Goal: Task Accomplishment & Management: Manage account settings

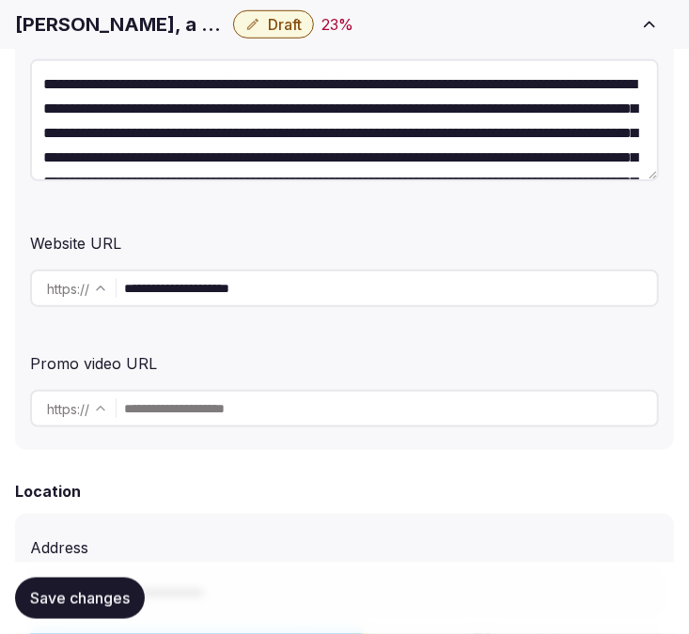
scroll to position [122, 0]
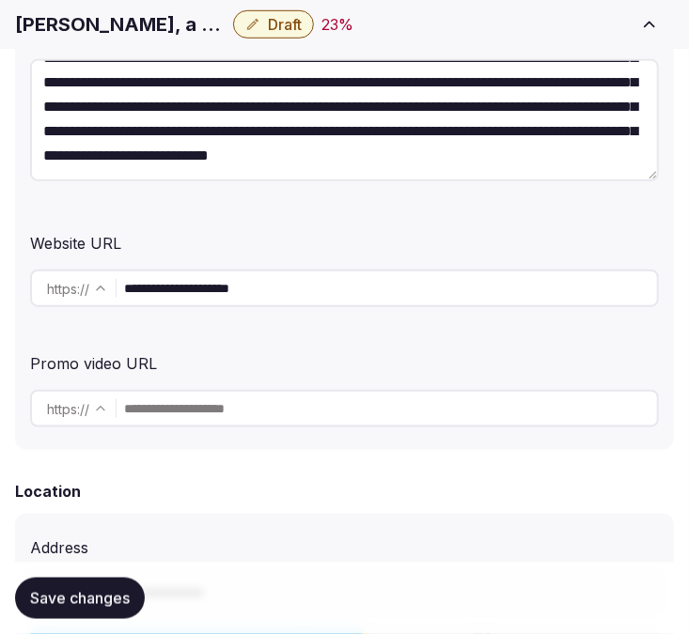
click at [584, 245] on div "Website URL" at bounding box center [344, 240] width 629 height 30
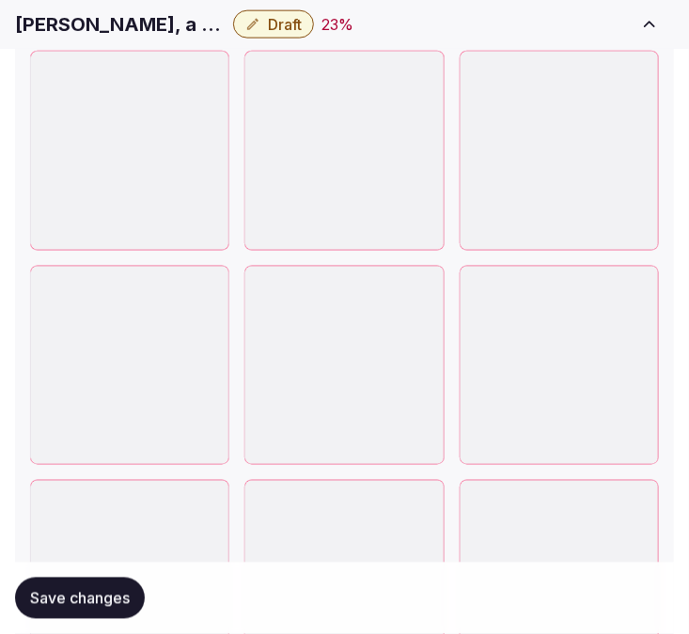
scroll to position [2819, 0]
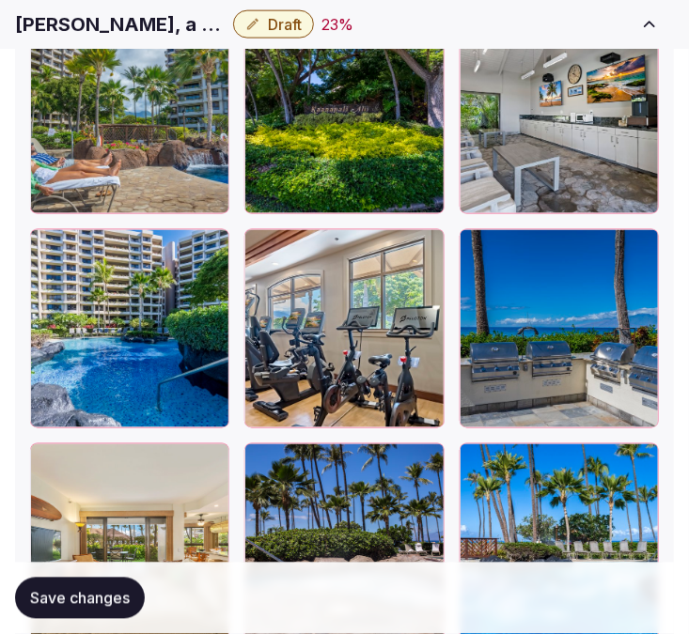
click at [54, 603] on span "Save changes" at bounding box center [80, 598] width 100 height 19
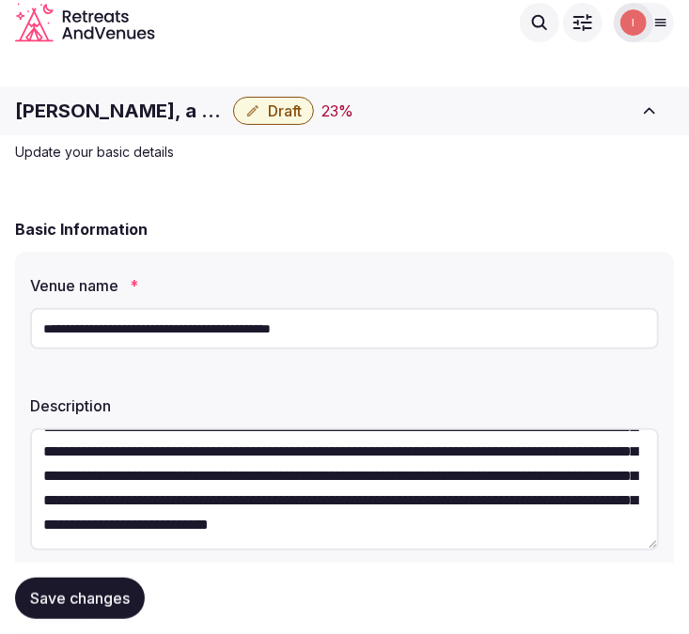
scroll to position [0, 0]
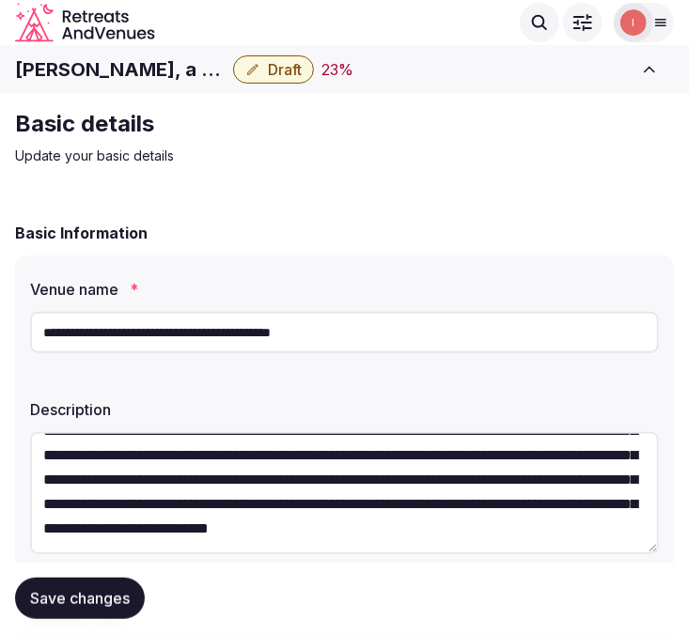
click at [103, 56] on h1 "[PERSON_NAME], a Destination by Hyatt Residence" at bounding box center [120, 69] width 210 height 26
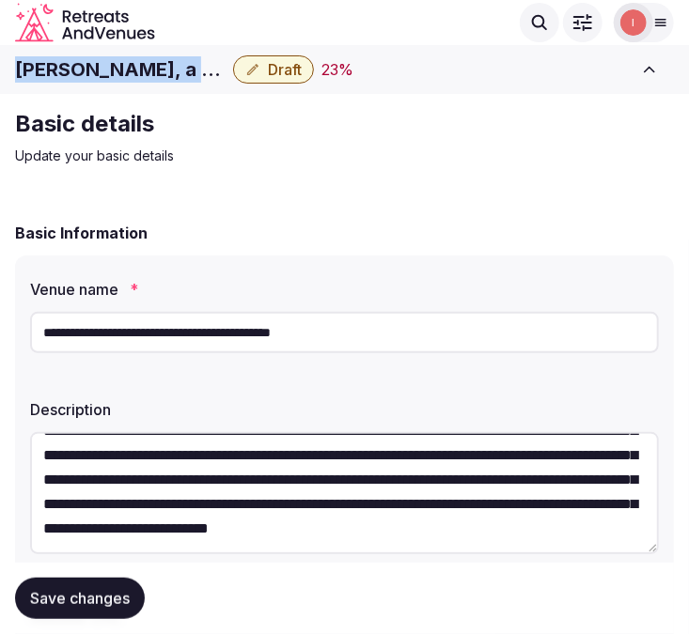
click at [103, 56] on h1 "[PERSON_NAME], a Destination by Hyatt Residence" at bounding box center [120, 69] width 210 height 26
copy div "[PERSON_NAME], a Destination by Hyatt Residence"
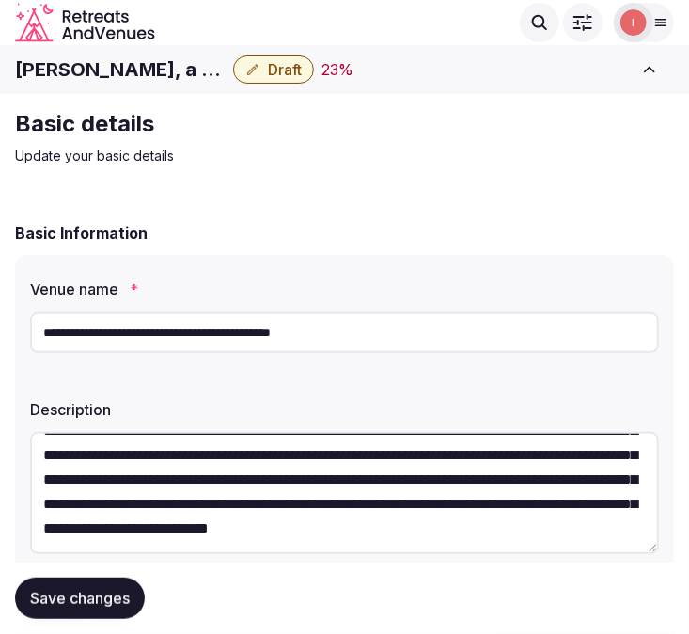
click at [632, 126] on h2 "Basic details" at bounding box center [330, 124] width 631 height 30
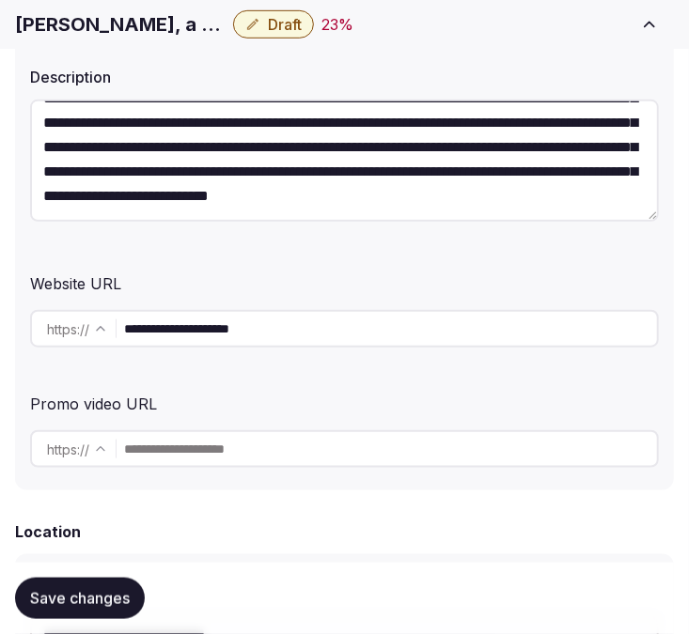
scroll to position [521, 0]
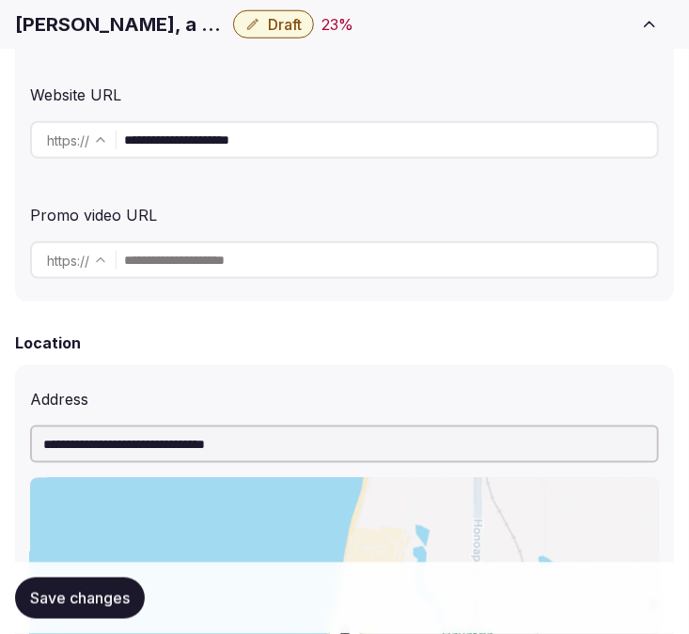
click at [277, 148] on input "**********" at bounding box center [390, 140] width 533 height 38
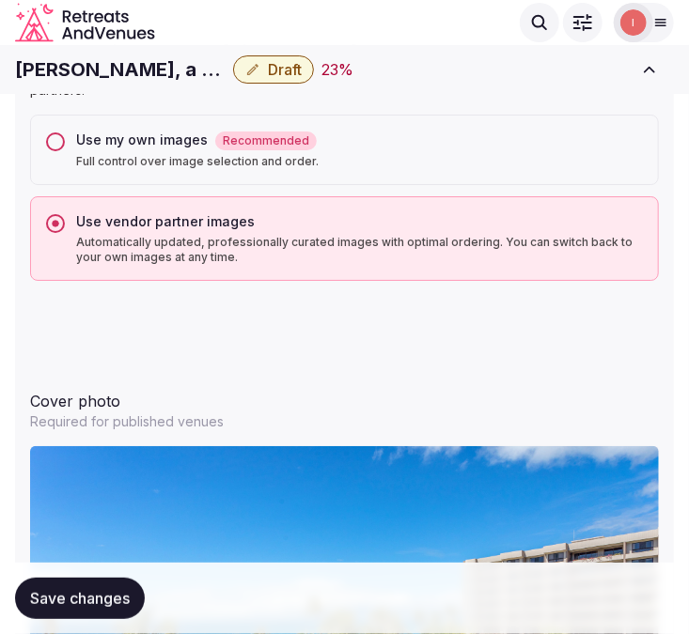
scroll to position [1774, 0]
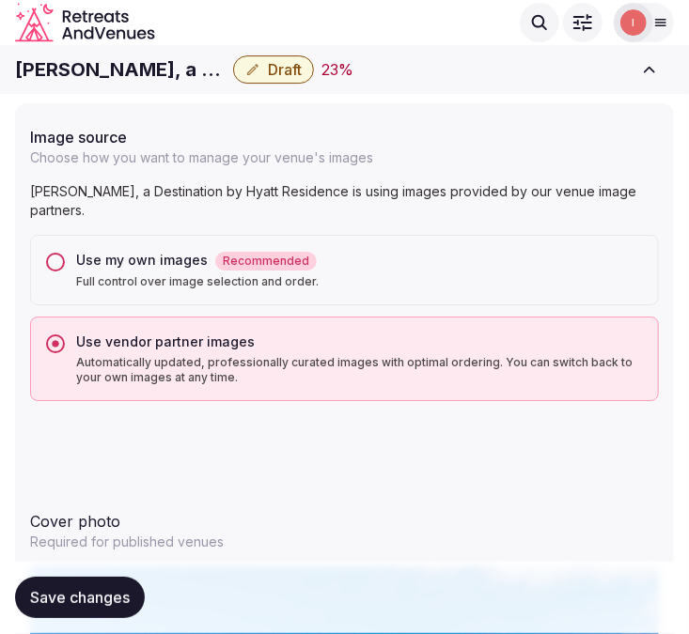
click at [61, 268] on div "Use my own images Recommended Full control over image selection and order." at bounding box center [344, 270] width 629 height 70
click at [56, 257] on button "Use my own images Recommended Full control over image selection and order." at bounding box center [55, 262] width 19 height 19
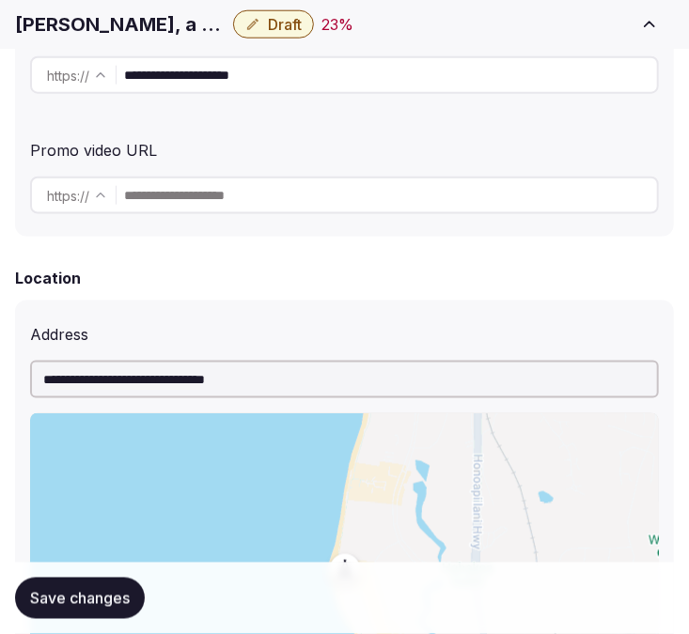
scroll to position [1630, 0]
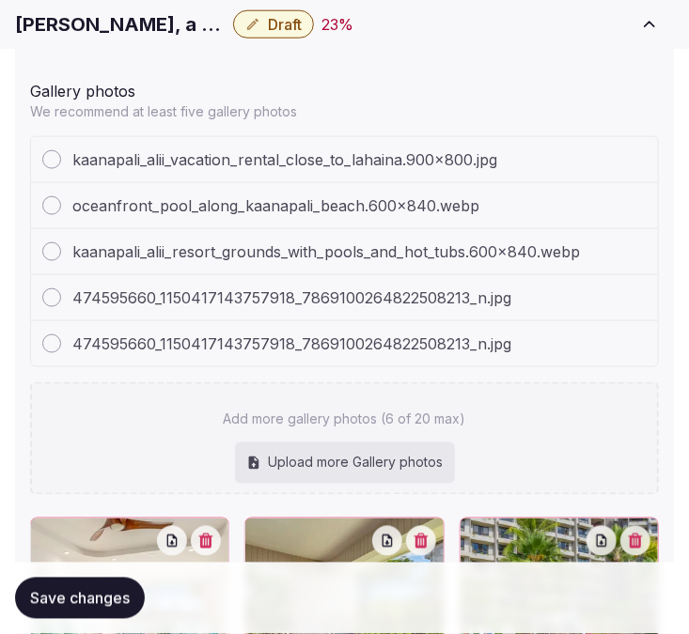
scroll to position [3092, 0]
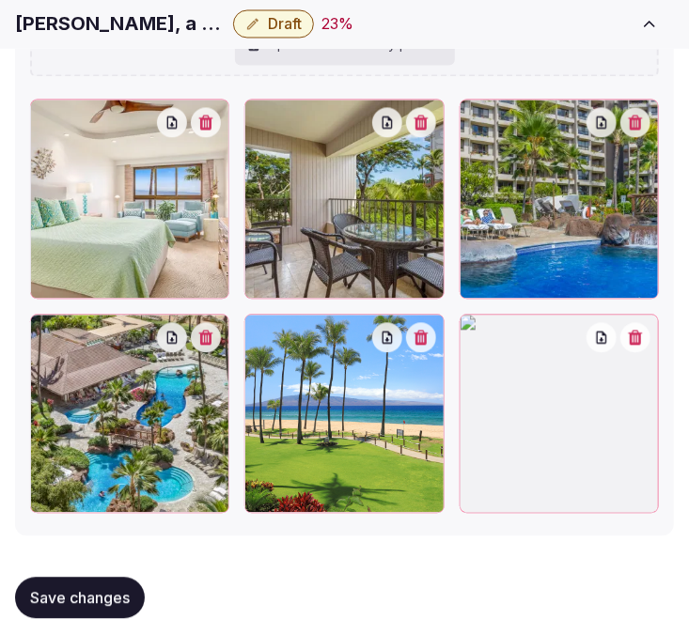
click at [639, 334] on div at bounding box center [558, 414] width 199 height 199
click at [632, 323] on button "button" at bounding box center [635, 338] width 30 height 30
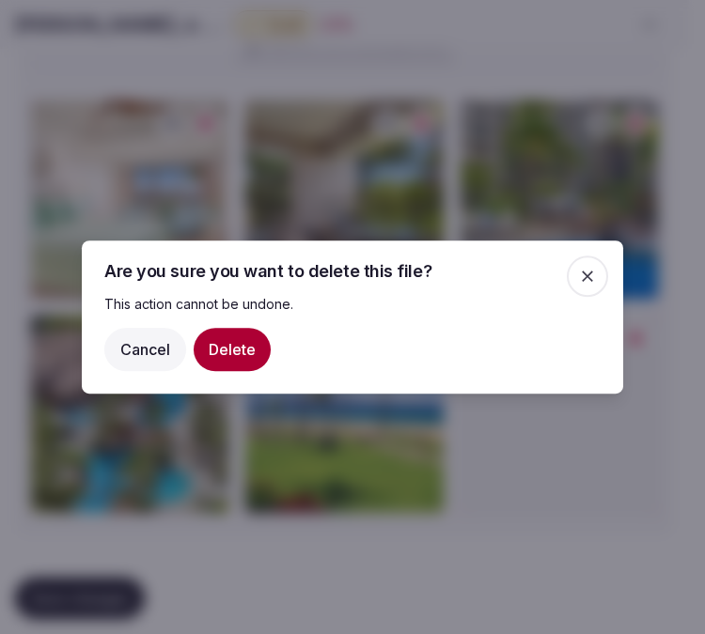
click at [260, 348] on button "Delete" at bounding box center [232, 349] width 77 height 43
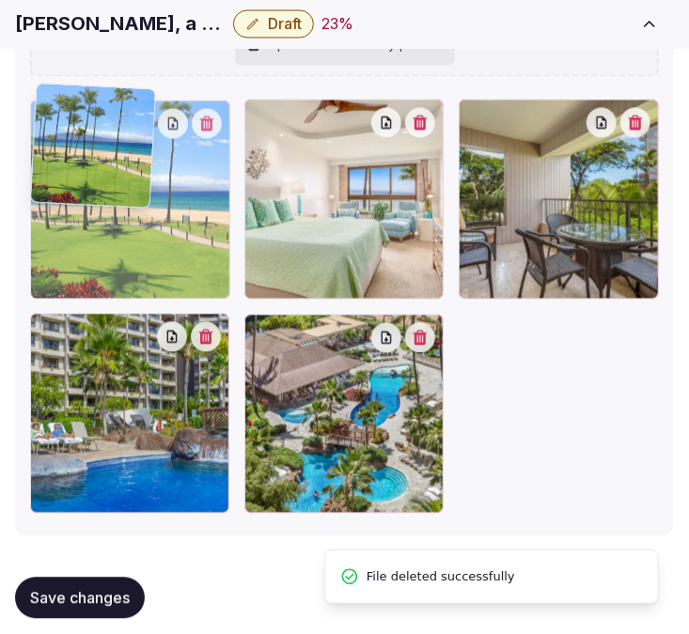
drag, startPoint x: 258, startPoint y: 313, endPoint x: 150, endPoint y: 154, distance: 192.1
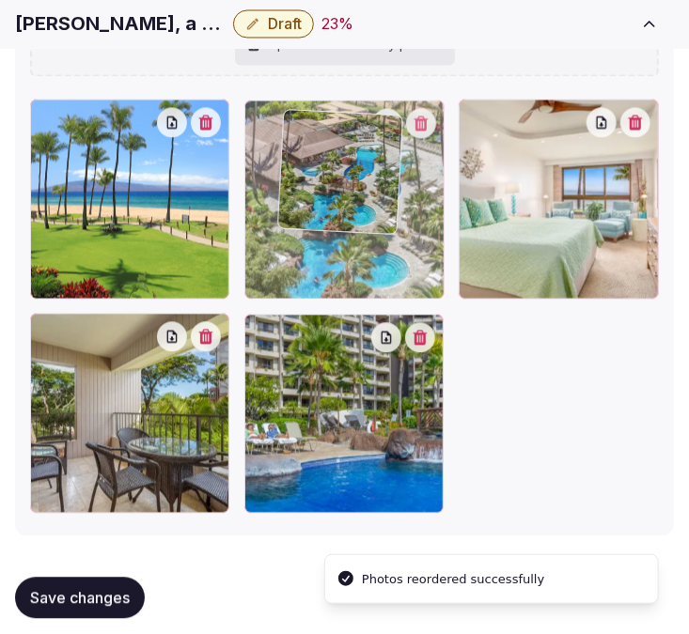
drag, startPoint x: 304, startPoint y: 179, endPoint x: 296, endPoint y: 130, distance: 49.6
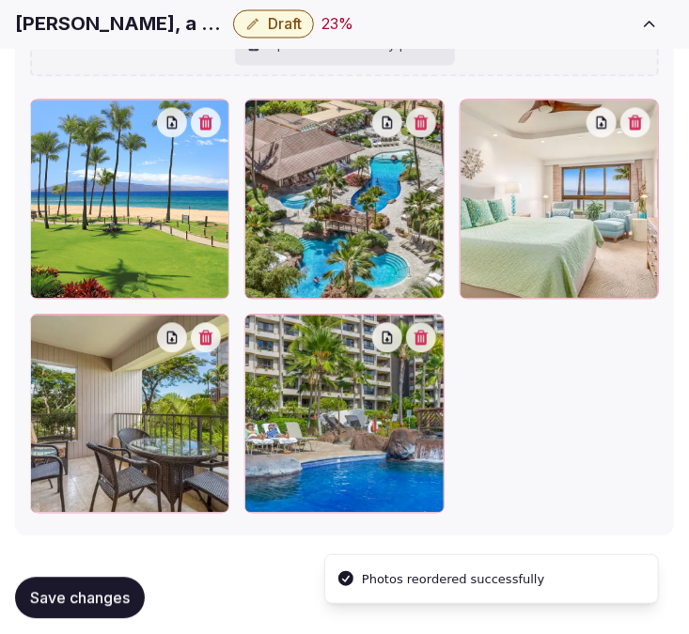
click at [108, 589] on span "Save changes" at bounding box center [80, 598] width 100 height 19
click at [135, 578] on button "Save changes" at bounding box center [80, 598] width 130 height 41
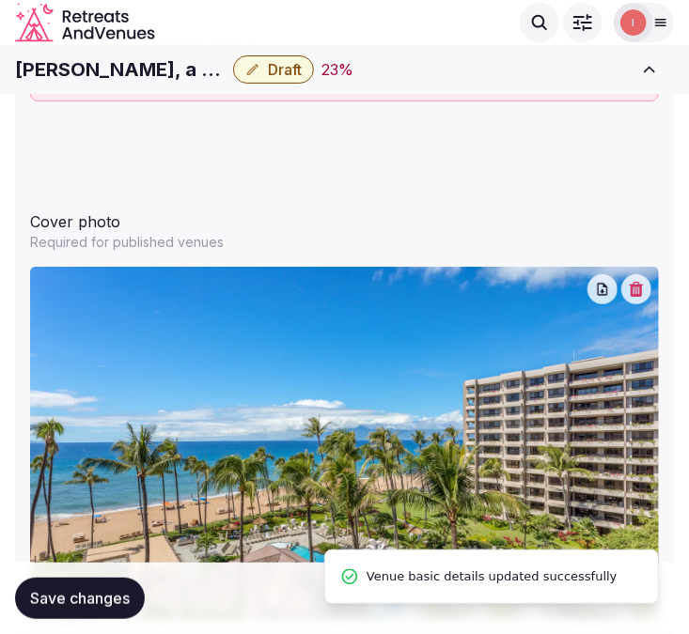
scroll to position [2048, 0]
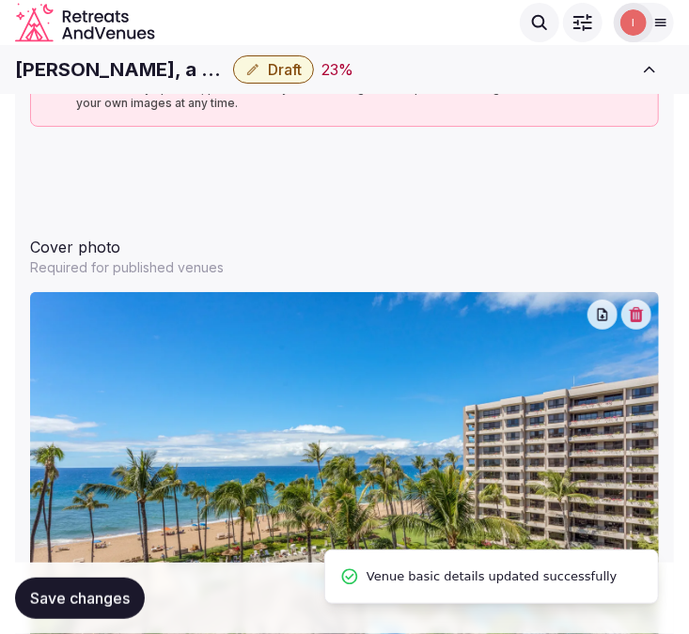
click at [295, 55] on button "Draft" at bounding box center [273, 69] width 81 height 28
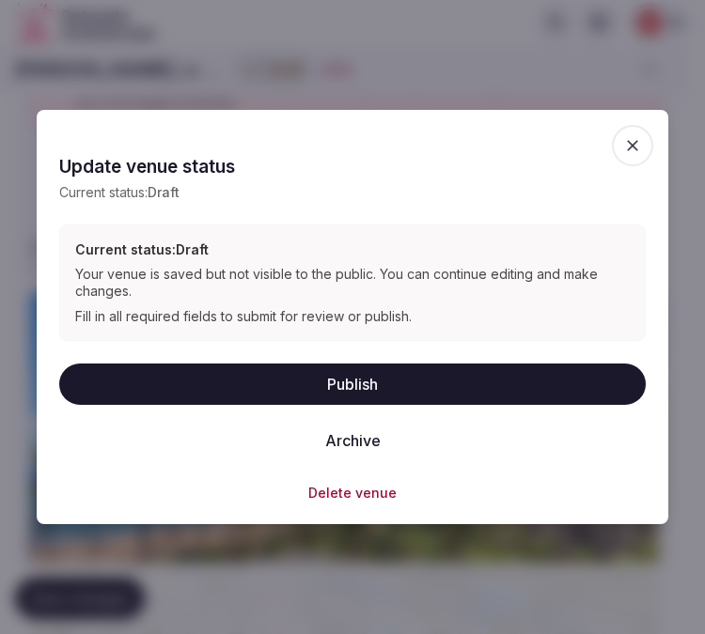
click at [426, 374] on button "Publish" at bounding box center [352, 384] width 586 height 41
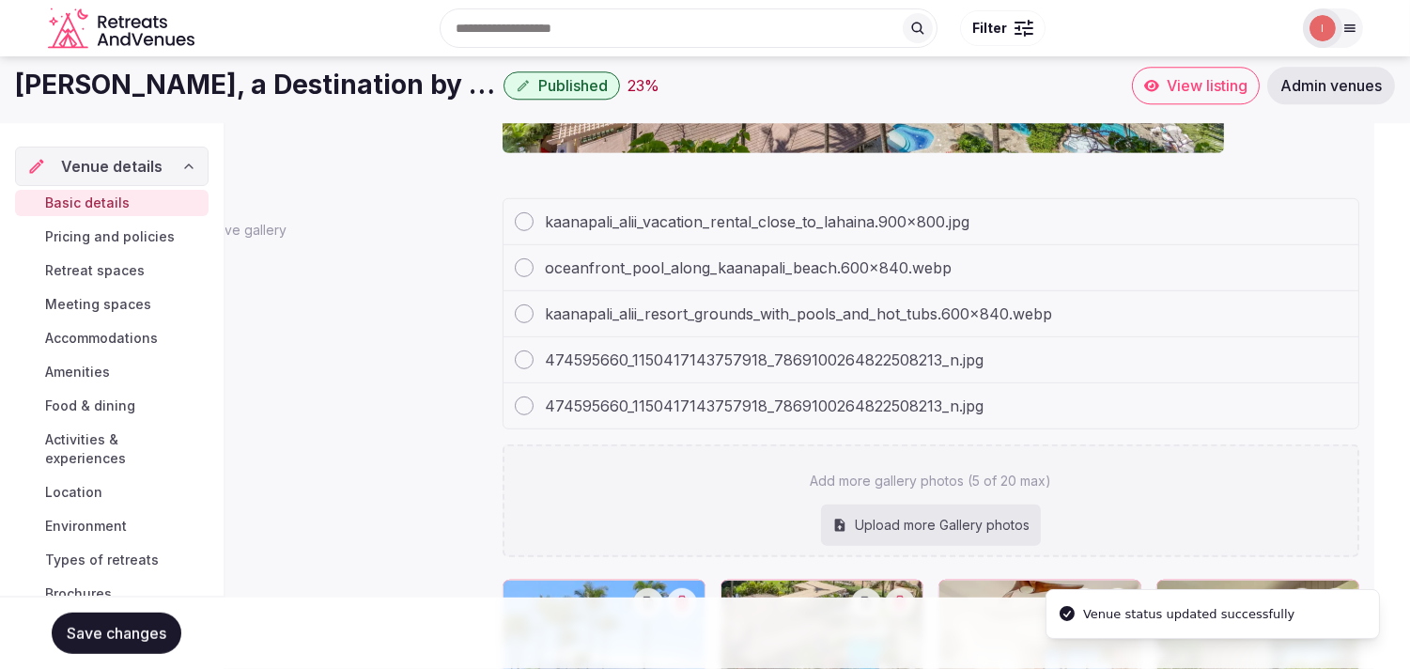
scroll to position [72, 0]
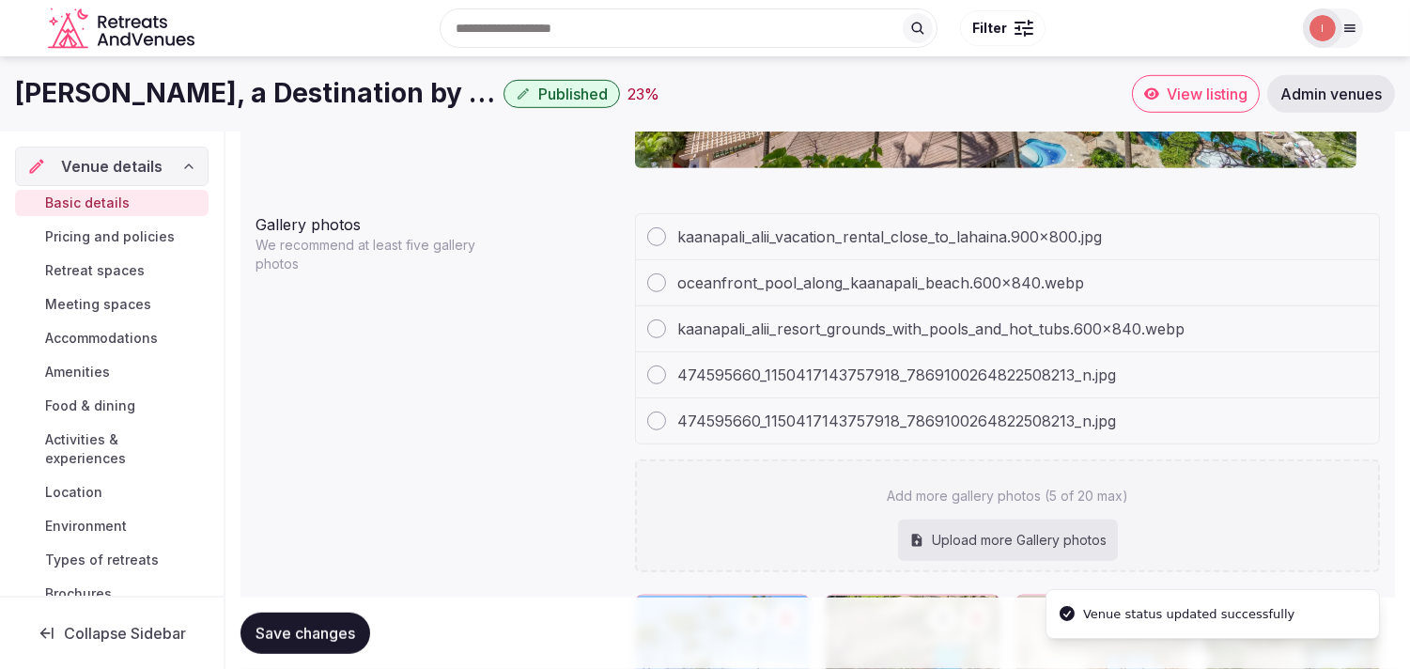
click at [138, 233] on span "Pricing and policies" at bounding box center [110, 236] width 130 height 19
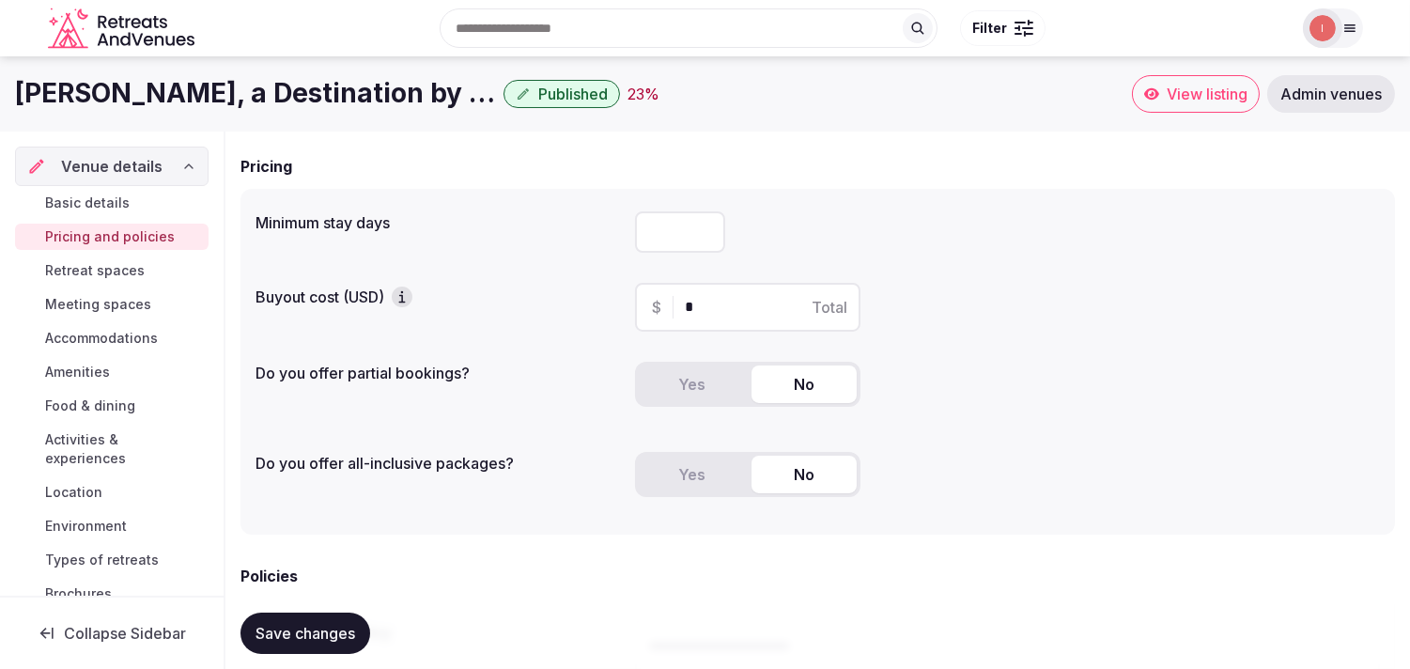
click at [113, 209] on span "Basic details" at bounding box center [87, 203] width 85 height 19
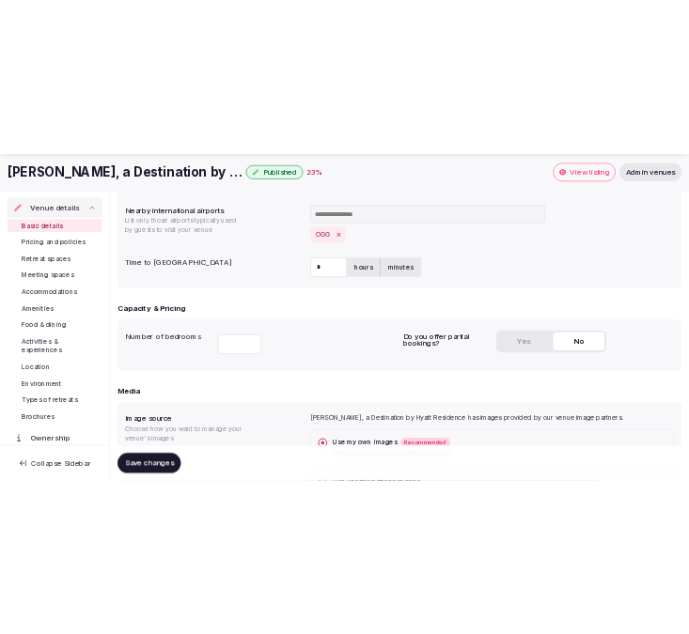
scroll to position [1252, 0]
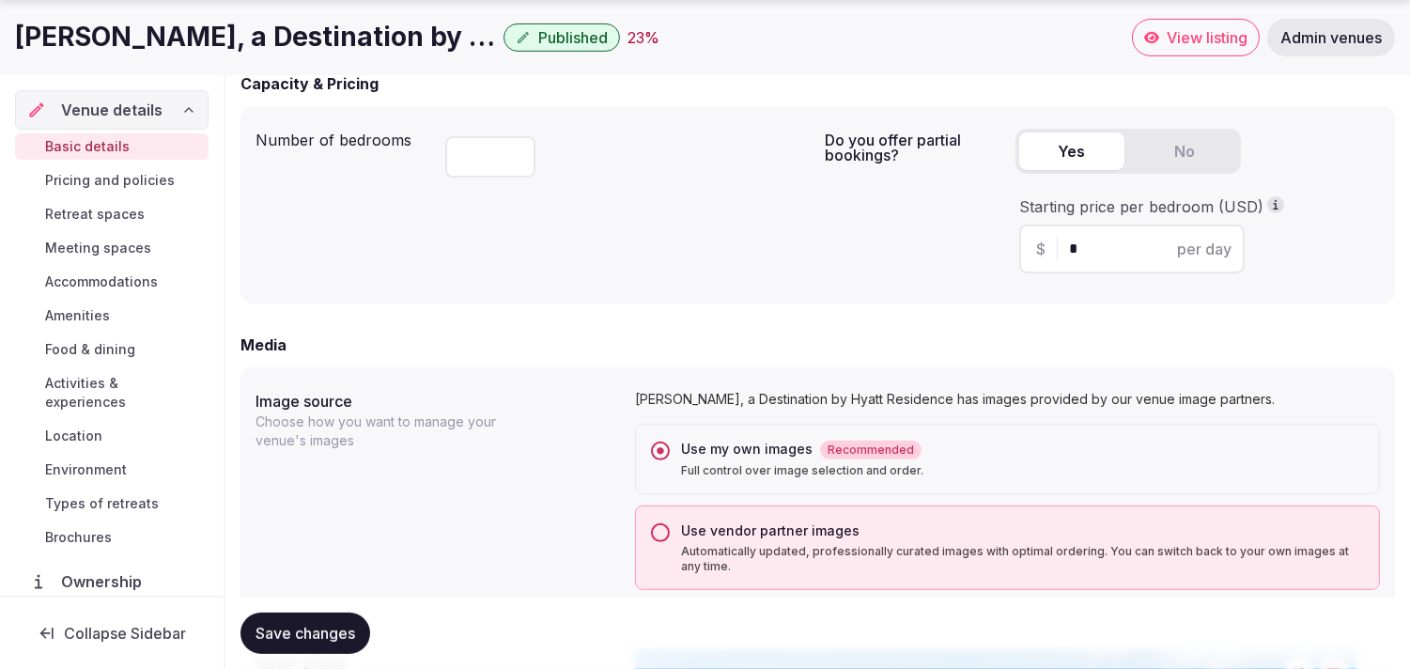
click at [688, 158] on button "Yes" at bounding box center [1071, 151] width 105 height 38
click at [336, 52] on h1 "Kaanapali Alii, a Destination by Hyatt Residence" at bounding box center [255, 37] width 481 height 37
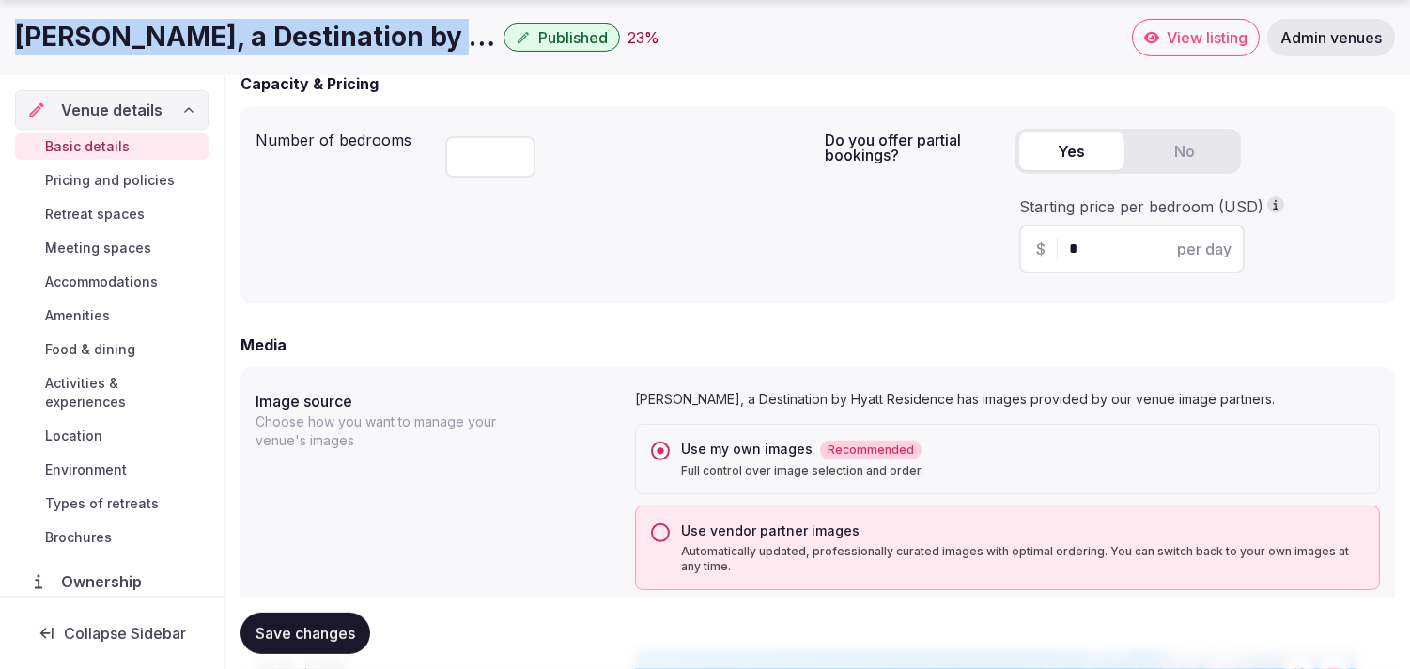
click at [336, 52] on h1 "Kaanapali Alii, a Destination by Hyatt Residence" at bounding box center [255, 37] width 481 height 37
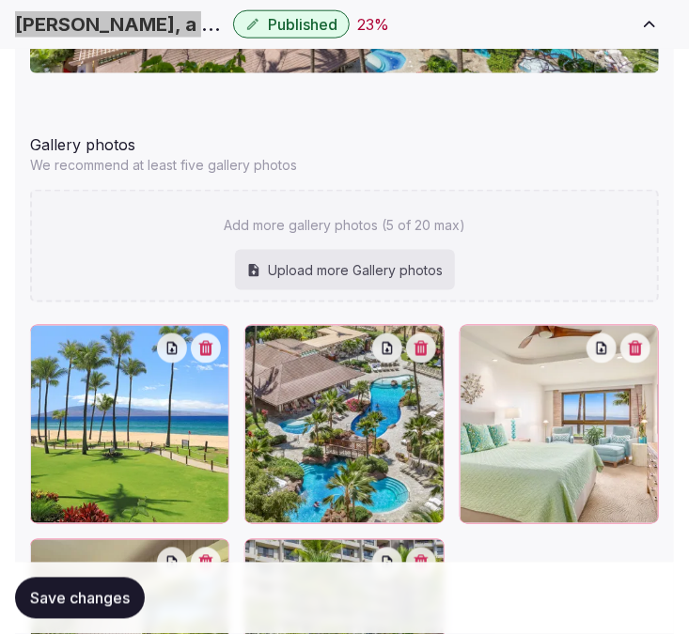
scroll to position [2936, 0]
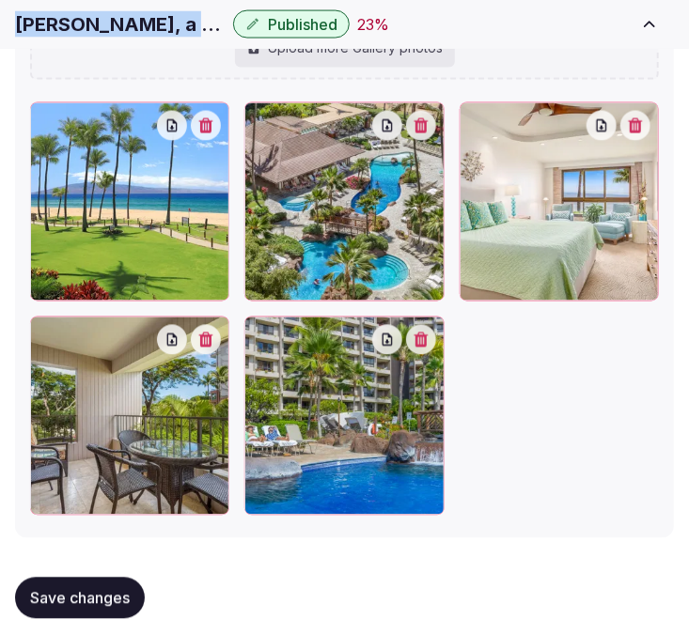
click at [86, 589] on span "Save changes" at bounding box center [80, 598] width 100 height 19
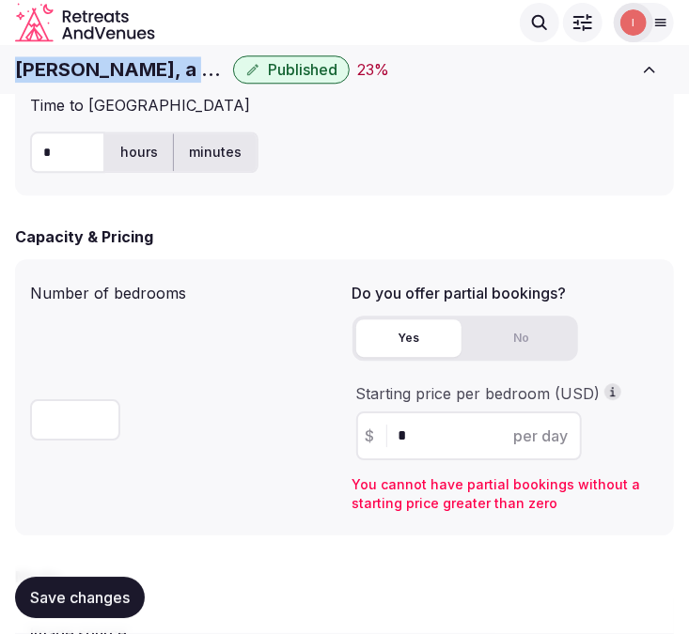
scroll to position [1311, 0]
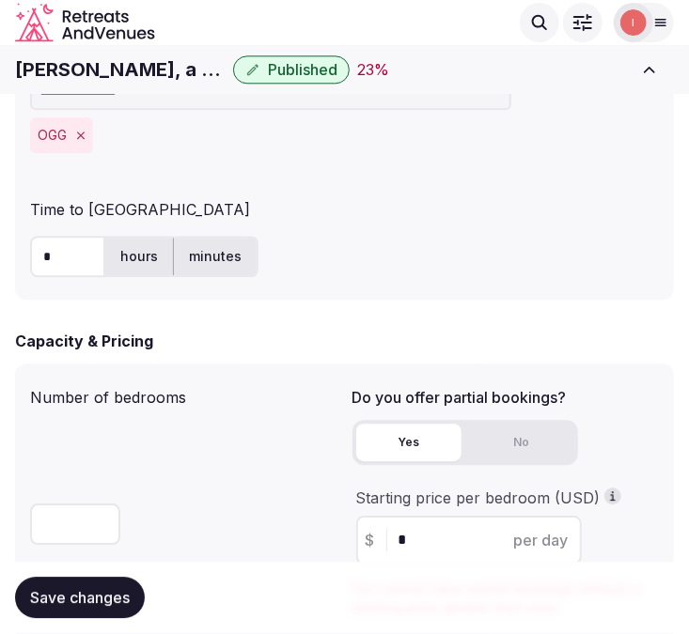
click at [444, 534] on input "*" at bounding box center [485, 540] width 174 height 23
type input "***"
click at [45, 593] on span "Save changes" at bounding box center [80, 598] width 100 height 19
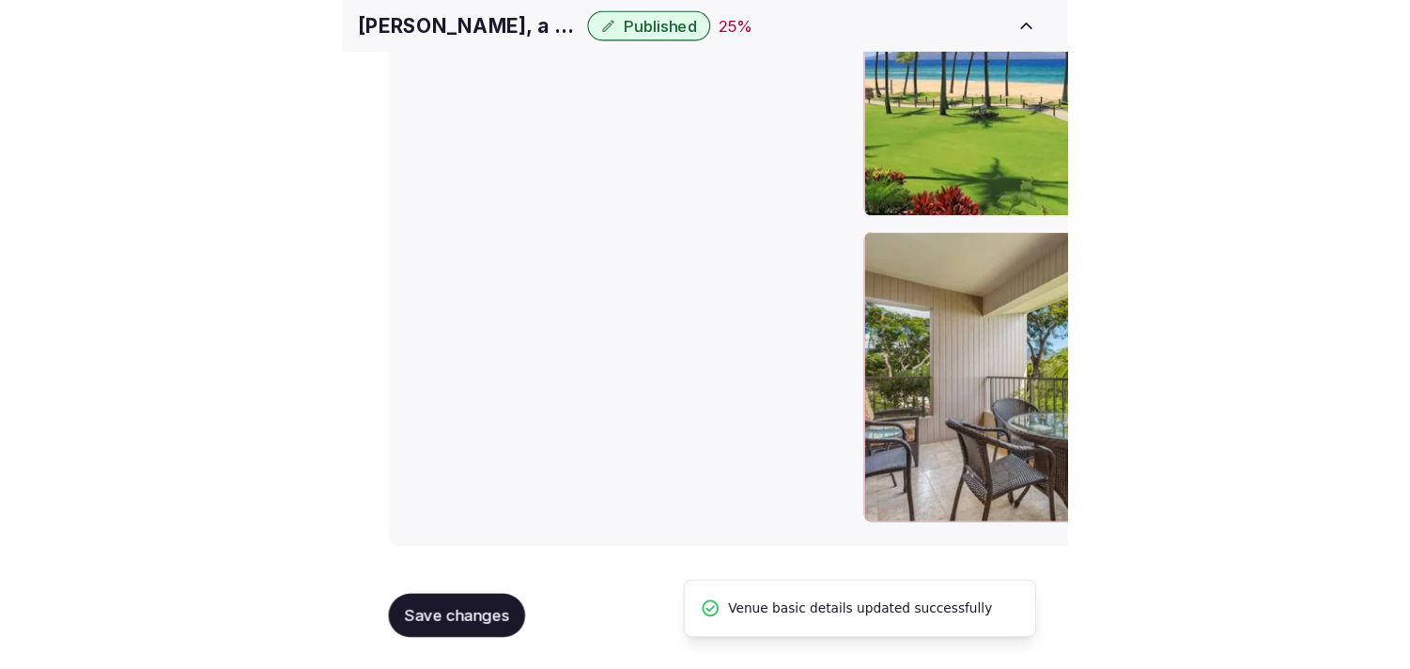
scroll to position [2323, 0]
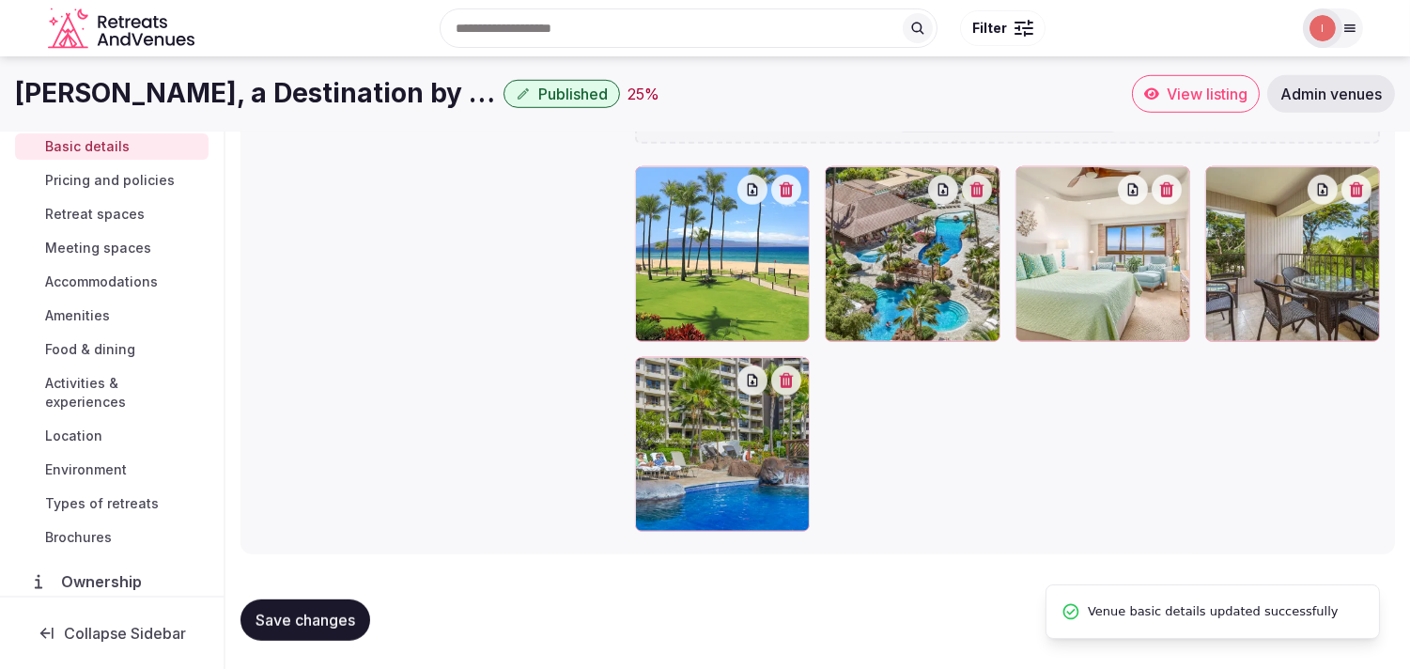
click at [67, 175] on span "Pricing and policies" at bounding box center [110, 180] width 130 height 19
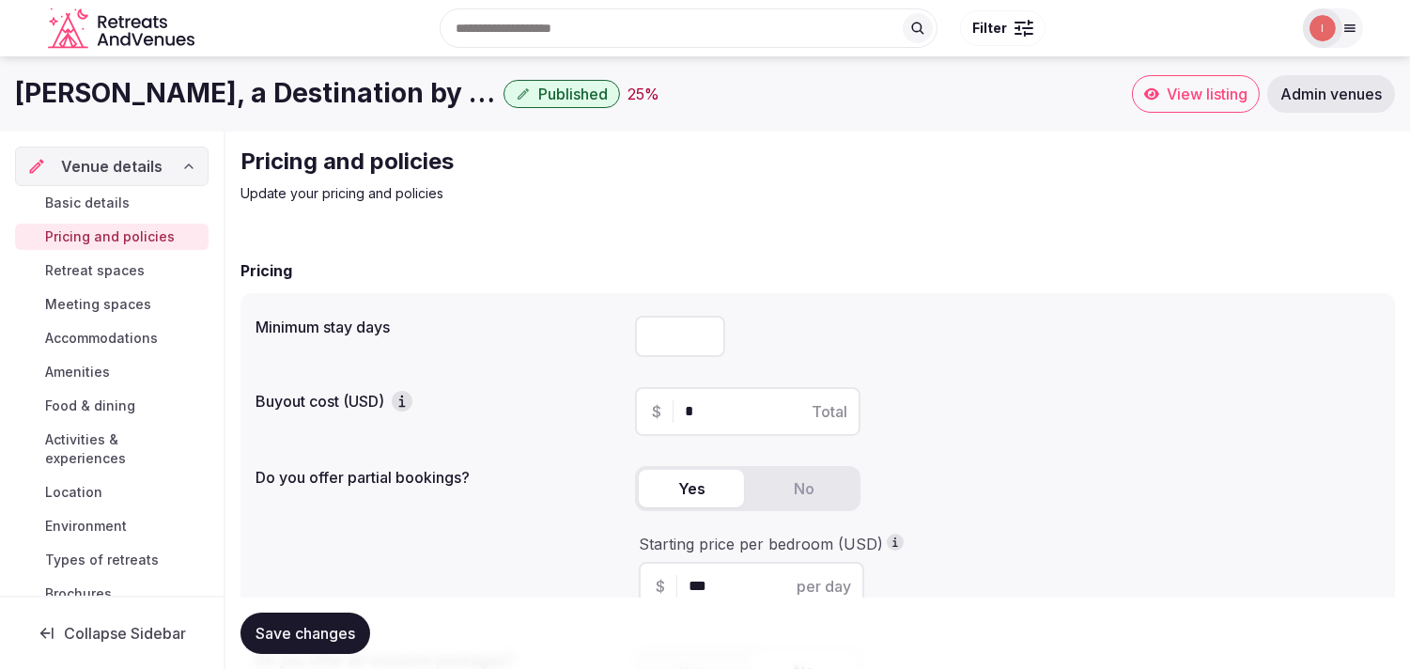
click at [110, 283] on link "Retreat spaces" at bounding box center [112, 270] width 194 height 26
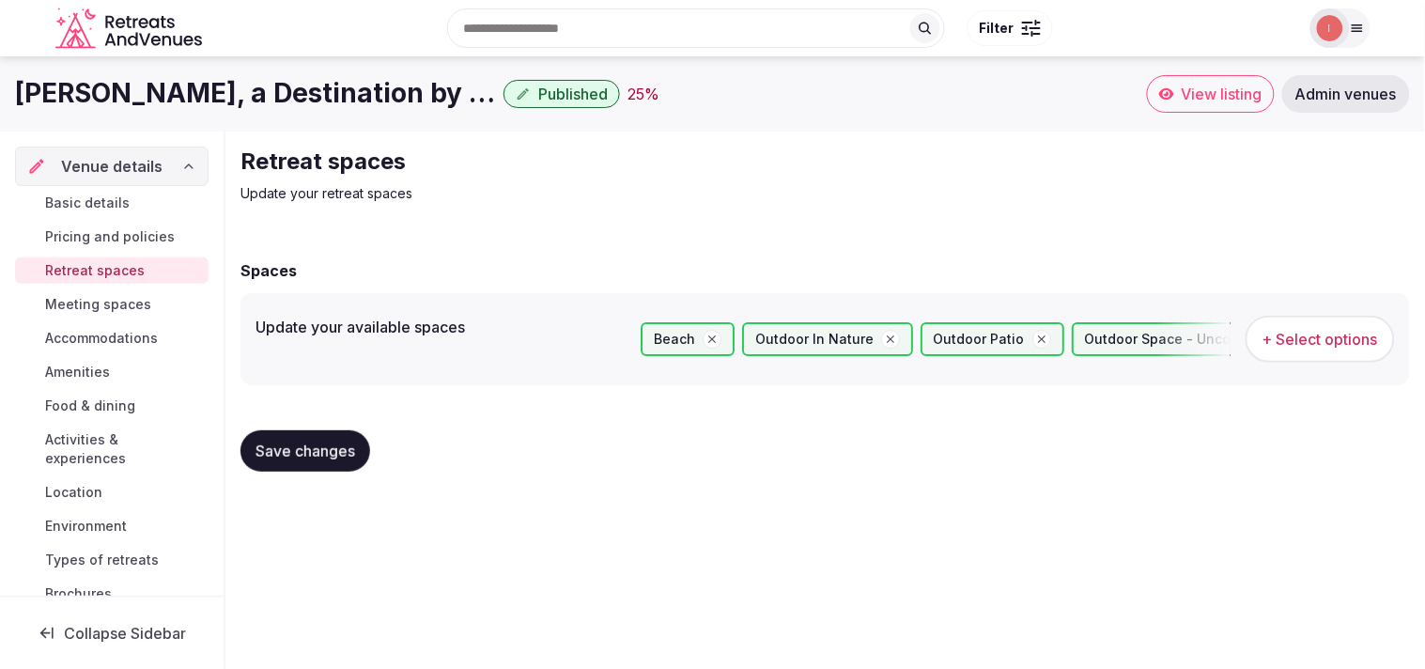
click at [107, 311] on span "Meeting spaces" at bounding box center [98, 304] width 106 height 19
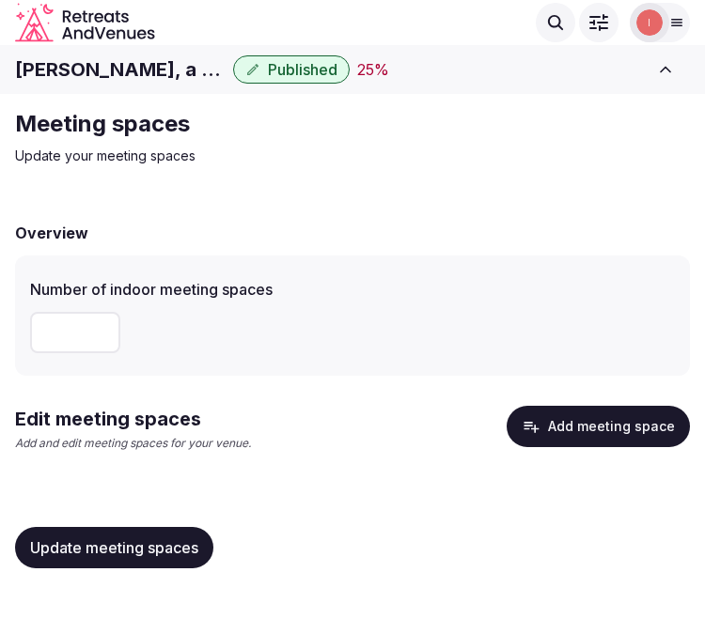
click at [538, 428] on icon "button" at bounding box center [531, 427] width 15 height 11
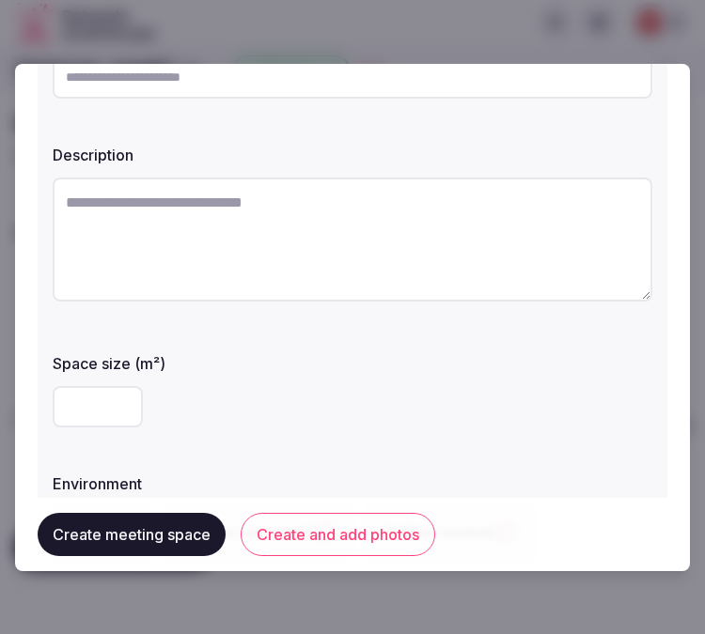
scroll to position [104, 0]
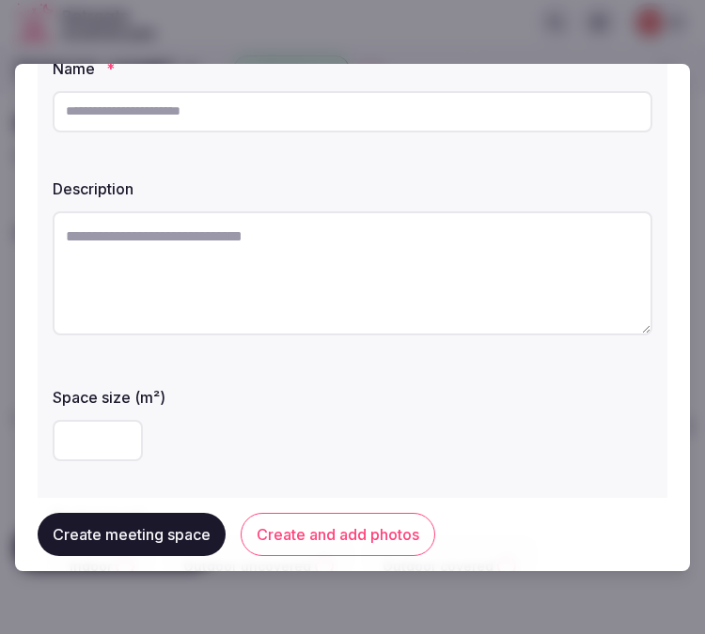
click at [251, 128] on input "text" at bounding box center [352, 111] width 599 height 41
paste input "**********"
type input "**********"
click at [283, 303] on textarea at bounding box center [352, 273] width 599 height 124
paste textarea "**********"
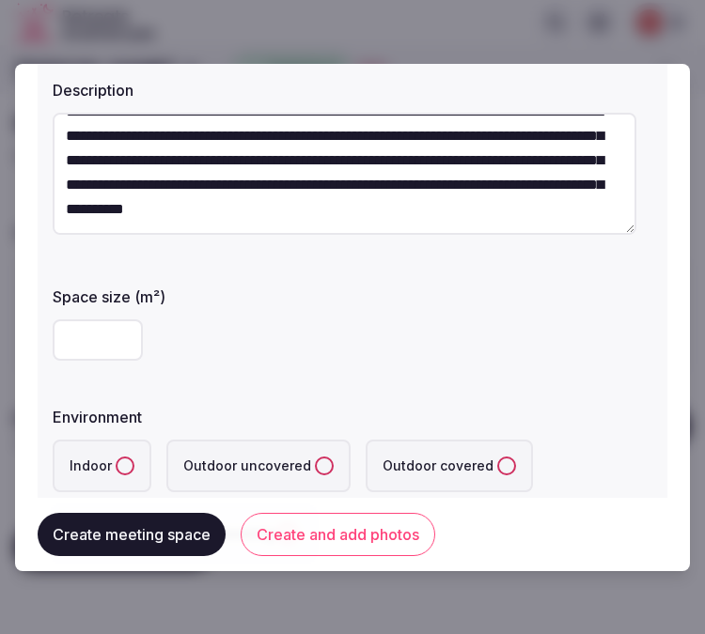
scroll to position [313, 0]
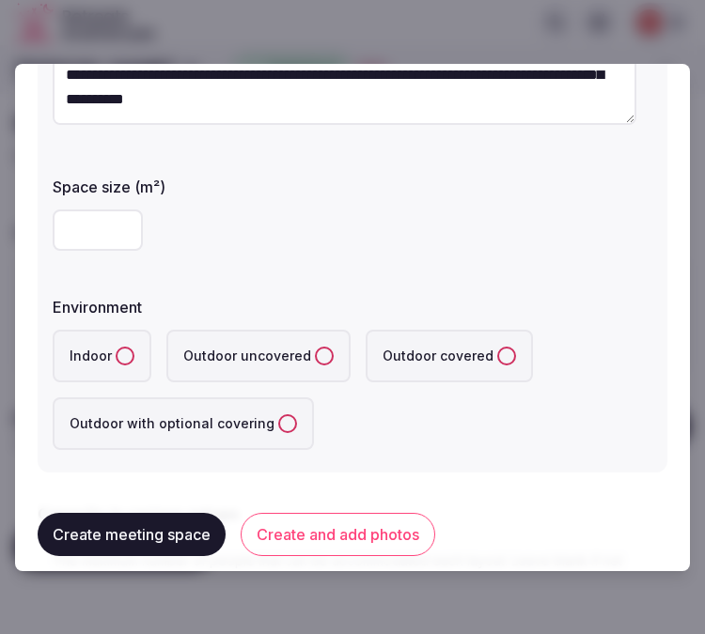
type textarea "**********"
click at [77, 226] on input "number" at bounding box center [98, 230] width 90 height 41
type input "**"
click at [122, 348] on button "Indoor" at bounding box center [125, 356] width 19 height 19
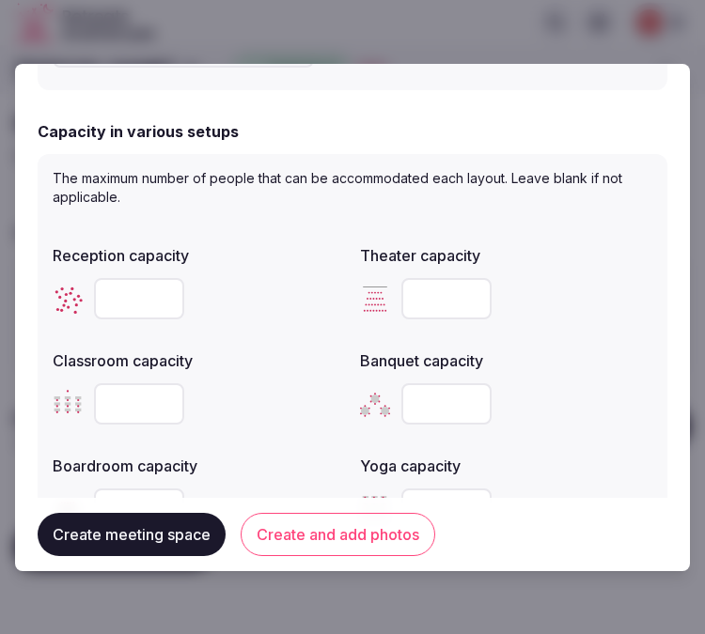
scroll to position [730, 0]
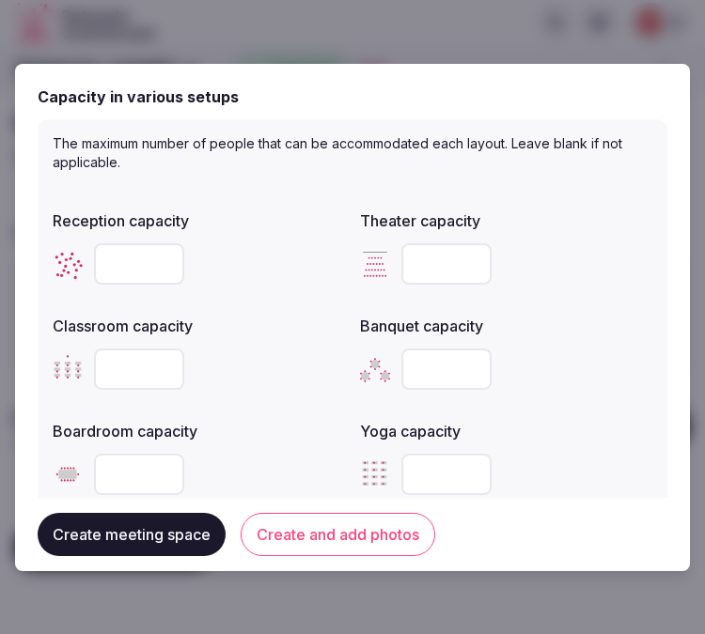
click at [137, 269] on input "number" at bounding box center [139, 263] width 90 height 41
type input "**"
click at [282, 287] on div "**" at bounding box center [199, 264] width 292 height 56
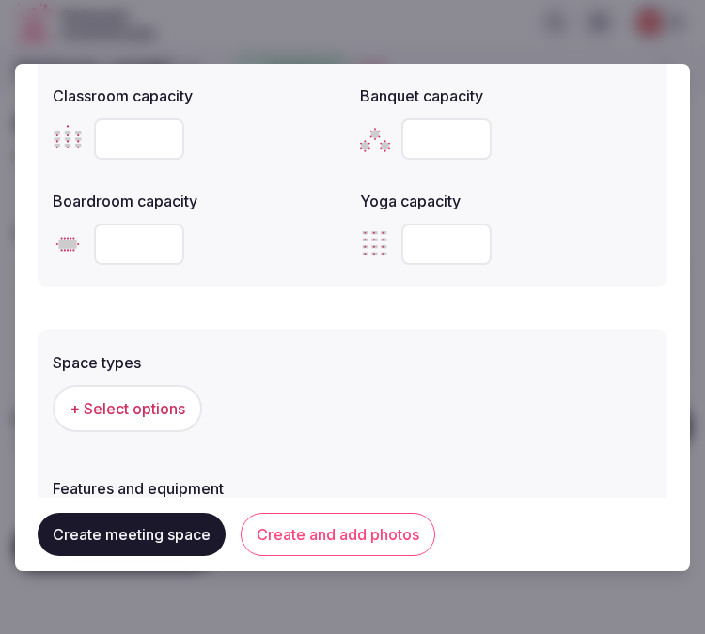
scroll to position [1248, 0]
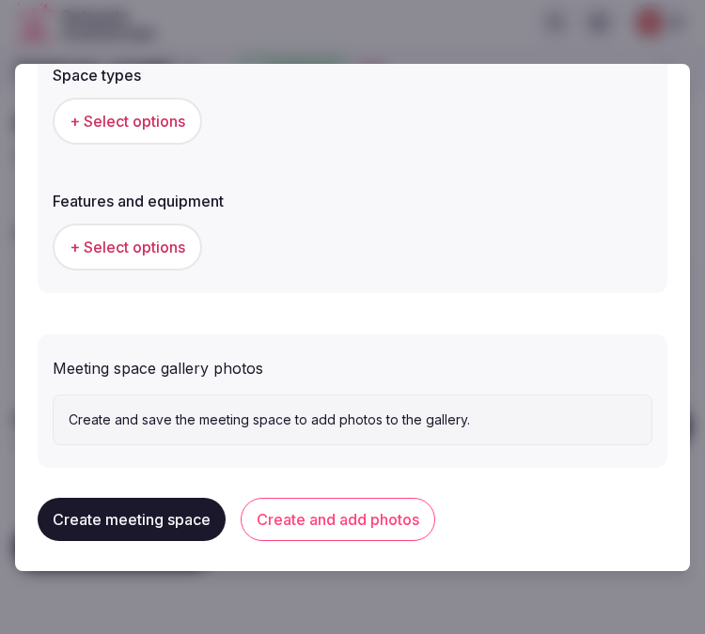
click at [100, 128] on button "+ Select options" at bounding box center [127, 121] width 149 height 47
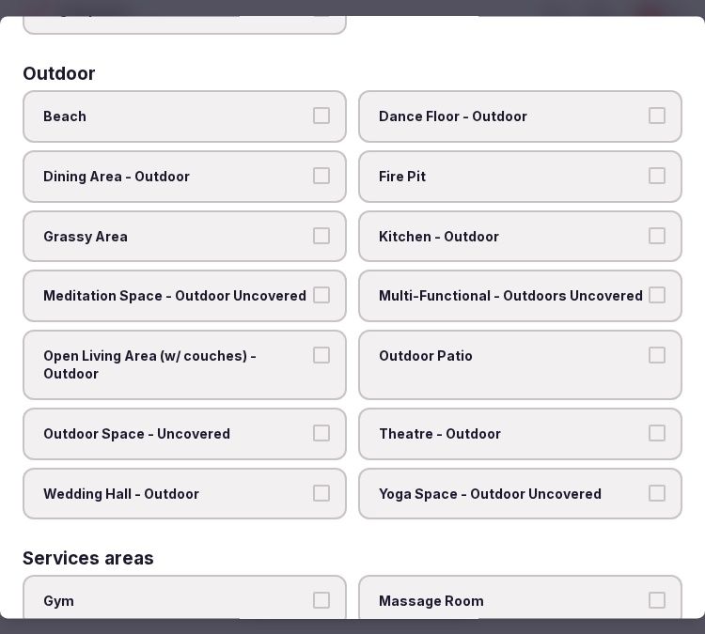
scroll to position [834, 0]
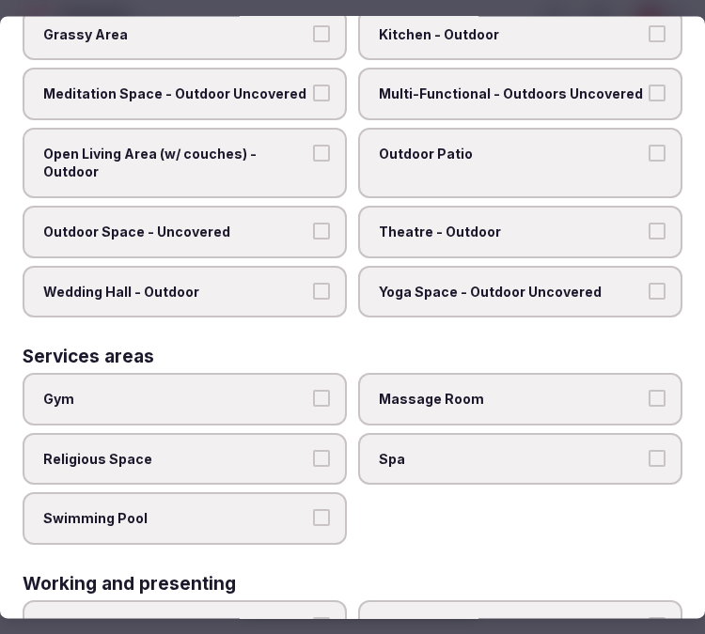
click at [258, 383] on label "Gym" at bounding box center [185, 400] width 324 height 53
click at [313, 391] on button "Gym" at bounding box center [321, 399] width 17 height 17
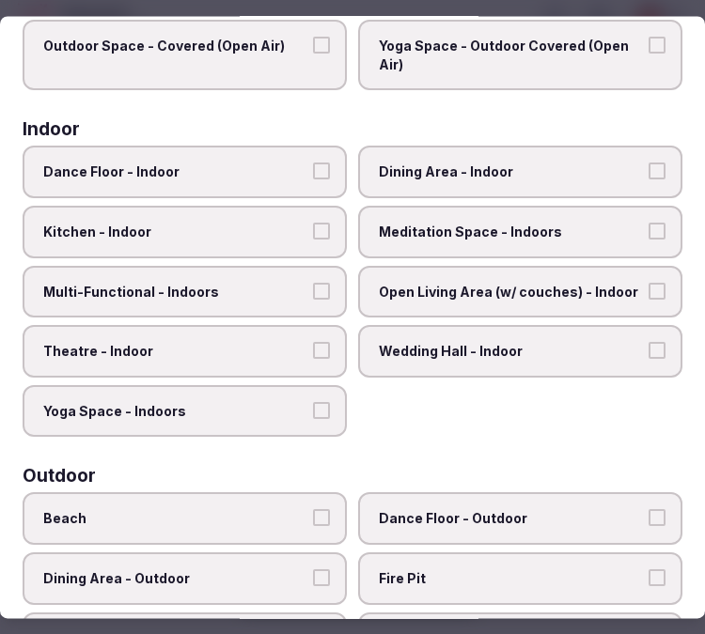
scroll to position [0, 0]
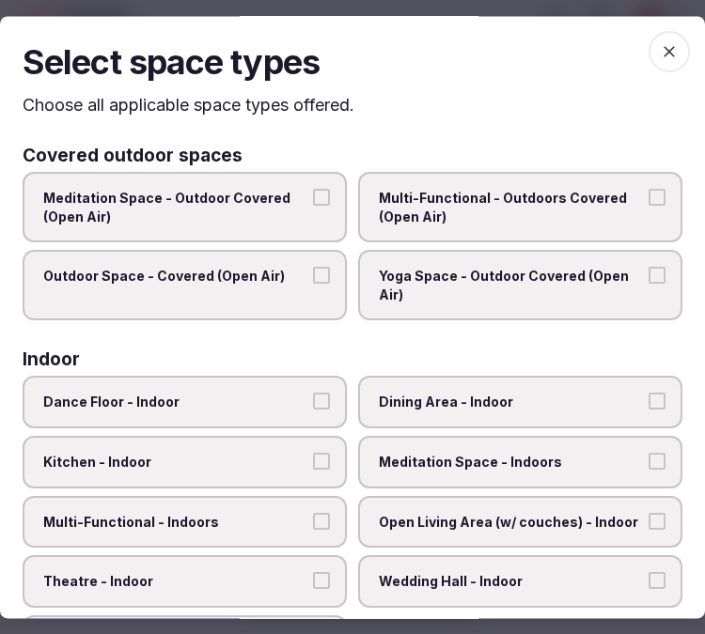
click at [662, 68] on span "button" at bounding box center [668, 51] width 41 height 41
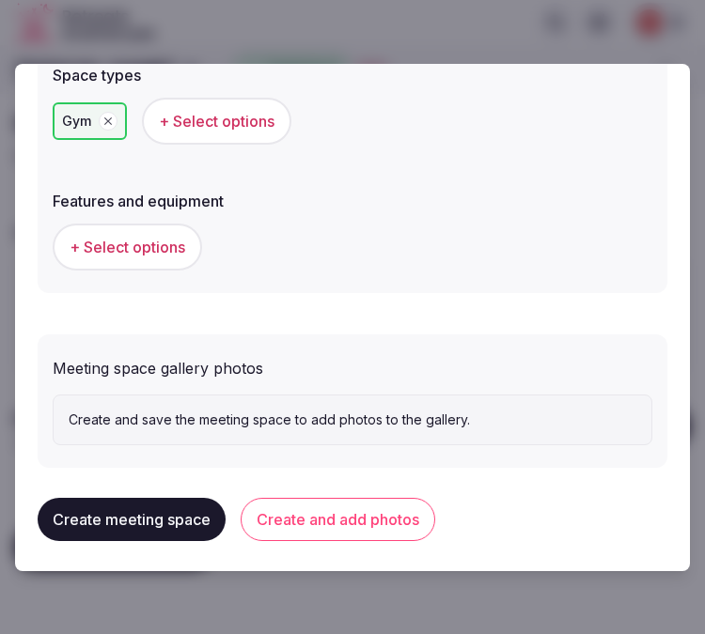
click at [167, 240] on span "+ Select options" at bounding box center [128, 247] width 116 height 21
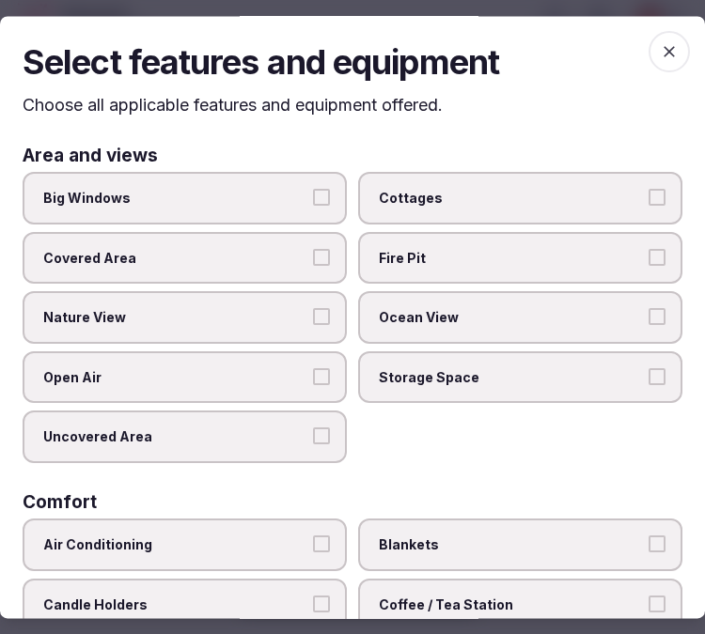
click at [205, 191] on span "Big Windows" at bounding box center [175, 198] width 264 height 19
click at [313, 191] on button "Big Windows" at bounding box center [321, 197] width 17 height 17
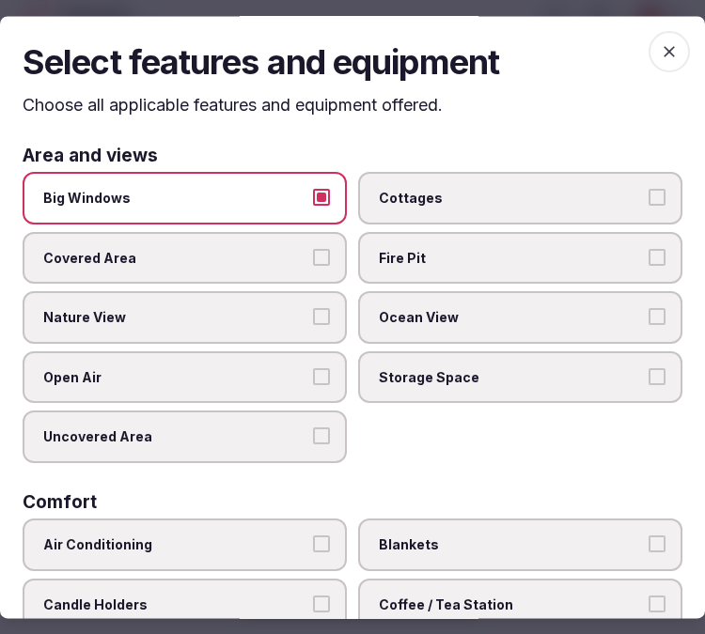
click at [304, 319] on label "Nature View" at bounding box center [185, 318] width 324 height 53
click at [313, 319] on button "Nature View" at bounding box center [321, 317] width 17 height 17
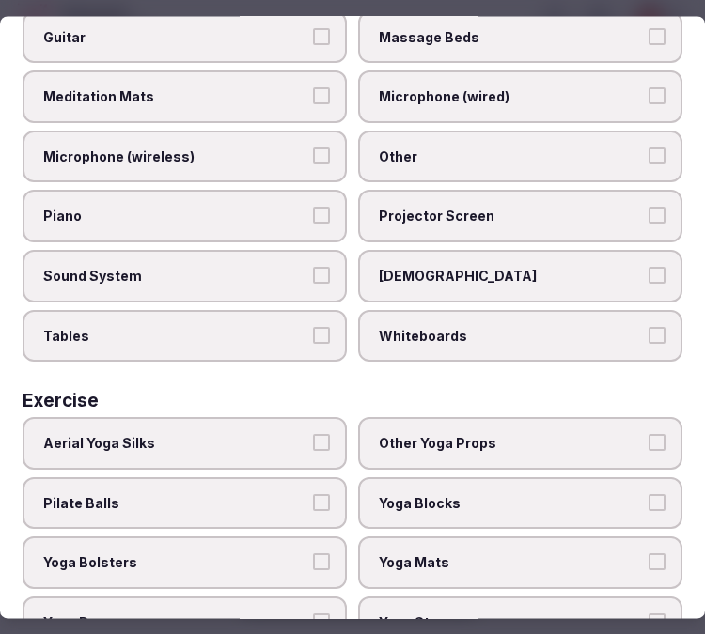
scroll to position [930, 0]
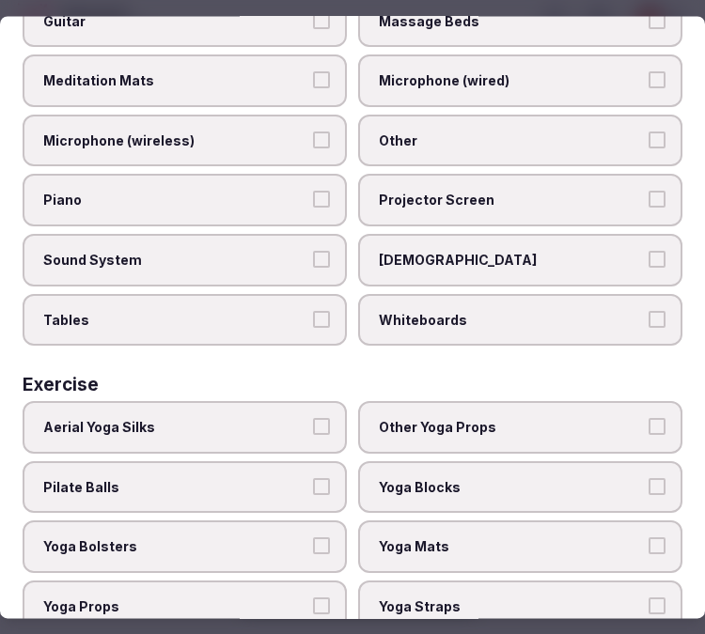
click at [434, 132] on span "Other" at bounding box center [511, 141] width 264 height 19
click at [648, 132] on button "Other" at bounding box center [656, 140] width 17 height 17
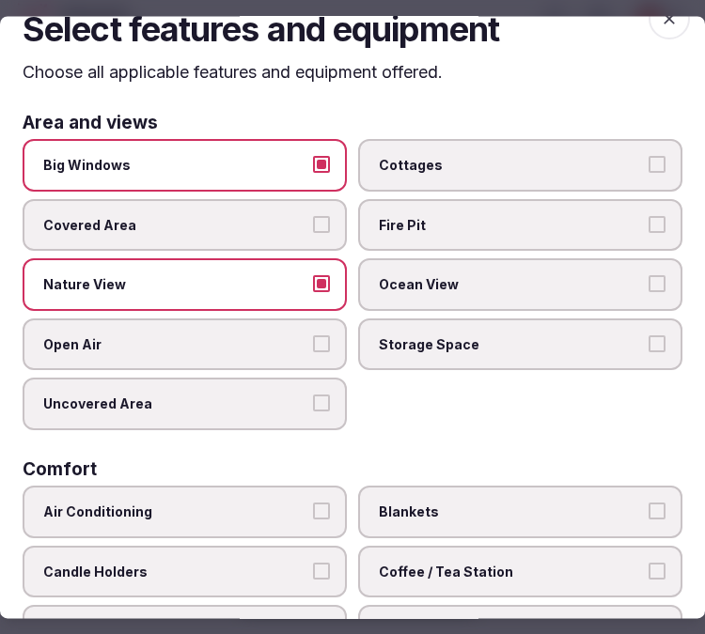
scroll to position [0, 0]
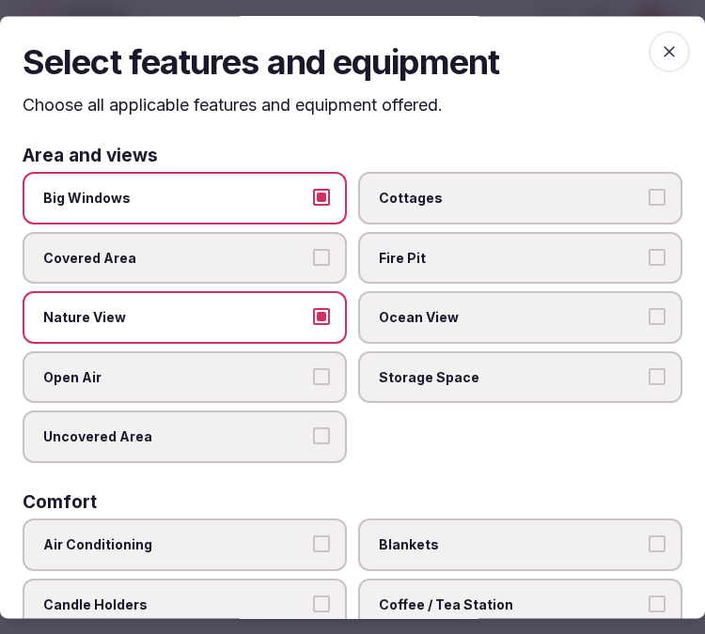
click at [660, 59] on icon "button" at bounding box center [669, 51] width 19 height 19
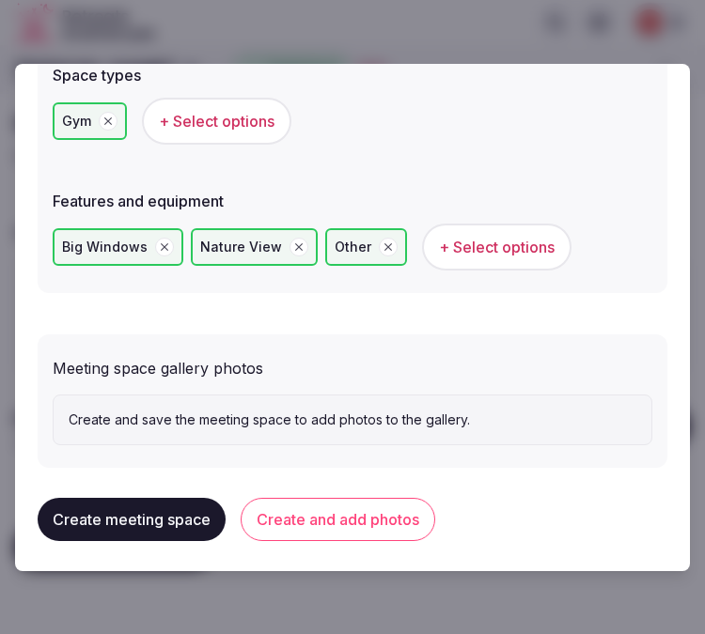
click at [335, 507] on button "Create and add photos" at bounding box center [338, 519] width 194 height 43
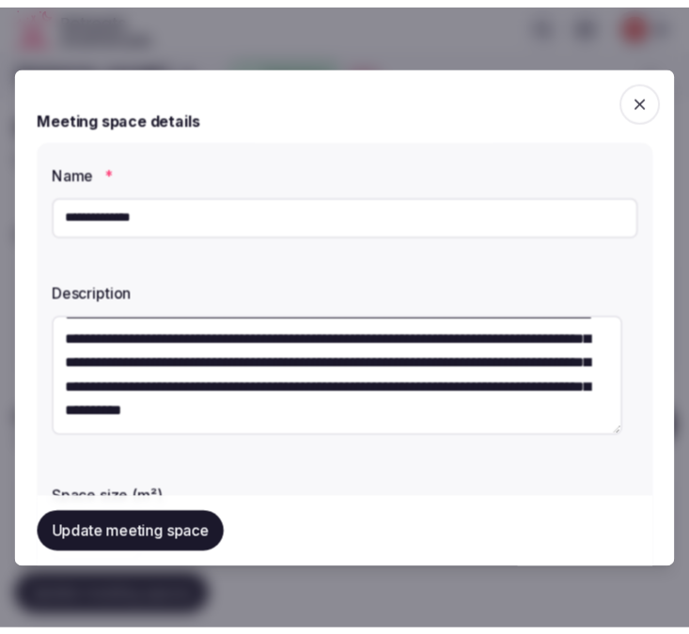
scroll to position [98, 0]
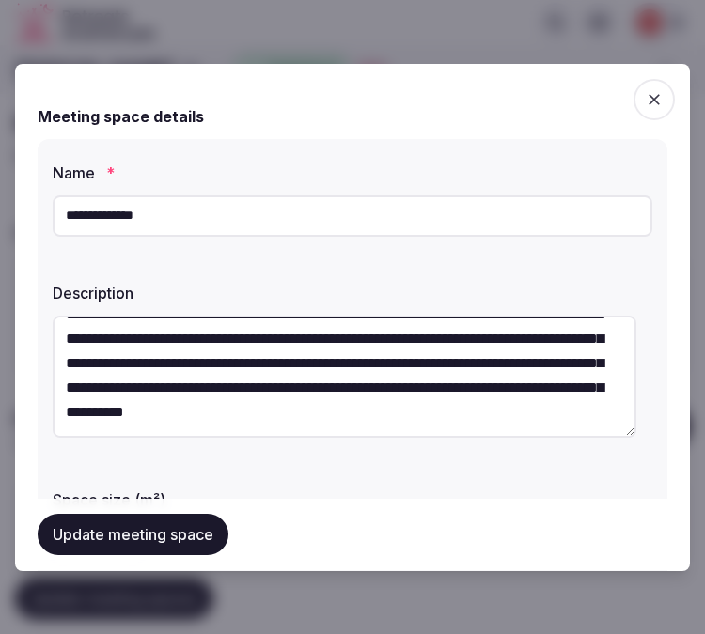
click at [129, 511] on div "Update meeting space" at bounding box center [353, 535] width 630 height 71
click at [126, 522] on button "Update meeting space" at bounding box center [133, 535] width 191 height 41
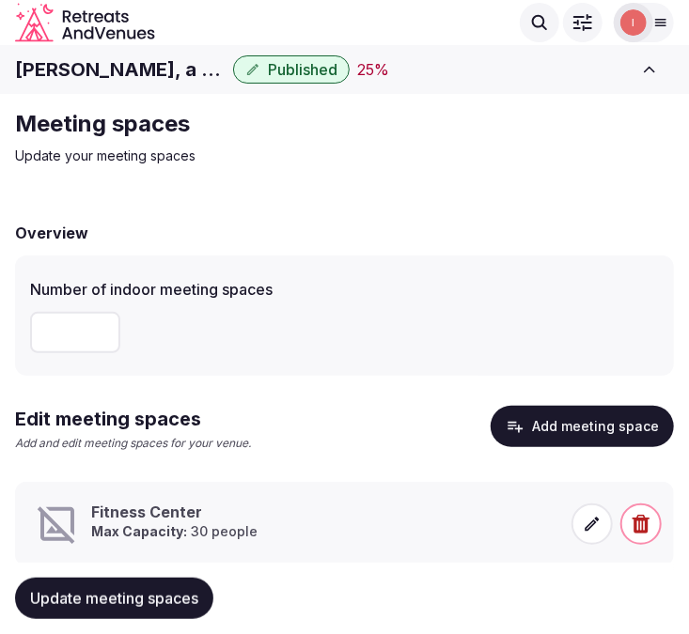
click at [166, 523] on strong "Max Capacity:" at bounding box center [139, 531] width 96 height 16
click at [589, 532] on icon at bounding box center [592, 524] width 19 height 19
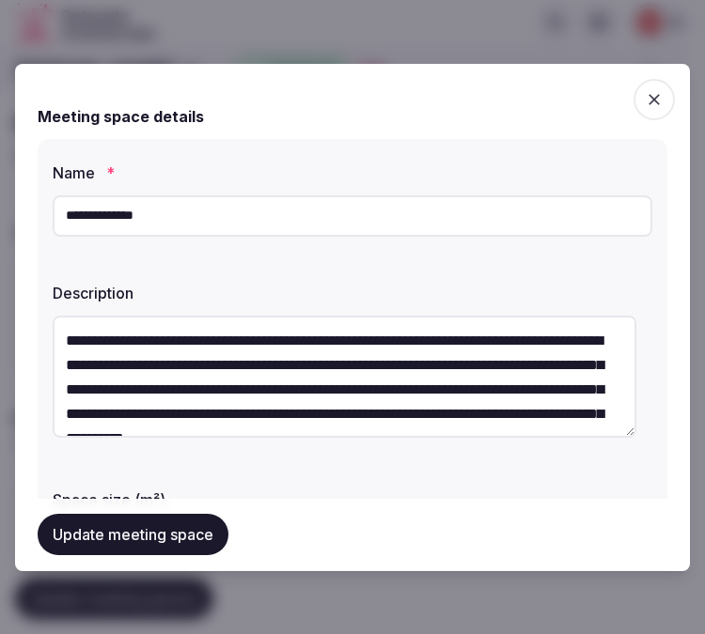
click at [649, 99] on span "button" at bounding box center [653, 99] width 41 height 41
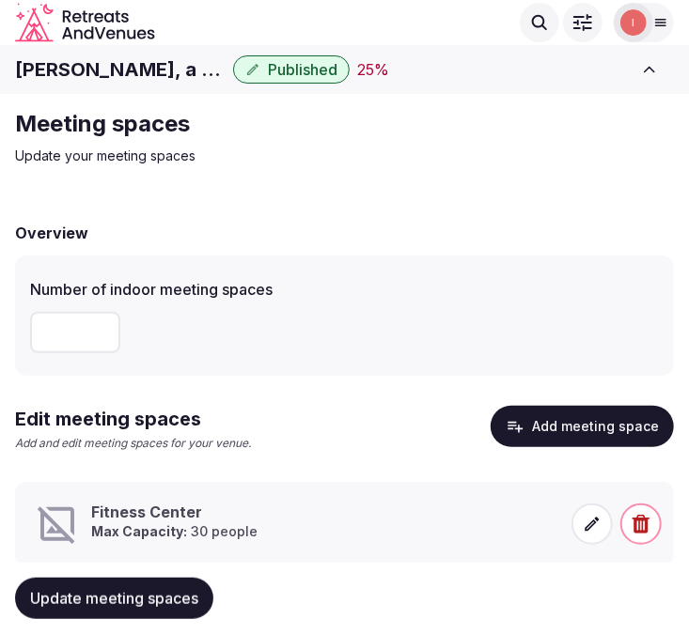
click at [123, 603] on span "Update meeting spaces" at bounding box center [114, 598] width 168 height 19
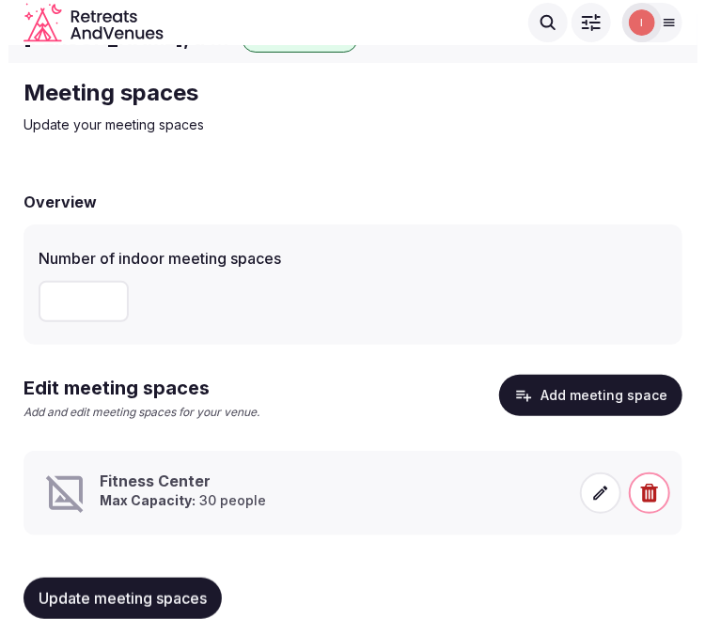
scroll to position [48, 0]
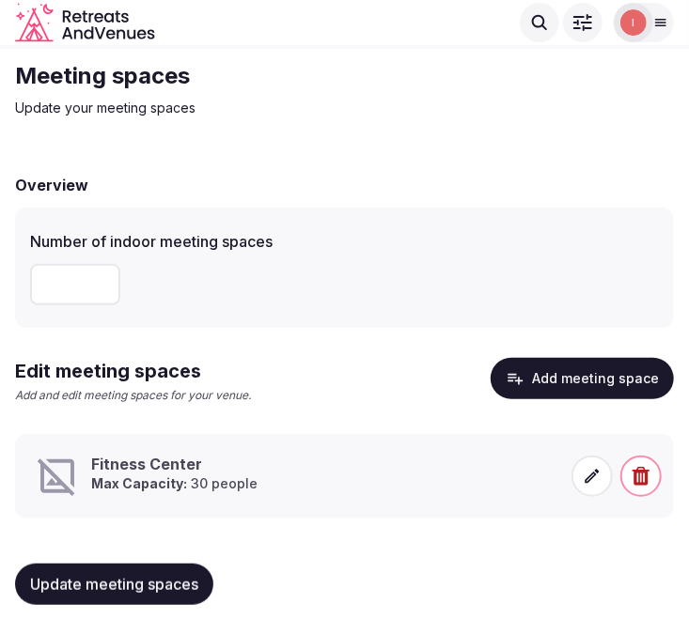
click at [557, 400] on div "Edit meeting spaces Add and edit meeting spaces for your venue. Add meeting spa…" at bounding box center [344, 388] width 659 height 61
click at [564, 386] on button "Add meeting space" at bounding box center [581, 378] width 183 height 41
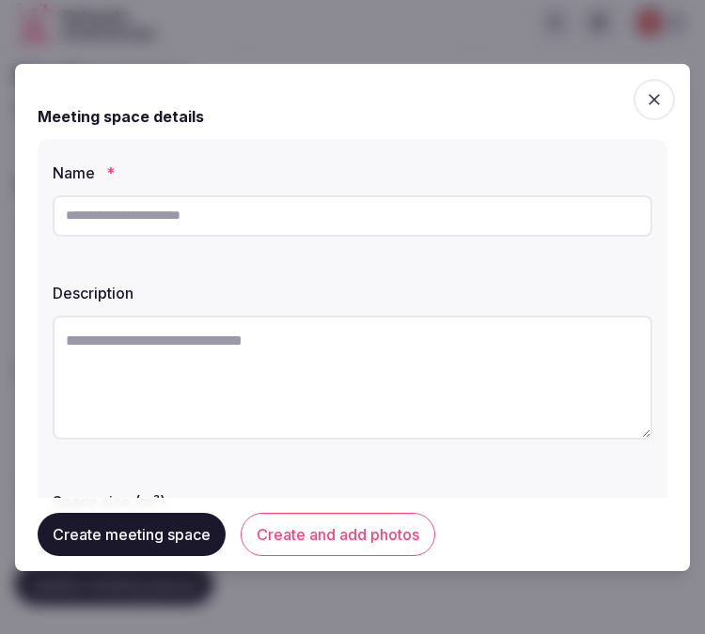
click at [645, 90] on icon "button" at bounding box center [654, 99] width 19 height 19
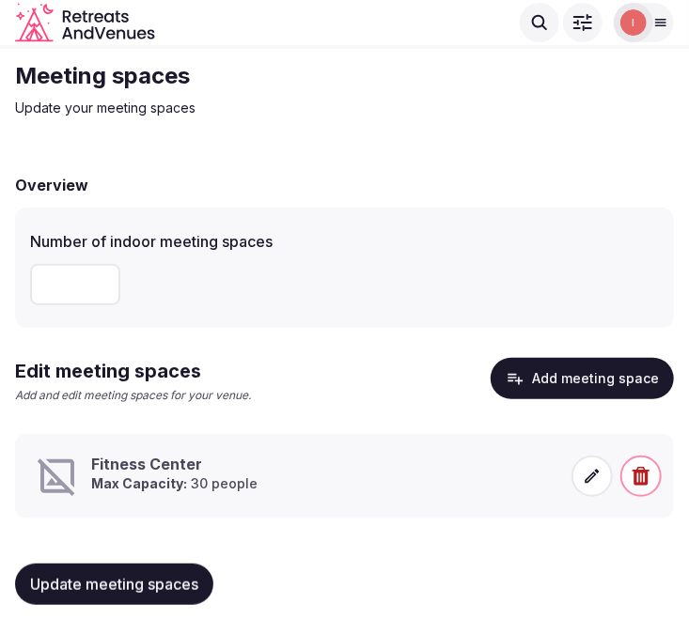
click at [156, 583] on span "Update meeting spaces" at bounding box center [114, 584] width 168 height 19
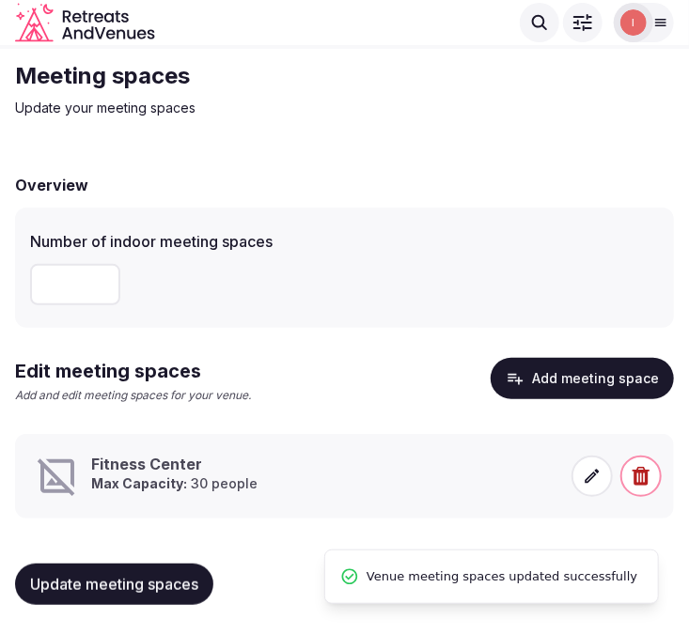
click at [597, 485] on span at bounding box center [591, 476] width 41 height 41
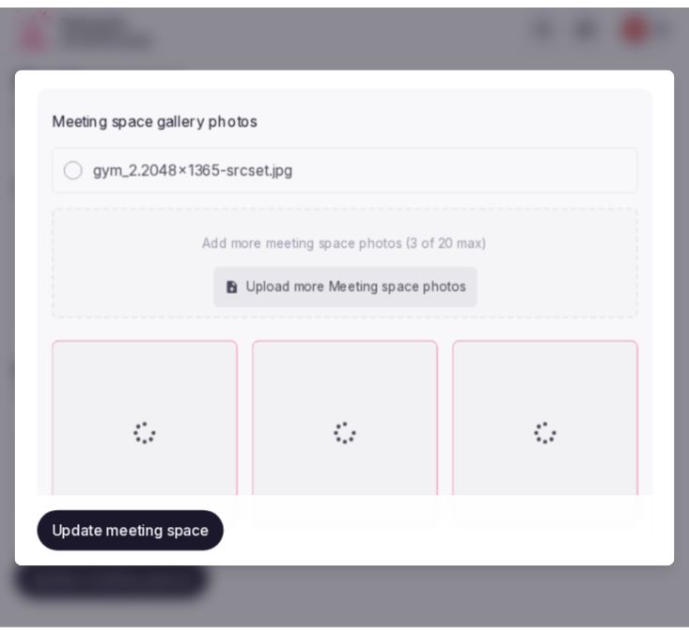
scroll to position [1579, 0]
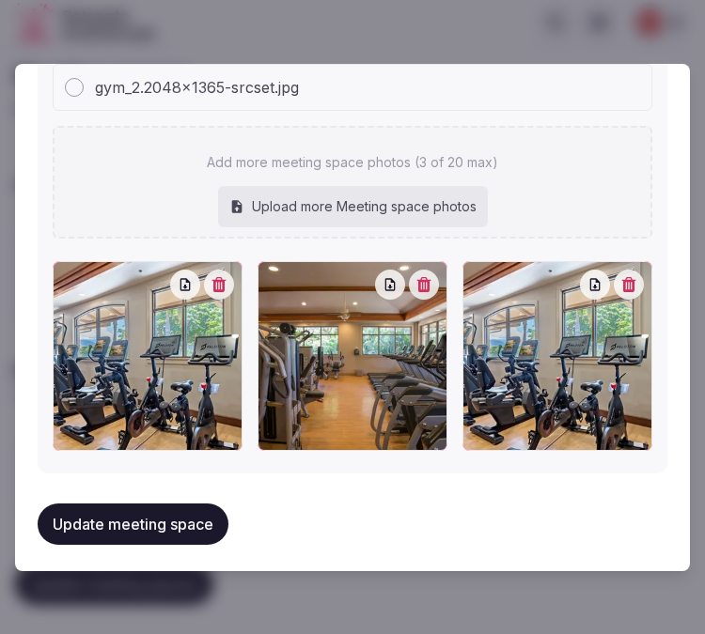
click at [562, 510] on div "Update meeting space" at bounding box center [353, 524] width 630 height 71
click at [182, 522] on button "Update meeting space" at bounding box center [133, 524] width 191 height 41
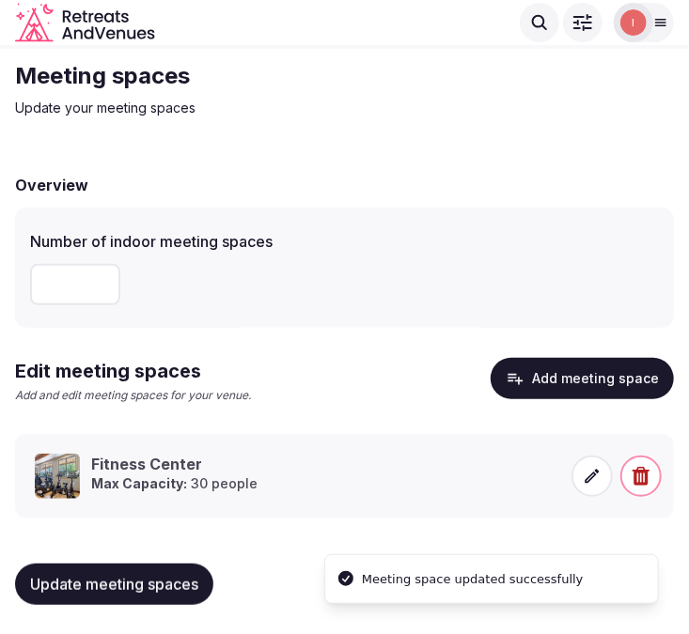
scroll to position [0, 0]
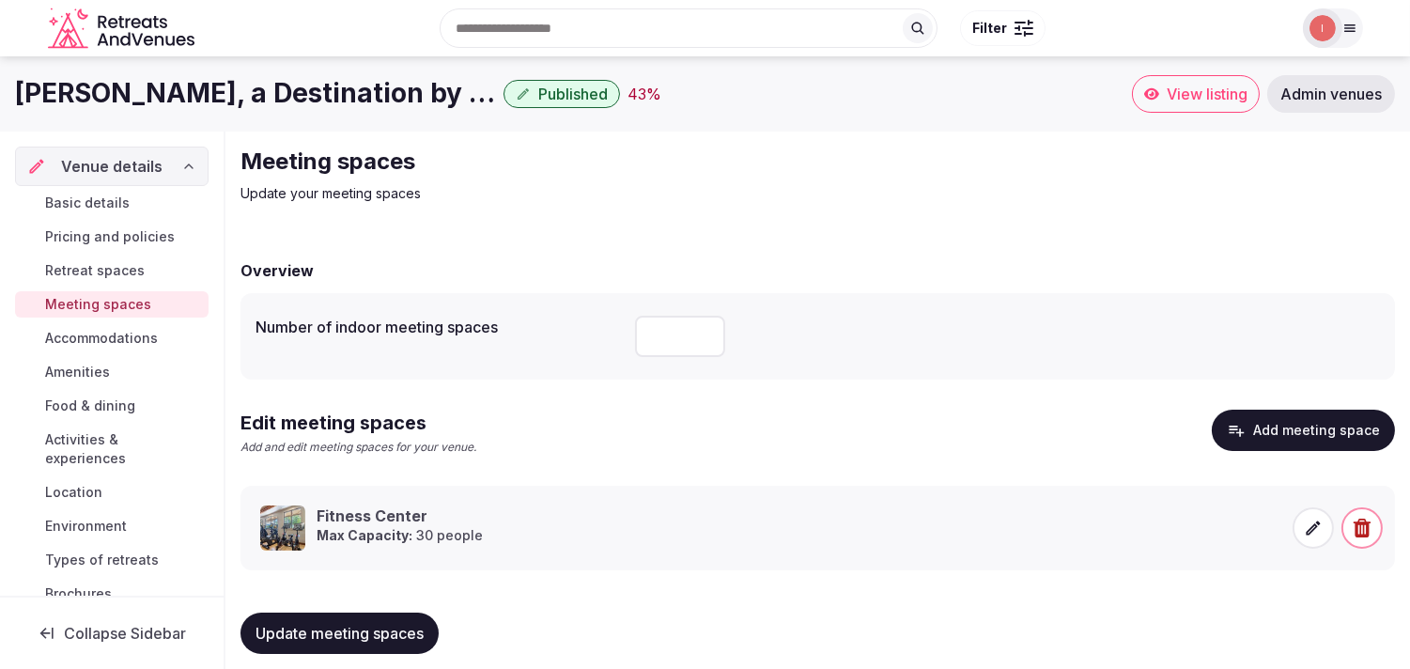
click at [123, 341] on span "Accommodations" at bounding box center [101, 338] width 113 height 19
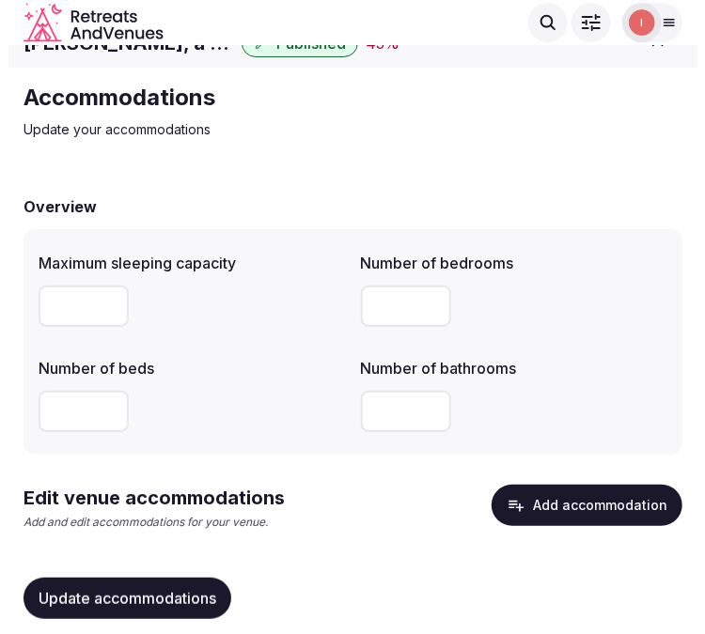
scroll to position [69, 0]
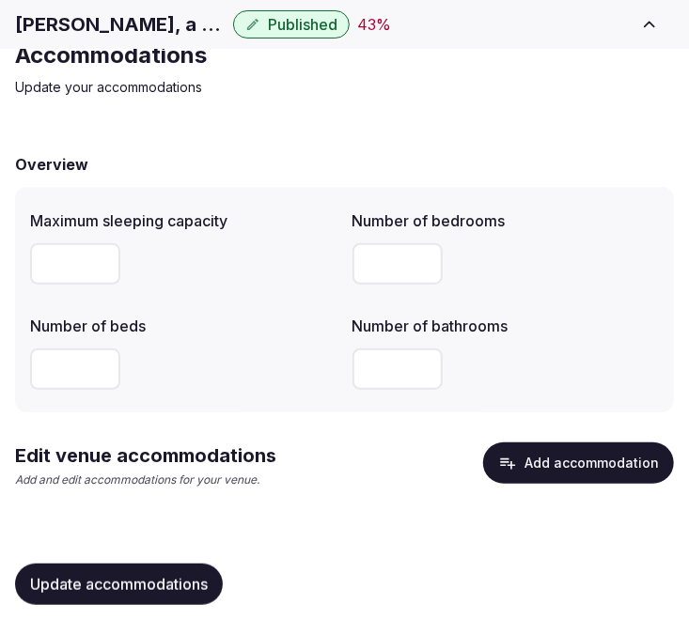
click at [517, 454] on icon "button" at bounding box center [507, 463] width 19 height 19
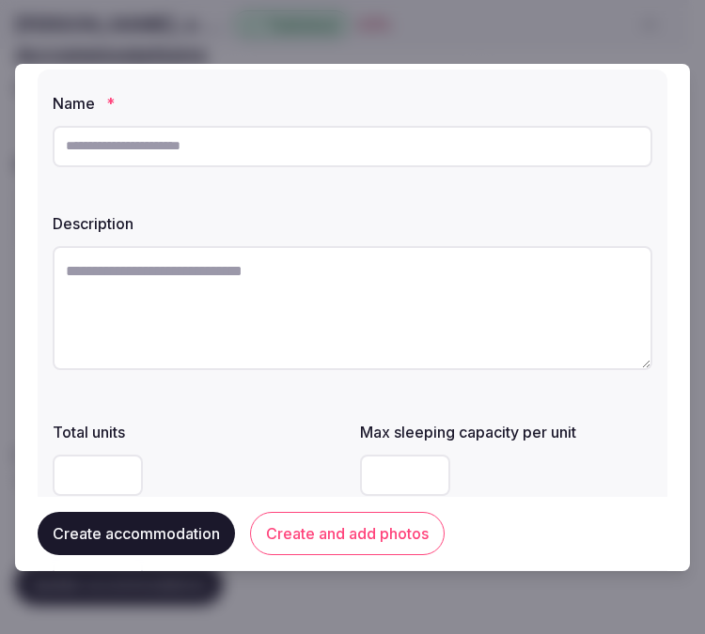
scroll to position [104, 0]
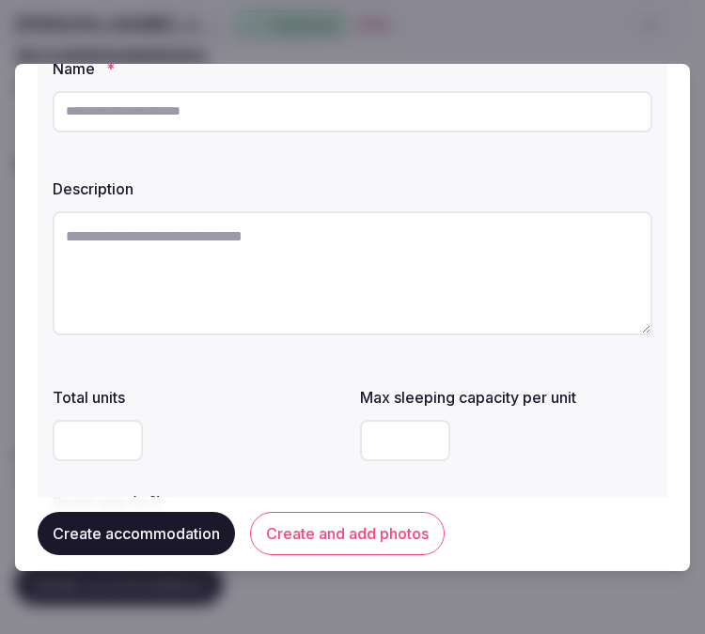
click at [428, 115] on input "text" at bounding box center [352, 111] width 599 height 41
click at [164, 123] on input "text" at bounding box center [352, 111] width 599 height 41
paste input "**********"
type input "**********"
click at [311, 267] on textarea at bounding box center [352, 273] width 599 height 124
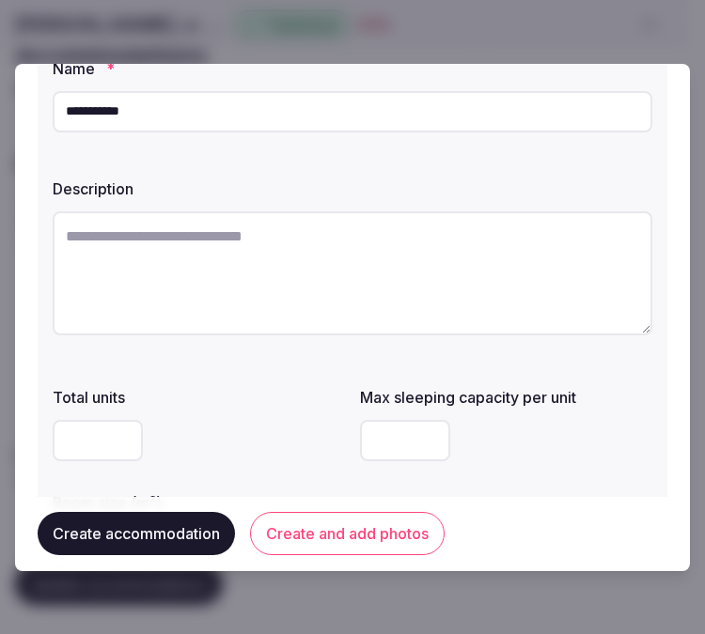
paste textarea "**********"
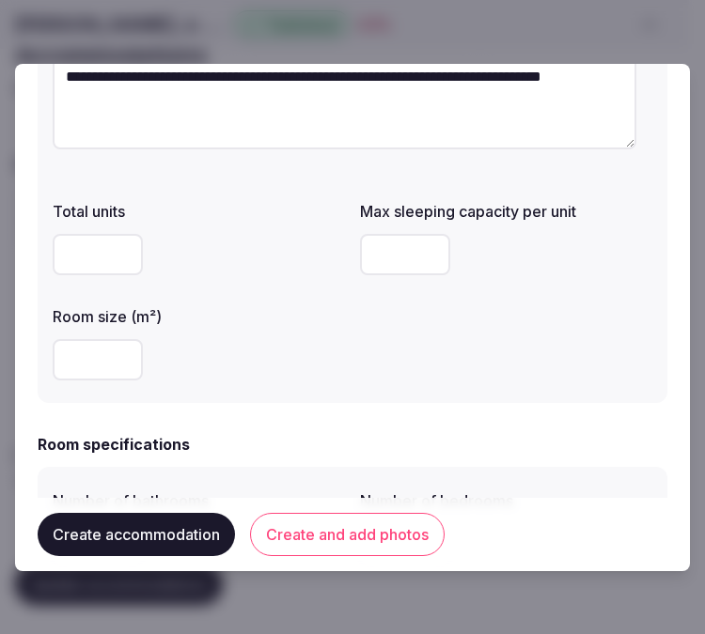
scroll to position [313, 0]
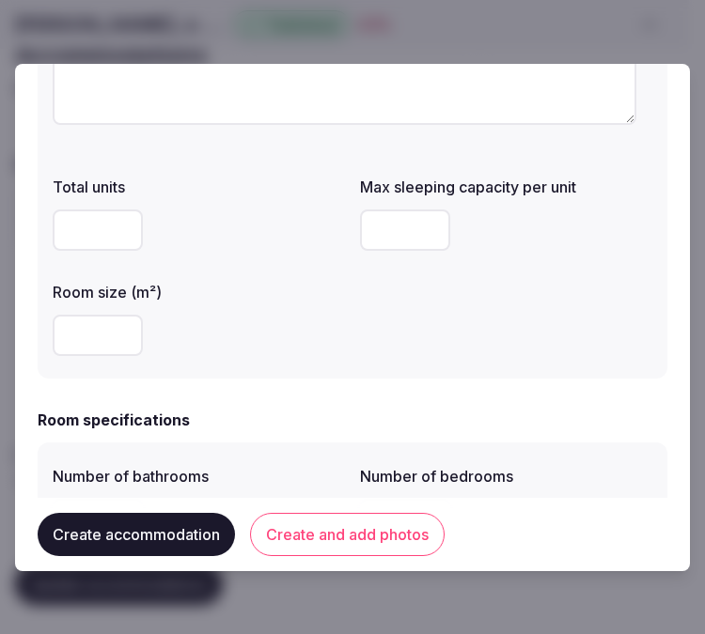
type textarea "**********"
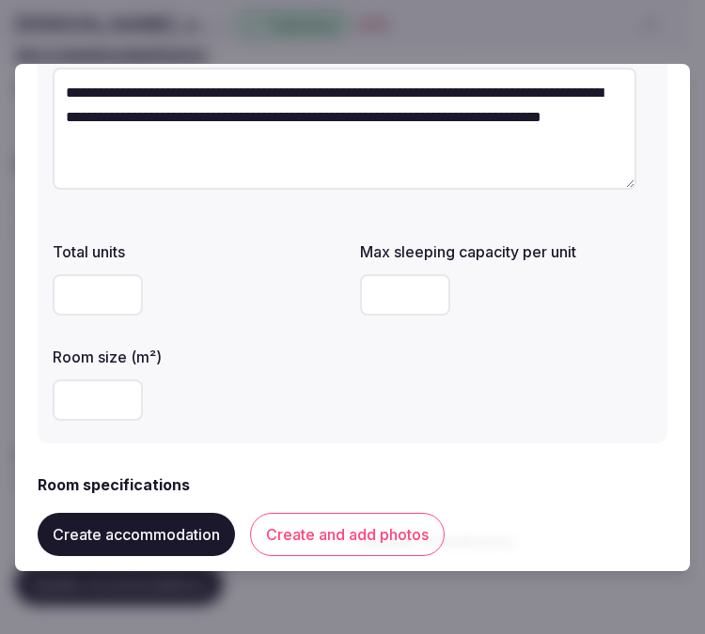
scroll to position [0, 0]
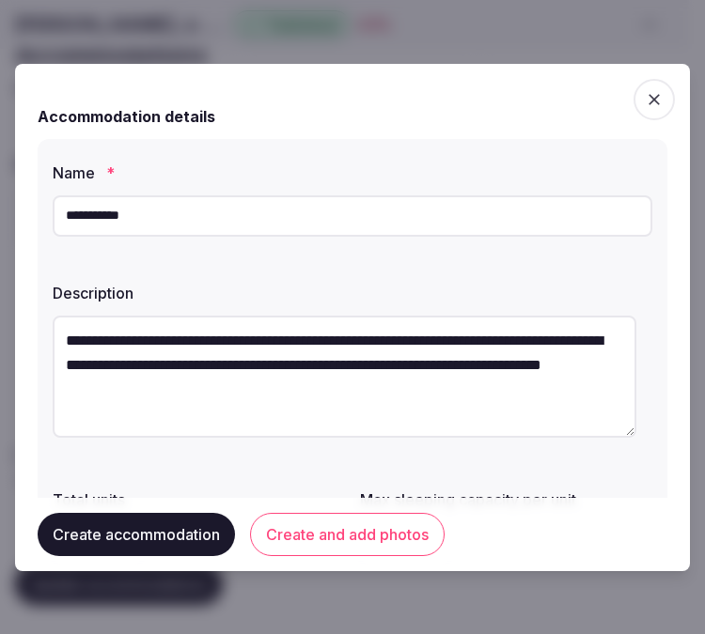
click at [346, 195] on input "**********" at bounding box center [352, 215] width 599 height 41
paste input "**********"
type input "**********"
click at [381, 407] on textarea "**********" at bounding box center [344, 377] width 583 height 122
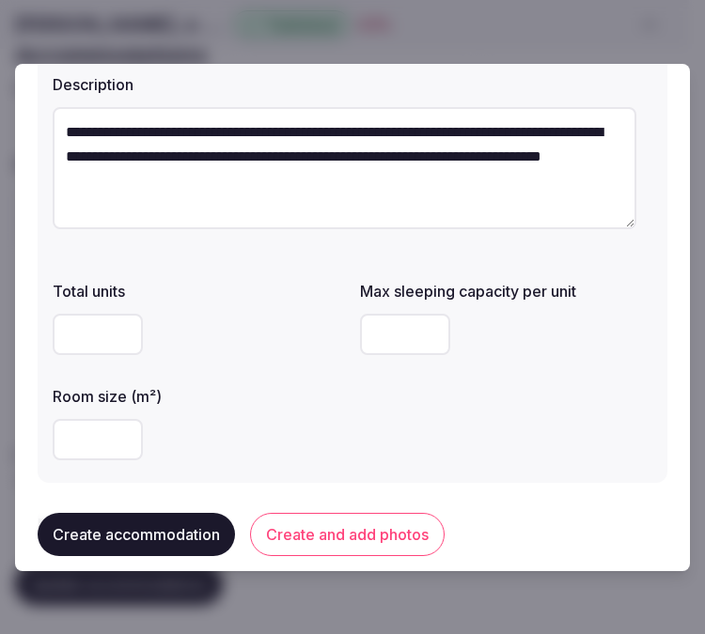
click at [83, 333] on input "number" at bounding box center [98, 334] width 90 height 41
click at [87, 452] on input "number" at bounding box center [98, 439] width 90 height 41
click at [69, 319] on input "number" at bounding box center [98, 334] width 90 height 41
type input "***"
drag, startPoint x: 81, startPoint y: 336, endPoint x: 54, endPoint y: 334, distance: 27.4
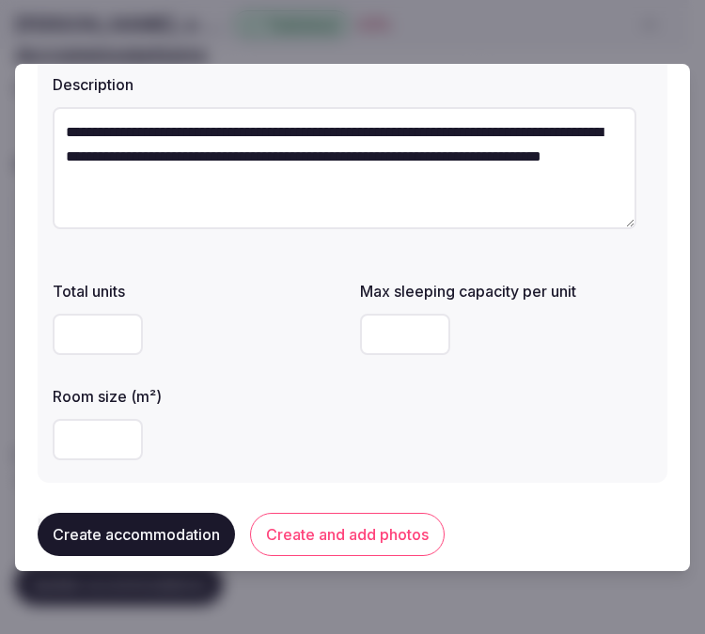
click at [54, 334] on input "***" at bounding box center [98, 334] width 90 height 41
click at [66, 435] on input "number" at bounding box center [98, 439] width 90 height 41
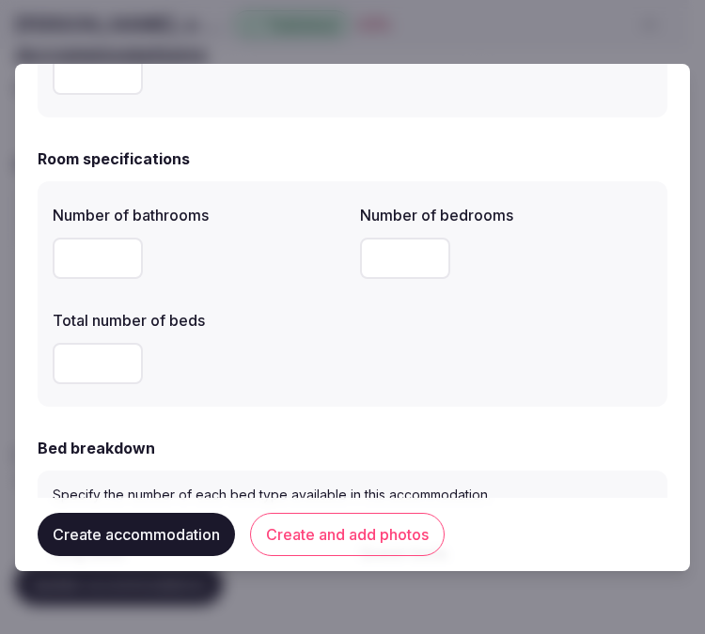
scroll to position [626, 0]
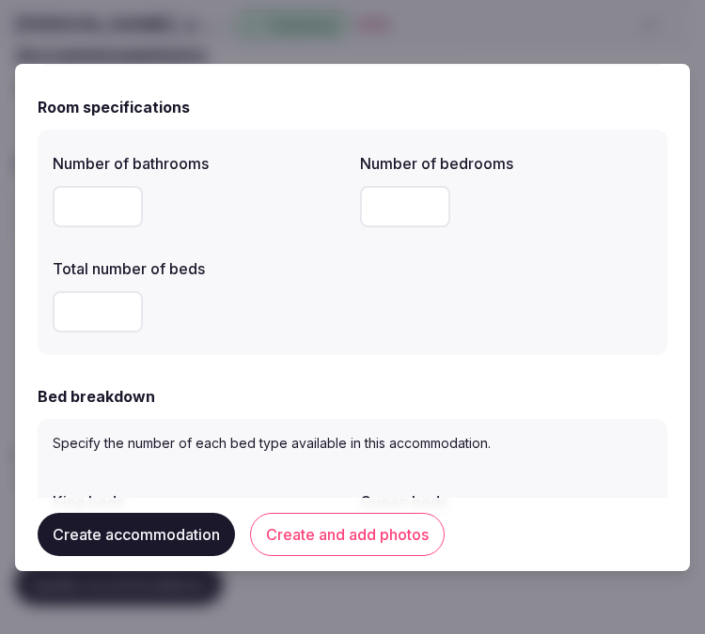
type input "***"
click at [83, 210] on input "number" at bounding box center [98, 206] width 90 height 41
type input "*"
click at [385, 193] on input "number" at bounding box center [405, 206] width 90 height 41
type input "*"
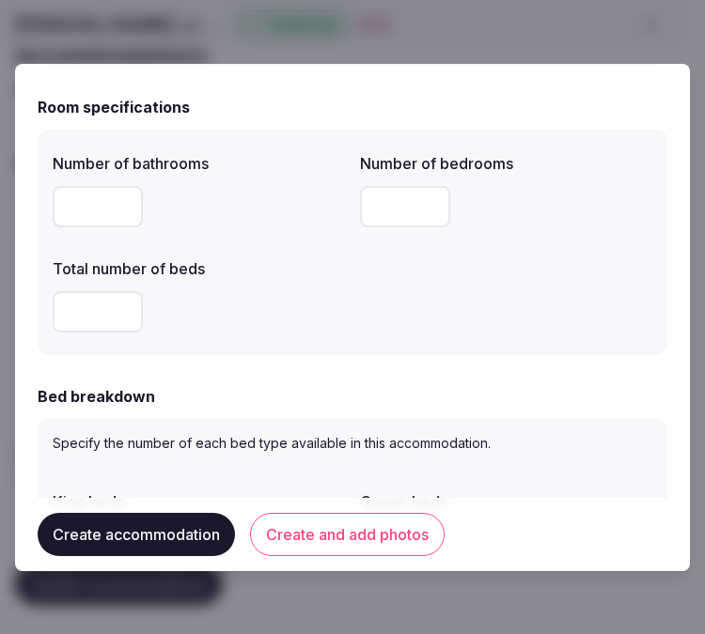
click at [60, 316] on input "number" at bounding box center [98, 311] width 90 height 41
type input "*"
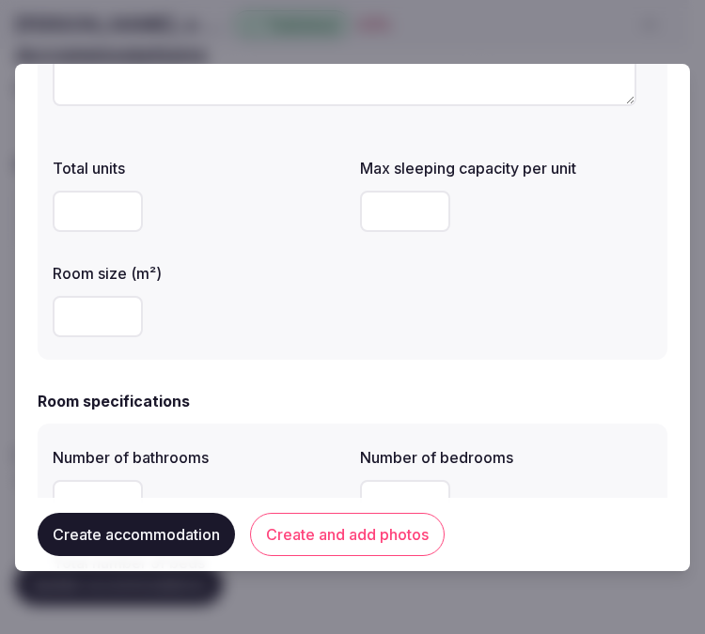
scroll to position [313, 0]
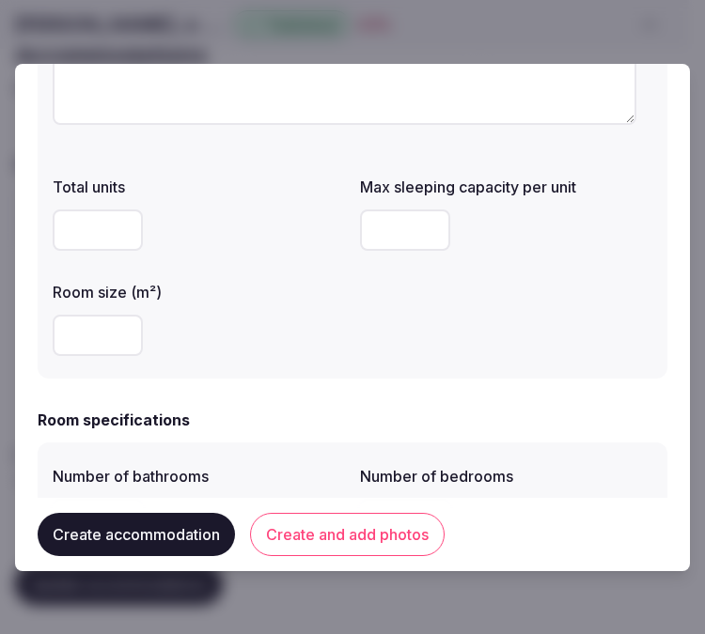
click at [377, 244] on input "number" at bounding box center [405, 230] width 90 height 41
type input "*"
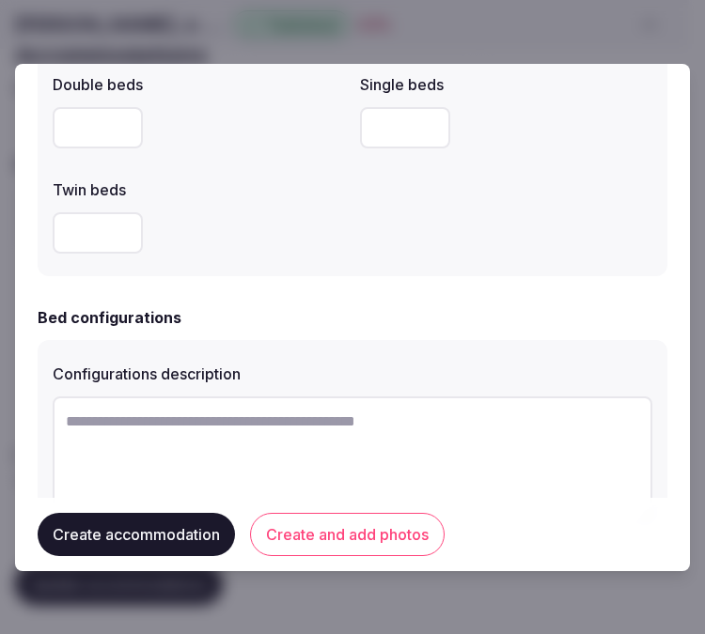
scroll to position [1357, 0]
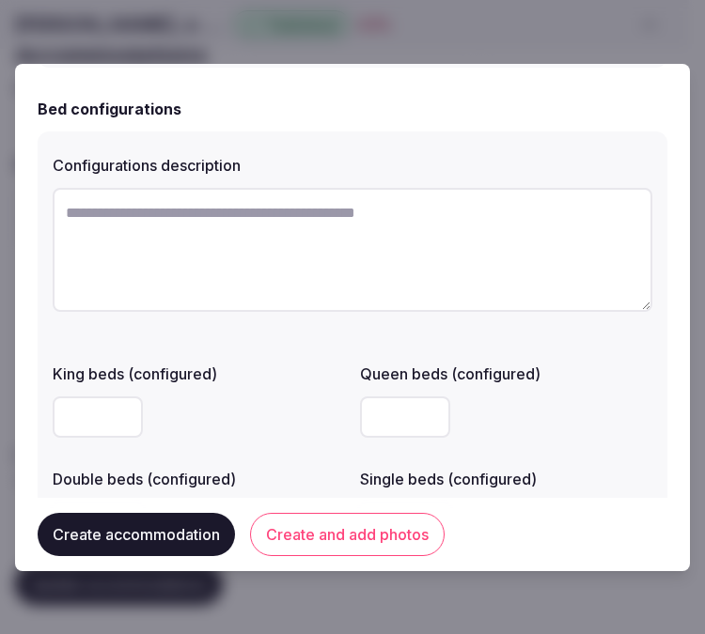
click at [254, 254] on textarea at bounding box center [352, 250] width 599 height 124
paste textarea "**********"
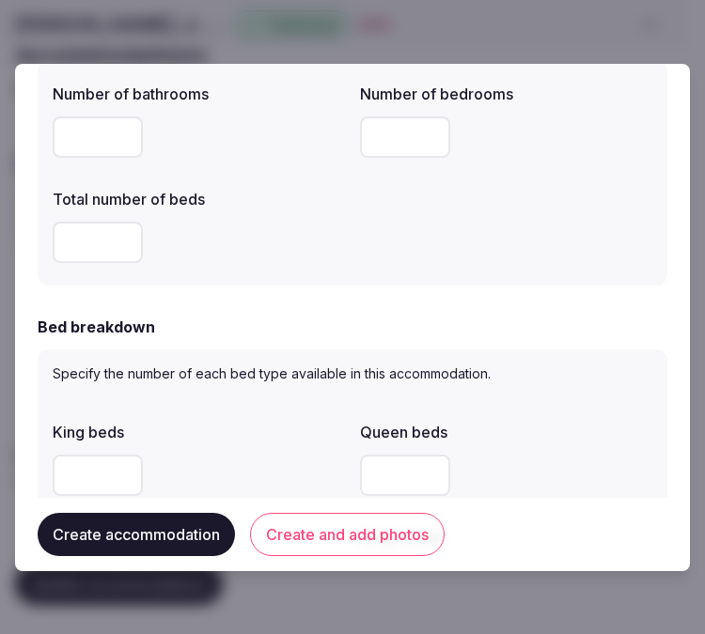
scroll to position [834, 0]
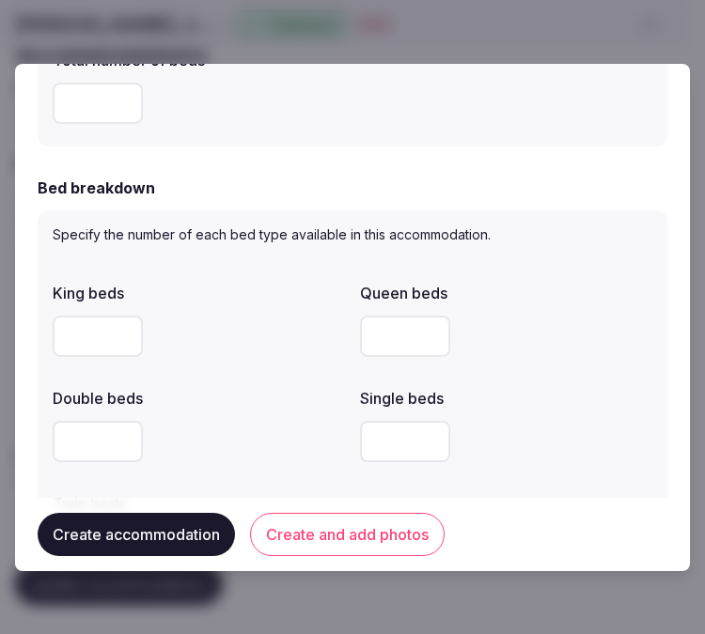
type textarea "**********"
click at [103, 333] on input "number" at bounding box center [98, 336] width 90 height 41
type input "*"
click at [222, 414] on div at bounding box center [199, 441] width 292 height 56
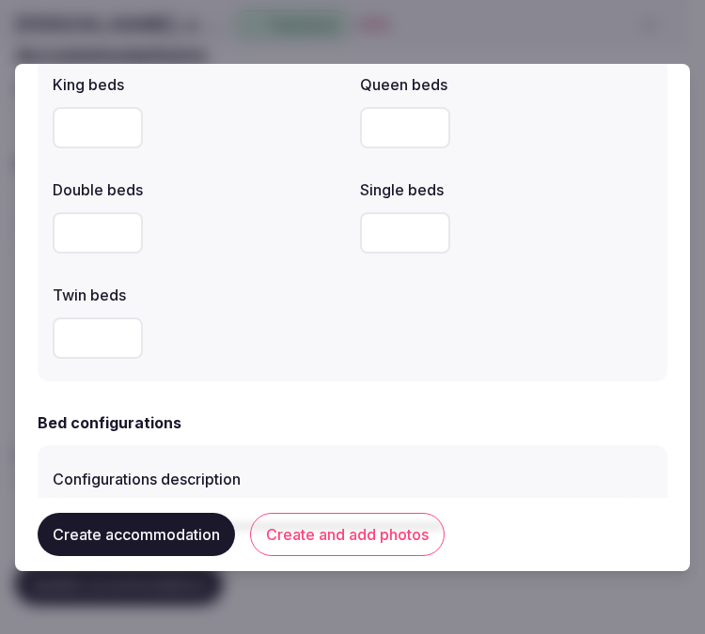
scroll to position [1044, 0]
click at [397, 133] on input "number" at bounding box center [405, 126] width 90 height 41
type input "*"
click at [536, 349] on div "King beds * Queen beds * Double beds Single beds Twin beds" at bounding box center [352, 215] width 599 height 301
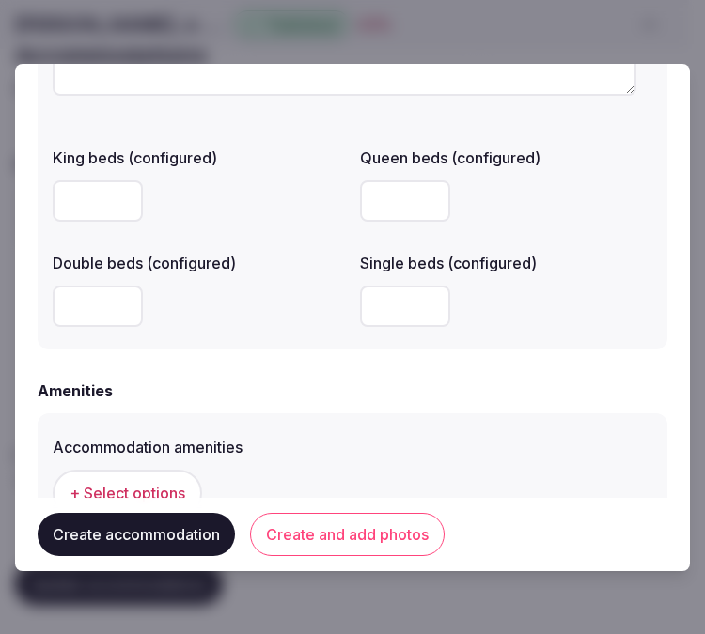
scroll to position [1670, 0]
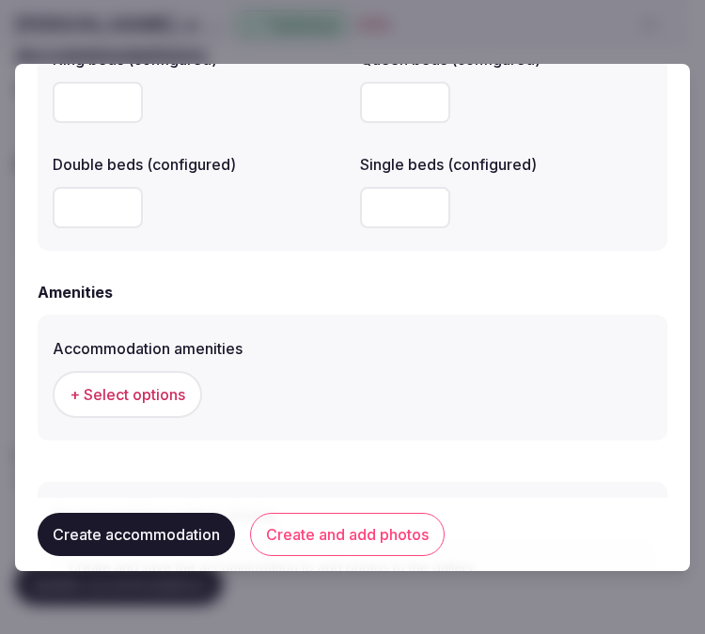
click at [103, 111] on input "number" at bounding box center [98, 102] width 90 height 41
type input "*"
click at [350, 211] on div "King beds (configured) * Queen beds (configured) Double beds (configured) Singl…" at bounding box center [352, 137] width 599 height 195
click at [377, 218] on input "*" at bounding box center [405, 207] width 90 height 41
type input "*"
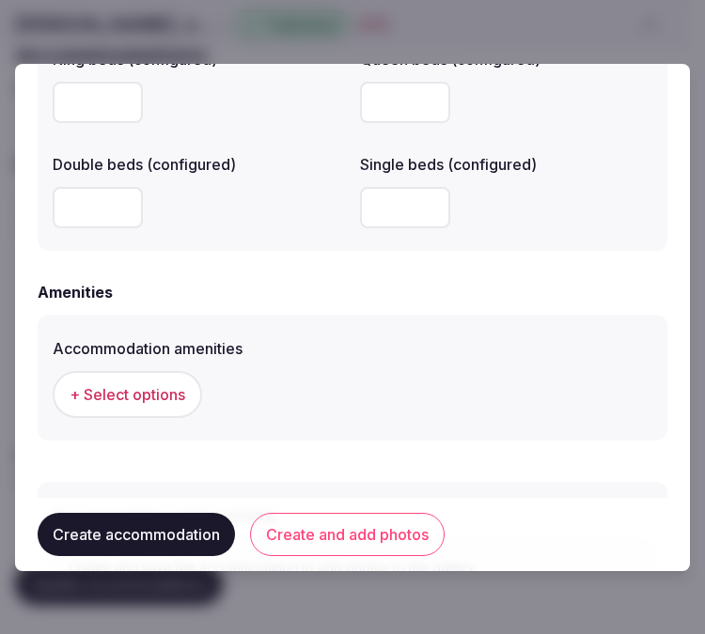
click at [346, 333] on div "Accommodation amenities" at bounding box center [352, 343] width 599 height 26
click at [116, 390] on span "+ Select options" at bounding box center [128, 394] width 116 height 21
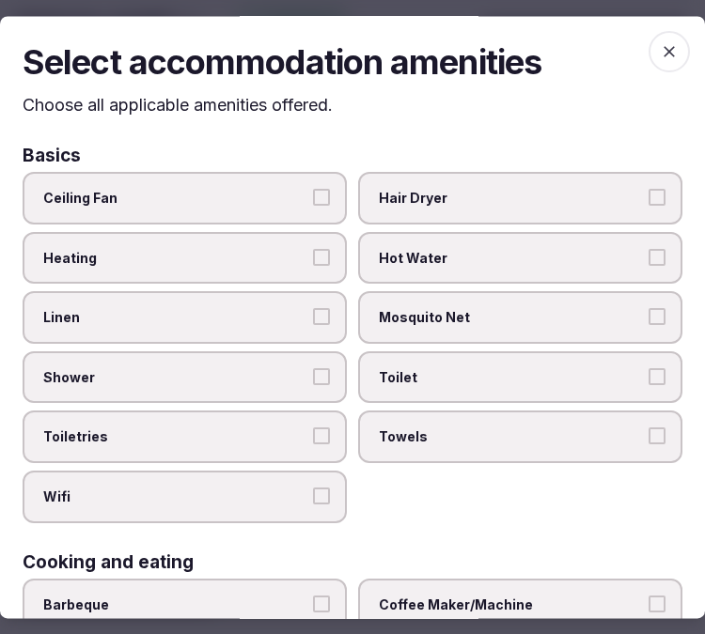
click at [242, 321] on span "Linen" at bounding box center [175, 318] width 264 height 19
click at [313, 321] on button "Linen" at bounding box center [321, 317] width 17 height 17
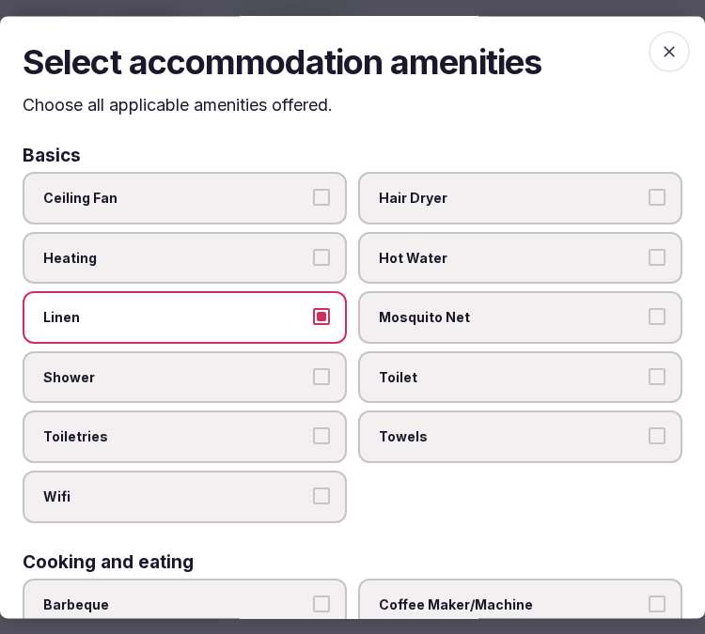
click at [320, 361] on label "Shower" at bounding box center [185, 377] width 324 height 53
click at [320, 368] on button "Shower" at bounding box center [321, 376] width 17 height 17
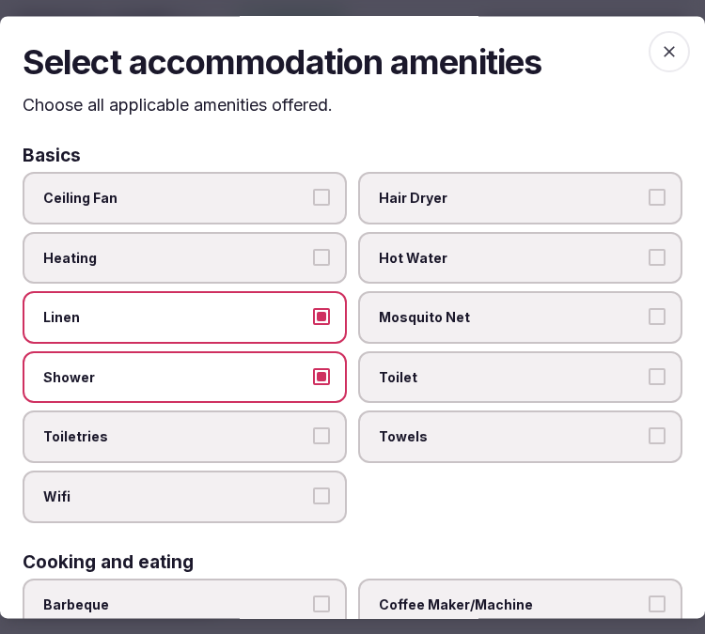
click at [314, 428] on button "Toiletries" at bounding box center [321, 436] width 17 height 17
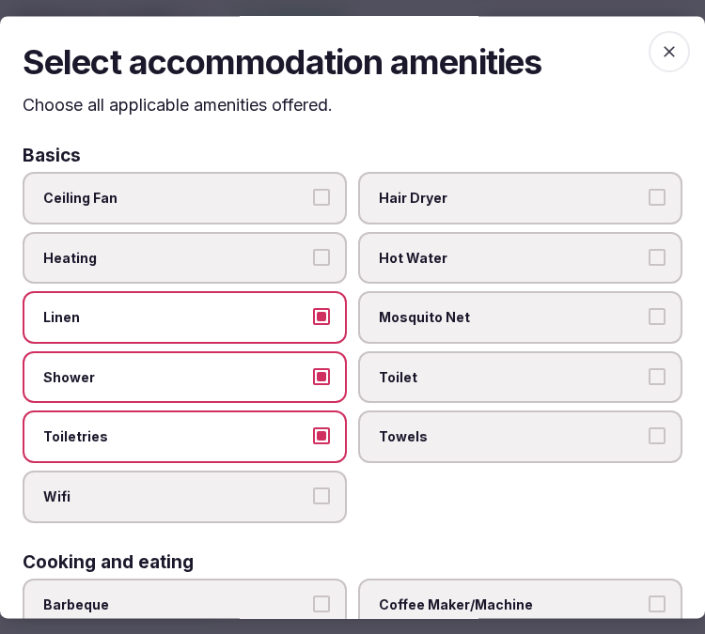
click at [318, 473] on label "Wifi" at bounding box center [185, 497] width 324 height 53
click at [318, 488] on button "Wifi" at bounding box center [321, 496] width 17 height 17
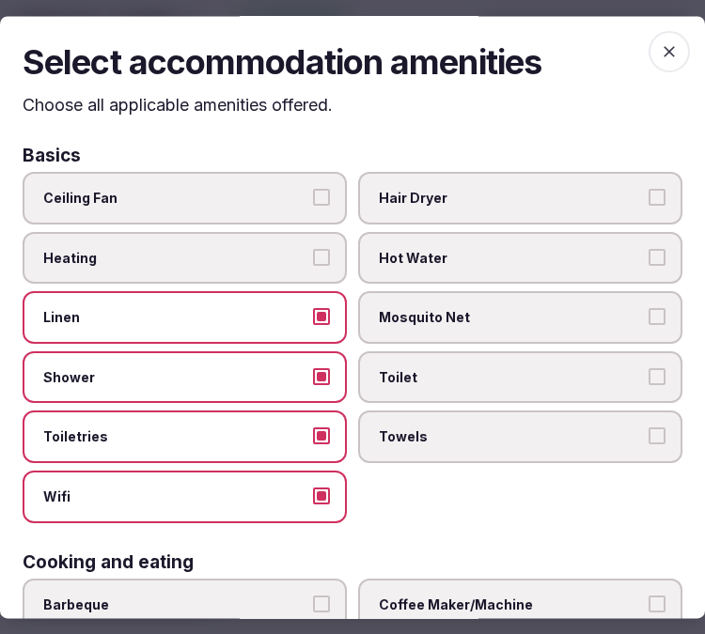
click at [577, 428] on span "Towels" at bounding box center [511, 437] width 264 height 19
click at [648, 428] on button "Towels" at bounding box center [656, 436] width 17 height 17
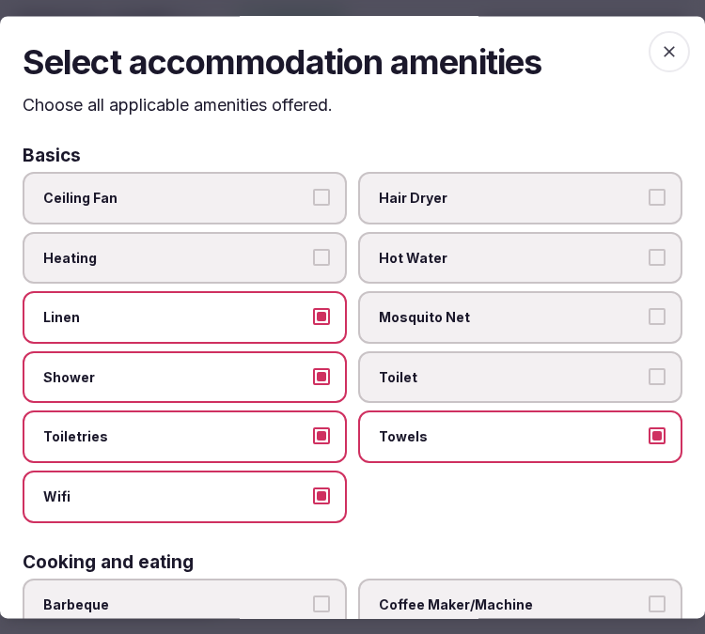
click at [648, 376] on button "Toilet" at bounding box center [656, 376] width 17 height 17
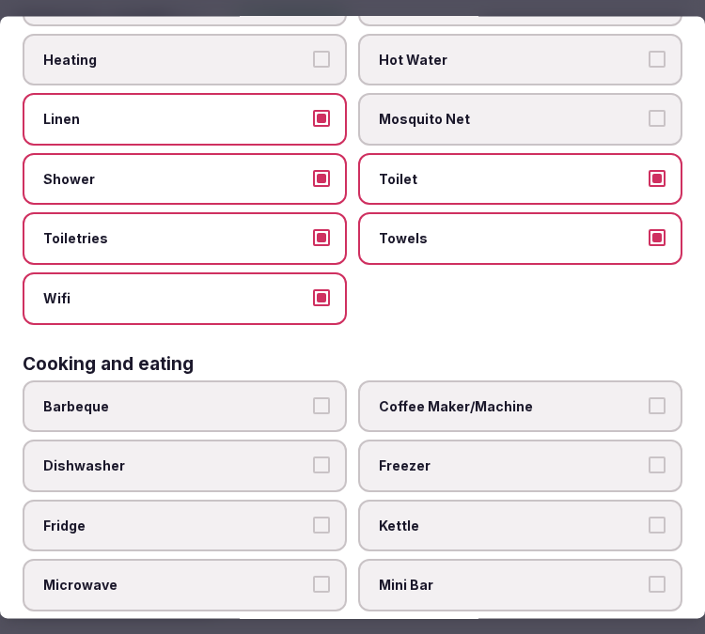
scroll to position [313, 0]
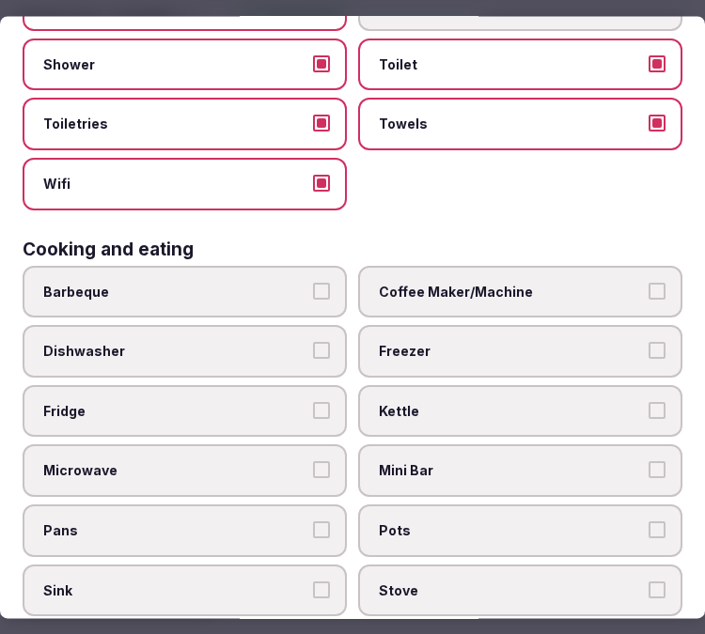
click at [598, 283] on span "Coffee Maker/Machine" at bounding box center [511, 292] width 264 height 19
click at [648, 283] on button "Coffee Maker/Machine" at bounding box center [656, 291] width 17 height 17
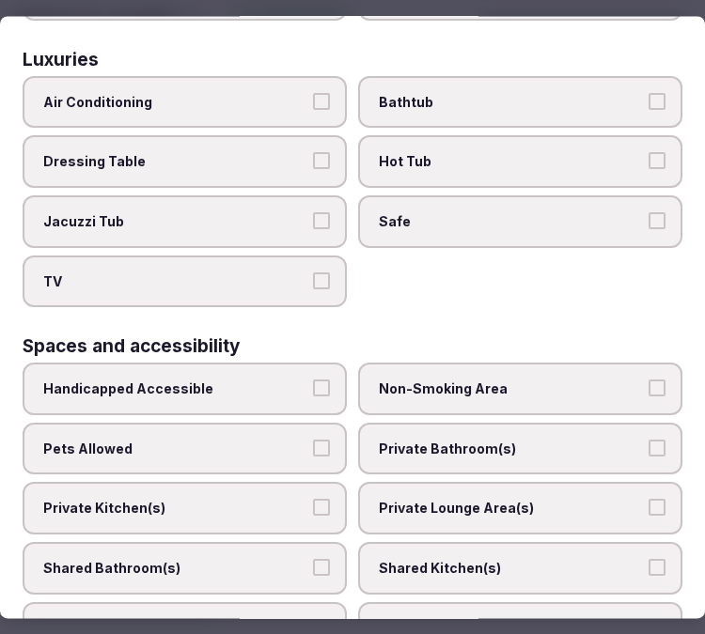
scroll to position [940, 0]
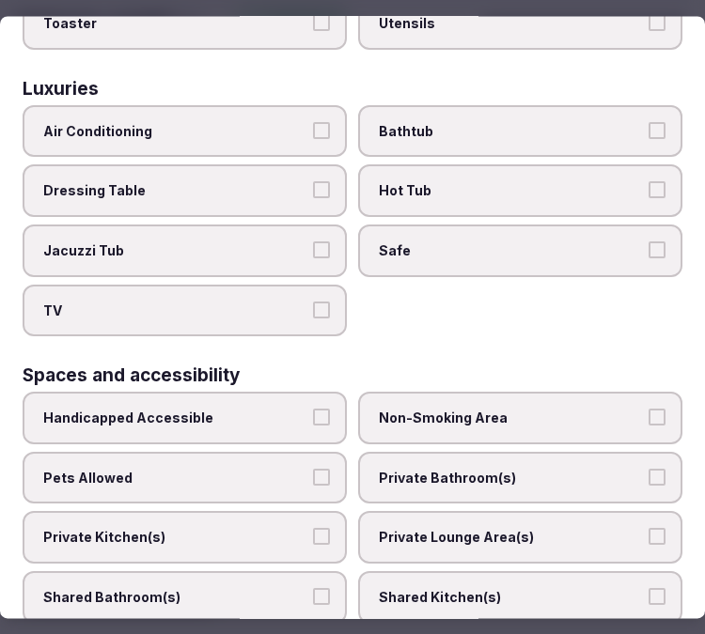
click at [247, 124] on label "Air Conditioning" at bounding box center [185, 131] width 324 height 53
click at [313, 124] on button "Air Conditioning" at bounding box center [321, 130] width 17 height 17
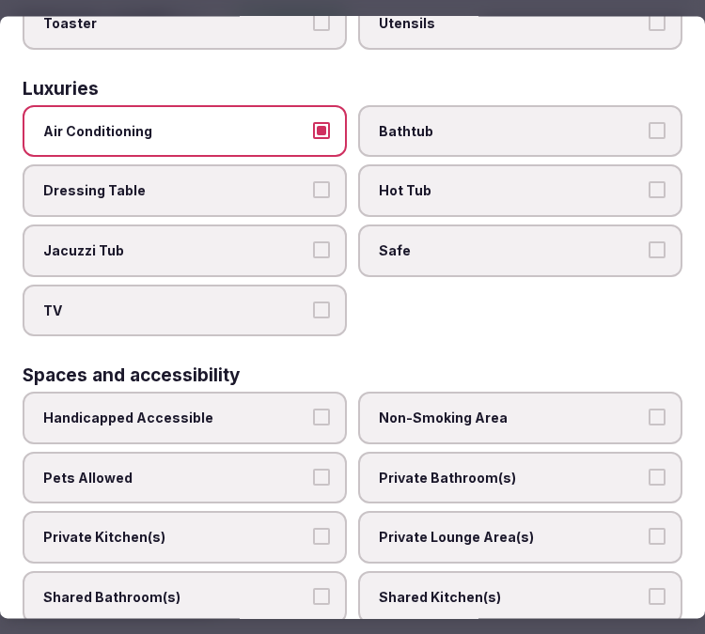
click at [270, 302] on span "TV" at bounding box center [175, 311] width 264 height 19
click at [313, 302] on button "TV" at bounding box center [321, 310] width 17 height 17
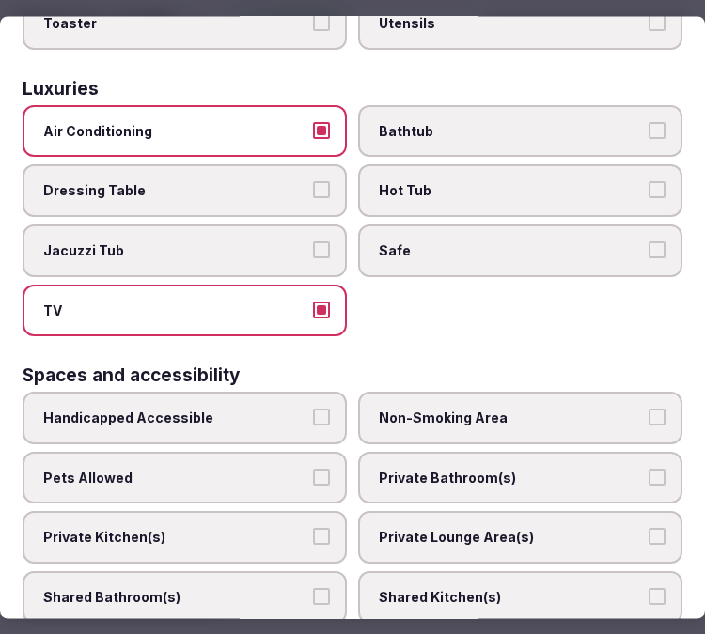
click at [420, 235] on label "Safe" at bounding box center [520, 251] width 324 height 53
click at [648, 241] on button "Safe" at bounding box center [656, 249] width 17 height 17
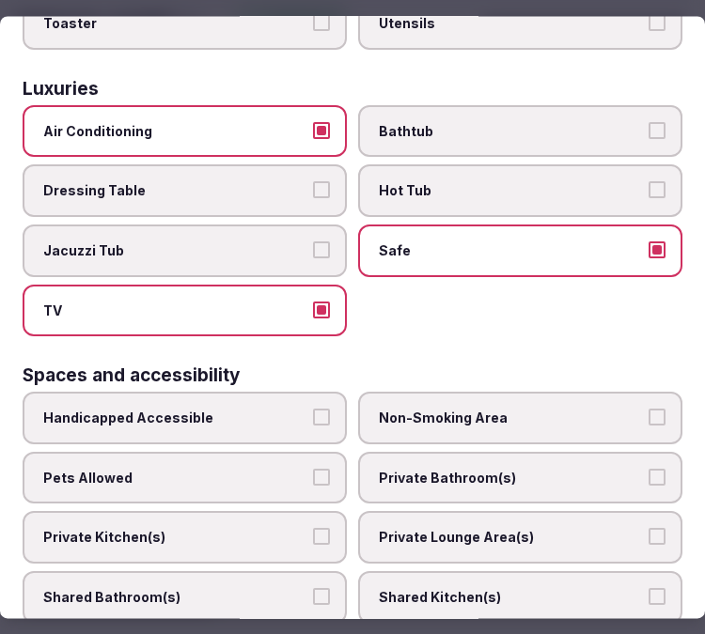
click at [490, 122] on span "Bathtub" at bounding box center [511, 131] width 264 height 19
click at [648, 122] on button "Bathtub" at bounding box center [656, 130] width 17 height 17
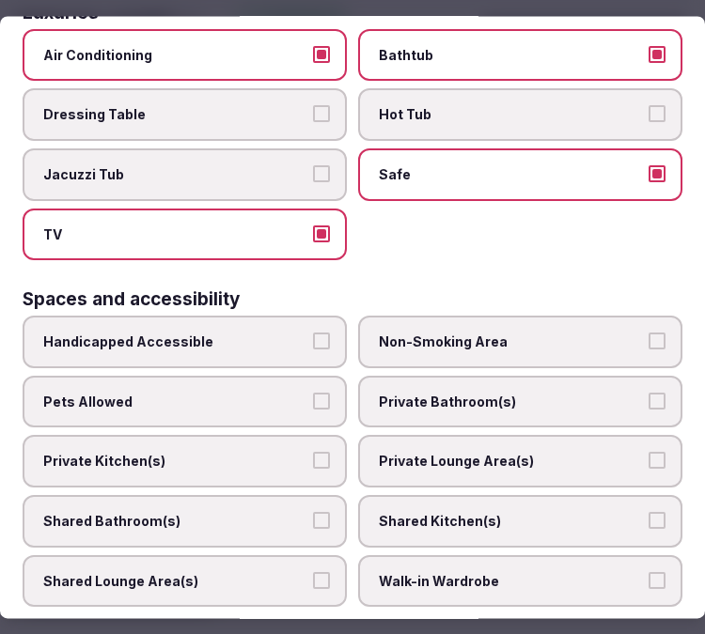
scroll to position [1148, 0]
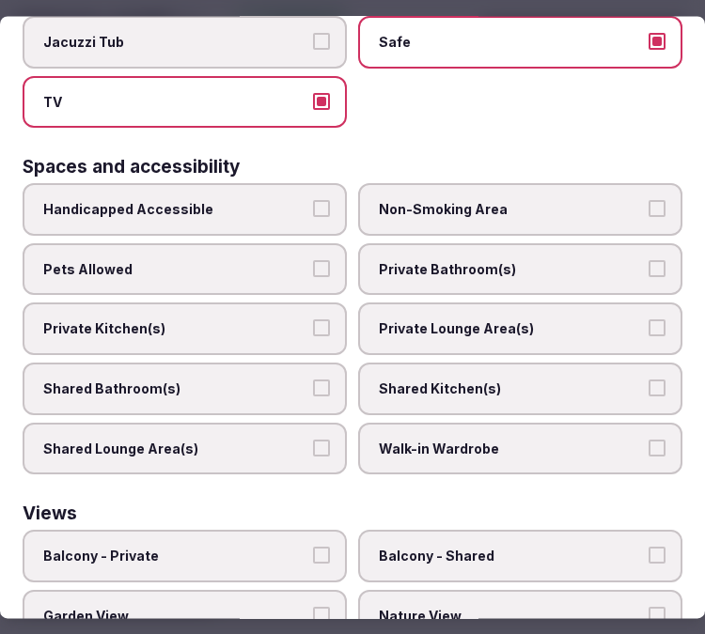
click at [496, 260] on span "Private Bathroom(s)" at bounding box center [511, 269] width 264 height 19
click at [648, 260] on button "Private Bathroom(s)" at bounding box center [656, 268] width 17 height 17
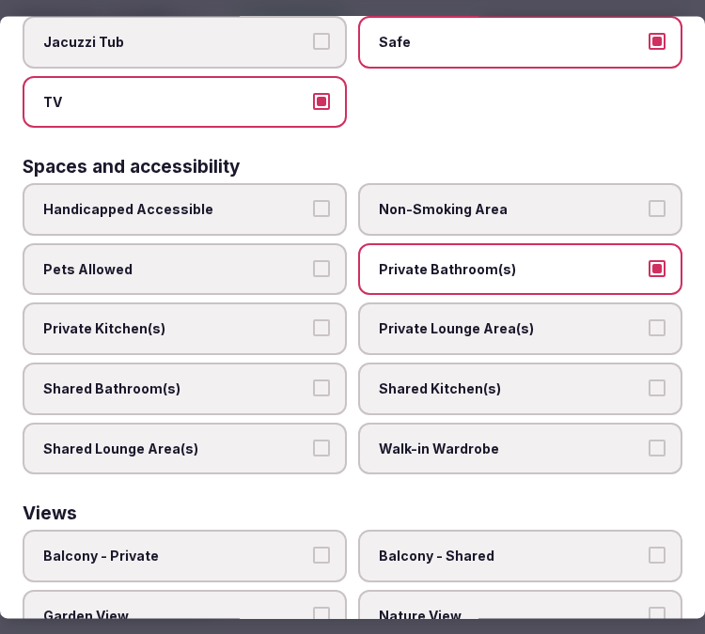
drag, startPoint x: 631, startPoint y: 287, endPoint x: 614, endPoint y: 303, distance: 23.3
click at [632, 303] on label "Private Lounge Area(s)" at bounding box center [520, 329] width 324 height 53
click at [648, 320] on button "Private Lounge Area(s)" at bounding box center [656, 328] width 17 height 17
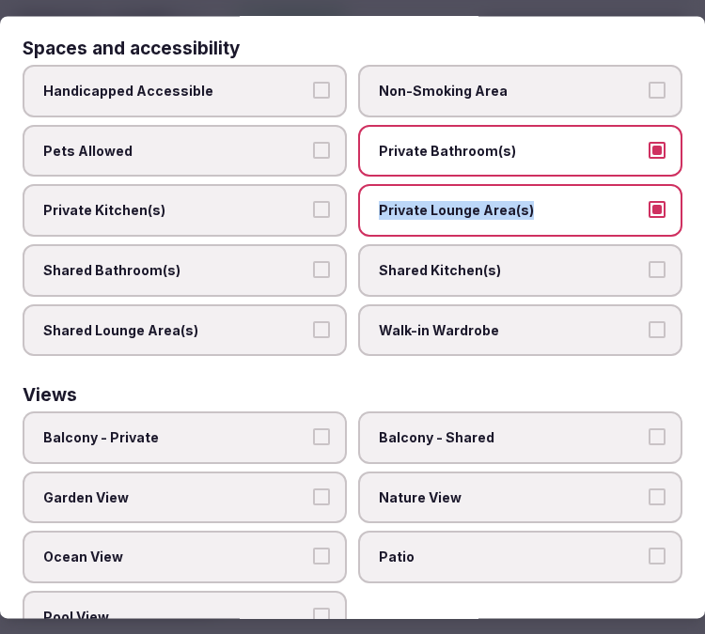
scroll to position [1268, 0]
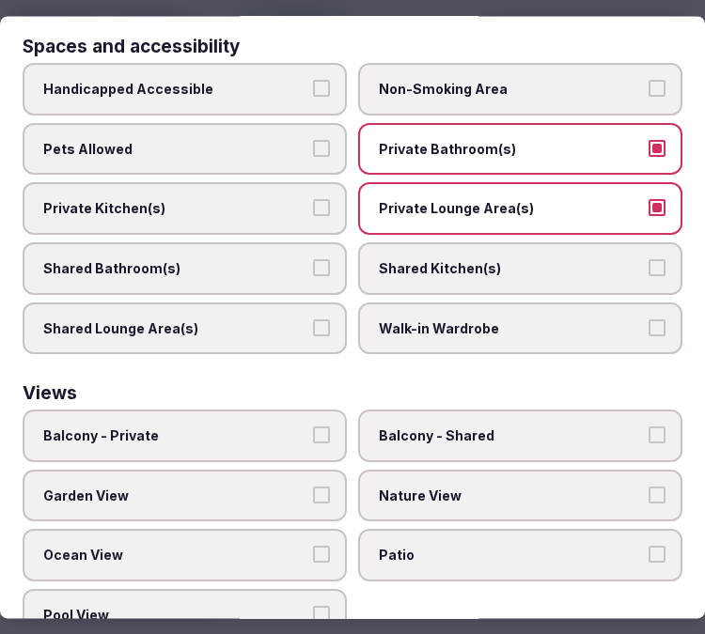
click at [329, 411] on label "Balcony - Private" at bounding box center [185, 437] width 324 height 53
click at [329, 428] on button "Balcony - Private" at bounding box center [321, 436] width 17 height 17
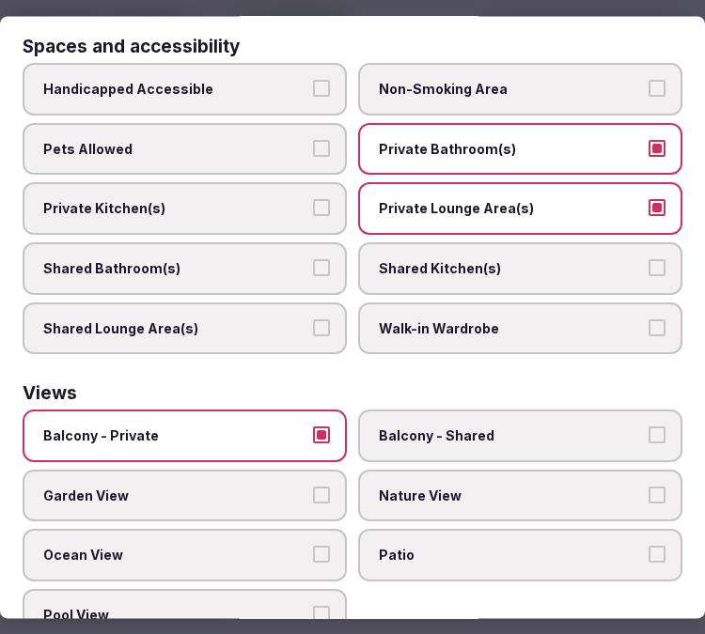
click at [326, 470] on label "Garden View" at bounding box center [185, 496] width 324 height 53
click at [326, 487] on button "Garden View" at bounding box center [321, 495] width 17 height 17
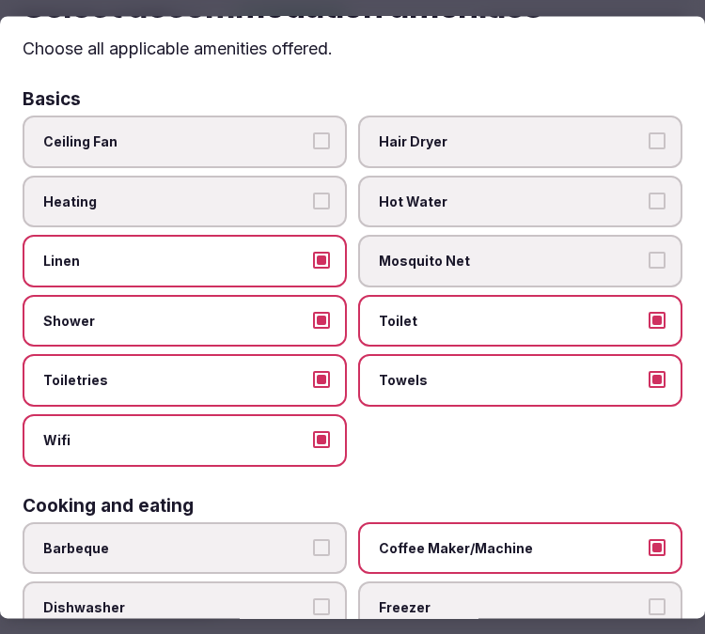
scroll to position [0, 0]
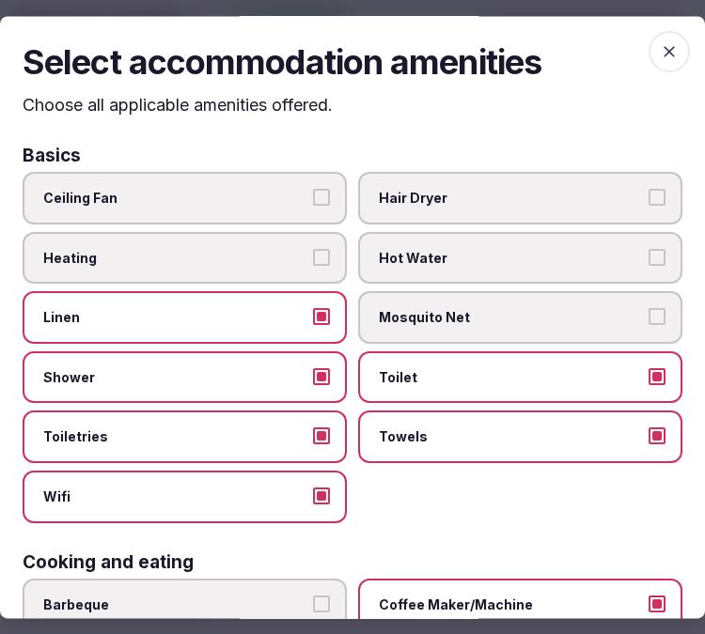
click at [648, 51] on span "button" at bounding box center [668, 51] width 41 height 41
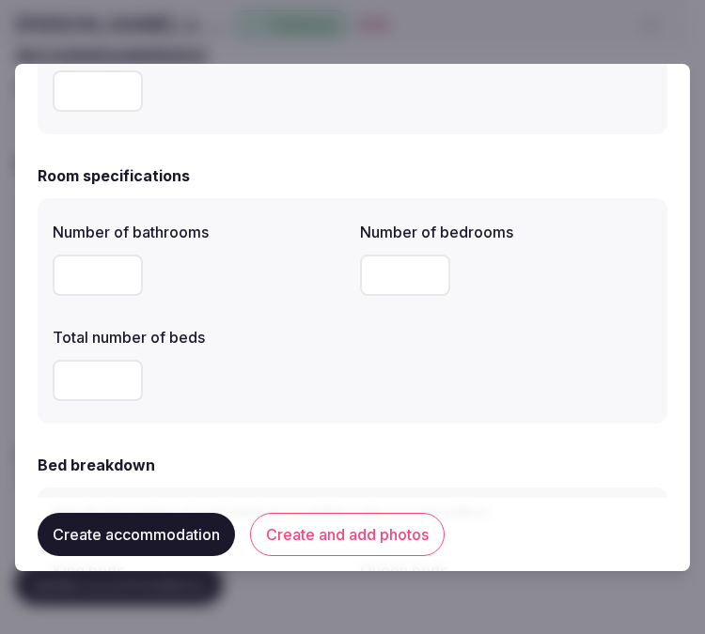
scroll to position [521, 0]
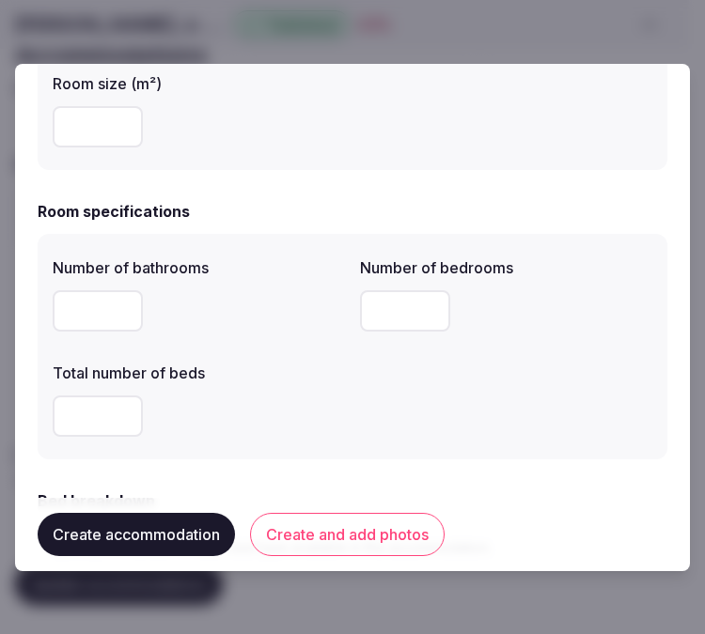
drag, startPoint x: 385, startPoint y: 314, endPoint x: 362, endPoint y: 311, distance: 23.7
click at [362, 311] on input "*" at bounding box center [405, 310] width 90 height 41
click at [360, 310] on input "*" at bounding box center [405, 310] width 90 height 41
drag, startPoint x: 70, startPoint y: 323, endPoint x: -5, endPoint y: 311, distance: 76.2
click at [0, 311] on html "**********" at bounding box center [352, 248] width 705 height 634
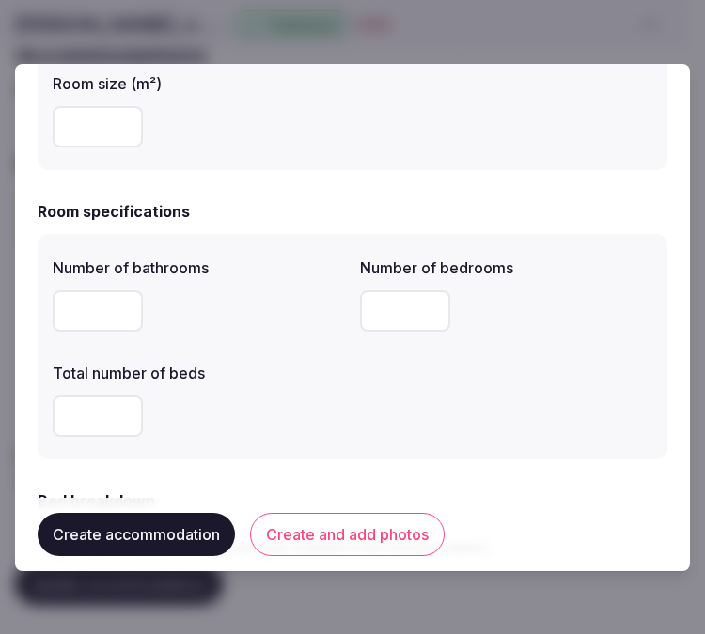
type input "*"
click at [437, 521] on div "Create accommodation Create and add photos" at bounding box center [353, 534] width 630 height 73
click at [434, 522] on button "Create and add photos" at bounding box center [347, 534] width 194 height 43
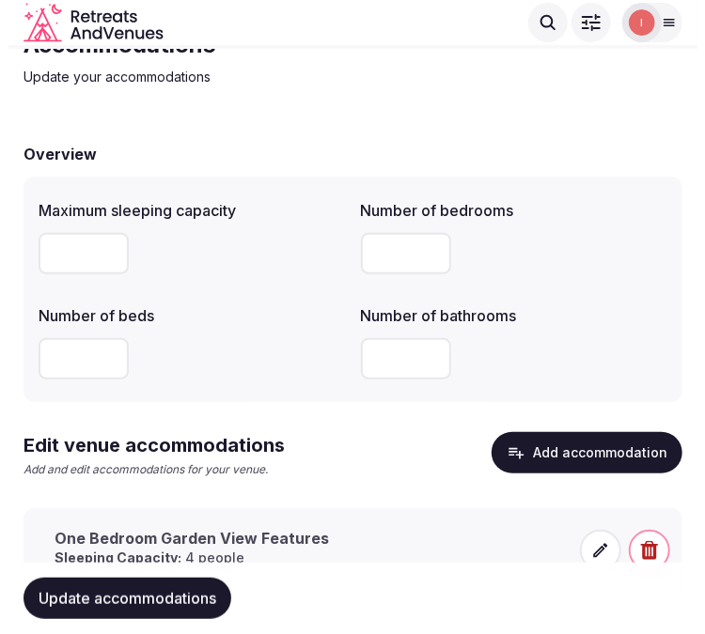
scroll to position [153, 0]
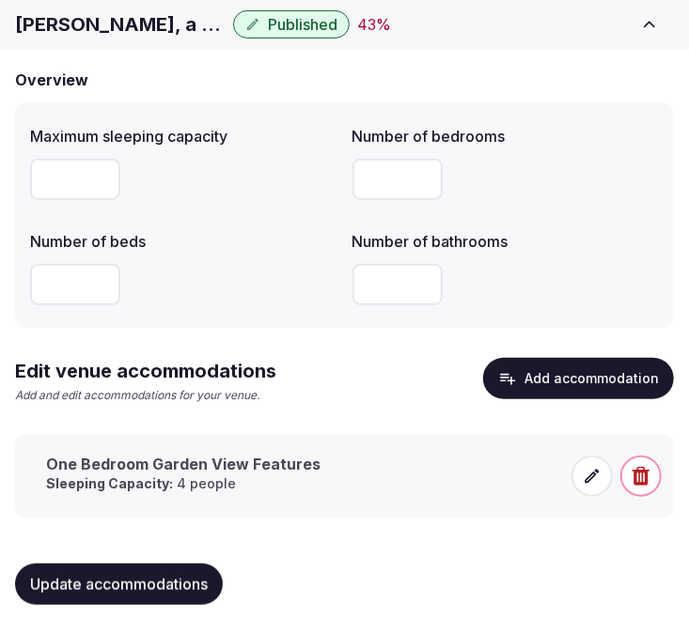
click at [588, 485] on span at bounding box center [591, 476] width 41 height 41
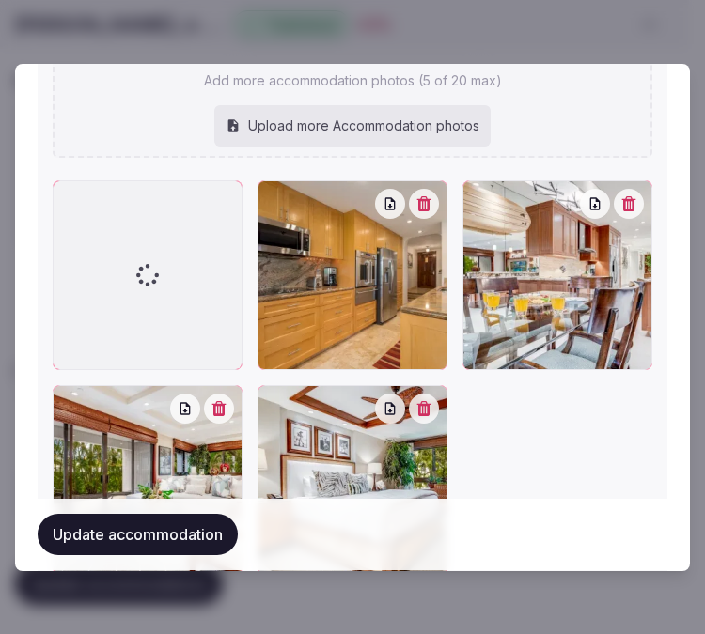
scroll to position [2436, 0]
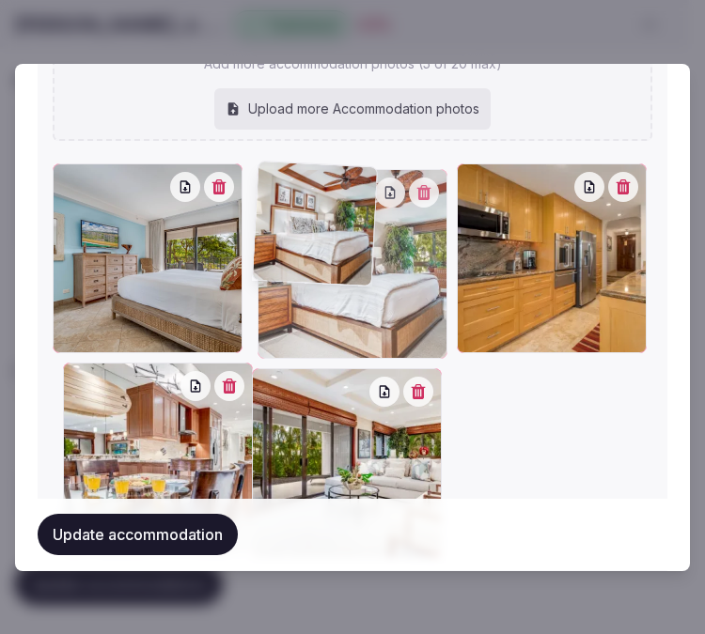
drag, startPoint x: 274, startPoint y: 374, endPoint x: 261, endPoint y: 228, distance: 146.2
click at [261, 228] on div at bounding box center [352, 264] width 190 height 190
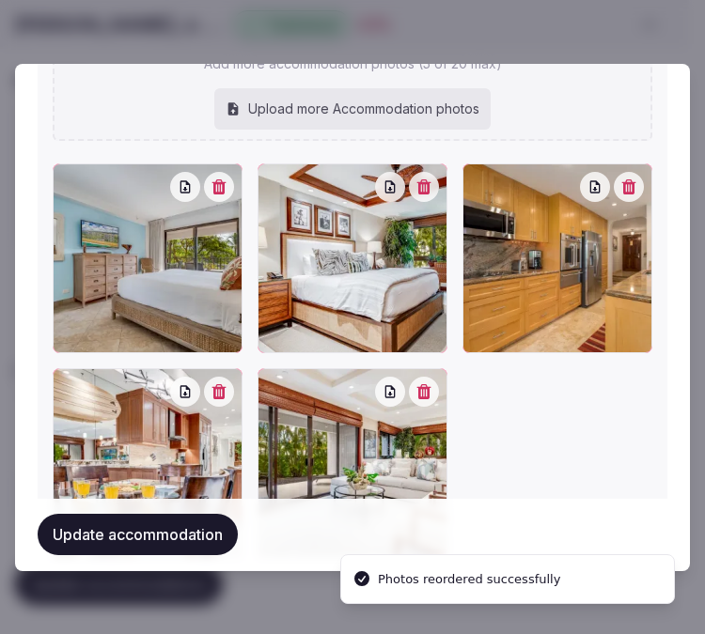
click at [163, 521] on button "Update accommodation" at bounding box center [138, 535] width 200 height 41
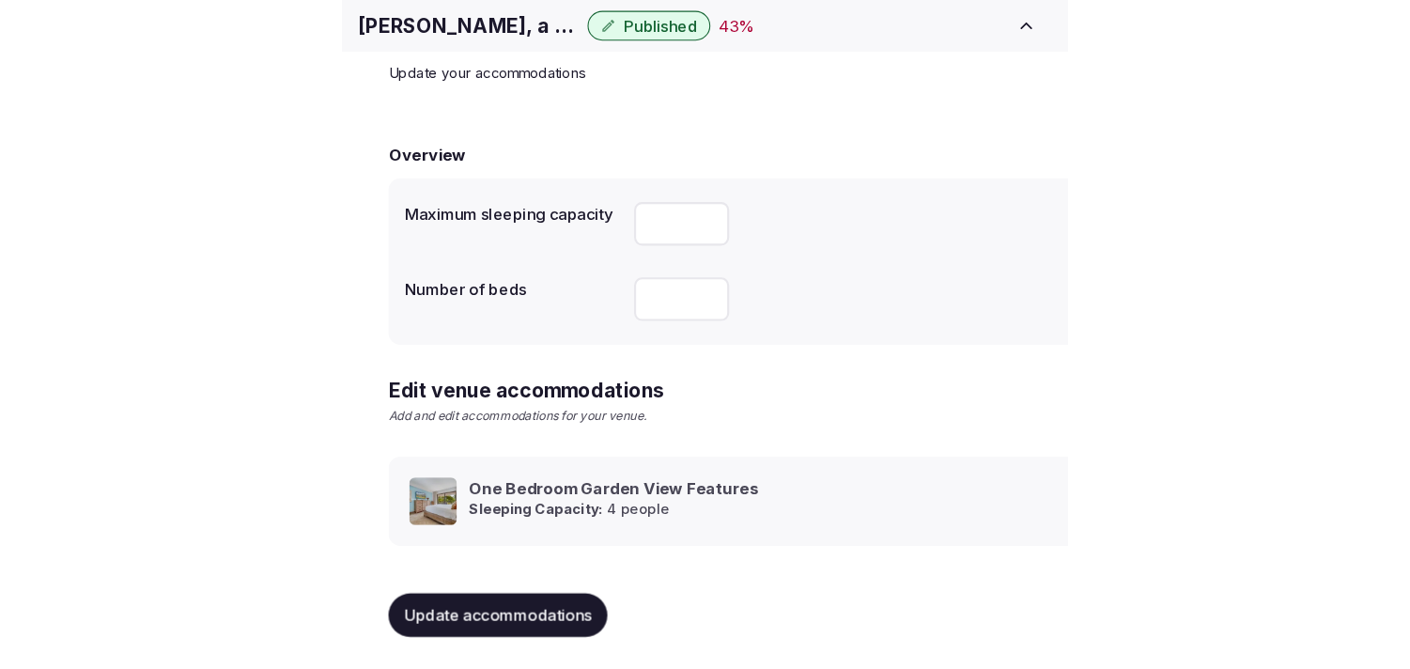
scroll to position [88, 0]
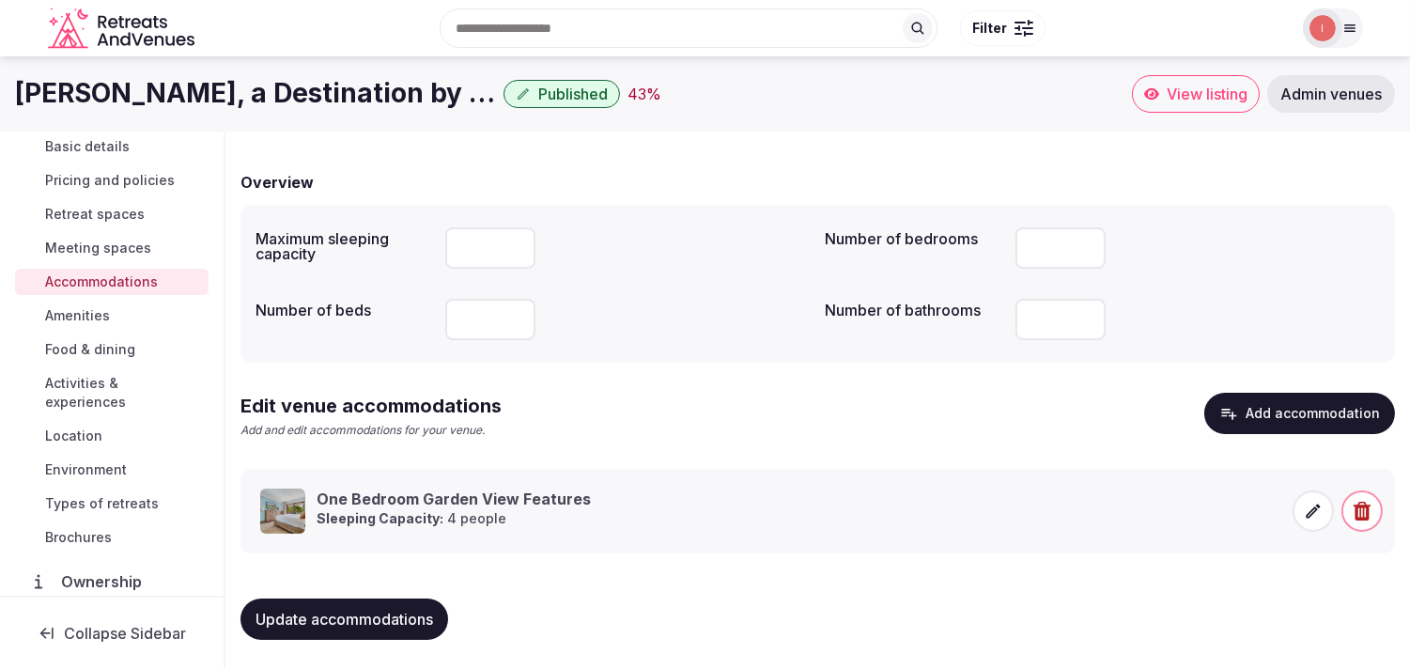
click at [109, 307] on span "Amenities" at bounding box center [77, 315] width 65 height 19
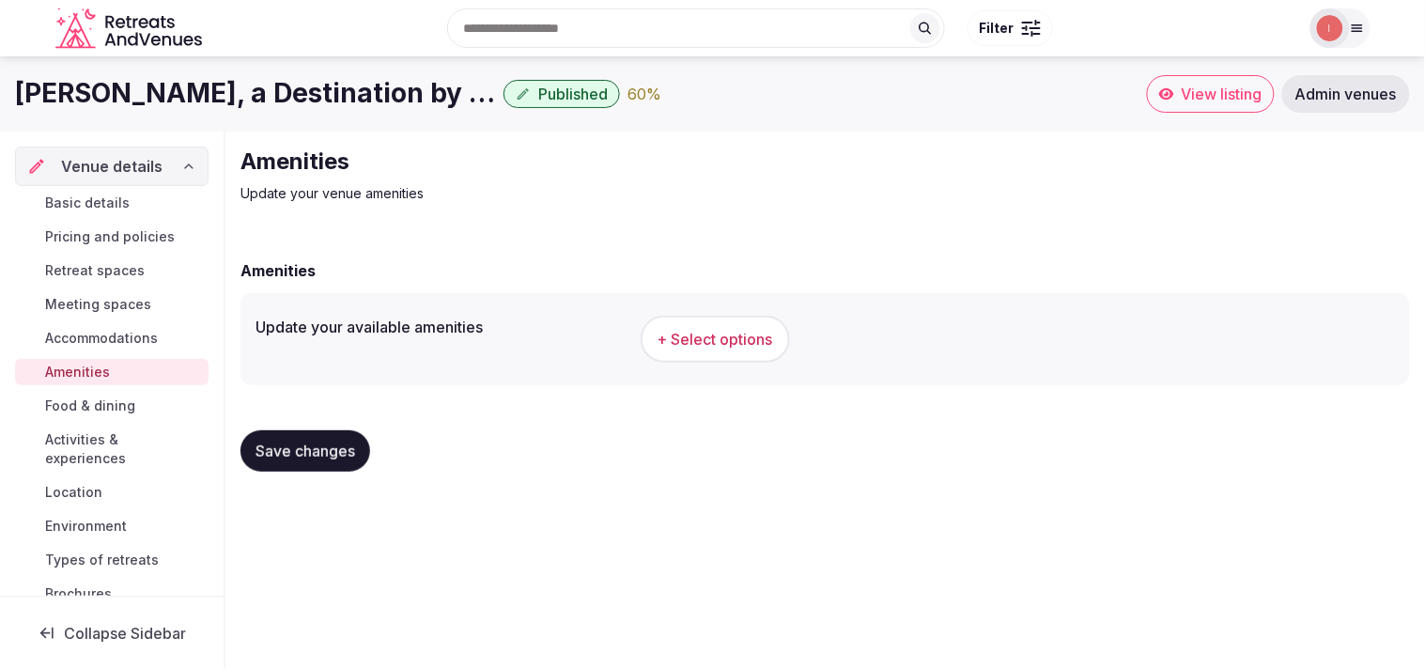
click at [688, 331] on span "+ Select options" at bounding box center [716, 339] width 116 height 21
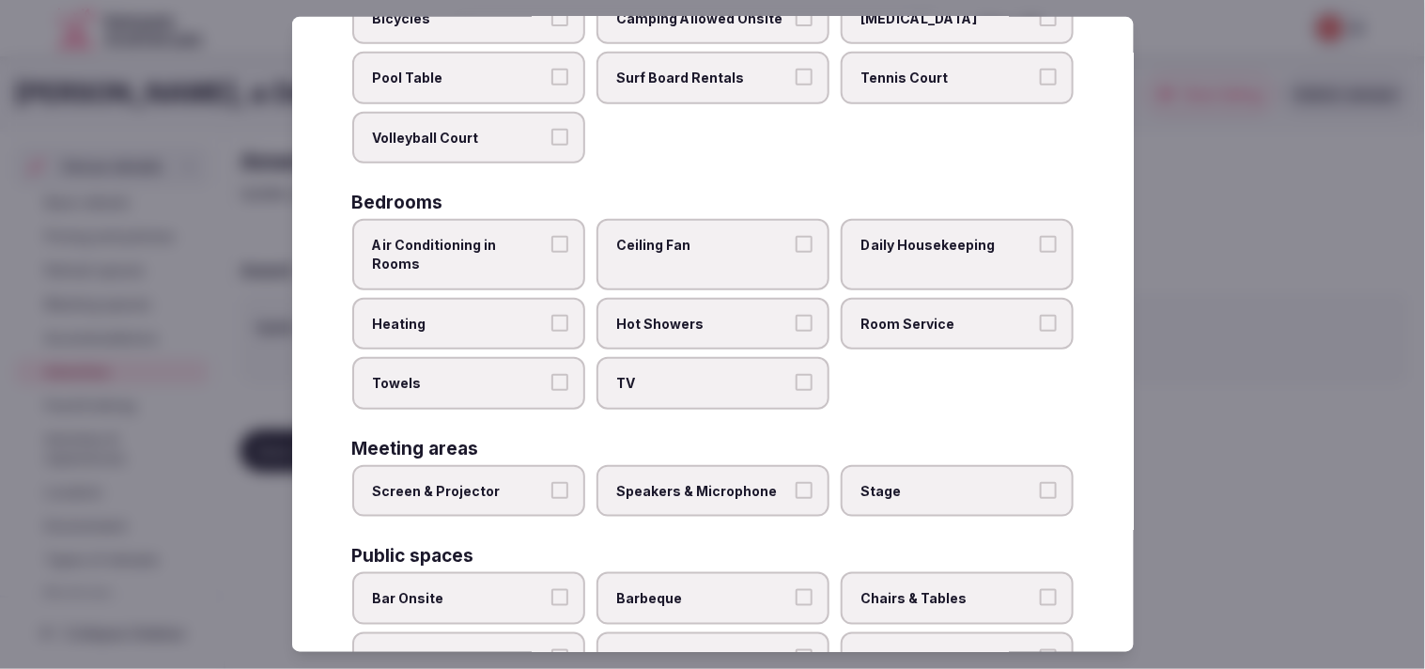
scroll to position [209, 0]
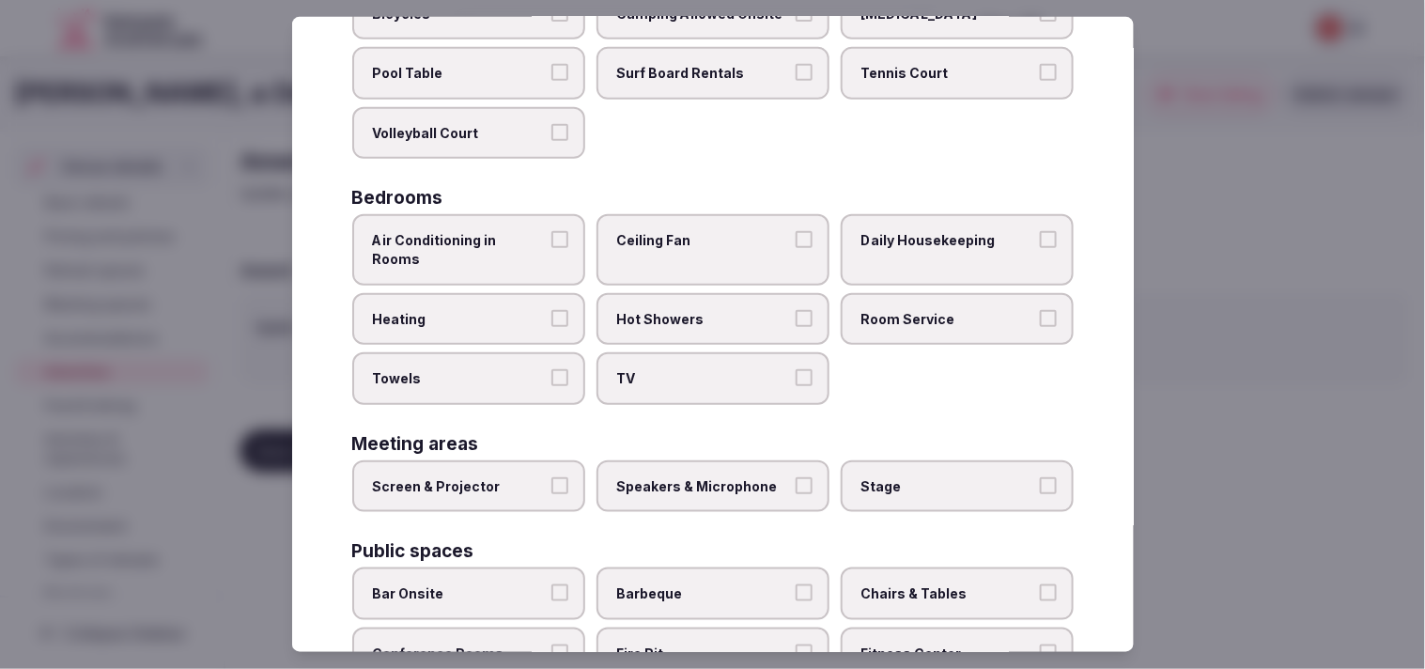
click at [566, 240] on label "Air Conditioning in Rooms" at bounding box center [468, 249] width 233 height 70
click at [566, 240] on button "Air Conditioning in Rooms" at bounding box center [560, 239] width 17 height 17
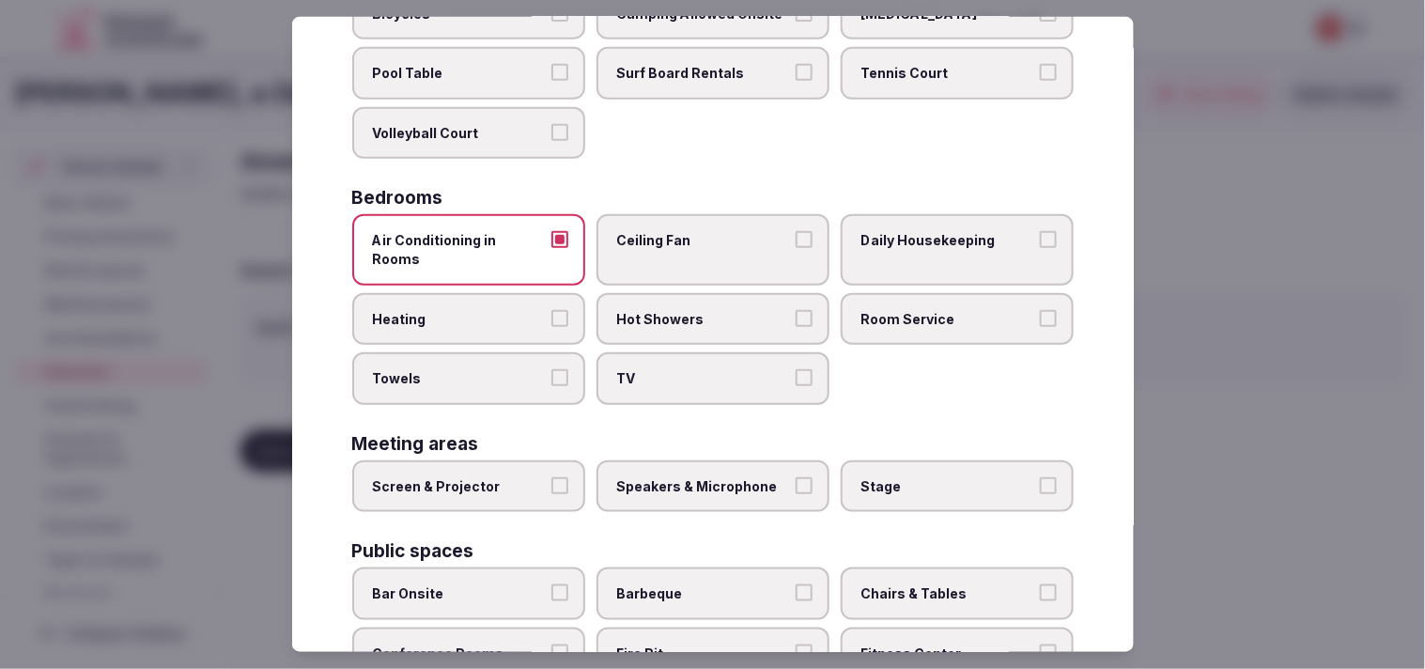
click at [688, 232] on span "Daily Housekeeping" at bounding box center [948, 240] width 173 height 19
click at [688, 232] on button "Daily Housekeeping" at bounding box center [1048, 239] width 17 height 17
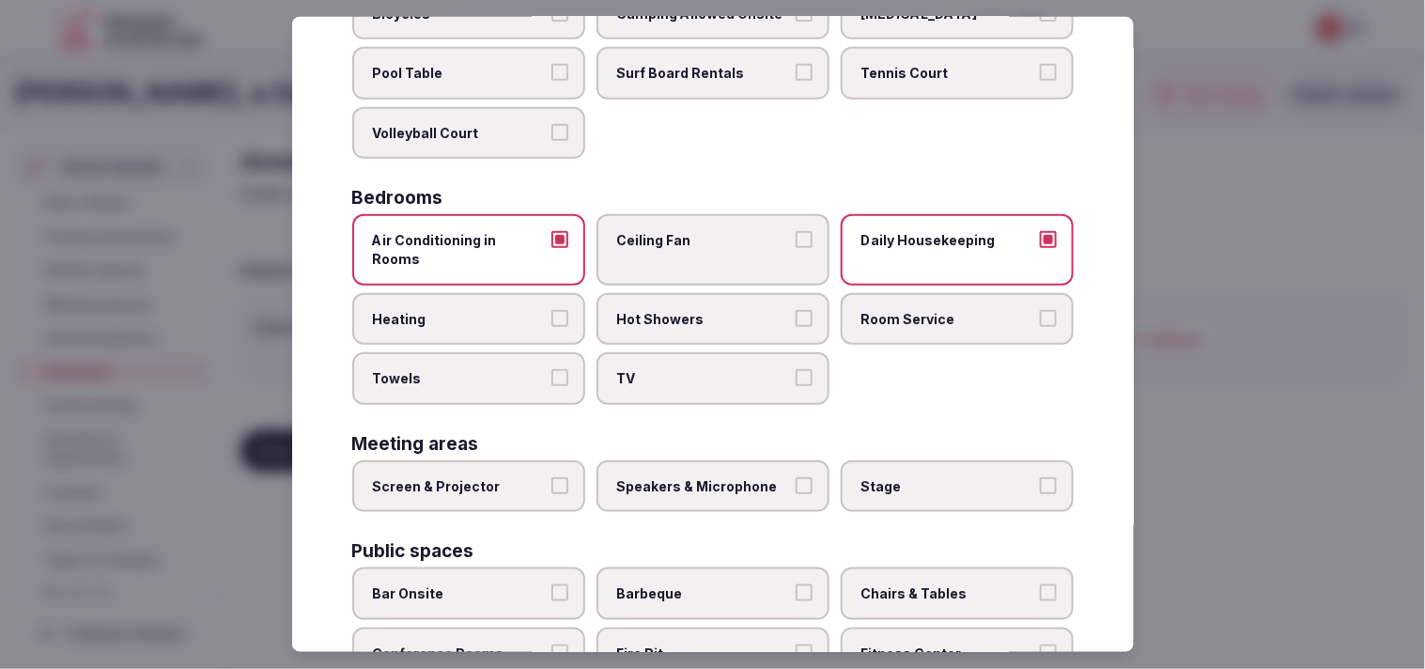
click at [688, 309] on span "Hot Showers" at bounding box center [703, 318] width 173 height 19
click at [688, 309] on button "Hot Showers" at bounding box center [804, 317] width 17 height 17
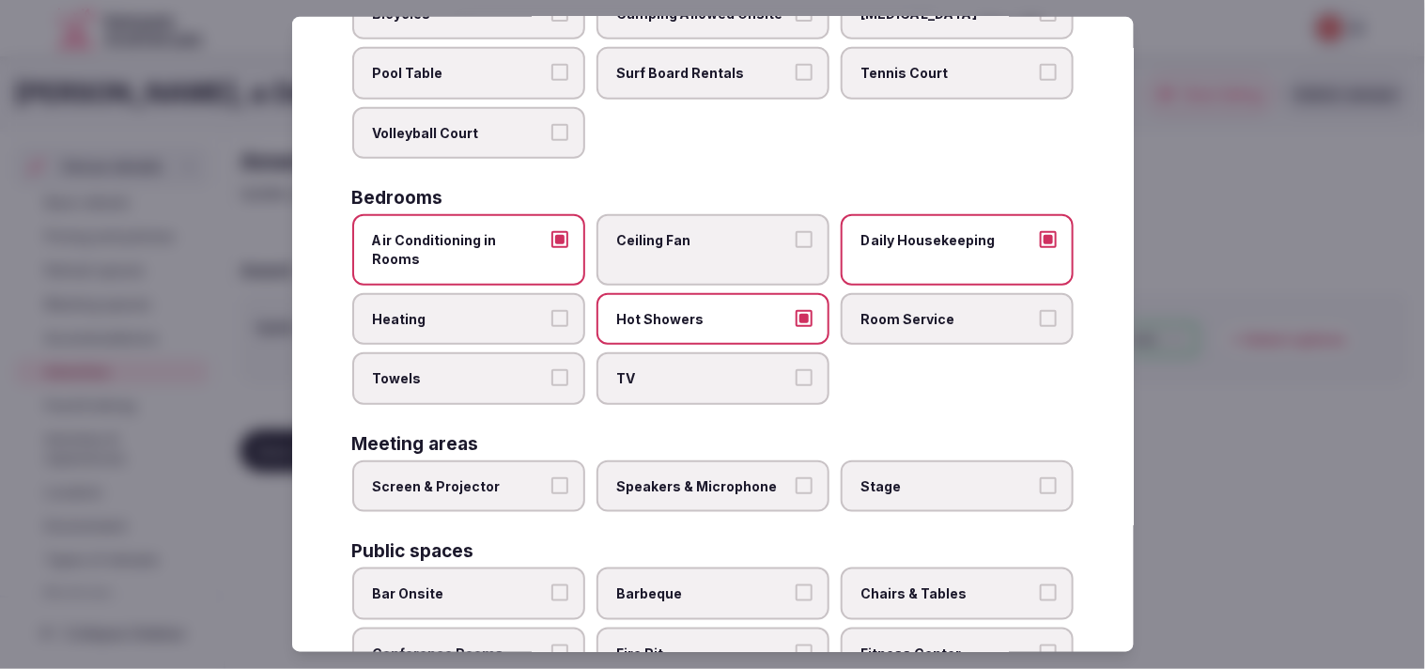
drag, startPoint x: 965, startPoint y: 296, endPoint x: 886, endPoint y: 312, distance: 80.5
click at [688, 309] on span "Room Service" at bounding box center [948, 318] width 173 height 19
click at [688, 309] on button "Room Service" at bounding box center [1048, 317] width 17 height 17
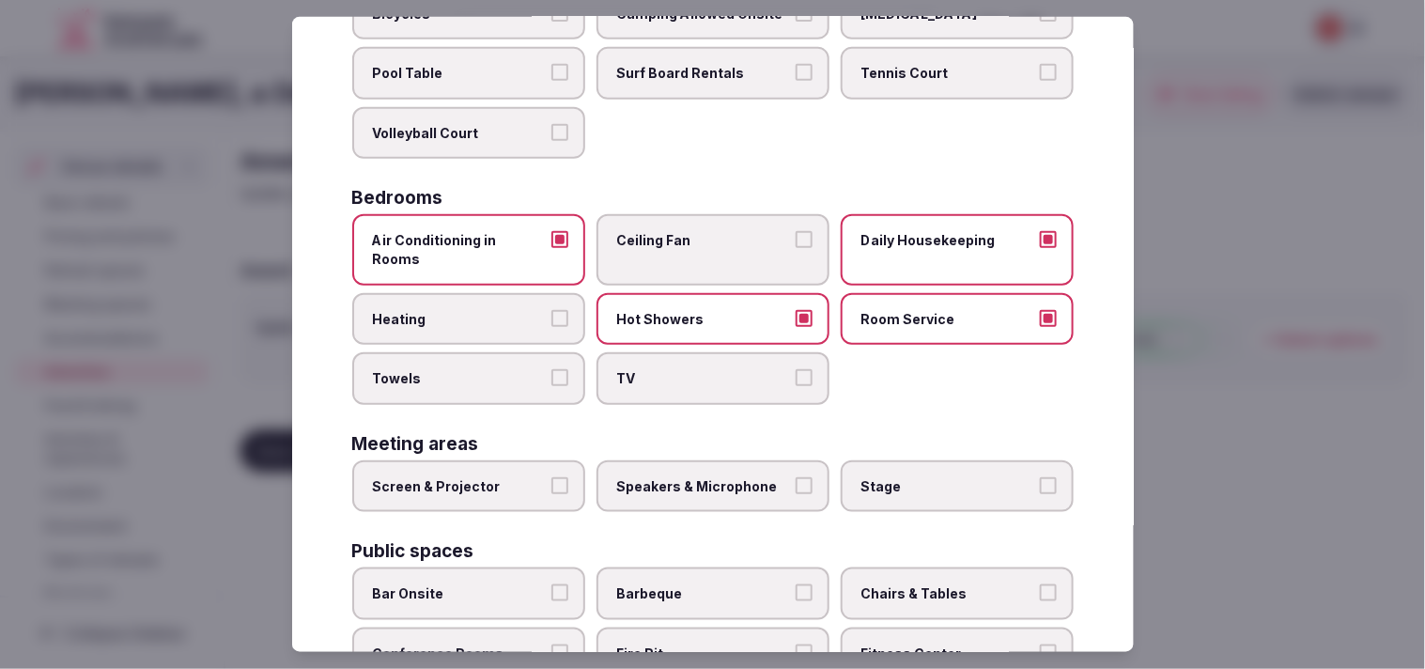
click at [688, 369] on button "TV" at bounding box center [804, 377] width 17 height 17
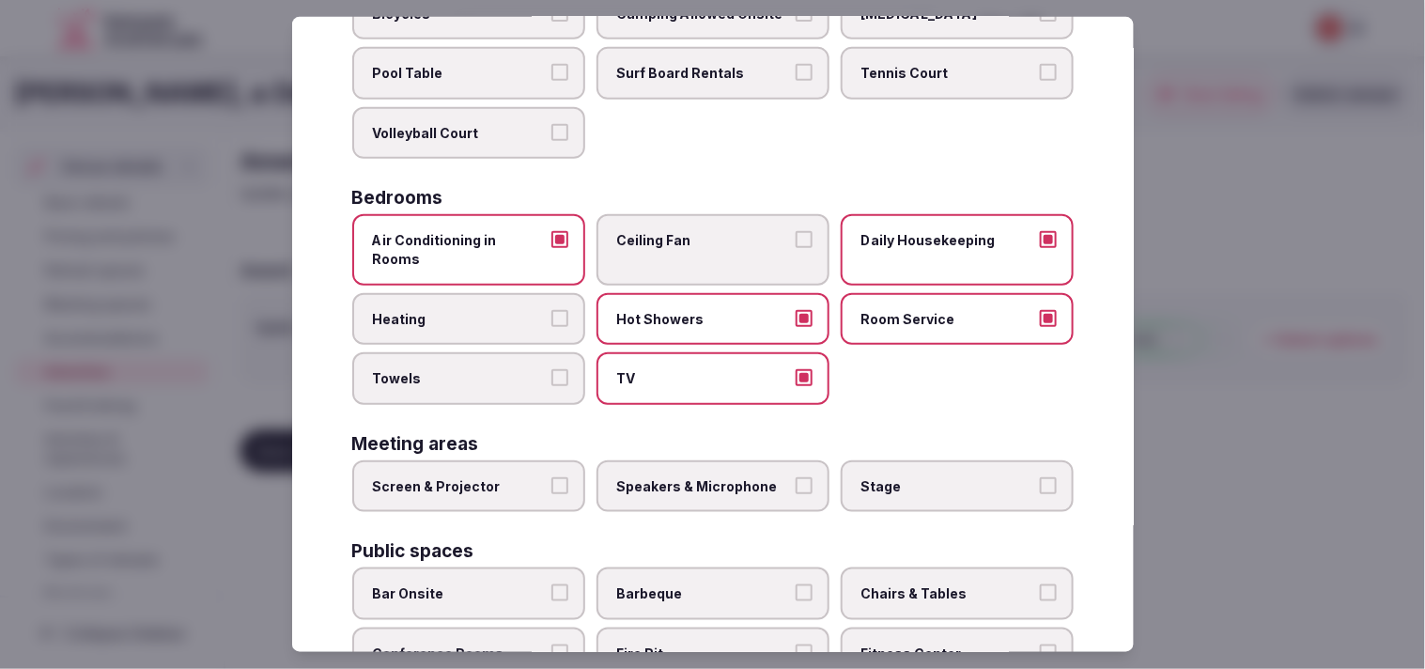
click at [546, 352] on label "Towels" at bounding box center [468, 378] width 233 height 53
click at [552, 369] on button "Towels" at bounding box center [560, 377] width 17 height 17
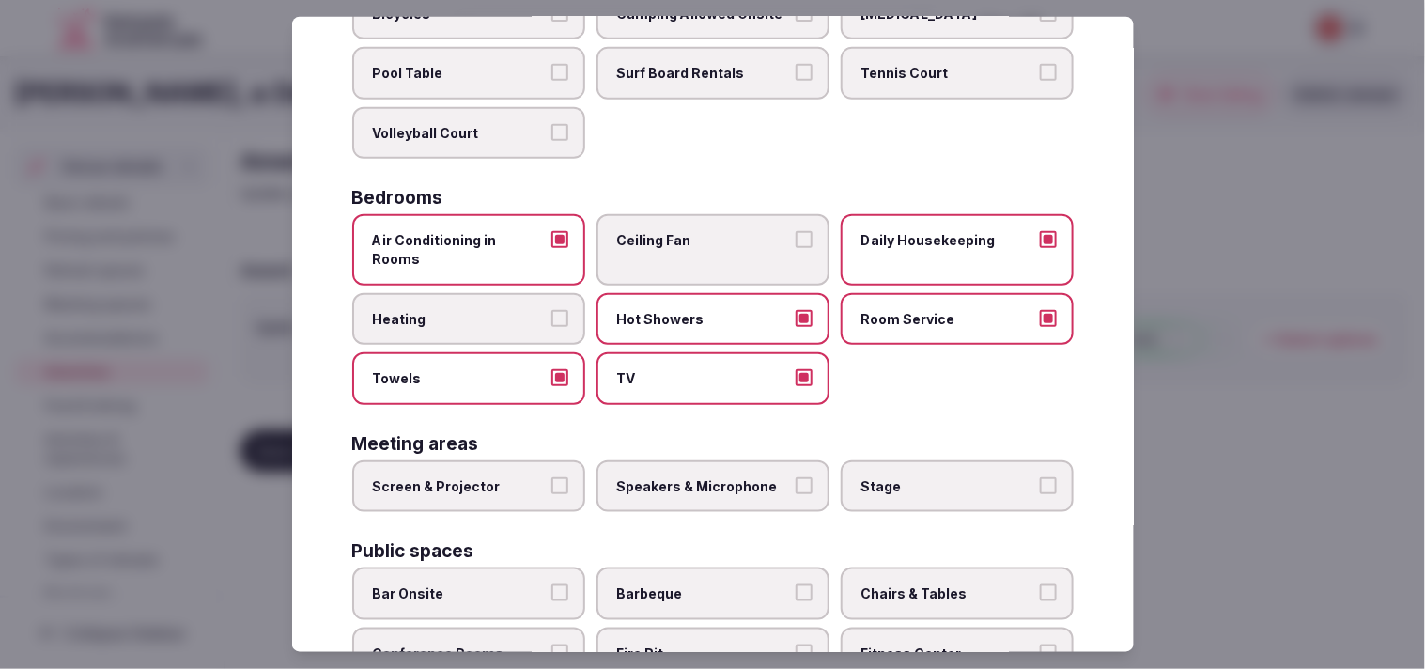
scroll to position [417, 0]
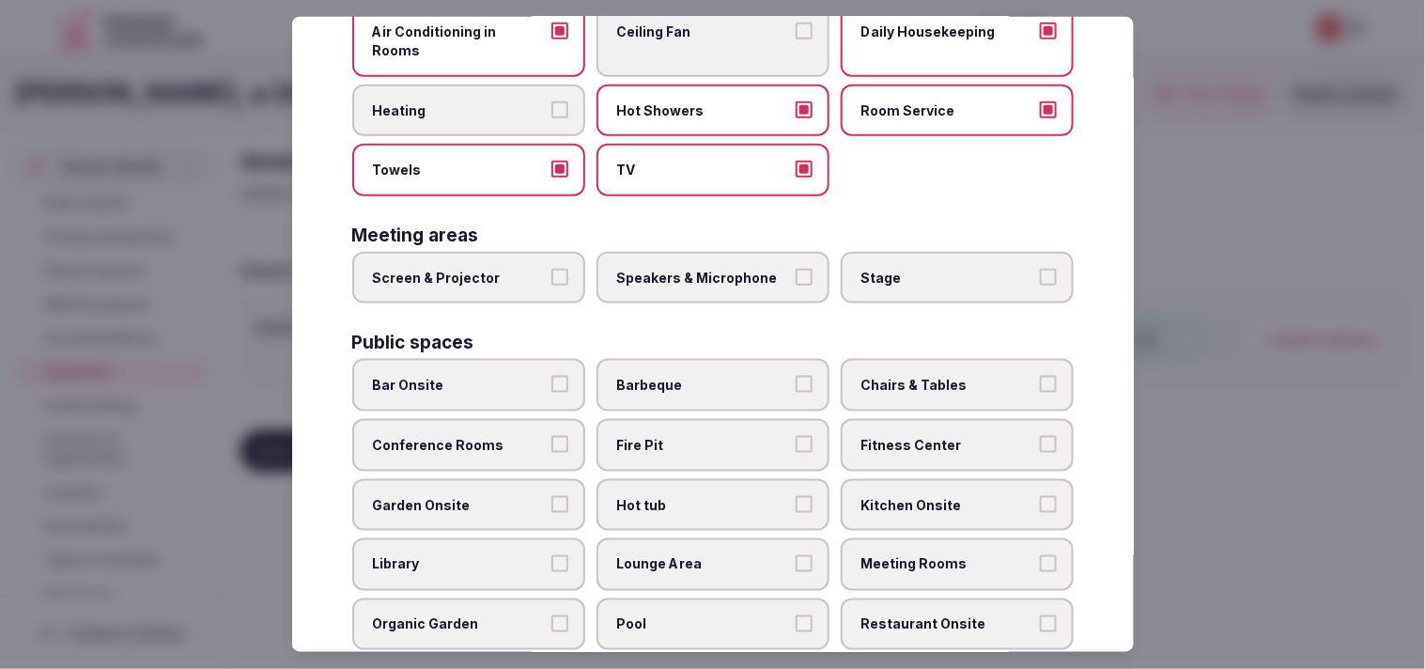
click at [688, 376] on span "Chairs & Tables" at bounding box center [948, 385] width 173 height 19
click at [688, 376] on button "Chairs & Tables" at bounding box center [1048, 384] width 17 height 17
click at [688, 436] on span "Fire Pit" at bounding box center [703, 445] width 173 height 19
click at [688, 436] on button "Fire Pit" at bounding box center [804, 444] width 17 height 17
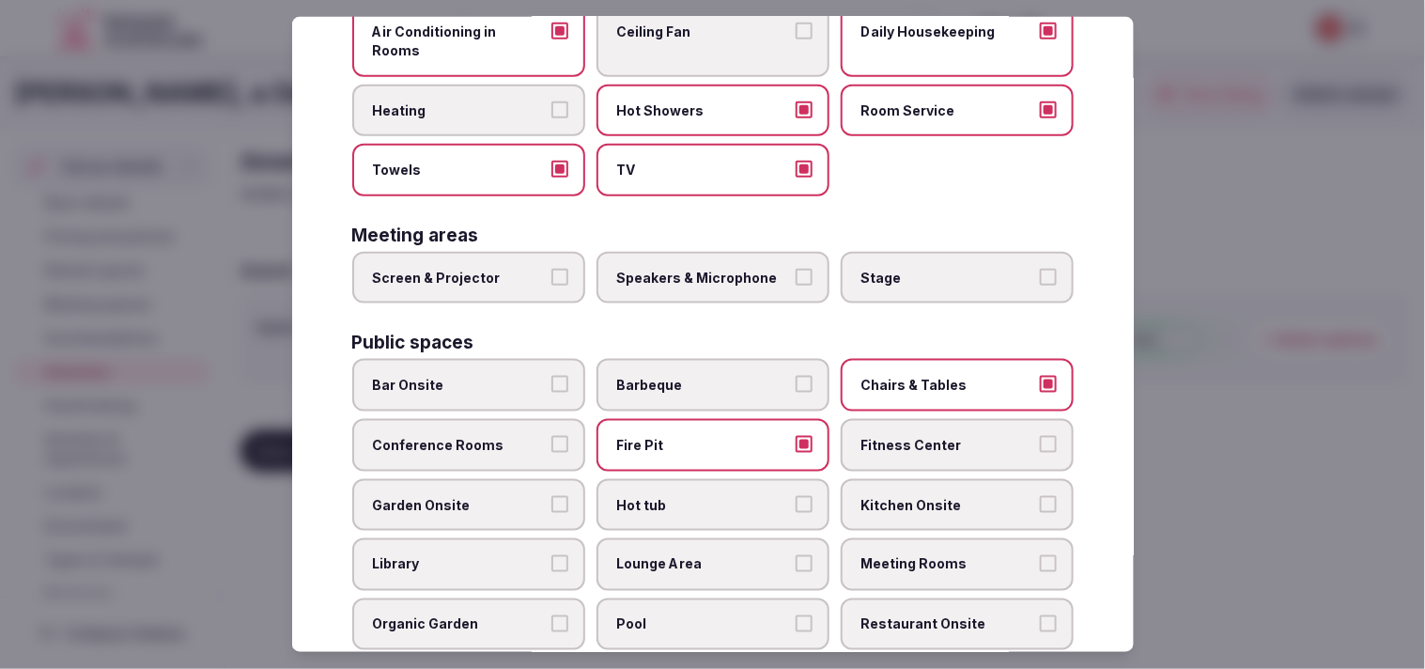
click at [688, 436] on span "Fitness Center" at bounding box center [948, 445] width 173 height 19
click at [688, 436] on button "Fitness Center" at bounding box center [1048, 444] width 17 height 17
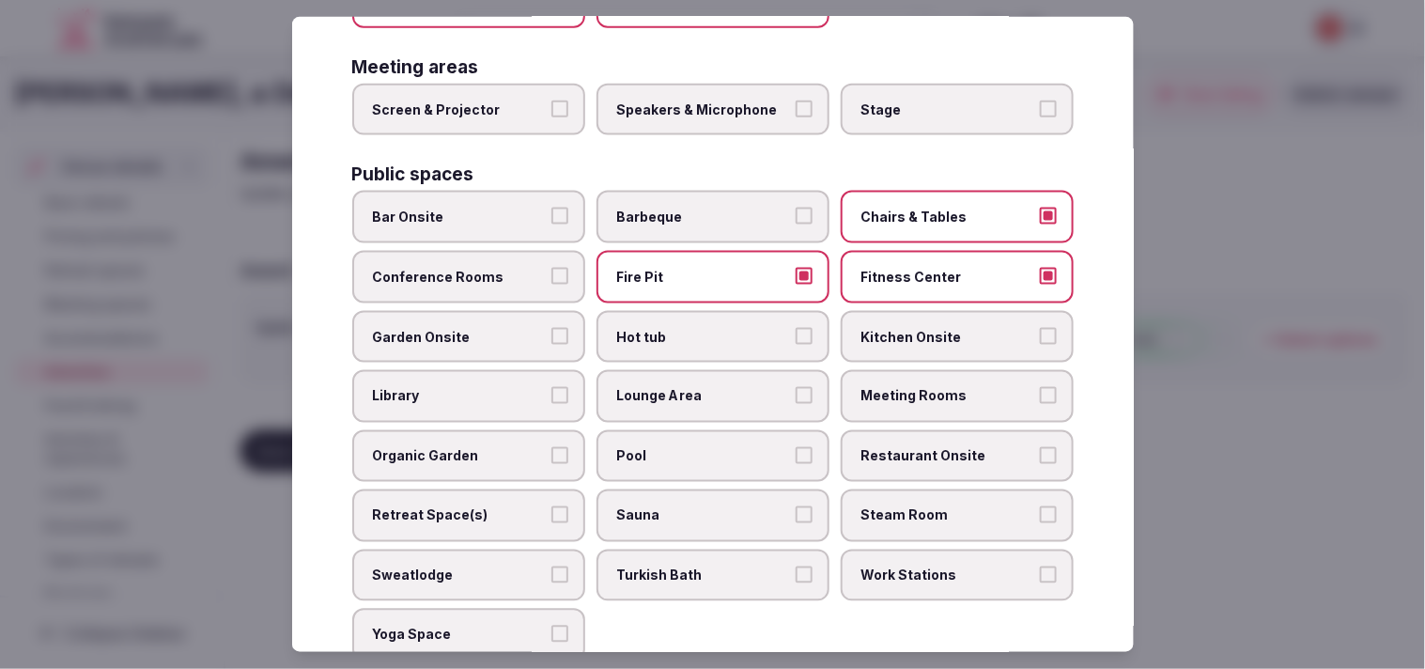
scroll to position [626, 0]
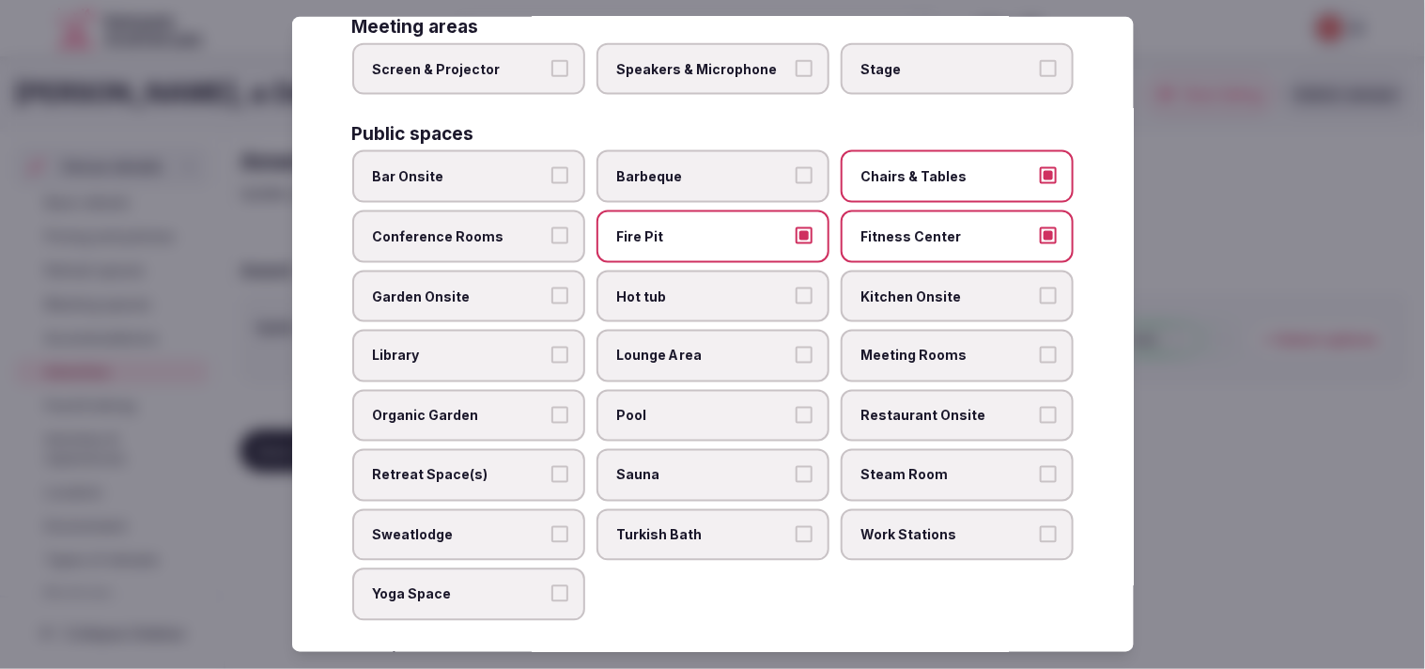
click at [499, 280] on label "Garden Onsite" at bounding box center [468, 296] width 233 height 53
click at [552, 287] on button "Garden Onsite" at bounding box center [560, 295] width 17 height 17
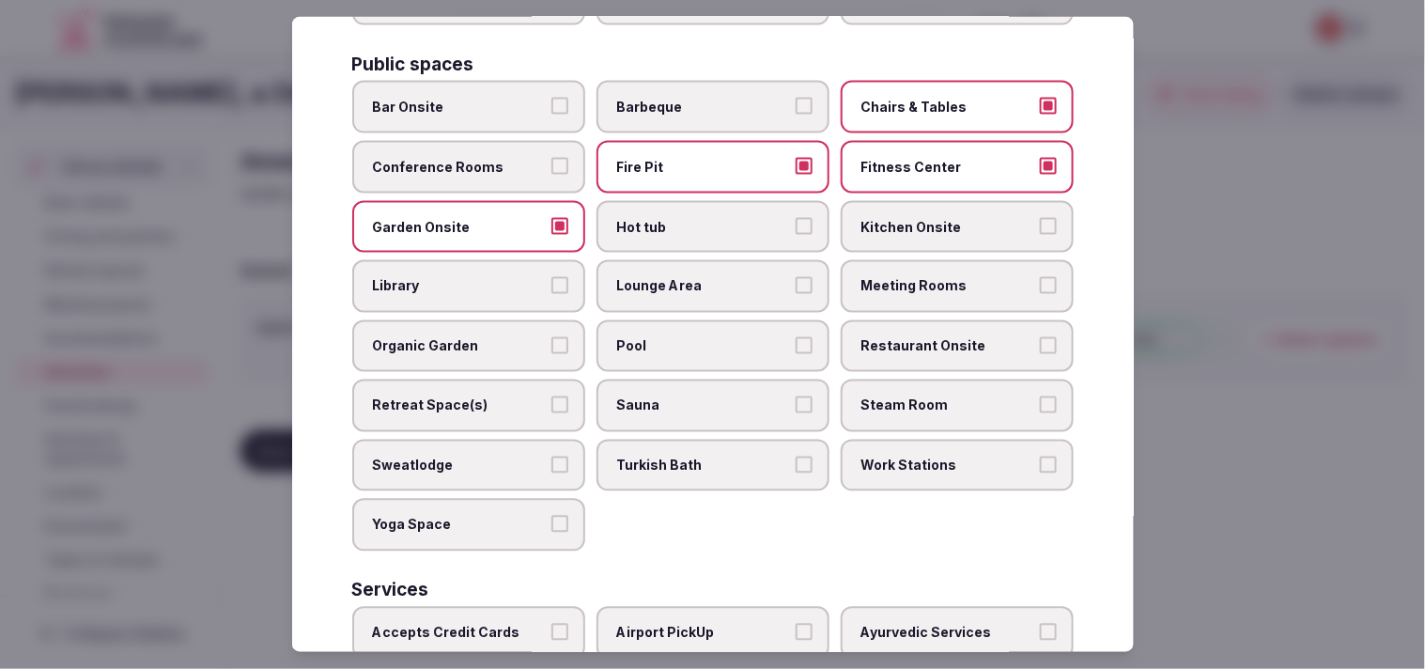
scroll to position [730, 0]
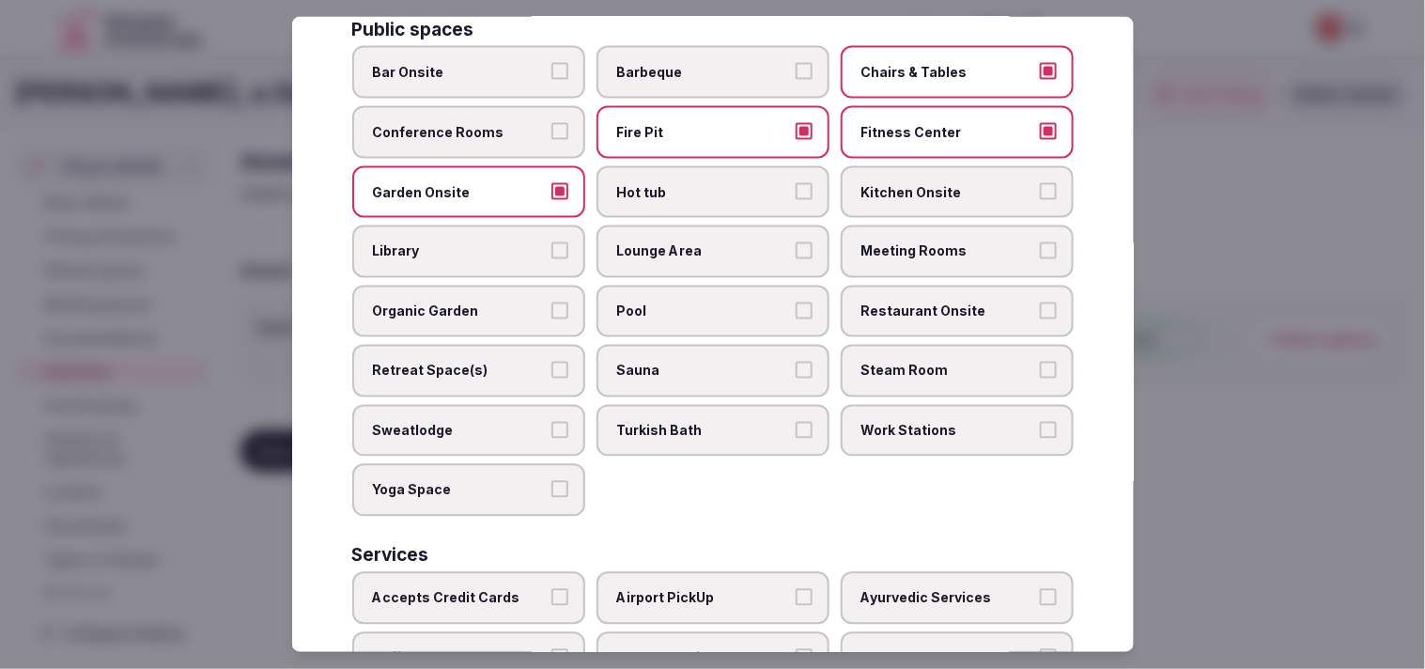
click at [688, 303] on span "Pool" at bounding box center [703, 312] width 173 height 19
click at [688, 303] on button "Pool" at bounding box center [804, 311] width 17 height 17
click at [688, 230] on label "Lounge Area" at bounding box center [713, 252] width 233 height 53
click at [688, 242] on button "Lounge Area" at bounding box center [804, 250] width 17 height 17
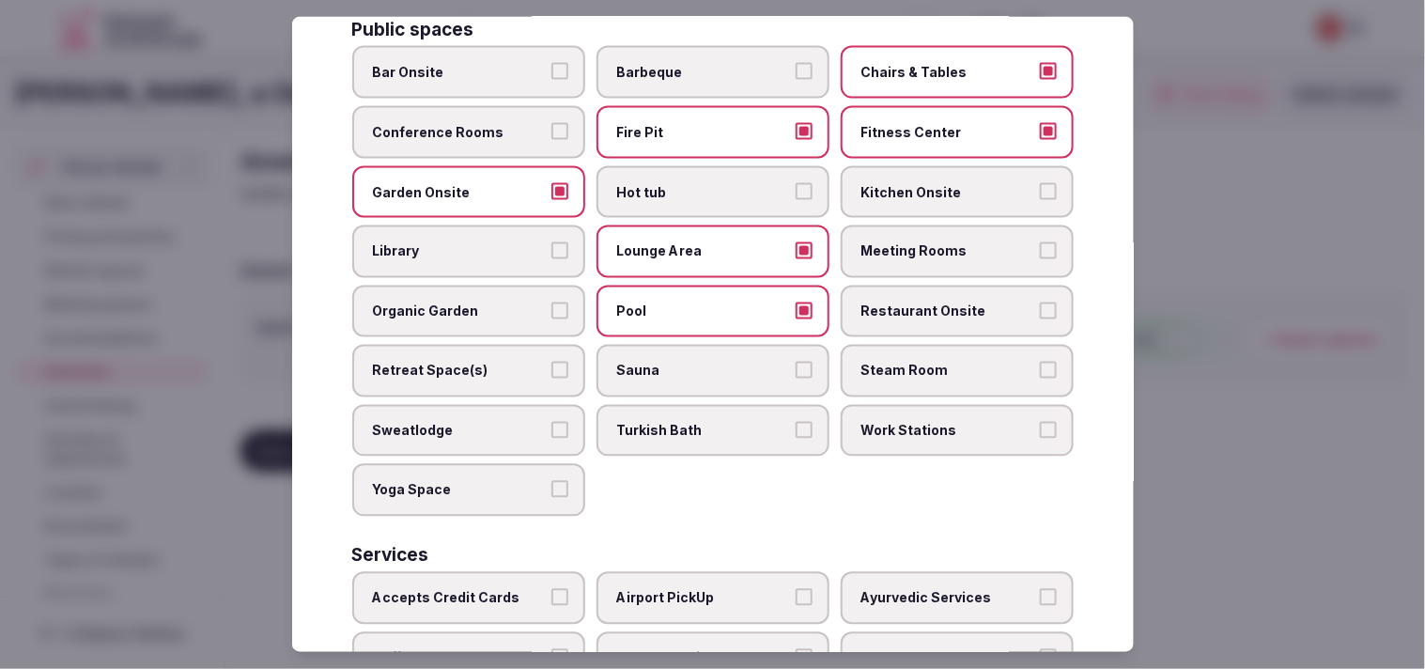
click at [688, 286] on label "Restaurant Onsite" at bounding box center [957, 312] width 233 height 53
click at [688, 303] on button "Restaurant Onsite" at bounding box center [1048, 311] width 17 height 17
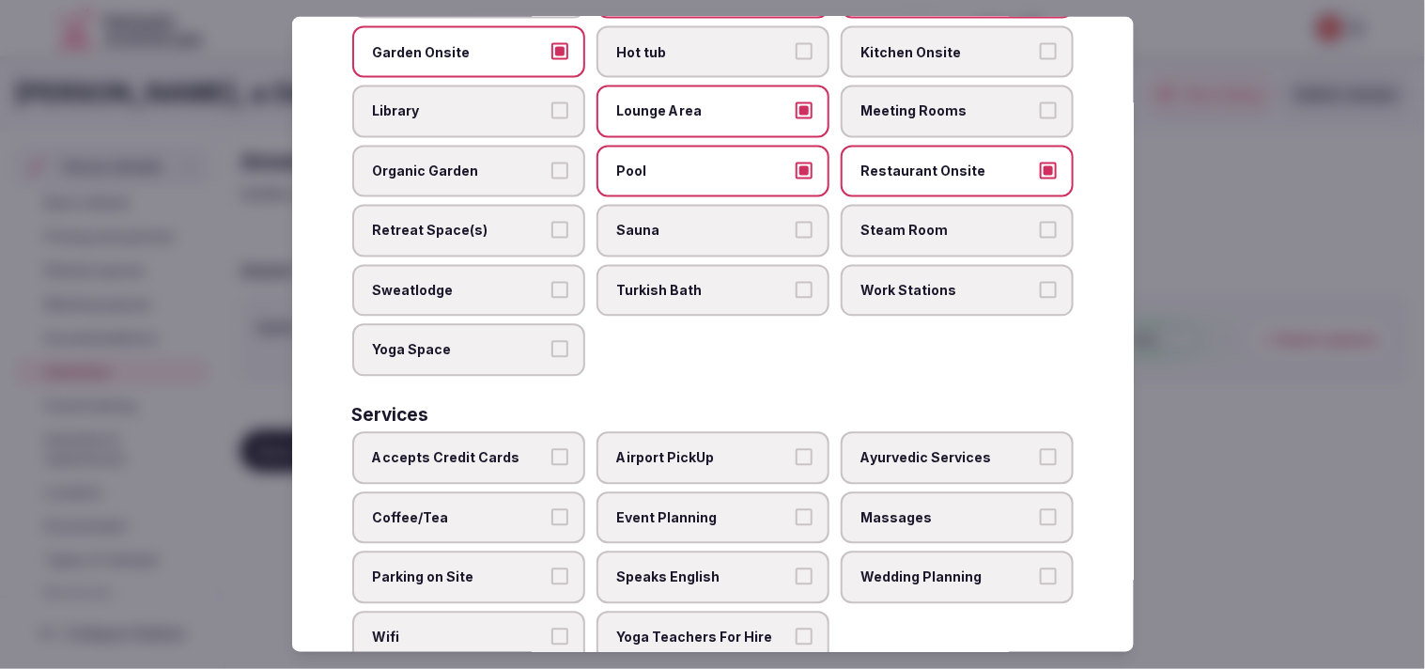
scroll to position [875, 0]
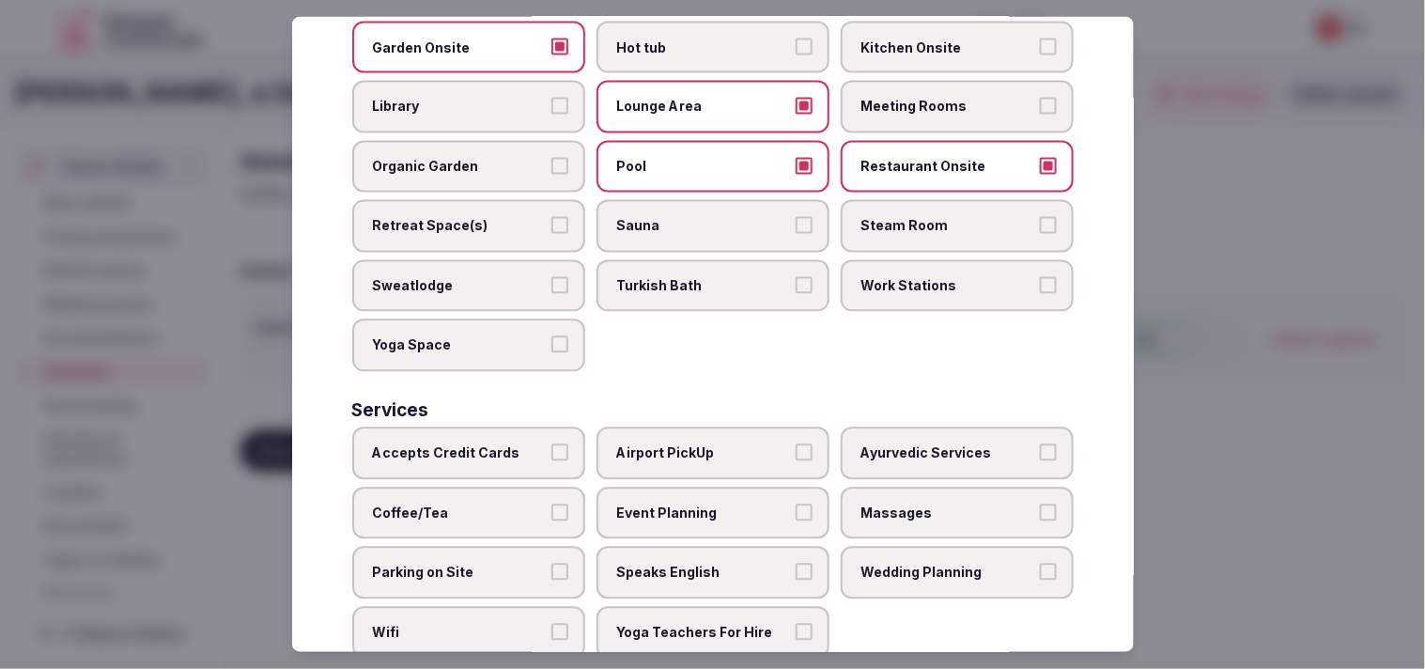
click at [496, 444] on span "Accepts Credit Cards" at bounding box center [459, 453] width 173 height 19
click at [552, 444] on button "Accepts Credit Cards" at bounding box center [560, 452] width 17 height 17
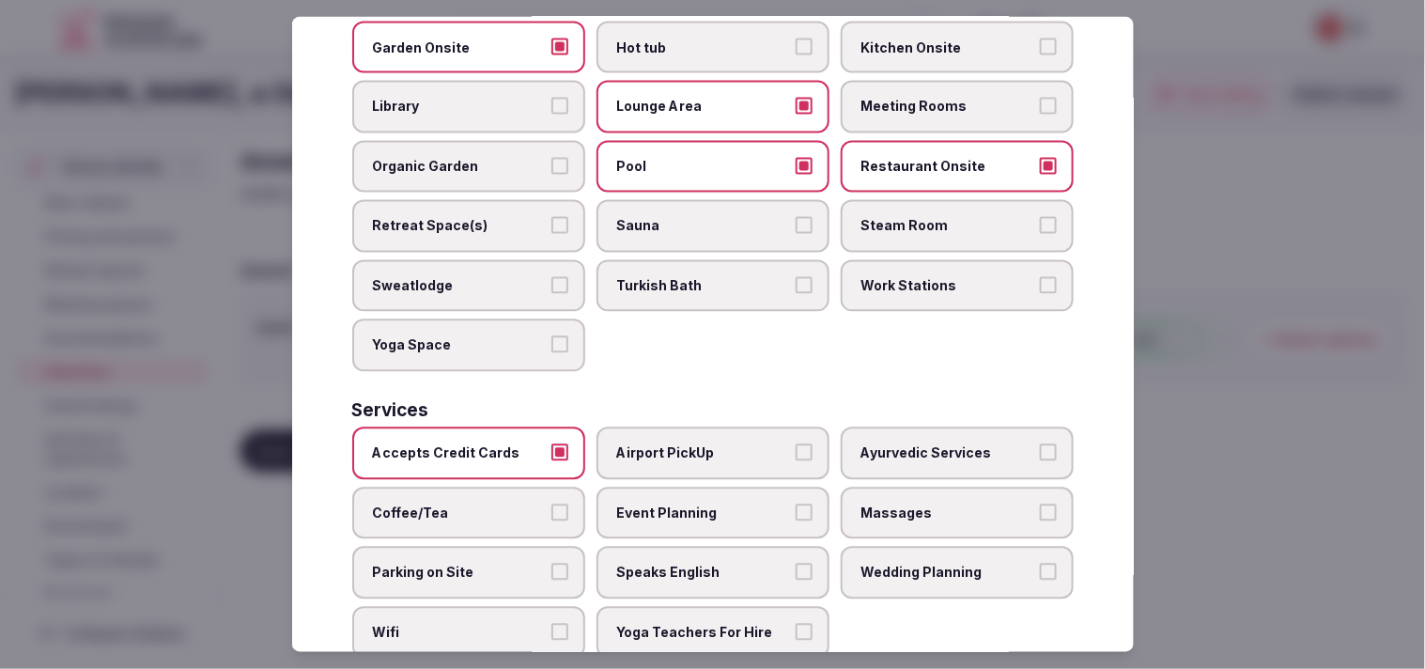
click at [688, 504] on span "Event Planning" at bounding box center [703, 513] width 173 height 19
click at [688, 504] on button "Event Planning" at bounding box center [804, 512] width 17 height 17
click at [688, 504] on span "Massages" at bounding box center [948, 513] width 173 height 19
click at [688, 504] on button "Massages" at bounding box center [1048, 512] width 17 height 17
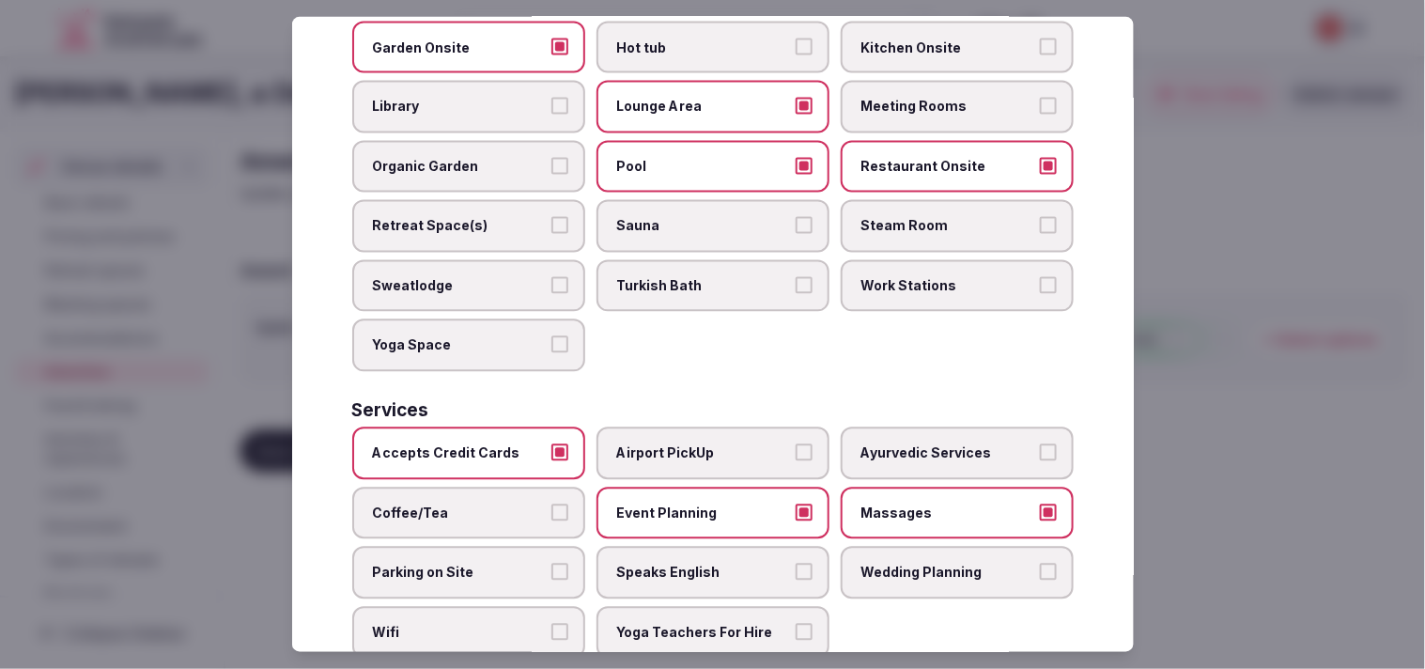
click at [688, 504] on button "Event Planning" at bounding box center [804, 512] width 17 height 17
click at [523, 504] on span "Coffee/Tea" at bounding box center [459, 513] width 173 height 19
click at [552, 504] on button "Coffee/Tea" at bounding box center [560, 512] width 17 height 17
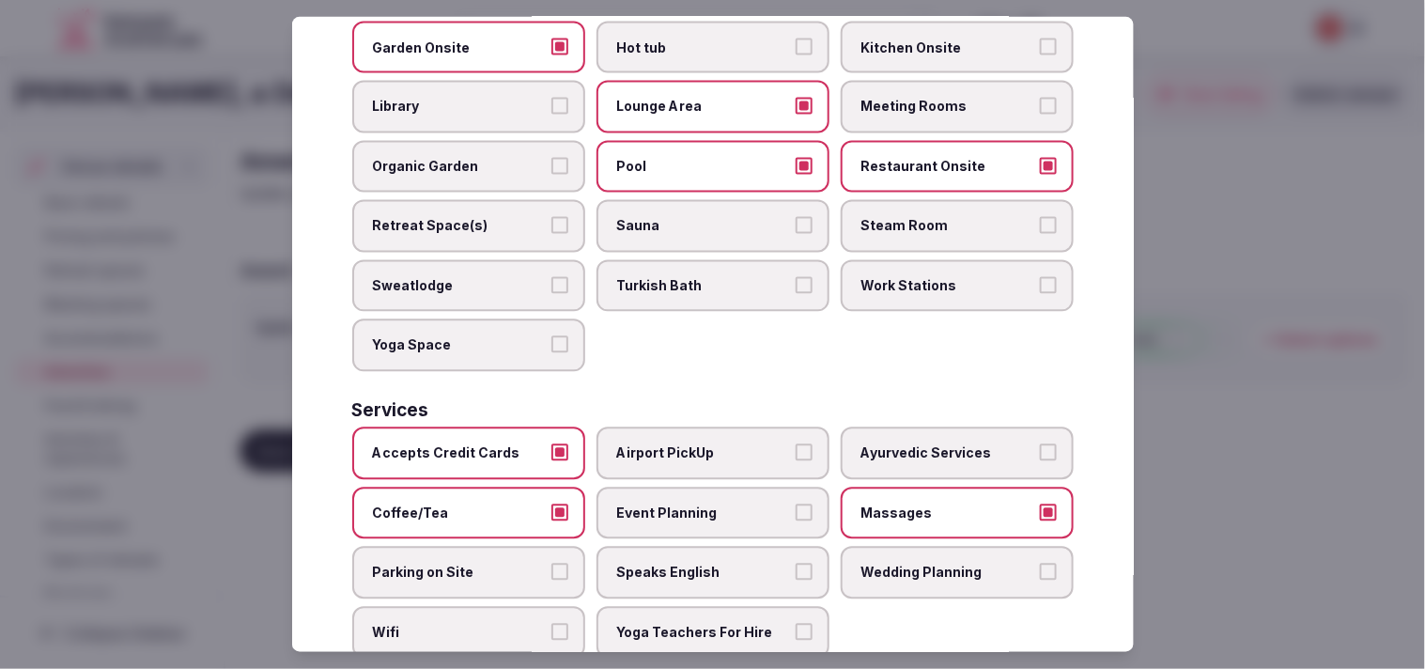
click at [688, 547] on label "Speaks English" at bounding box center [713, 573] width 233 height 53
click at [688, 564] on button "Speaks English" at bounding box center [804, 572] width 17 height 17
click at [559, 607] on label "Wifi" at bounding box center [468, 633] width 233 height 53
click at [559, 624] on button "Wifi" at bounding box center [560, 632] width 17 height 17
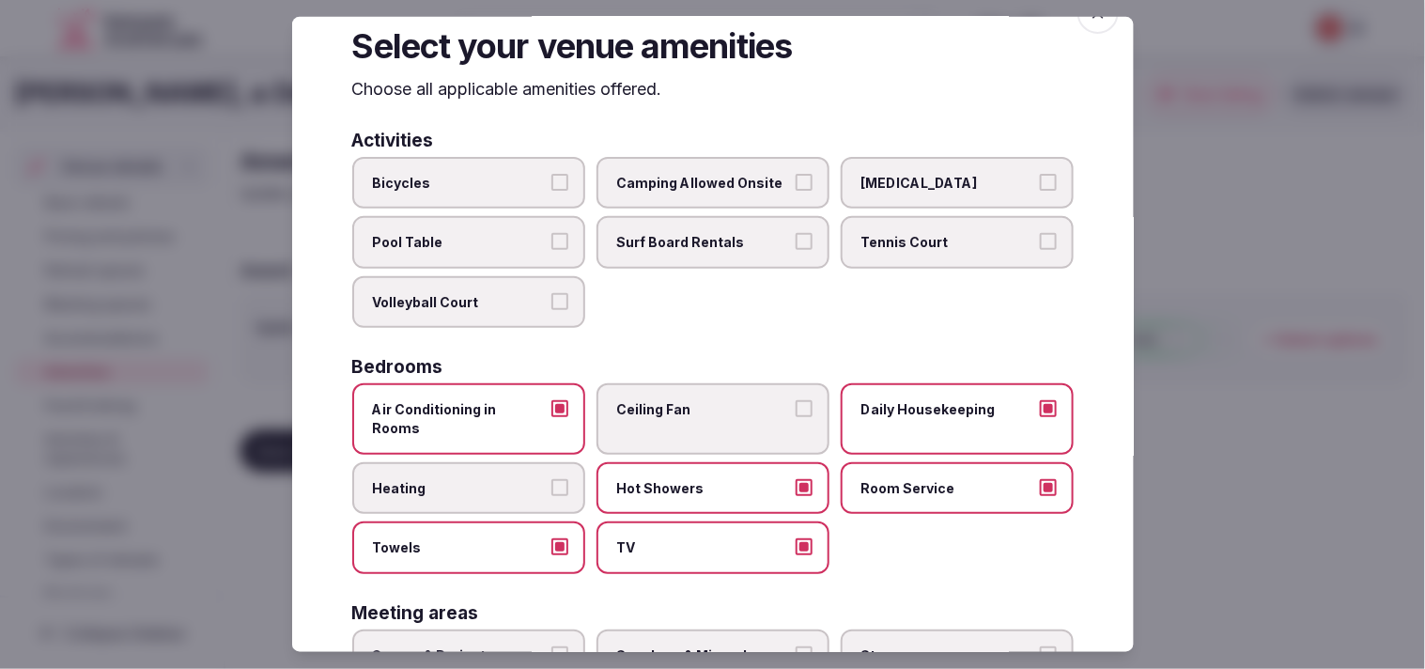
scroll to position [0, 0]
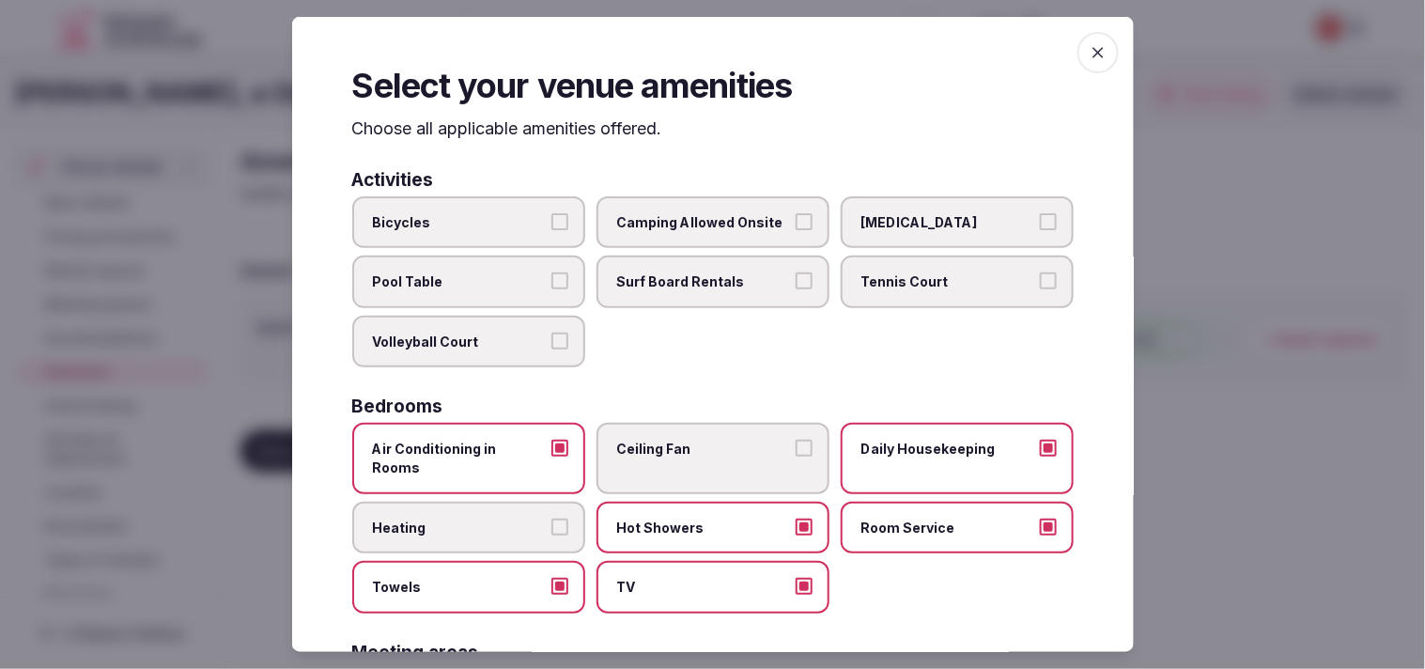
click at [688, 60] on div "Select your venue amenities Choose all applicable amenities offered. Activities…" at bounding box center [713, 334] width 842 height 635
click at [688, 56] on span "button" at bounding box center [1098, 52] width 41 height 41
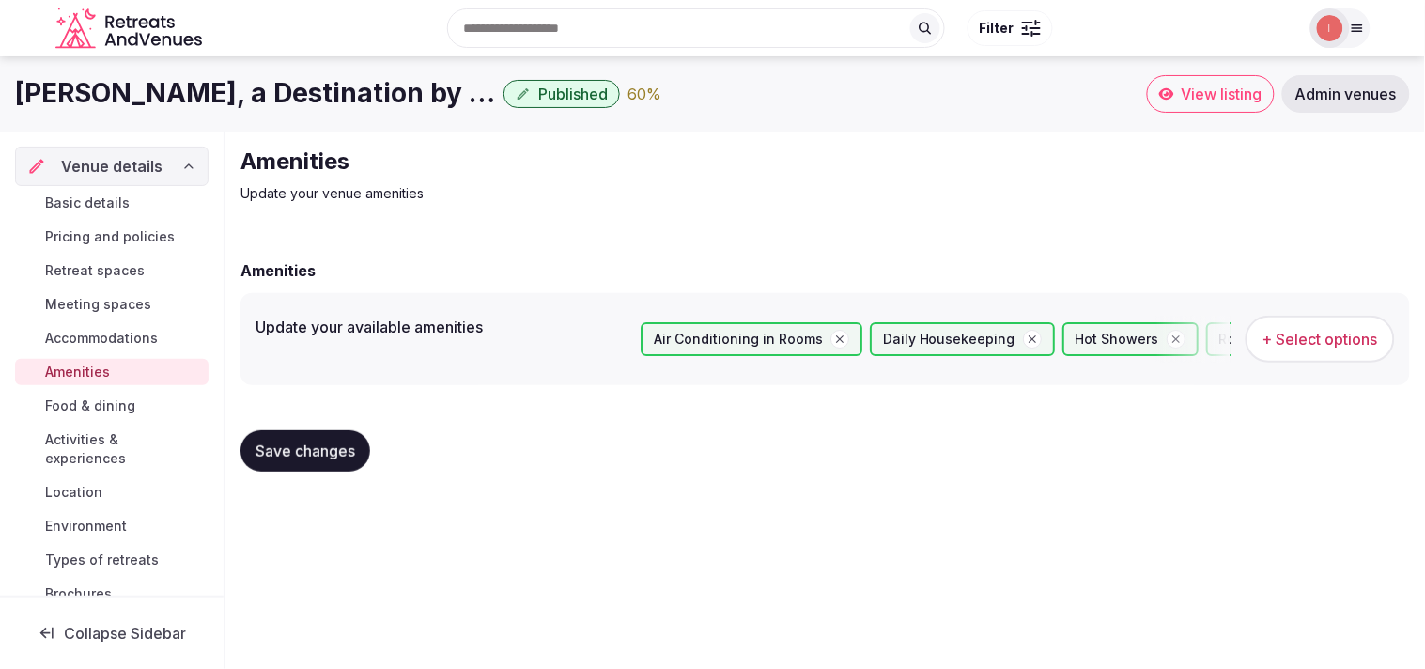
click at [310, 443] on span "Save changes" at bounding box center [306, 451] width 100 height 19
click at [311, 448] on span "Save changes" at bounding box center [306, 451] width 100 height 19
click at [118, 398] on span "Food & dining" at bounding box center [90, 406] width 90 height 19
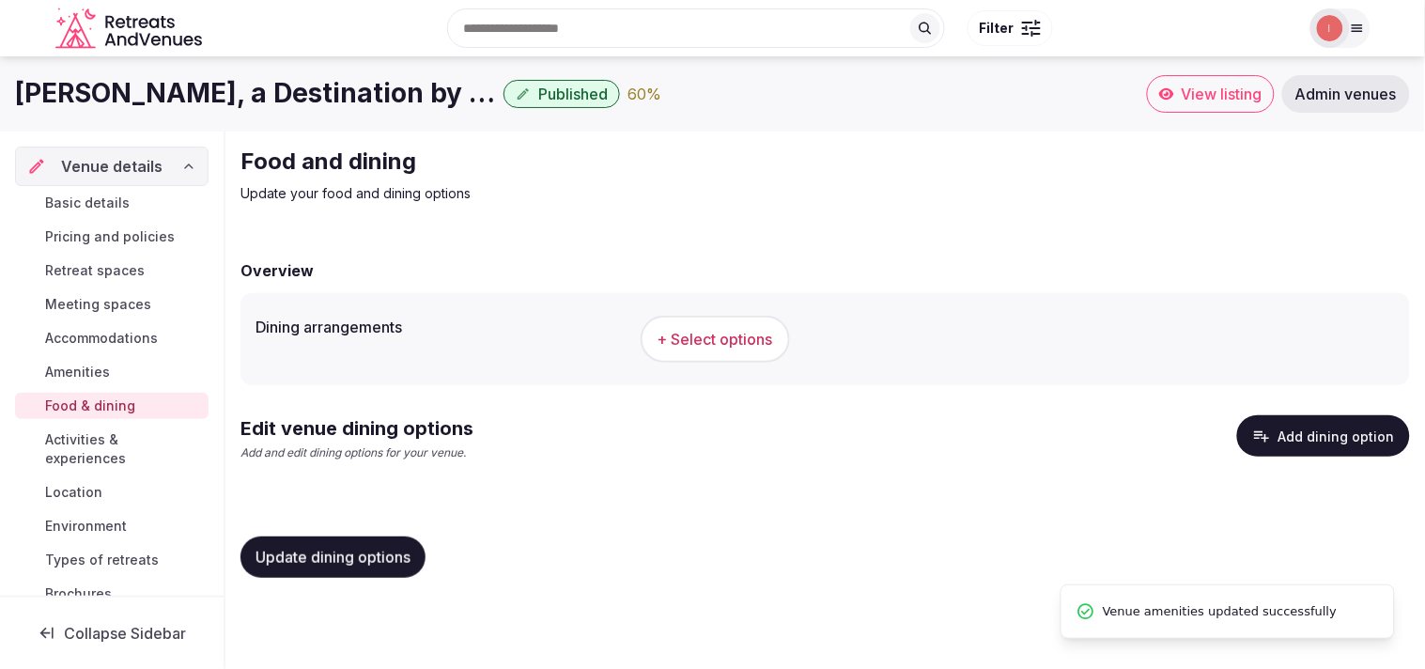
click at [688, 331] on span "+ Select options" at bounding box center [716, 339] width 116 height 21
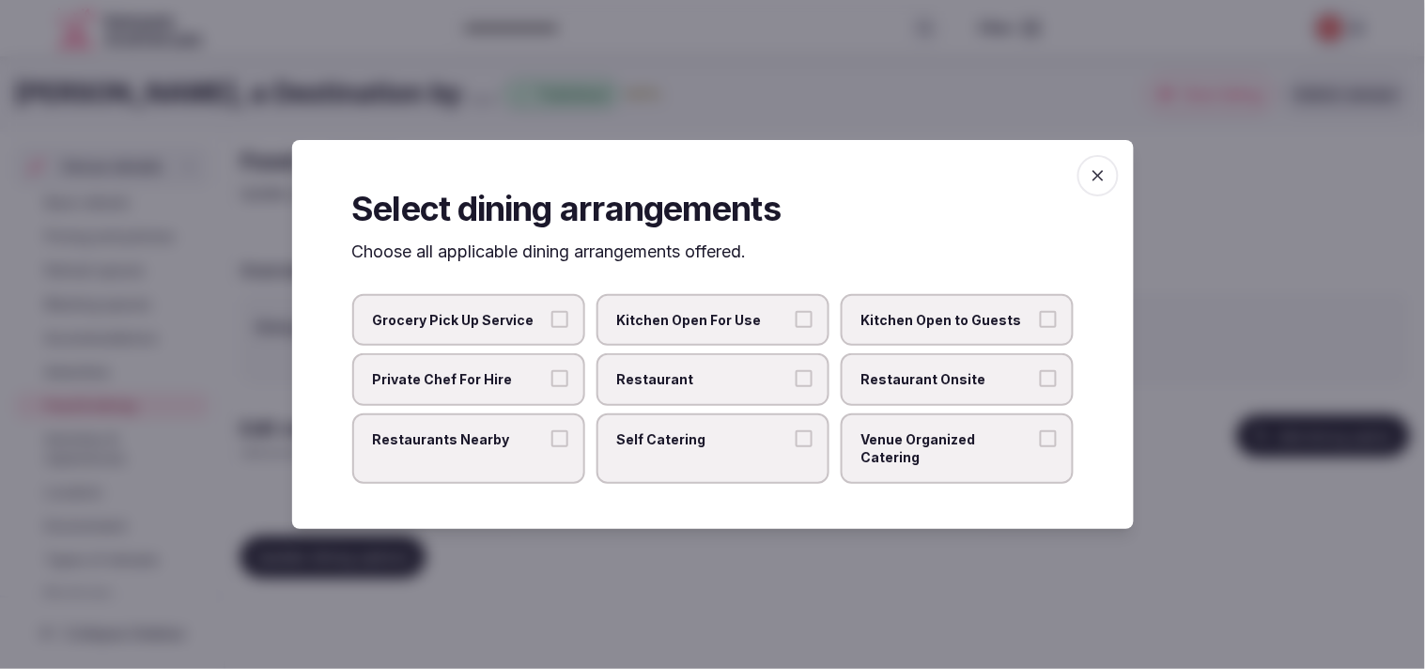
click at [688, 404] on label "Restaurant Onsite" at bounding box center [957, 379] width 233 height 53
click at [688, 387] on button "Restaurant Onsite" at bounding box center [1048, 378] width 17 height 17
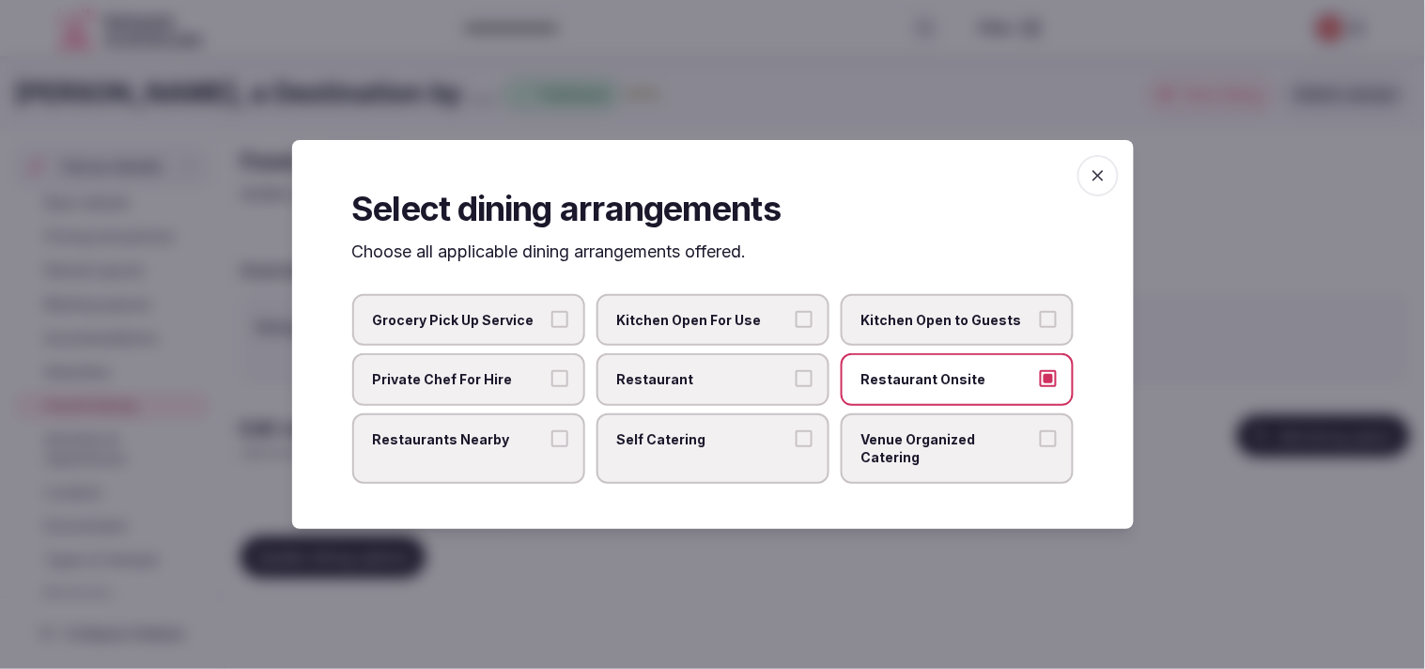
click at [688, 389] on span "Restaurant" at bounding box center [703, 379] width 173 height 19
click at [688, 387] on button "Restaurant" at bounding box center [804, 378] width 17 height 17
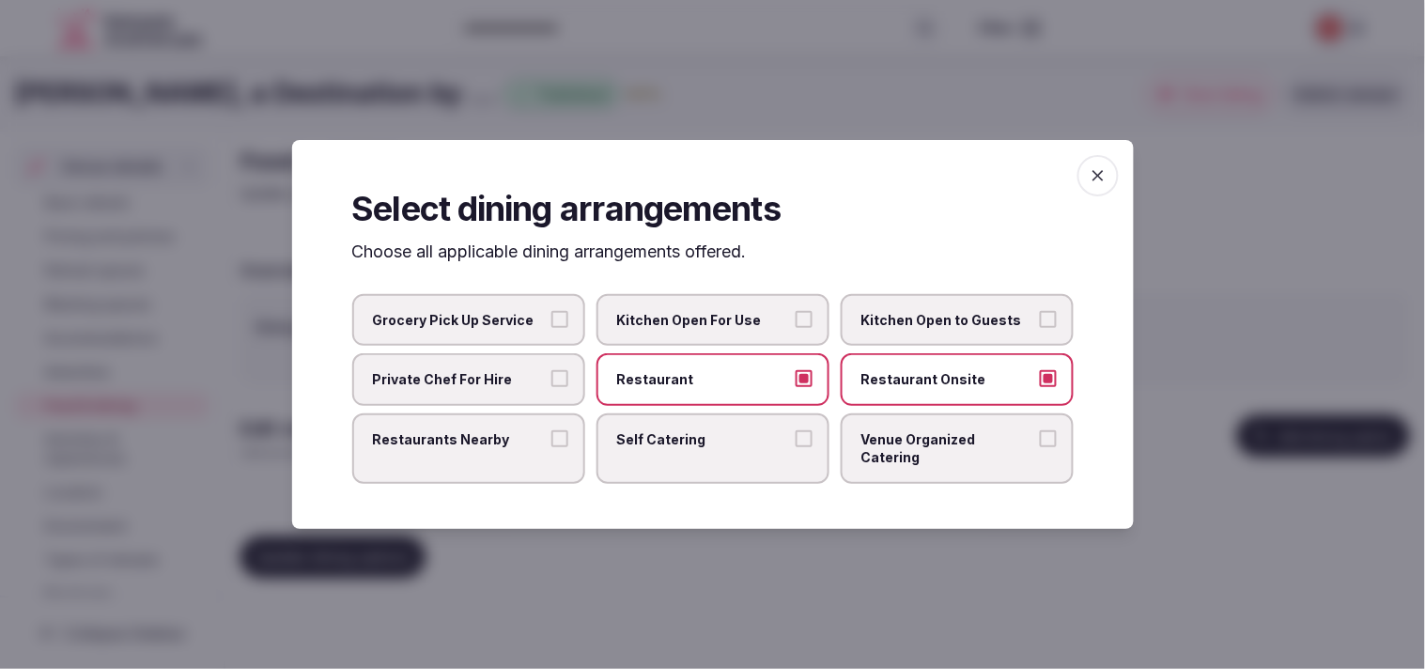
click at [519, 449] on span "Restaurants Nearby" at bounding box center [459, 439] width 173 height 19
click at [552, 447] on button "Restaurants Nearby" at bounding box center [560, 438] width 17 height 17
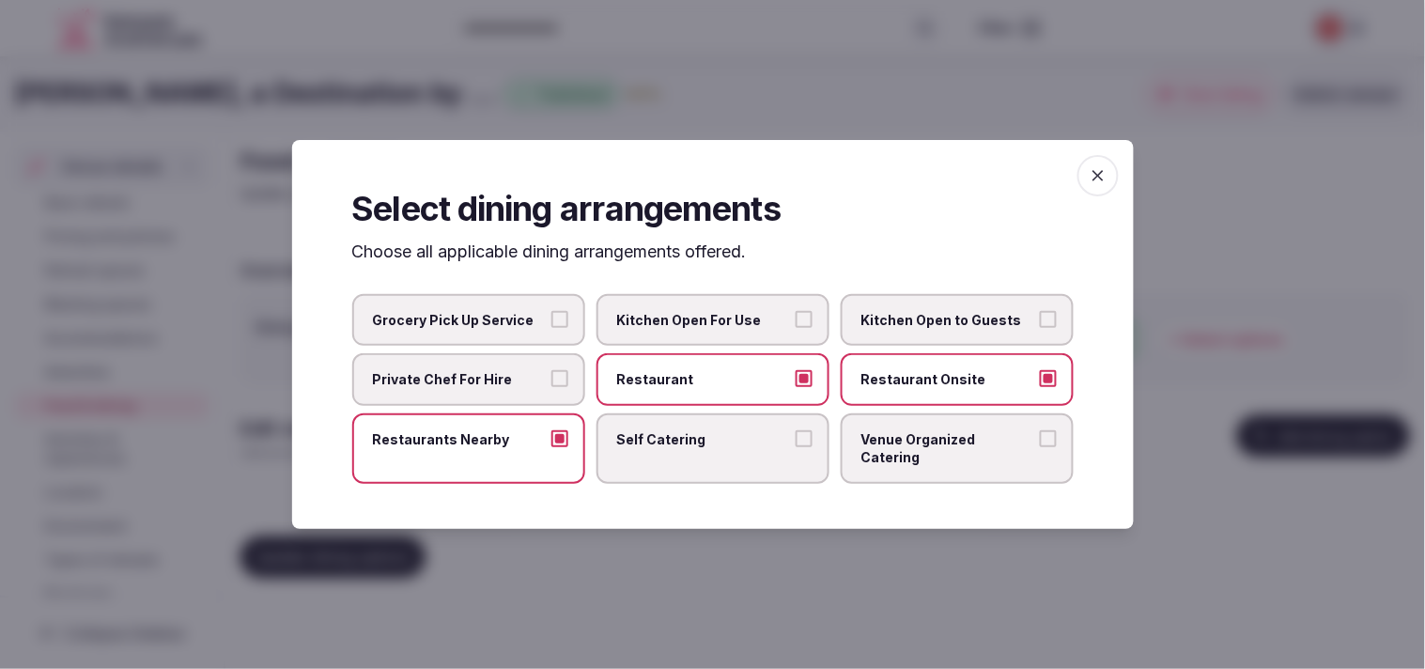
click at [688, 462] on label "Venue Organized Catering" at bounding box center [957, 448] width 233 height 70
click at [688, 447] on button "Venue Organized Catering" at bounding box center [1048, 438] width 17 height 17
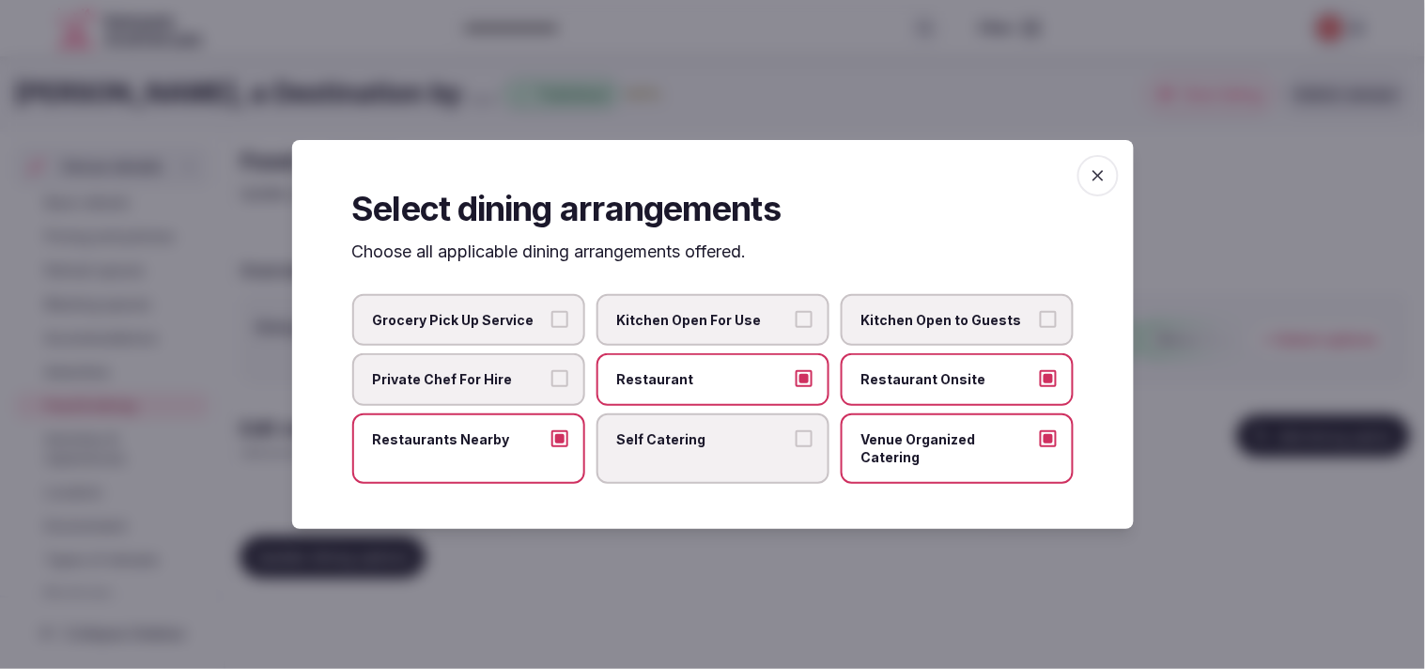
drag, startPoint x: 1096, startPoint y: 175, endPoint x: 605, endPoint y: 427, distance: 552.2
click at [688, 180] on span "button" at bounding box center [1098, 175] width 41 height 41
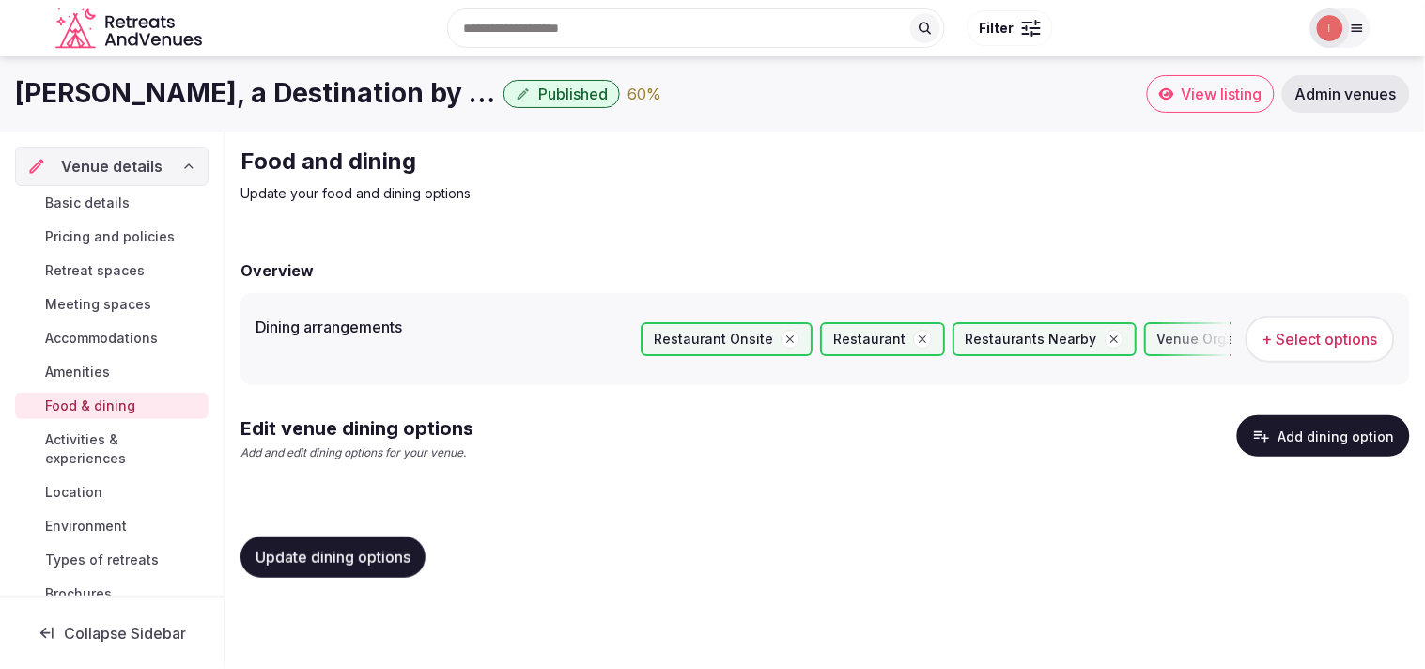
click at [369, 556] on span "Update dining options" at bounding box center [333, 557] width 155 height 19
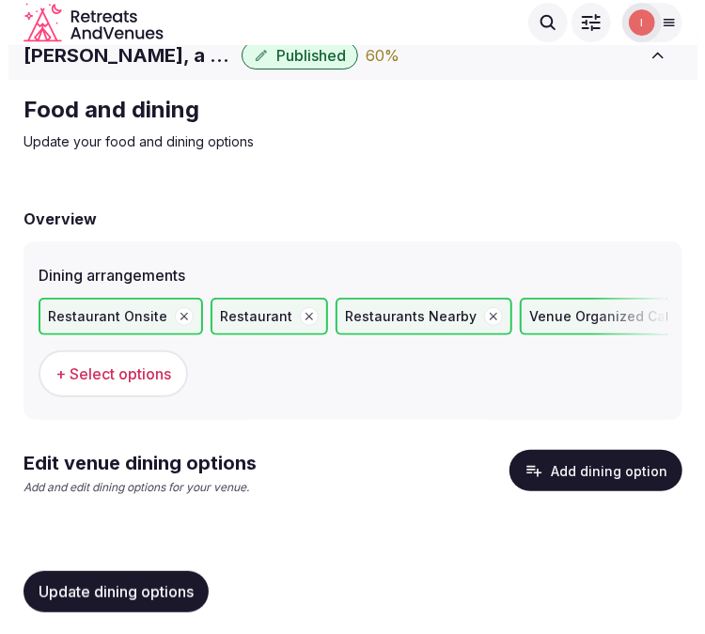
scroll to position [19, 0]
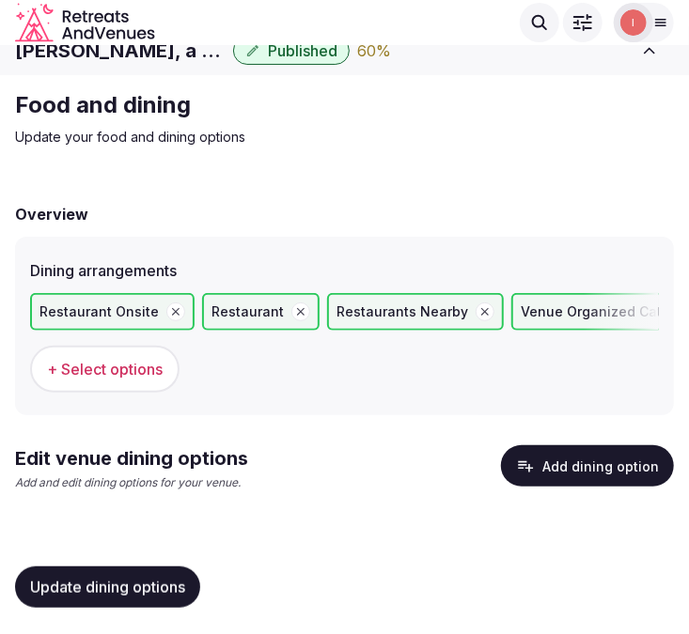
click at [526, 457] on icon "button" at bounding box center [525, 466] width 19 height 19
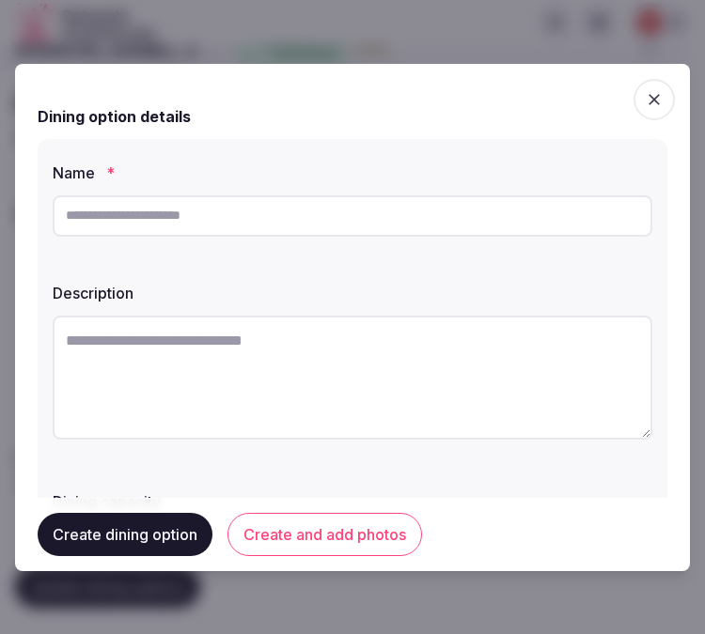
click at [405, 227] on input "text" at bounding box center [352, 215] width 599 height 41
paste input "**********"
type input "**********"
click at [387, 393] on textarea at bounding box center [352, 378] width 599 height 124
paste textarea "**********"
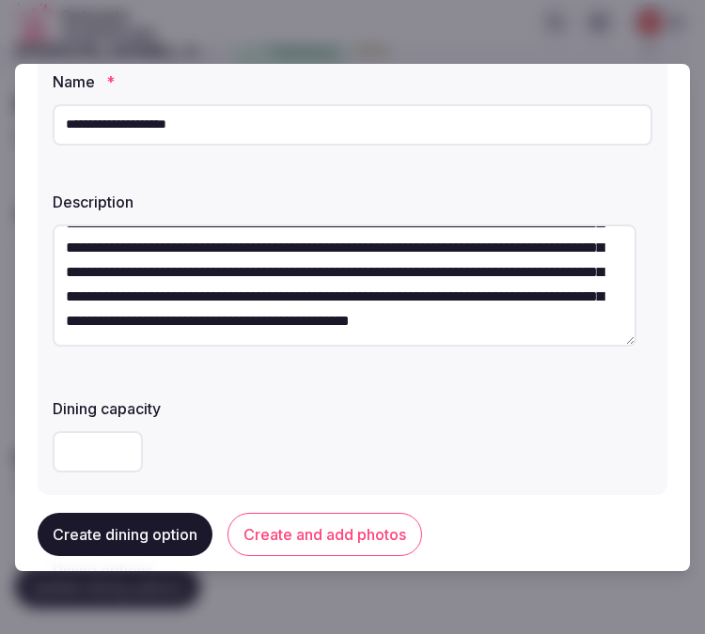
scroll to position [209, 0]
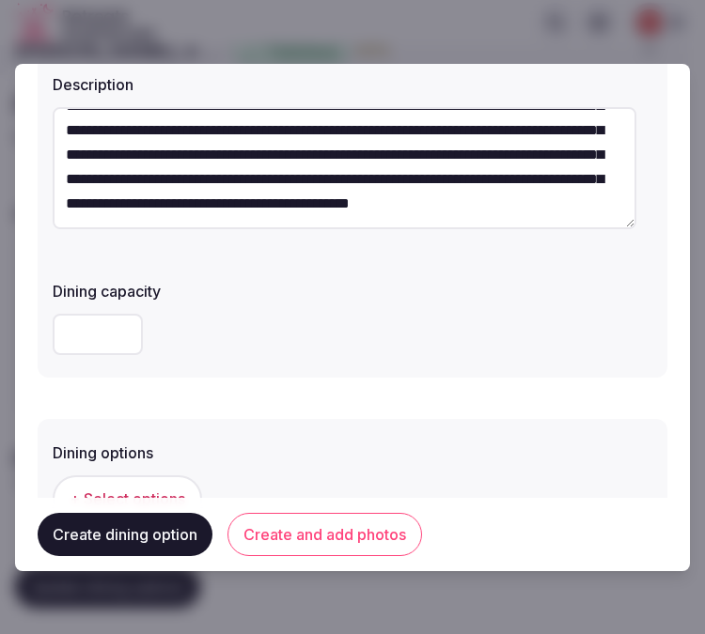
type textarea "**********"
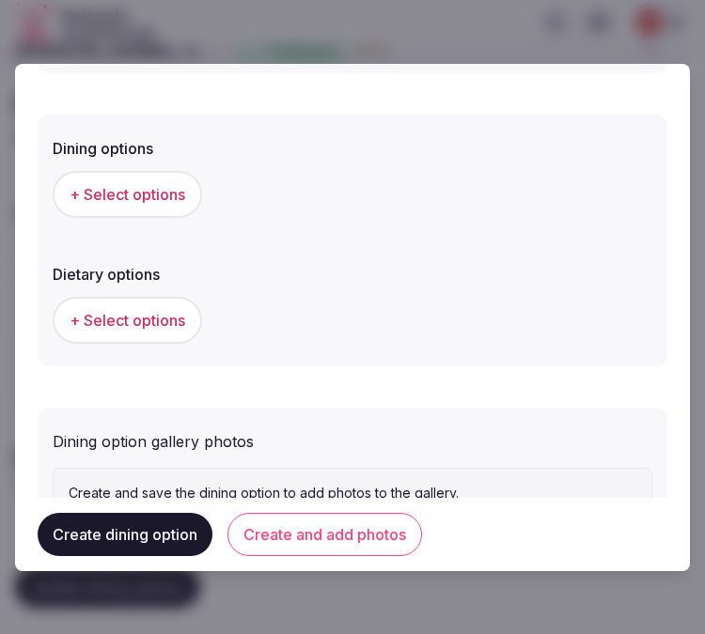
scroll to position [590, 0]
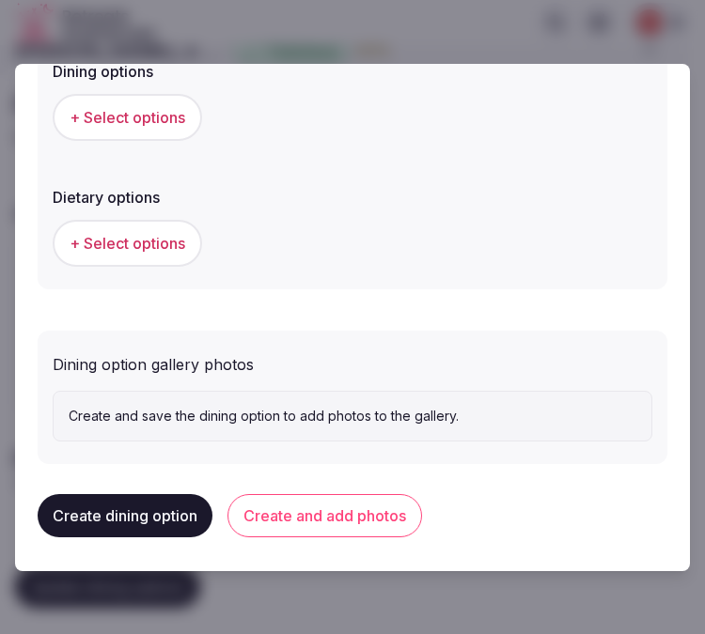
click at [175, 101] on button "+ Select options" at bounding box center [127, 117] width 149 height 47
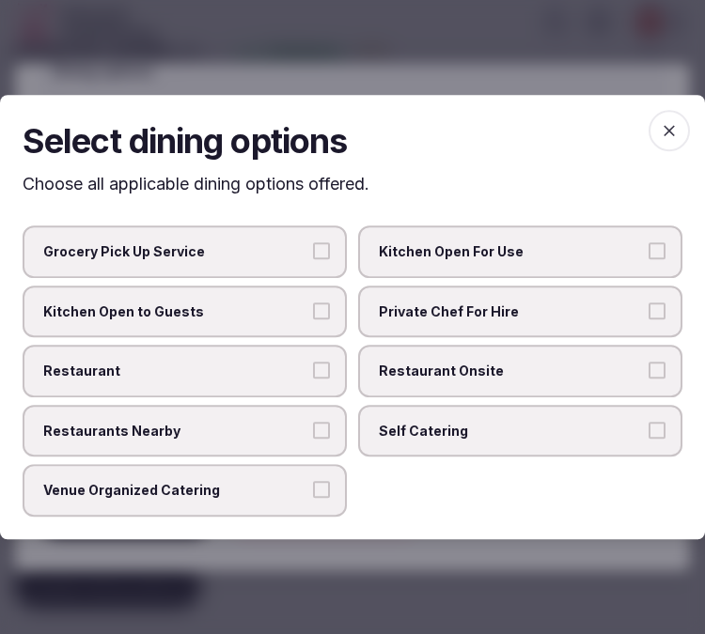
click at [460, 376] on span "Restaurant Onsite" at bounding box center [511, 371] width 264 height 19
click at [648, 376] on button "Restaurant Onsite" at bounding box center [656, 370] width 17 height 17
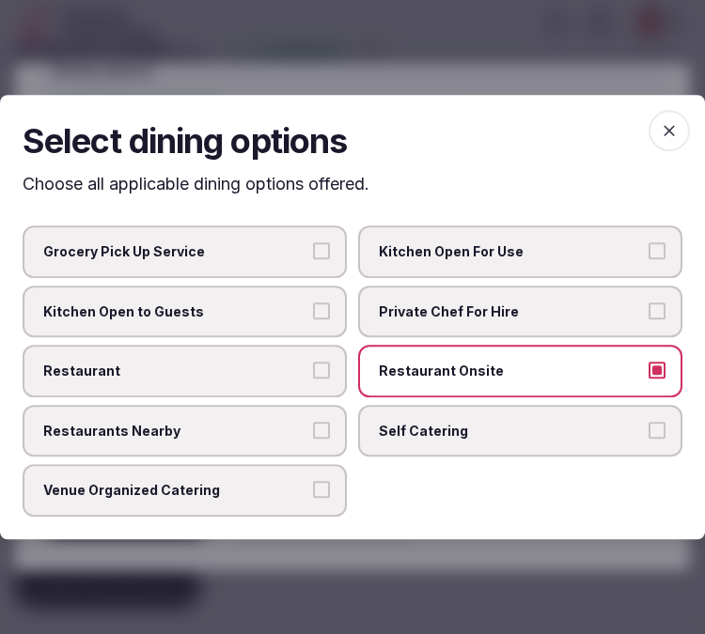
click at [298, 361] on label "Restaurant" at bounding box center [185, 371] width 324 height 53
click at [313, 362] on button "Restaurant" at bounding box center [321, 370] width 17 height 17
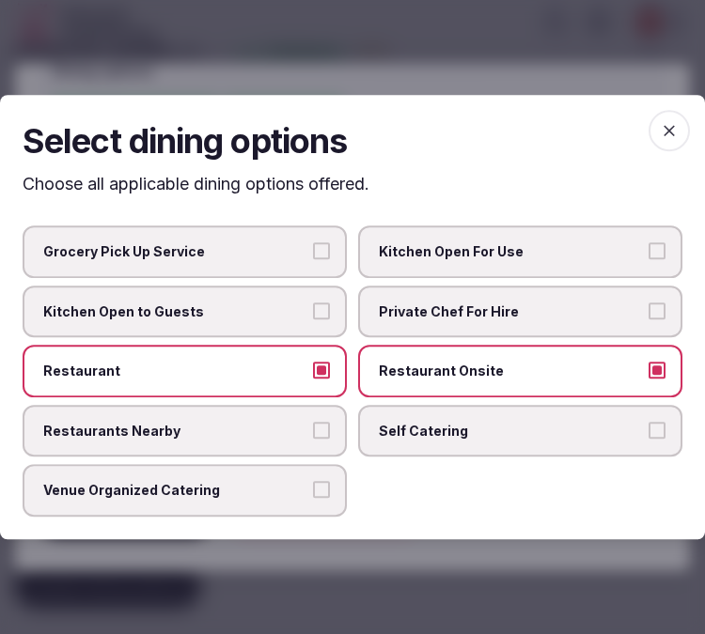
click at [269, 489] on span "Venue Organized Catering" at bounding box center [175, 491] width 264 height 19
click at [313, 489] on button "Venue Organized Catering" at bounding box center [321, 490] width 17 height 17
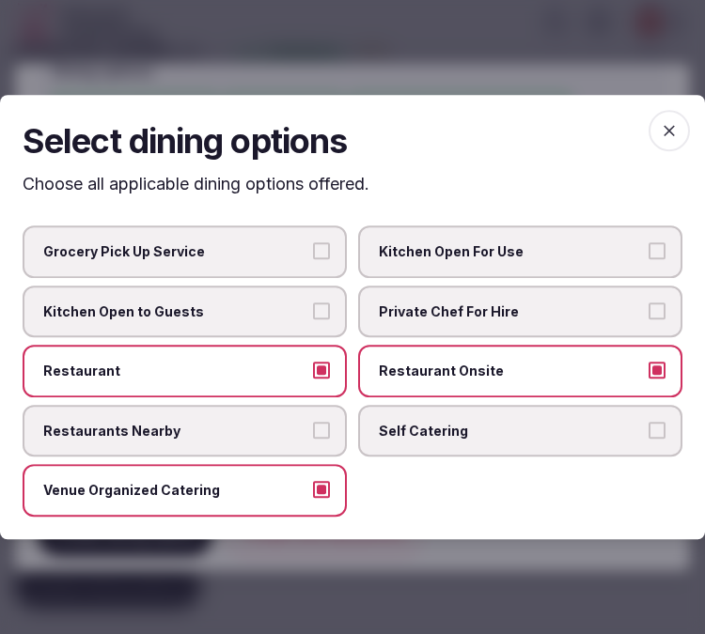
click at [669, 132] on icon "button" at bounding box center [668, 130] width 11 height 11
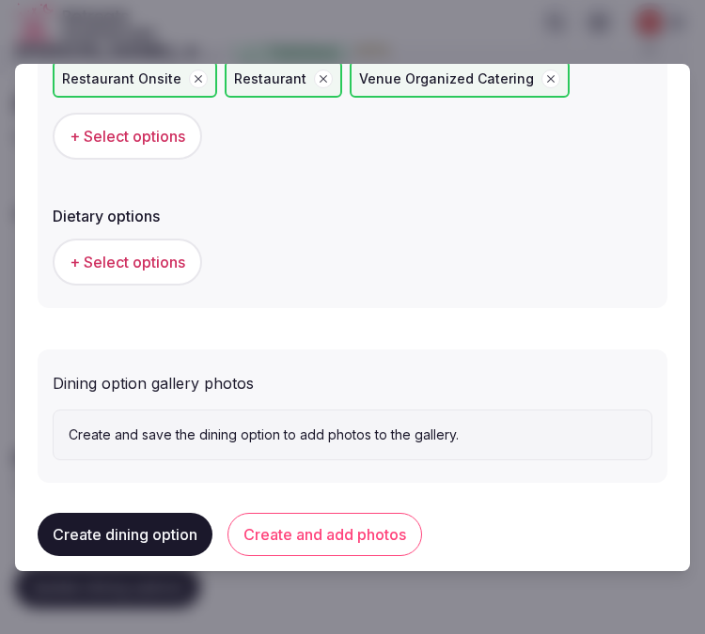
scroll to position [642, 0]
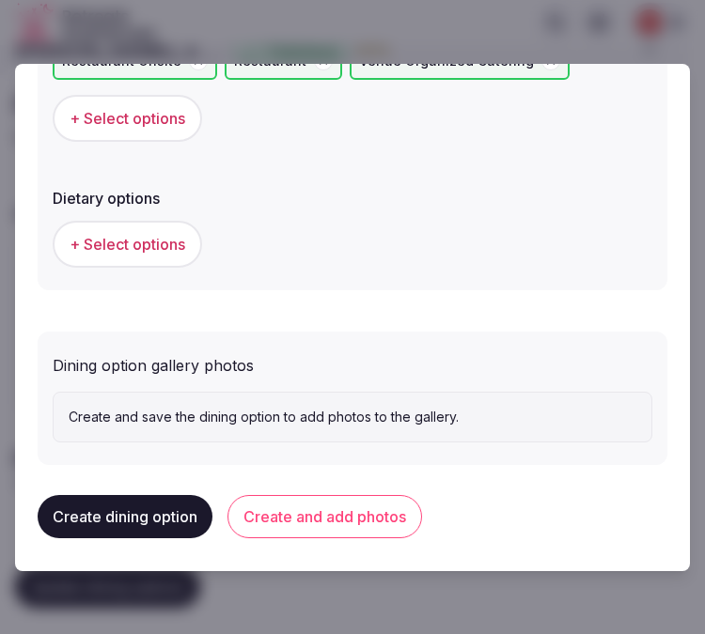
click at [155, 234] on span "+ Select options" at bounding box center [128, 244] width 116 height 21
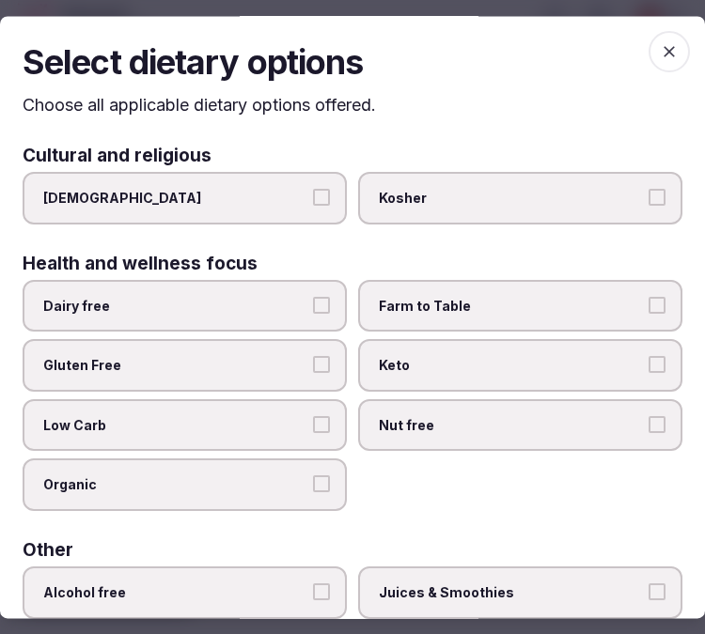
click at [672, 35] on div "Select dietary options Choose all applicable dietary options offered. Cultural …" at bounding box center [352, 317] width 705 height 602
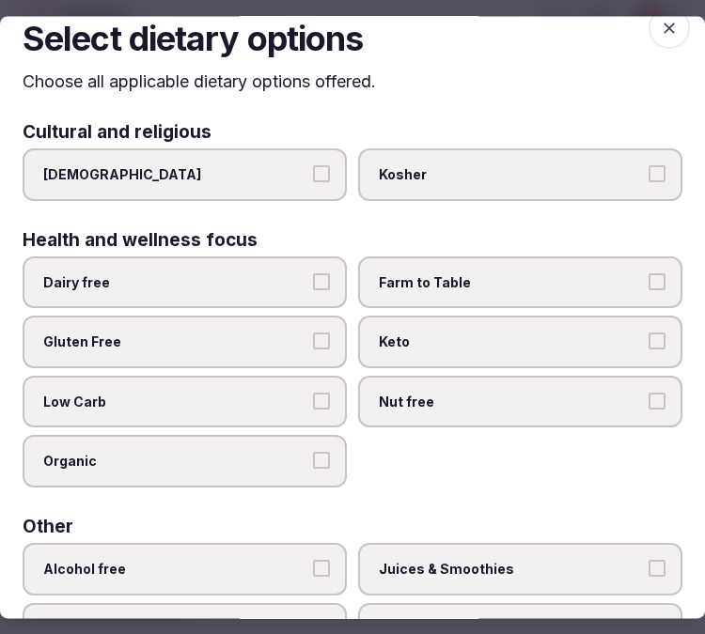
scroll to position [0, 0]
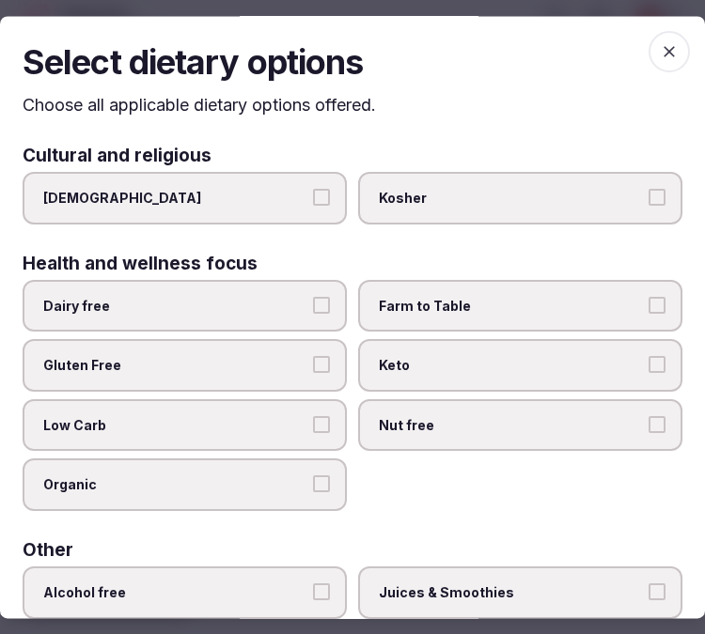
click at [660, 42] on icon "button" at bounding box center [669, 51] width 19 height 19
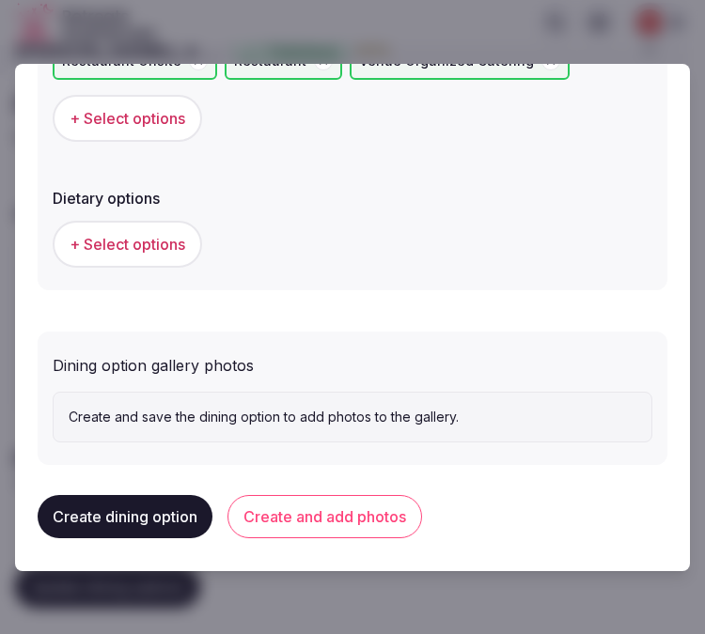
click at [381, 500] on button "Create and add photos" at bounding box center [324, 516] width 194 height 43
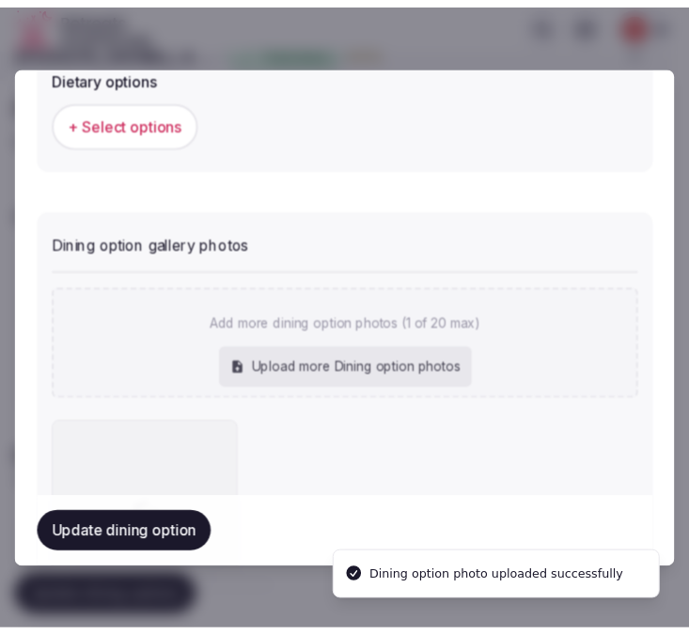
scroll to position [814, 0]
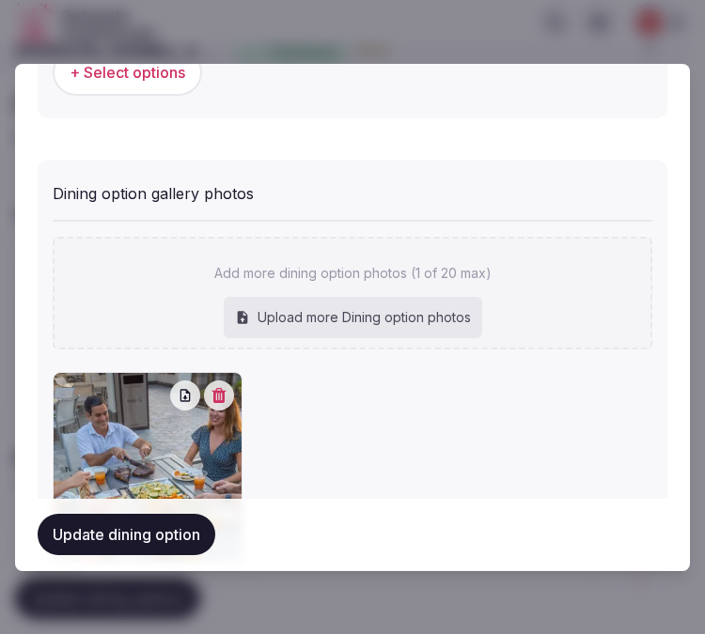
drag, startPoint x: 103, startPoint y: 539, endPoint x: 639, endPoint y: 208, distance: 630.0
click at [104, 539] on button "Update dining option" at bounding box center [127, 535] width 178 height 41
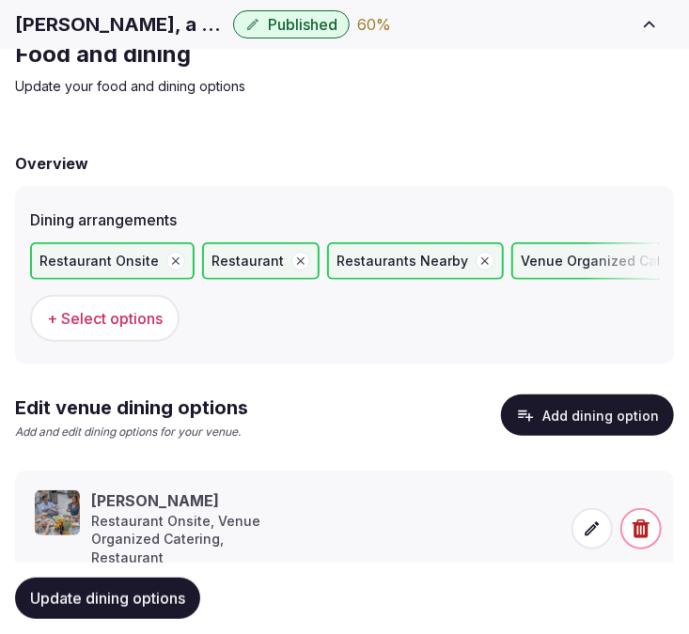
scroll to position [116, 0]
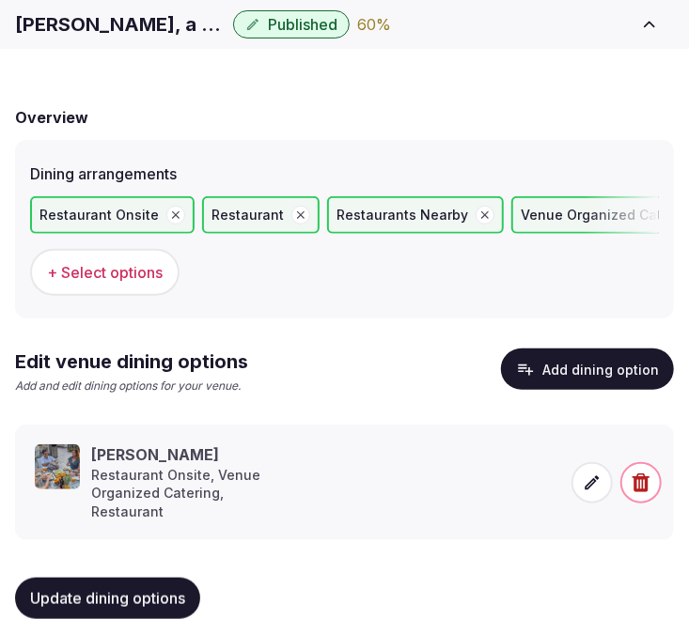
click at [130, 589] on span "Update dining options" at bounding box center [107, 598] width 155 height 19
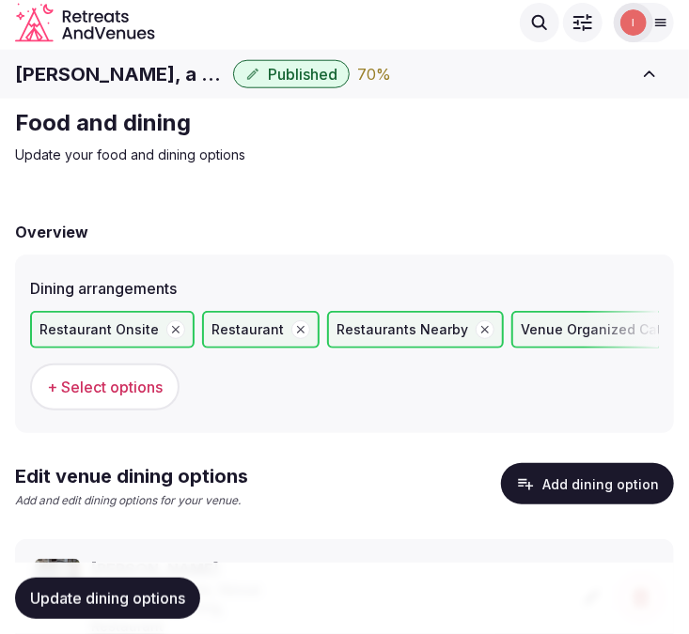
scroll to position [0, 0]
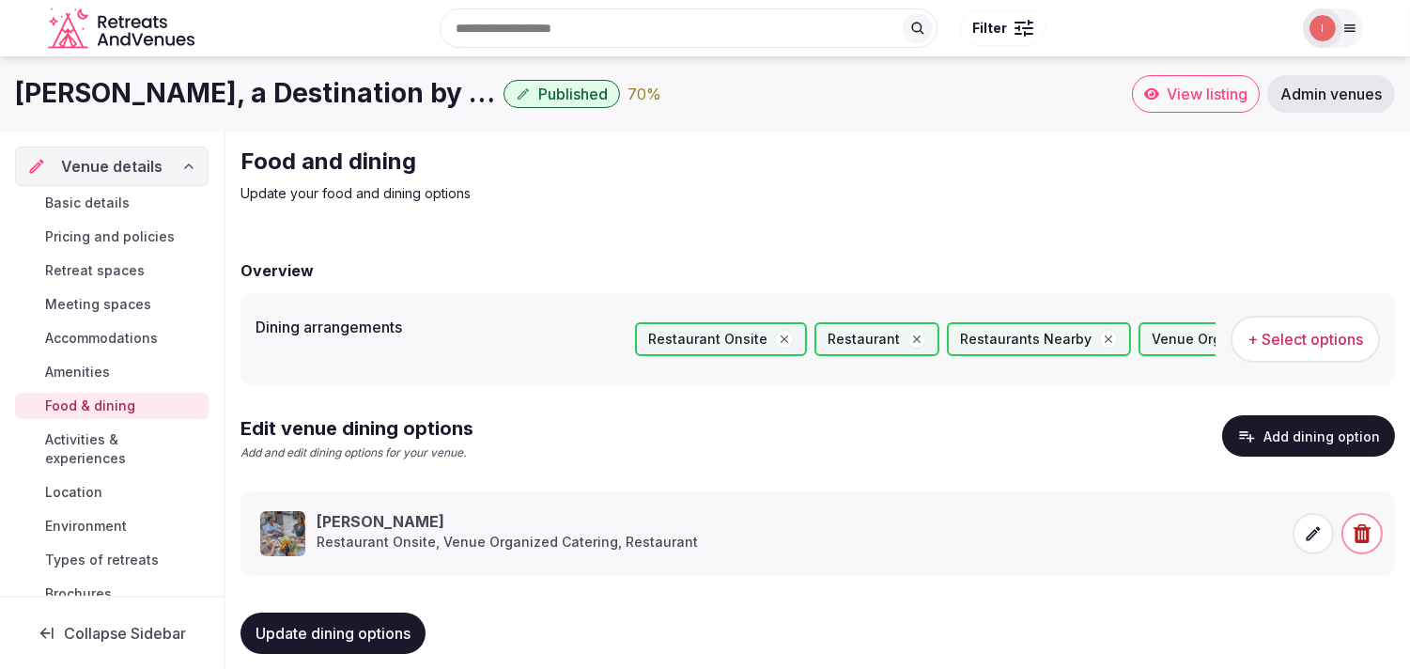
click at [95, 443] on span "Activities & experiences" at bounding box center [123, 449] width 156 height 38
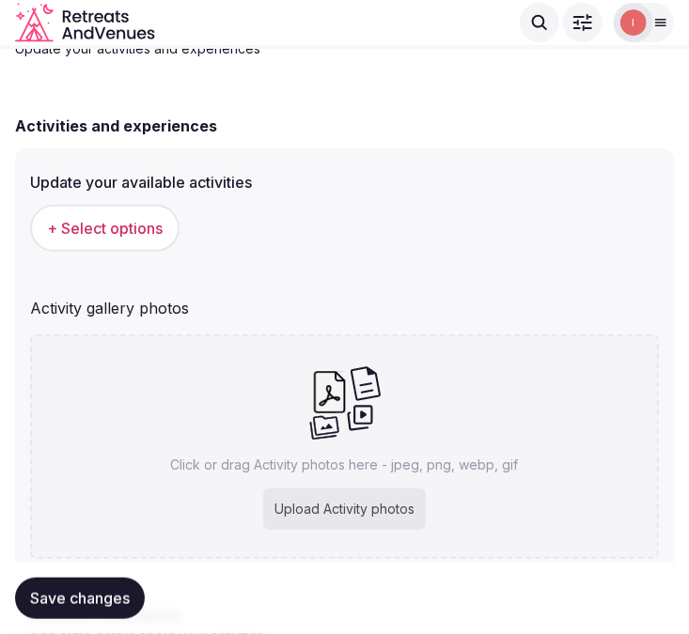
scroll to position [313, 0]
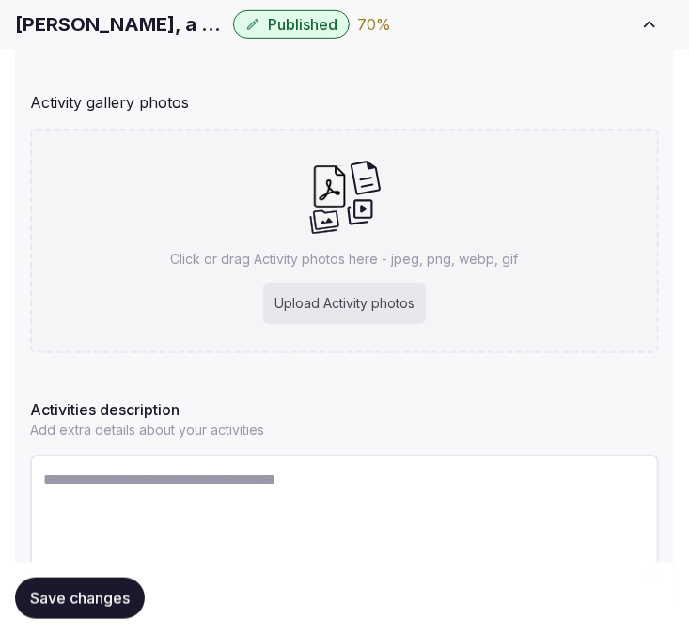
click at [144, 477] on textarea at bounding box center [344, 517] width 629 height 124
paste textarea "**********"
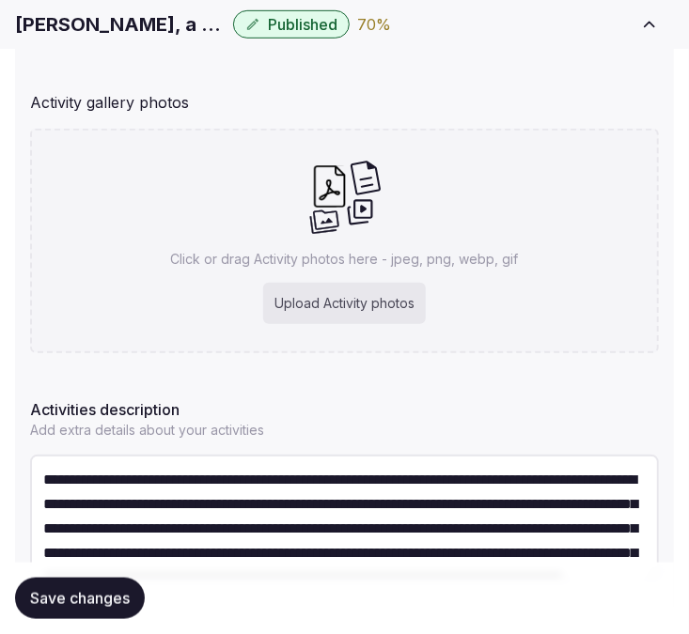
scroll to position [59, 0]
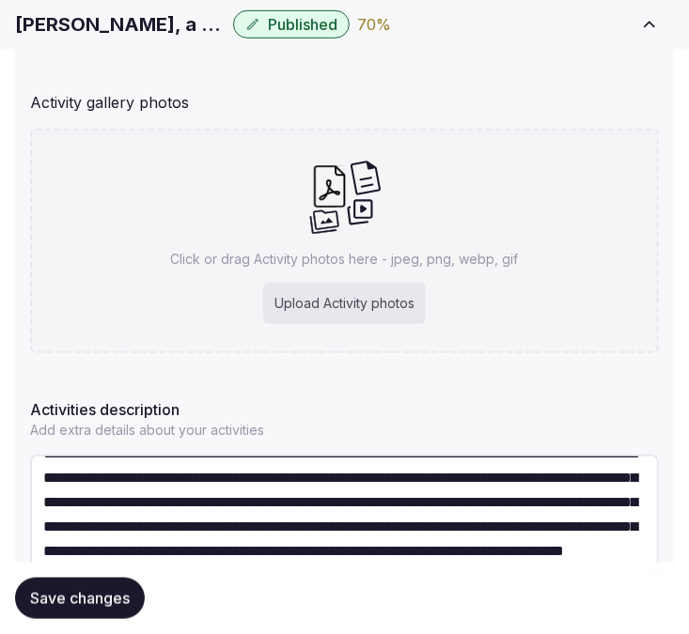
type textarea "**********"
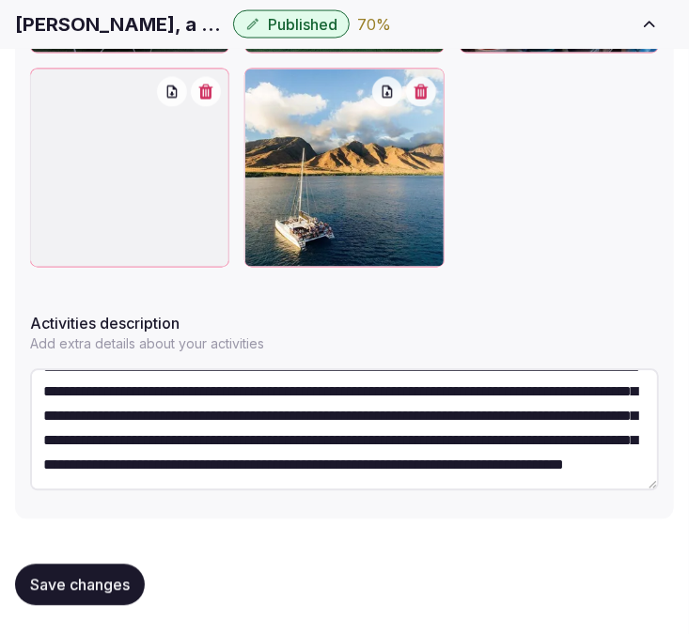
scroll to position [72, 0]
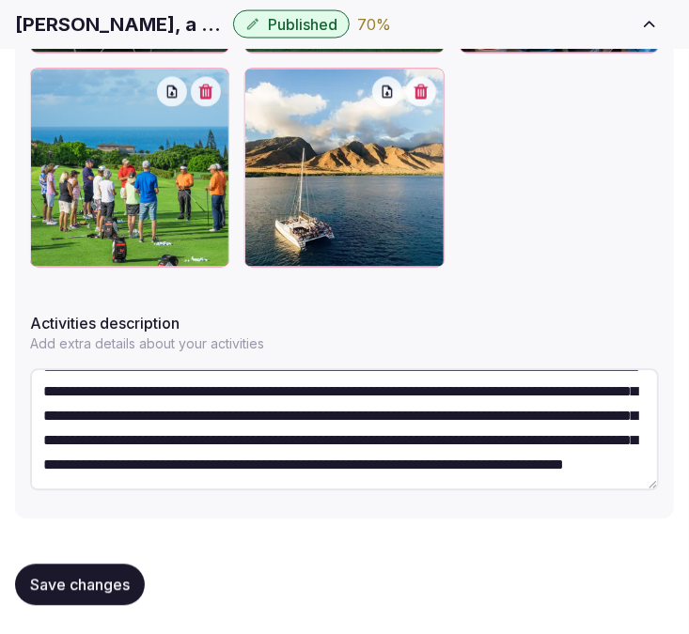
click at [111, 579] on span "Save changes" at bounding box center [80, 585] width 100 height 19
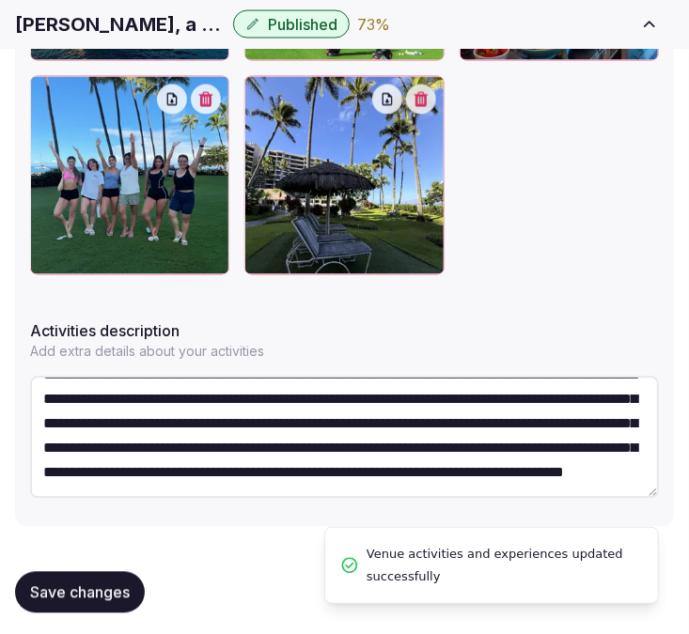
scroll to position [924, 0]
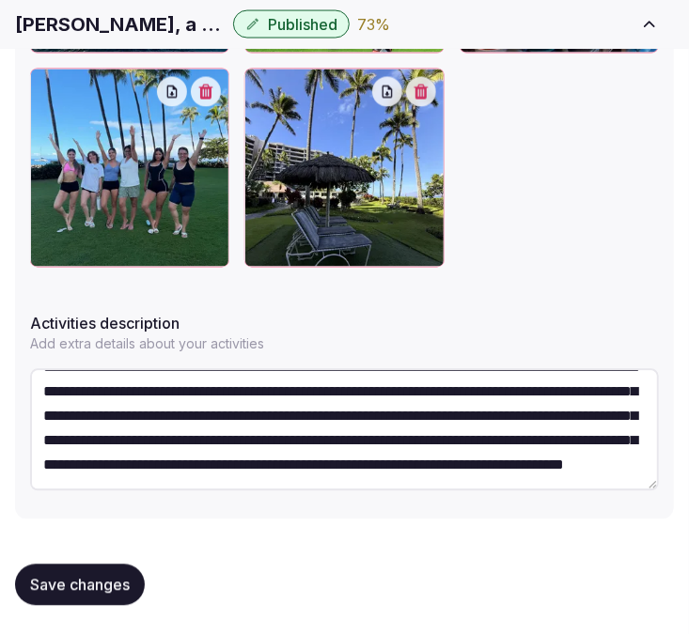
click at [115, 580] on span "Save changes" at bounding box center [80, 585] width 100 height 19
click at [92, 588] on span "Save changes" at bounding box center [80, 585] width 100 height 19
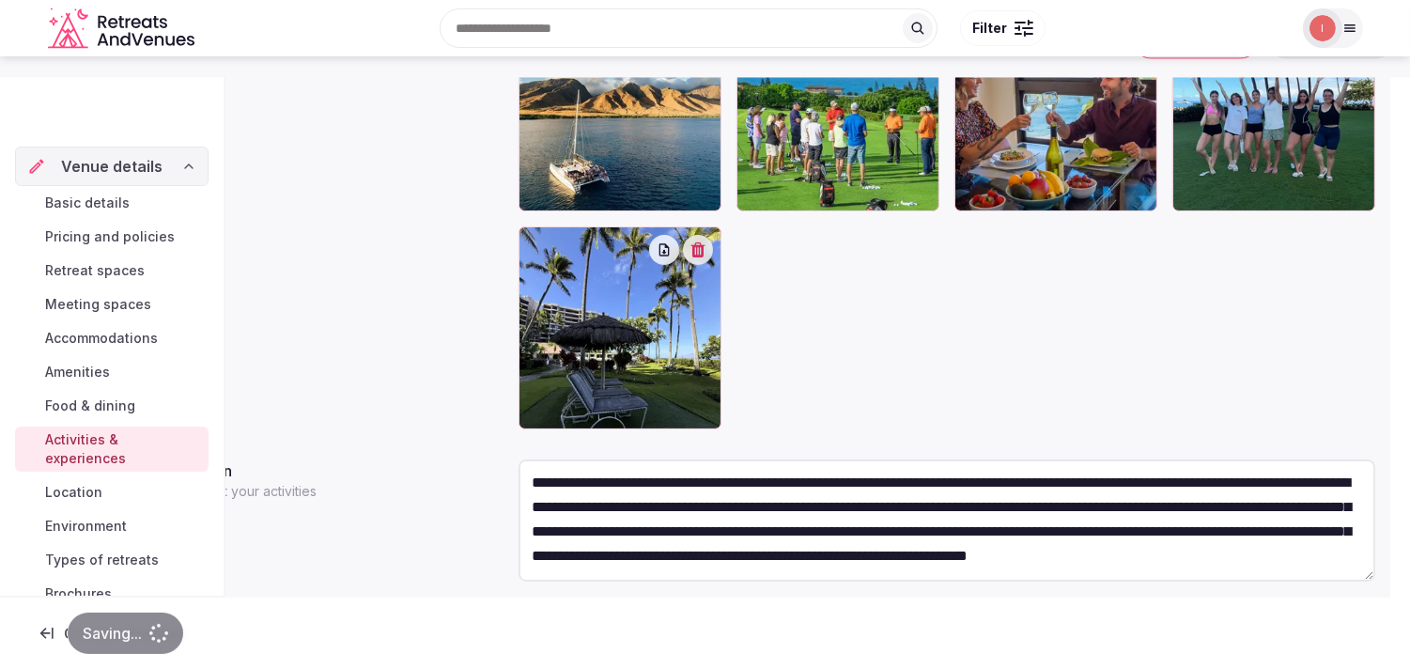
scroll to position [49, 0]
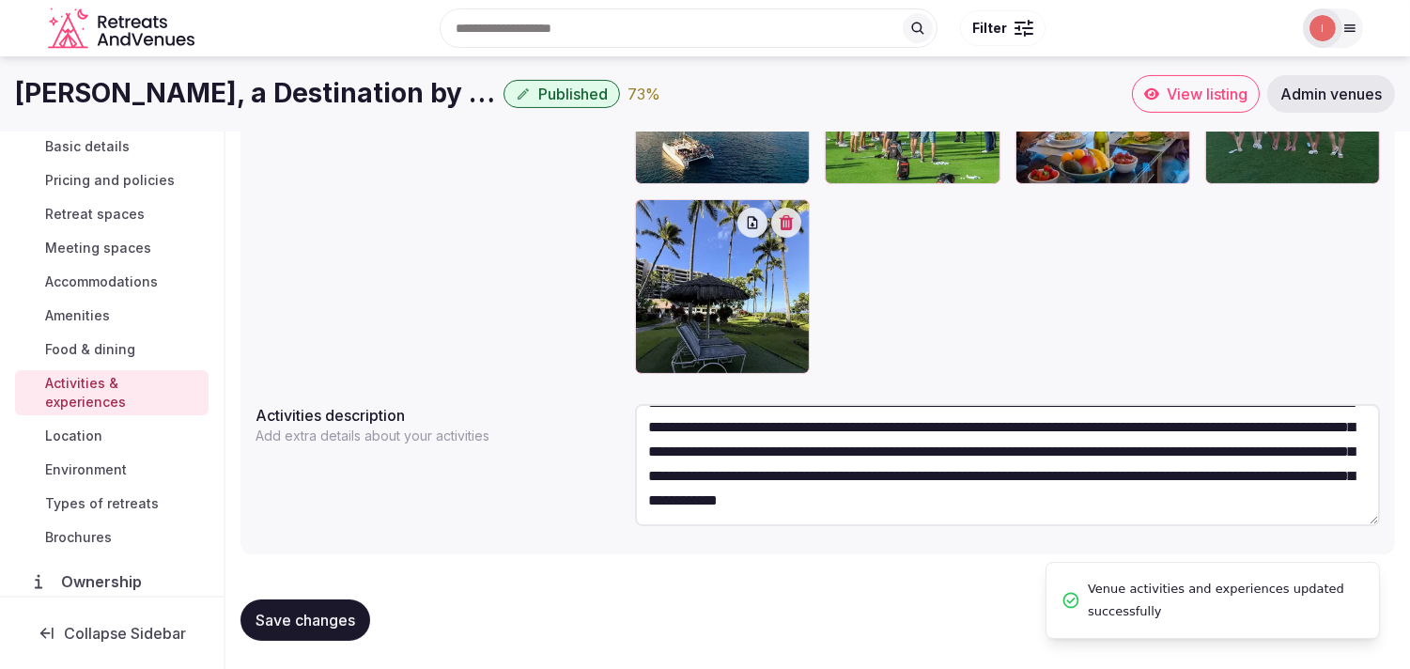
click at [76, 434] on span "Location" at bounding box center [73, 436] width 57 height 19
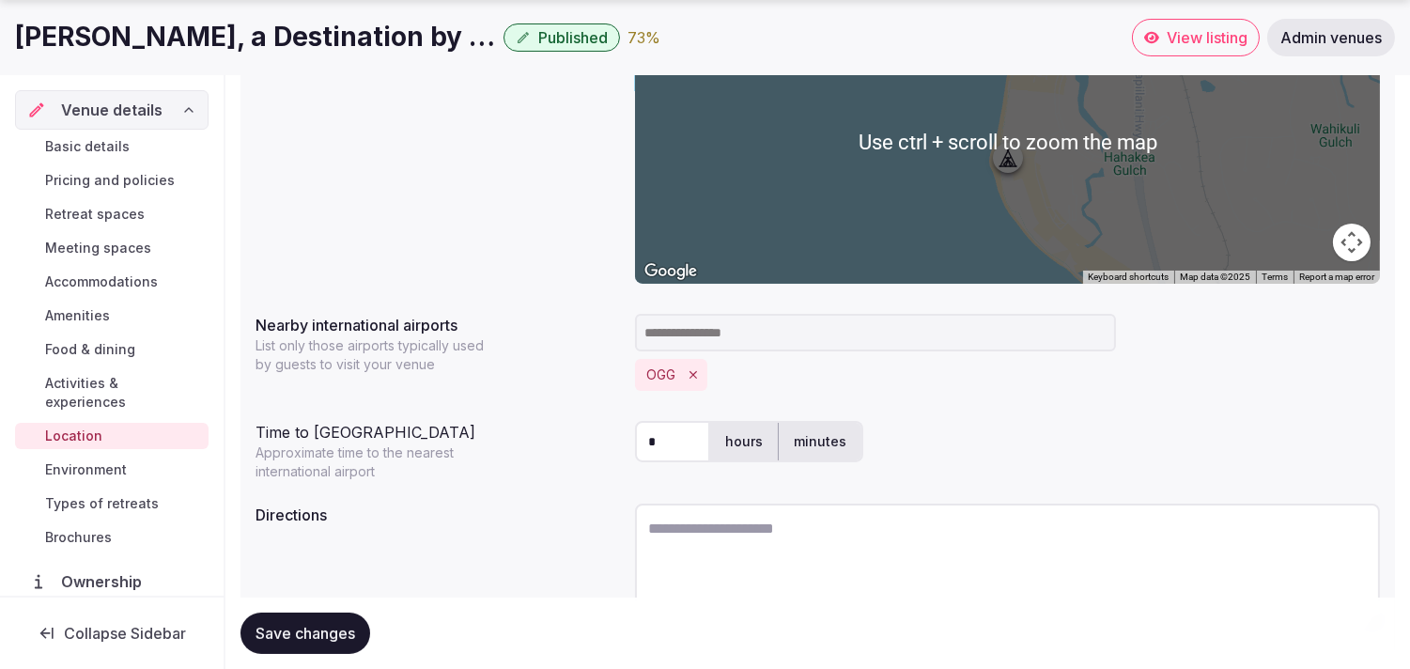
scroll to position [467, 0]
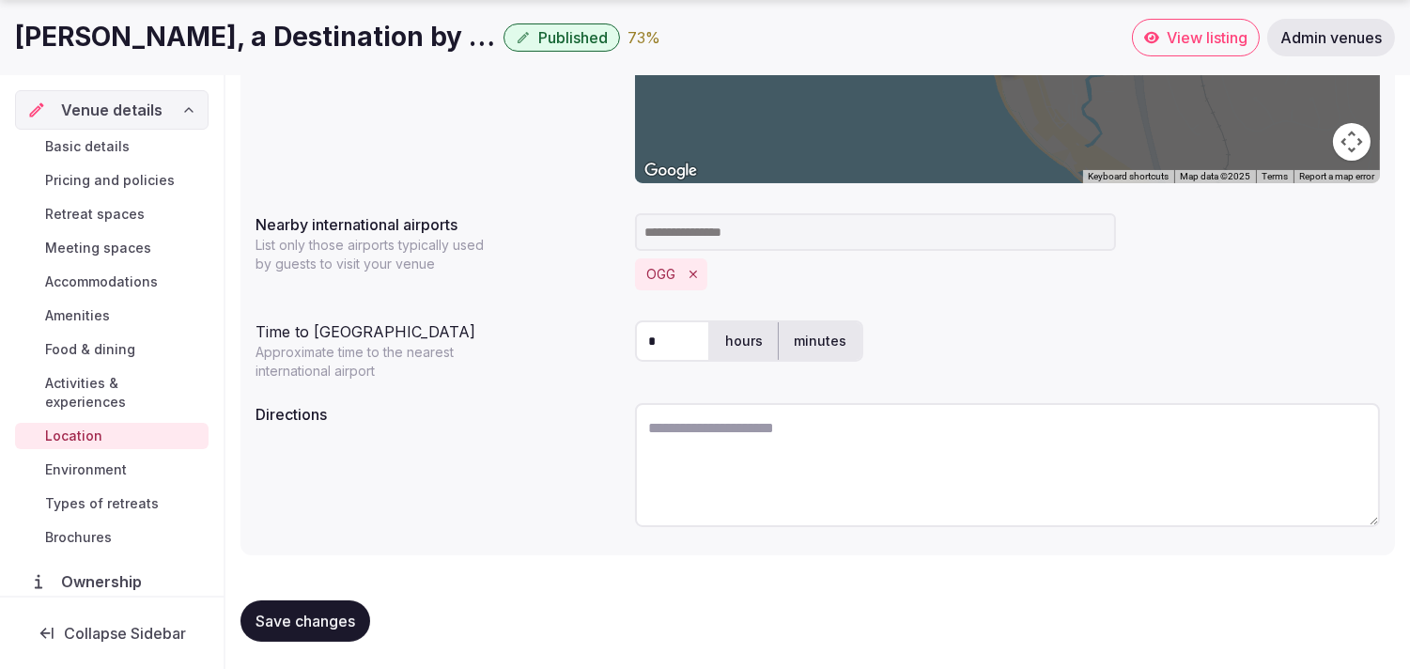
click at [96, 471] on span "Environment" at bounding box center [86, 469] width 82 height 19
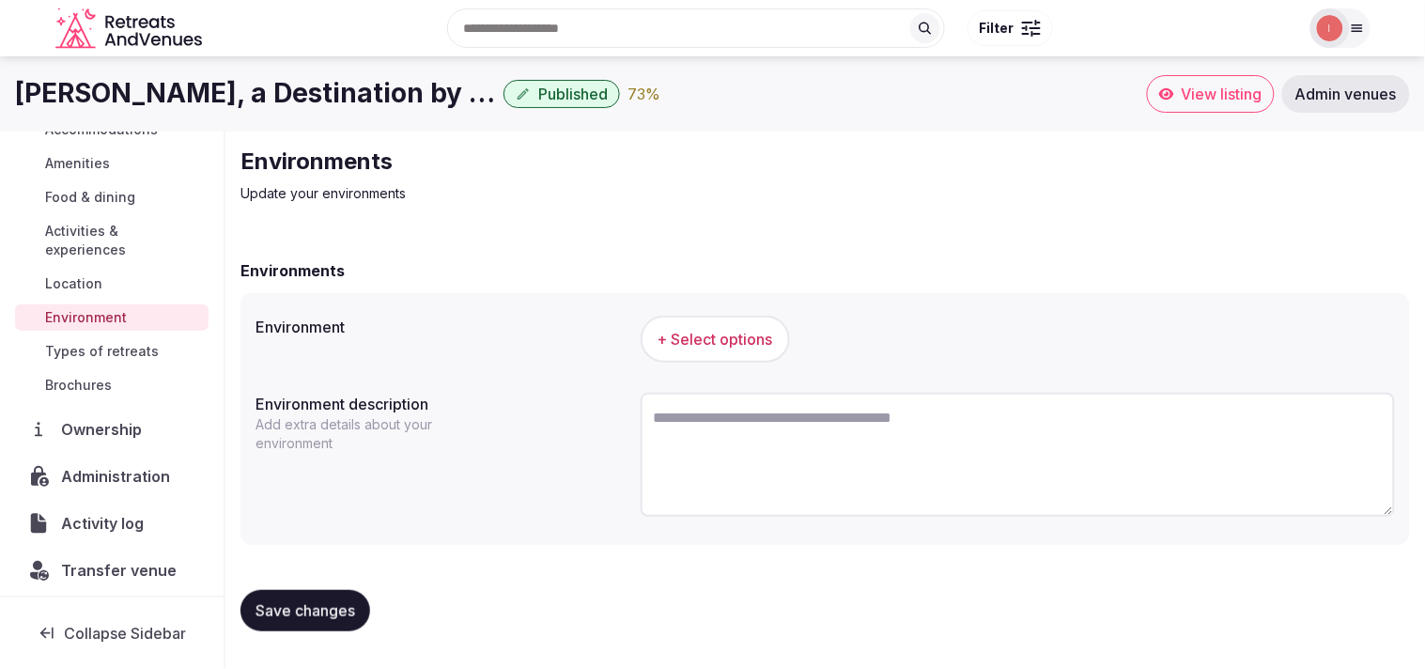
scroll to position [217, 0]
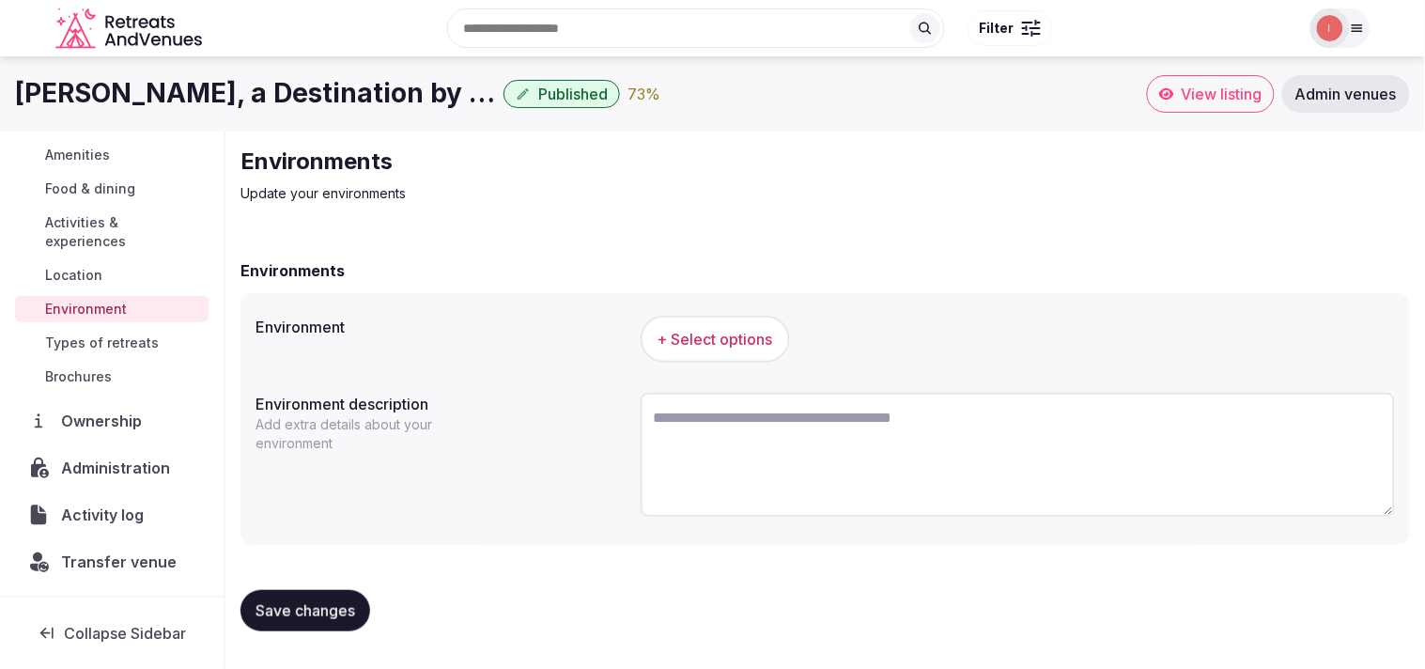
click at [688, 341] on button "+ Select options" at bounding box center [715, 339] width 149 height 47
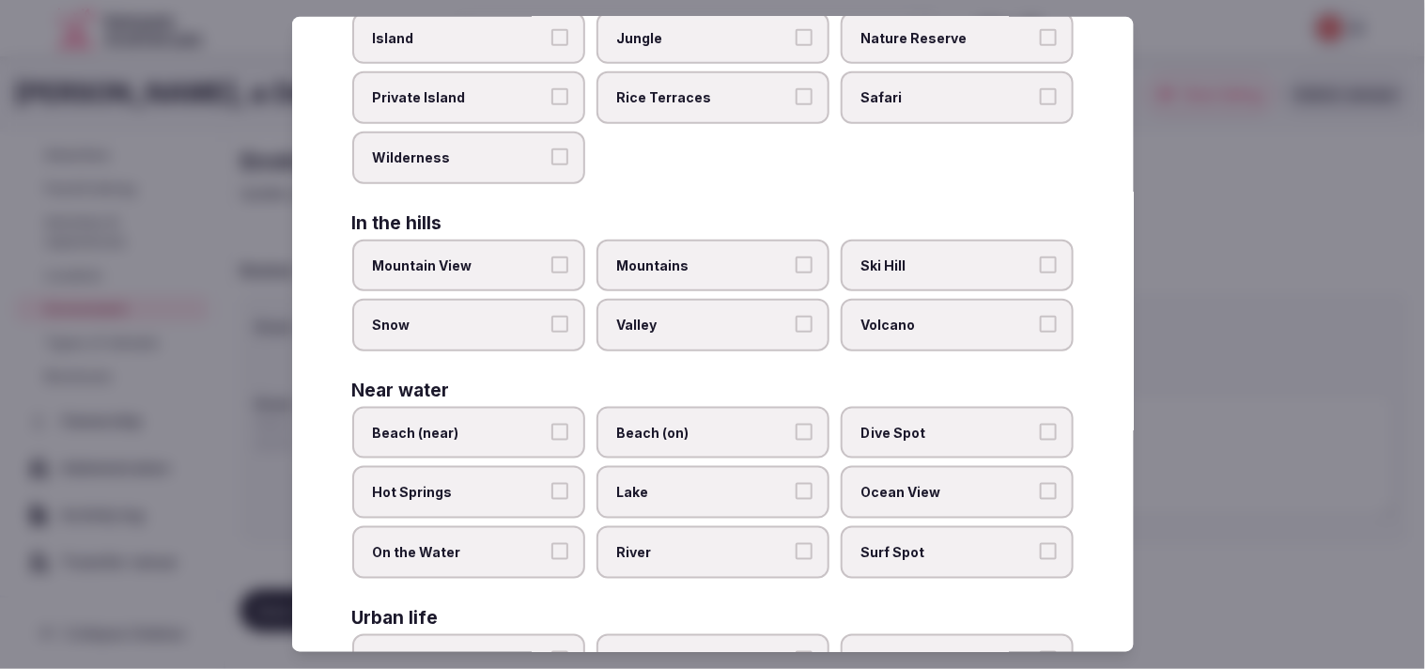
scroll to position [313, 0]
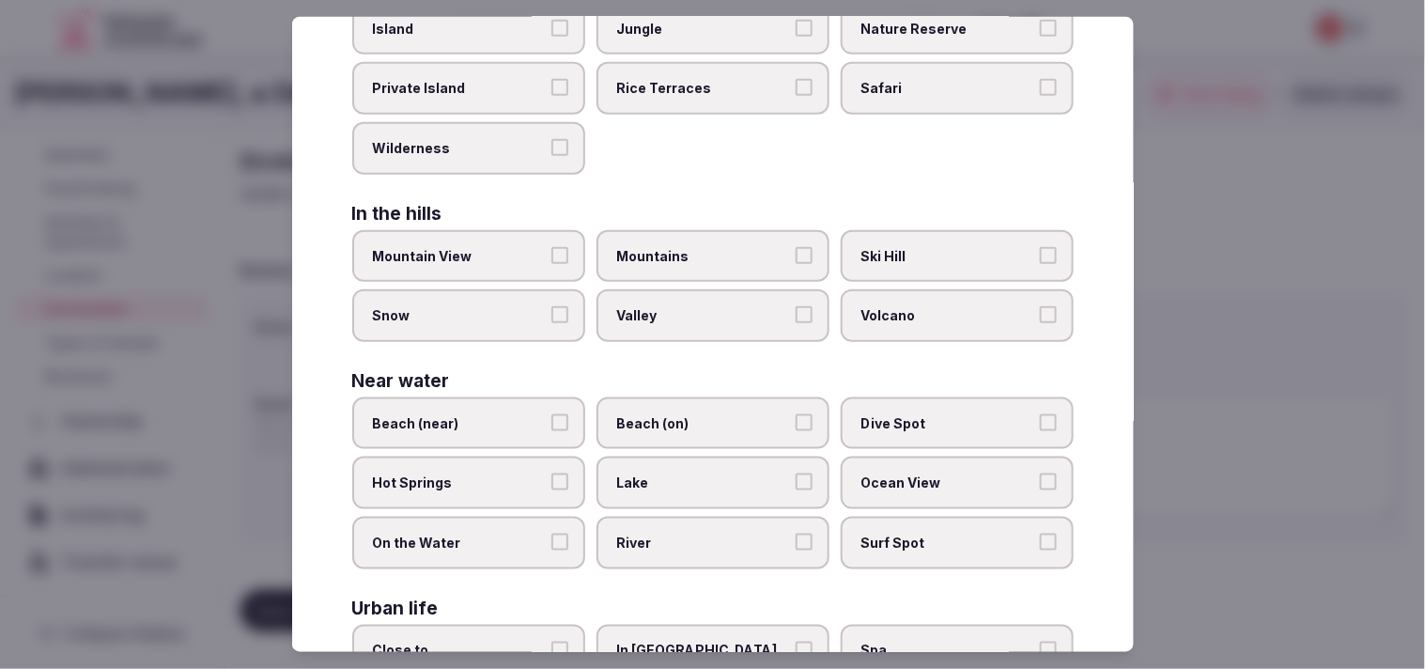
click at [672, 397] on label "Beach (on)" at bounding box center [713, 423] width 233 height 53
click at [688, 414] on button "Beach (on)" at bounding box center [804, 422] width 17 height 17
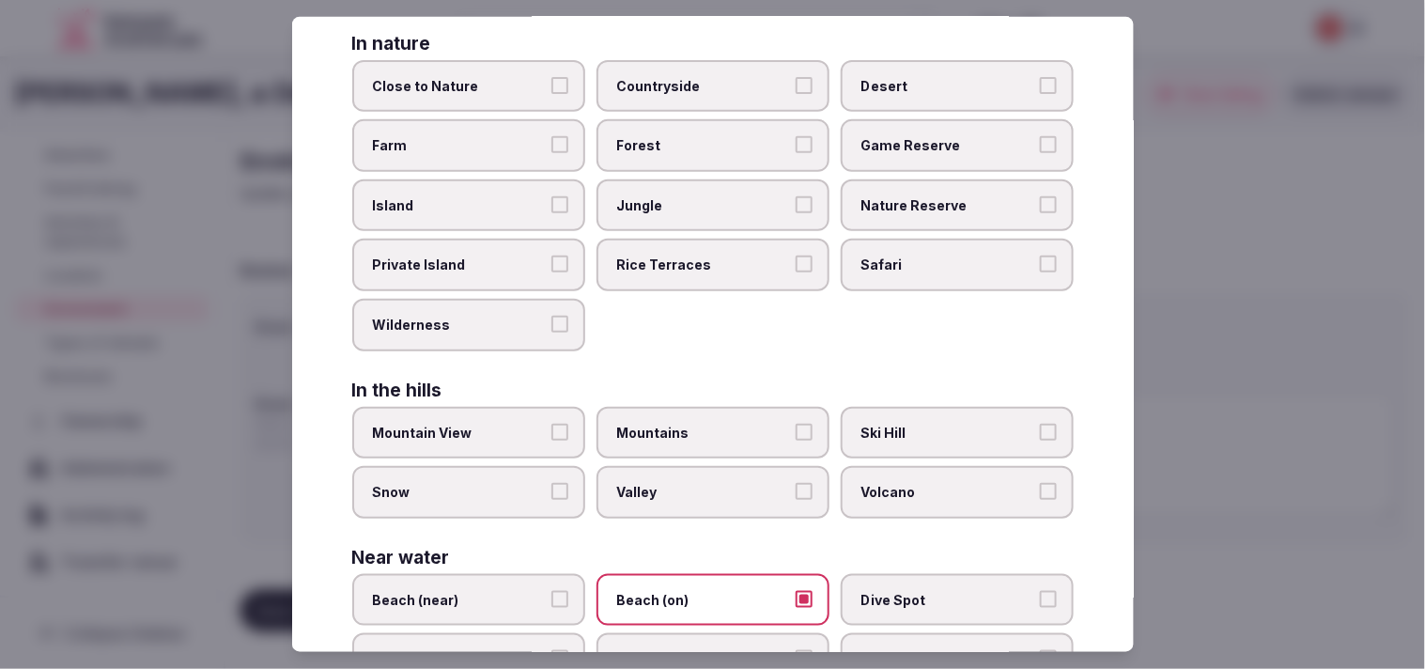
scroll to position [0, 0]
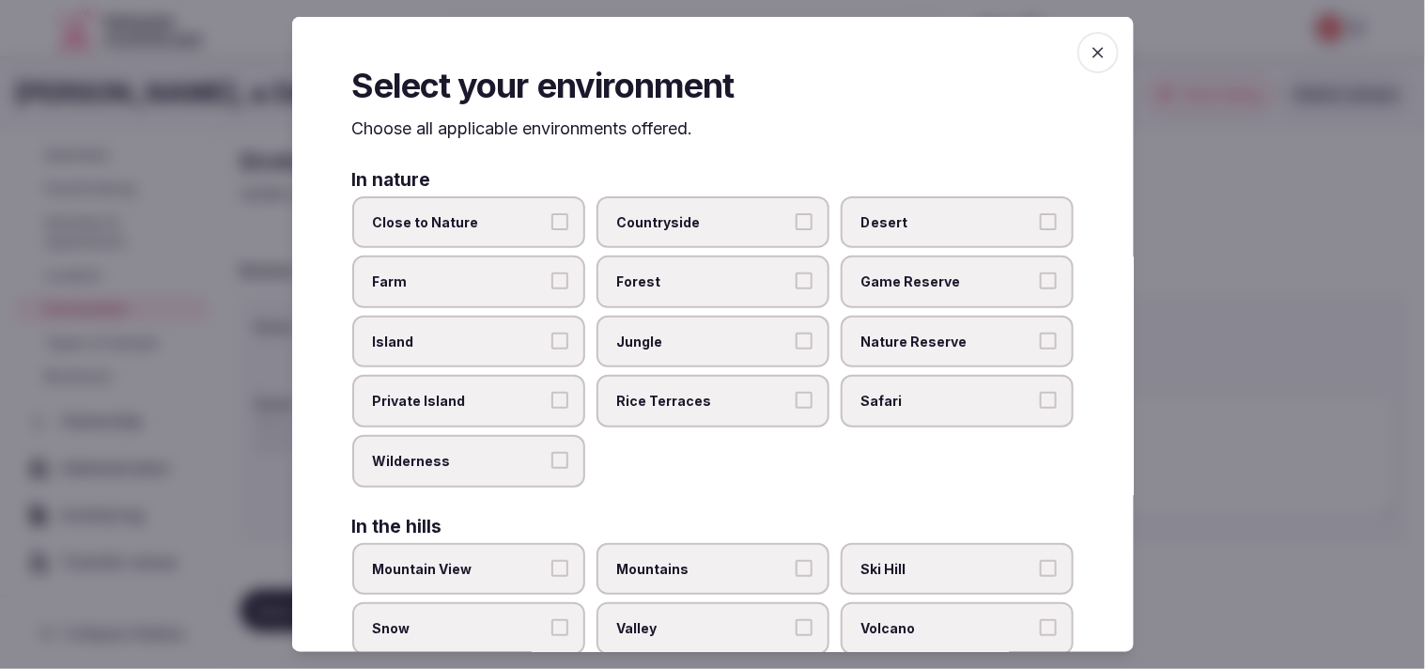
click at [559, 210] on label "Close to Nature" at bounding box center [468, 221] width 233 height 53
click at [559, 212] on button "Close to Nature" at bounding box center [560, 220] width 17 height 17
click at [552, 223] on button "Close to Nature" at bounding box center [560, 220] width 17 height 17
click at [688, 50] on icon "button" at bounding box center [1098, 52] width 19 height 19
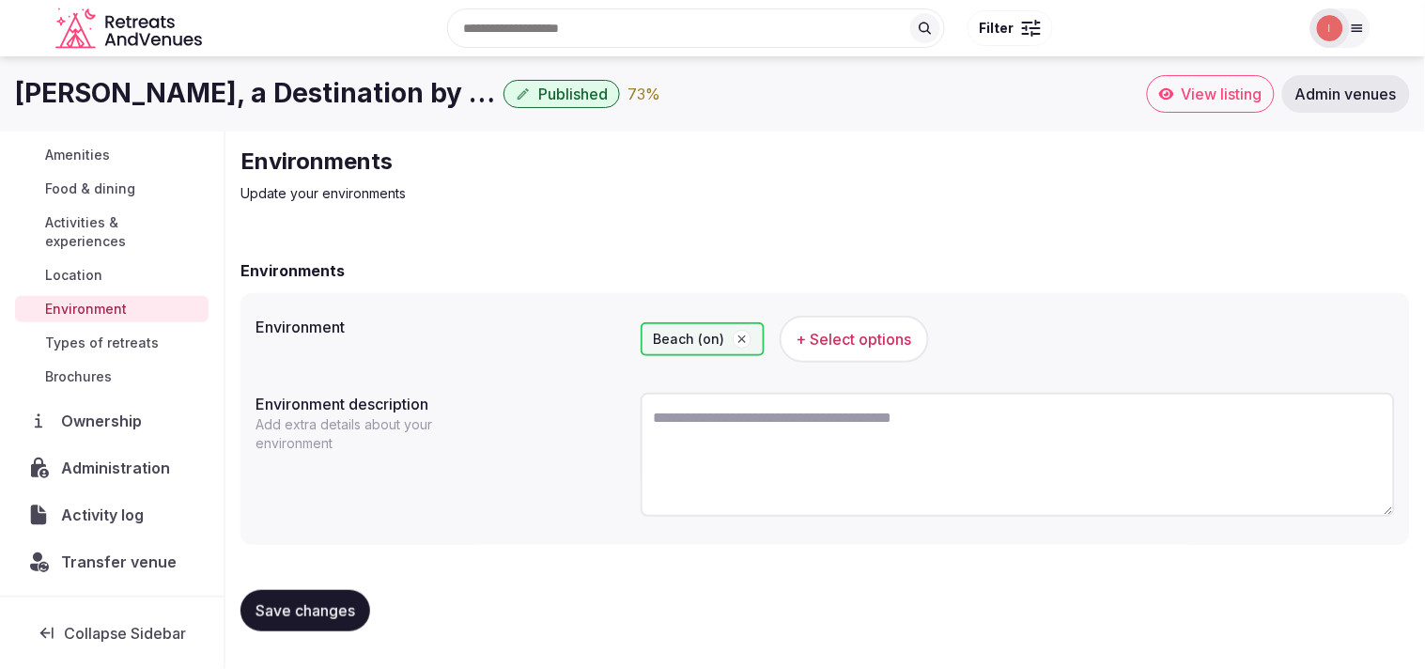
click at [306, 597] on button "Save changes" at bounding box center [306, 610] width 130 height 41
click at [124, 339] on span "Types of retreats" at bounding box center [102, 343] width 114 height 19
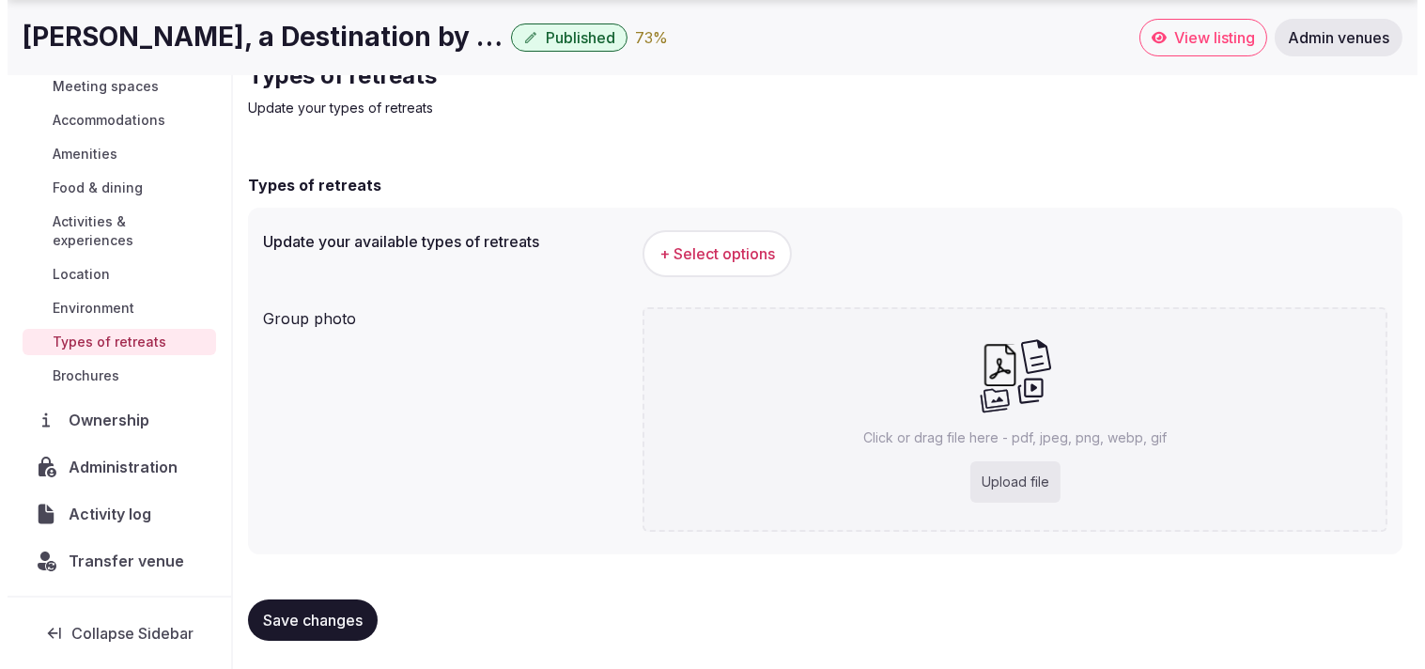
scroll to position [161, 0]
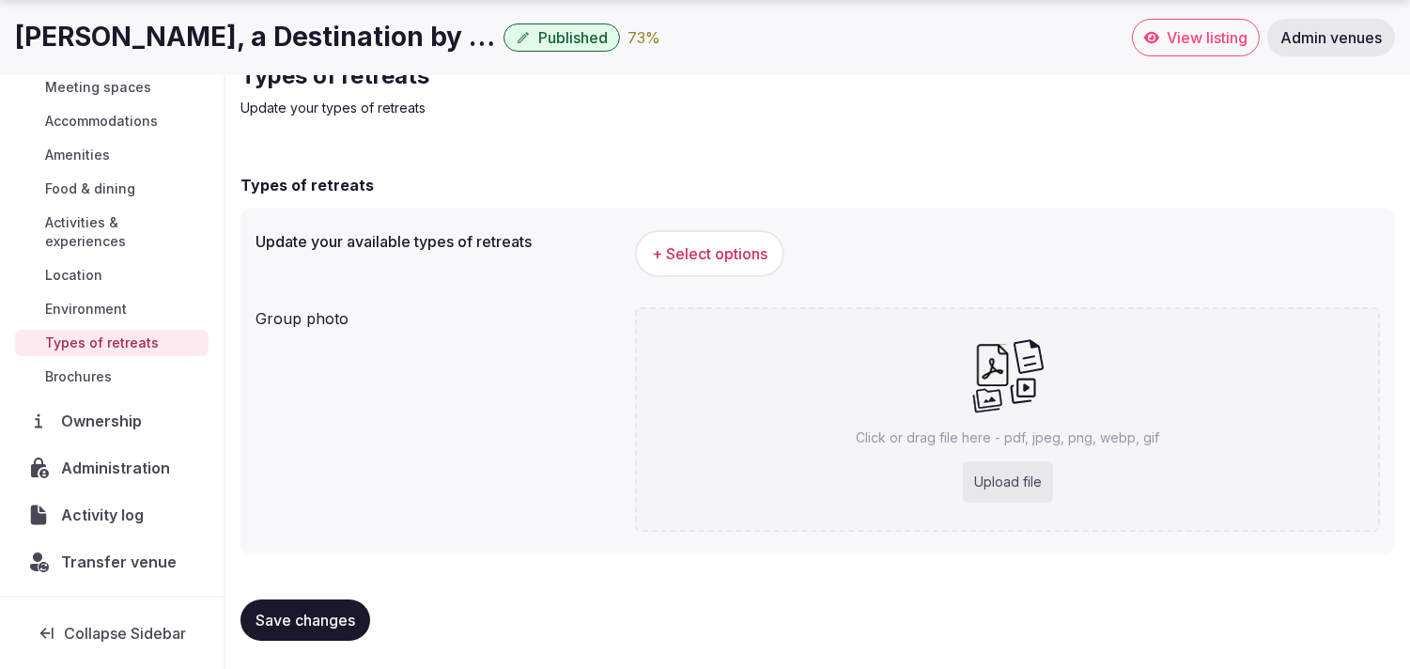
click at [688, 250] on span "+ Select options" at bounding box center [710, 253] width 116 height 21
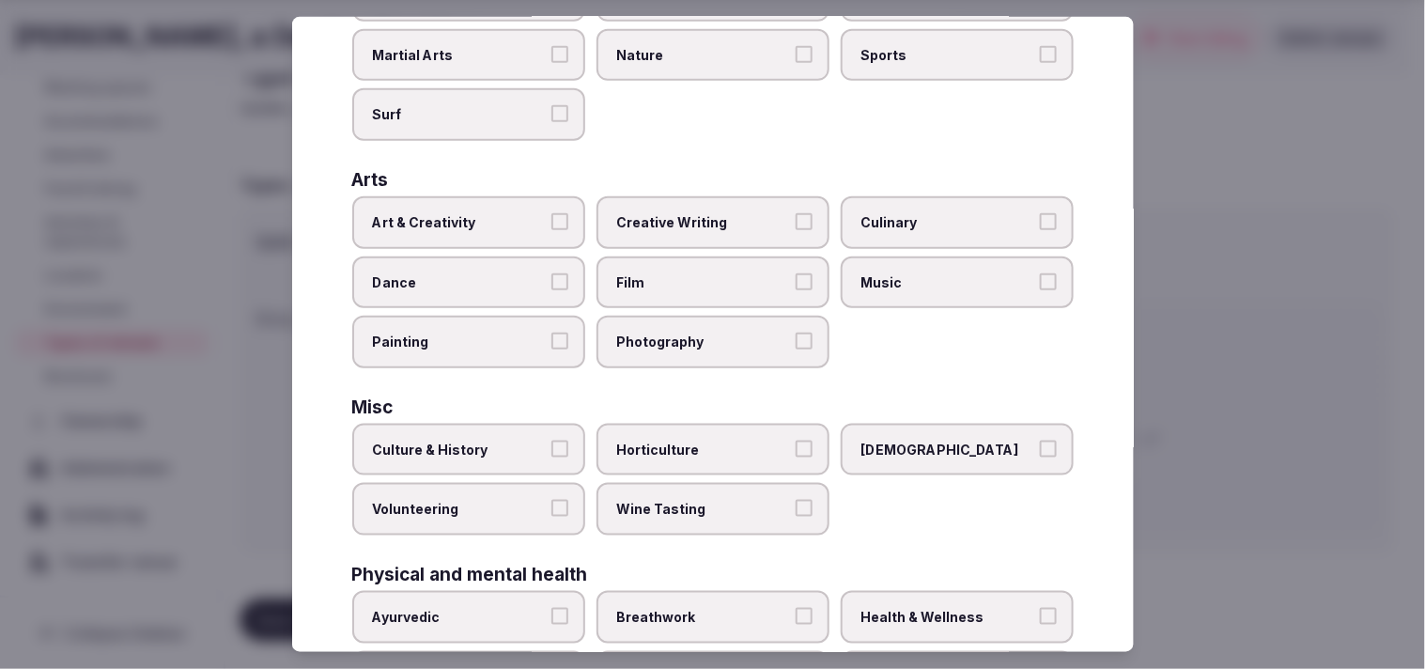
scroll to position [313, 0]
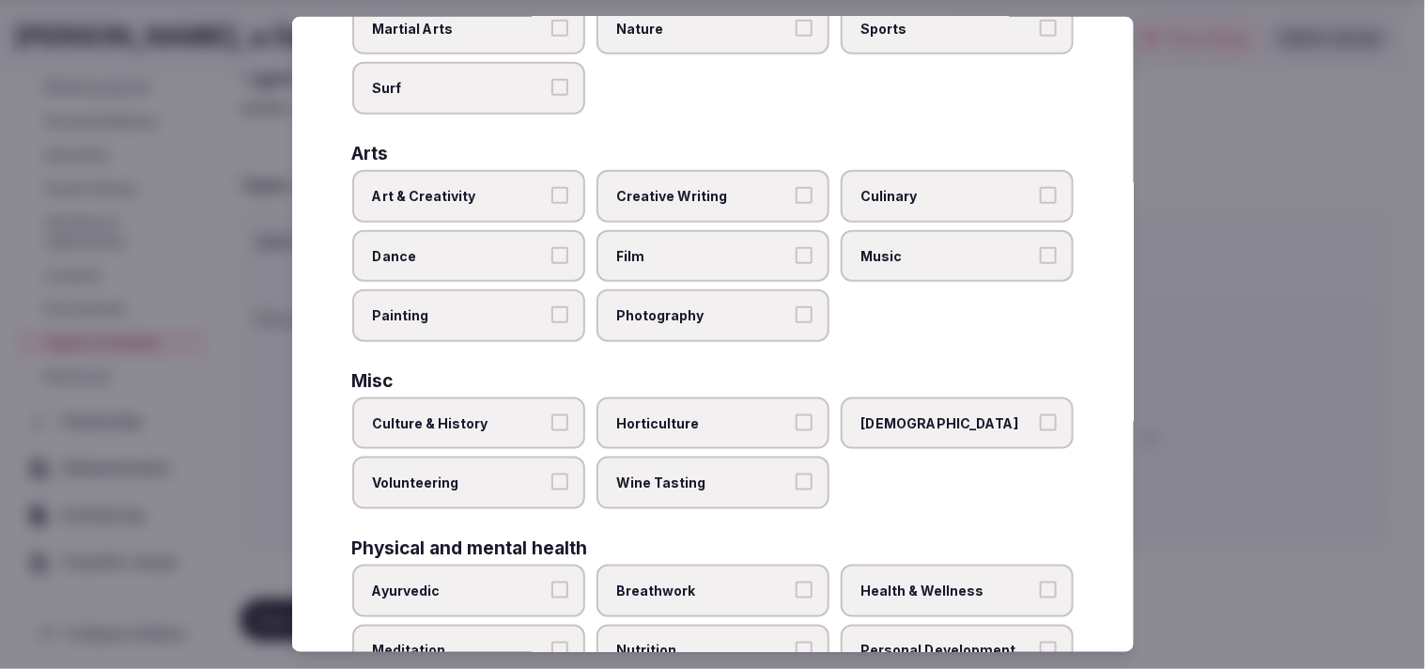
click at [569, 199] on label "Art & Creativity" at bounding box center [468, 196] width 233 height 53
click at [568, 199] on button "Art & Creativity" at bounding box center [560, 195] width 17 height 17
click at [505, 433] on label "Culture & History" at bounding box center [468, 423] width 233 height 53
click at [552, 431] on button "Culture & History" at bounding box center [560, 422] width 17 height 17
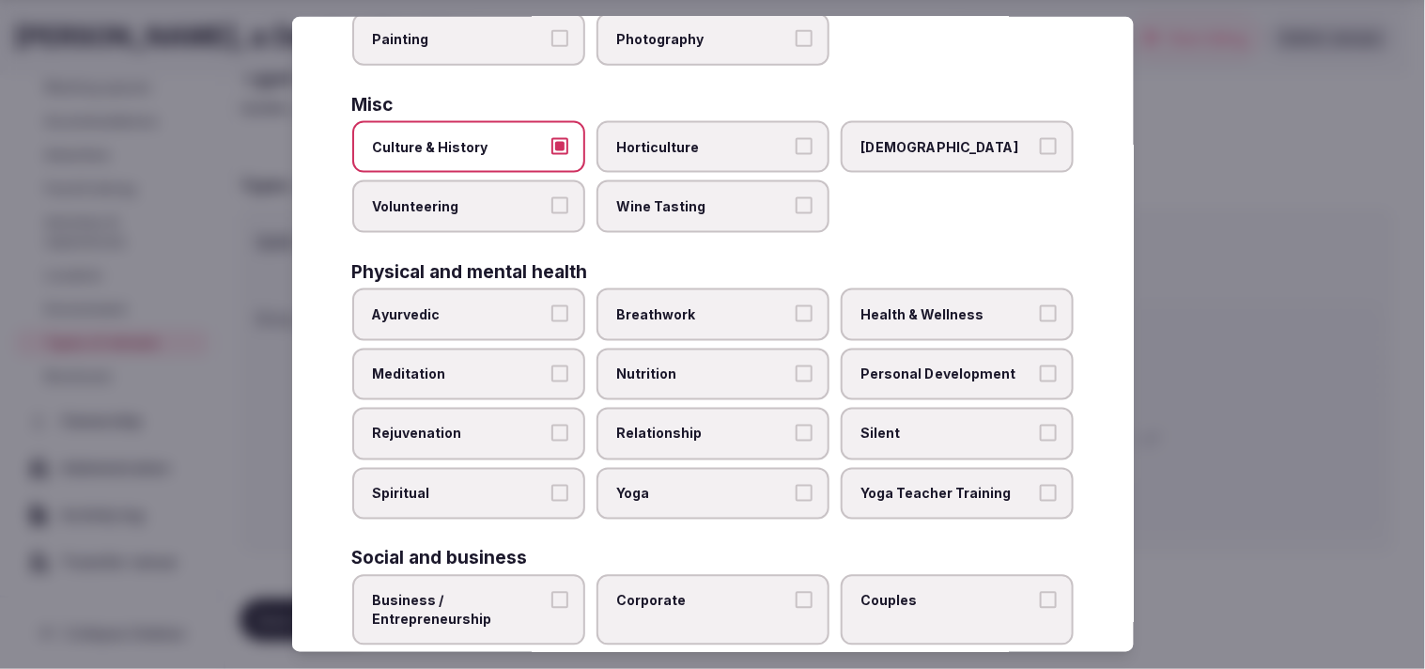
scroll to position [626, 0]
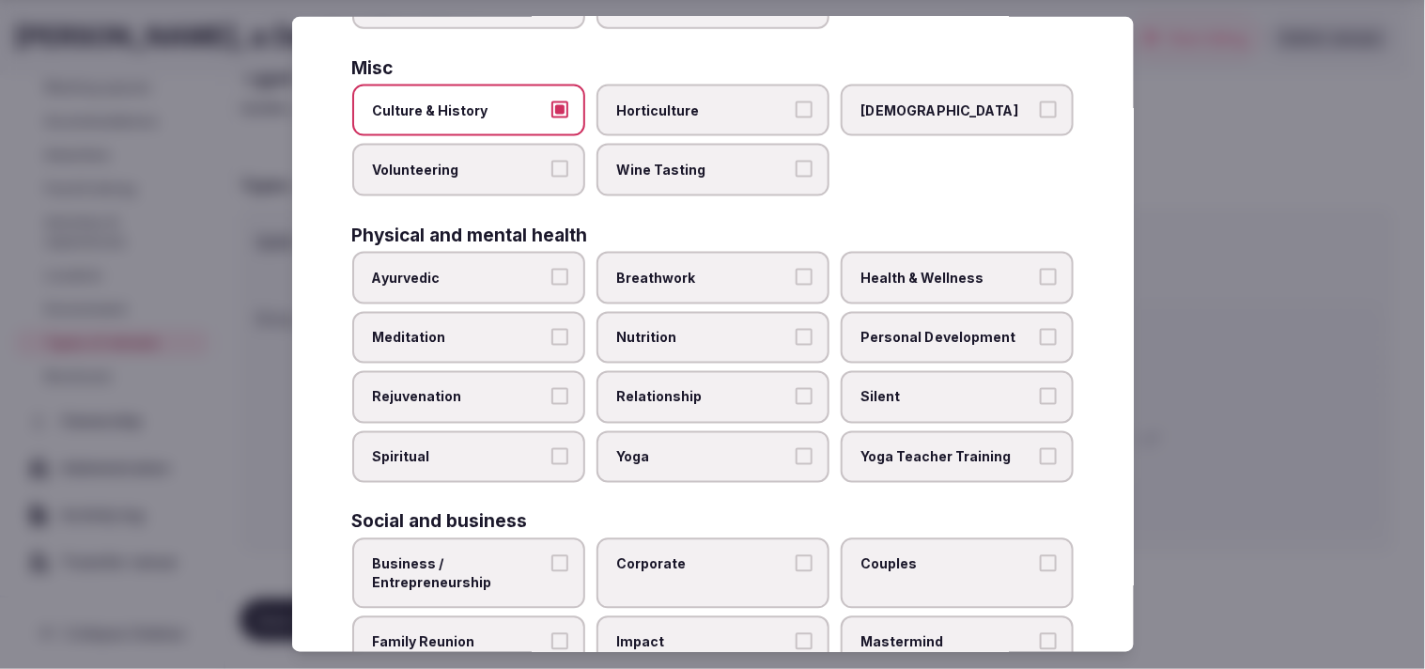
click at [688, 388] on span "Relationship" at bounding box center [703, 397] width 173 height 19
click at [688, 388] on button "Relationship" at bounding box center [804, 396] width 17 height 17
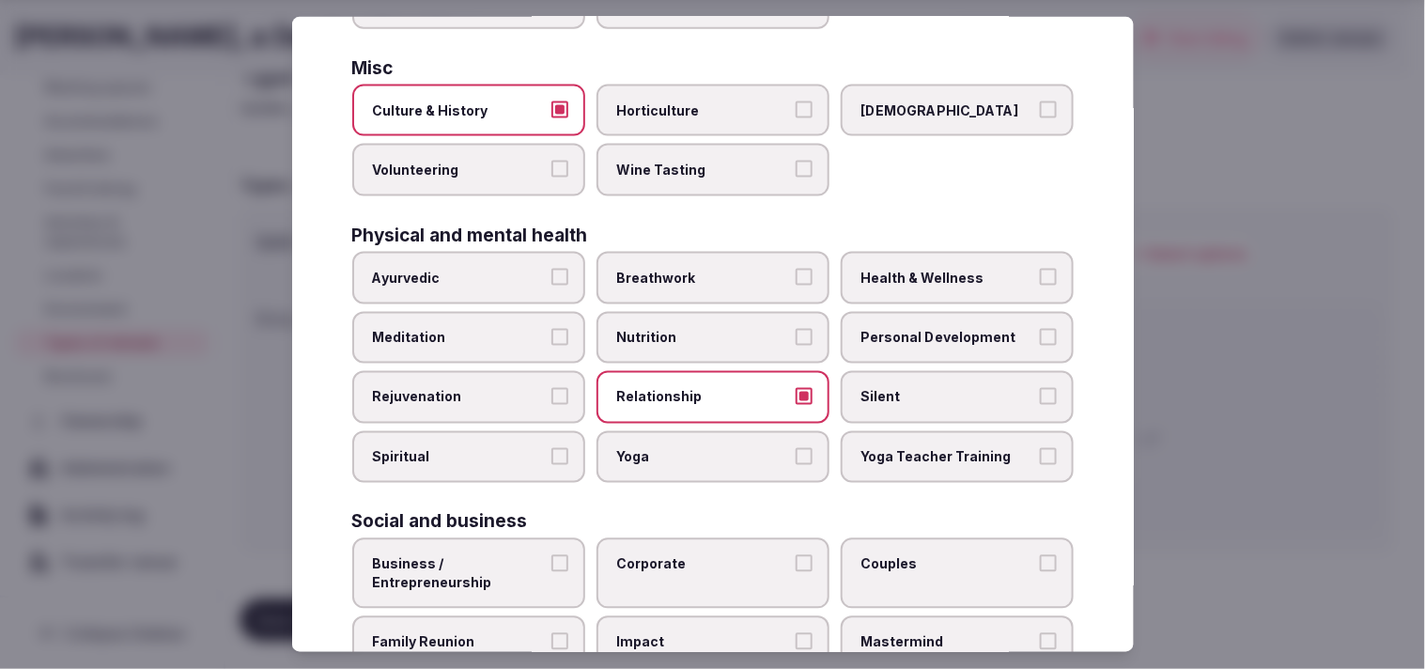
click at [688, 330] on label "Personal Development" at bounding box center [957, 337] width 233 height 53
click at [688, 330] on button "Personal Development" at bounding box center [1048, 336] width 17 height 17
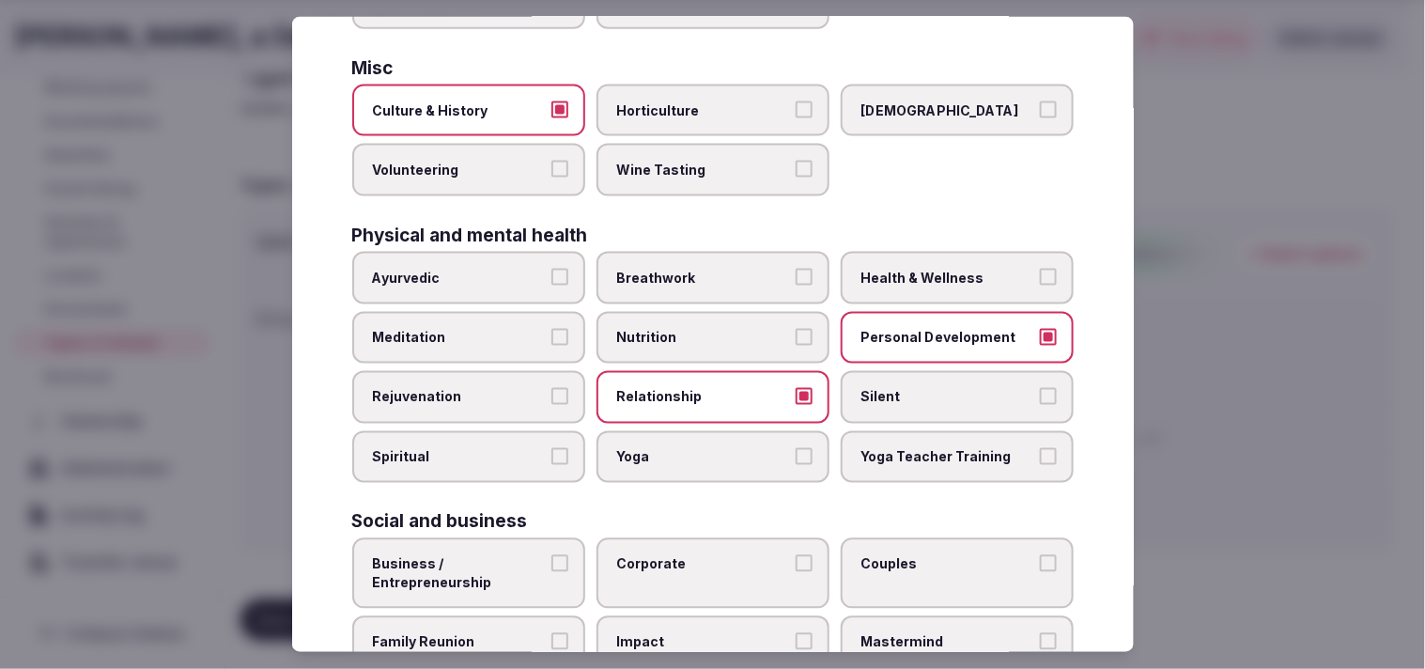
click at [688, 269] on span "Health & Wellness" at bounding box center [948, 278] width 173 height 19
click at [688, 269] on button "Health & Wellness" at bounding box center [1048, 277] width 17 height 17
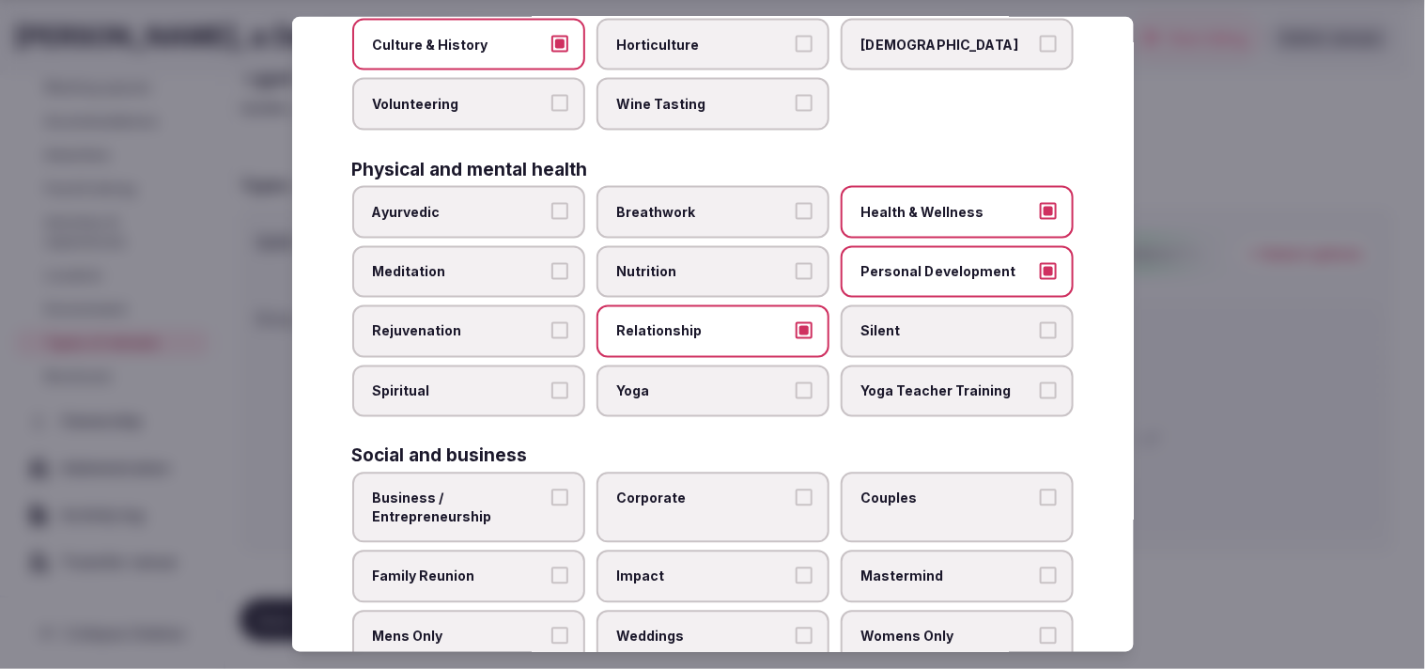
scroll to position [719, 0]
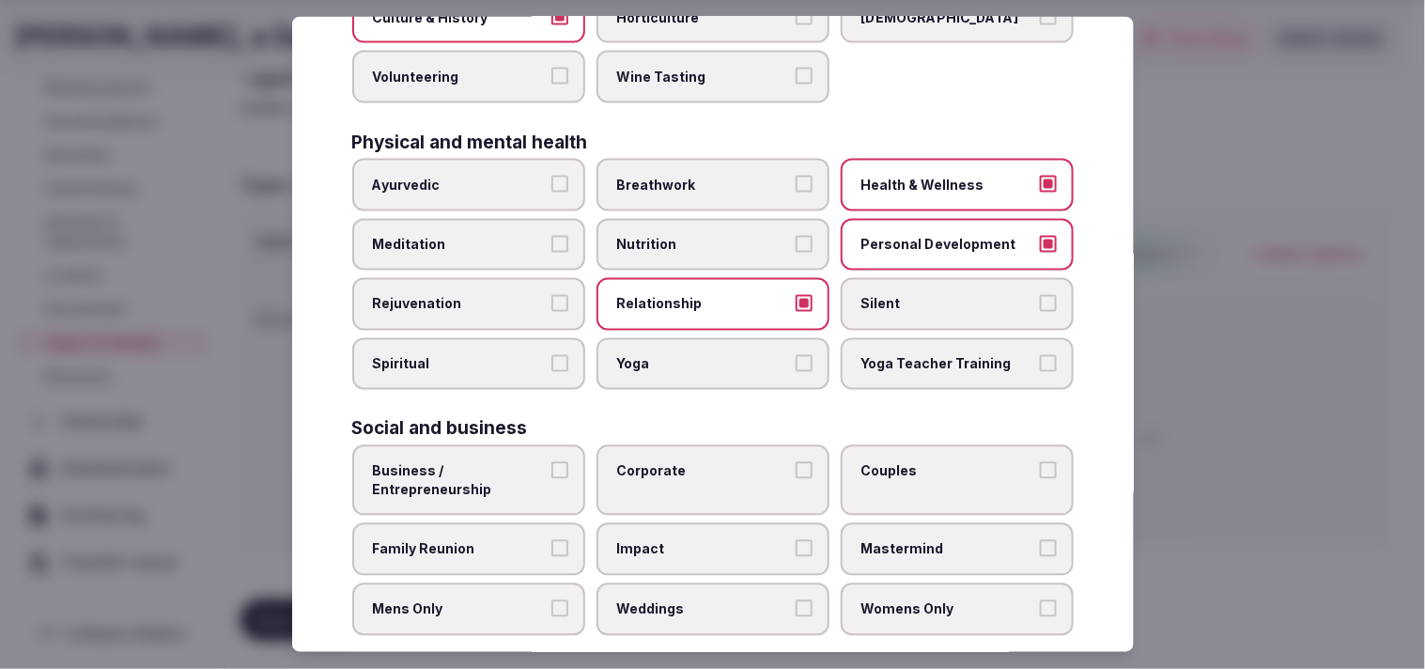
click at [527, 462] on span "Business / Entrepreneurship" at bounding box center [459, 480] width 173 height 37
click at [552, 462] on button "Business / Entrepreneurship" at bounding box center [560, 470] width 17 height 17
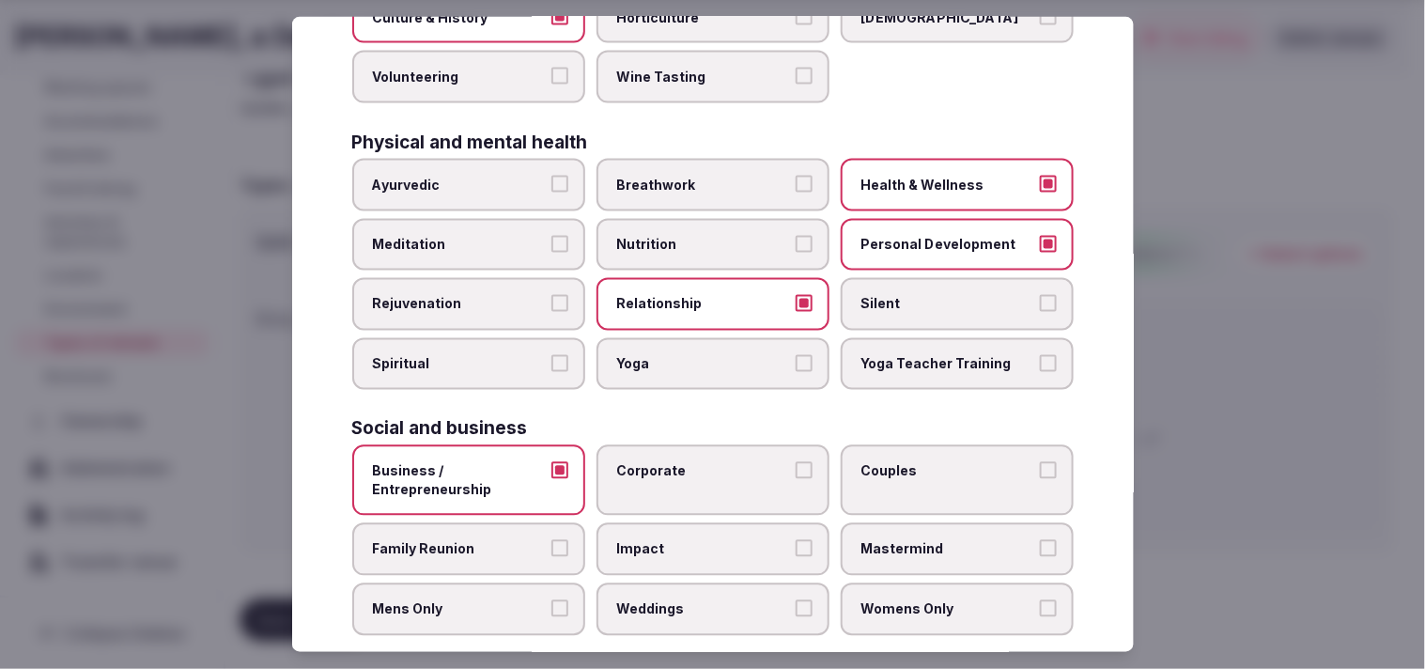
click at [688, 462] on span "Corporate" at bounding box center [703, 471] width 173 height 19
click at [688, 462] on button "Corporate" at bounding box center [804, 470] width 17 height 17
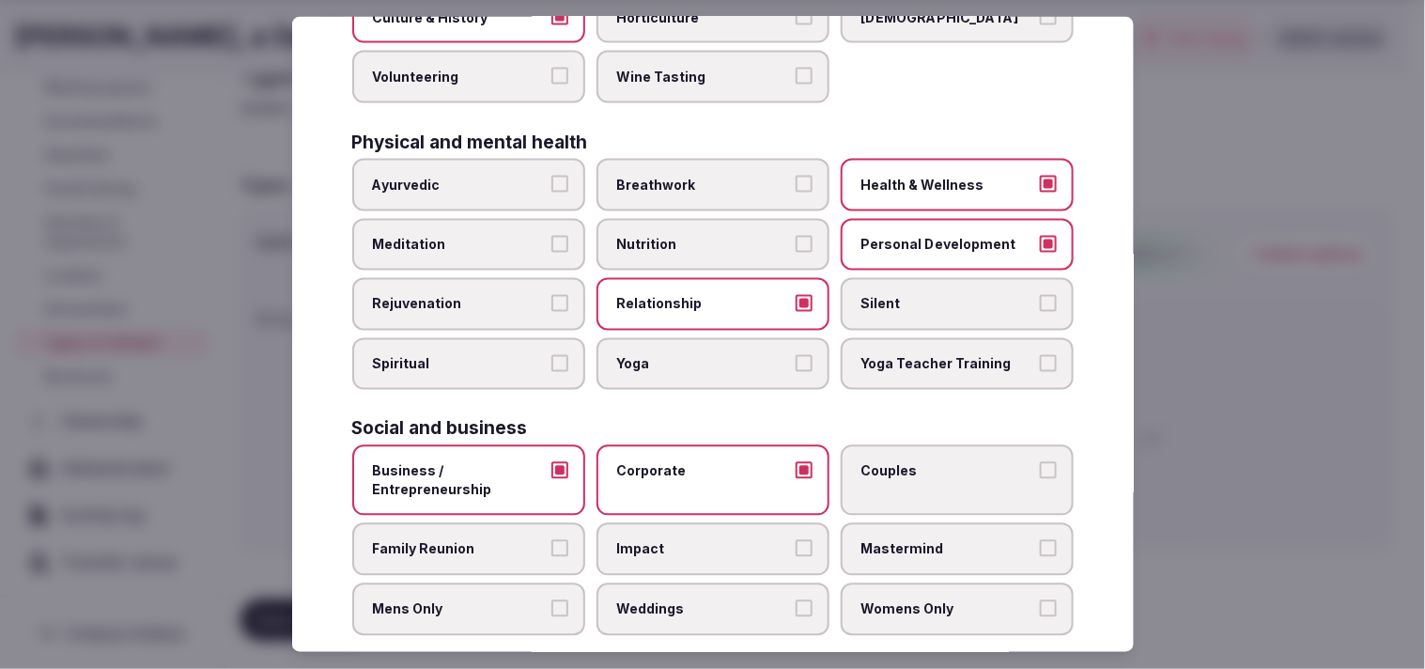
click at [688, 537] on label "Impact" at bounding box center [713, 549] width 233 height 53
click at [688, 540] on button "Impact" at bounding box center [804, 548] width 17 height 17
click at [688, 540] on span "Impact" at bounding box center [703, 549] width 173 height 19
click at [688, 540] on button "Impact" at bounding box center [804, 548] width 17 height 17
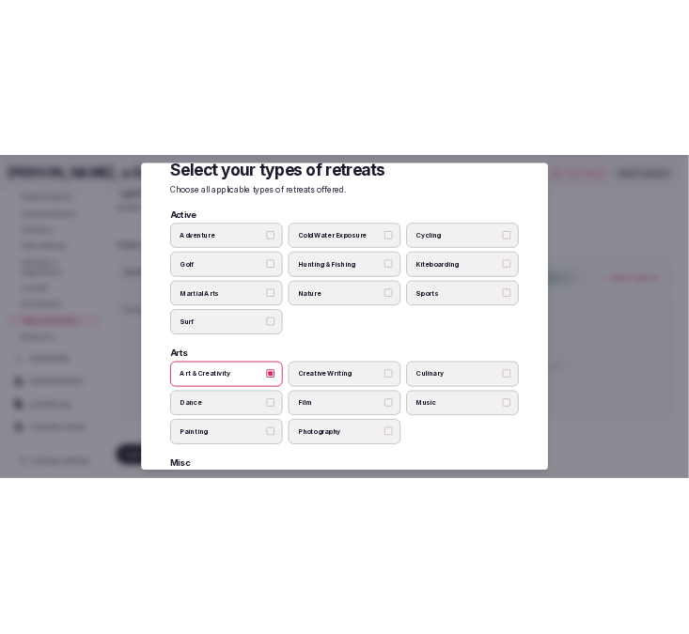
scroll to position [0, 0]
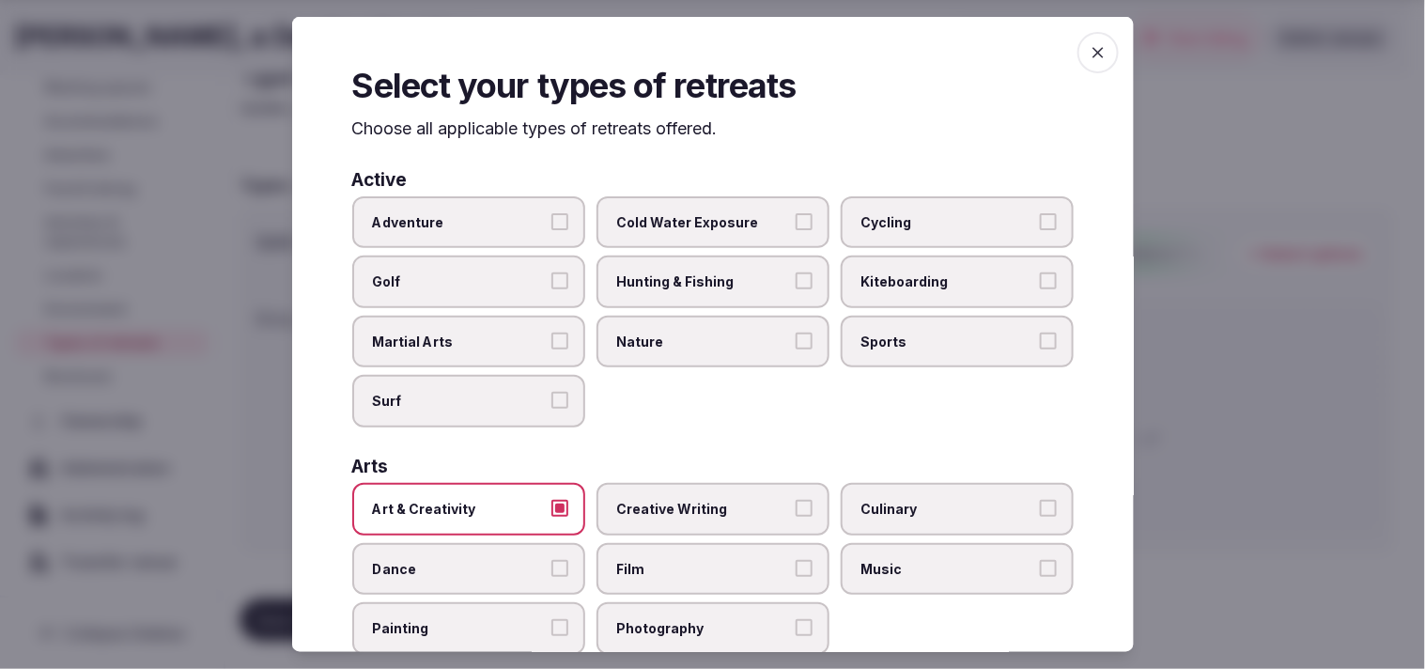
click at [688, 34] on span "button" at bounding box center [1098, 52] width 41 height 41
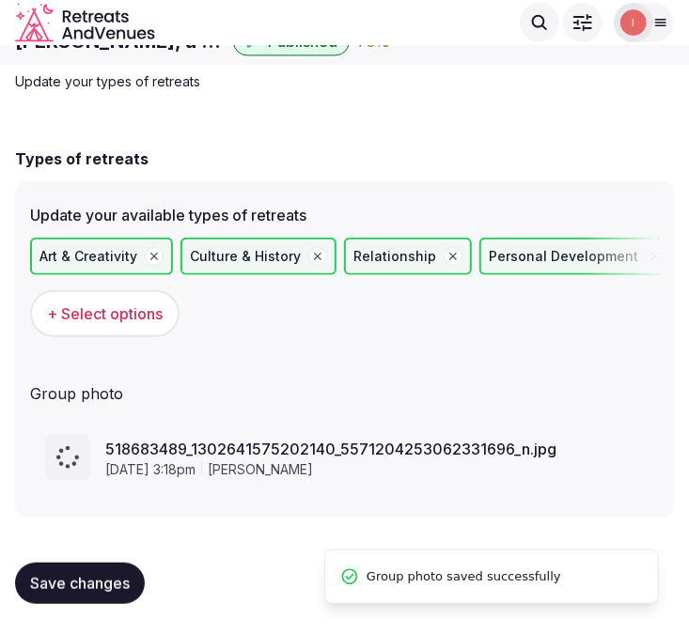
scroll to position [70, 0]
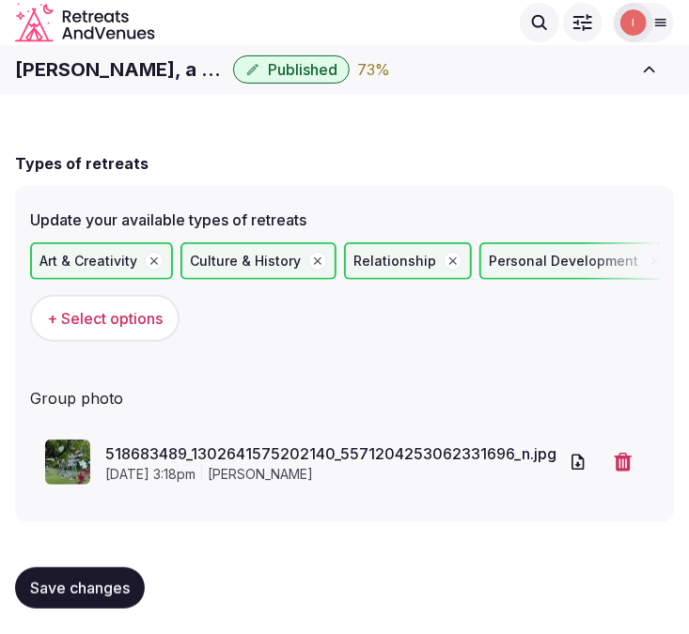
click at [100, 580] on span "Save changes" at bounding box center [80, 588] width 100 height 19
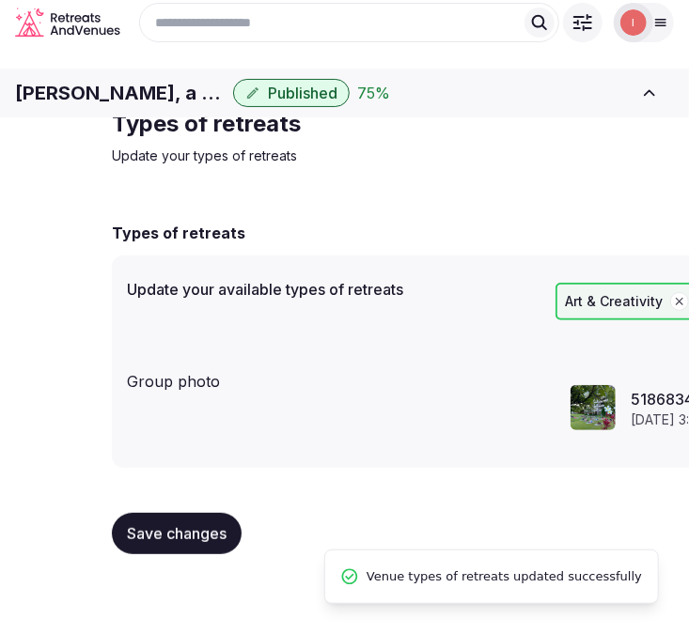
scroll to position [0, 0]
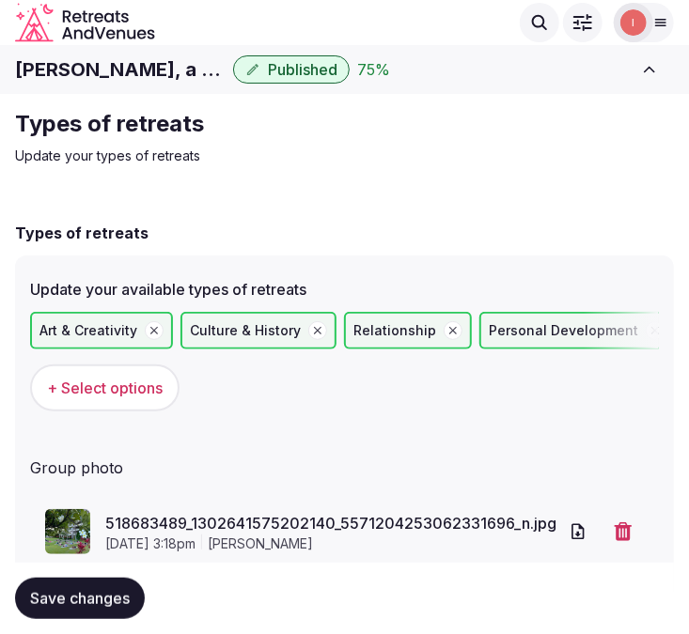
click at [155, 73] on h1 "Kaanapali Alii, a Destination by Hyatt Residence" at bounding box center [120, 69] width 210 height 26
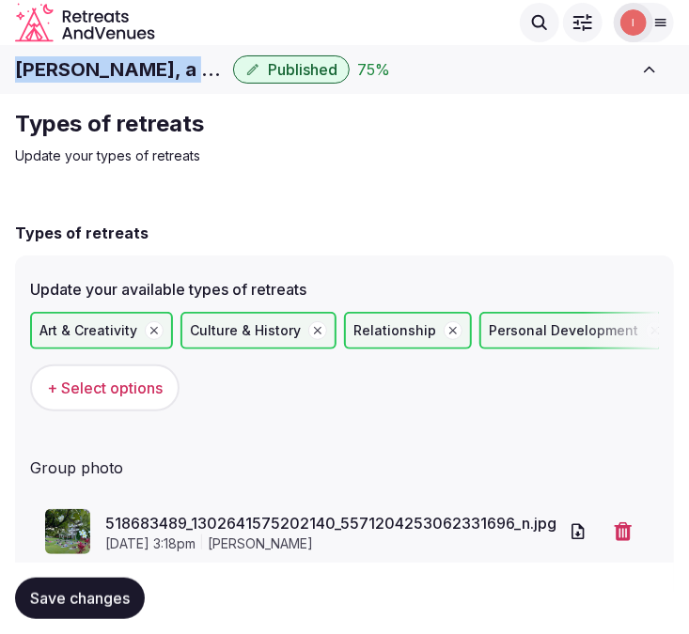
click at [155, 73] on h1 "Kaanapali Alii, a Destination by Hyatt Residence" at bounding box center [120, 69] width 210 height 26
copy div "Kaanapali Alii, a Destination by Hyatt Residence"
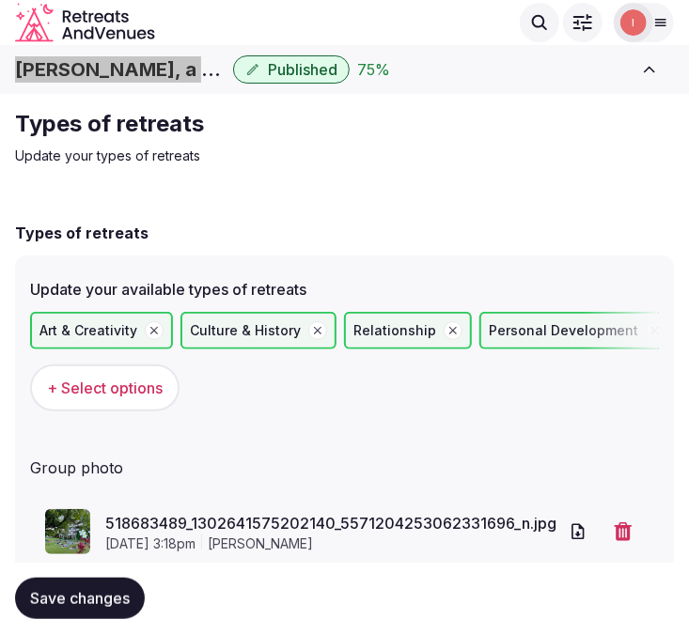
scroll to position [70, 0]
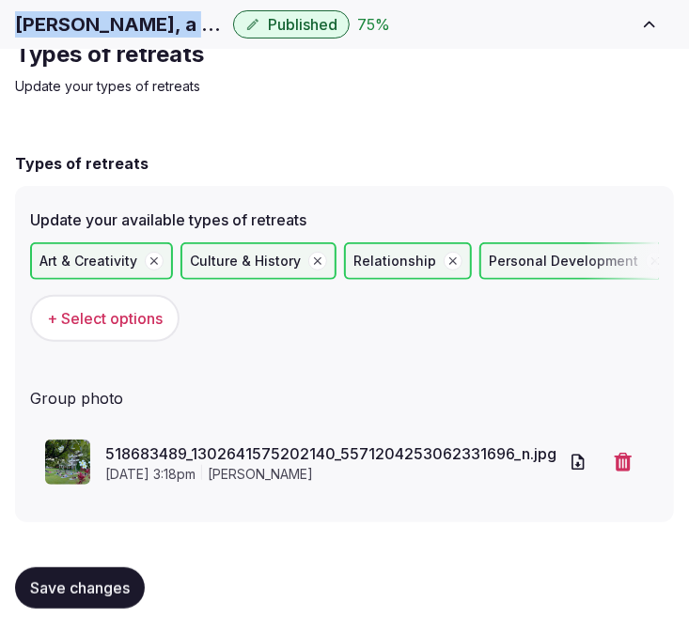
click at [68, 588] on span "Save changes" at bounding box center [80, 588] width 100 height 19
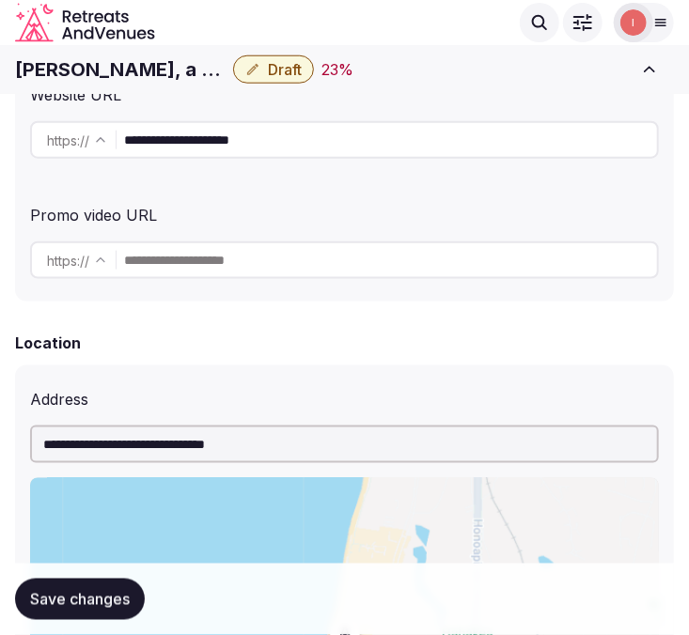
scroll to position [122, 0]
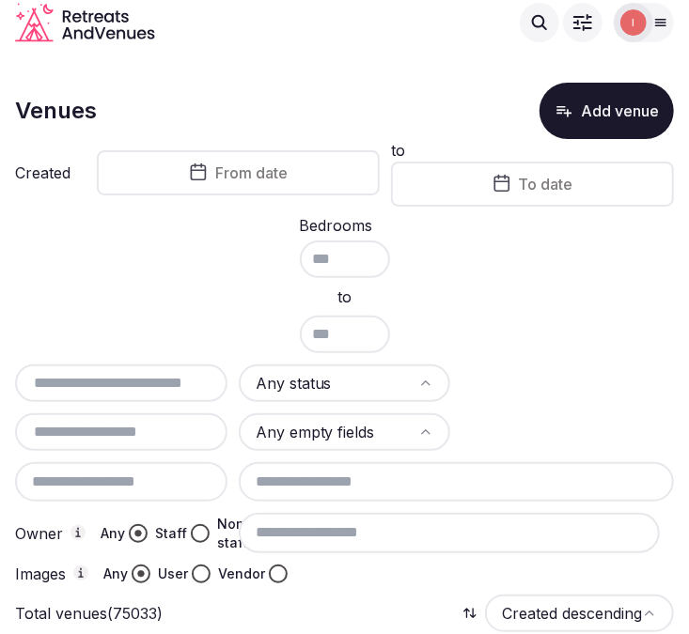
click at [221, 176] on span "From date" at bounding box center [251, 172] width 72 height 19
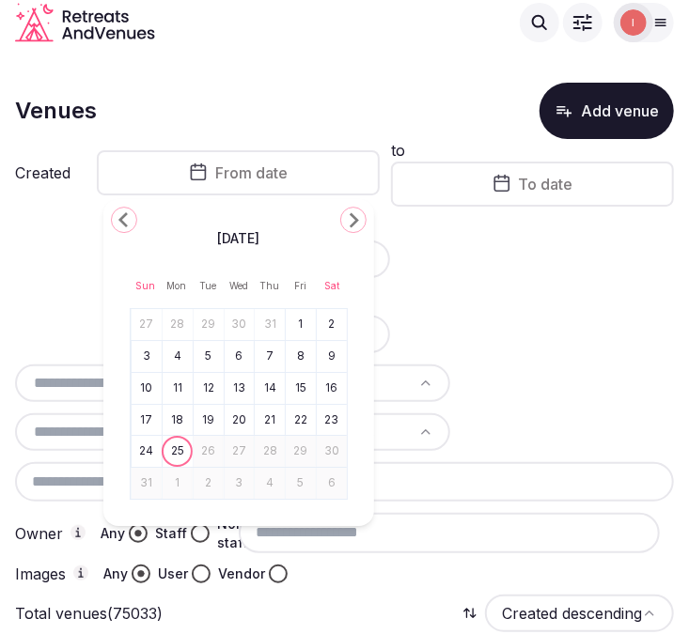
click at [130, 211] on icon "Go to the Previous Month" at bounding box center [124, 220] width 23 height 23
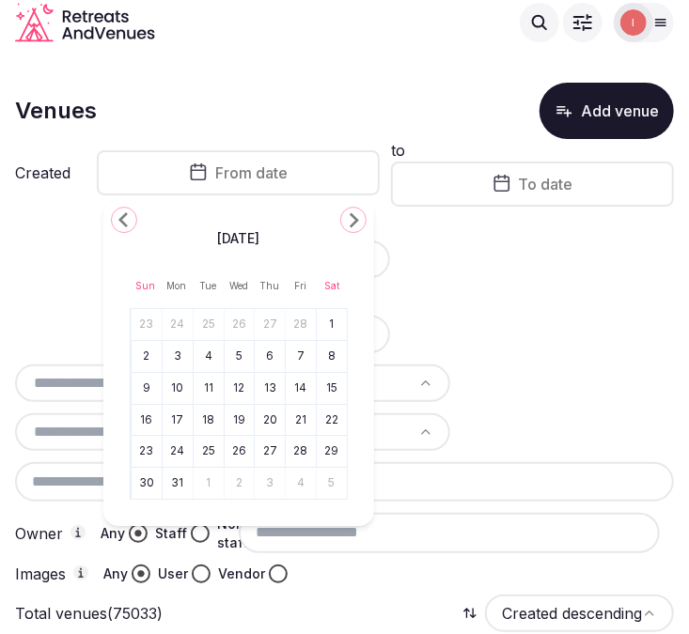
click at [130, 211] on icon "Go to the Previous Month" at bounding box center [124, 220] width 23 height 23
click at [340, 210] on div "November 2024 Sun Mon Tue Wed Thu Fri Sat 27 28 29 30 31 1 2 3 4 5 6 7 8 9 10 1…" at bounding box center [238, 346] width 271 height 295
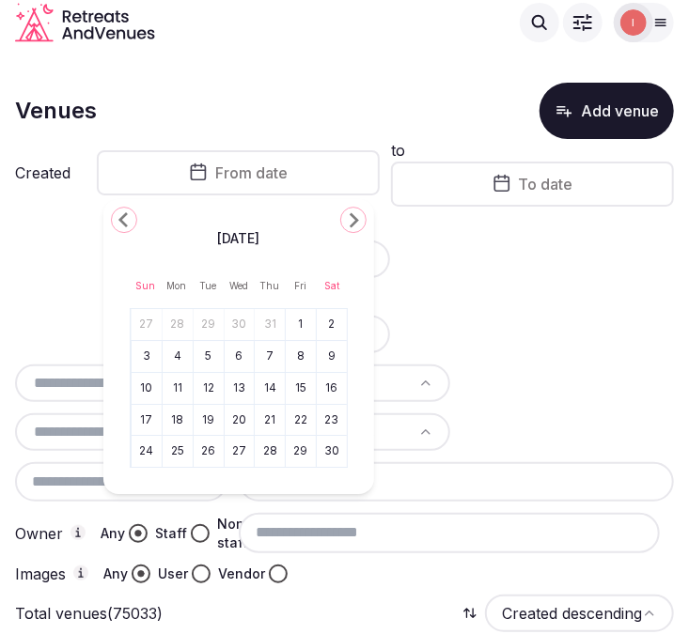
click at [351, 213] on polygon "Go to the Next Month" at bounding box center [354, 220] width 9 height 15
click at [350, 214] on icon "Go to the Next Month" at bounding box center [353, 220] width 23 height 23
click at [132, 210] on icon "Go to the Previous Month" at bounding box center [124, 220] width 23 height 23
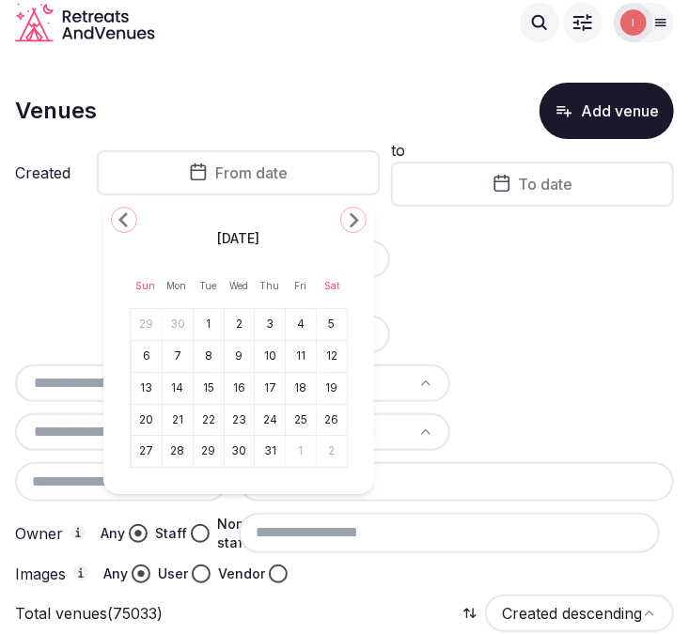
click at [132, 210] on icon "Go to the Previous Month" at bounding box center [124, 220] width 23 height 23
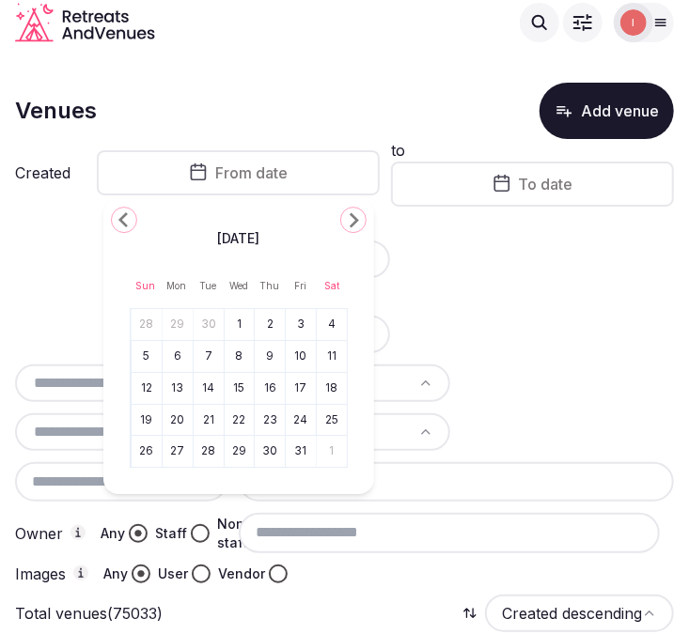
click at [132, 210] on icon "Go to the Previous Month" at bounding box center [124, 220] width 23 height 23
click at [130, 218] on icon "Go to the Previous Month" at bounding box center [124, 220] width 23 height 23
click at [130, 220] on icon "Go to the Previous Month" at bounding box center [124, 220] width 23 height 23
click at [355, 218] on polygon "Go to the Next Month" at bounding box center [354, 220] width 9 height 15
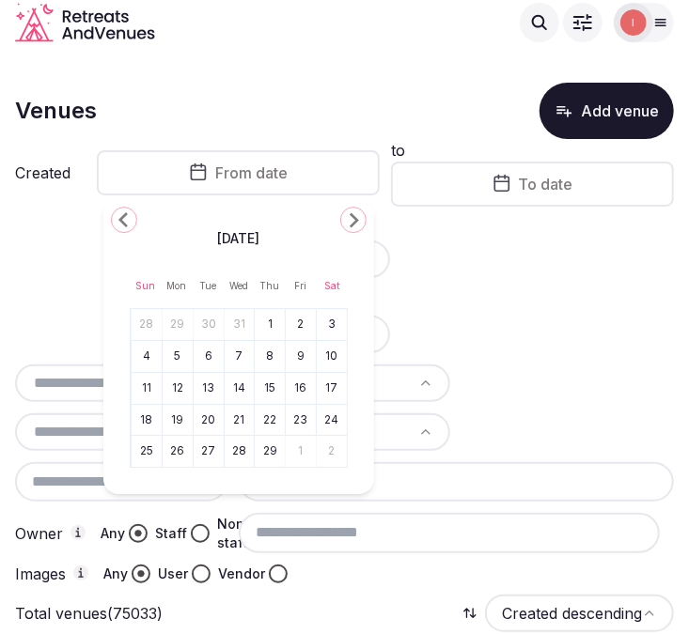
click at [268, 321] on button "1" at bounding box center [270, 324] width 26 height 27
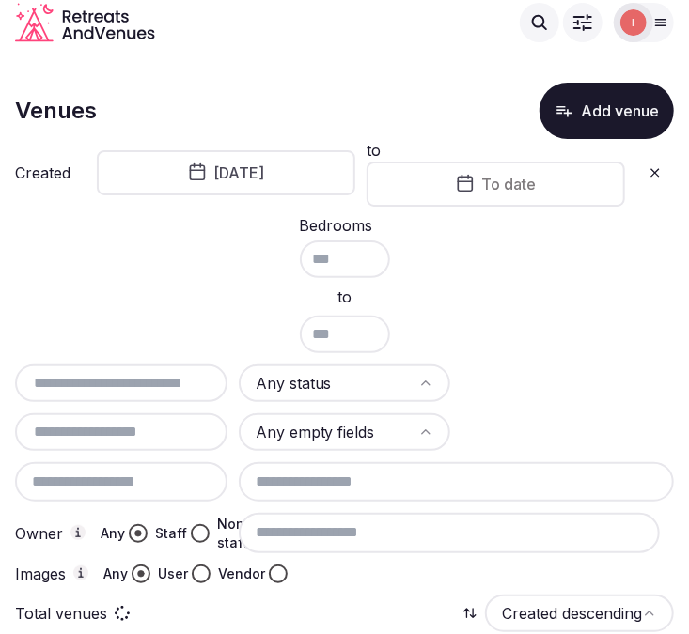
click at [480, 191] on button "To date" at bounding box center [495, 184] width 258 height 45
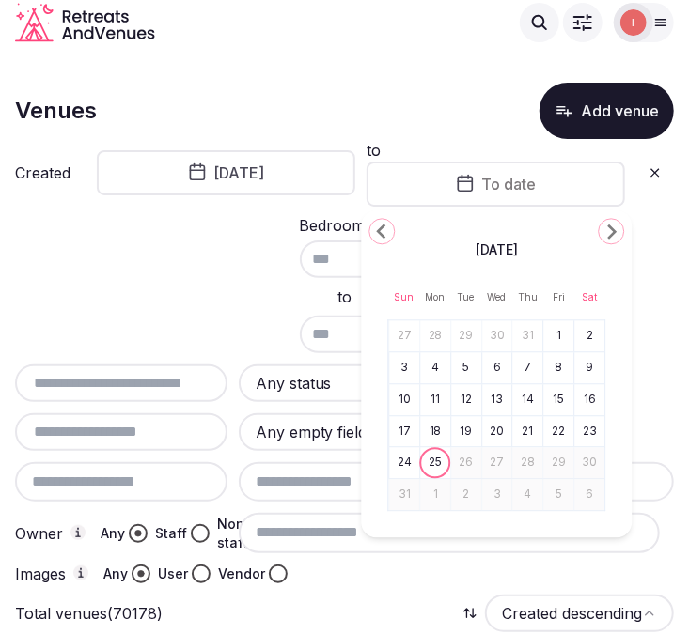
click at [372, 230] on icon "Go to the Previous Month" at bounding box center [381, 231] width 23 height 23
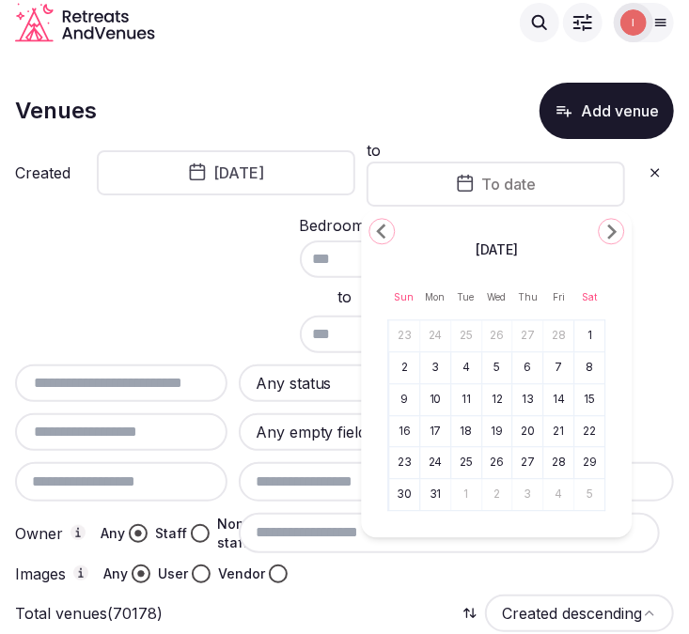
click at [372, 230] on icon "Go to the Previous Month" at bounding box center [381, 231] width 23 height 23
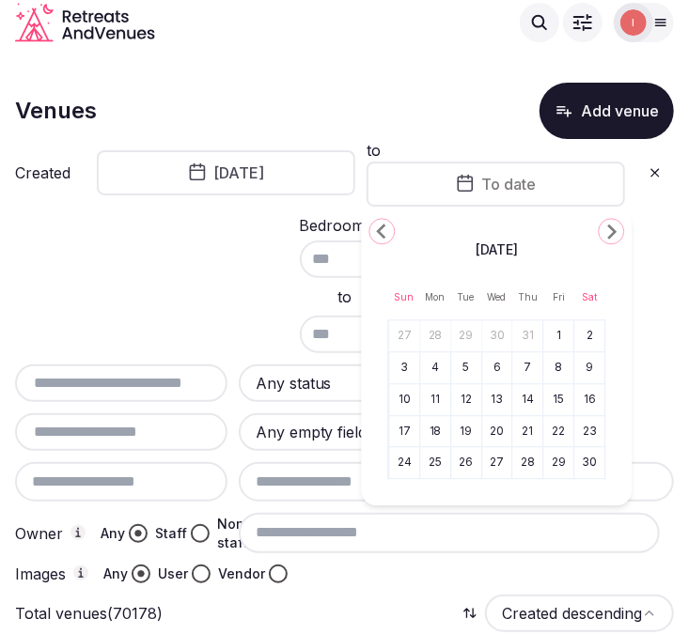
click at [372, 230] on icon "Go to the Previous Month" at bounding box center [381, 231] width 23 height 23
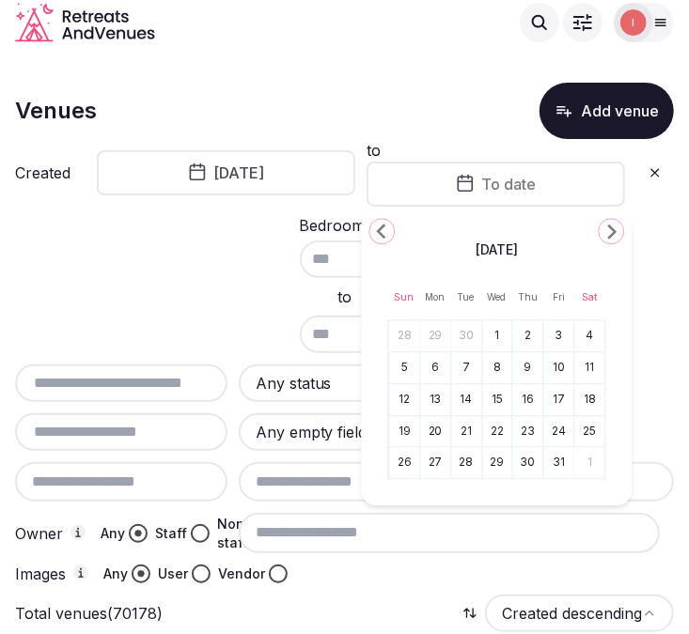
click at [372, 230] on icon "Go to the Previous Month" at bounding box center [381, 231] width 23 height 23
click at [602, 223] on icon "Go to the Next Month" at bounding box center [610, 231] width 23 height 23
click at [612, 229] on polygon "Go to the Next Month" at bounding box center [611, 232] width 9 height 15
click at [398, 502] on button "30" at bounding box center [404, 495] width 26 height 27
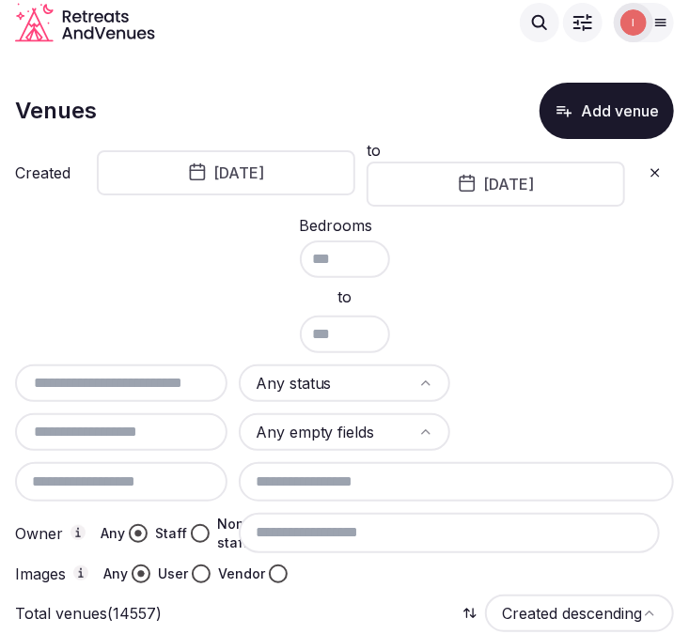
click at [344, 392] on html "Search Popular Destinations Toscana, Italy Riviera Maya, Mexico Indonesia, Bali…" at bounding box center [344, 317] width 689 height 634
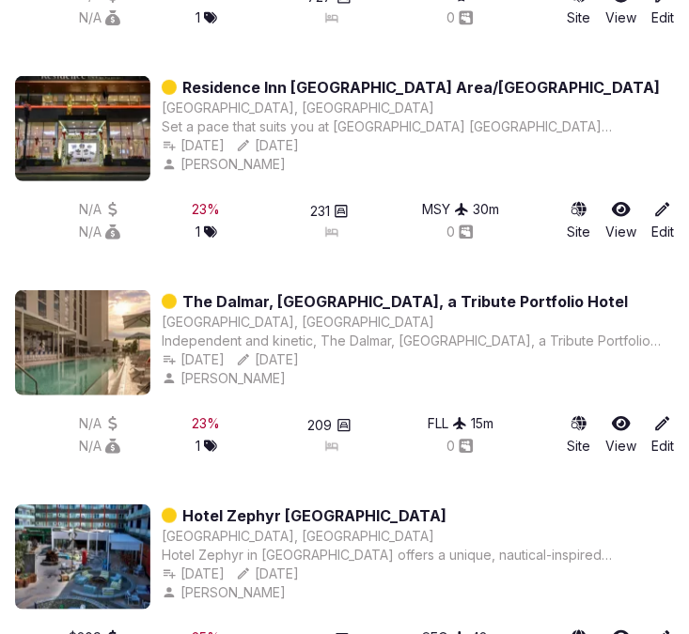
scroll to position [2609, 0]
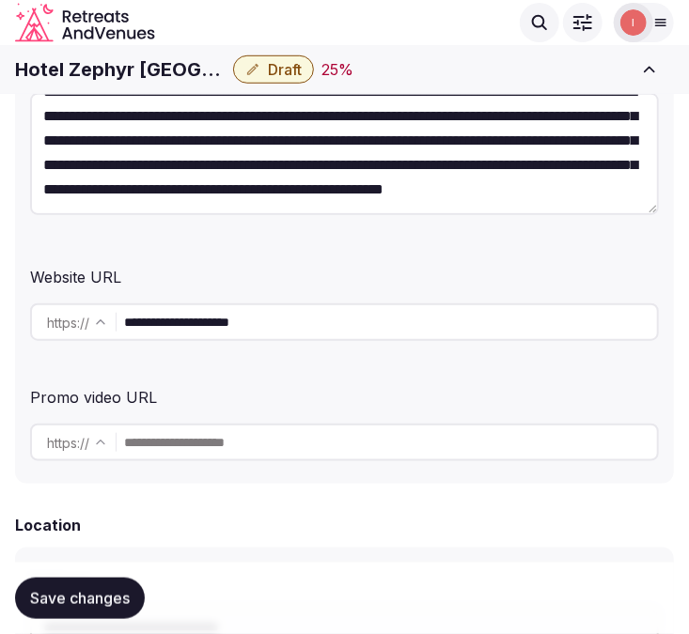
scroll to position [315, 0]
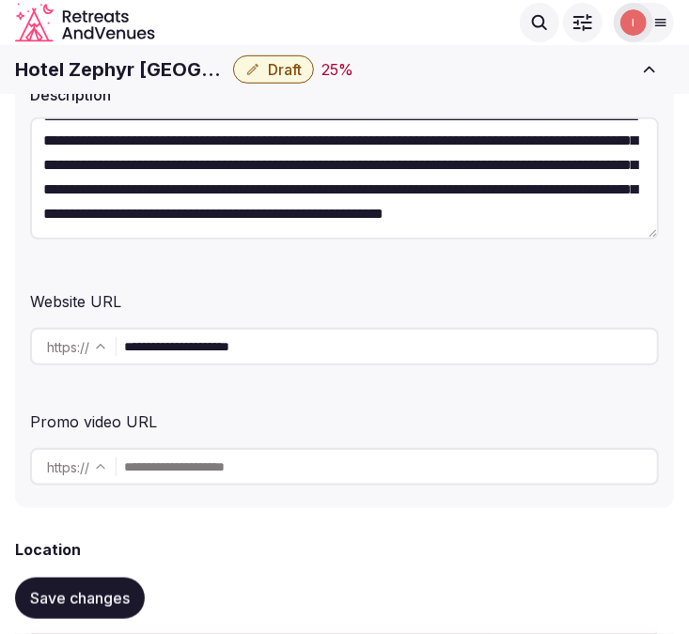
click at [179, 352] on input "**********" at bounding box center [390, 347] width 533 height 38
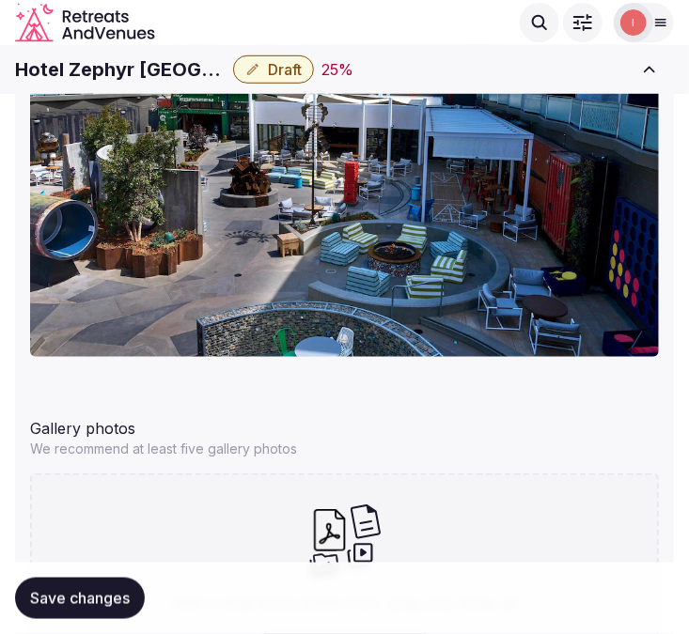
scroll to position [2403, 0]
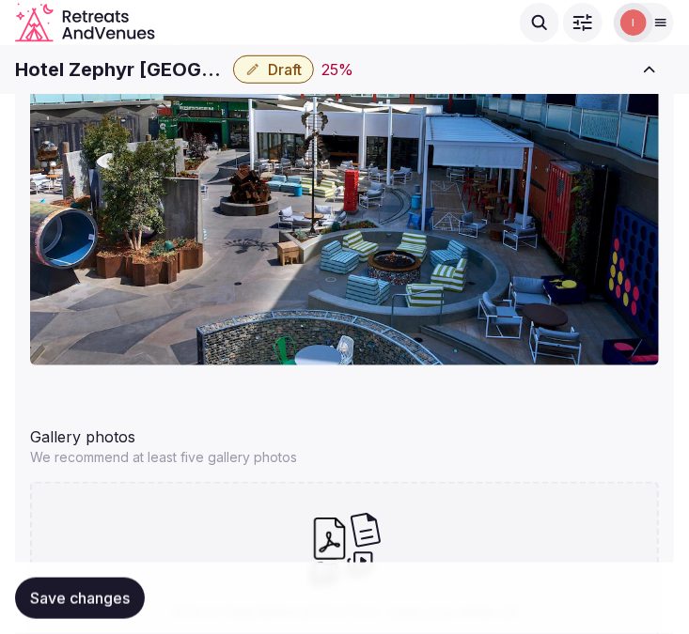
click at [89, 50] on div "Hotel Zephyr San Francisco Draft 25 % View draft Admin venues" at bounding box center [344, 69] width 689 height 41
click at [86, 66] on h1 "Hotel Zephyr [GEOGRAPHIC_DATA]" at bounding box center [120, 69] width 210 height 26
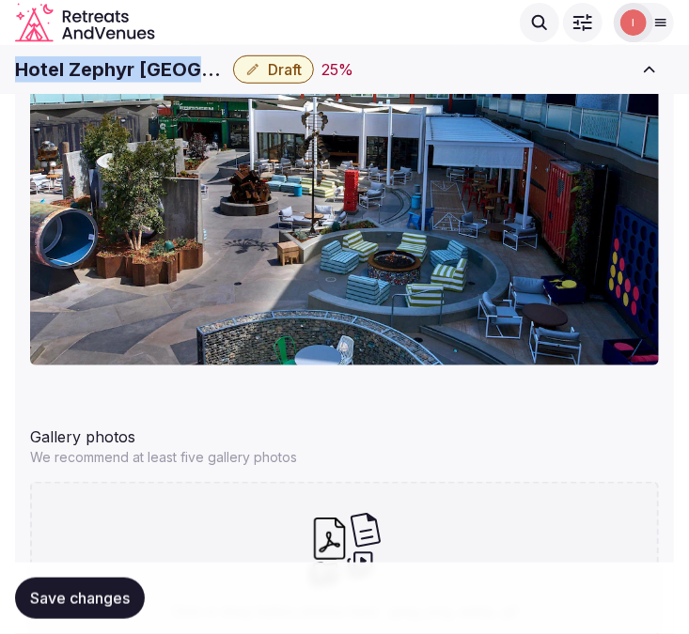
click at [86, 66] on h1 "Hotel Zephyr [GEOGRAPHIC_DATA]" at bounding box center [120, 69] width 210 height 26
copy div "Hotel Zephyr San Francisco"
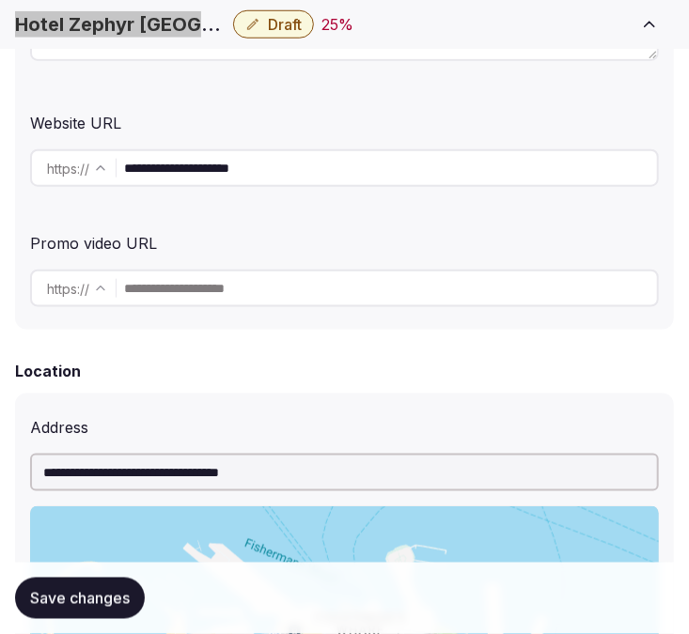
scroll to position [523, 0]
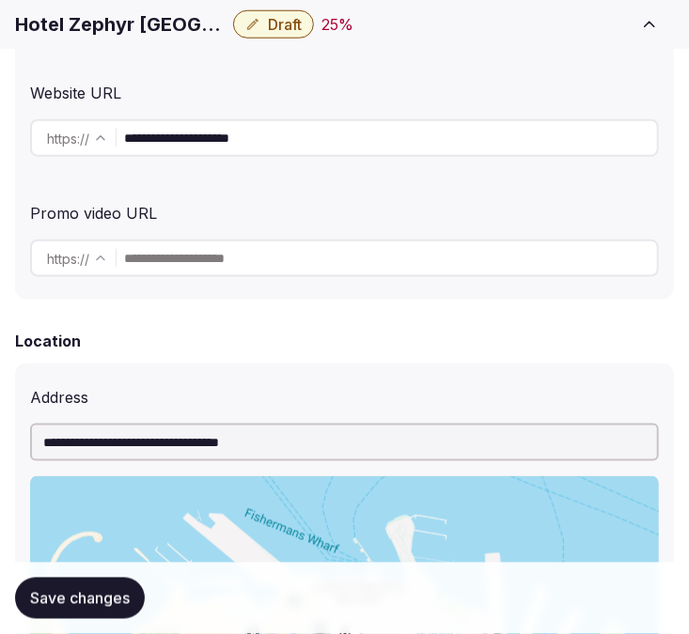
click at [313, 143] on input "**********" at bounding box center [390, 138] width 533 height 38
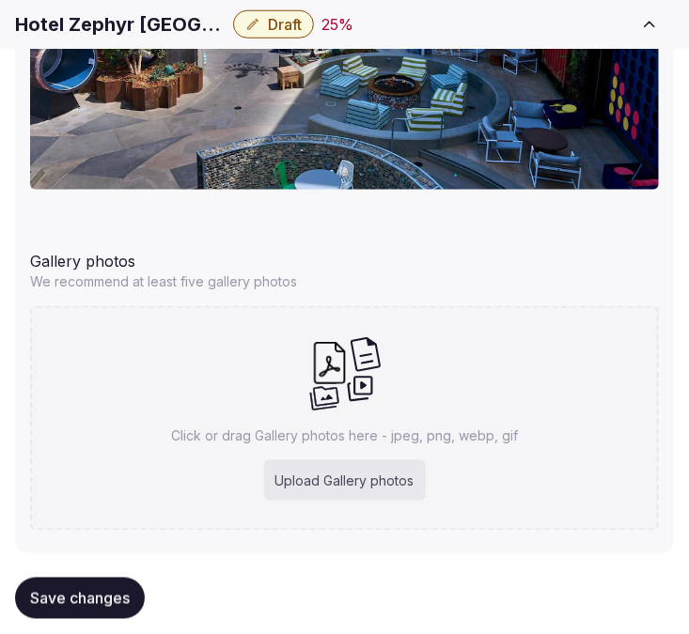
scroll to position [2612, 0]
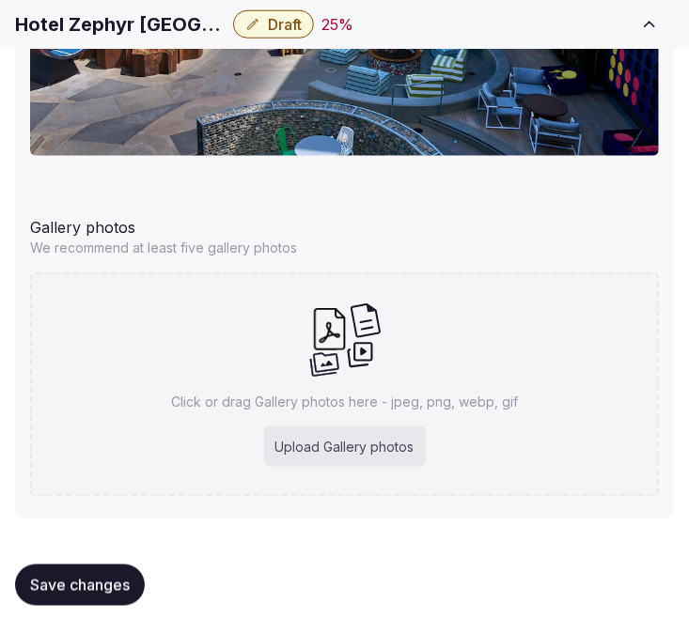
click at [82, 25] on h1 "Hotel Zephyr San Francisco" at bounding box center [120, 24] width 210 height 26
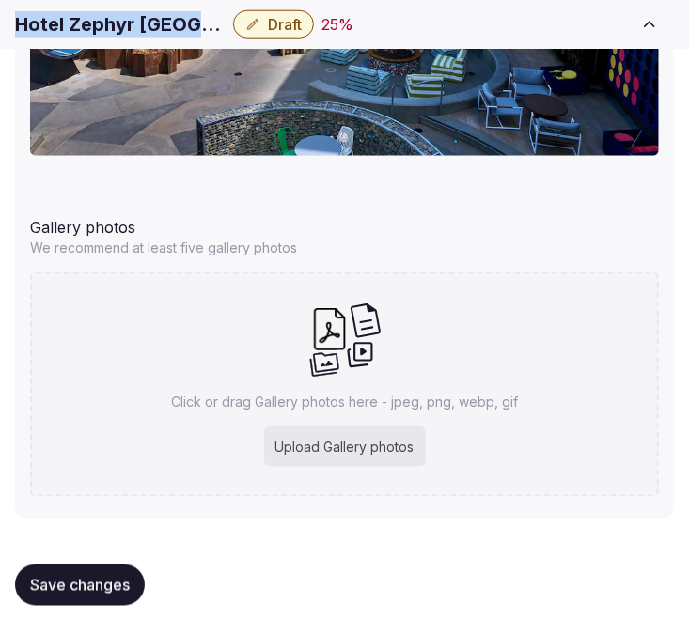
click at [82, 25] on h1 "Hotel Zephyr San Francisco" at bounding box center [120, 24] width 210 height 26
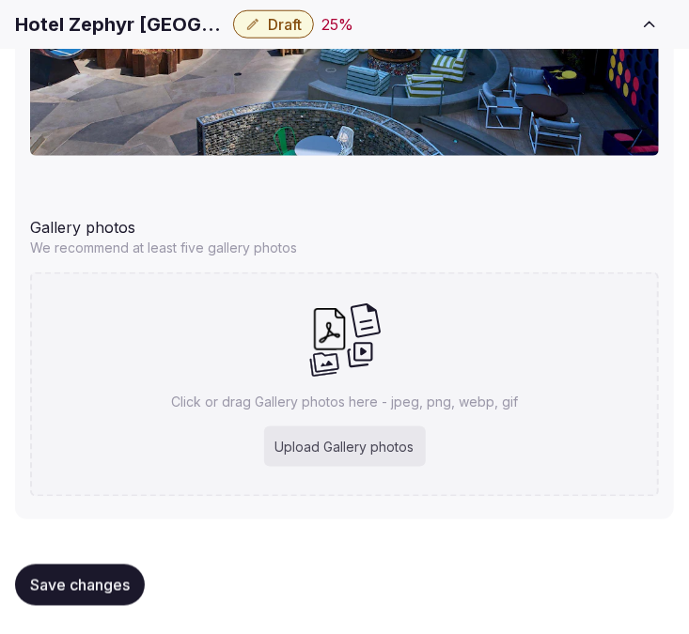
click at [468, 211] on div "Gallery photos" at bounding box center [344, 224] width 629 height 30
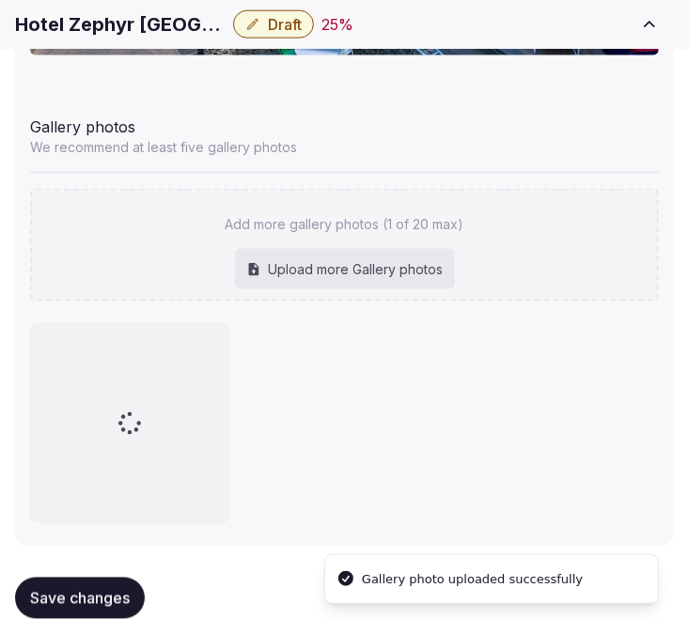
scroll to position [2739, 0]
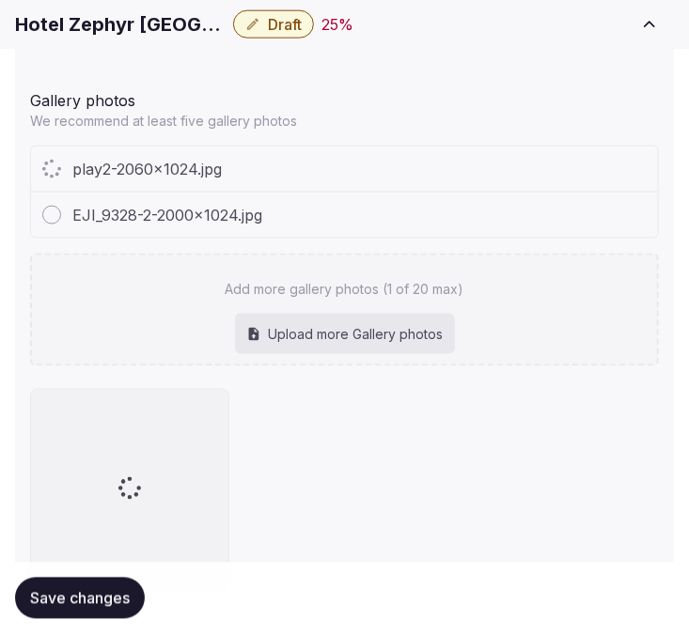
click at [515, 210] on div "EJI_9328-2-2000x1024.jpg" at bounding box center [344, 215] width 627 height 45
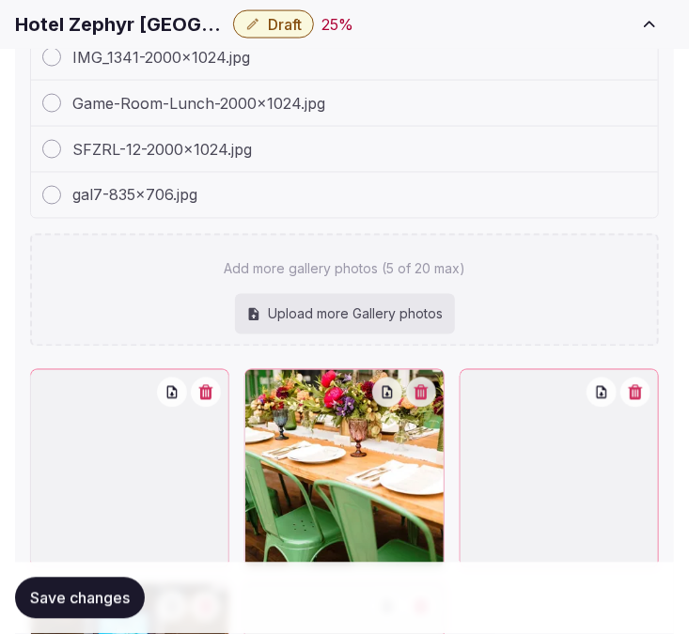
scroll to position [3157, 0]
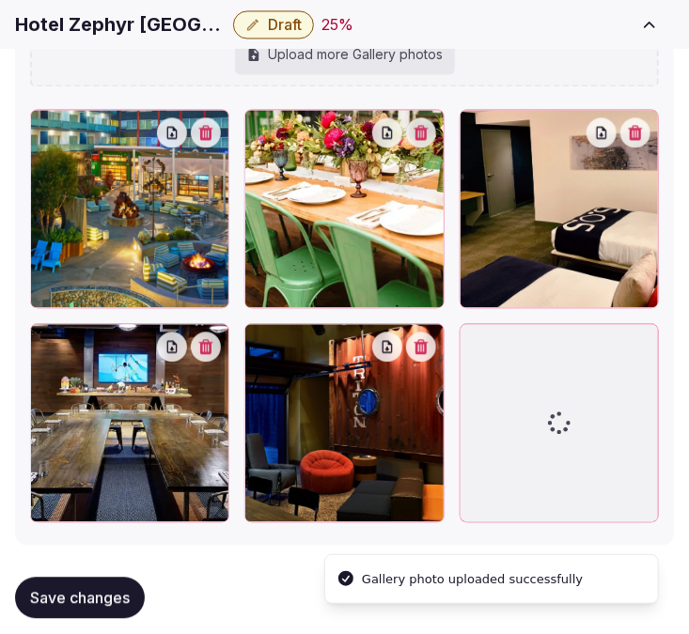
click at [212, 133] on icon "button" at bounding box center [206, 132] width 14 height 15
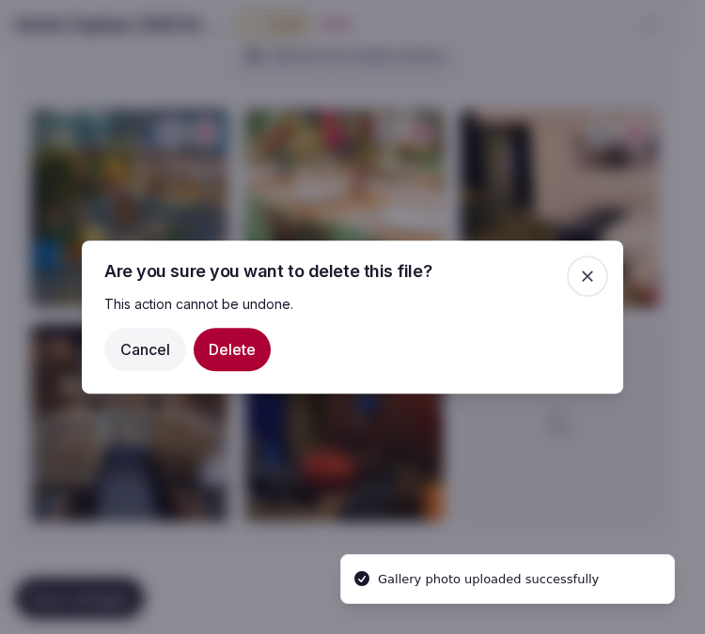
click at [238, 349] on button "Delete" at bounding box center [232, 349] width 77 height 43
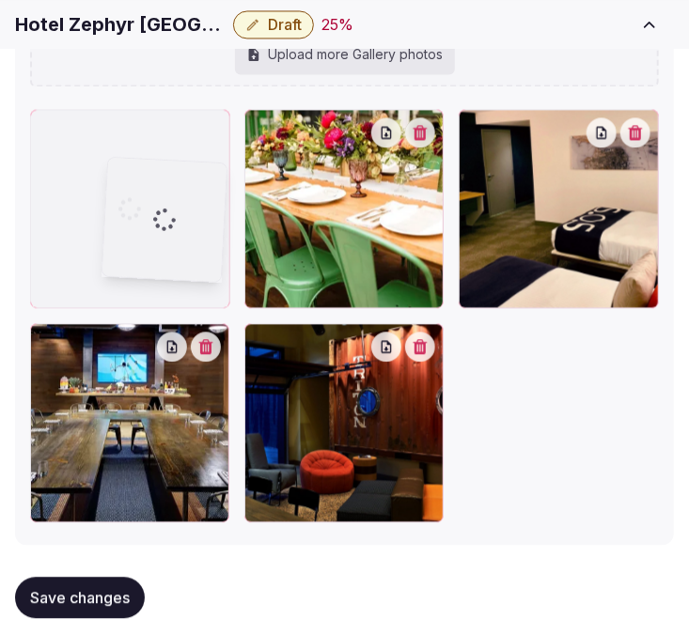
drag, startPoint x: 265, startPoint y: 334, endPoint x: 123, endPoint y: 167, distance: 219.3
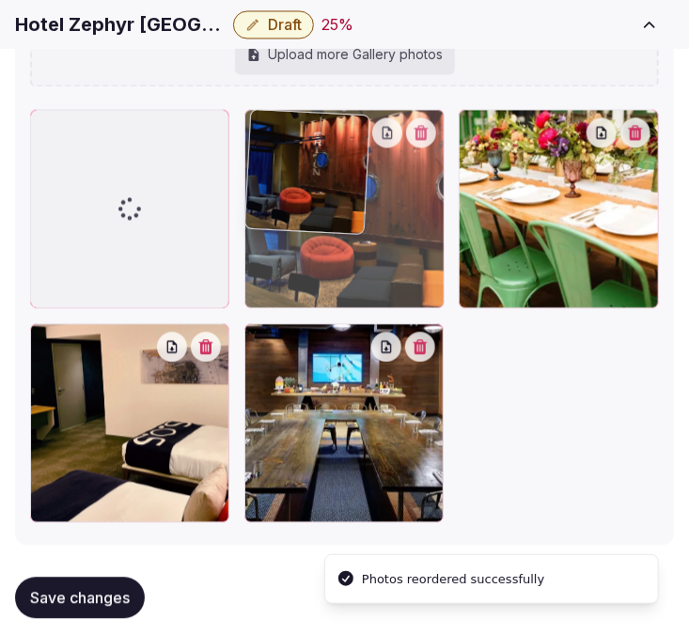
drag, startPoint x: 258, startPoint y: 339, endPoint x: 283, endPoint y: 179, distance: 162.5
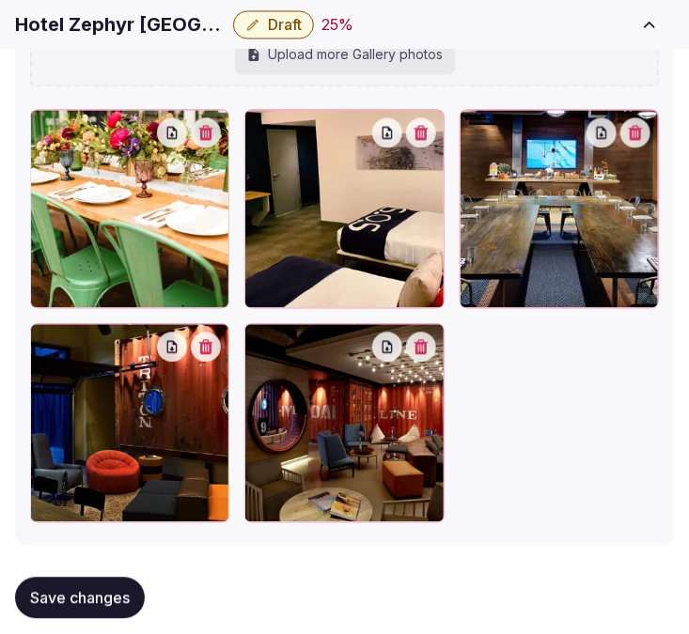
click at [138, 596] on button "Save changes" at bounding box center [80, 598] width 130 height 41
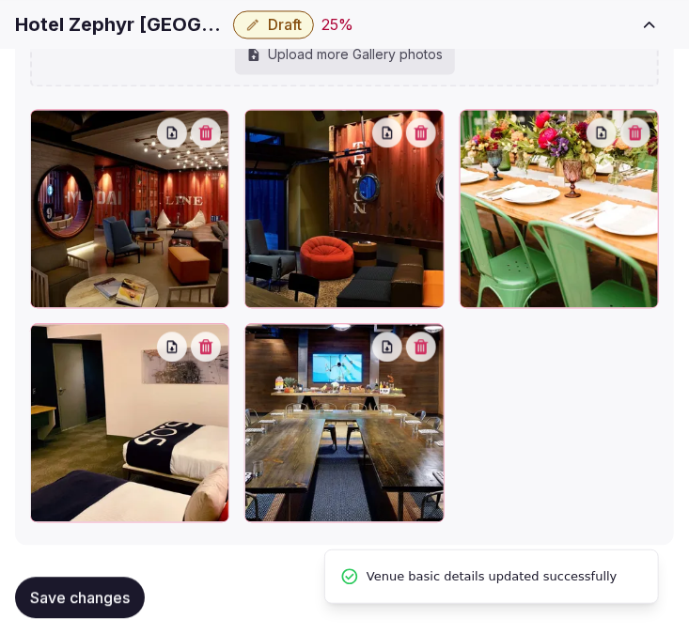
scroll to position [3183, 0]
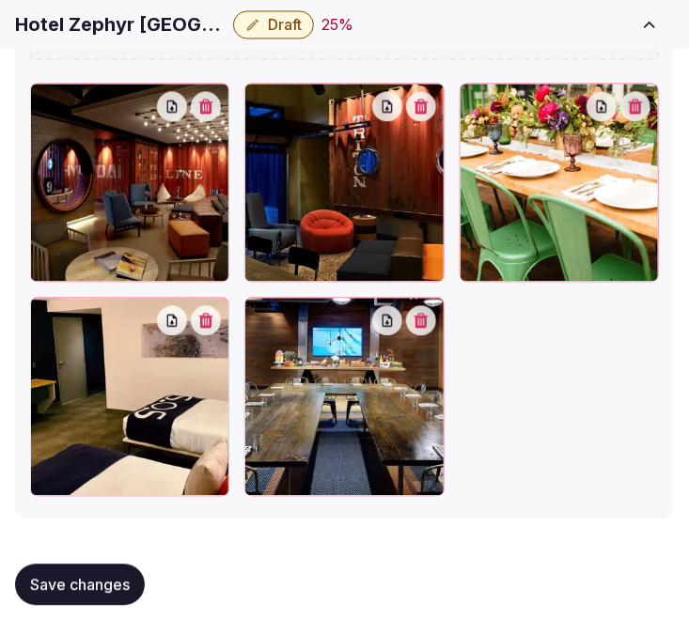
click at [103, 584] on span "Save changes" at bounding box center [80, 584] width 100 height 19
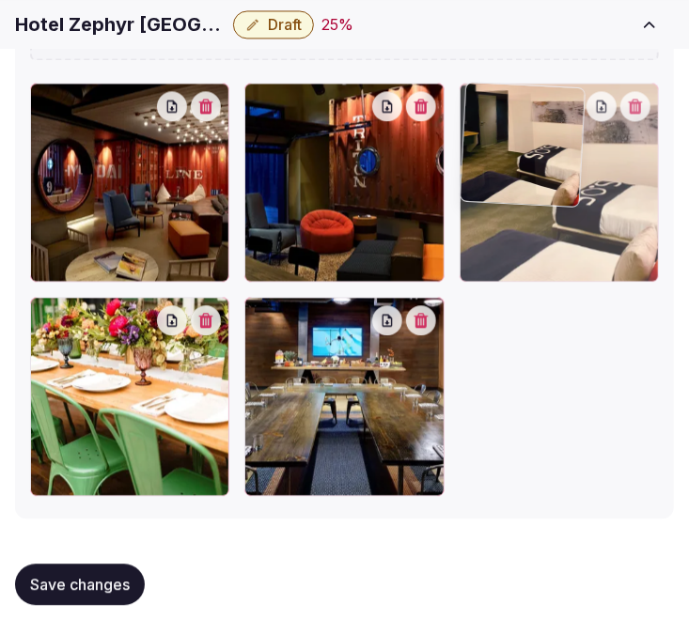
drag, startPoint x: 42, startPoint y: 311, endPoint x: 542, endPoint y: 134, distance: 530.2
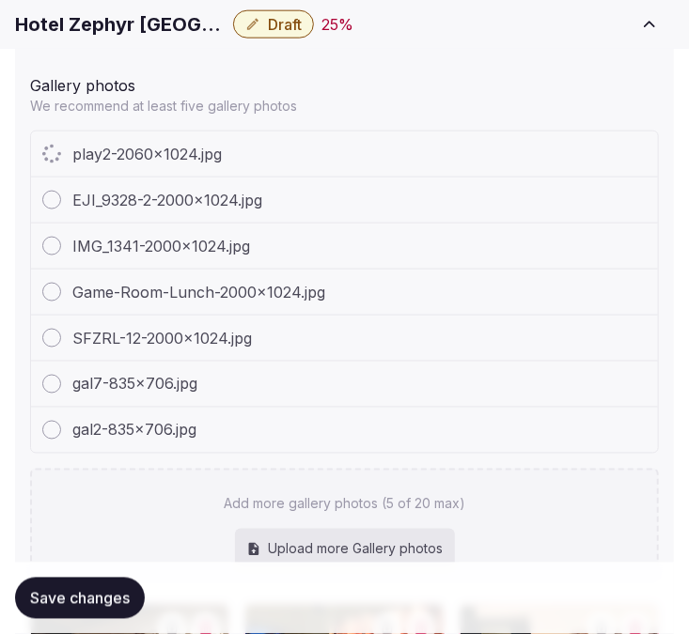
scroll to position [3171, 0]
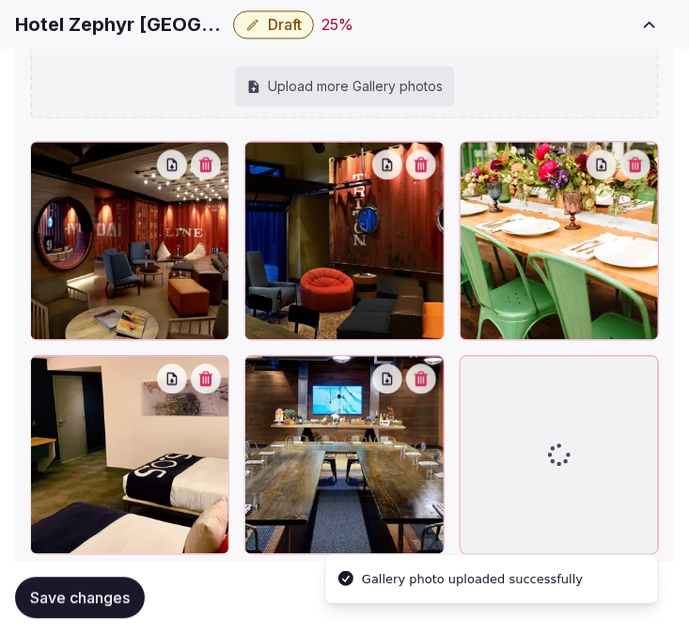
click at [207, 158] on icon "button" at bounding box center [206, 164] width 14 height 15
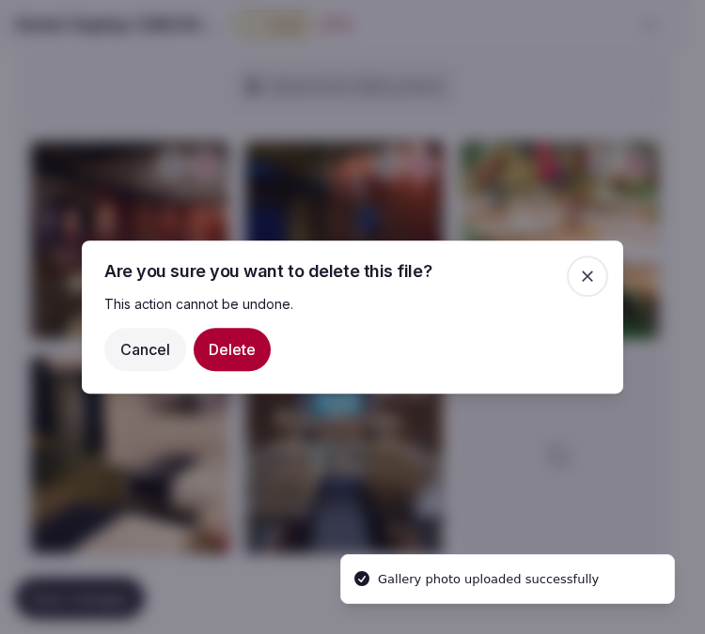
click at [242, 349] on button "Delete" at bounding box center [232, 349] width 77 height 43
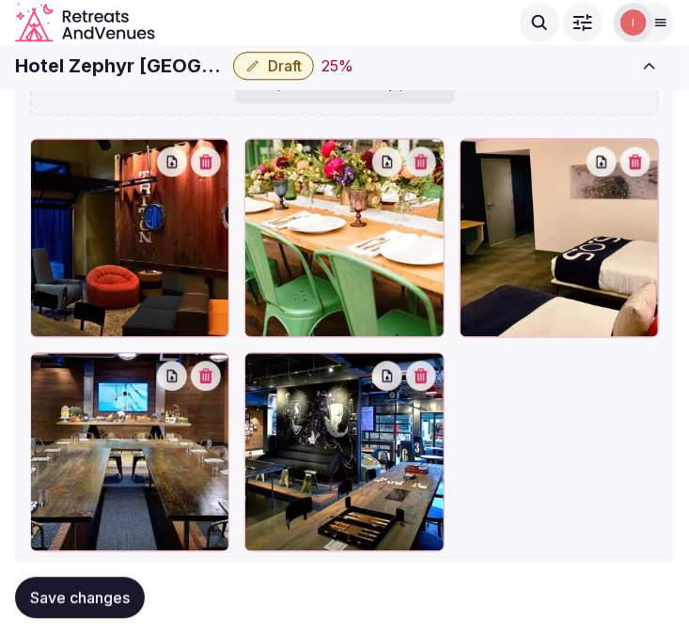
scroll to position [3125, 0]
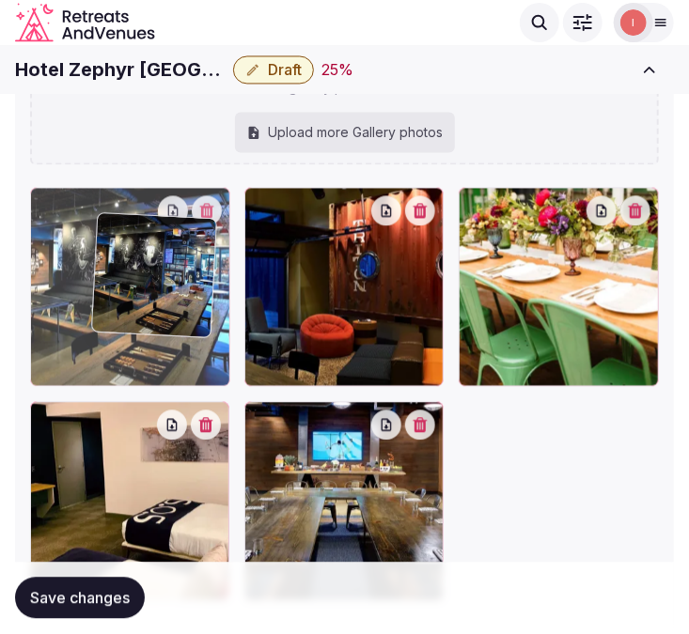
drag, startPoint x: 255, startPoint y: 418, endPoint x: 68, endPoint y: 217, distance: 274.6
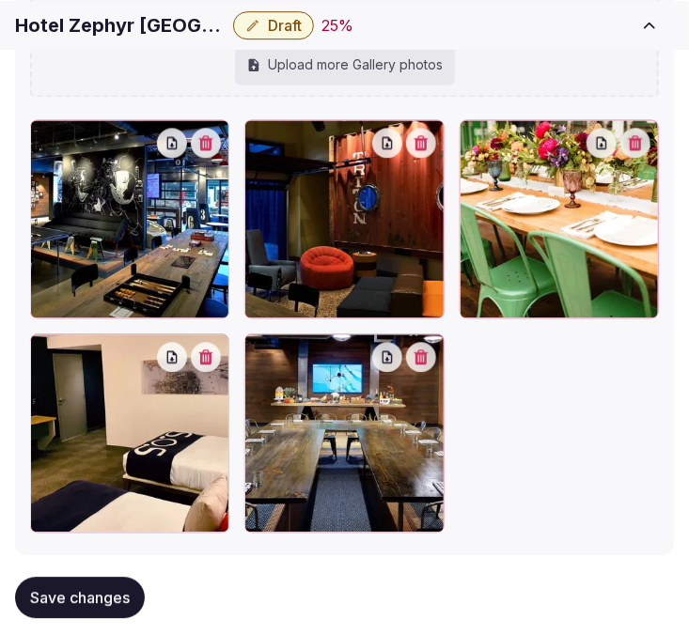
scroll to position [3229, 0]
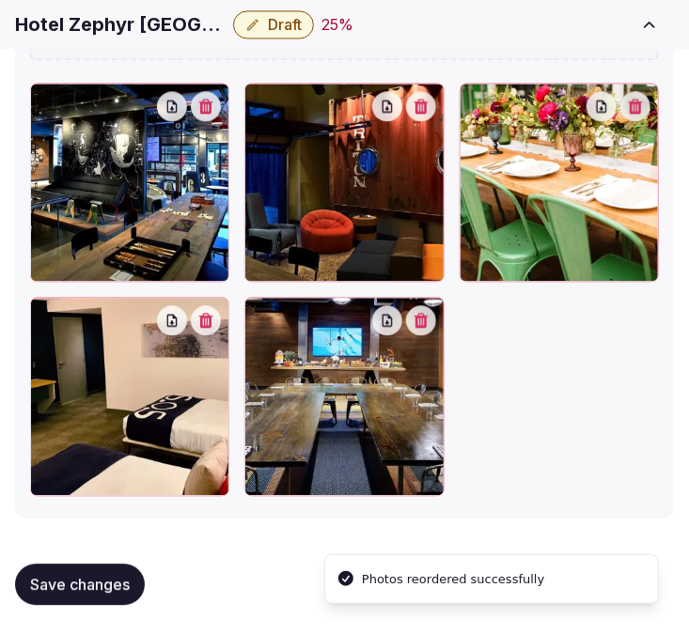
click at [100, 590] on span "Save changes" at bounding box center [80, 584] width 100 height 19
click at [116, 578] on span "Save changes" at bounding box center [80, 584] width 100 height 19
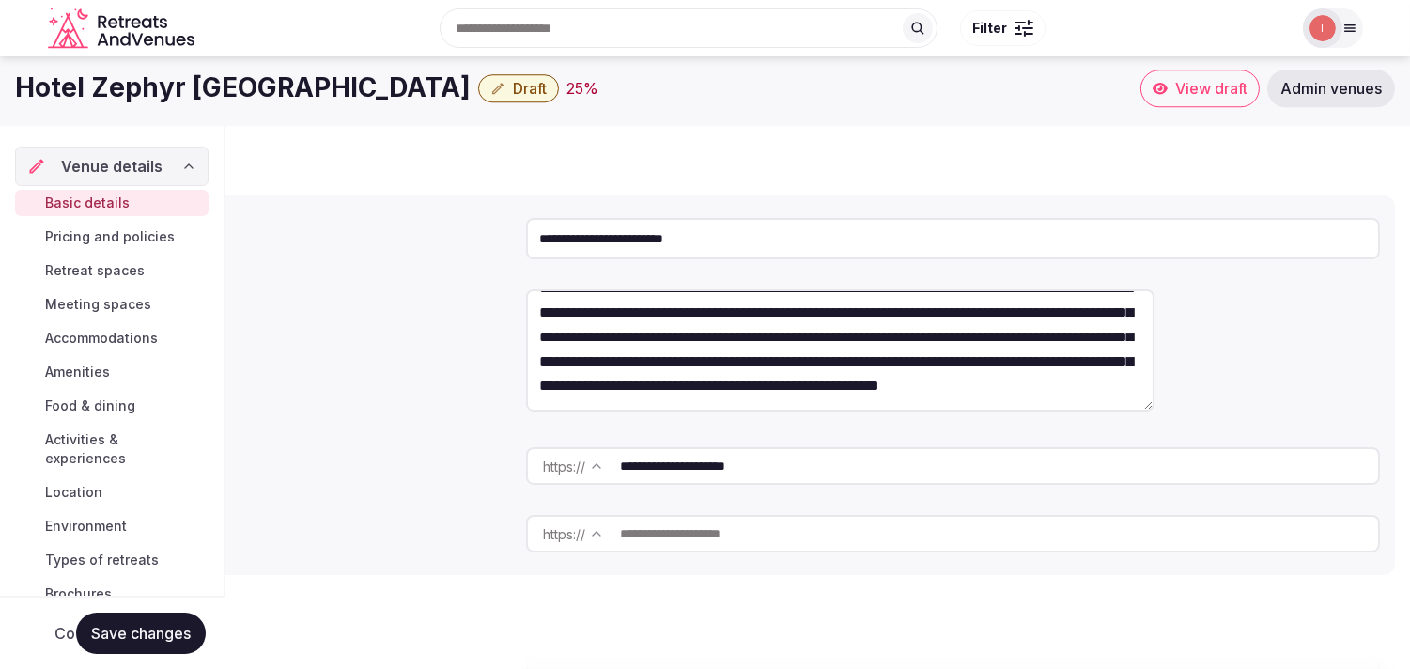
scroll to position [24, 0]
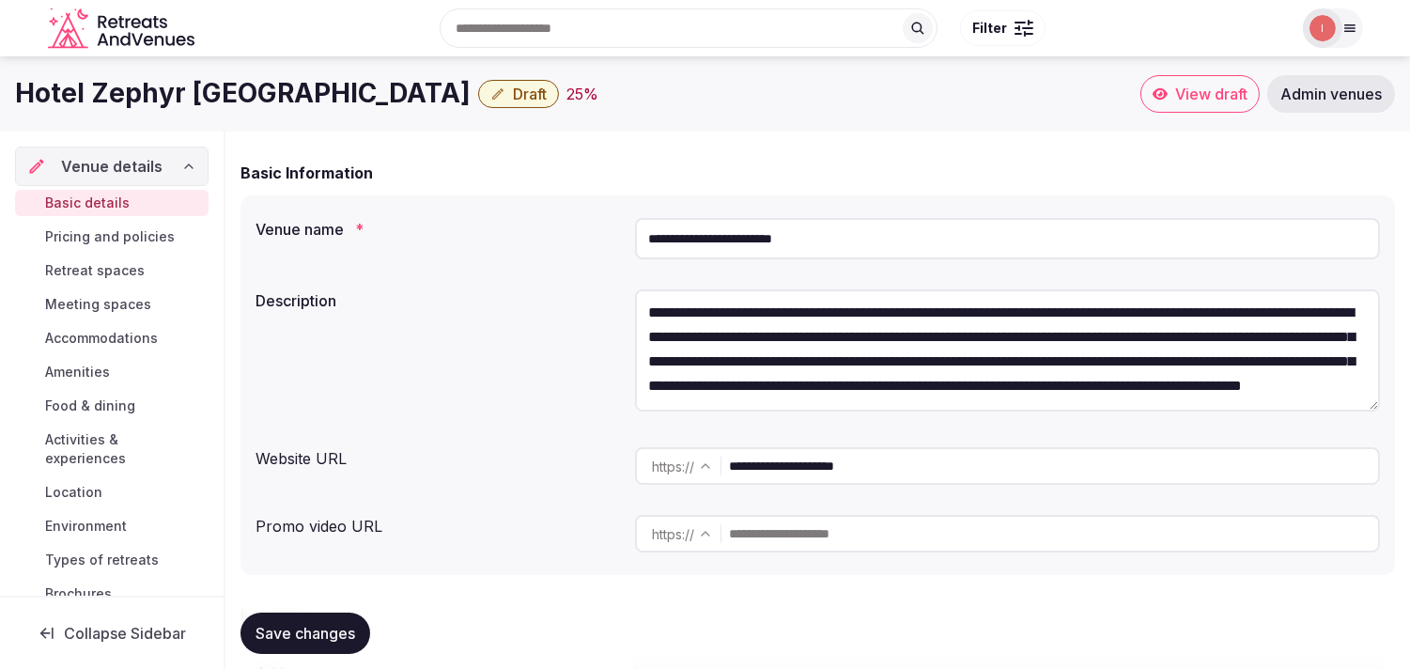
click at [54, 241] on span "Pricing and policies" at bounding box center [110, 236] width 130 height 19
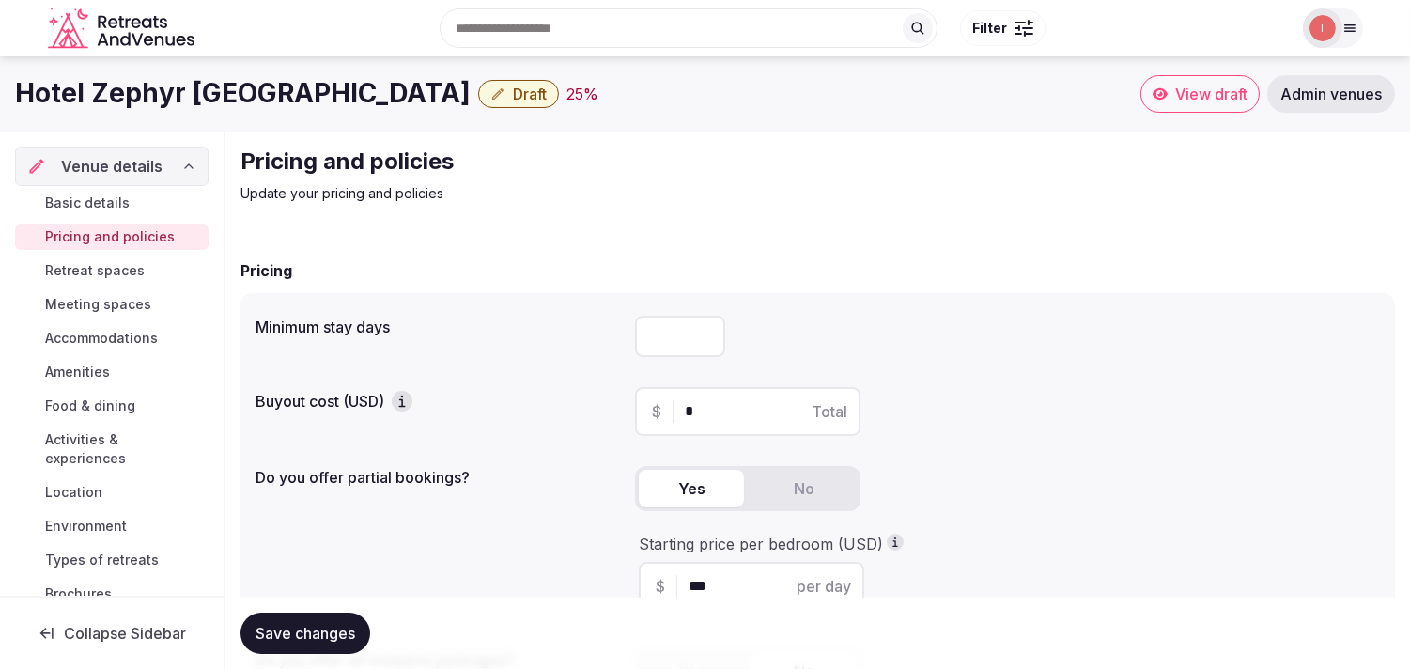
click at [110, 264] on span "Retreat spaces" at bounding box center [95, 270] width 100 height 19
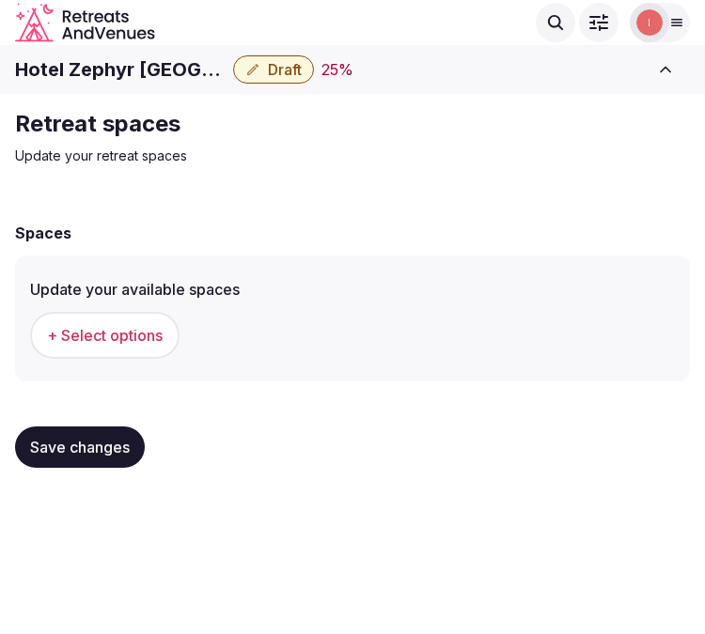
click at [123, 330] on span "+ Select options" at bounding box center [105, 335] width 116 height 21
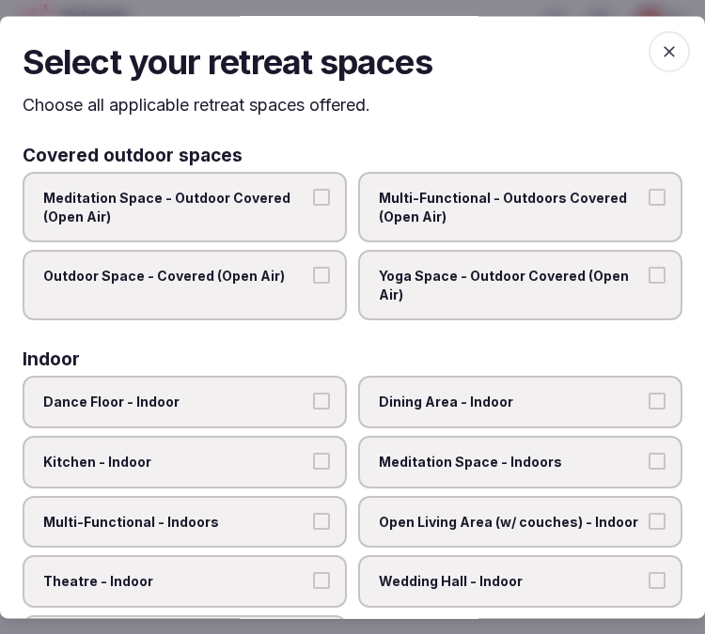
click at [285, 219] on span "Meditation Space - Outdoor Covered (Open Air)" at bounding box center [175, 207] width 264 height 37
click at [313, 206] on button "Meditation Space - Outdoor Covered (Open Air)" at bounding box center [321, 197] width 17 height 17
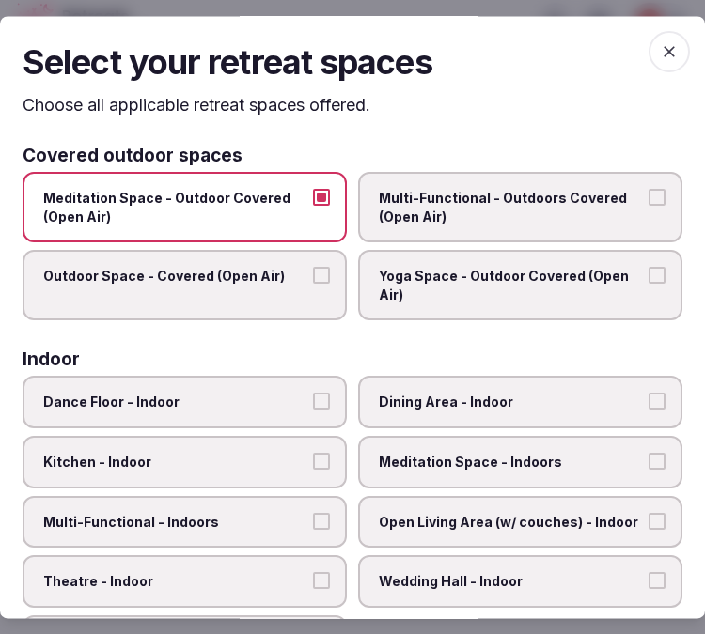
click at [285, 214] on span "Meditation Space - Outdoor Covered (Open Air)" at bounding box center [175, 207] width 264 height 37
click at [313, 206] on button "Meditation Space - Outdoor Covered (Open Air)" at bounding box center [321, 197] width 17 height 17
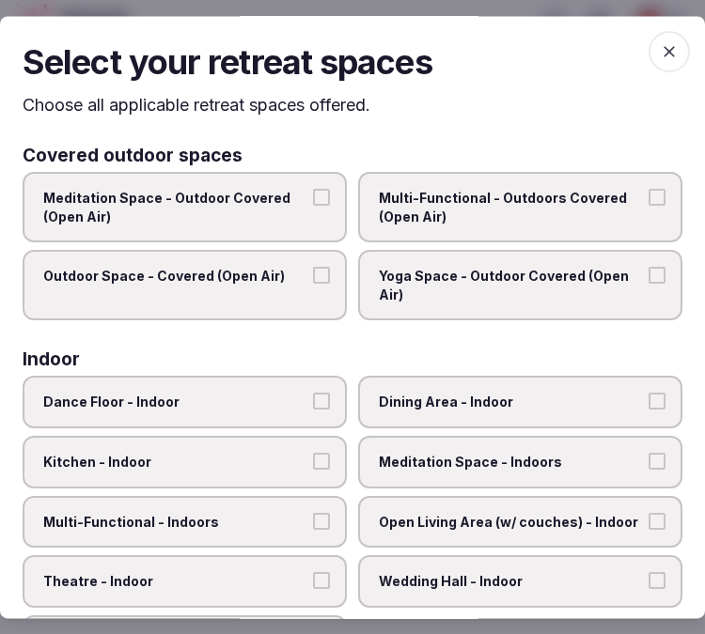
click at [436, 203] on span "Multi-Functional - Outdoors Covered (Open Air)" at bounding box center [511, 207] width 264 height 37
click at [648, 203] on button "Multi-Functional - Outdoors Covered (Open Air)" at bounding box center [656, 197] width 17 height 17
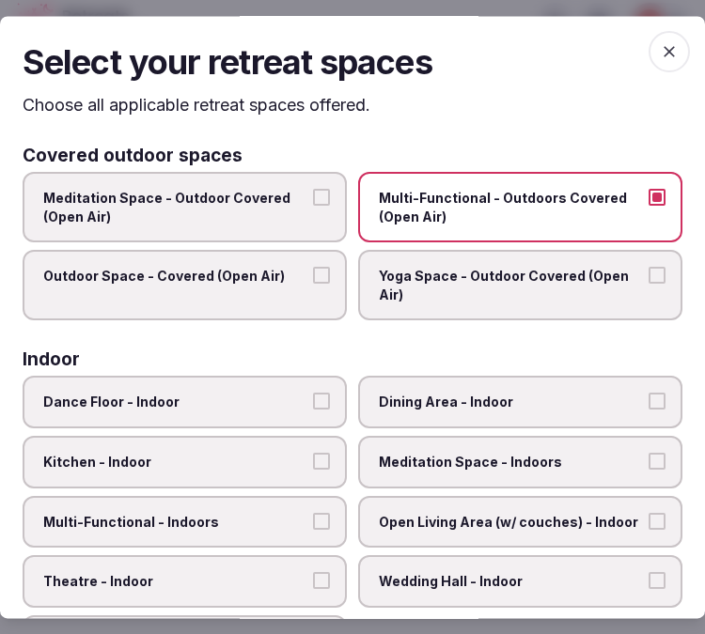
click at [310, 286] on label "Outdoor Space - Covered (Open Air)" at bounding box center [185, 286] width 324 height 70
click at [313, 285] on button "Outdoor Space - Covered (Open Air)" at bounding box center [321, 276] width 17 height 17
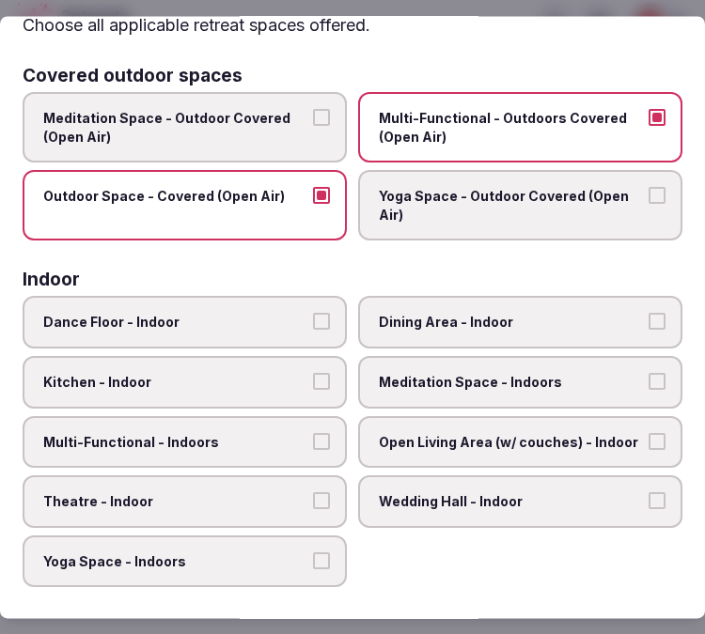
scroll to position [104, 0]
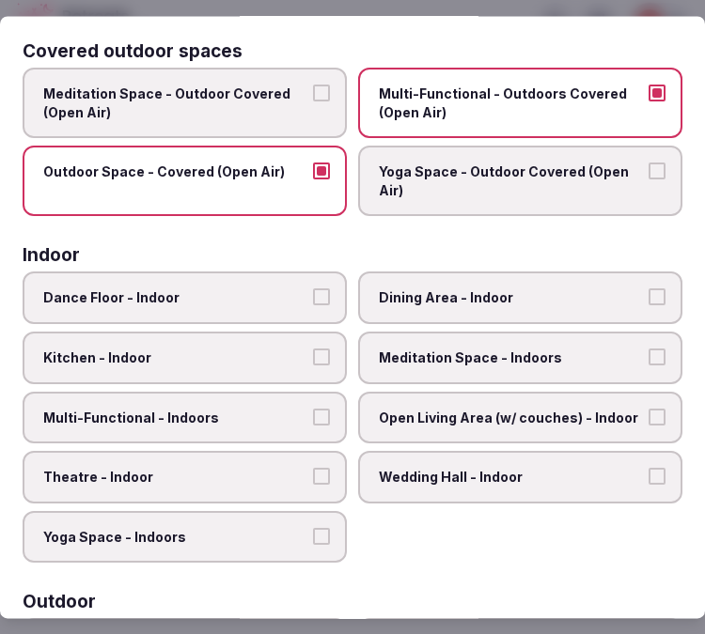
click at [540, 303] on label "Dining Area - Indoor" at bounding box center [520, 298] width 324 height 53
click at [648, 303] on button "Dining Area - Indoor" at bounding box center [656, 297] width 17 height 17
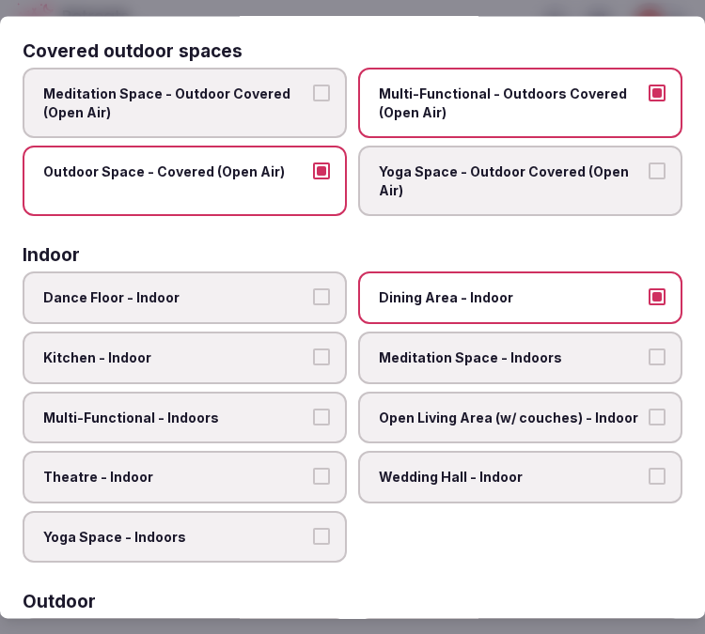
click at [242, 425] on label "Multi-Functional - Indoors" at bounding box center [185, 418] width 324 height 53
click at [313, 425] on button "Multi-Functional - Indoors" at bounding box center [321, 417] width 17 height 17
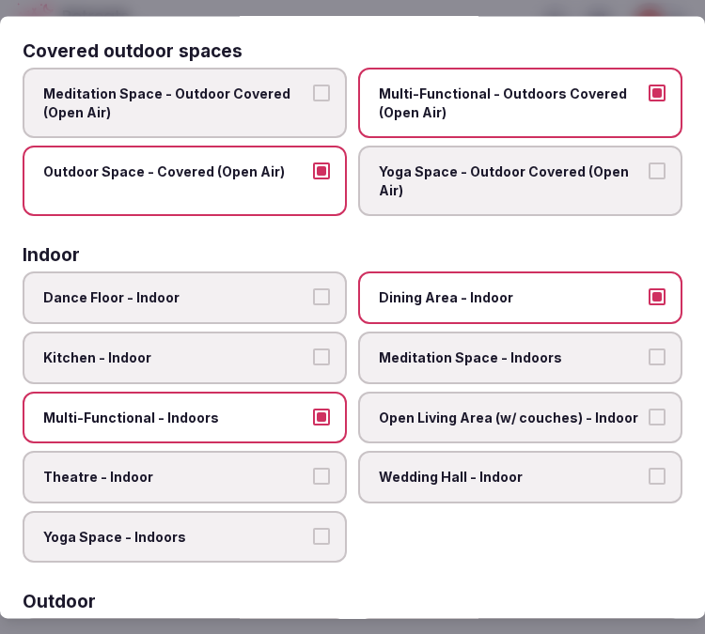
click at [275, 474] on span "Theatre - Indoor" at bounding box center [175, 478] width 264 height 19
click at [313, 474] on button "Theatre - Indoor" at bounding box center [321, 477] width 17 height 17
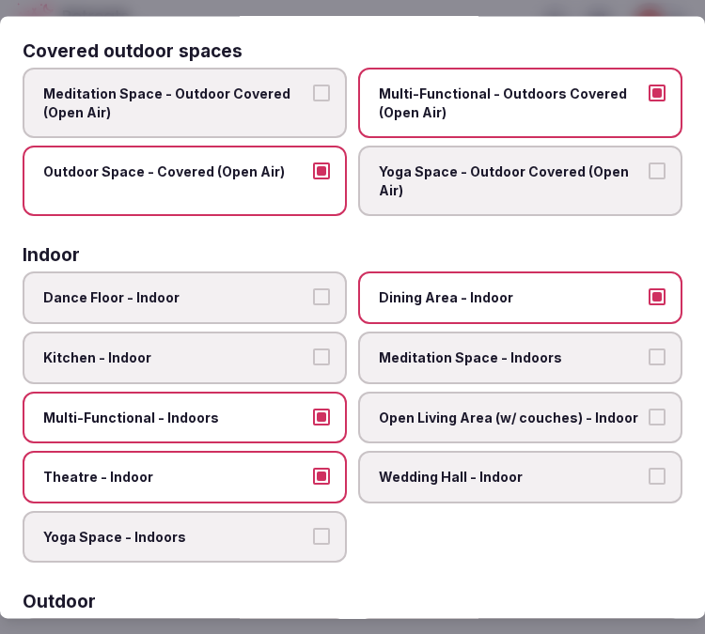
click at [604, 418] on span "Open Living Area (w/ couches) - Indoor" at bounding box center [511, 418] width 264 height 19
click at [648, 418] on button "Open Living Area (w/ couches) - Indoor" at bounding box center [656, 417] width 17 height 17
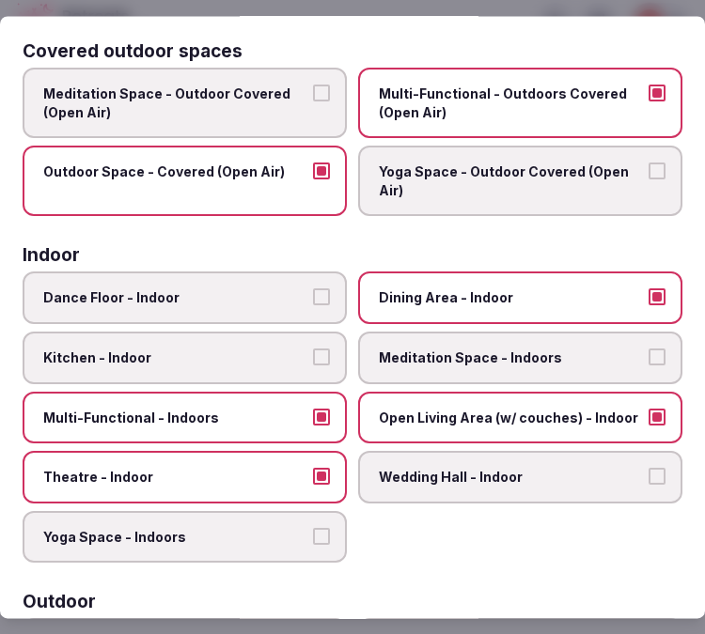
scroll to position [209, 0]
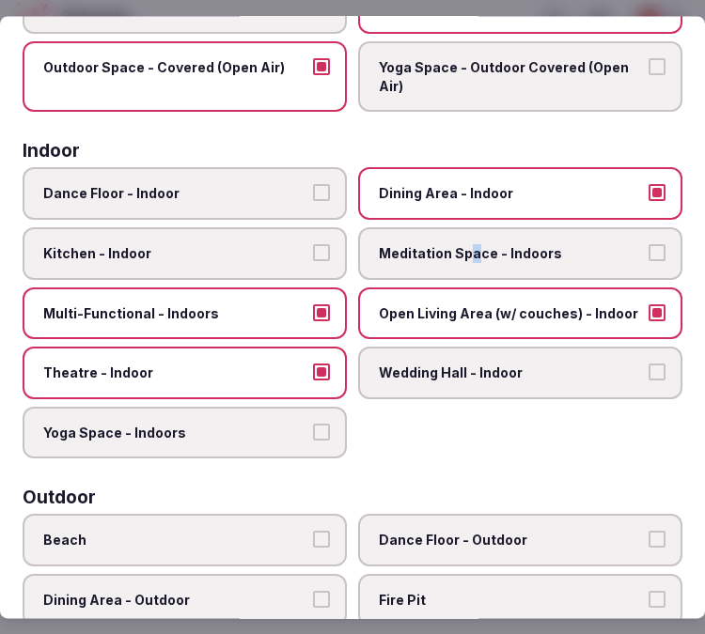
drag, startPoint x: 464, startPoint y: 226, endPoint x: 393, endPoint y: 255, distance: 77.1
click at [454, 236] on label "Meditation Space - Indoors" at bounding box center [520, 253] width 324 height 53
click at [620, 246] on span "Meditation Space - Indoors" at bounding box center [511, 253] width 264 height 19
click at [648, 246] on button "Meditation Space - Indoors" at bounding box center [656, 252] width 17 height 17
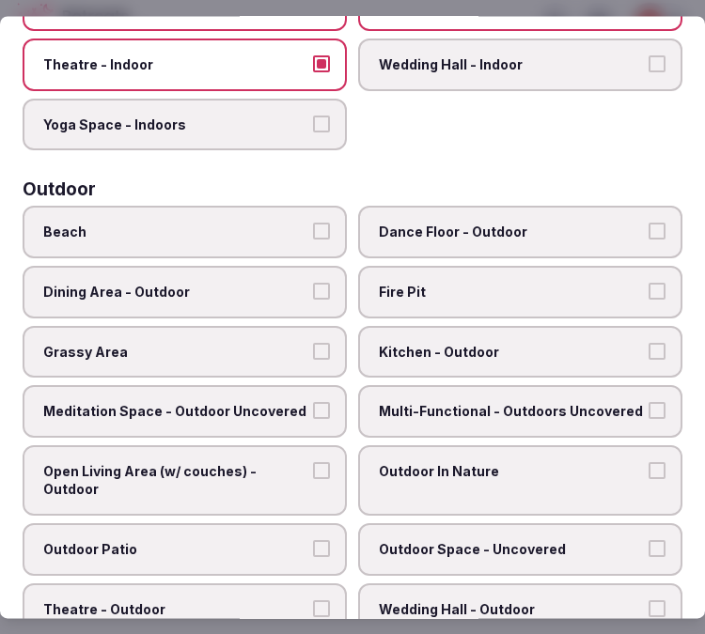
scroll to position [521, 0]
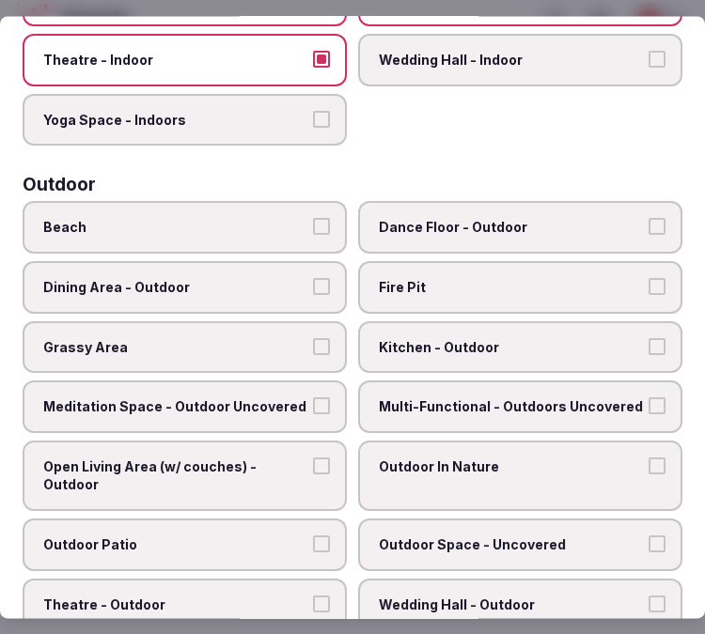
click at [521, 233] on label "Dance Floor - Outdoor" at bounding box center [520, 228] width 324 height 53
click at [648, 233] on button "Dance Floor - Outdoor" at bounding box center [656, 227] width 17 height 17
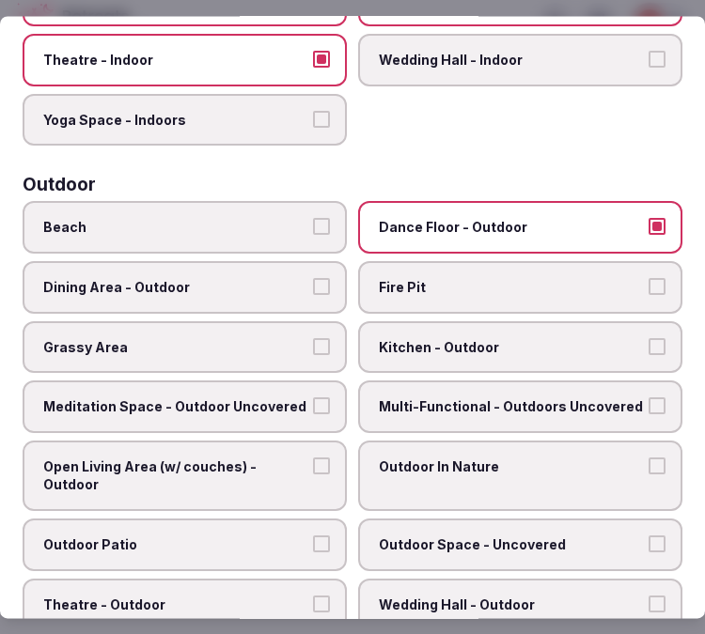
click at [537, 338] on span "Kitchen - Outdoor" at bounding box center [511, 347] width 264 height 19
click at [648, 338] on button "Kitchen - Outdoor" at bounding box center [656, 346] width 17 height 17
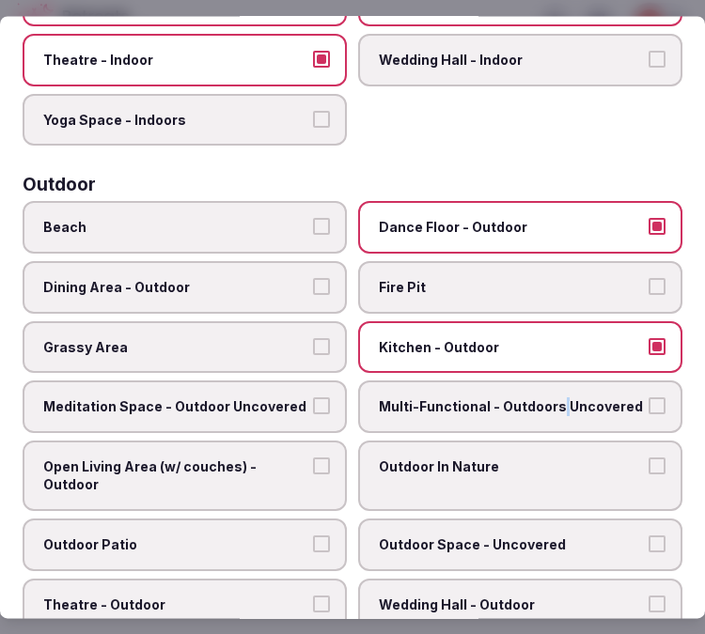
click at [548, 381] on label "Multi-Functional - Outdoors Uncovered" at bounding box center [520, 407] width 324 height 53
click at [280, 398] on span "Meditation Space - Outdoor Uncovered" at bounding box center [175, 407] width 264 height 19
click at [313, 398] on button "Meditation Space - Outdoor Uncovered" at bounding box center [321, 406] width 17 height 17
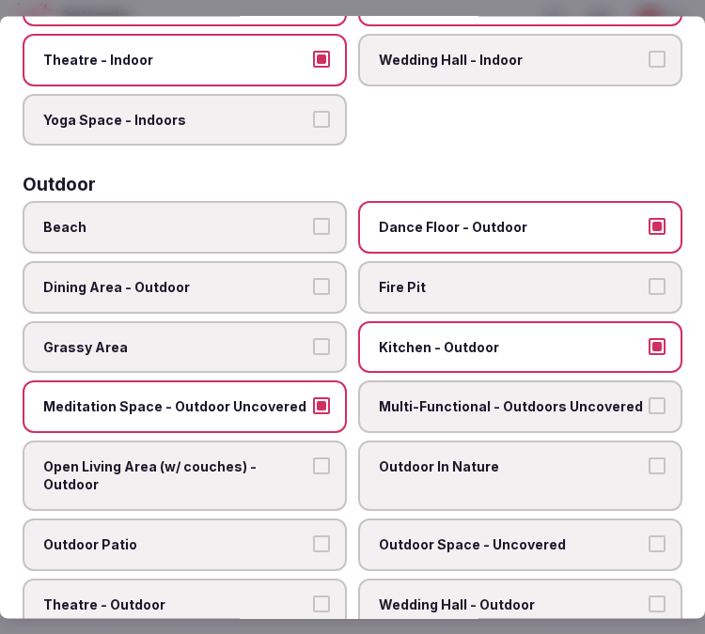
click at [256, 278] on span "Dining Area - Outdoor" at bounding box center [175, 287] width 264 height 19
click at [313, 278] on button "Dining Area - Outdoor" at bounding box center [321, 286] width 17 height 17
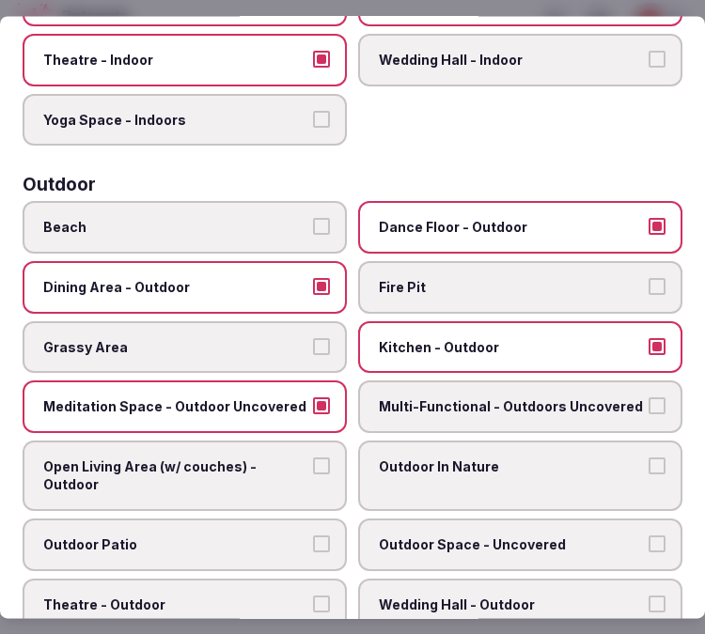
click at [317, 477] on label "Open Living Area (w/ couches) - Outdoor" at bounding box center [185, 476] width 324 height 70
click at [317, 474] on button "Open Living Area (w/ couches) - Outdoor" at bounding box center [321, 466] width 17 height 17
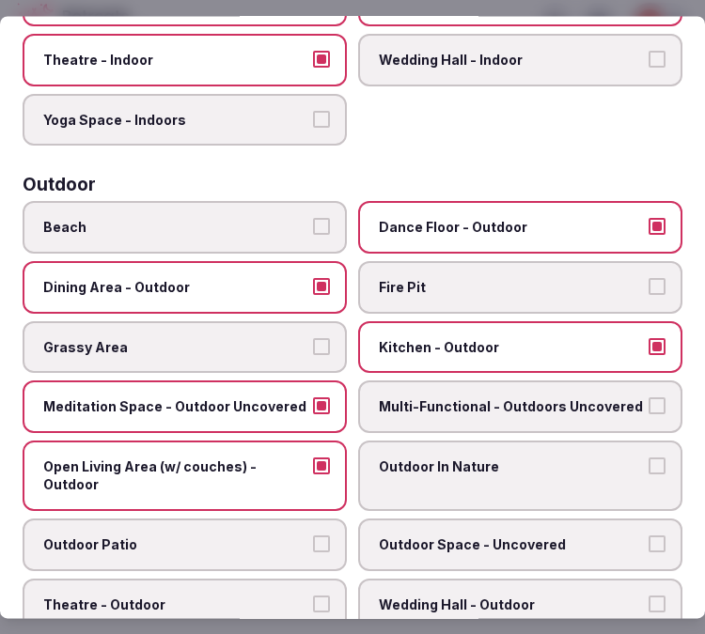
click at [565, 536] on span "Outdoor Space - Uncovered" at bounding box center [511, 545] width 264 height 19
click at [648, 536] on button "Outdoor Space - Uncovered" at bounding box center [656, 544] width 17 height 17
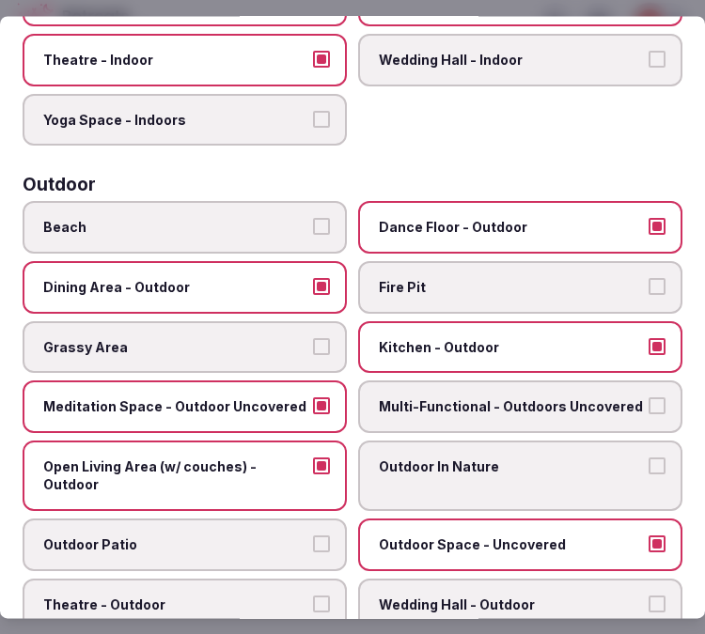
click at [254, 579] on label "Theatre - Outdoor" at bounding box center [185, 605] width 324 height 53
click at [313, 596] on button "Theatre - Outdoor" at bounding box center [321, 604] width 17 height 17
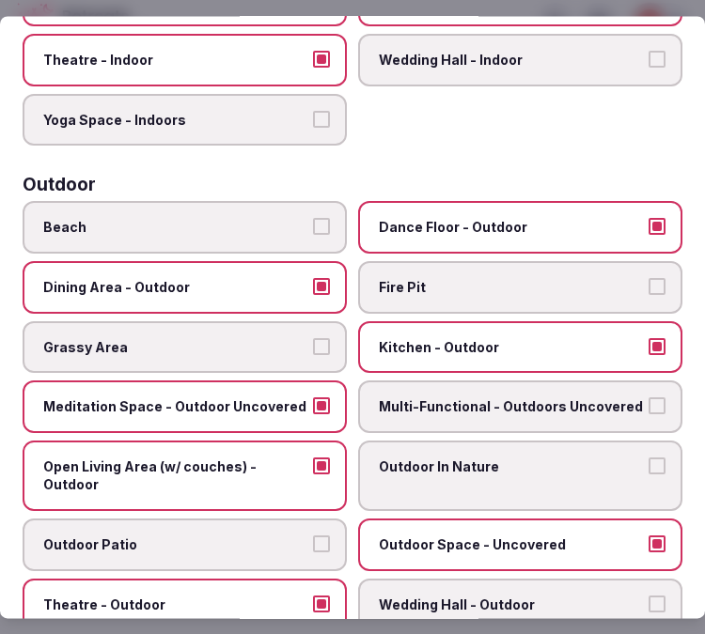
click at [256, 536] on label "Outdoor Patio" at bounding box center [185, 545] width 324 height 53
click at [313, 536] on button "Outdoor Patio" at bounding box center [321, 544] width 17 height 17
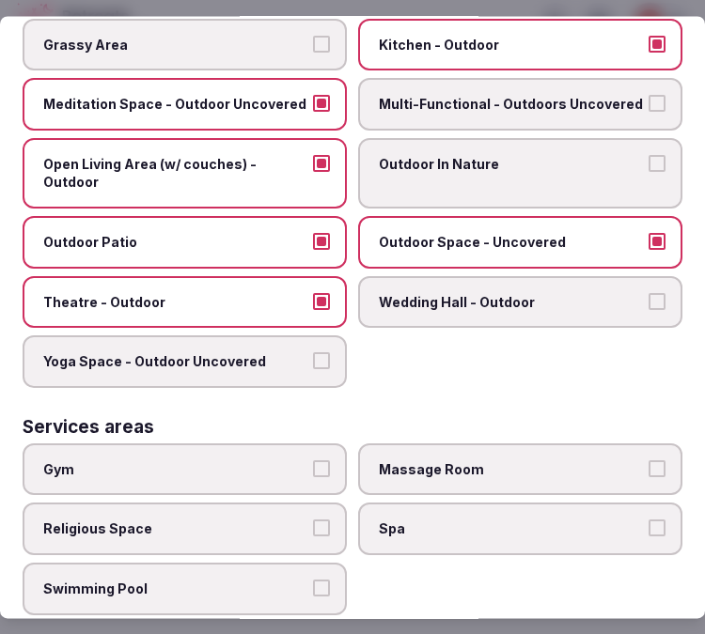
scroll to position [834, 0]
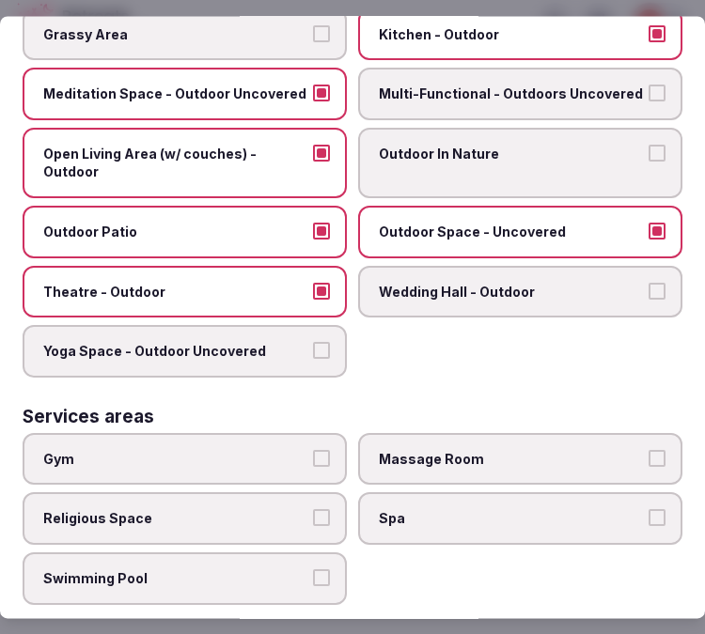
click at [304, 276] on label "Theatre - Outdoor" at bounding box center [185, 292] width 324 height 53
click at [313, 283] on button "Theatre - Outdoor" at bounding box center [321, 291] width 17 height 17
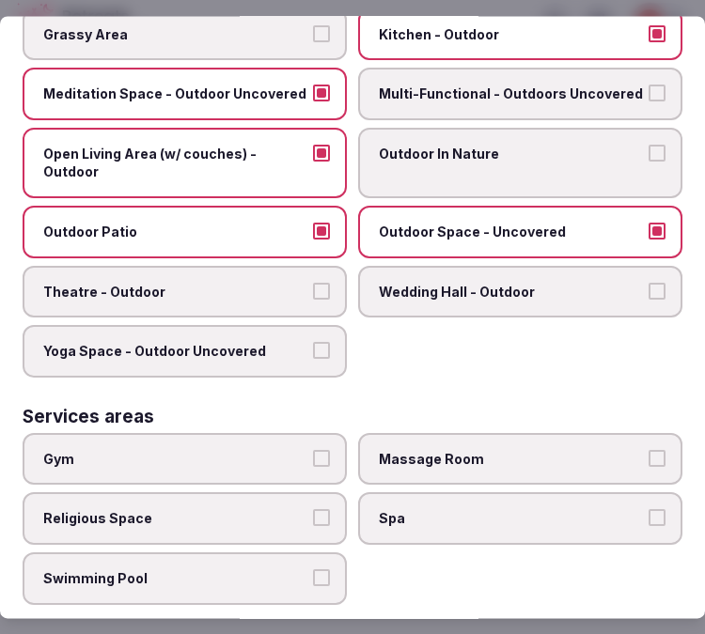
click at [313, 343] on button "Yoga Space - Outdoor Uncovered" at bounding box center [321, 351] width 17 height 17
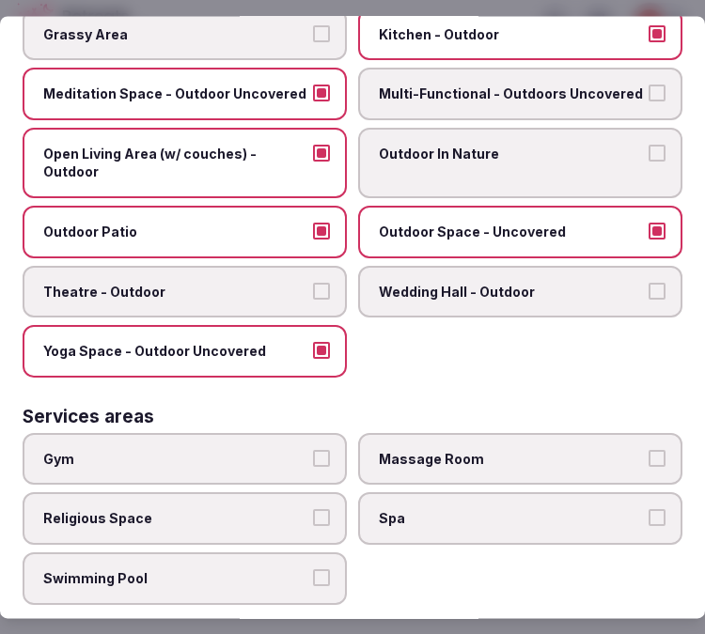
click at [294, 450] on span "Gym" at bounding box center [175, 459] width 264 height 19
click at [313, 450] on button "Gym" at bounding box center [321, 458] width 17 height 17
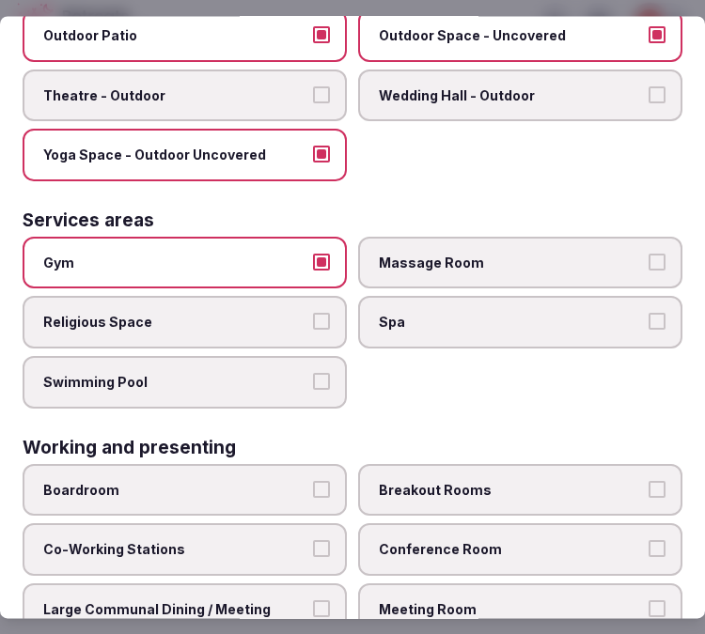
scroll to position [1092, 0]
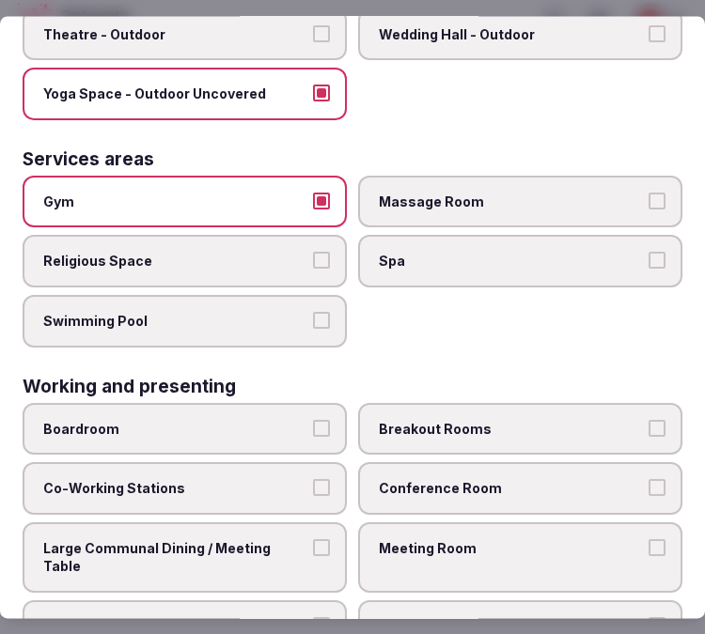
click at [451, 539] on span "Meeting Room" at bounding box center [511, 548] width 264 height 19
click at [648, 539] on button "Meeting Room" at bounding box center [656, 547] width 17 height 17
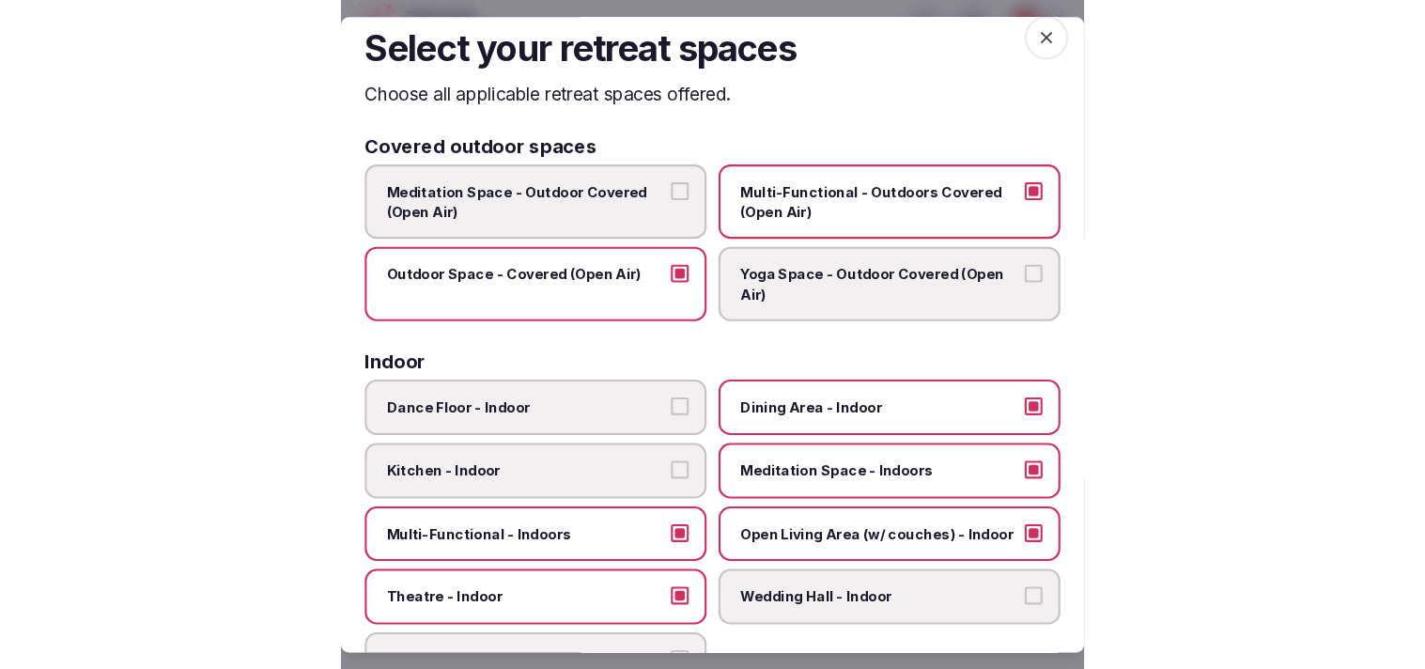
scroll to position [0, 0]
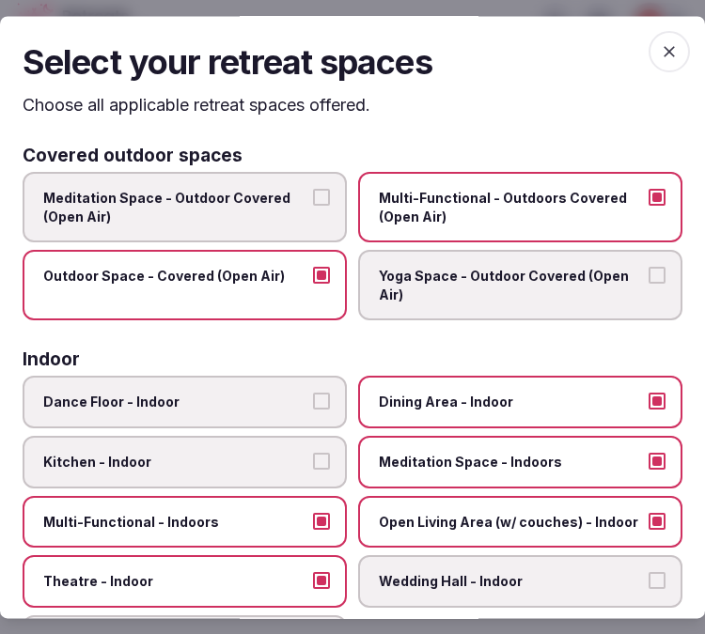
click at [663, 53] on icon "button" at bounding box center [668, 51] width 11 height 11
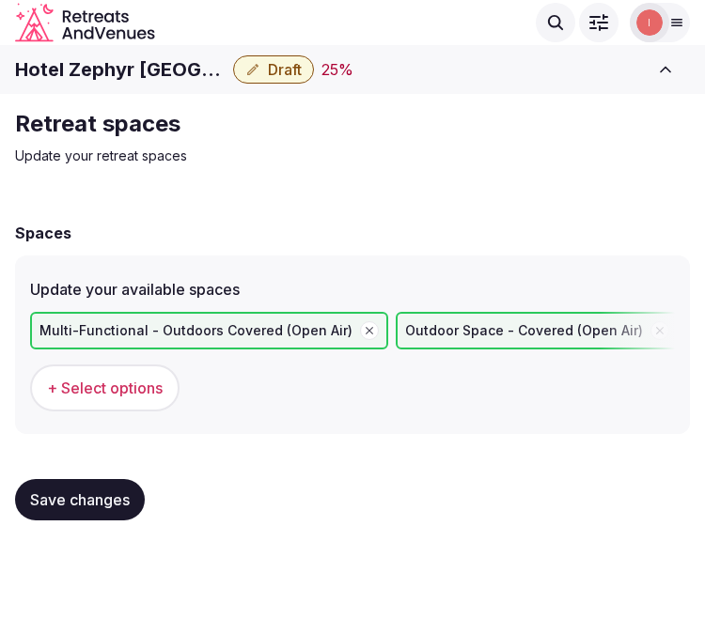
click at [116, 490] on span "Save changes" at bounding box center [80, 499] width 100 height 19
click at [86, 493] on span "Save changes" at bounding box center [80, 499] width 100 height 19
click at [282, 75] on span "Draft" at bounding box center [285, 69] width 34 height 19
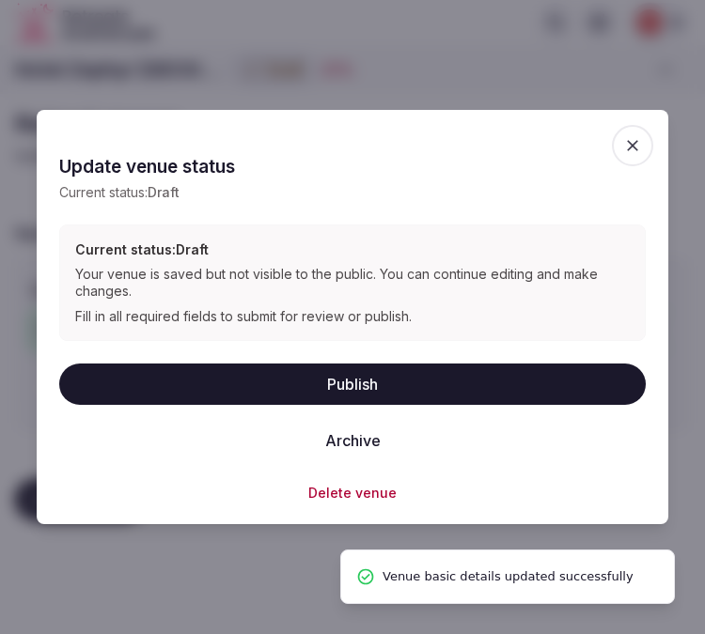
click at [323, 387] on button "Publish" at bounding box center [352, 384] width 586 height 41
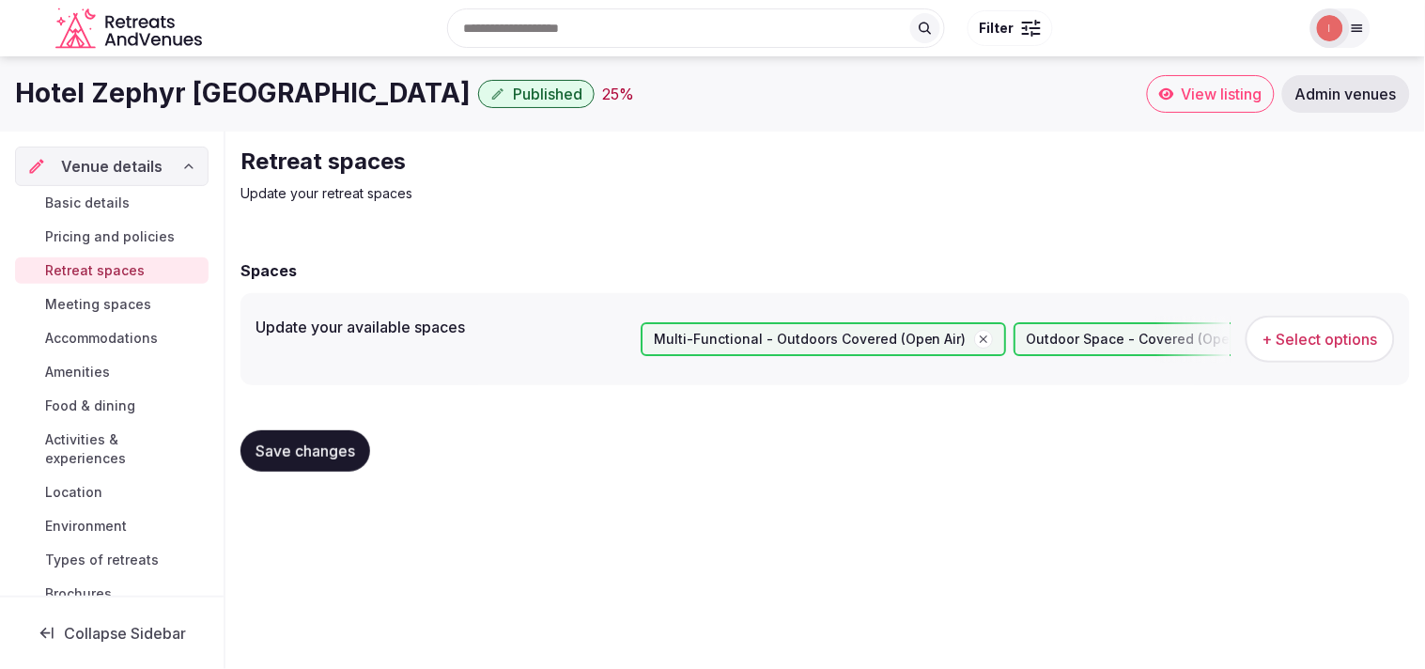
click at [120, 298] on span "Meeting spaces" at bounding box center [98, 304] width 106 height 19
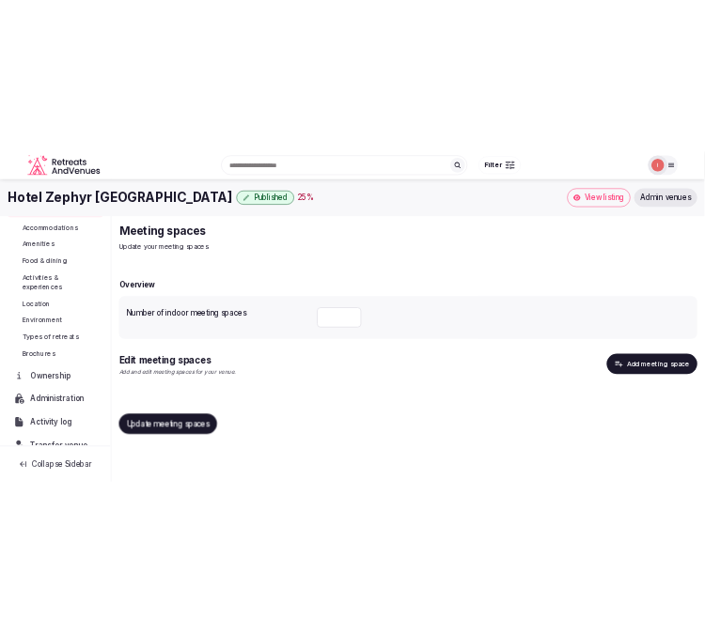
scroll to position [209, 0]
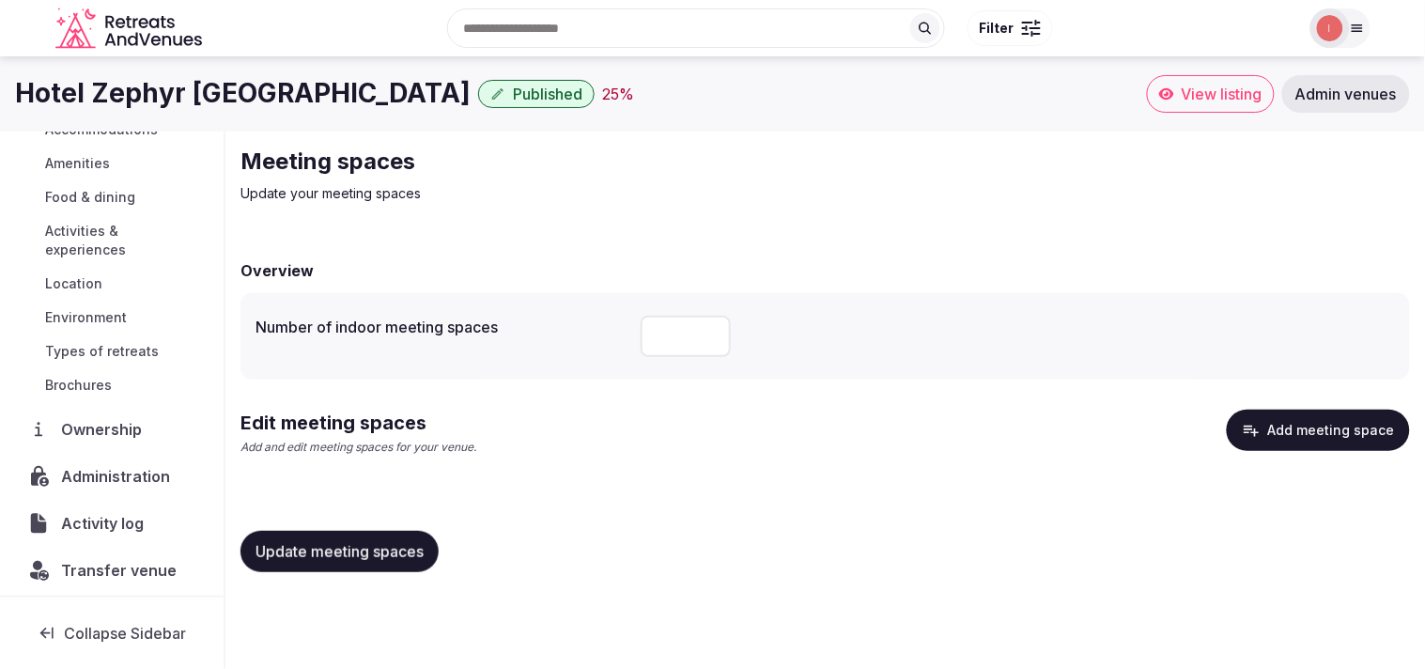
click at [684, 345] on input "number" at bounding box center [686, 336] width 90 height 41
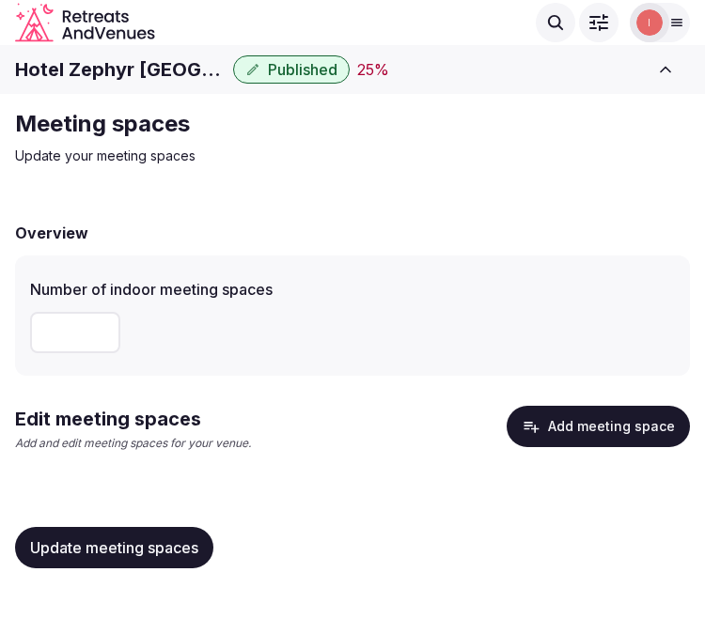
click at [62, 329] on input "number" at bounding box center [75, 332] width 90 height 41
type input "*"
drag, startPoint x: 64, startPoint y: 551, endPoint x: 86, endPoint y: 539, distance: 24.4
click at [82, 542] on span "Update meeting spaces" at bounding box center [114, 547] width 168 height 19
click at [537, 138] on h2 "Meeting spaces" at bounding box center [330, 124] width 631 height 30
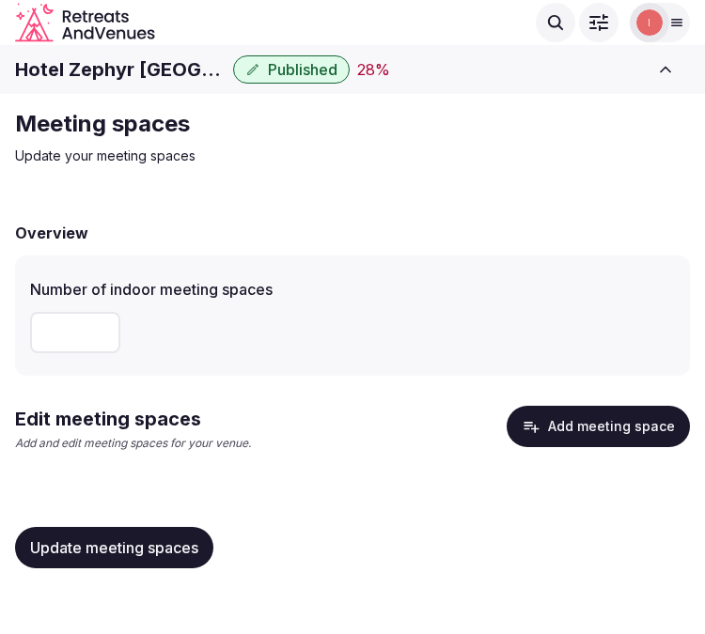
click at [532, 423] on icon "button" at bounding box center [531, 427] width 15 height 11
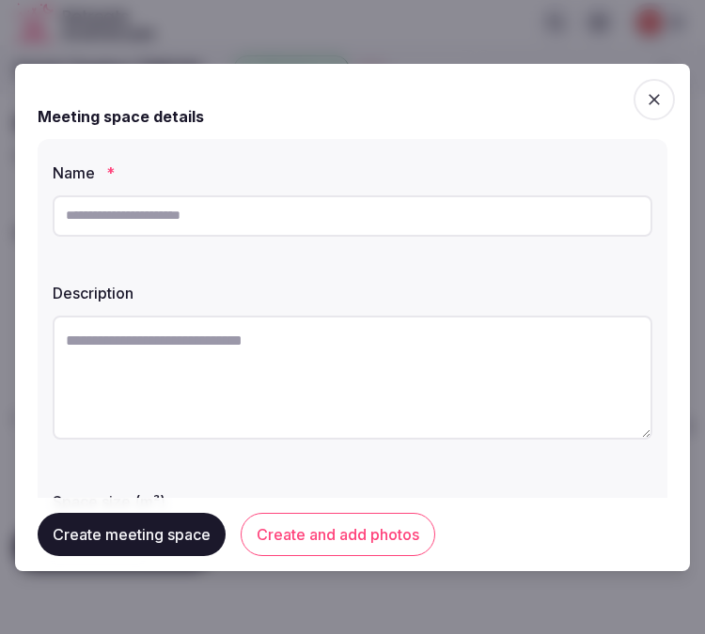
click at [255, 363] on textarea at bounding box center [352, 378] width 599 height 124
paste textarea "**********"
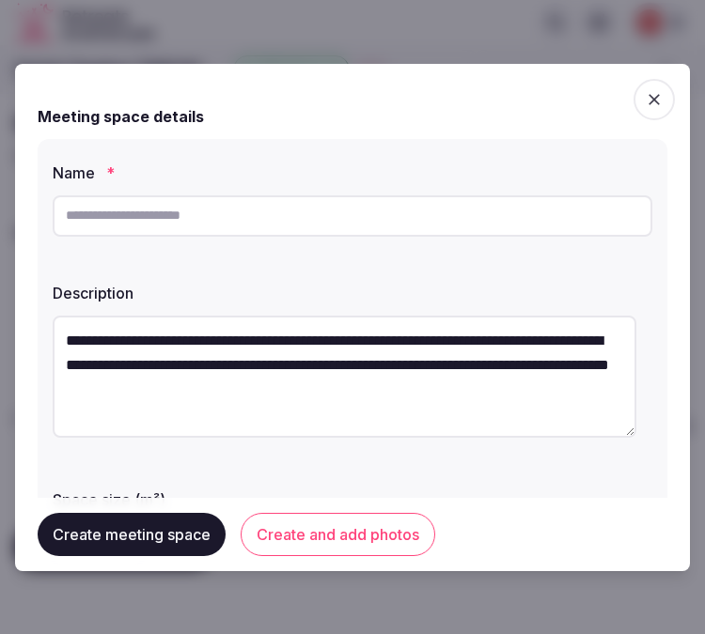
drag, startPoint x: 184, startPoint y: 343, endPoint x: 95, endPoint y: 335, distance: 89.6
click at [95, 335] on textarea "**********" at bounding box center [344, 377] width 583 height 122
type textarea "**********"
click at [363, 202] on input "text" at bounding box center [352, 215] width 599 height 41
drag, startPoint x: 362, startPoint y: 202, endPoint x: 350, endPoint y: 209, distance: 13.1
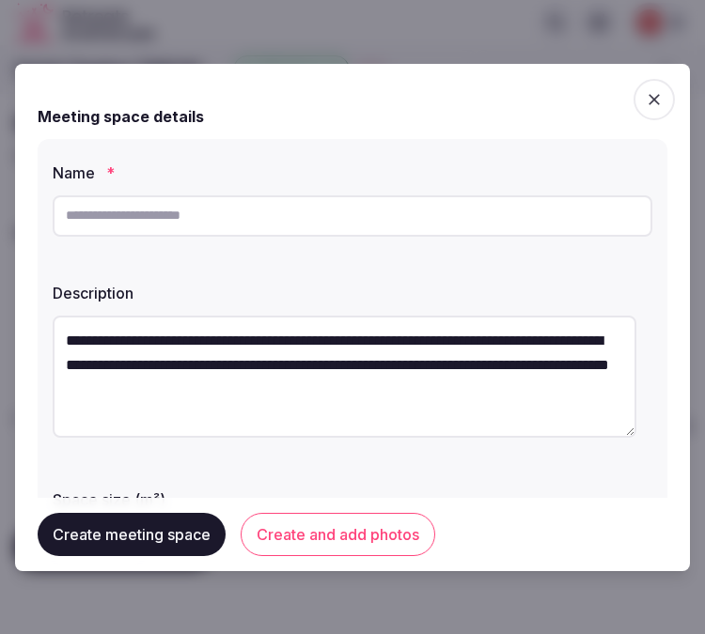
paste input "*********"
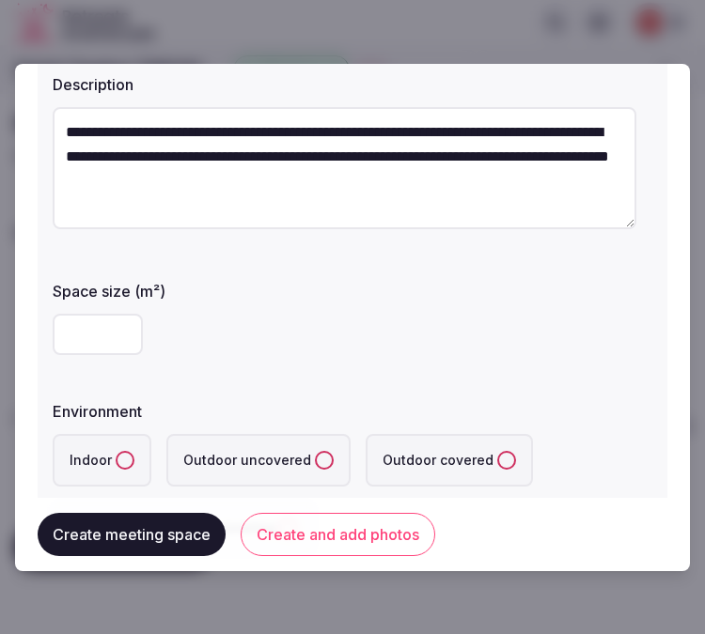
type input "*********"
click at [79, 350] on input "number" at bounding box center [98, 334] width 90 height 41
click at [83, 331] on input "number" at bounding box center [98, 334] width 90 height 41
type input "**"
click at [126, 458] on button "Indoor" at bounding box center [125, 460] width 19 height 19
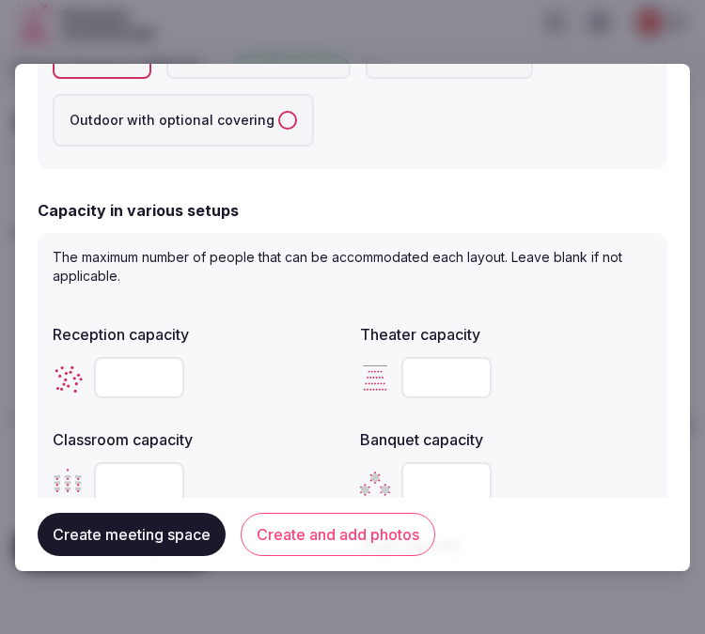
scroll to position [730, 0]
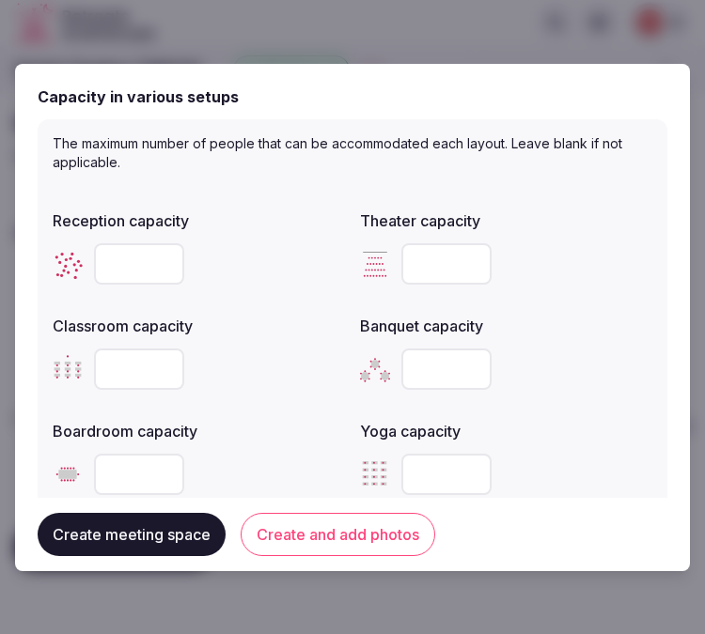
click at [428, 274] on input "number" at bounding box center [446, 263] width 90 height 41
type input "**"
click at [117, 252] on input "number" at bounding box center [139, 263] width 90 height 41
click at [134, 252] on input "number" at bounding box center [139, 263] width 90 height 41
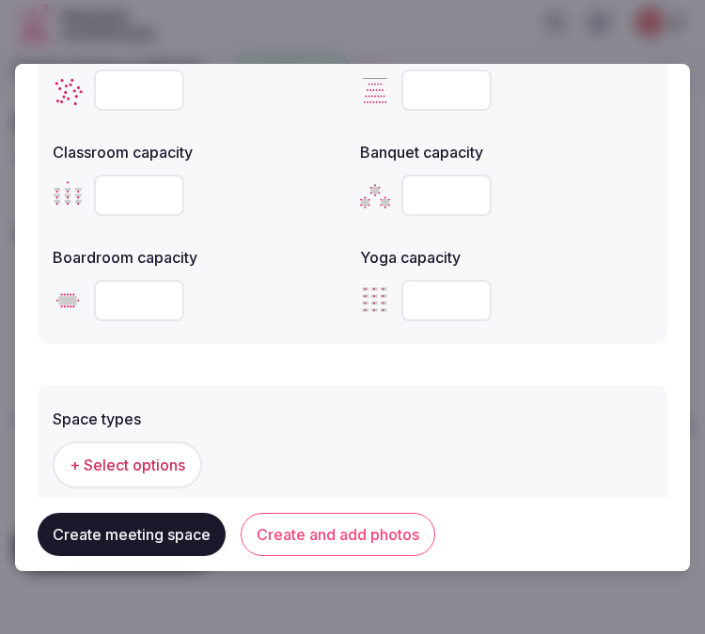
scroll to position [940, 0]
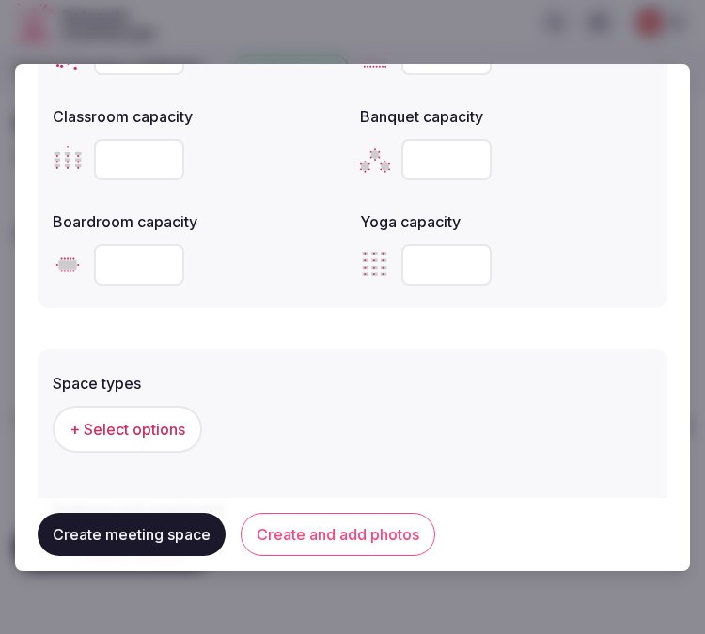
type input "**"
click at [164, 426] on span "+ Select options" at bounding box center [128, 429] width 116 height 21
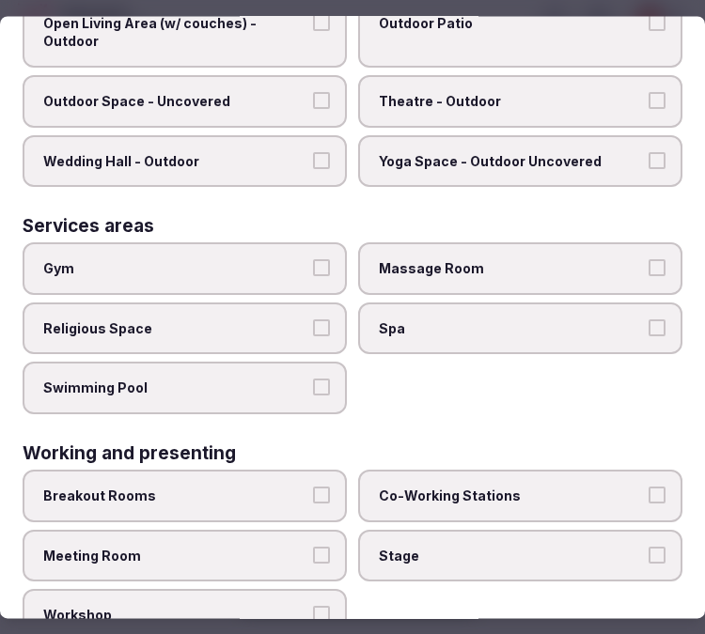
scroll to position [975, 0]
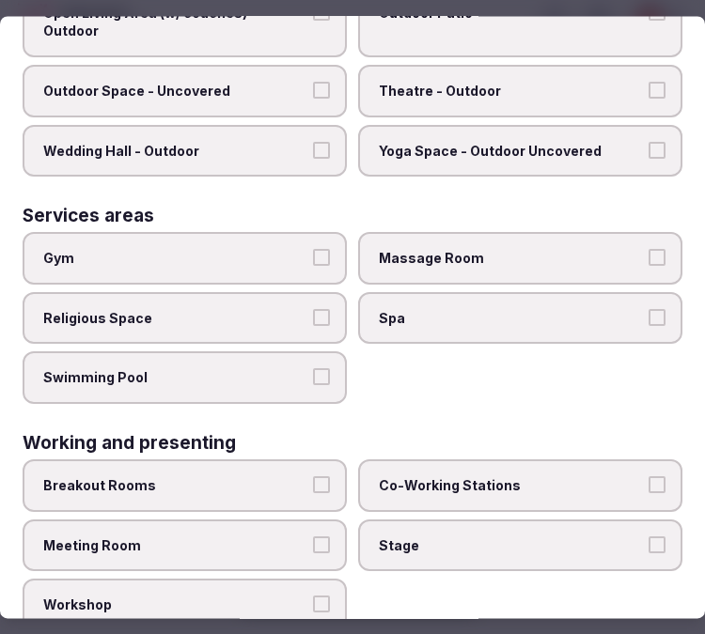
click at [295, 537] on span "Meeting Room" at bounding box center [175, 546] width 264 height 19
click at [313, 537] on button "Meeting Room" at bounding box center [321, 545] width 17 height 17
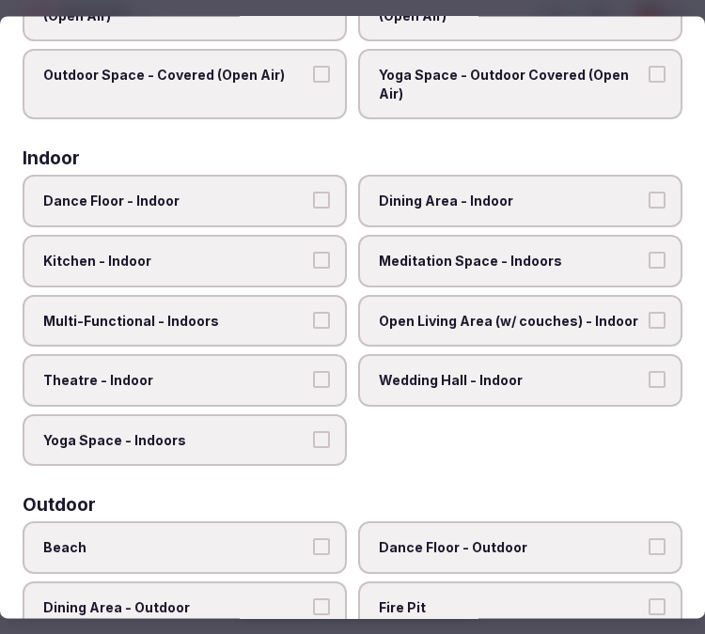
scroll to position [0, 0]
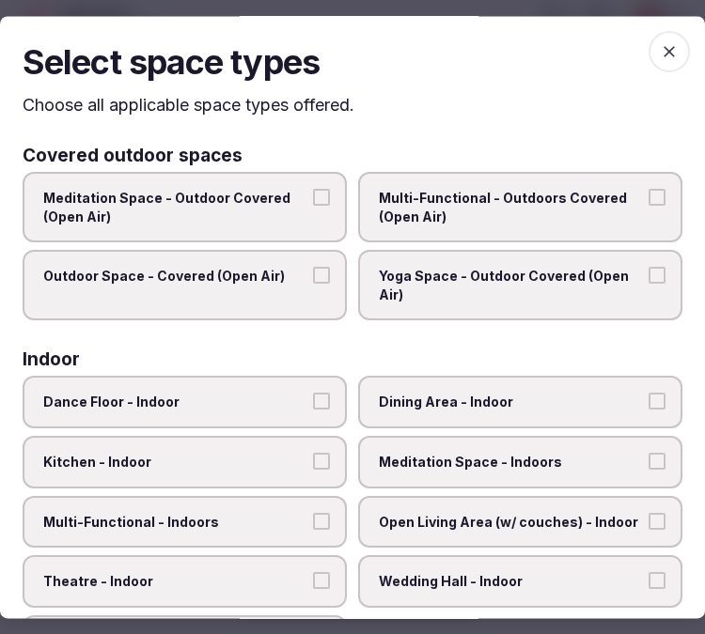
click at [663, 45] on span "button" at bounding box center [668, 51] width 41 height 41
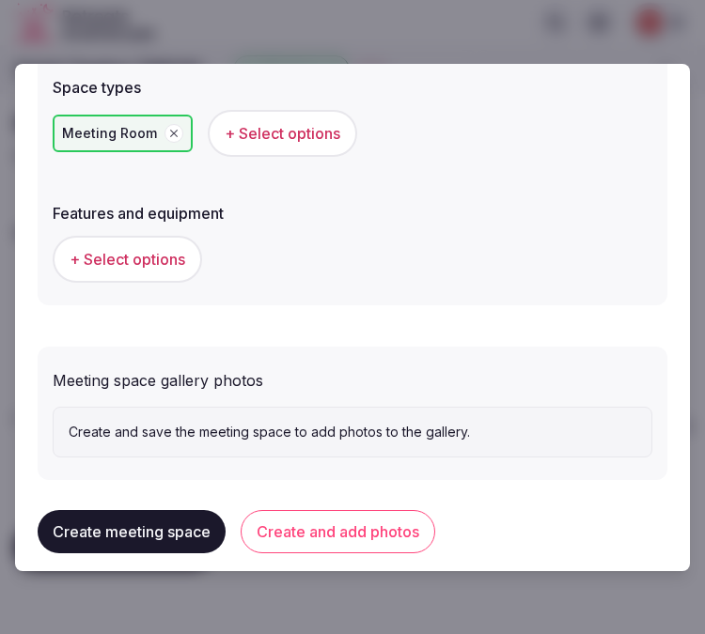
scroll to position [1248, 0]
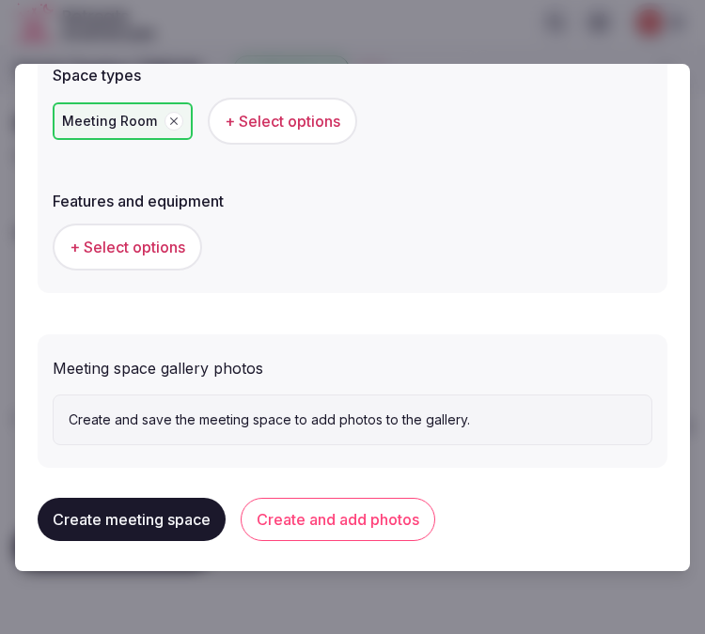
click at [166, 241] on span "+ Select options" at bounding box center [128, 247] width 116 height 21
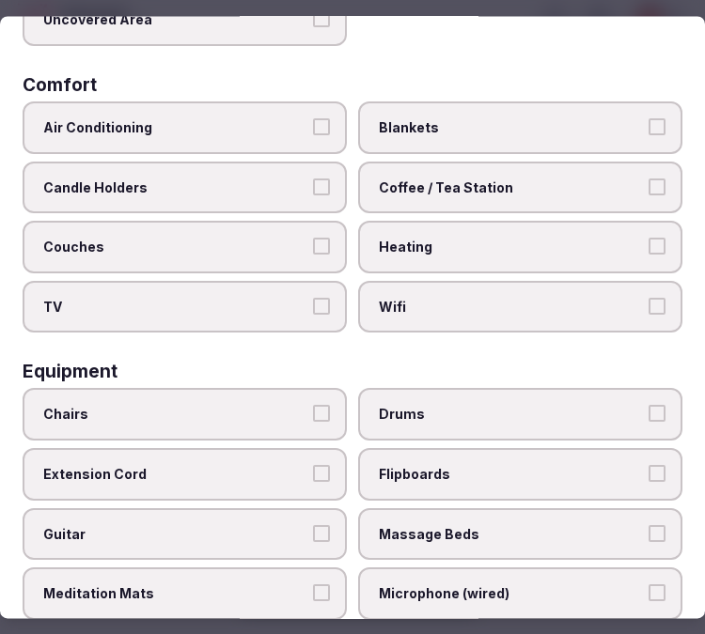
click at [220, 389] on label "Chairs" at bounding box center [185, 415] width 324 height 53
click at [313, 406] on button "Chairs" at bounding box center [321, 414] width 17 height 17
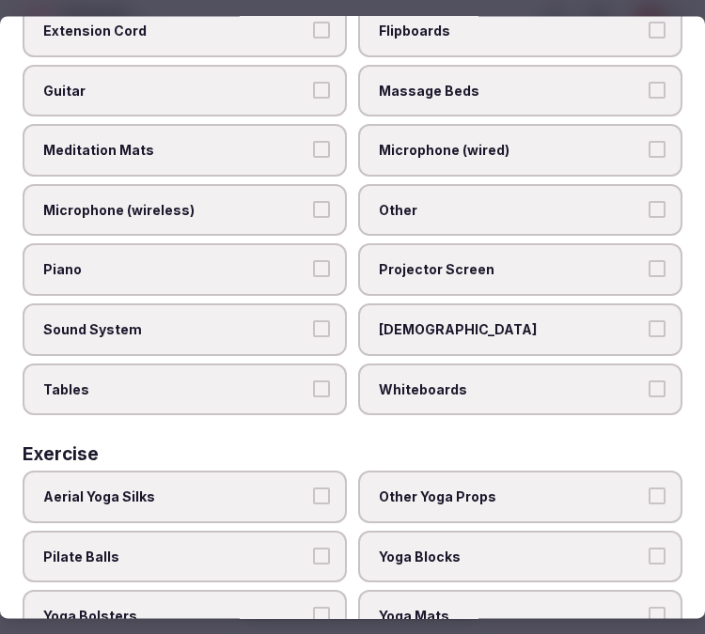
scroll to position [825, 0]
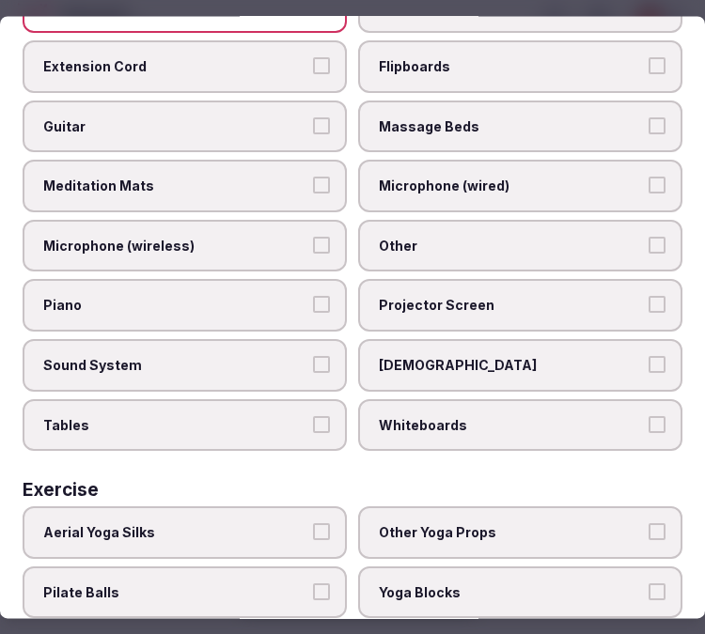
click at [175, 416] on span "Tables" at bounding box center [175, 425] width 264 height 19
click at [313, 416] on button "Tables" at bounding box center [321, 424] width 17 height 17
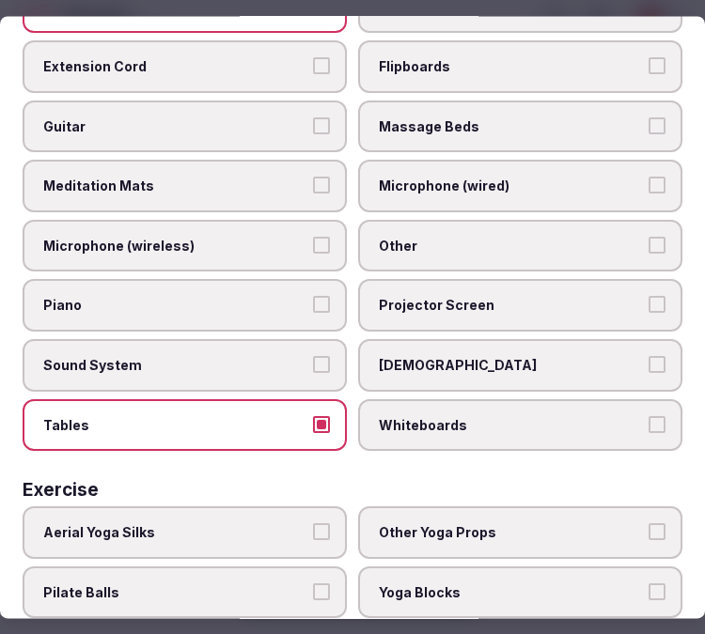
click at [389, 237] on span "Other" at bounding box center [511, 246] width 264 height 19
click at [648, 237] on button "Other" at bounding box center [656, 245] width 17 height 17
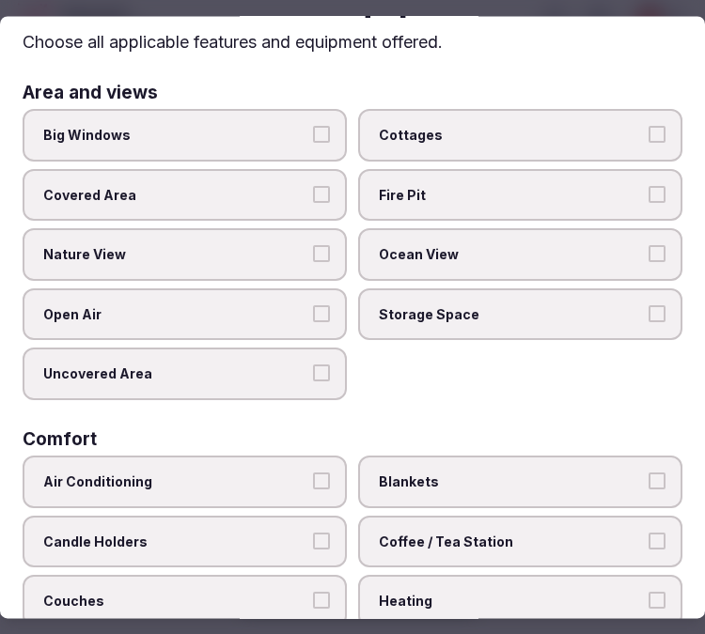
scroll to position [0, 0]
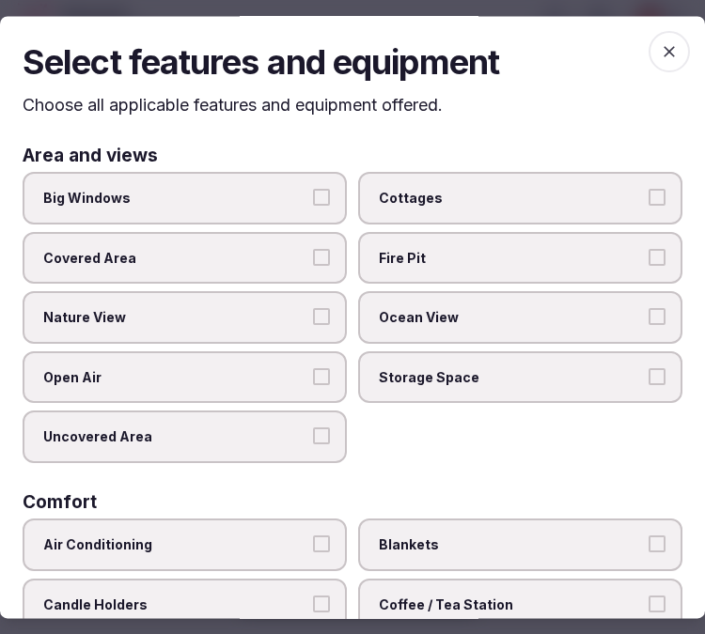
click at [660, 43] on icon "button" at bounding box center [669, 51] width 19 height 19
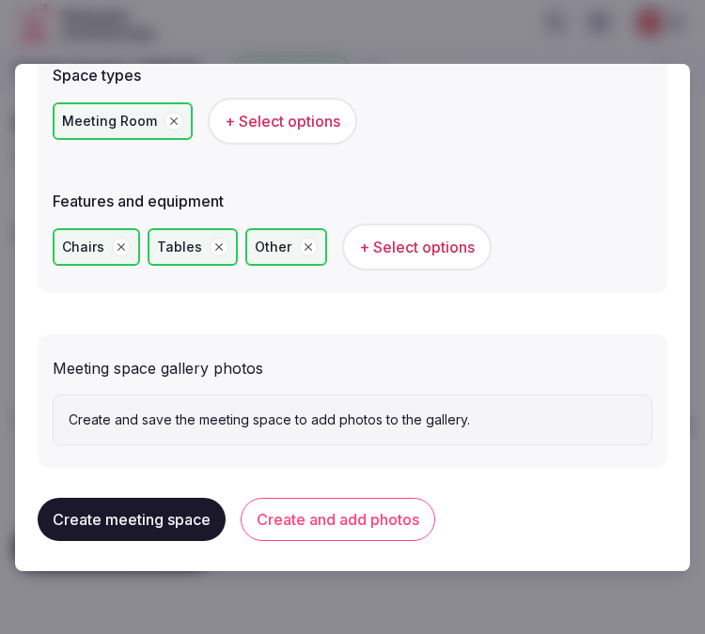
click at [354, 505] on button "Create and add photos" at bounding box center [338, 519] width 194 height 43
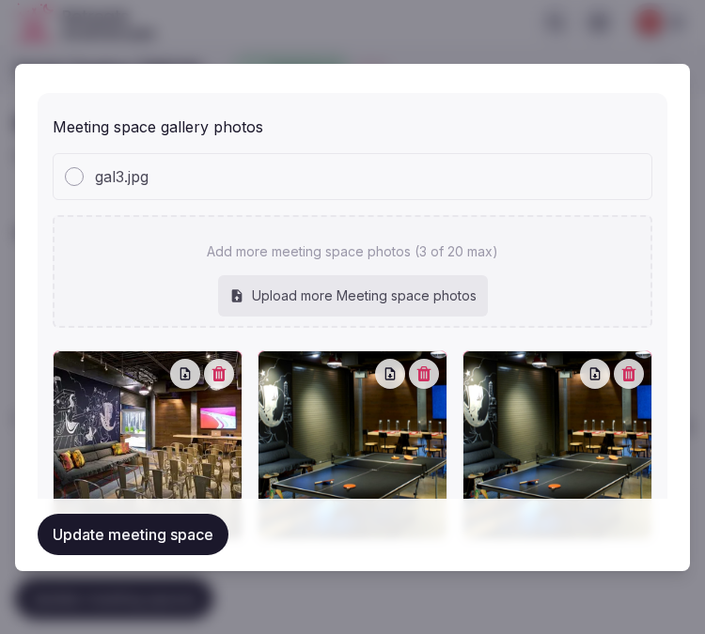
scroll to position [1525, 0]
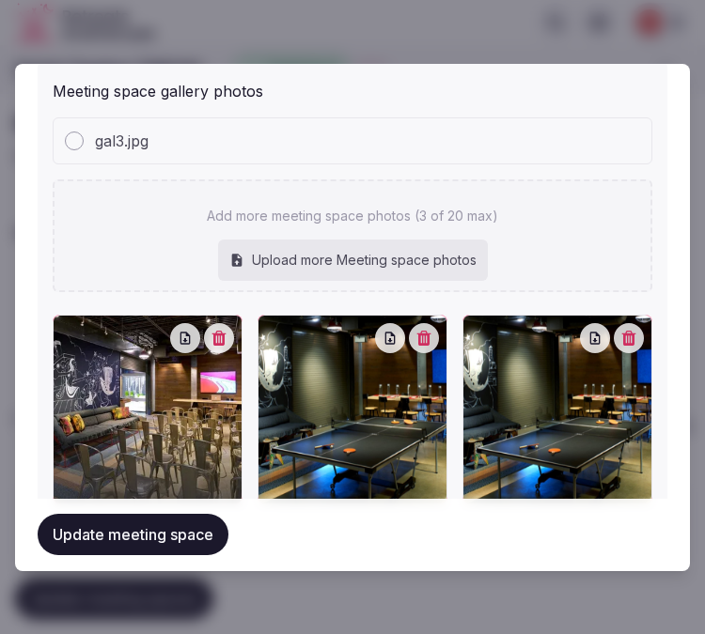
click at [68, 532] on button "Update meeting space" at bounding box center [133, 535] width 191 height 41
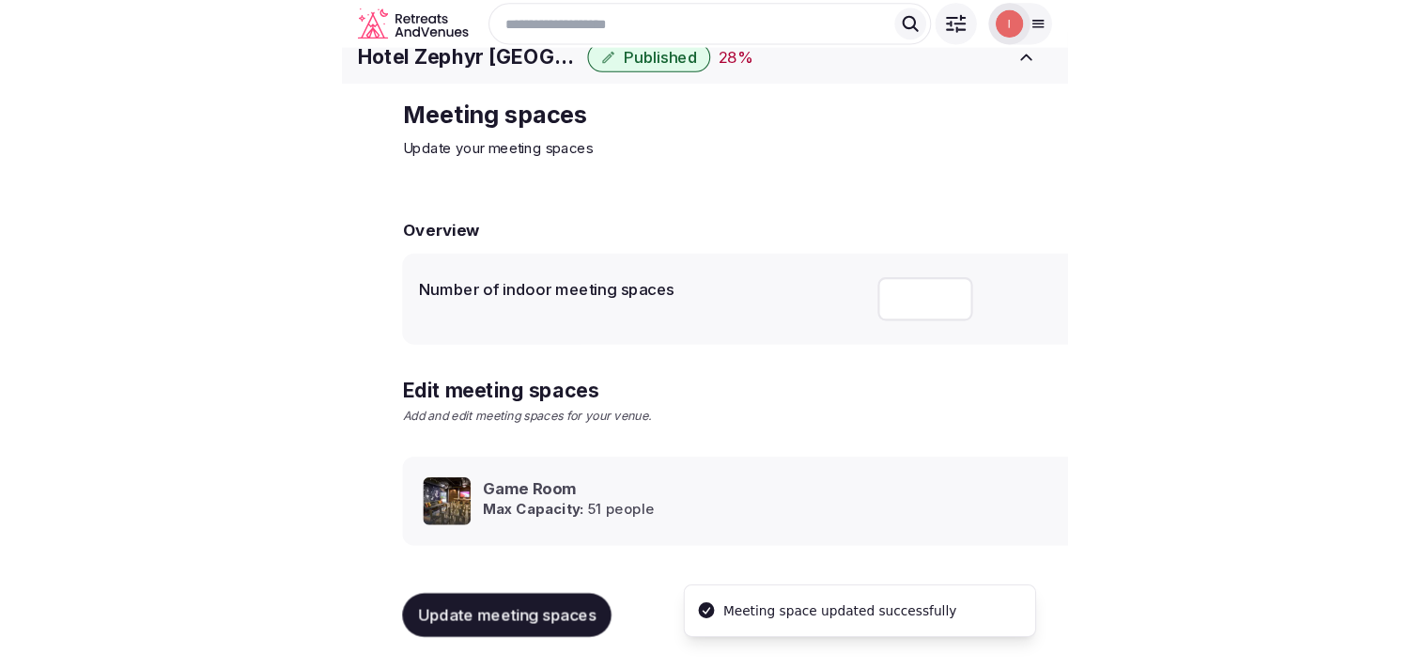
scroll to position [17, 0]
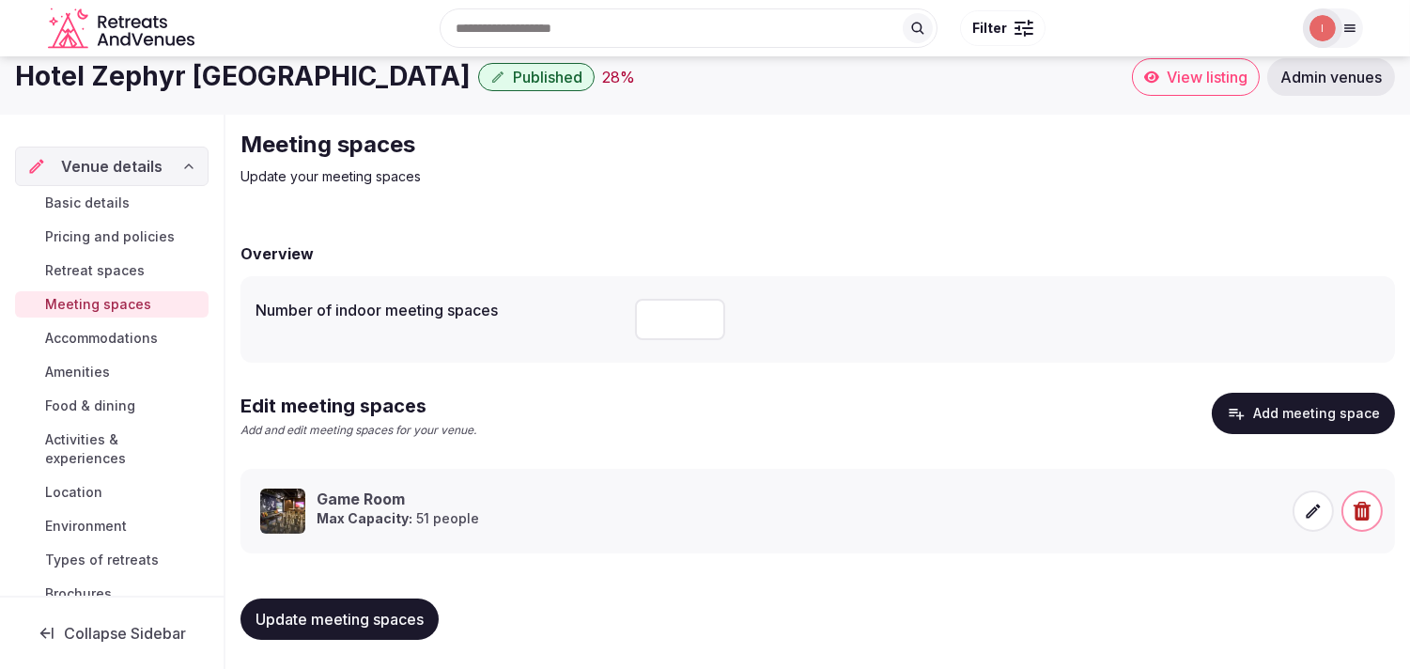
drag, startPoint x: 95, startPoint y: 334, endPoint x: 113, endPoint y: 293, distance: 44.2
click at [96, 333] on span "Accommodations" at bounding box center [101, 338] width 113 height 19
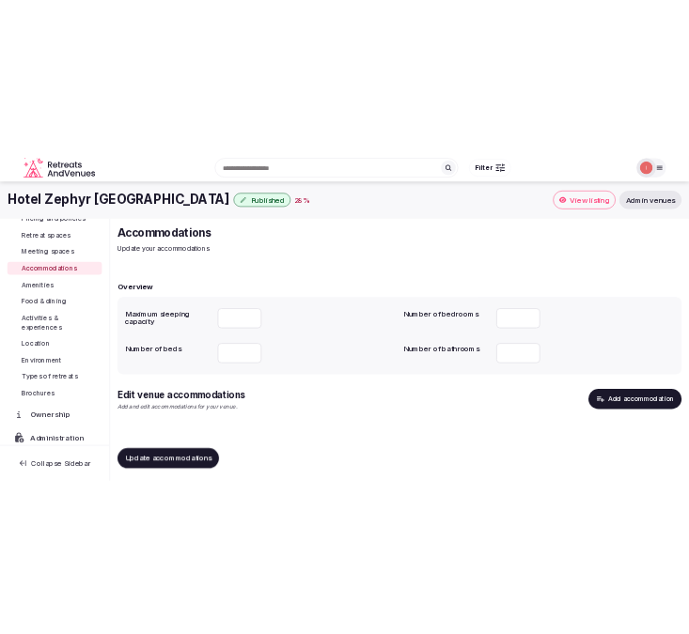
scroll to position [4, 0]
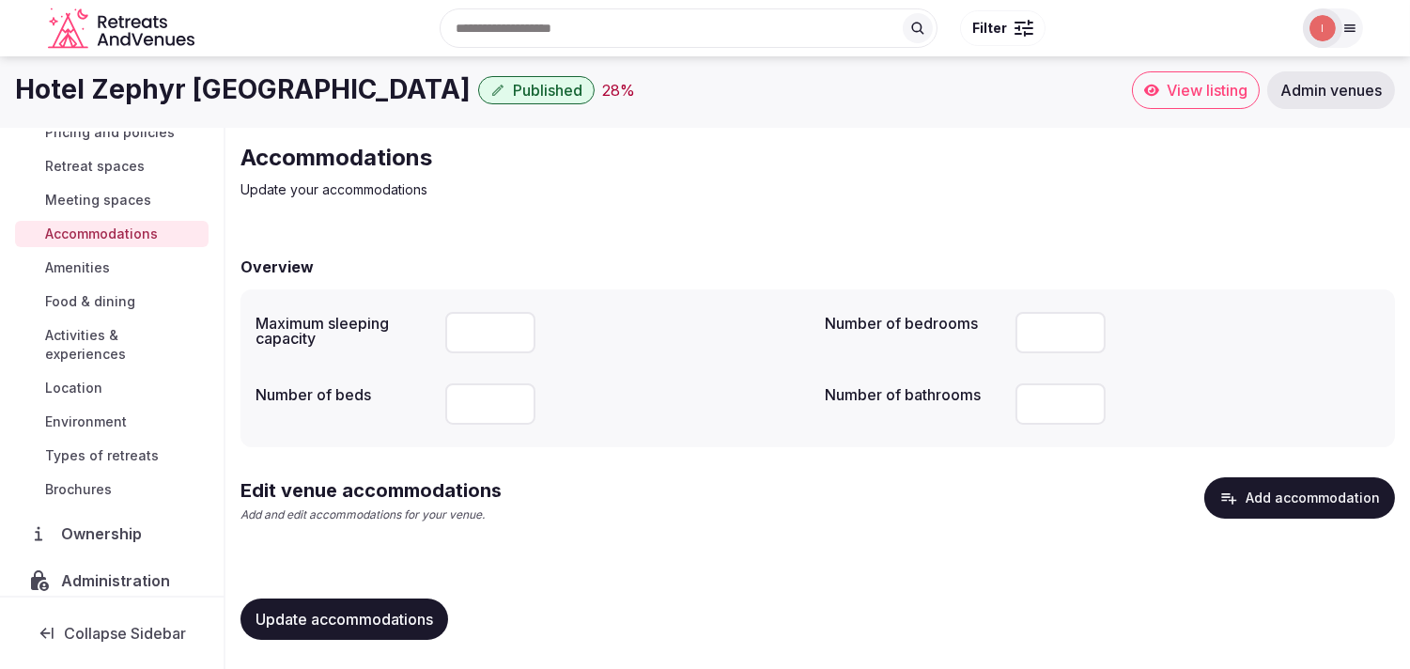
click at [395, 610] on span "Update accommodations" at bounding box center [345, 619] width 178 height 19
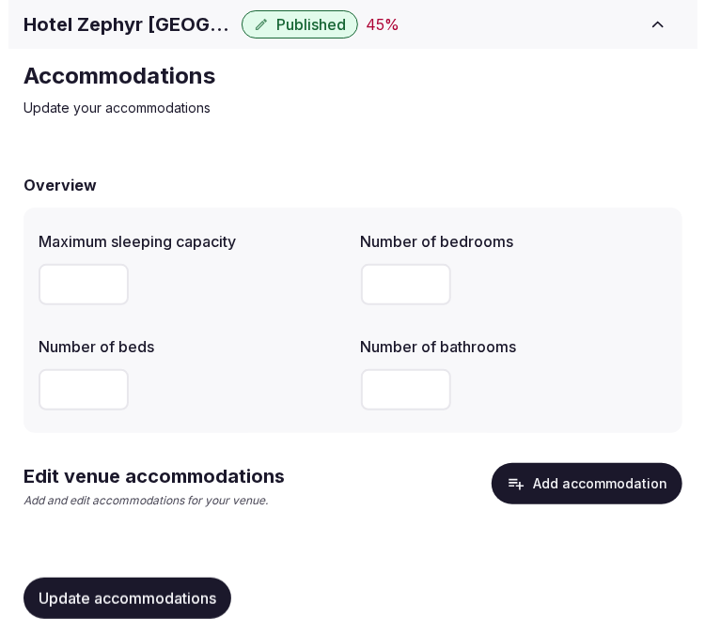
scroll to position [69, 0]
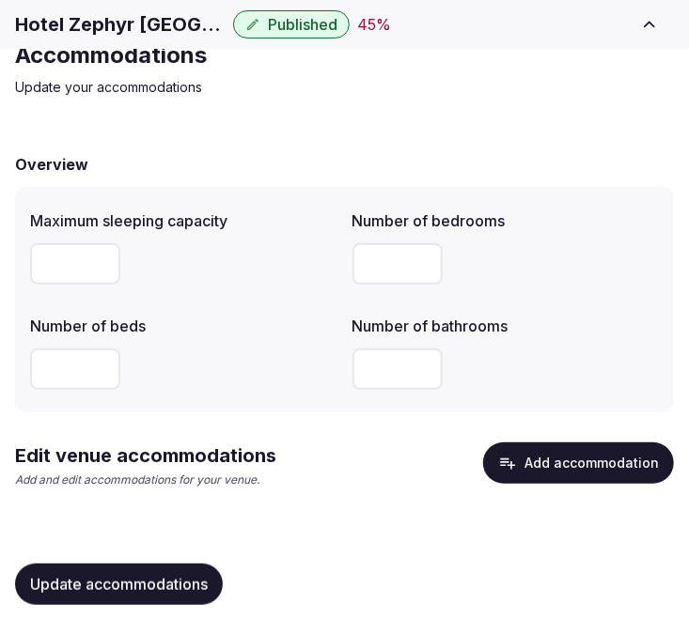
click at [596, 453] on button "Add accommodation" at bounding box center [578, 463] width 191 height 41
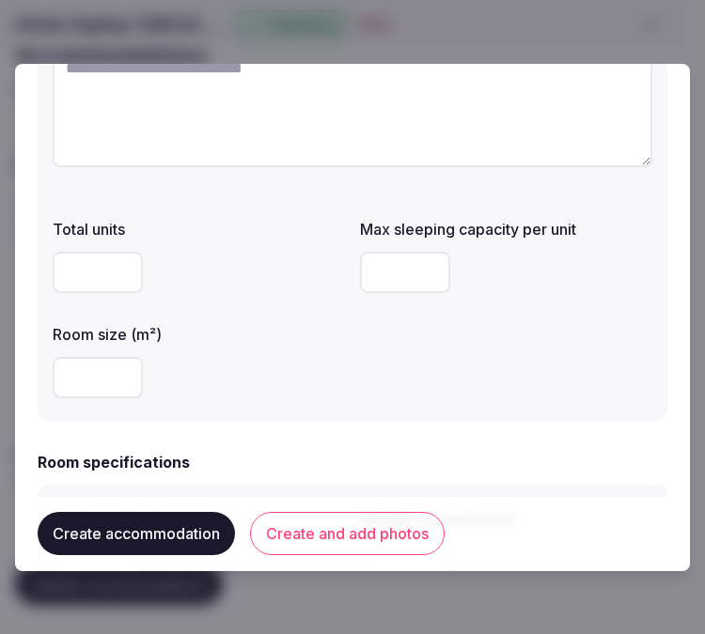
scroll to position [104, 0]
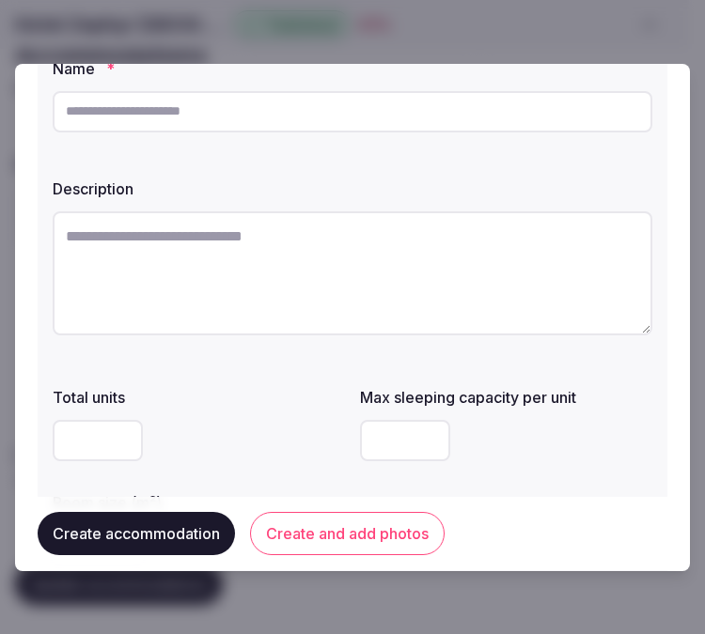
click at [237, 252] on textarea at bounding box center [352, 273] width 599 height 124
paste textarea "**********"
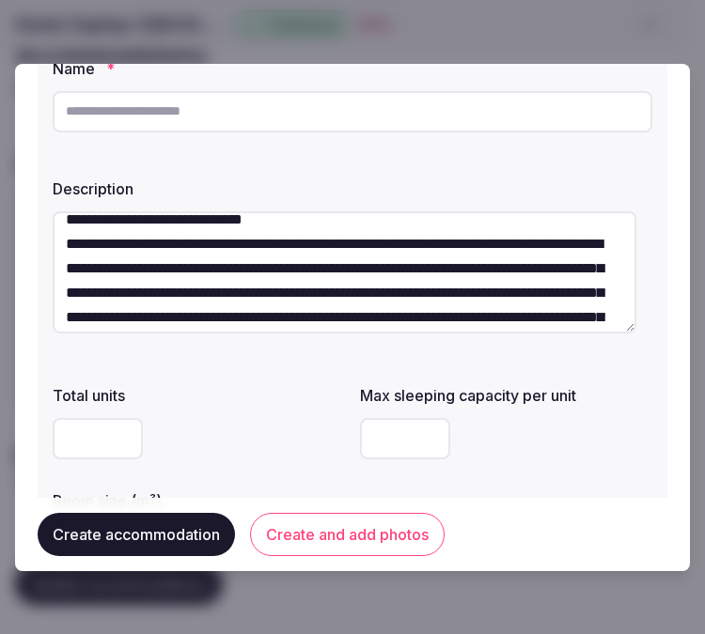
scroll to position [0, 0]
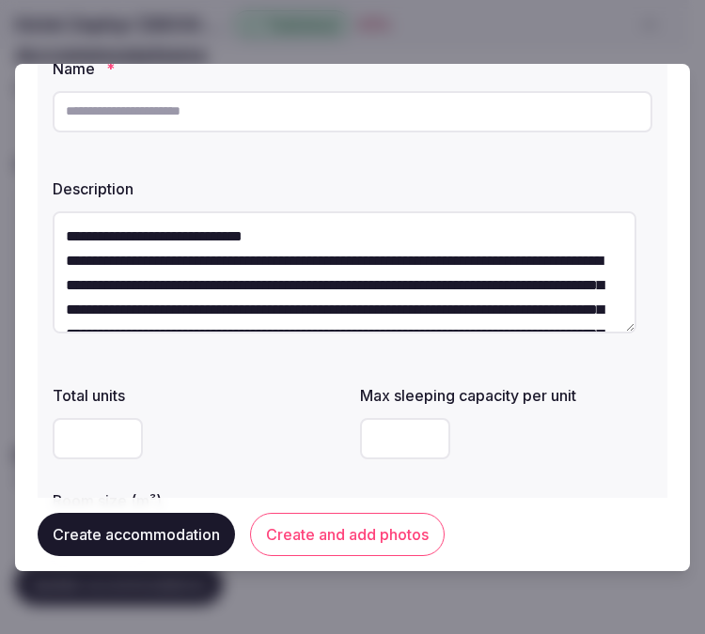
click at [270, 241] on textarea "**********" at bounding box center [344, 272] width 583 height 122
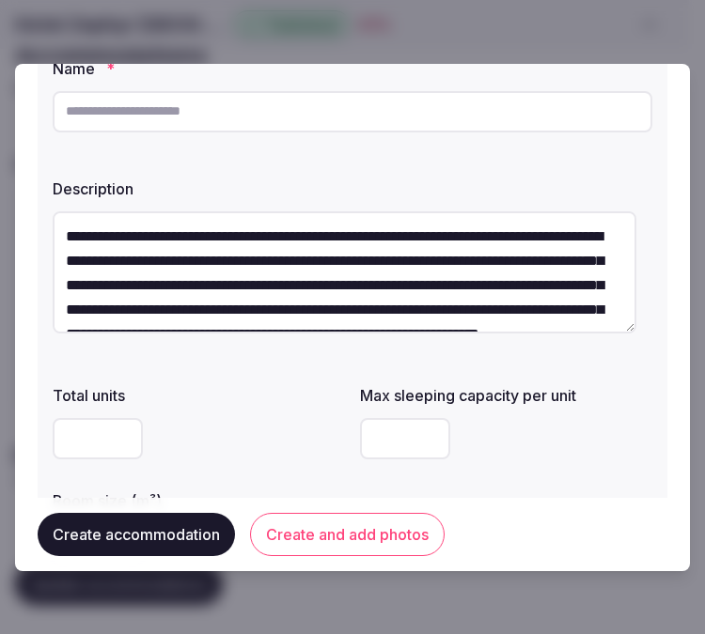
type textarea "**********"
click at [318, 60] on div at bounding box center [352, 317] width 705 height 634
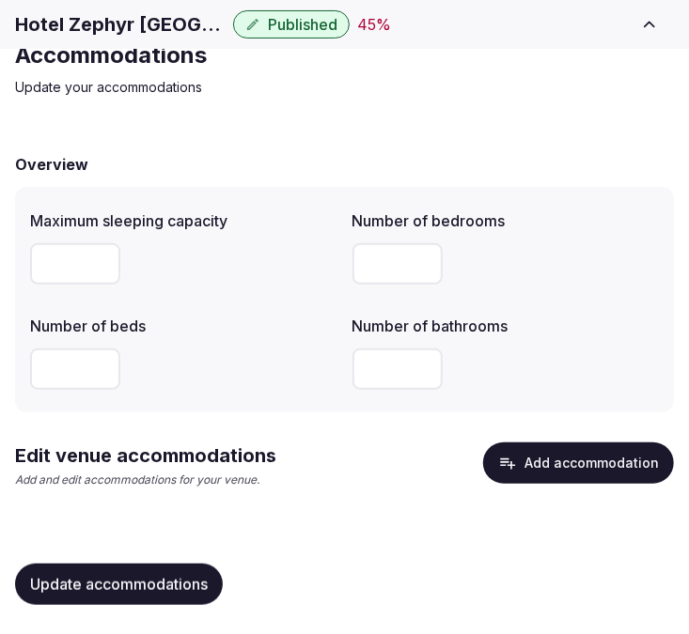
click at [510, 492] on div "Edit venue accommodations Add and edit accommodations for your venue. Add accom…" at bounding box center [344, 473] width 659 height 61
click at [518, 473] on button "Add accommodation" at bounding box center [578, 463] width 191 height 41
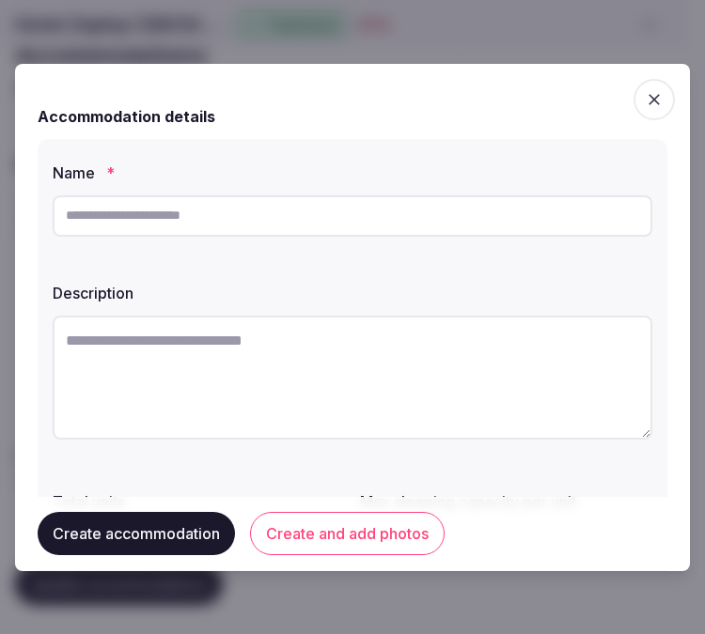
click at [387, 216] on input "text" at bounding box center [352, 215] width 599 height 41
paste input "**********"
type input "**********"
click at [267, 352] on textarea at bounding box center [352, 378] width 599 height 124
paste textarea "**********"
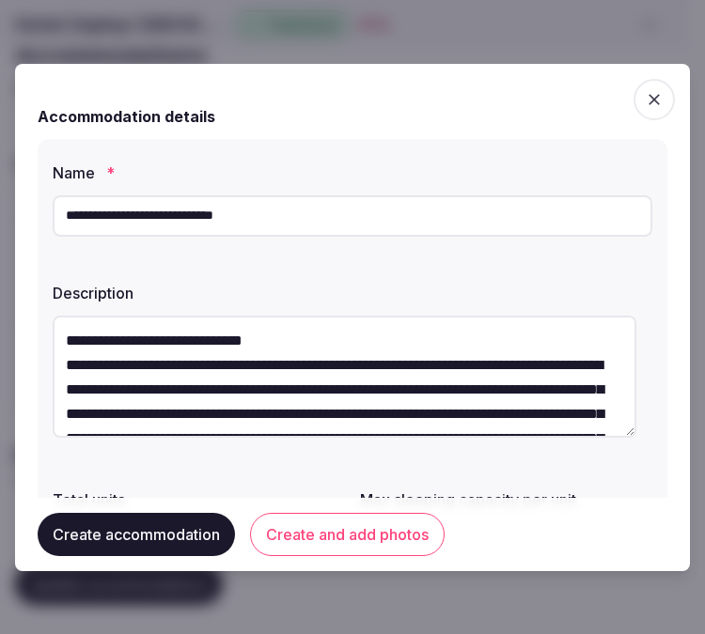
click at [303, 341] on textarea "**********" at bounding box center [344, 377] width 583 height 122
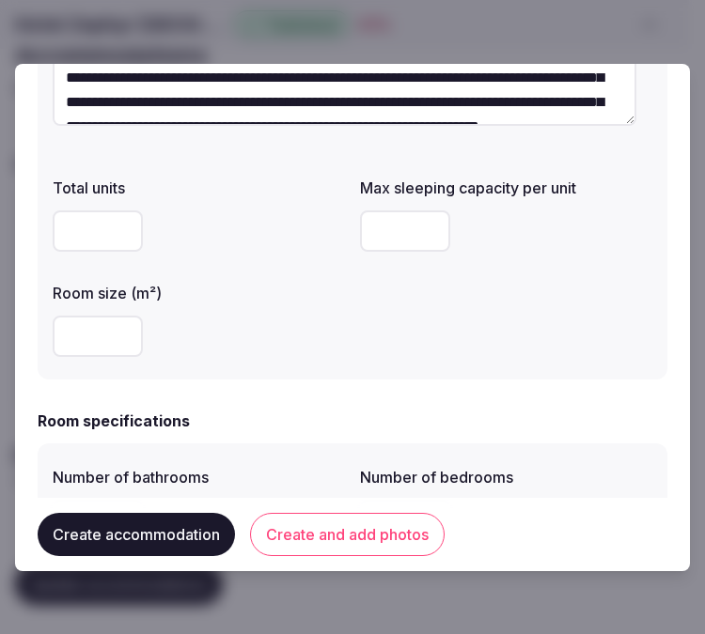
scroll to position [313, 0]
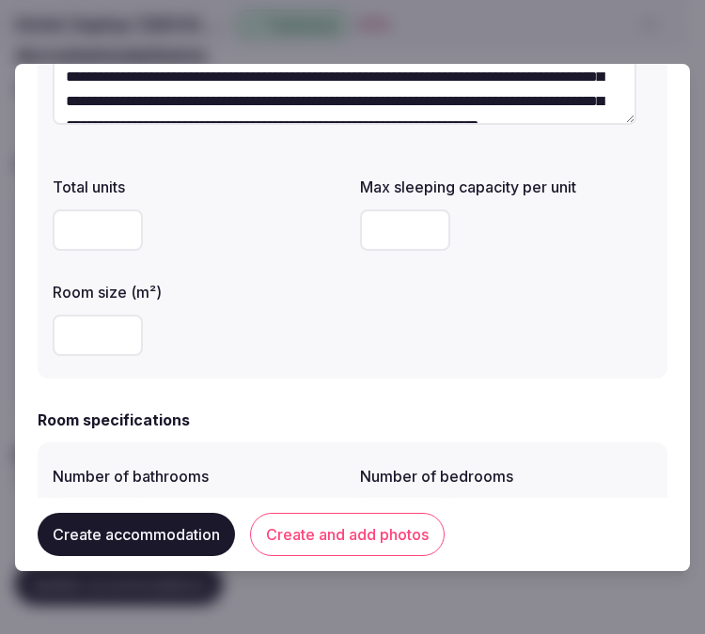
type textarea "**********"
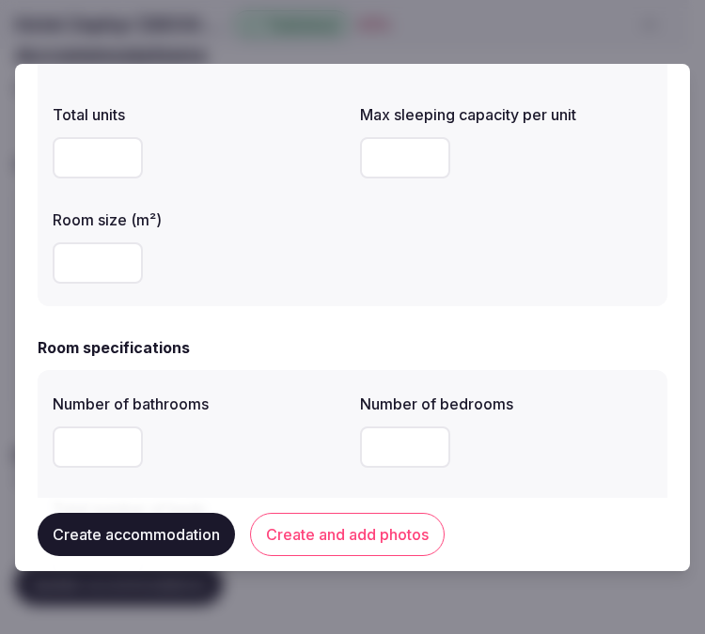
scroll to position [417, 0]
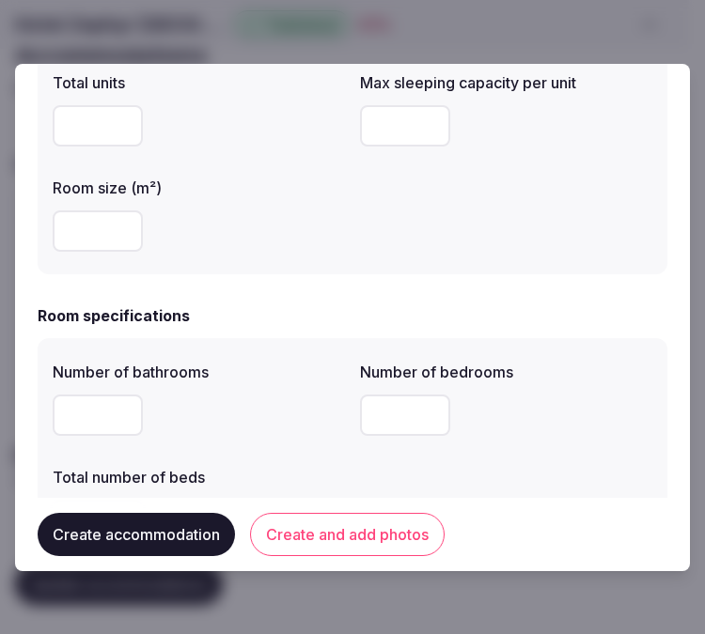
click at [386, 122] on input "number" at bounding box center [405, 125] width 90 height 41
type input "*"
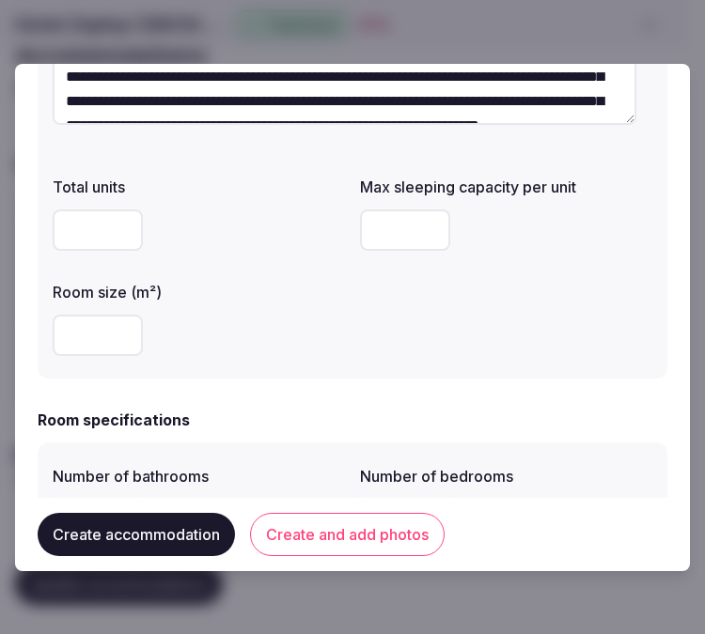
click at [108, 327] on input "number" at bounding box center [98, 335] width 90 height 41
click at [189, 409] on div "Room specifications" at bounding box center [353, 420] width 630 height 23
click at [108, 332] on input "number" at bounding box center [98, 335] width 90 height 41
click at [326, 361] on div at bounding box center [199, 335] width 292 height 56
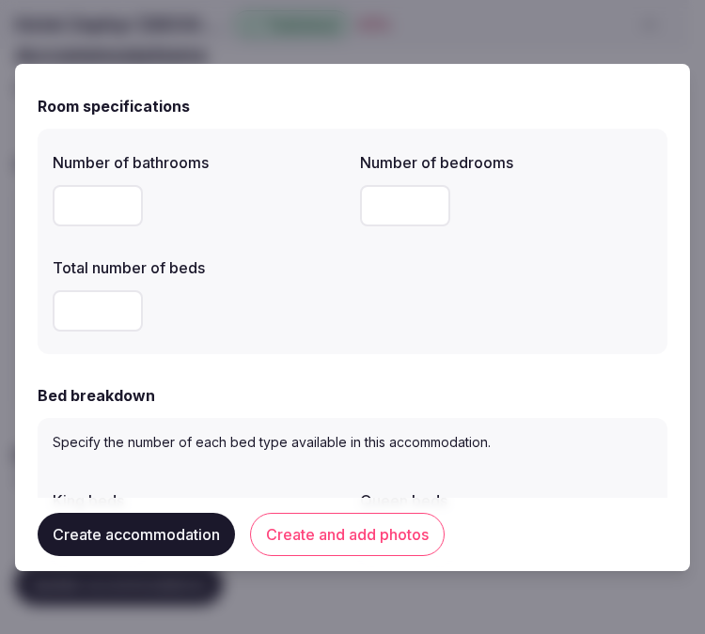
scroll to position [521, 0]
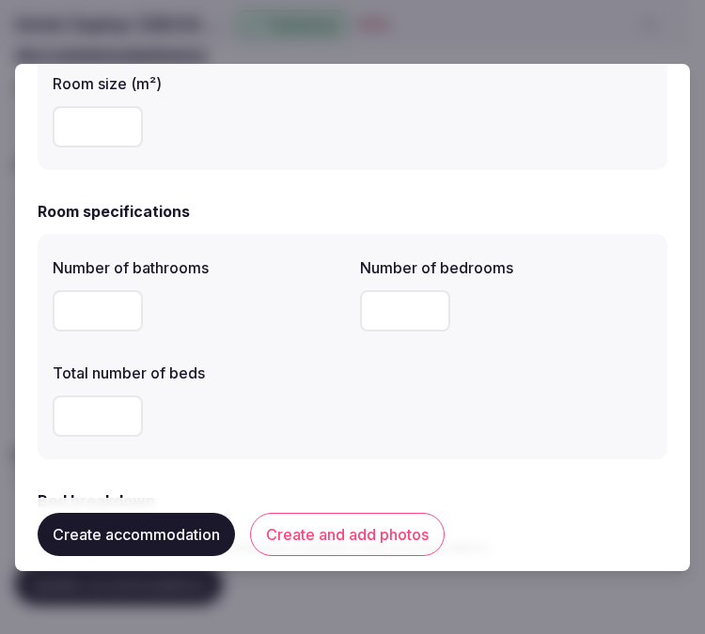
click at [89, 297] on input "number" at bounding box center [98, 310] width 90 height 41
type input "*"
click at [400, 317] on input "number" at bounding box center [405, 310] width 90 height 41
type input "*"
click at [355, 393] on div "Number of bathrooms * Number of bedrooms * Total number of beds" at bounding box center [352, 346] width 599 height 195
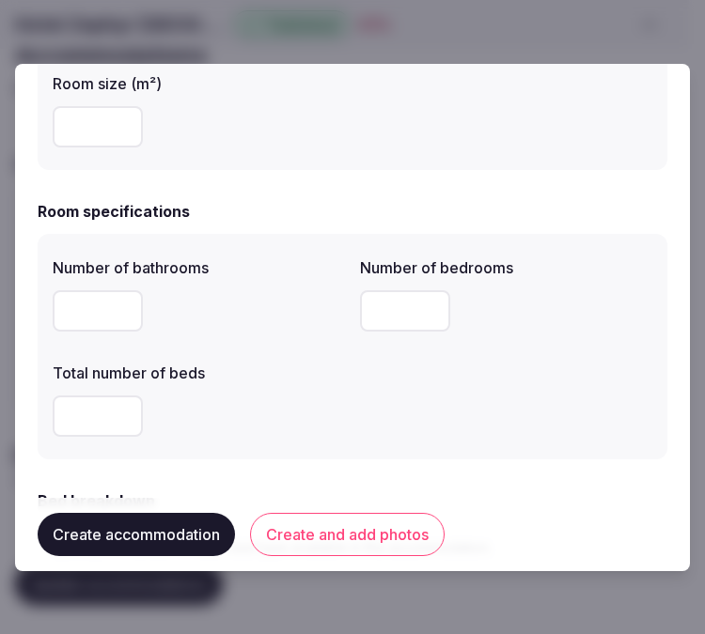
click at [87, 412] on input "number" at bounding box center [98, 416] width 90 height 41
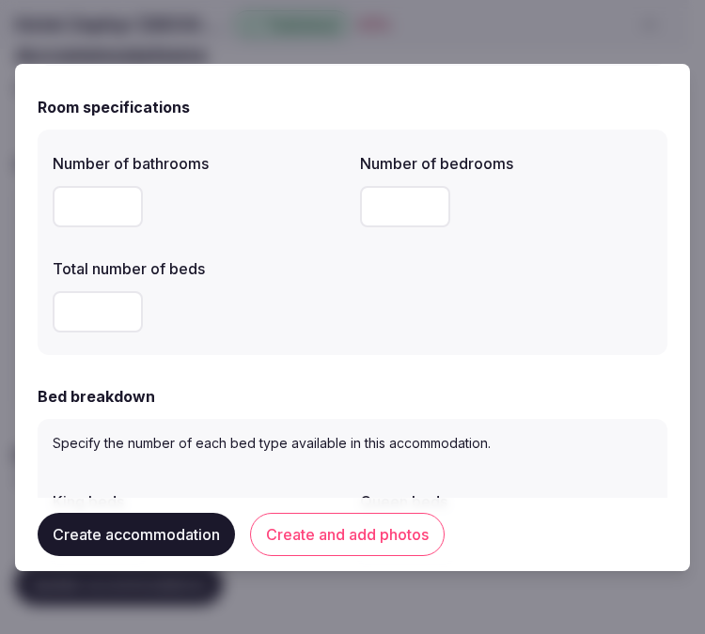
type input "*"
click at [257, 387] on div "Bed breakdown" at bounding box center [353, 396] width 630 height 23
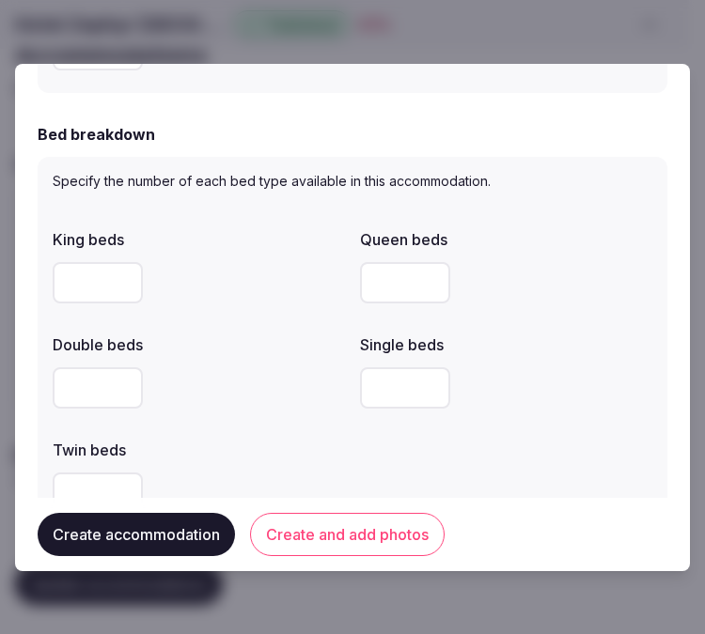
scroll to position [1044, 0]
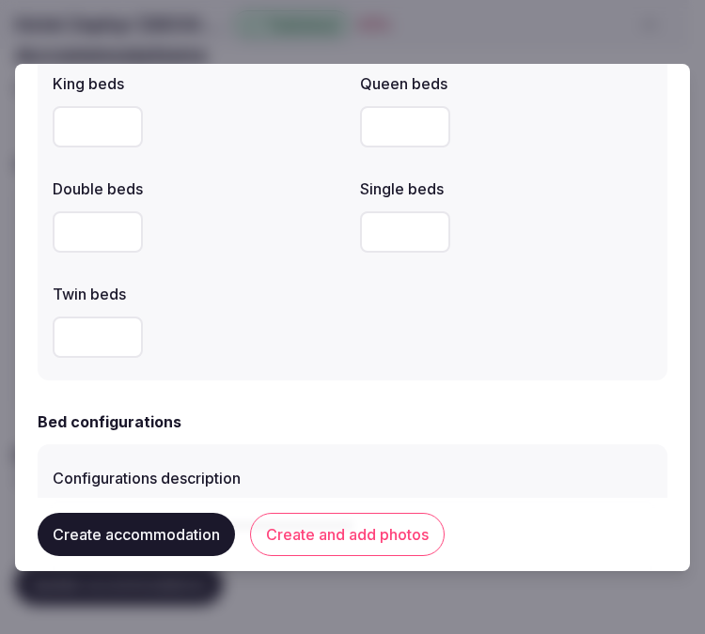
click at [105, 222] on input "number" at bounding box center [98, 231] width 90 height 41
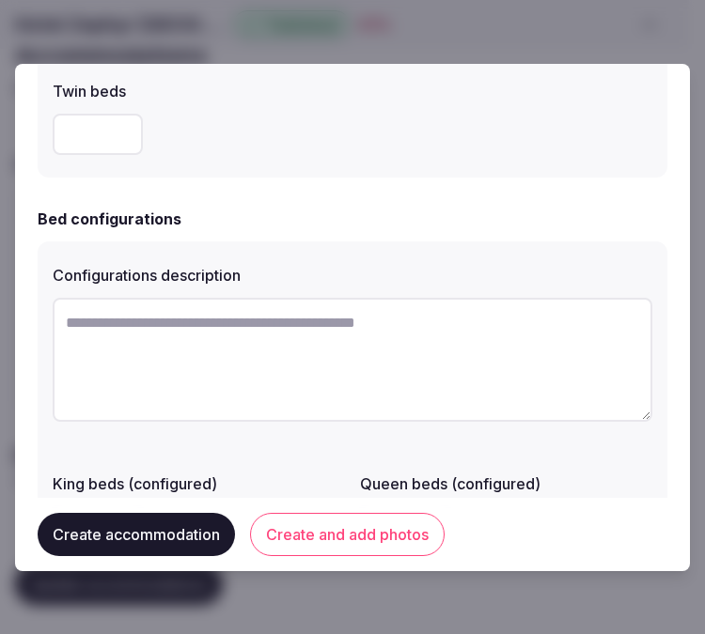
scroll to position [1252, 0]
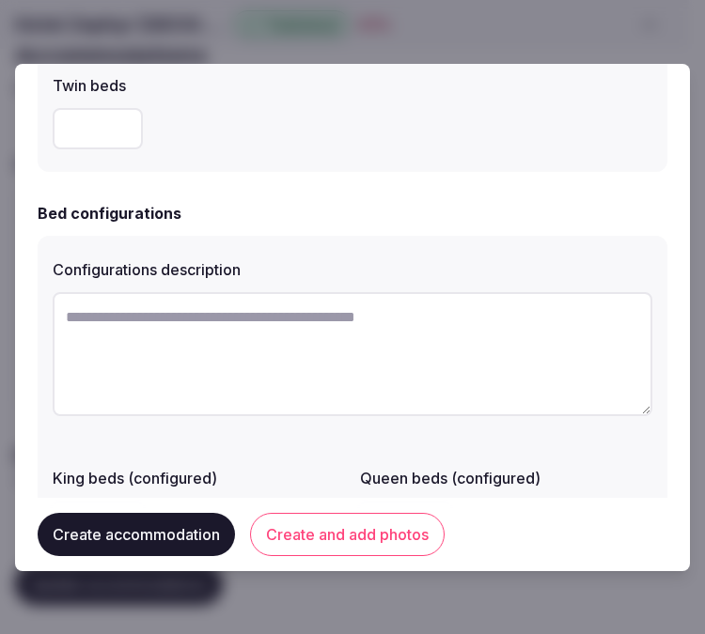
type input "*"
click at [211, 362] on textarea at bounding box center [352, 354] width 599 height 124
click at [390, 305] on textarea at bounding box center [352, 354] width 599 height 124
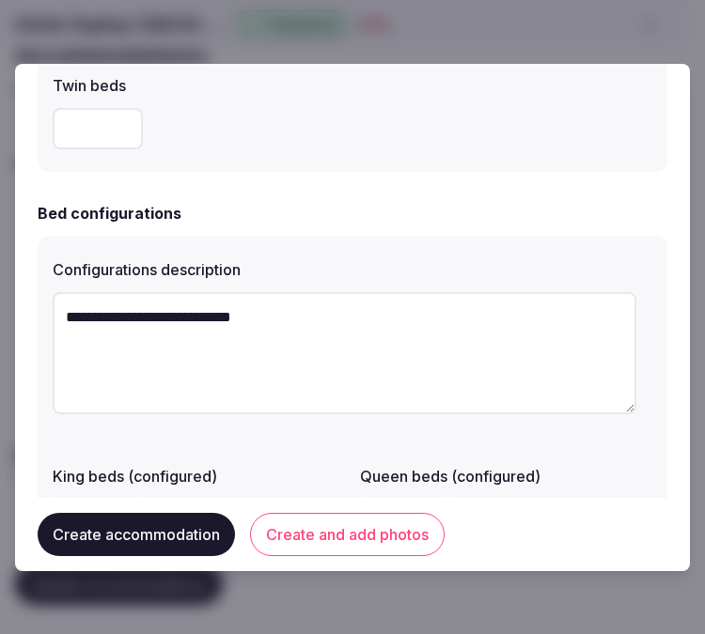
drag, startPoint x: 73, startPoint y: 321, endPoint x: 44, endPoint y: 317, distance: 29.5
click at [44, 317] on div "**********" at bounding box center [353, 452] width 630 height 432
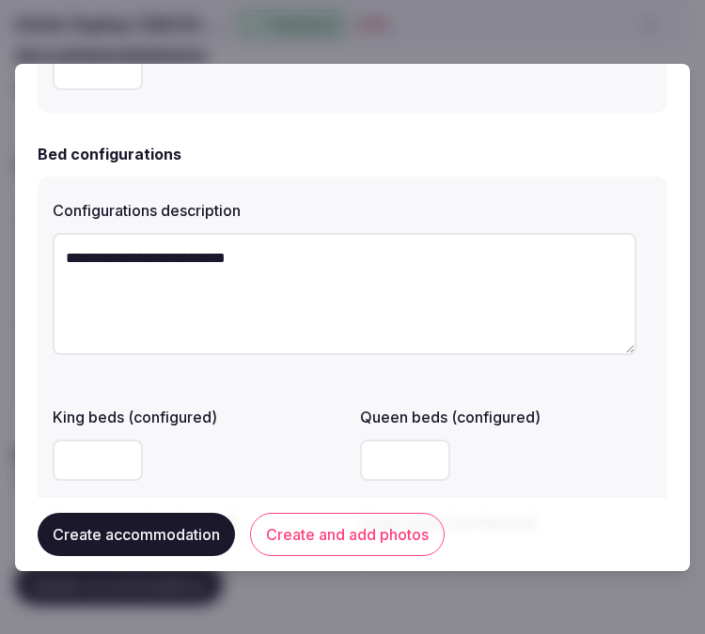
scroll to position [1357, 0]
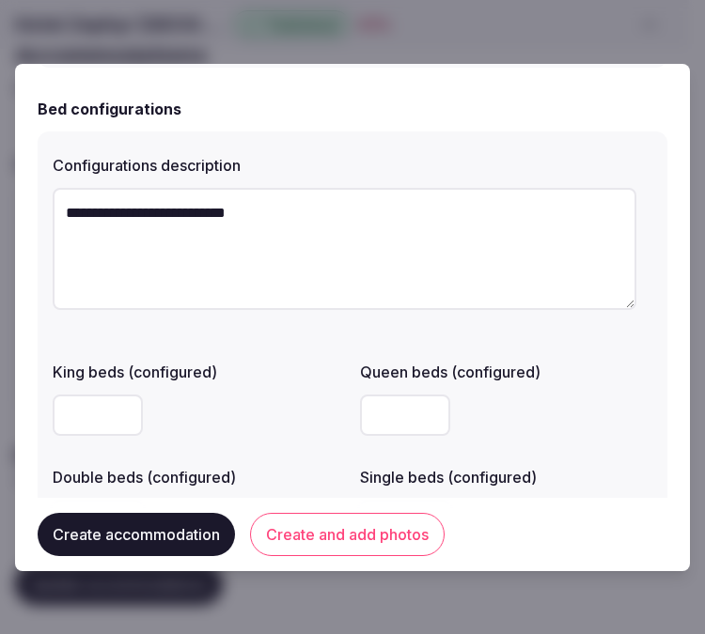
type textarea "**********"
click at [43, 397] on div "**********" at bounding box center [353, 348] width 630 height 432
click at [80, 423] on input "number" at bounding box center [98, 415] width 90 height 41
type input "*"
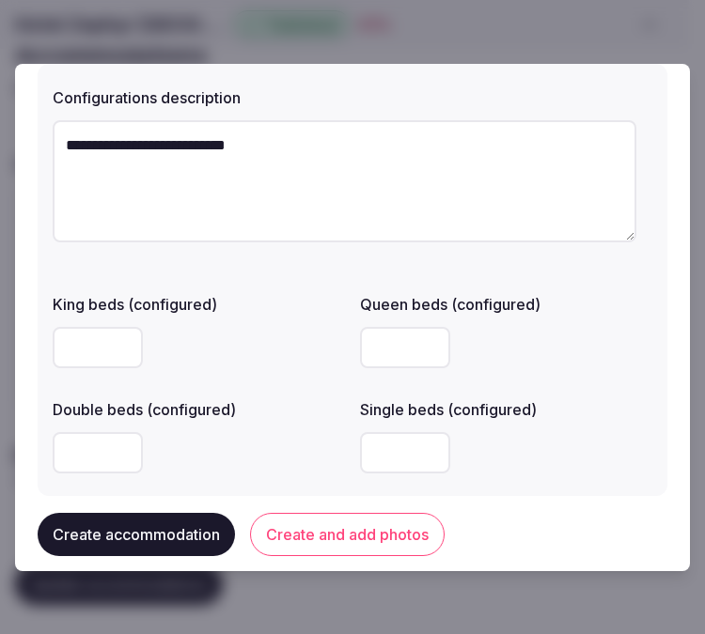
scroll to position [1461, 0]
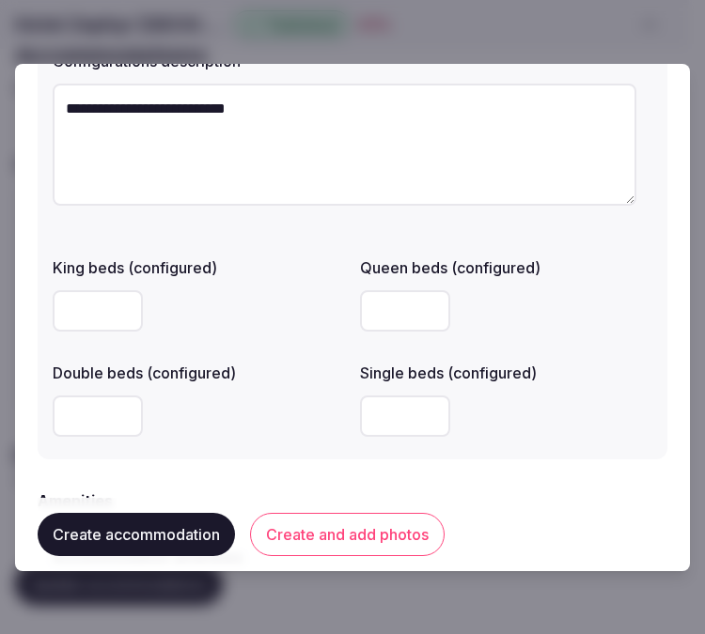
click at [188, 534] on button "Create accommodation" at bounding box center [136, 534] width 197 height 43
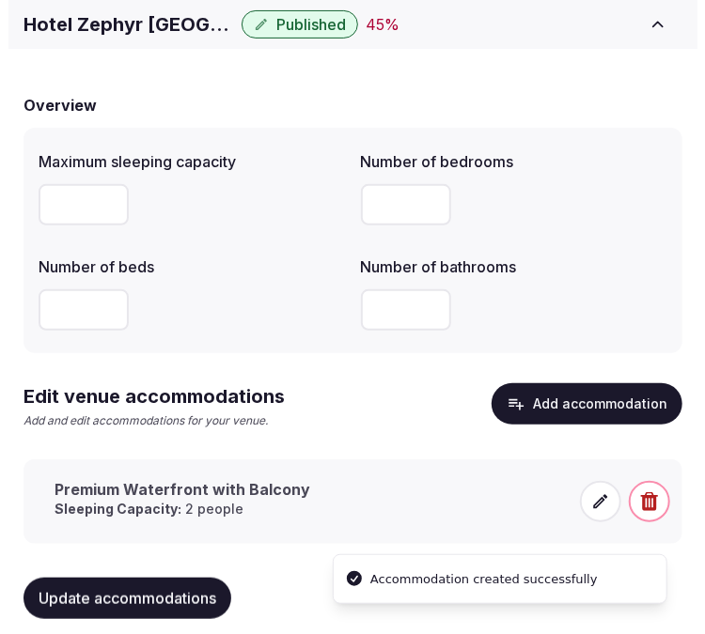
scroll to position [153, 0]
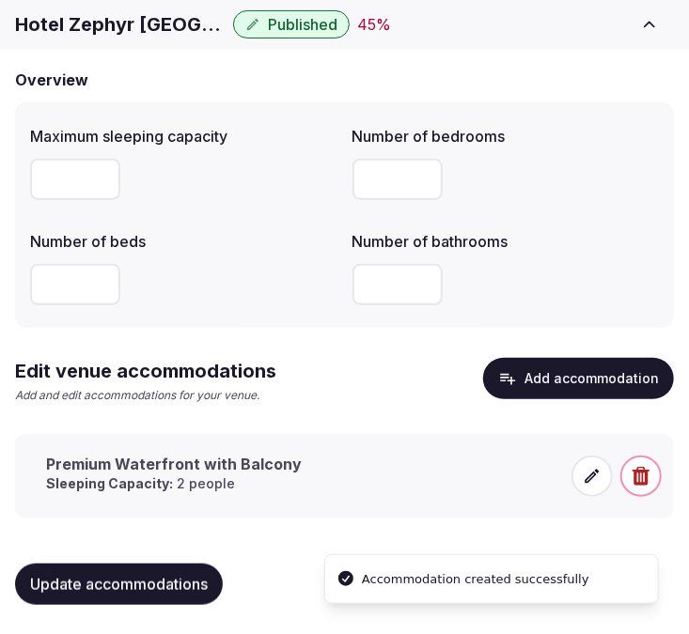
click at [583, 483] on icon at bounding box center [592, 476] width 19 height 19
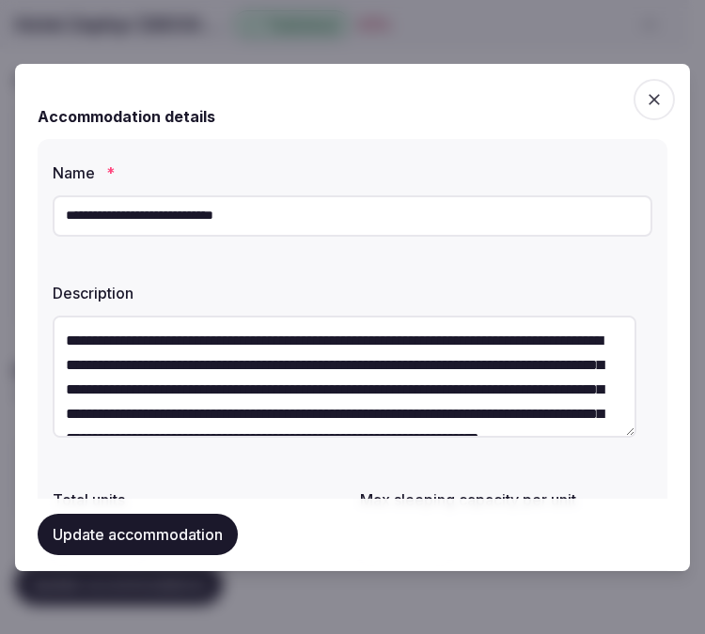
click at [132, 537] on button "Update accommodation" at bounding box center [138, 535] width 200 height 41
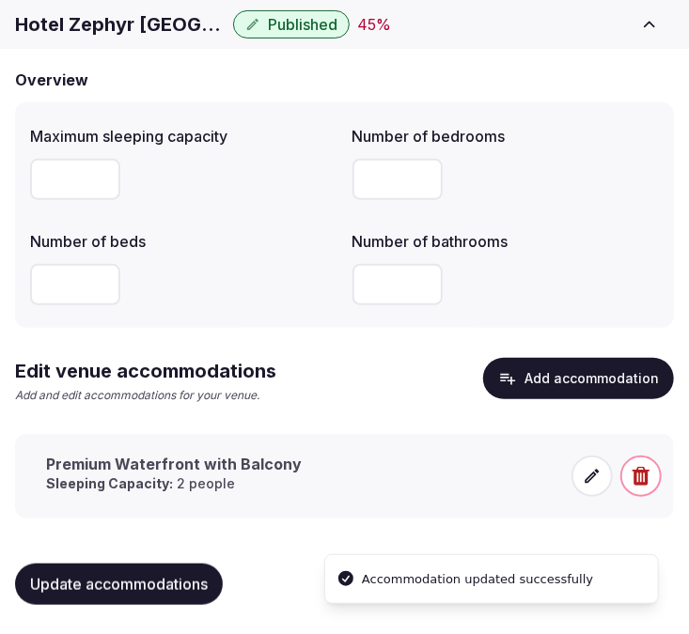
click at [598, 475] on icon at bounding box center [592, 476] width 19 height 19
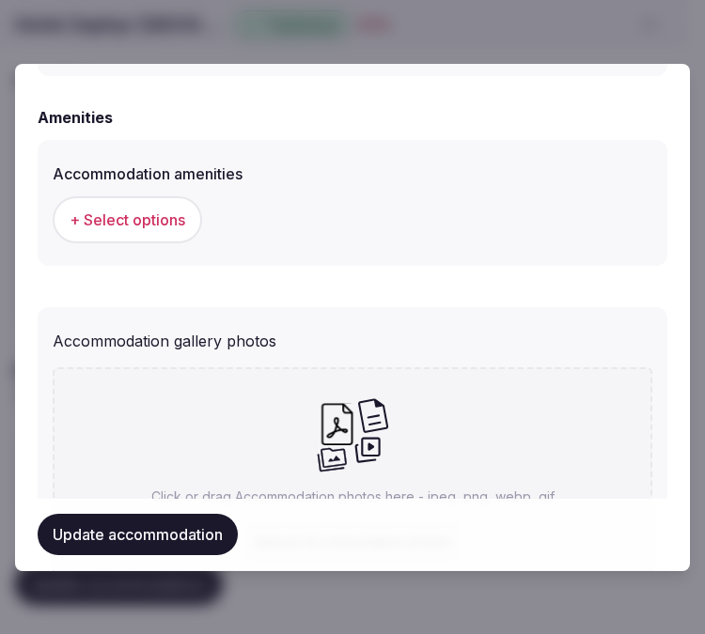
scroll to position [1890, 0]
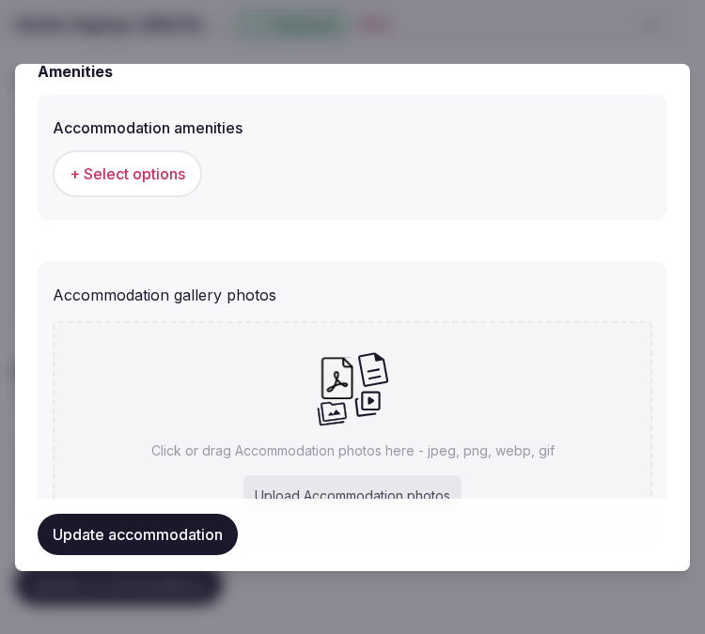
click at [154, 177] on span "+ Select options" at bounding box center [128, 173] width 116 height 21
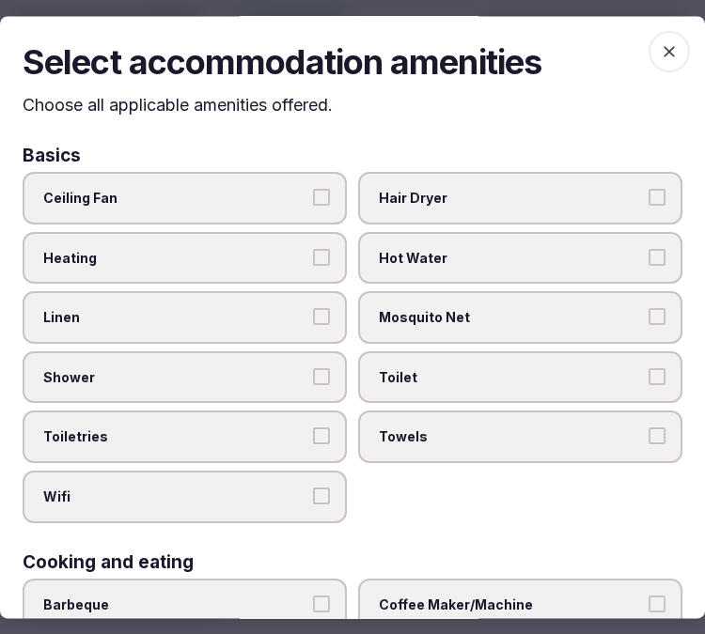
click at [267, 335] on label "Linen" at bounding box center [185, 318] width 324 height 53
click at [313, 326] on button "Linen" at bounding box center [321, 317] width 17 height 17
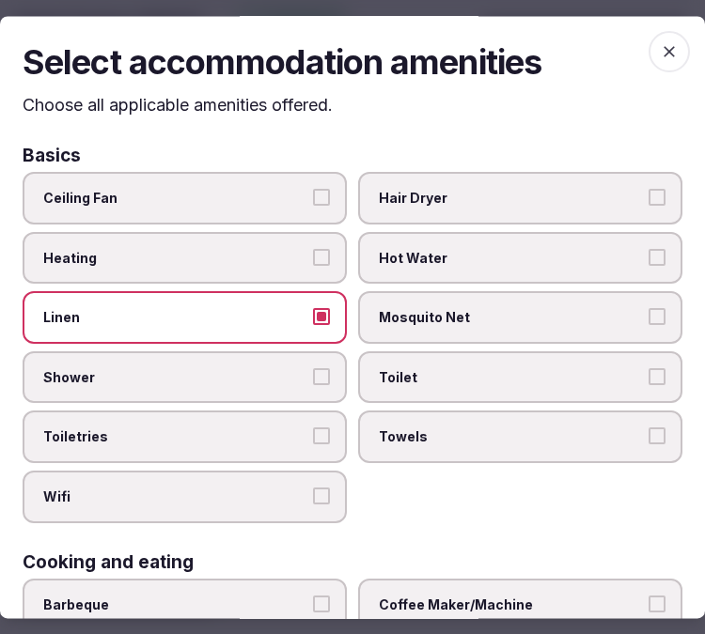
click at [280, 368] on span "Shower" at bounding box center [175, 377] width 264 height 19
click at [313, 368] on button "Shower" at bounding box center [321, 376] width 17 height 17
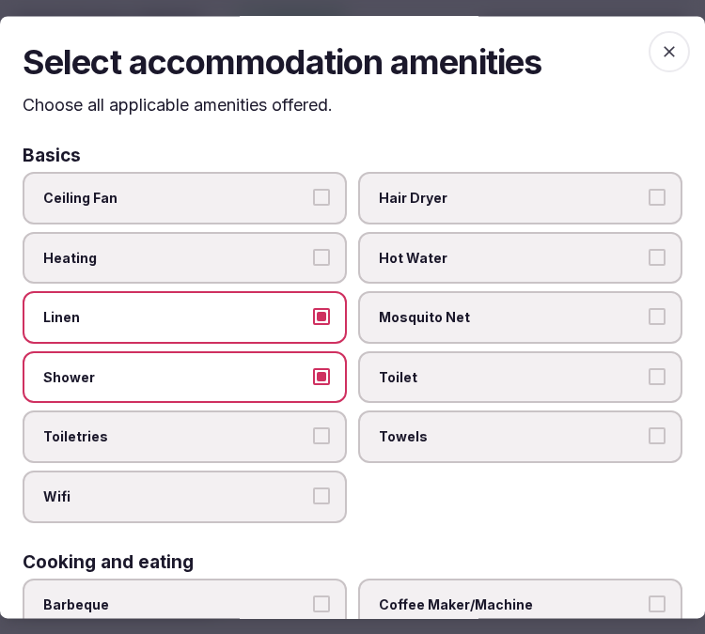
click at [286, 435] on span "Toiletries" at bounding box center [175, 437] width 264 height 19
click at [313, 435] on button "Toiletries" at bounding box center [321, 436] width 17 height 17
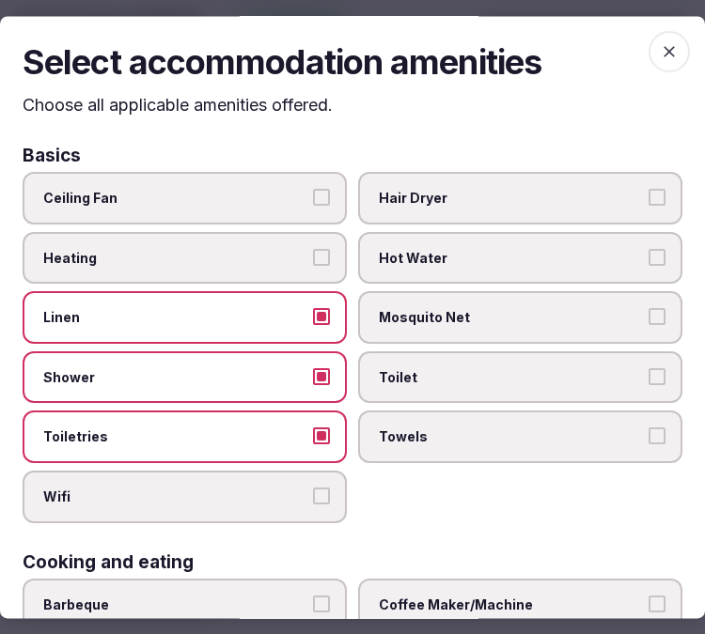
click at [301, 485] on label "Wifi" at bounding box center [185, 497] width 324 height 53
click at [313, 488] on button "Wifi" at bounding box center [321, 496] width 17 height 17
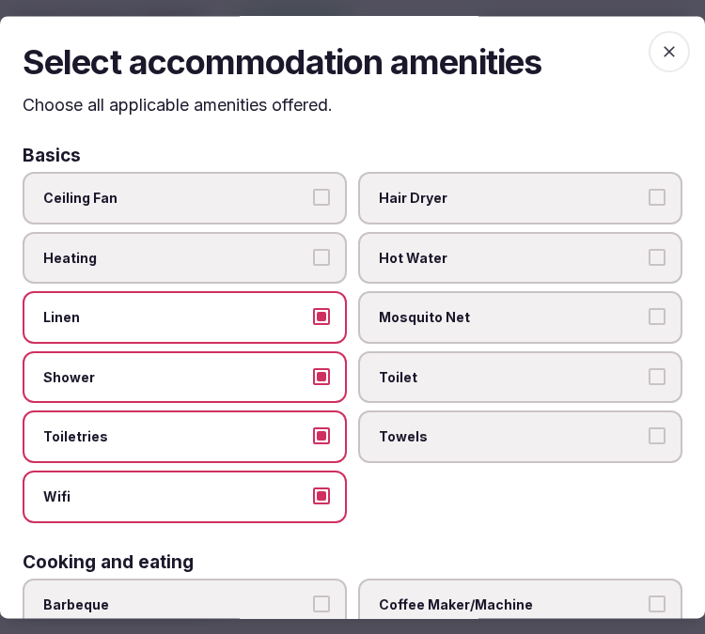
click at [421, 428] on span "Towels" at bounding box center [511, 437] width 264 height 19
click at [648, 428] on button "Towels" at bounding box center [656, 436] width 17 height 17
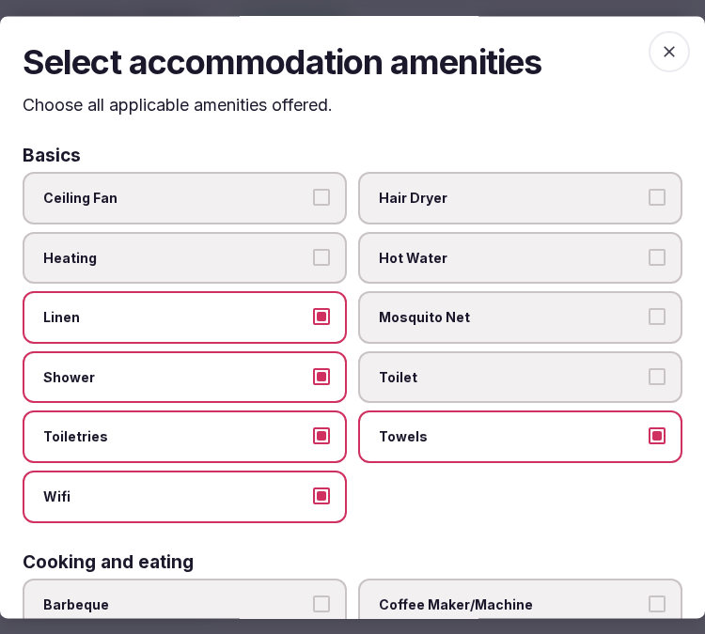
click at [412, 372] on span "Toilet" at bounding box center [511, 377] width 264 height 19
click at [648, 372] on button "Toilet" at bounding box center [656, 376] width 17 height 17
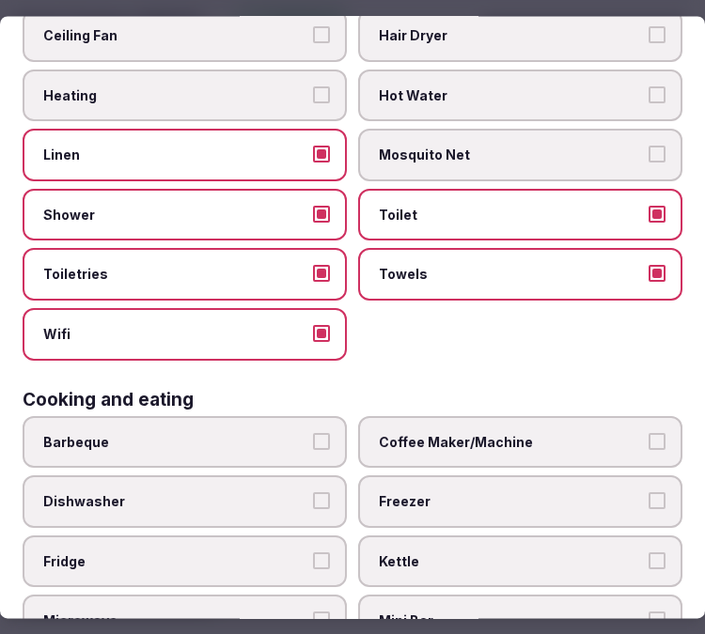
scroll to position [417, 0]
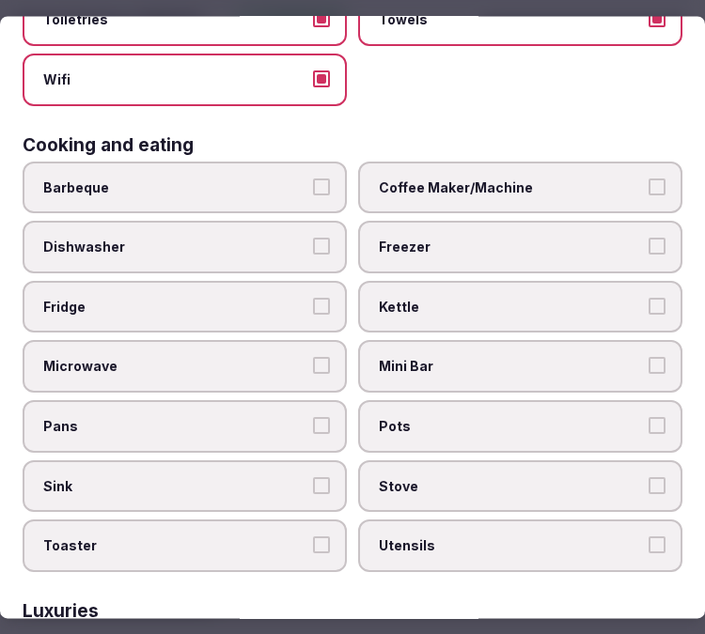
click at [440, 180] on span "Coffee Maker/Machine" at bounding box center [511, 188] width 264 height 19
click at [648, 180] on button "Coffee Maker/Machine" at bounding box center [656, 187] width 17 height 17
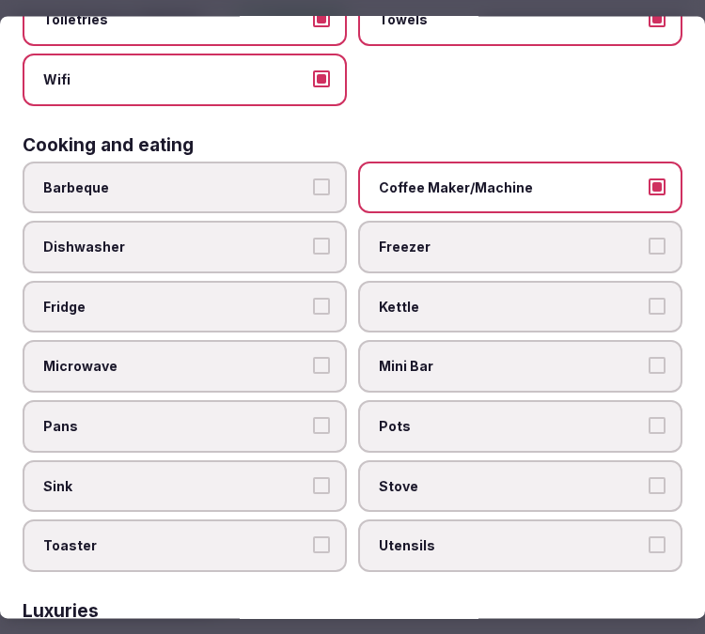
click at [445, 358] on span "Mini Bar" at bounding box center [511, 367] width 264 height 19
click at [648, 358] on button "Mini Bar" at bounding box center [656, 366] width 17 height 17
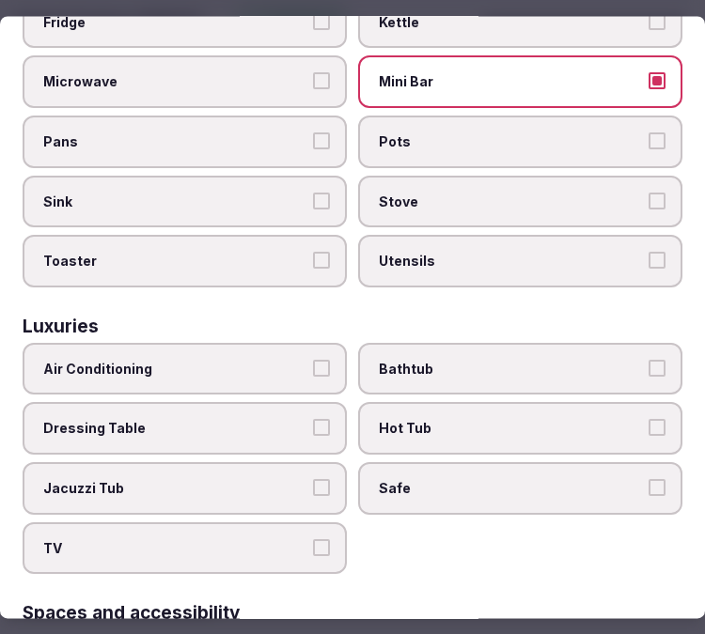
scroll to position [730, 0]
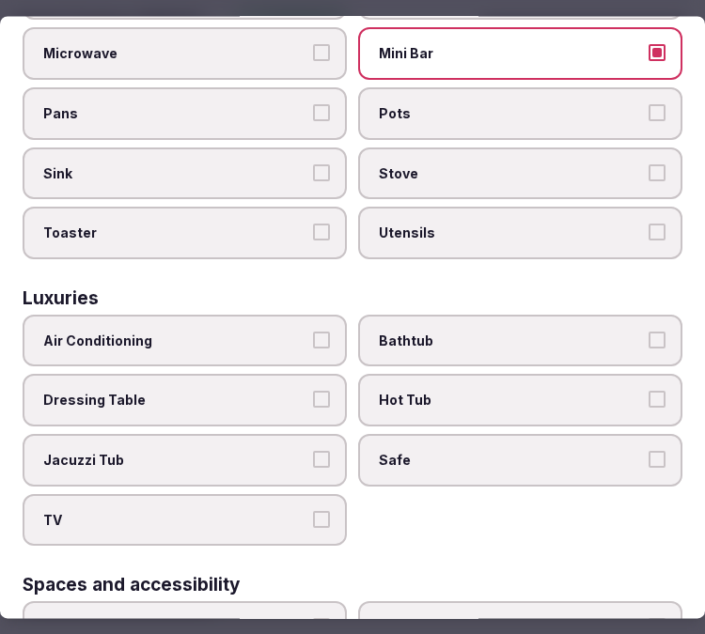
click at [484, 332] on span "Bathtub" at bounding box center [511, 341] width 264 height 19
click at [648, 332] on button "Bathtub" at bounding box center [656, 340] width 17 height 17
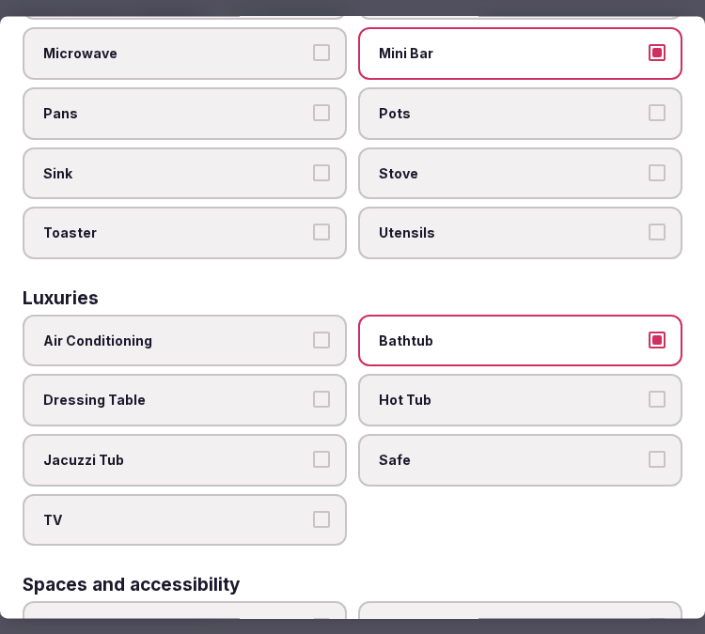
drag, startPoint x: 256, startPoint y: 314, endPoint x: 269, endPoint y: 355, distance: 43.4
click at [263, 332] on span "Air Conditioning" at bounding box center [175, 341] width 264 height 19
click at [313, 332] on button "Air Conditioning" at bounding box center [321, 340] width 17 height 17
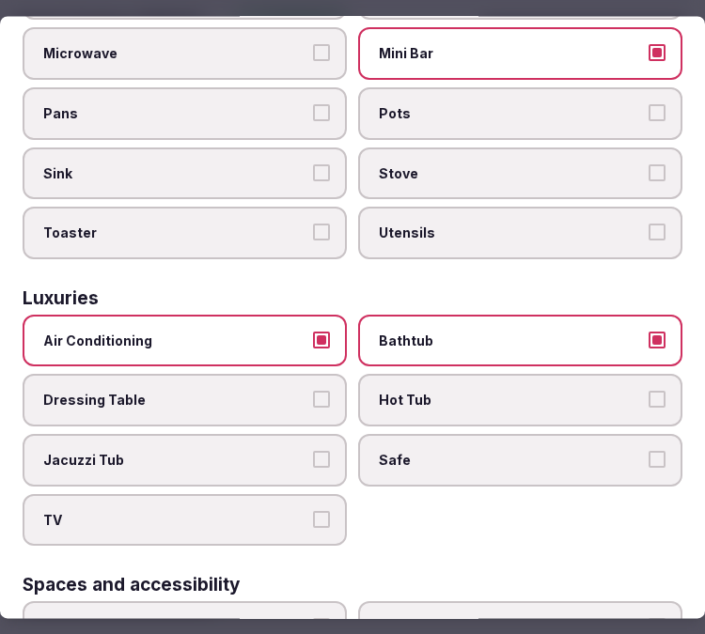
drag, startPoint x: 320, startPoint y: 484, endPoint x: 346, endPoint y: 479, distance: 25.8
click at [331, 494] on label "TV" at bounding box center [185, 520] width 324 height 53
click at [330, 511] on button "TV" at bounding box center [321, 519] width 17 height 17
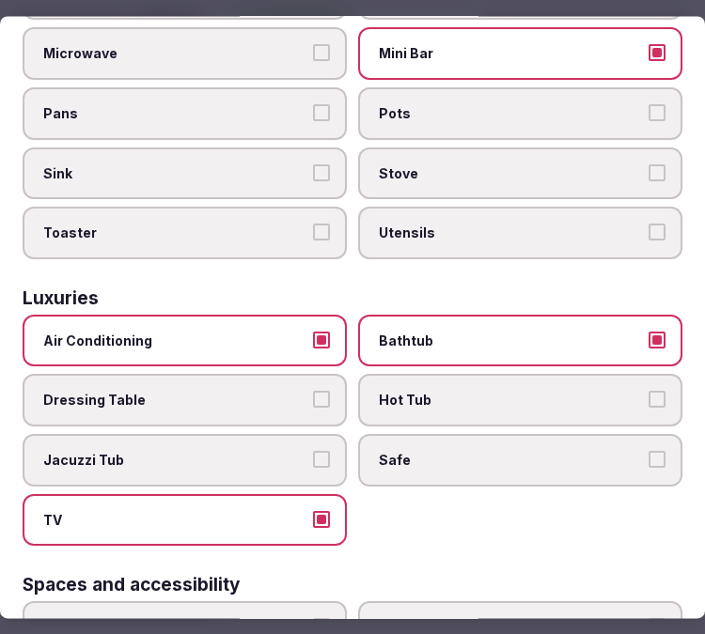
click at [524, 451] on span "Safe" at bounding box center [511, 460] width 264 height 19
click at [648, 451] on button "Safe" at bounding box center [656, 459] width 17 height 17
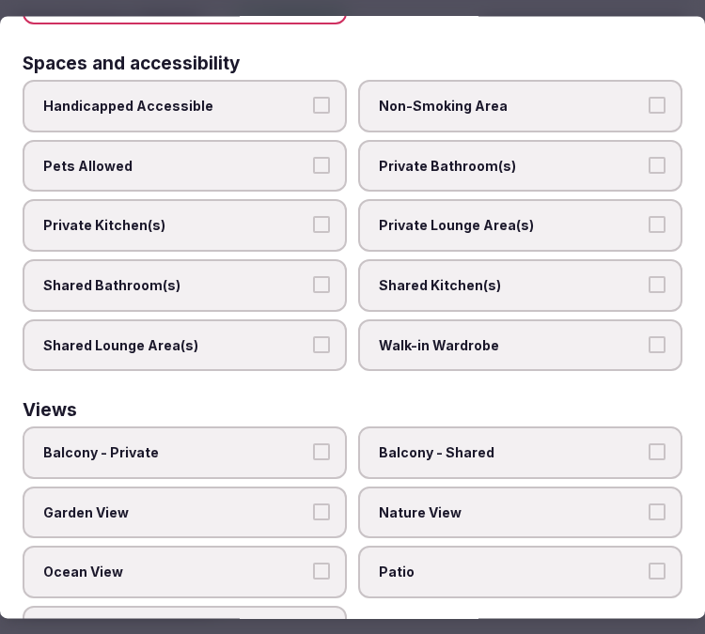
scroll to position [1252, 0]
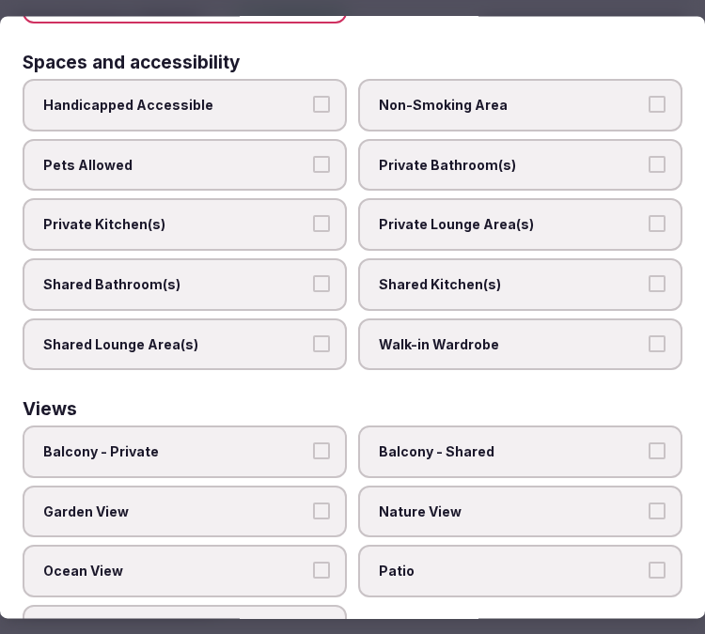
click at [294, 97] on span "Handicapped Accessible" at bounding box center [175, 106] width 264 height 19
click at [313, 97] on button "Handicapped Accessible" at bounding box center [321, 105] width 17 height 17
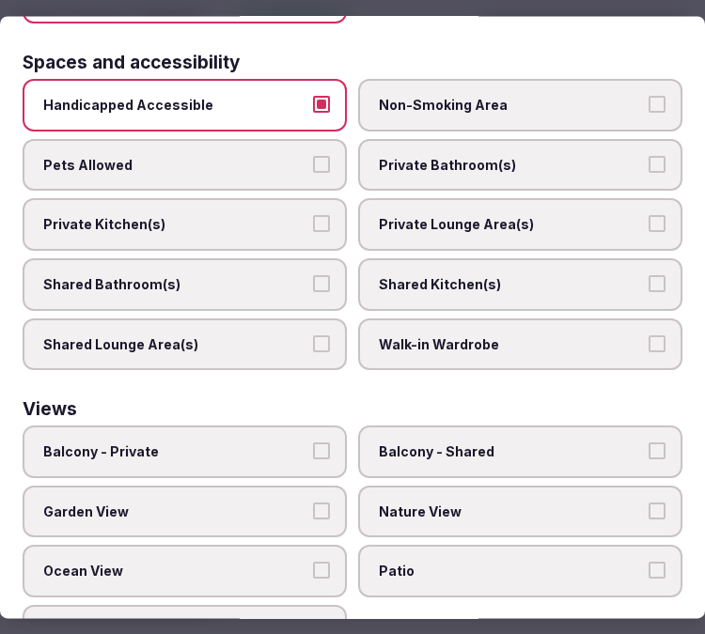
click at [446, 156] on span "Private Bathroom(s)" at bounding box center [511, 165] width 264 height 19
click at [648, 156] on button "Private Bathroom(s)" at bounding box center [656, 164] width 17 height 17
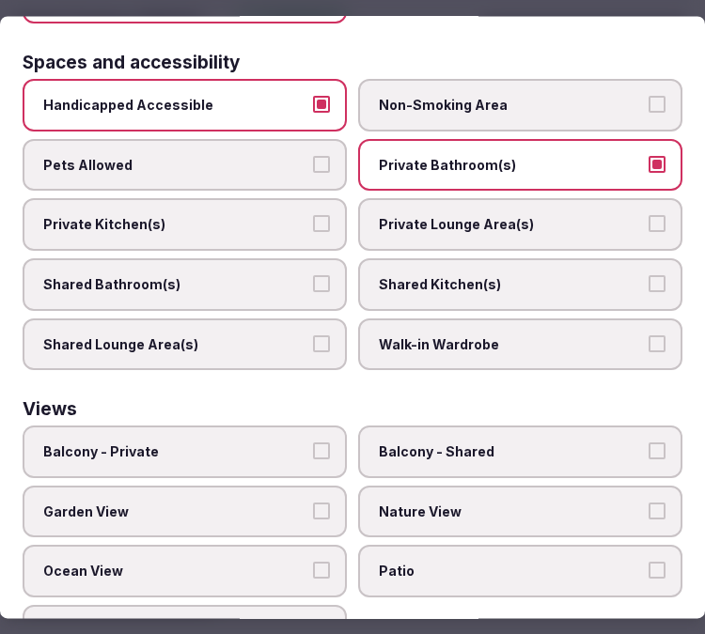
click at [468, 216] on span "Private Lounge Area(s)" at bounding box center [511, 225] width 264 height 19
click at [648, 216] on button "Private Lounge Area(s)" at bounding box center [656, 224] width 17 height 17
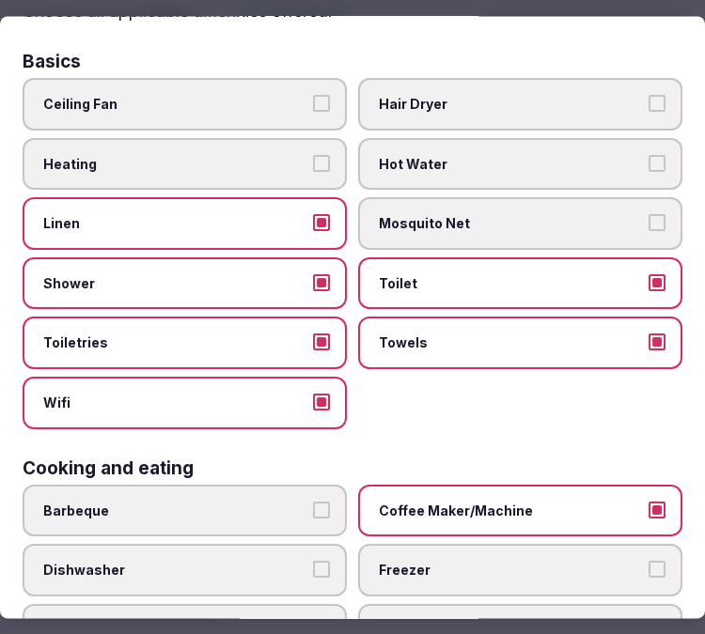
scroll to position [0, 0]
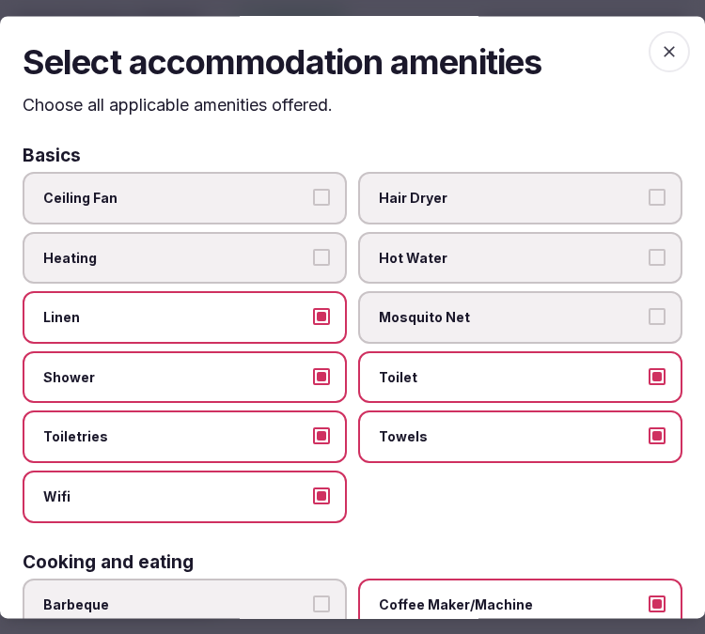
click at [660, 53] on icon "button" at bounding box center [669, 51] width 19 height 19
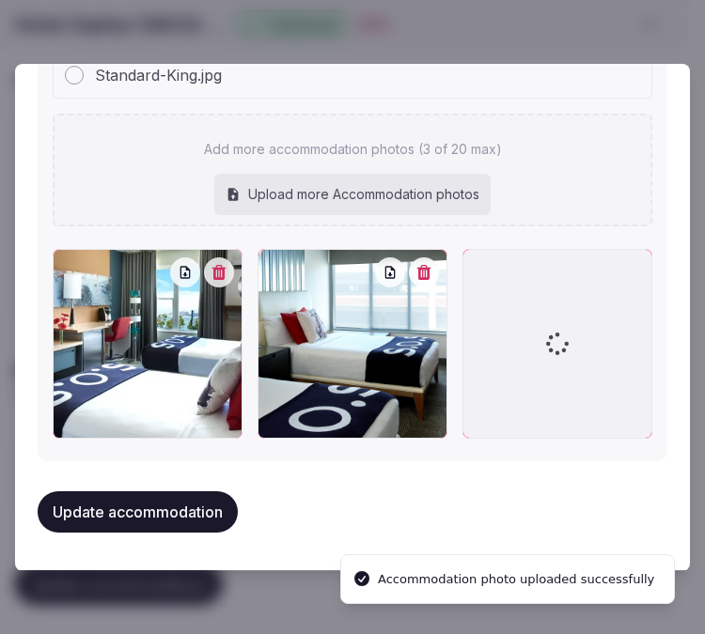
scroll to position [2199, 0]
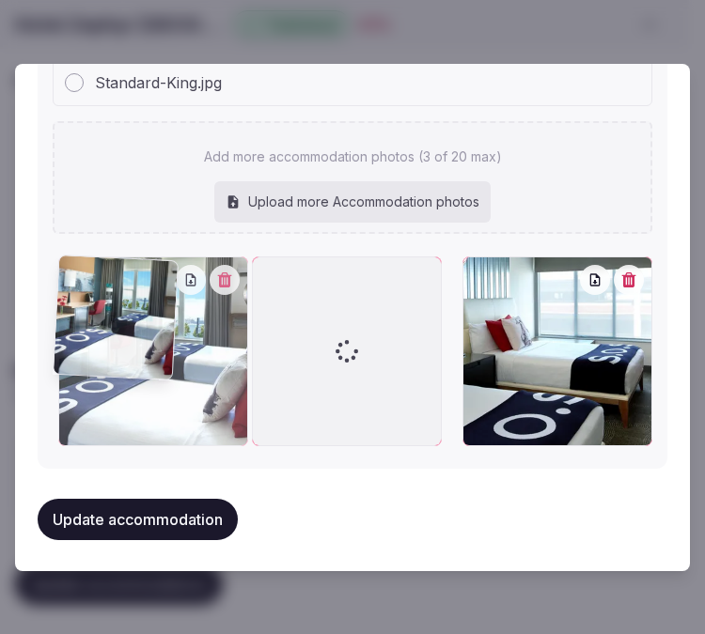
drag, startPoint x: 273, startPoint y: 268, endPoint x: 90, endPoint y: 296, distance: 185.4
click at [90, 296] on div at bounding box center [153, 352] width 190 height 190
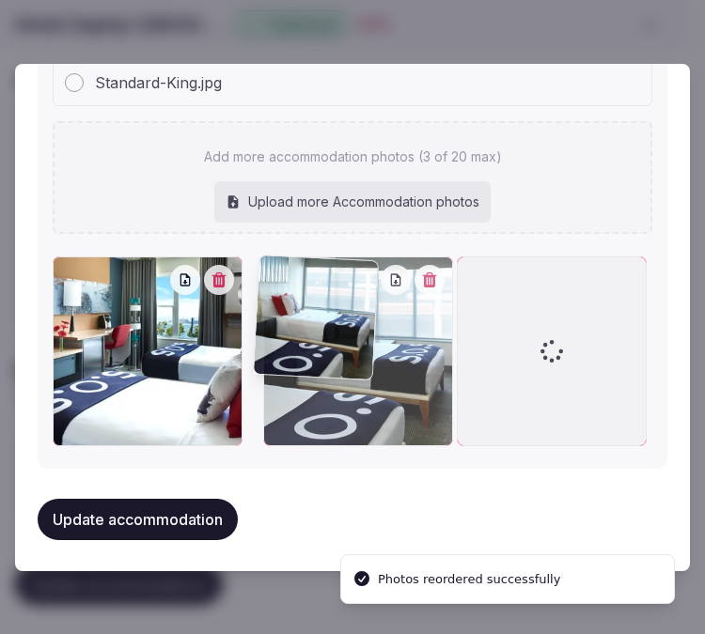
drag, startPoint x: 467, startPoint y: 266, endPoint x: 261, endPoint y: 292, distance: 207.4
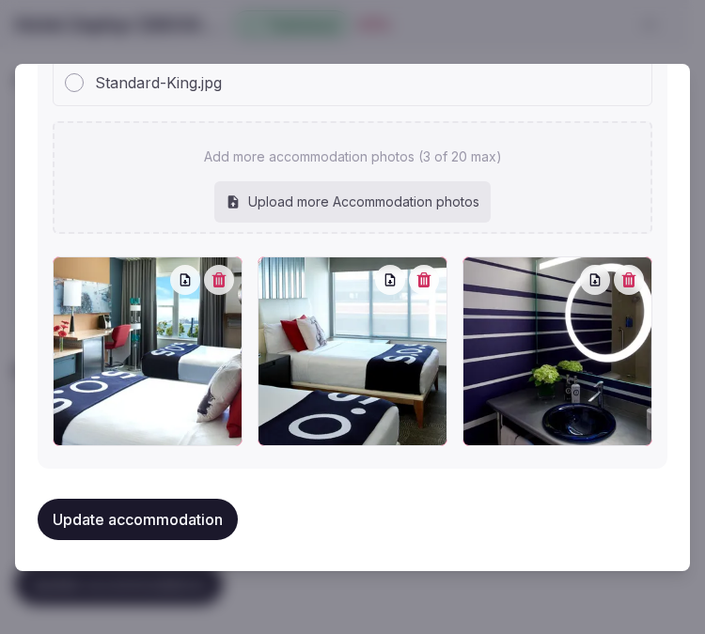
click at [188, 499] on button "Update accommodation" at bounding box center [138, 519] width 200 height 41
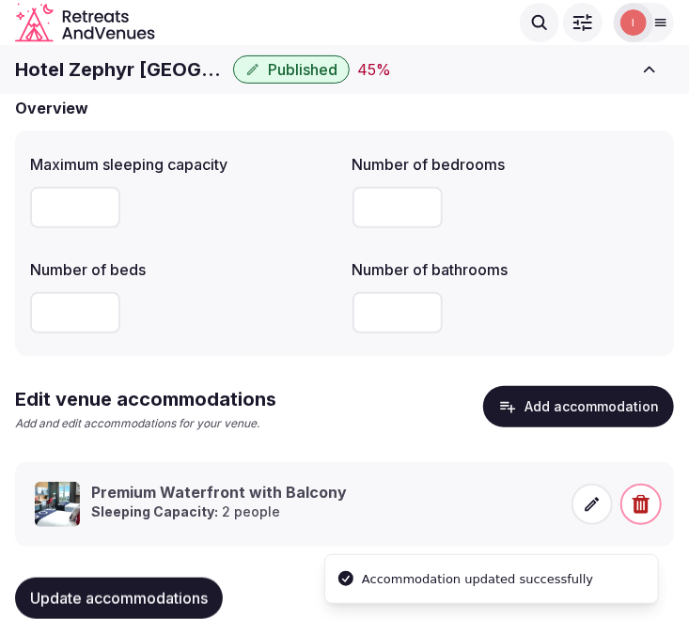
scroll to position [153, 0]
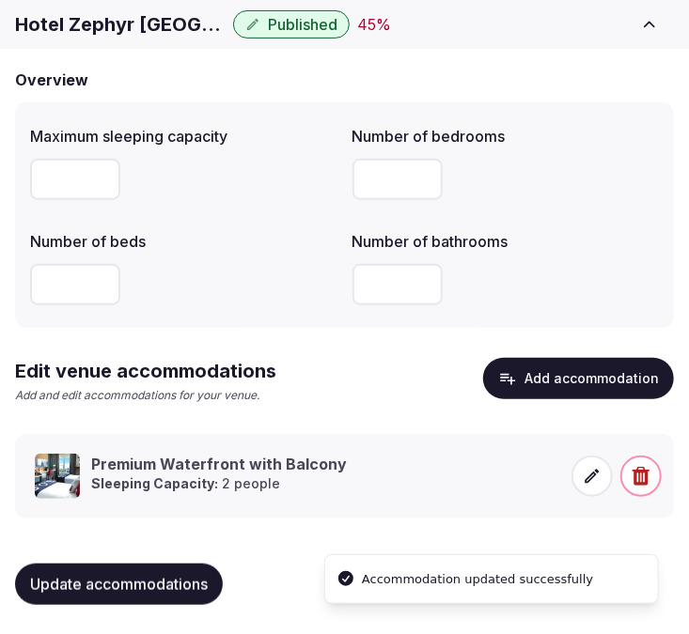
click at [169, 569] on button "Update accommodations" at bounding box center [119, 584] width 208 height 41
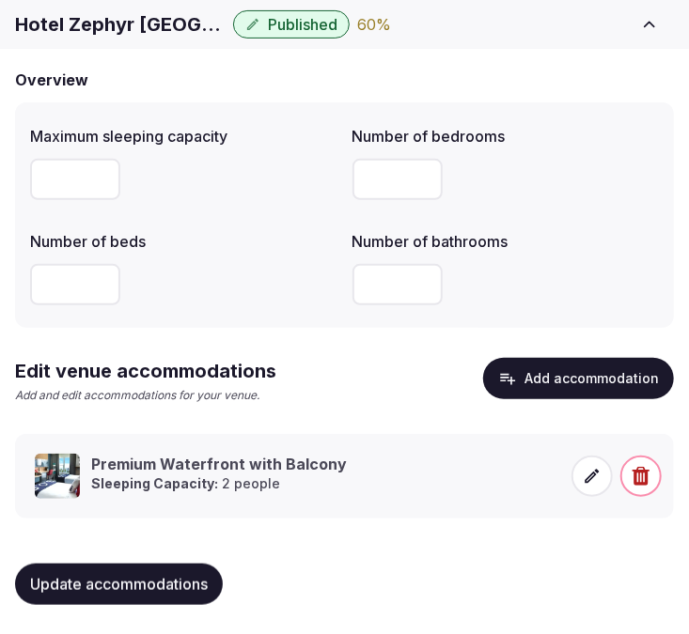
click at [57, 551] on div "Update accommodations" at bounding box center [344, 584] width 659 height 71
click at [171, 583] on span "Update accommodations" at bounding box center [119, 584] width 178 height 19
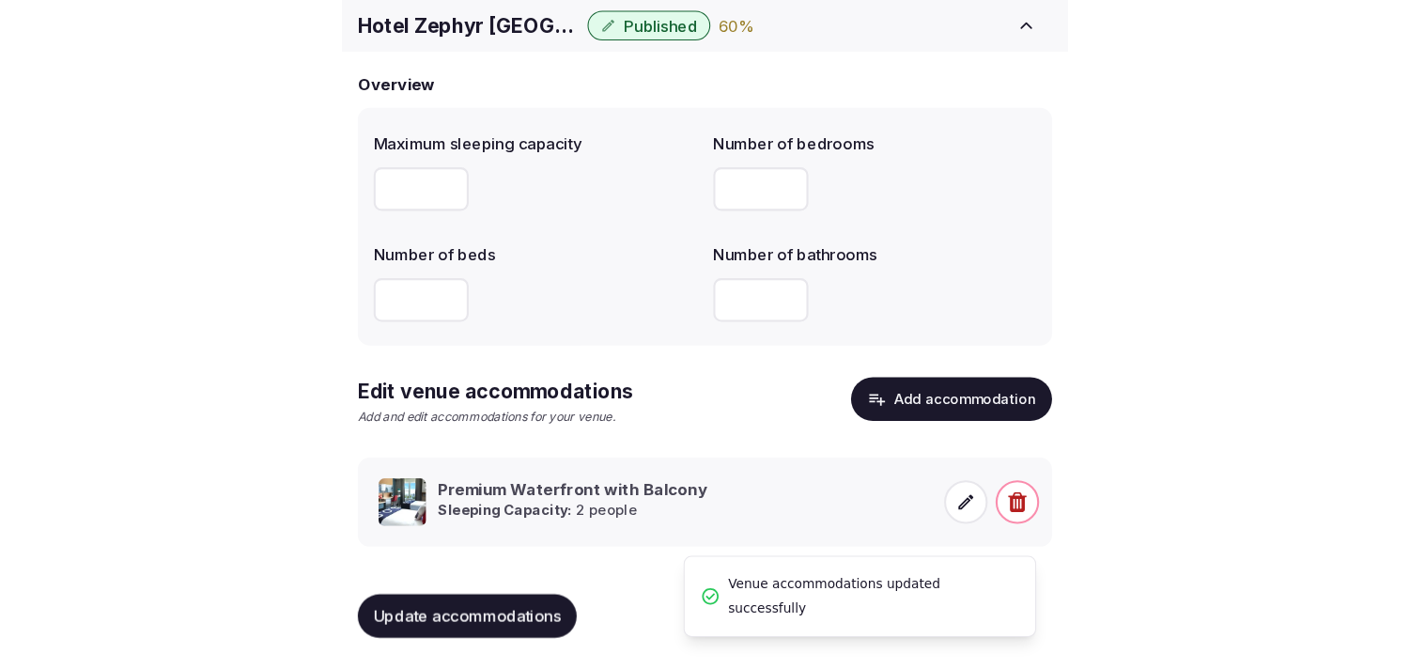
scroll to position [88, 0]
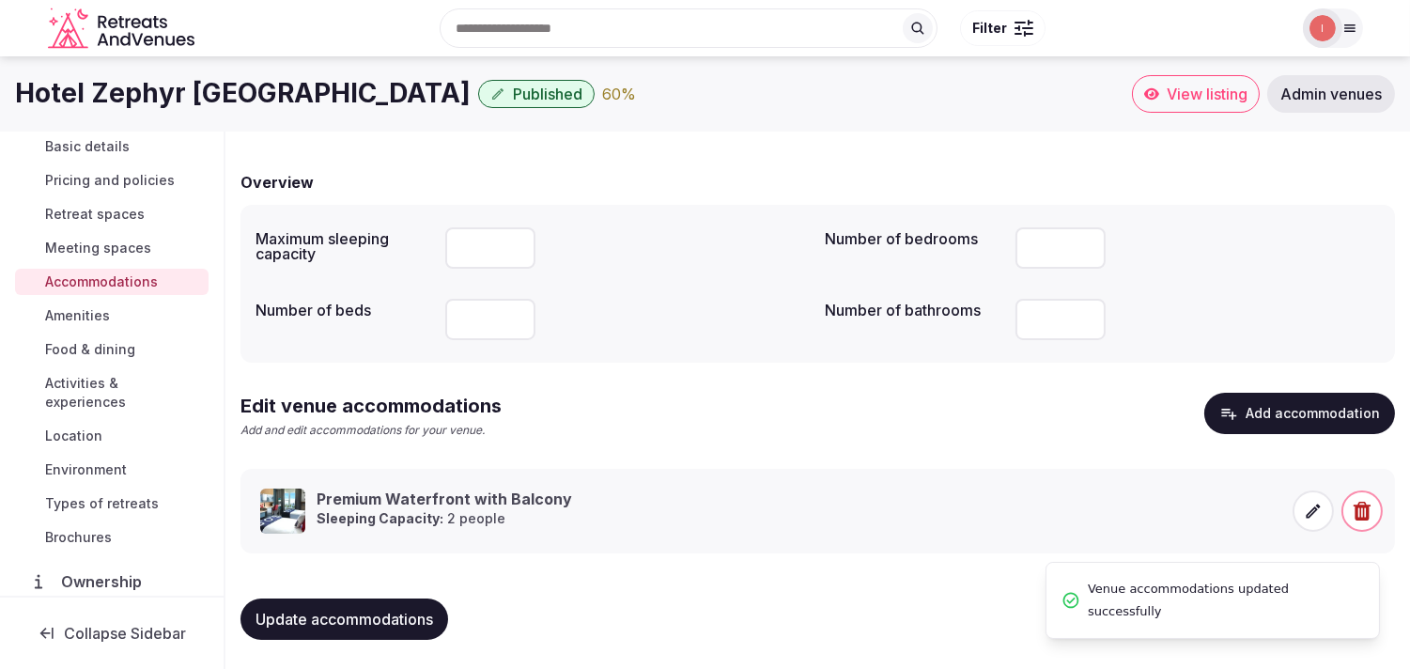
click at [91, 316] on span "Amenities" at bounding box center [77, 315] width 65 height 19
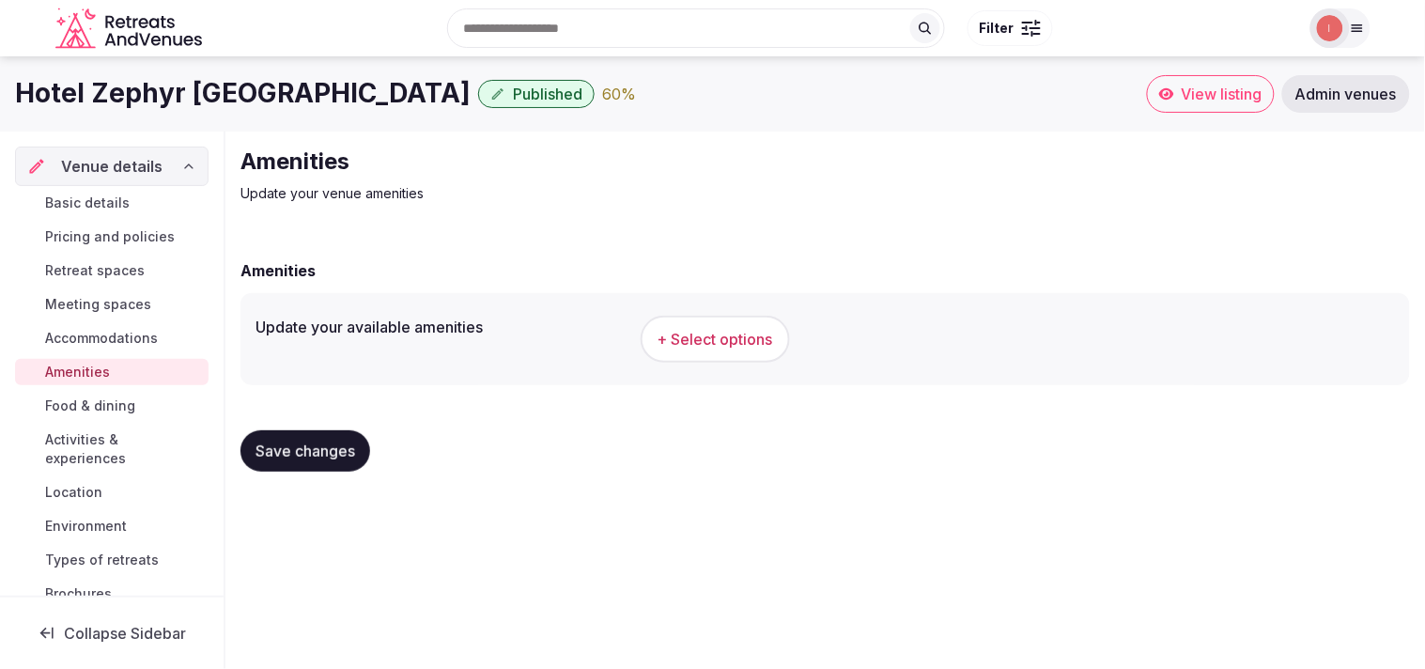
click at [704, 344] on span "+ Select options" at bounding box center [716, 339] width 116 height 21
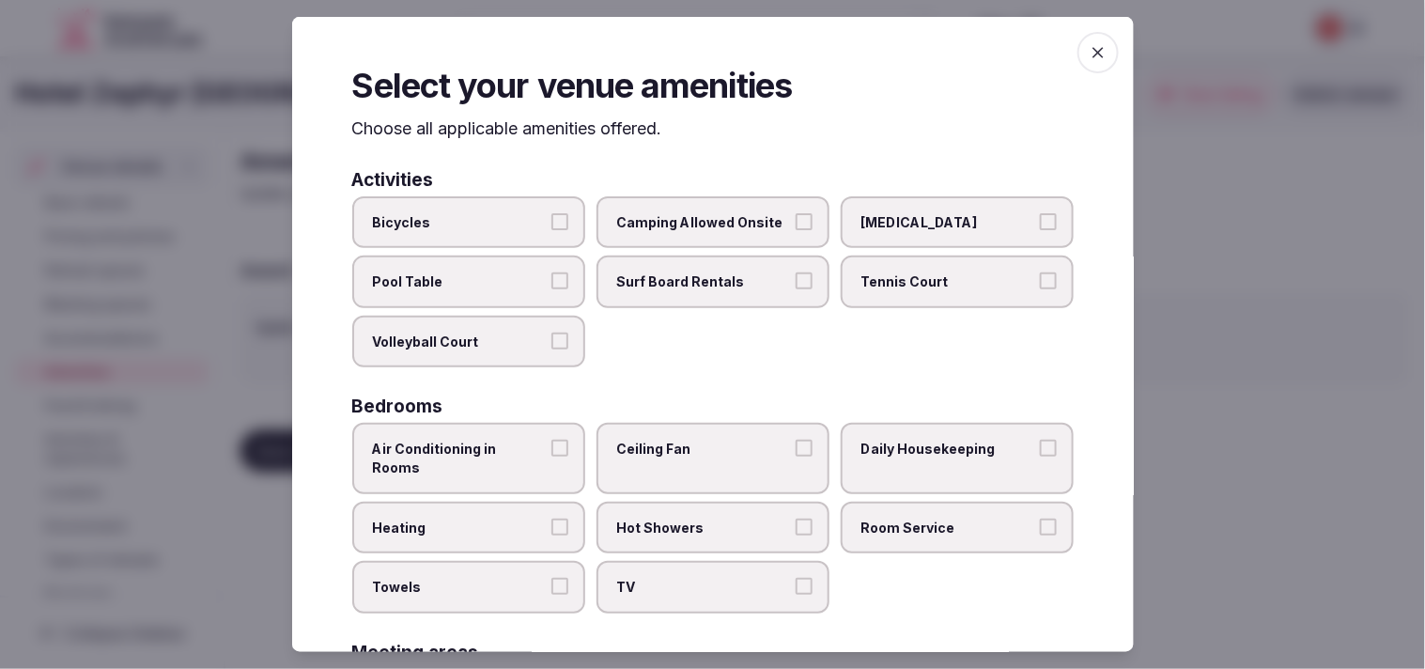
scroll to position [104, 0]
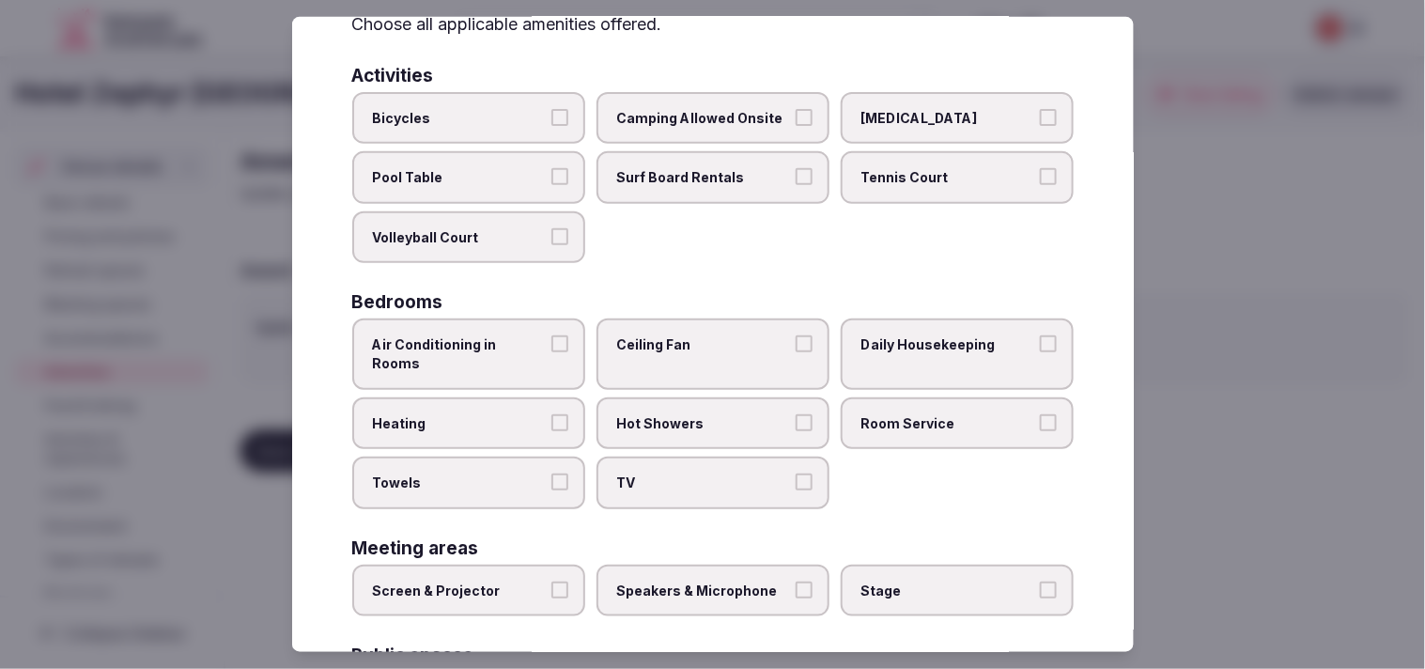
click at [560, 344] on button "Air Conditioning in Rooms" at bounding box center [560, 343] width 17 height 17
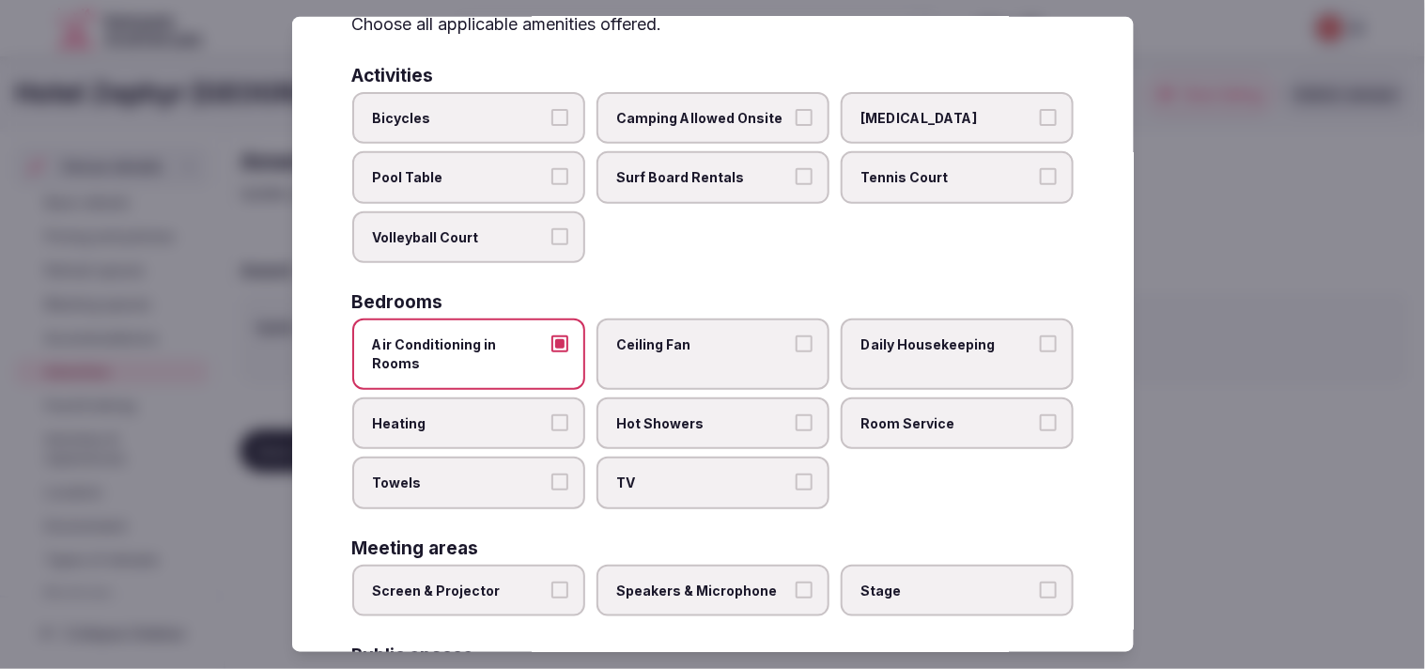
click at [704, 327] on label "Daily Housekeeping" at bounding box center [957, 354] width 233 height 70
click at [704, 335] on button "Daily Housekeeping" at bounding box center [1048, 343] width 17 height 17
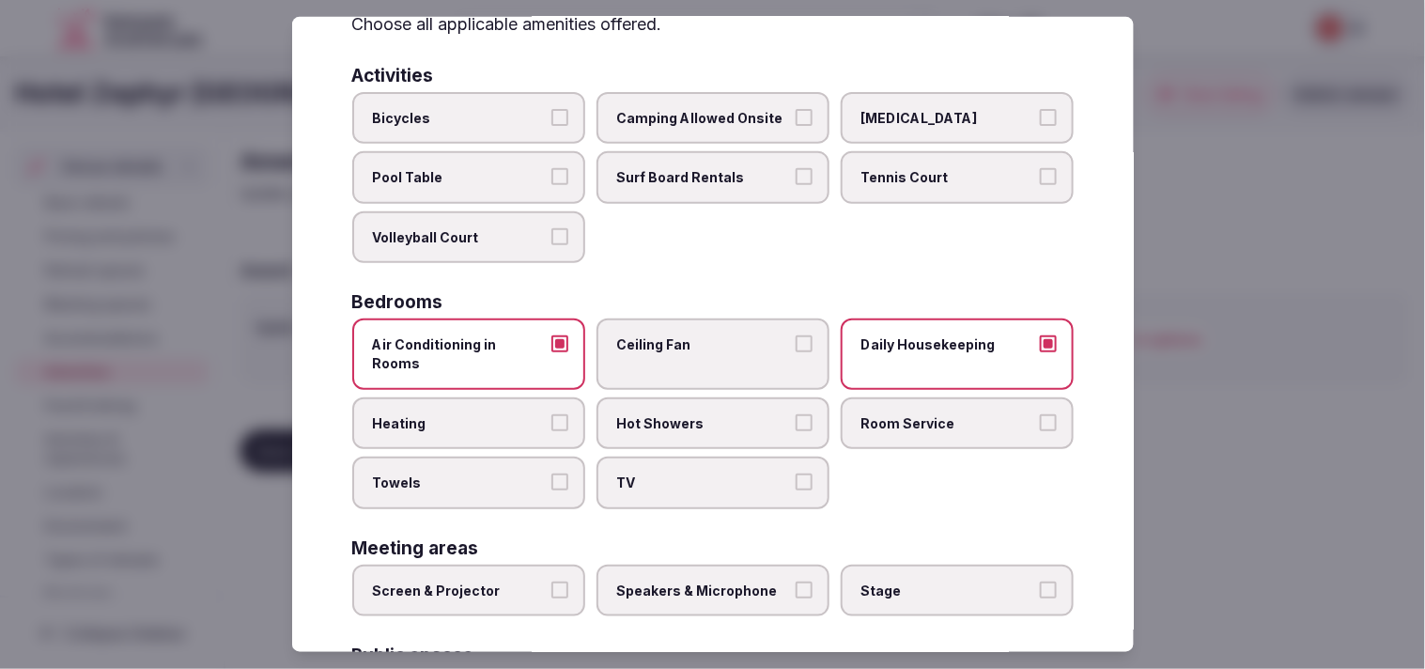
drag, startPoint x: 903, startPoint y: 397, endPoint x: 754, endPoint y: 392, distance: 148.6
click at [704, 413] on span "Room Service" at bounding box center [948, 422] width 173 height 19
click at [704, 413] on span "Hot Showers" at bounding box center [703, 422] width 173 height 19
click at [704, 413] on button "Hot Showers" at bounding box center [804, 421] width 17 height 17
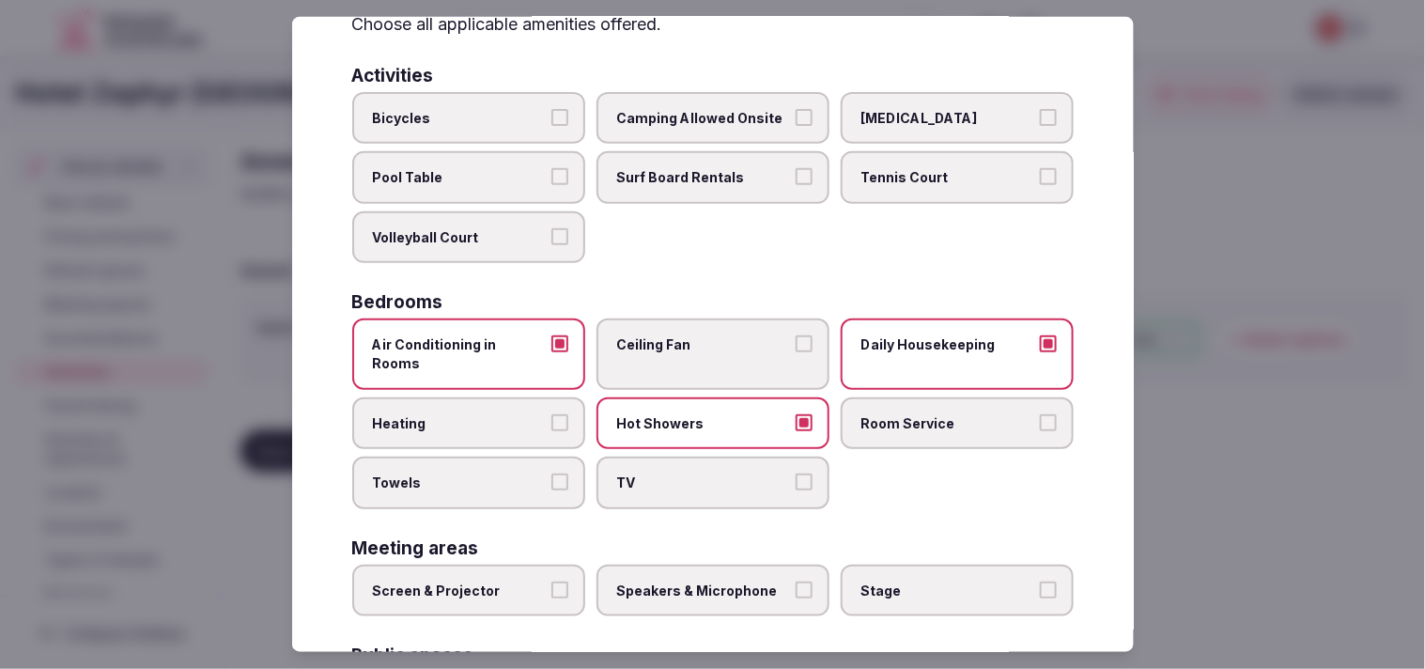
click at [704, 413] on span "Room Service" at bounding box center [948, 422] width 173 height 19
click at [704, 413] on button "Room Service" at bounding box center [1048, 421] width 17 height 17
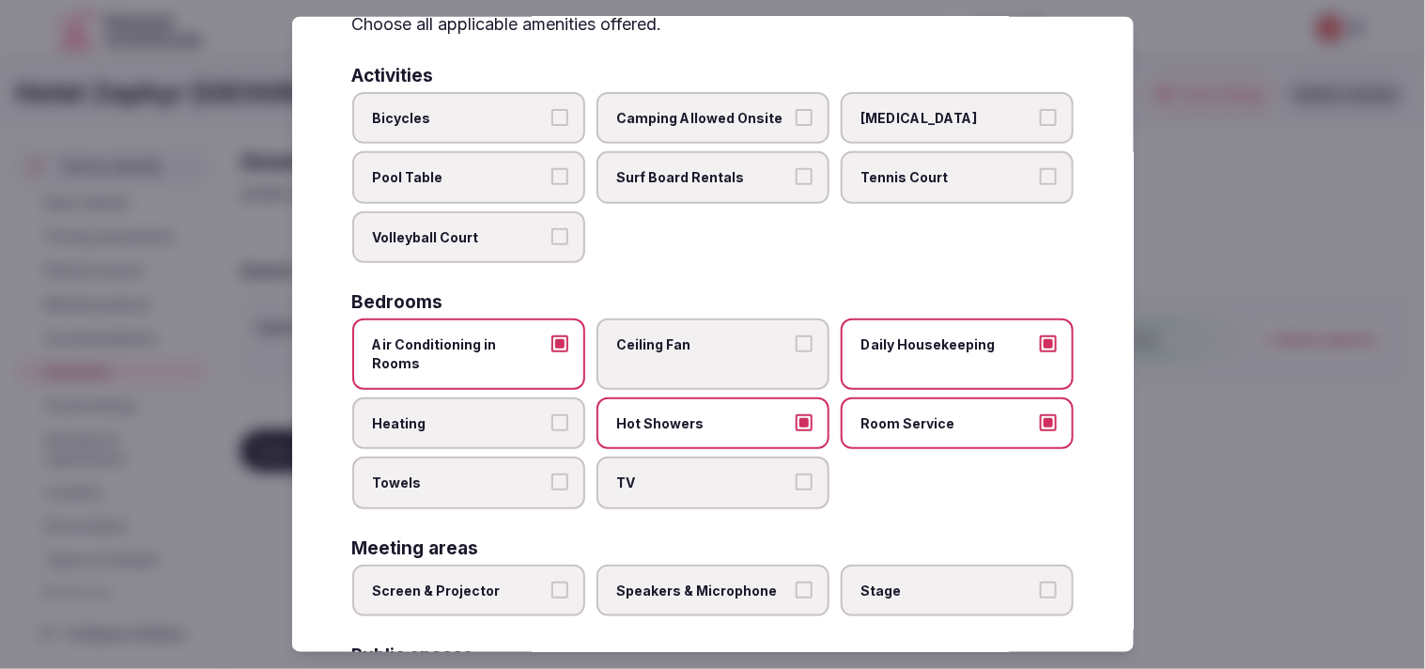
click at [704, 457] on label "TV" at bounding box center [713, 483] width 233 height 53
click at [704, 474] on button "TV" at bounding box center [804, 482] width 17 height 17
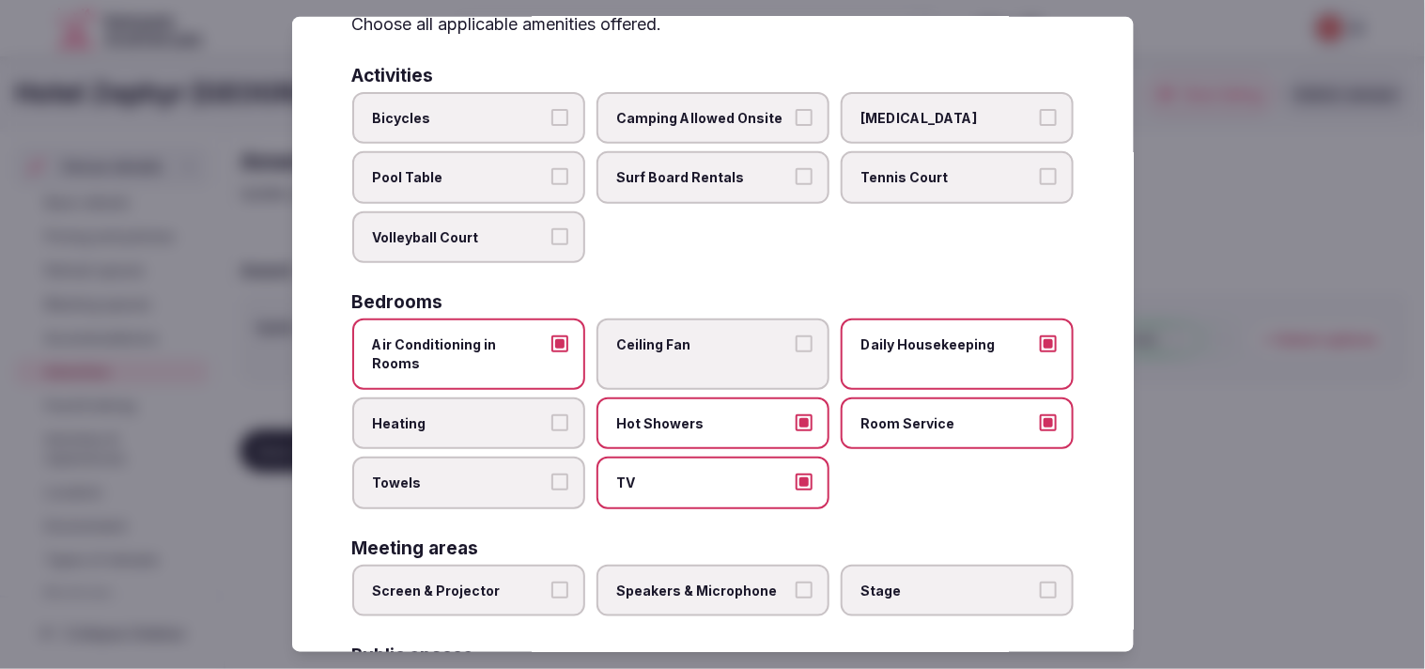
click at [564, 457] on label "Towels" at bounding box center [468, 483] width 233 height 53
click at [564, 474] on button "Towels" at bounding box center [560, 482] width 17 height 17
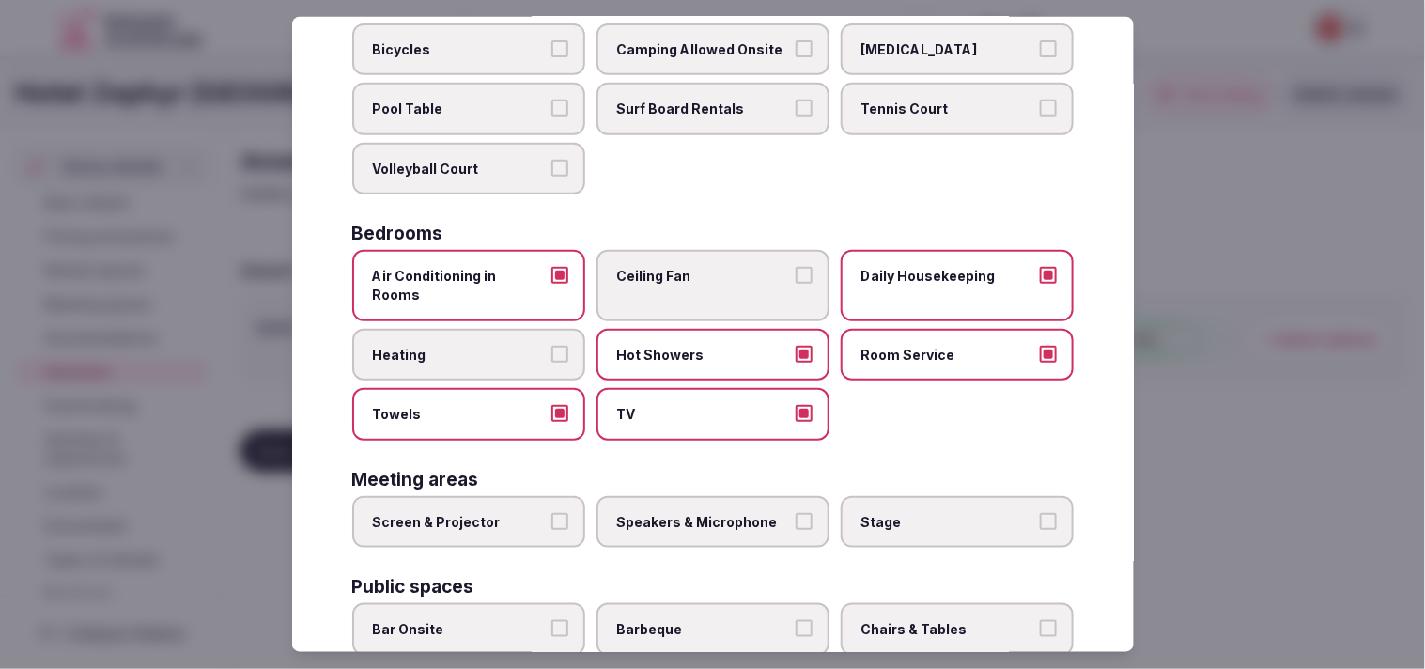
scroll to position [209, 0]
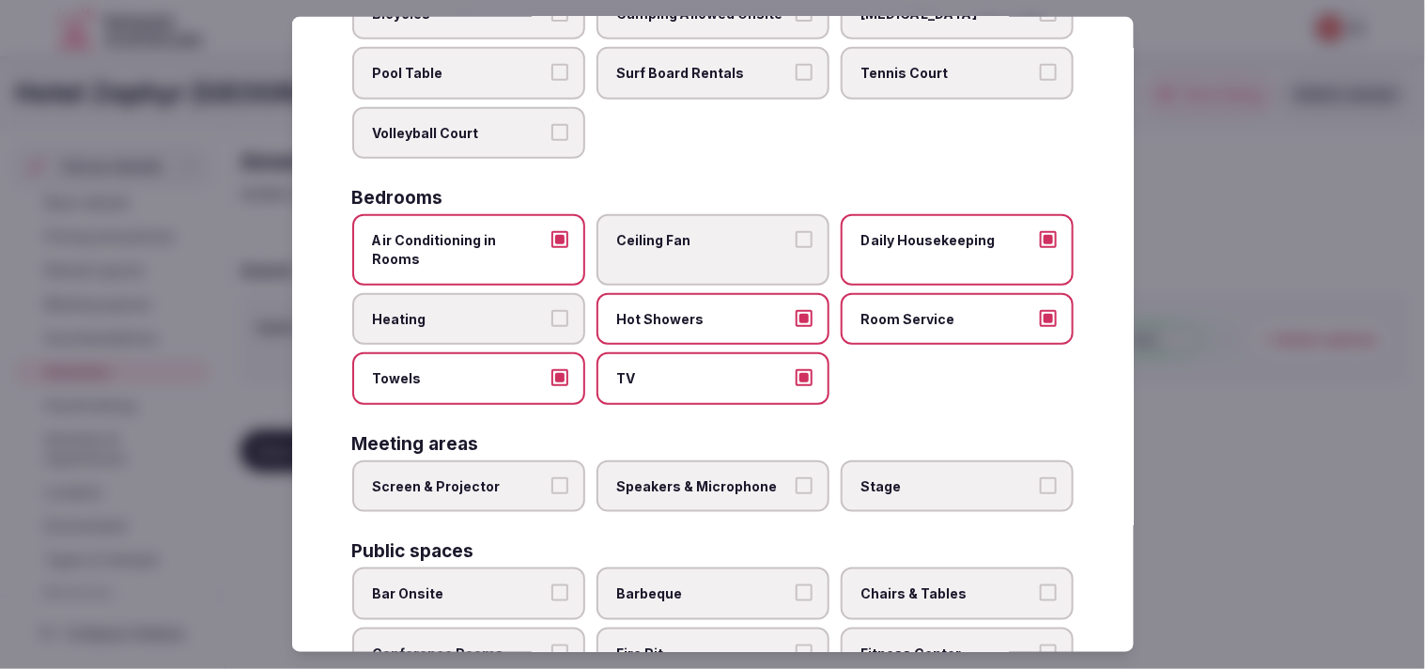
click at [537, 477] on span "Screen & Projector" at bounding box center [459, 486] width 173 height 19
click at [552, 477] on button "Screen & Projector" at bounding box center [560, 485] width 17 height 17
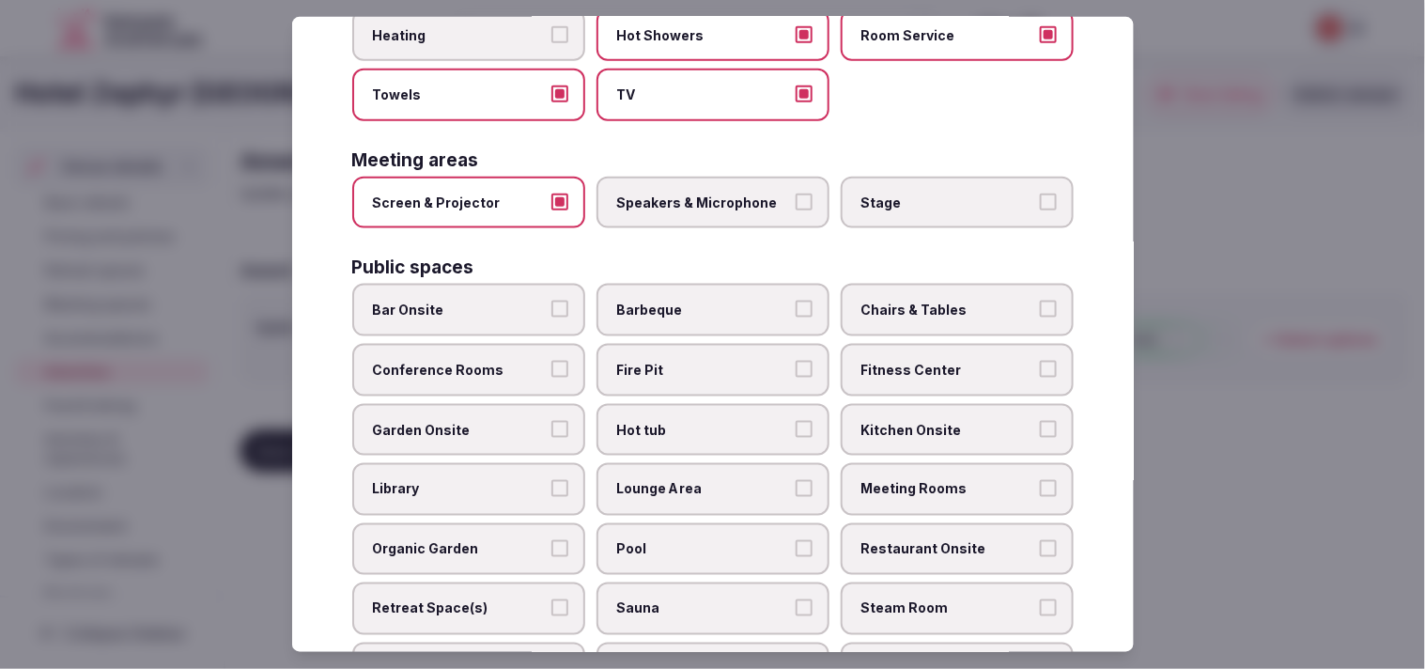
scroll to position [521, 0]
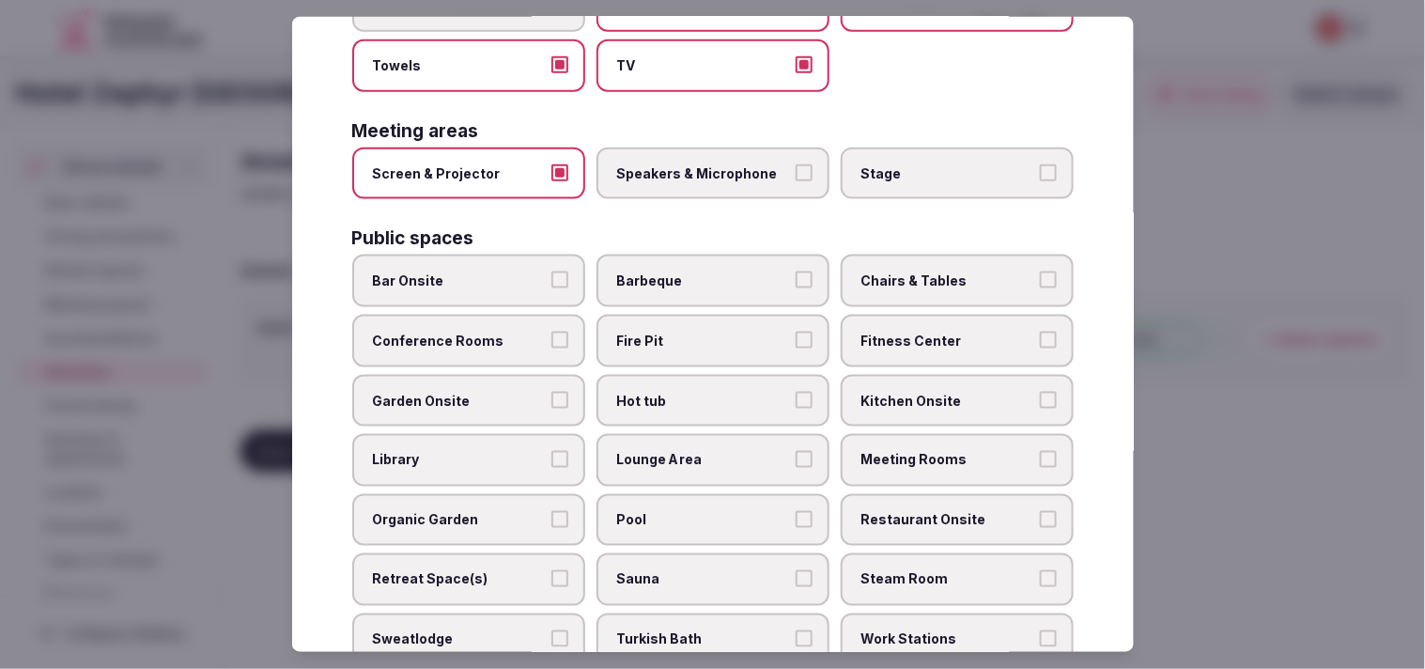
click at [554, 332] on button "Conference Rooms" at bounding box center [560, 340] width 17 height 17
click at [555, 332] on button "Conference Rooms" at bounding box center [560, 340] width 17 height 17
click at [704, 272] on button "Chairs & Tables" at bounding box center [1048, 280] width 17 height 17
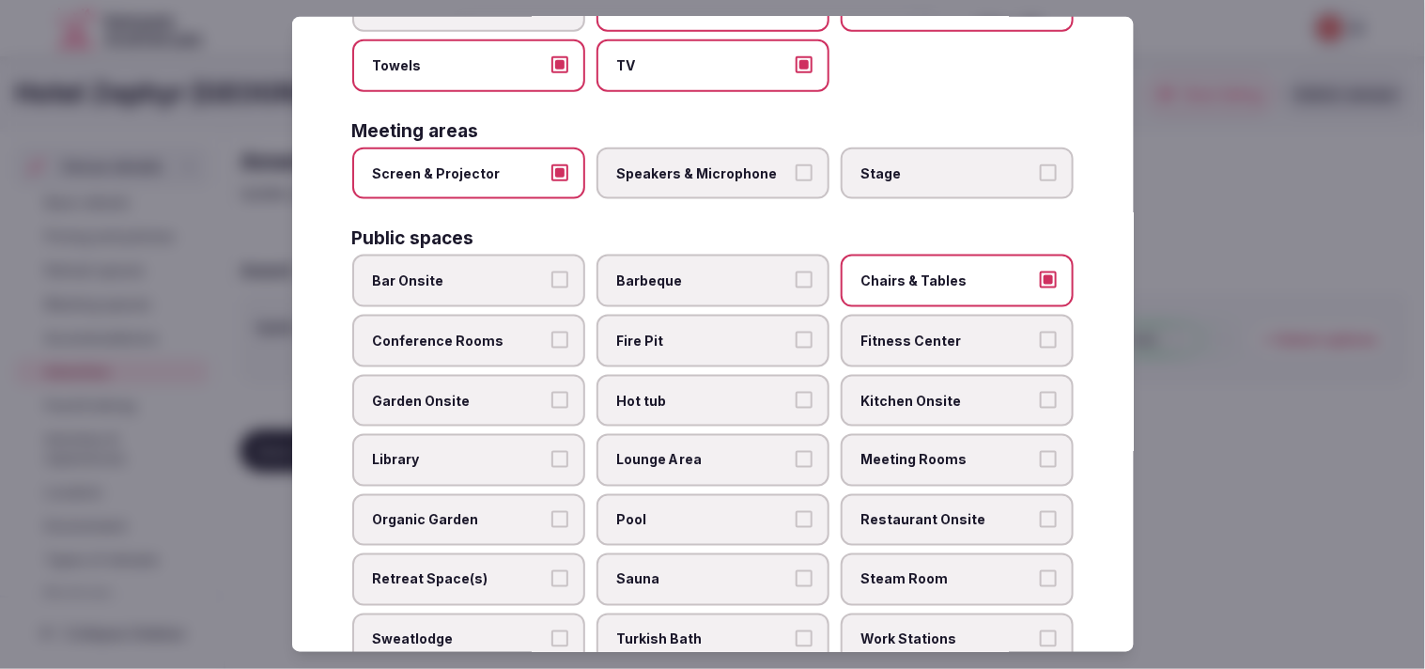
click at [521, 319] on label "Conference Rooms" at bounding box center [468, 341] width 233 height 53
click at [552, 332] on button "Conference Rooms" at bounding box center [560, 340] width 17 height 17
click at [521, 319] on label "Conference Rooms" at bounding box center [468, 341] width 233 height 53
click at [552, 332] on button "Conference Rooms" at bounding box center [560, 340] width 17 height 17
click at [704, 451] on span "Meeting Rooms" at bounding box center [948, 460] width 173 height 19
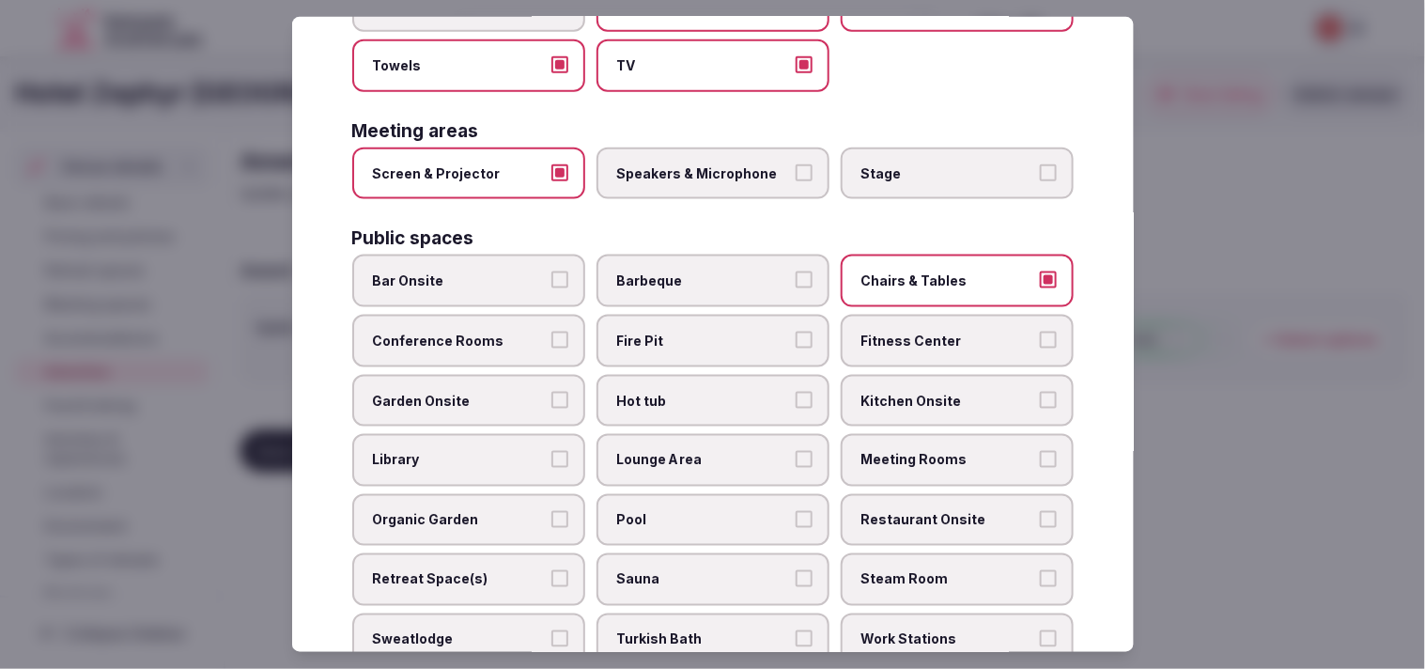
click at [704, 451] on button "Meeting Rooms" at bounding box center [1048, 459] width 17 height 17
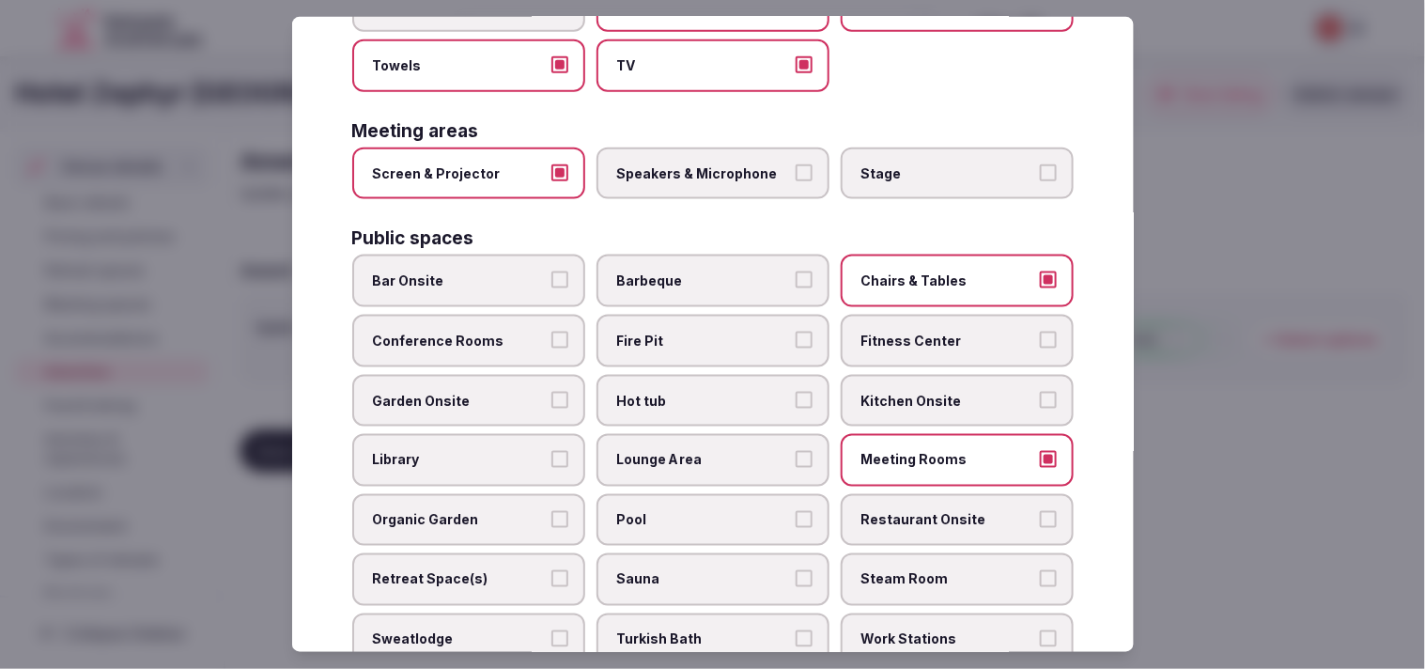
click at [704, 511] on span "Pool" at bounding box center [703, 520] width 173 height 19
click at [704, 511] on button "Pool" at bounding box center [804, 519] width 17 height 17
click at [704, 511] on span "Pool" at bounding box center [703, 520] width 173 height 19
click at [704, 511] on button "Pool" at bounding box center [804, 519] width 17 height 17
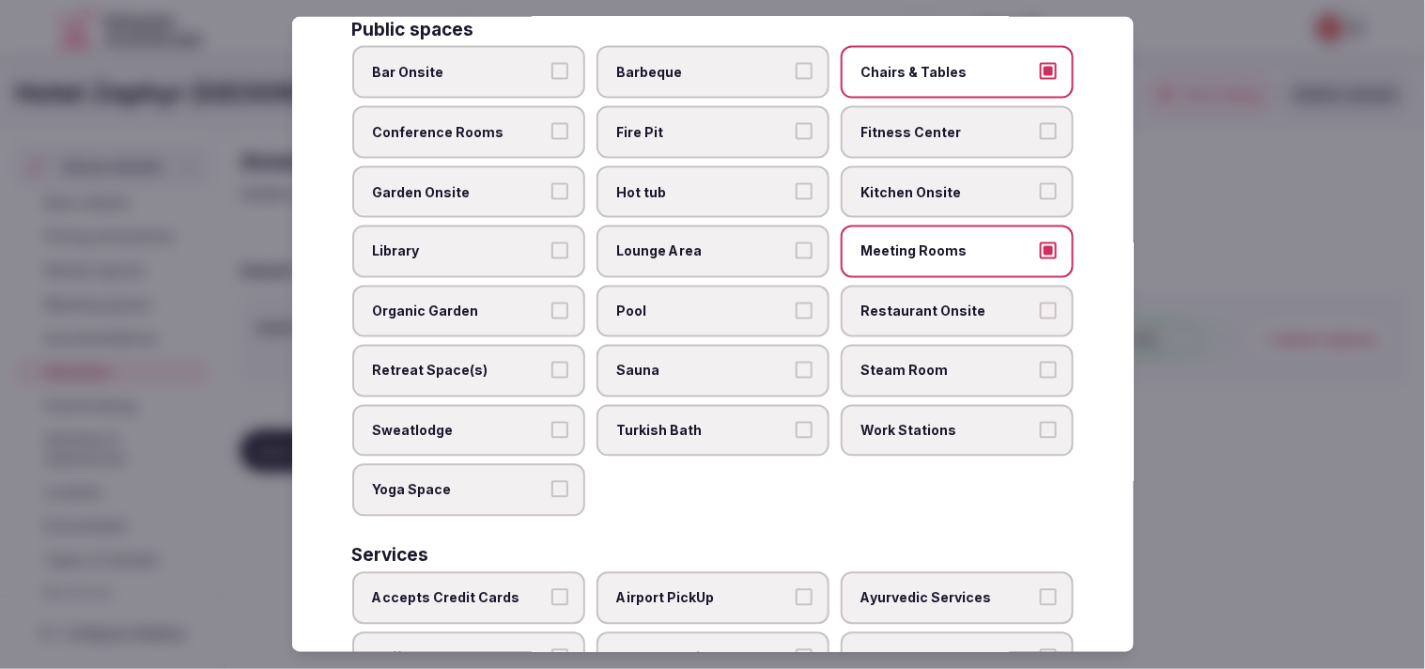
scroll to position [875, 0]
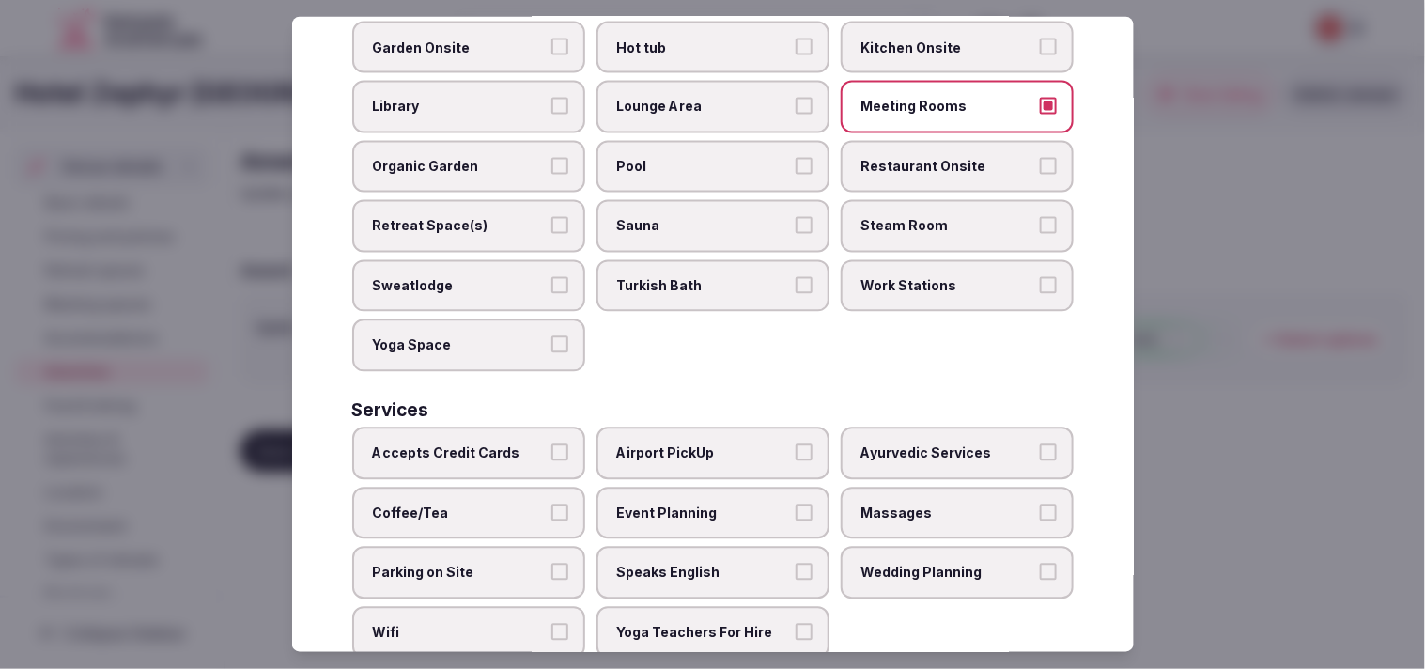
click at [704, 504] on span "Massages" at bounding box center [948, 513] width 173 height 19
click at [704, 504] on button "Massages" at bounding box center [1048, 512] width 17 height 17
click at [704, 504] on span "Massages" at bounding box center [948, 513] width 173 height 19
click at [704, 504] on button "Massages" at bounding box center [1048, 512] width 17 height 17
click at [704, 547] on label "Speaks English" at bounding box center [713, 573] width 233 height 53
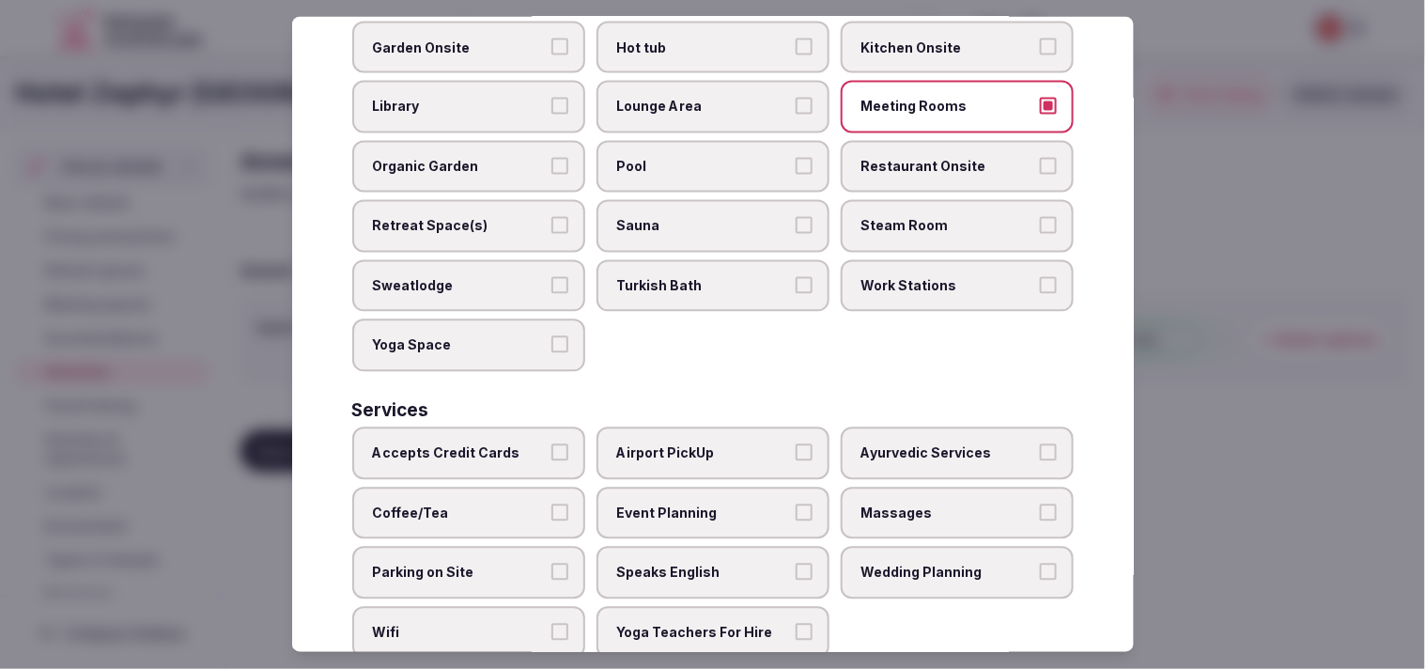
click at [704, 564] on button "Speaks English" at bounding box center [804, 572] width 17 height 17
drag, startPoint x: 501, startPoint y: 574, endPoint x: 592, endPoint y: 513, distance: 109.7
click at [502, 624] on span "Wifi" at bounding box center [459, 633] width 173 height 19
click at [552, 624] on button "Wifi" at bounding box center [560, 632] width 17 height 17
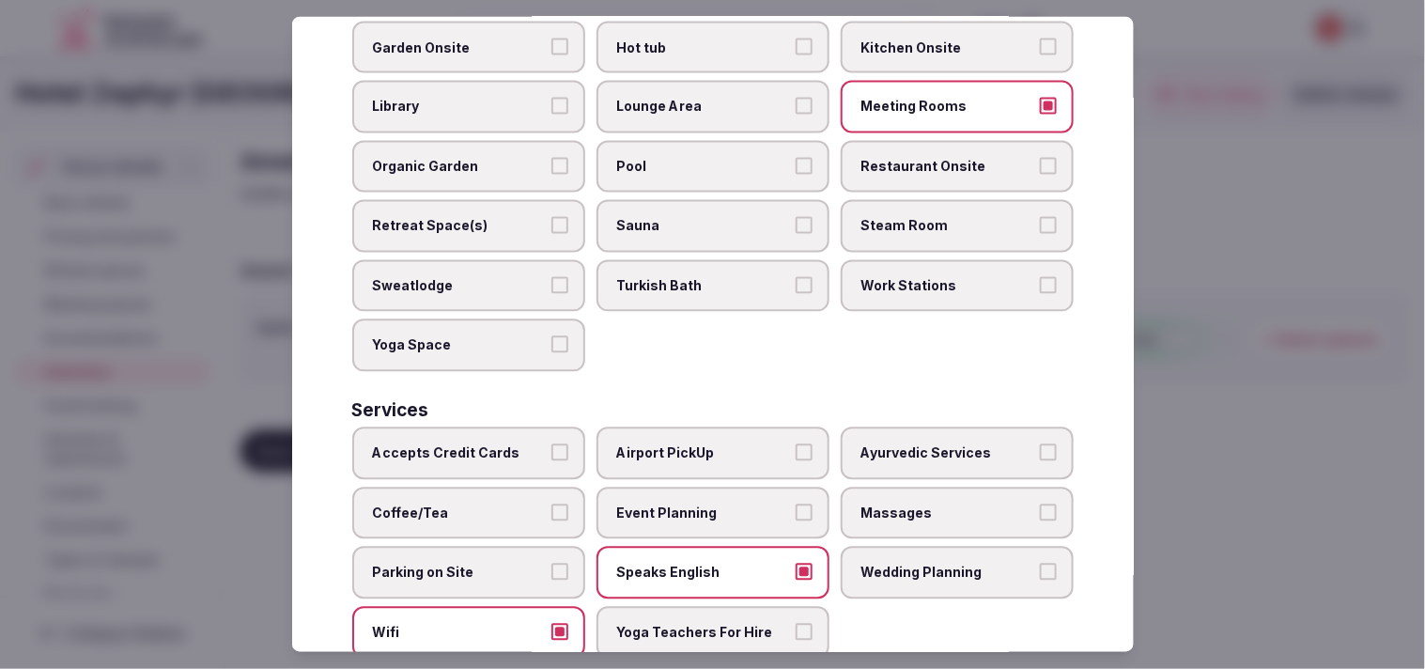
click at [521, 444] on span "Accepts Credit Cards" at bounding box center [459, 453] width 173 height 19
click at [552, 444] on button "Accepts Credit Cards" at bounding box center [560, 452] width 17 height 17
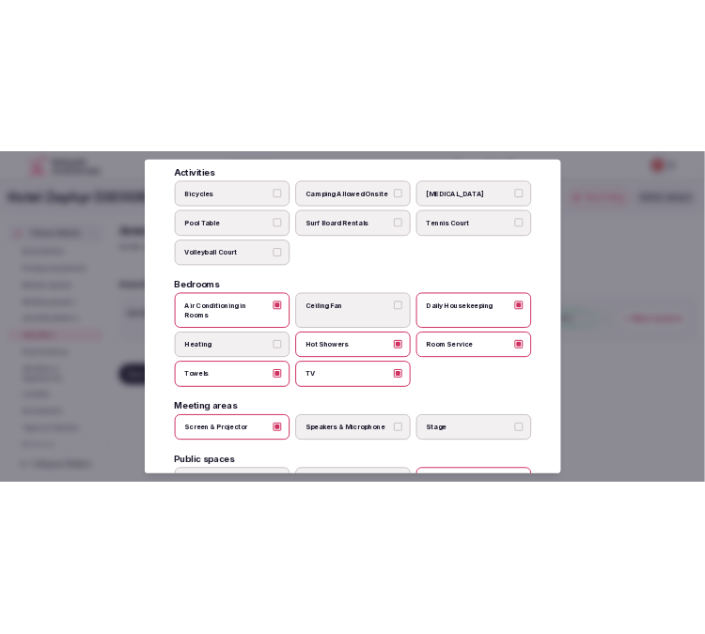
scroll to position [0, 0]
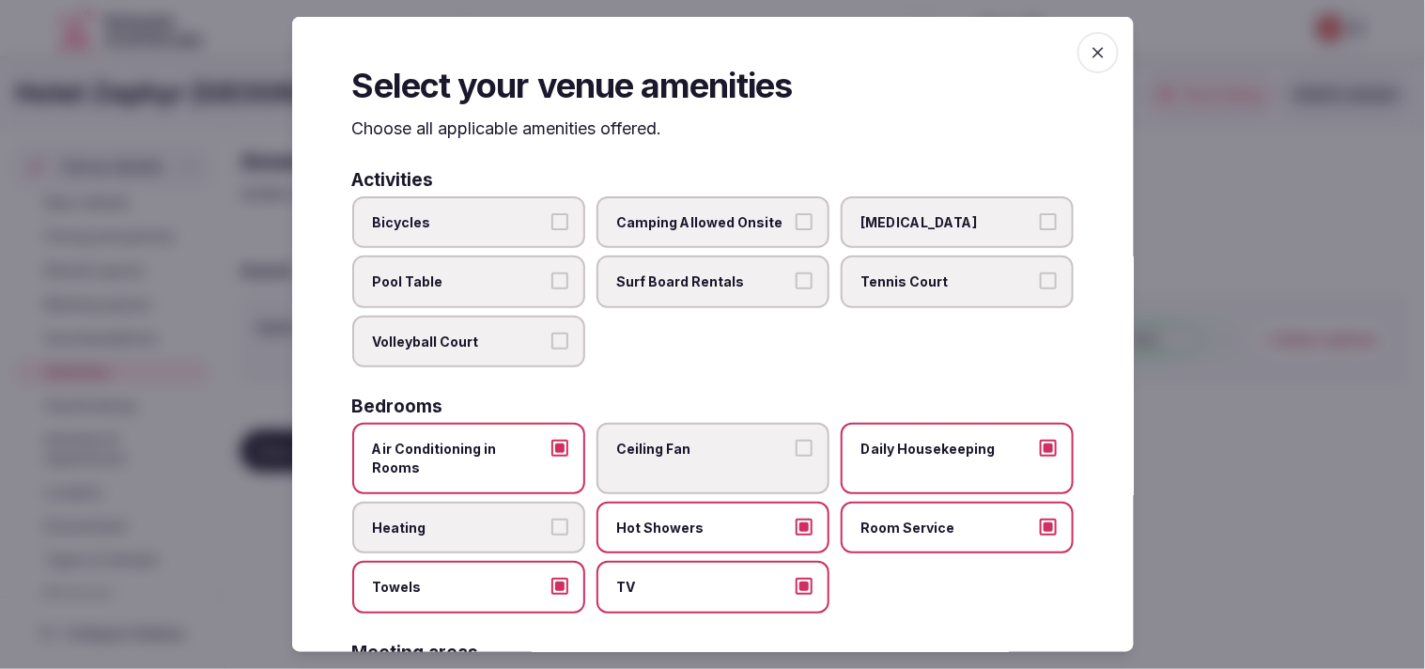
click at [704, 59] on icon "button" at bounding box center [1098, 52] width 19 height 19
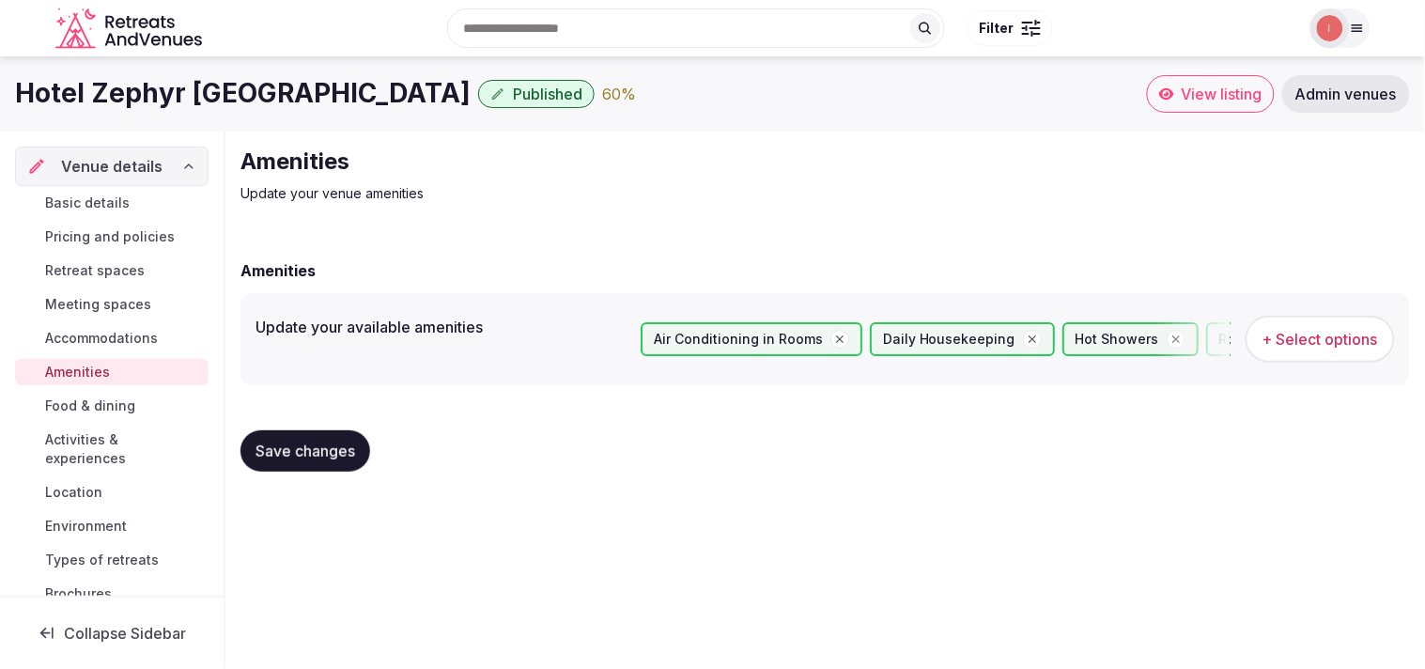
click at [317, 445] on span "Save changes" at bounding box center [306, 451] width 100 height 19
click at [82, 402] on span "Food & dining" at bounding box center [90, 406] width 90 height 19
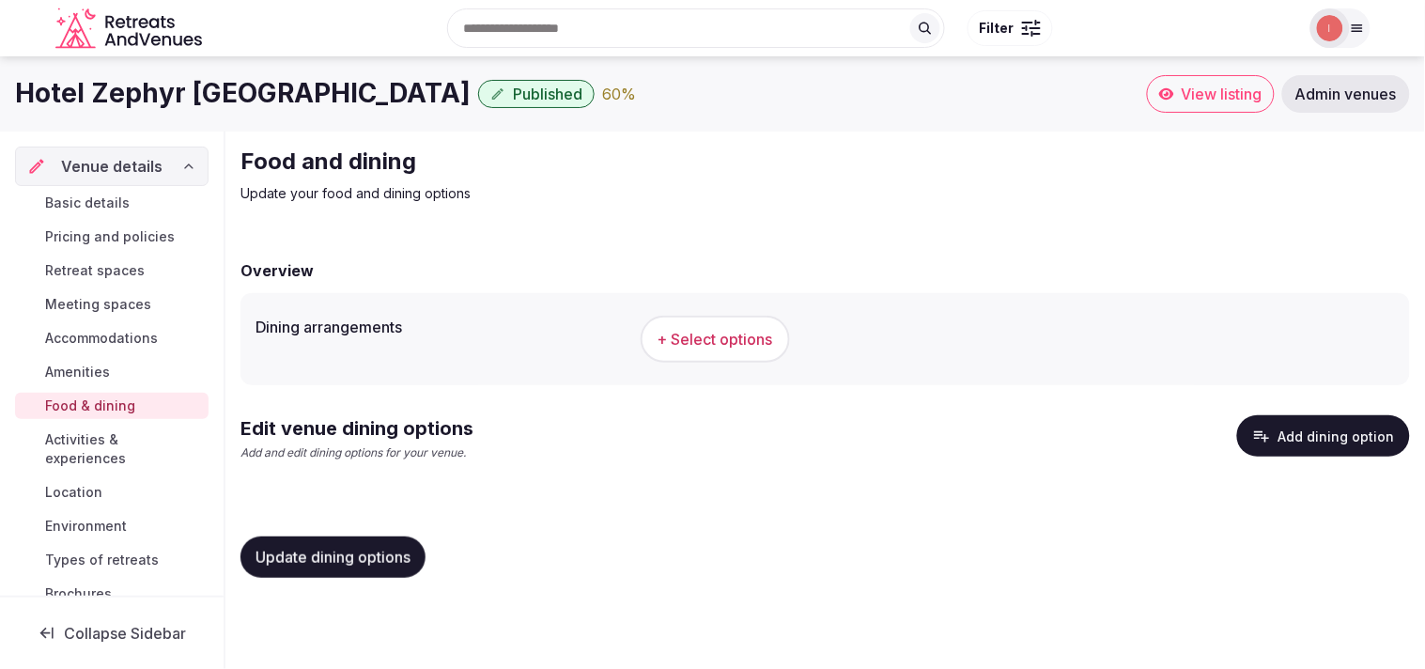
click at [690, 329] on span "+ Select options" at bounding box center [716, 339] width 116 height 21
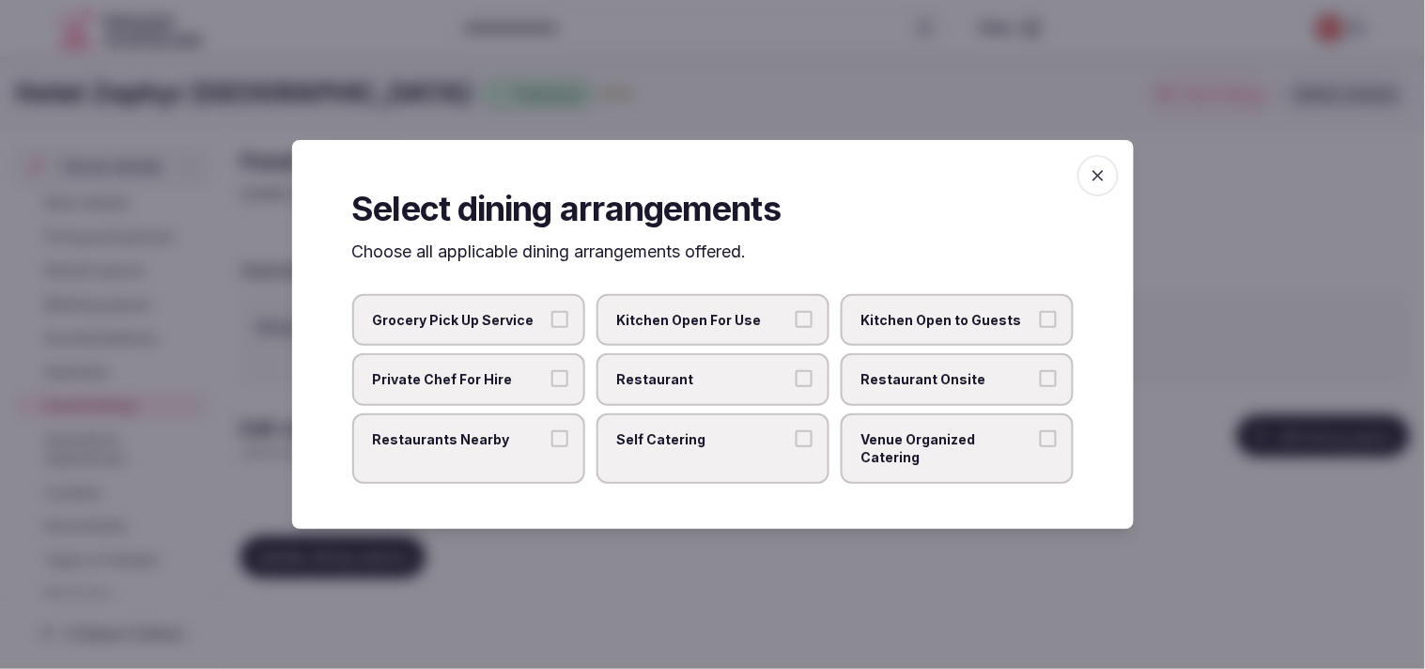
click at [704, 371] on label "Restaurant" at bounding box center [713, 379] width 233 height 53
click at [704, 371] on button "Restaurant" at bounding box center [804, 378] width 17 height 17
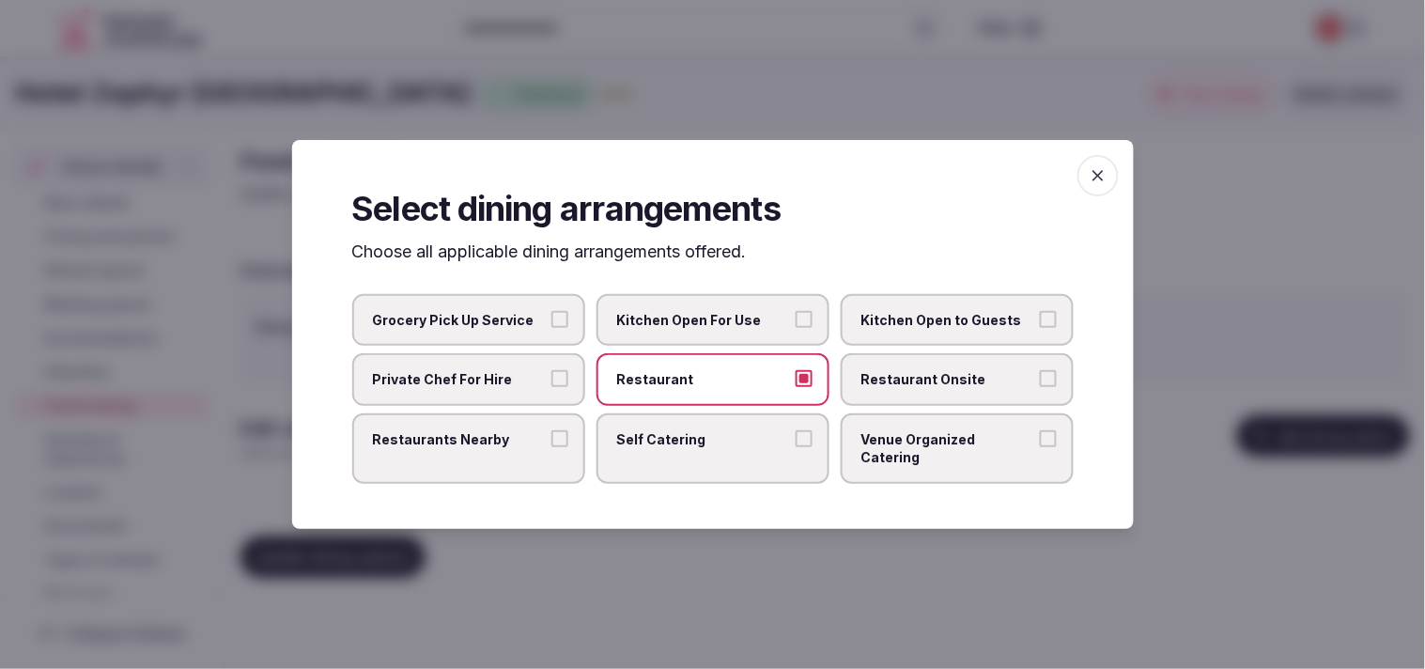
click at [704, 380] on span "Restaurant Onsite" at bounding box center [948, 379] width 173 height 19
click at [704, 380] on button "Restaurant Onsite" at bounding box center [1048, 378] width 17 height 17
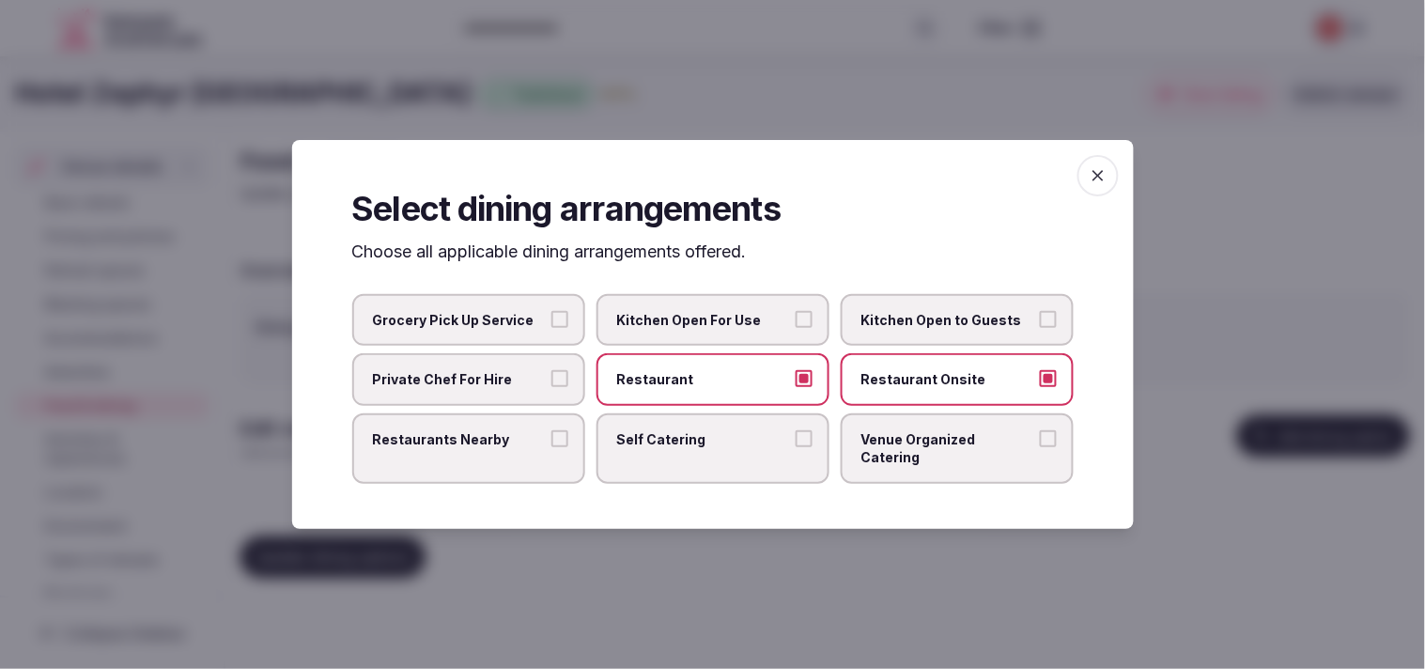
click at [549, 443] on label "Restaurants Nearby" at bounding box center [468, 448] width 233 height 70
click at [552, 443] on button "Restaurants Nearby" at bounding box center [560, 438] width 17 height 17
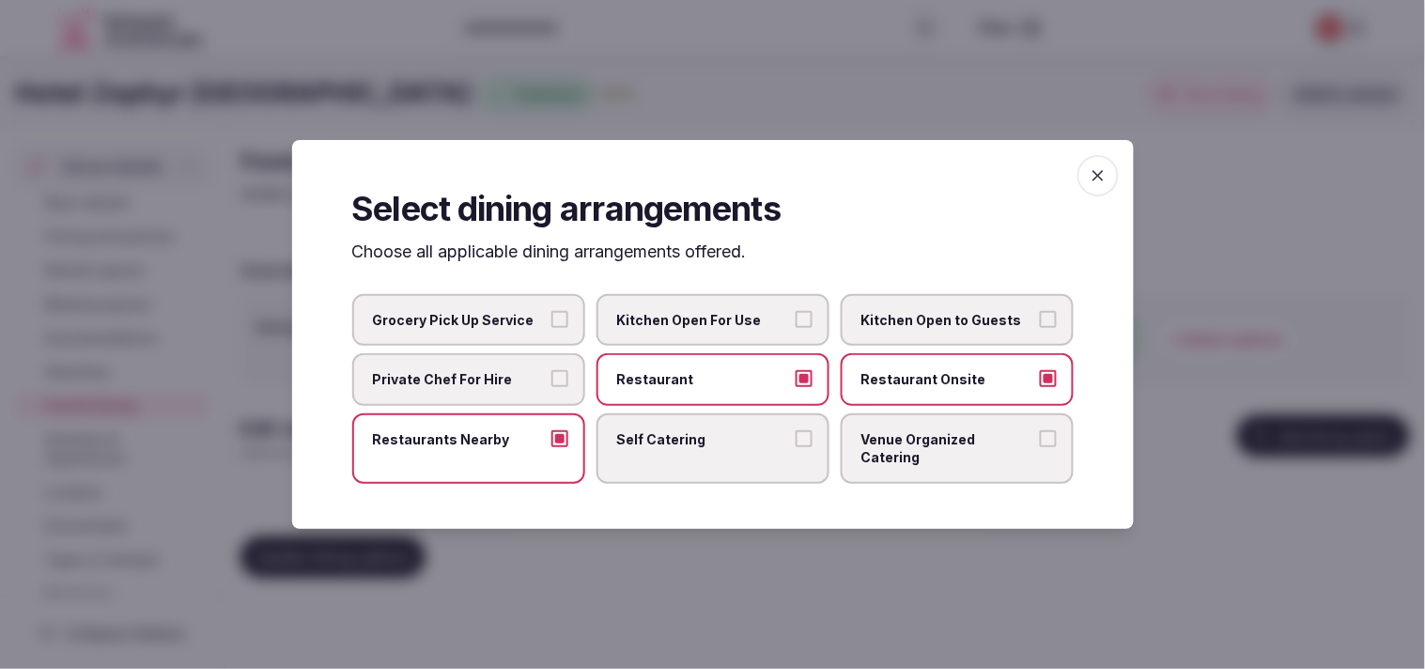
click at [704, 451] on span "Venue Organized Catering" at bounding box center [948, 448] width 173 height 37
click at [704, 447] on button "Venue Organized Catering" at bounding box center [1048, 438] width 17 height 17
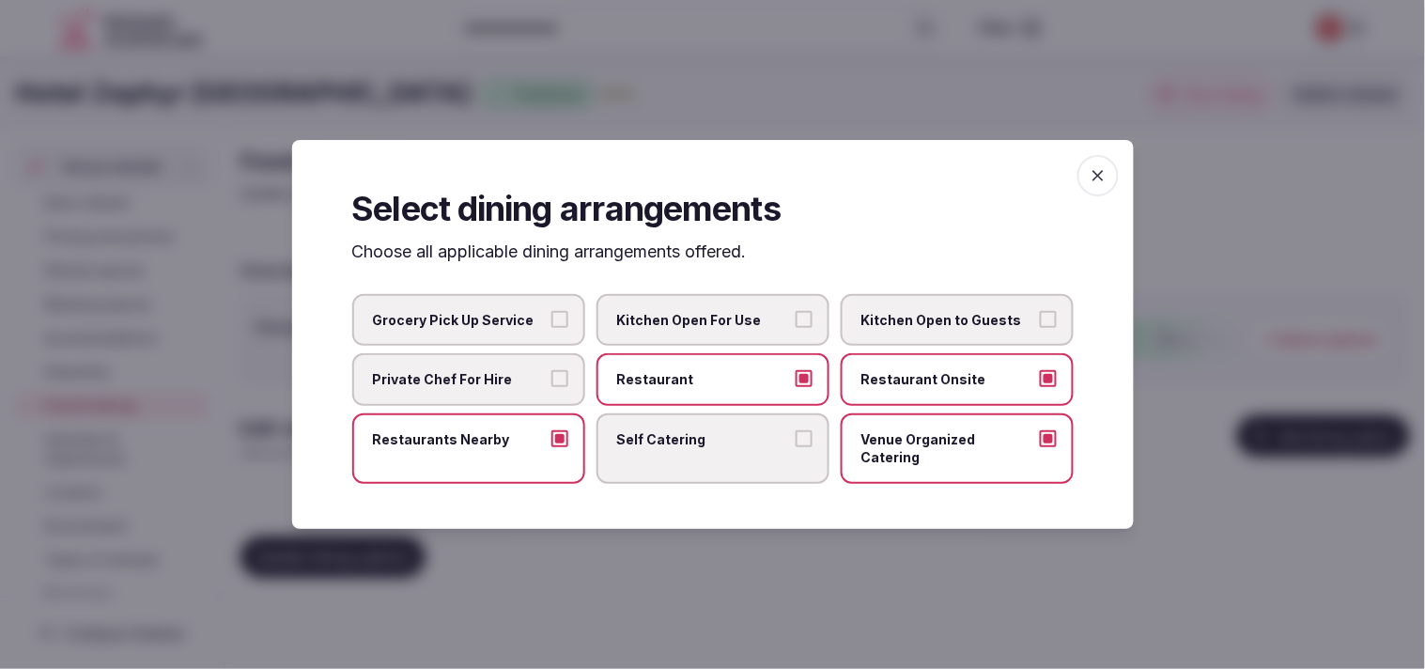
click at [704, 191] on span "button" at bounding box center [1098, 175] width 41 height 41
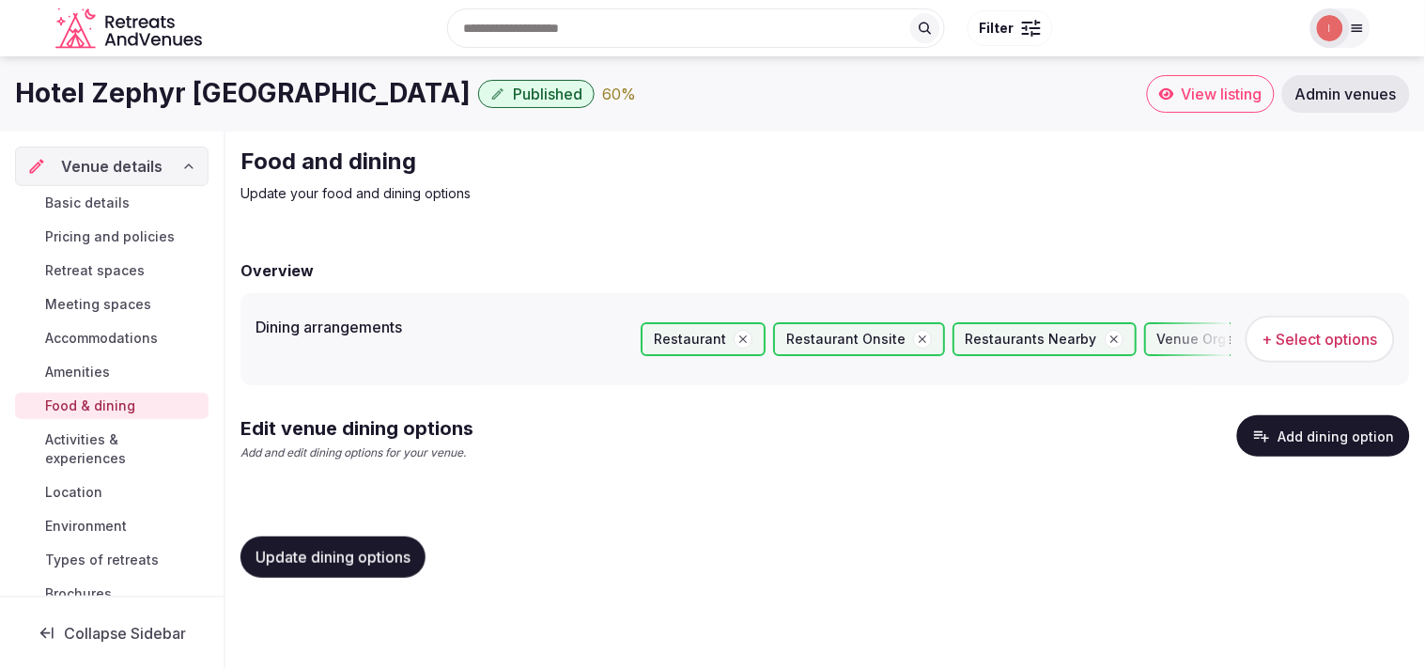
click at [397, 568] on button "Update dining options" at bounding box center [333, 557] width 185 height 41
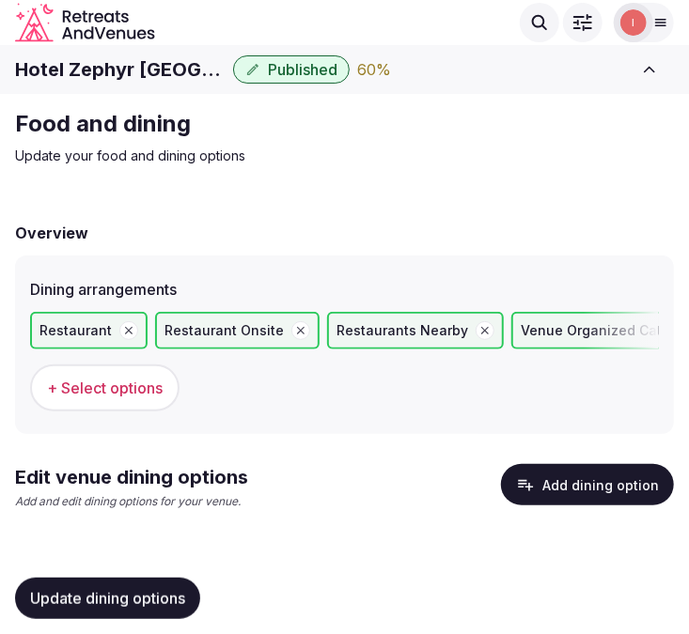
click at [545, 486] on button "Add dining option" at bounding box center [587, 484] width 173 height 41
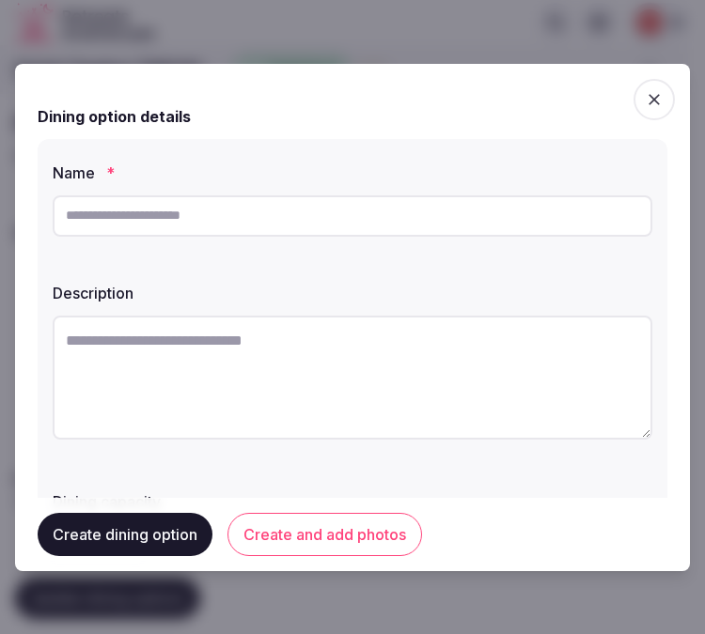
click at [219, 219] on input "text" at bounding box center [352, 215] width 599 height 41
paste input "**********"
type input "**********"
click at [351, 408] on textarea at bounding box center [352, 378] width 599 height 124
paste textarea "**********"
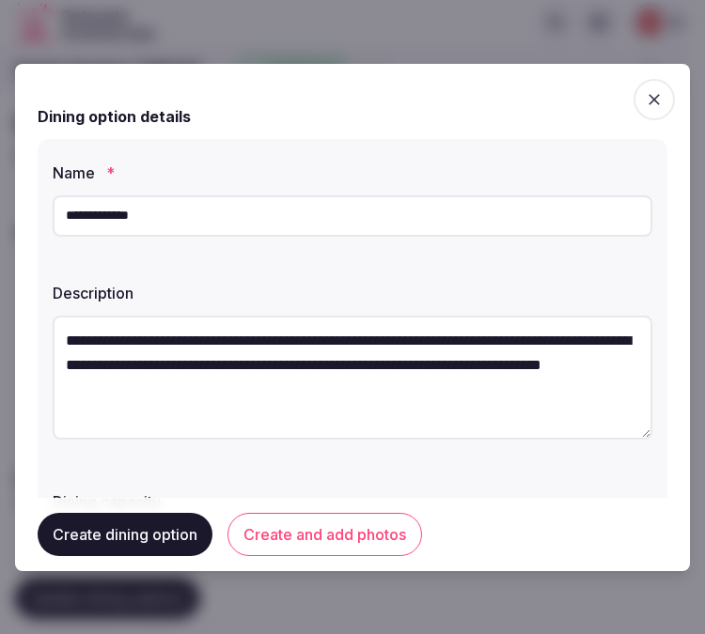
scroll to position [10, 0]
type textarea "**********"
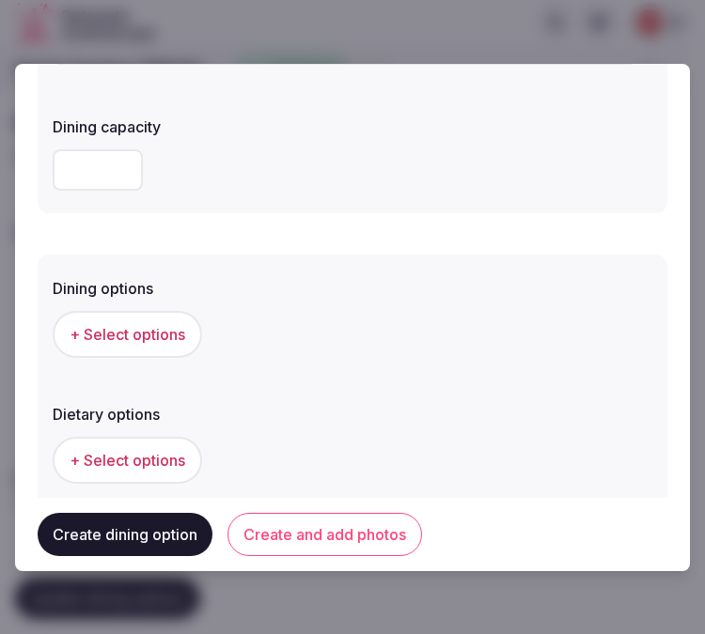
scroll to position [521, 0]
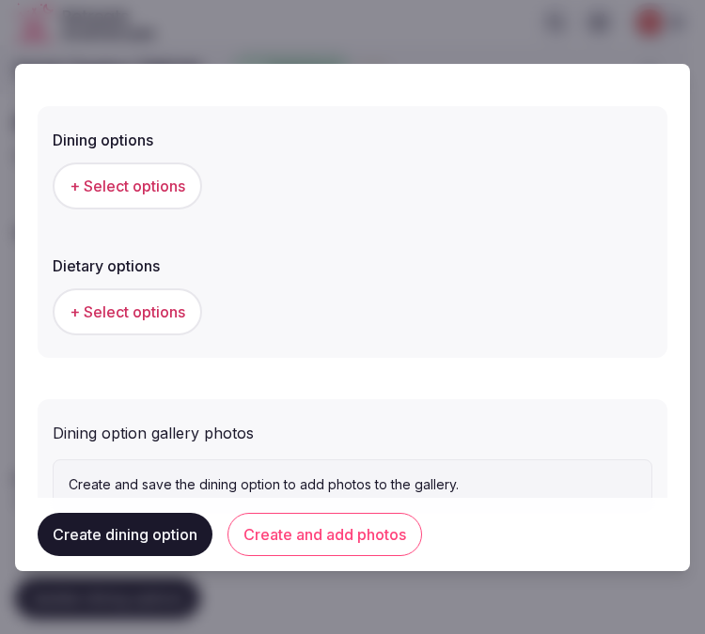
click at [136, 289] on button "+ Select options" at bounding box center [127, 311] width 149 height 47
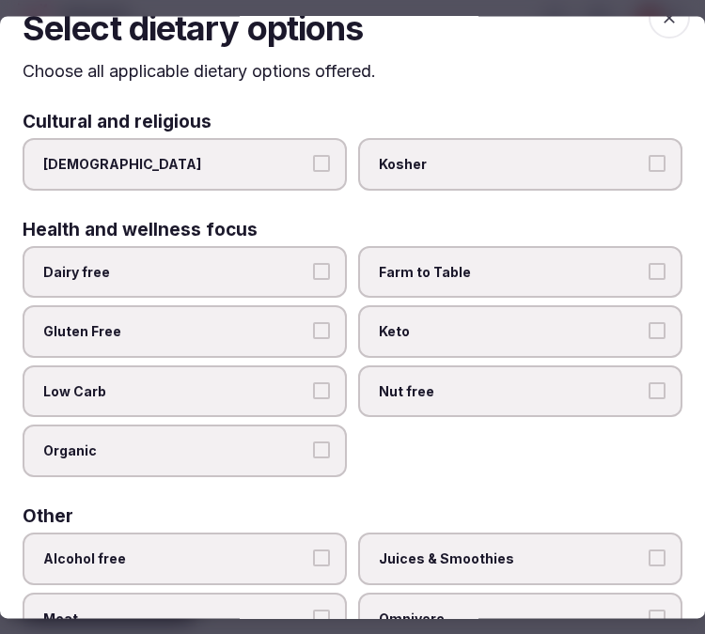
scroll to position [0, 0]
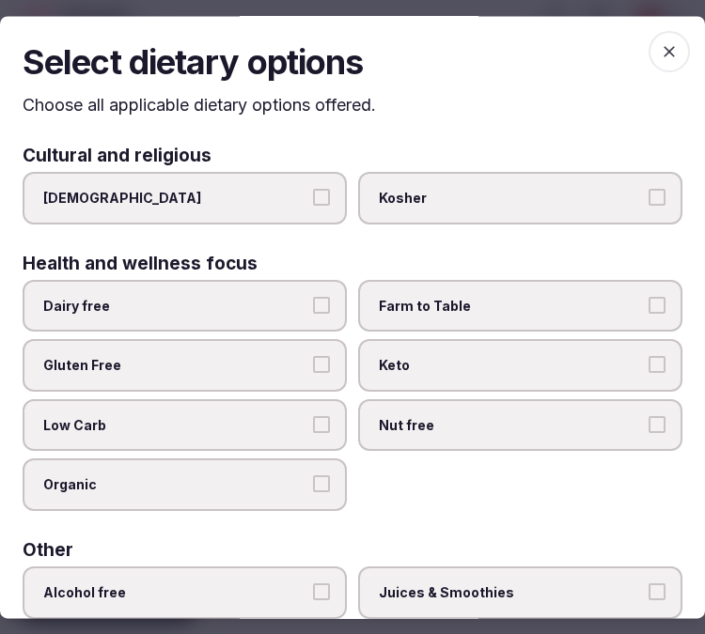
click at [662, 42] on icon "button" at bounding box center [669, 51] width 19 height 19
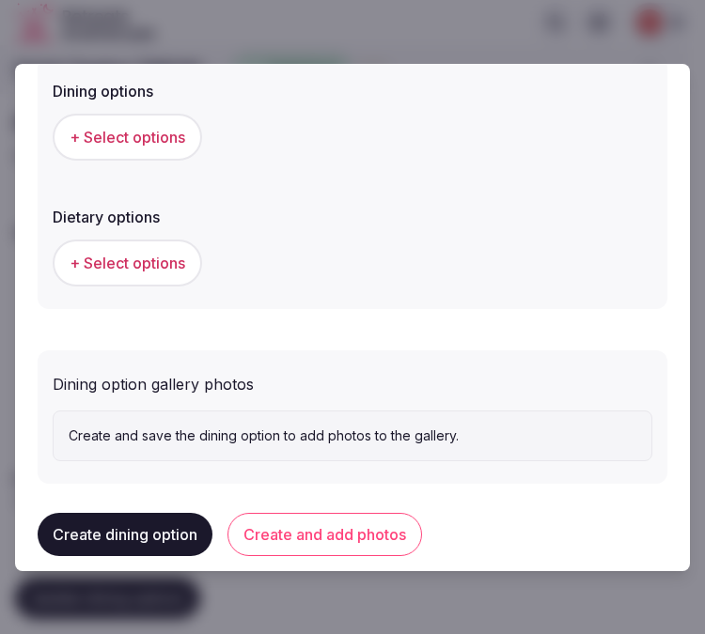
scroll to position [590, 0]
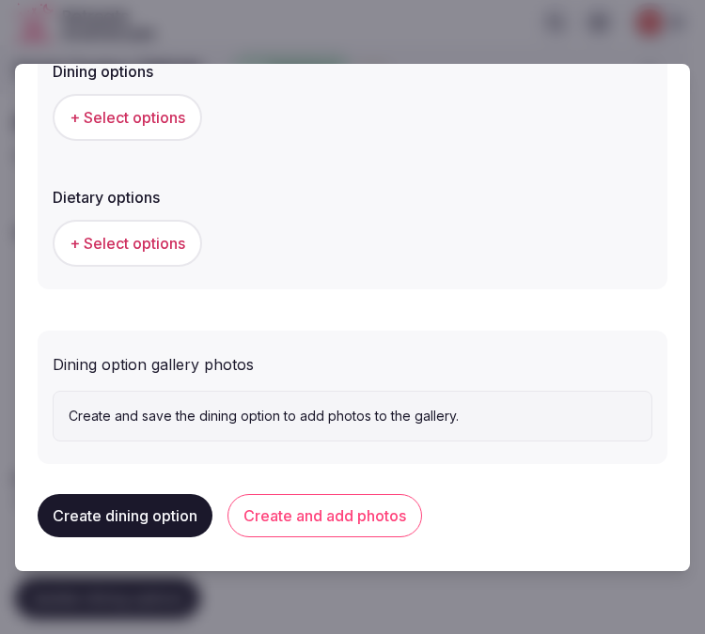
click at [163, 132] on button "+ Select options" at bounding box center [127, 117] width 149 height 47
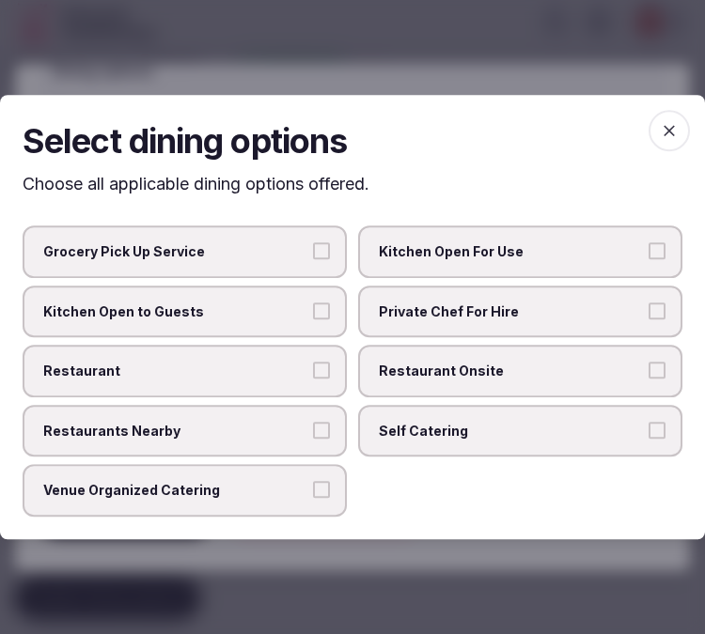
click at [484, 359] on label "Restaurant Onsite" at bounding box center [520, 371] width 324 height 53
click at [648, 362] on button "Restaurant Onsite" at bounding box center [656, 370] width 17 height 17
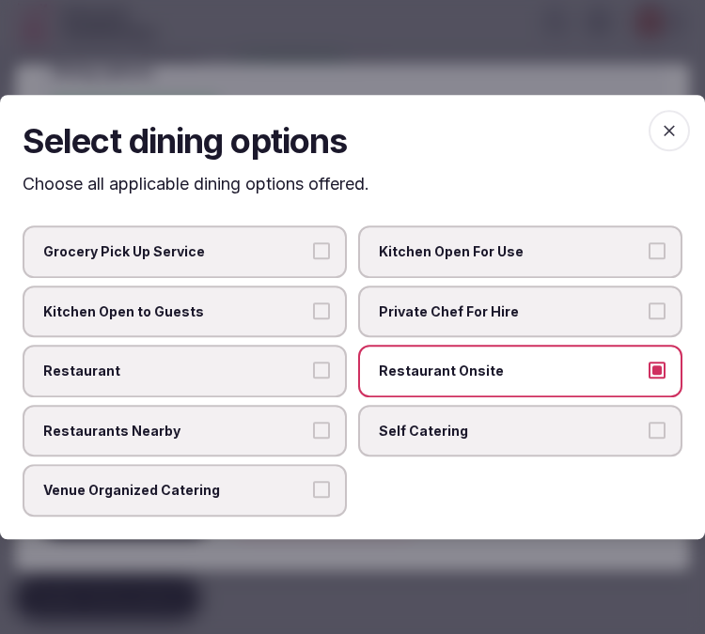
click at [278, 368] on span "Restaurant" at bounding box center [175, 371] width 264 height 19
click at [313, 368] on button "Restaurant" at bounding box center [321, 370] width 17 height 17
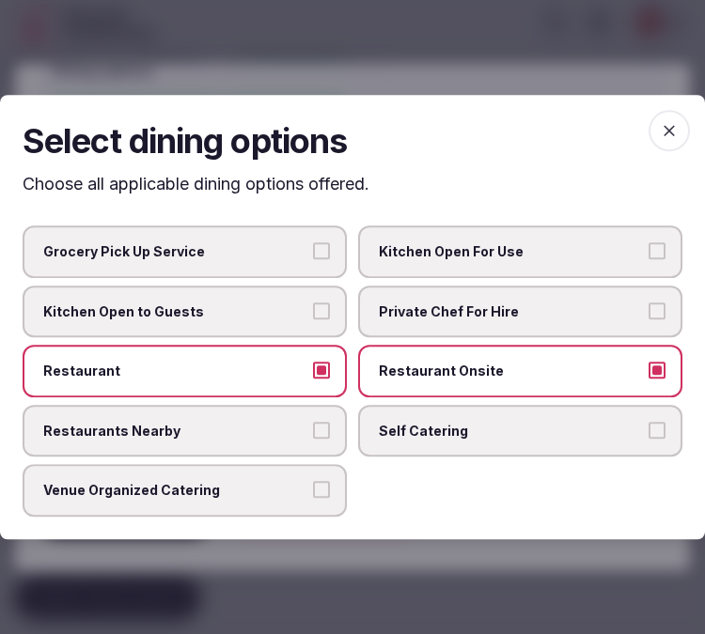
click at [680, 141] on span "button" at bounding box center [668, 130] width 41 height 41
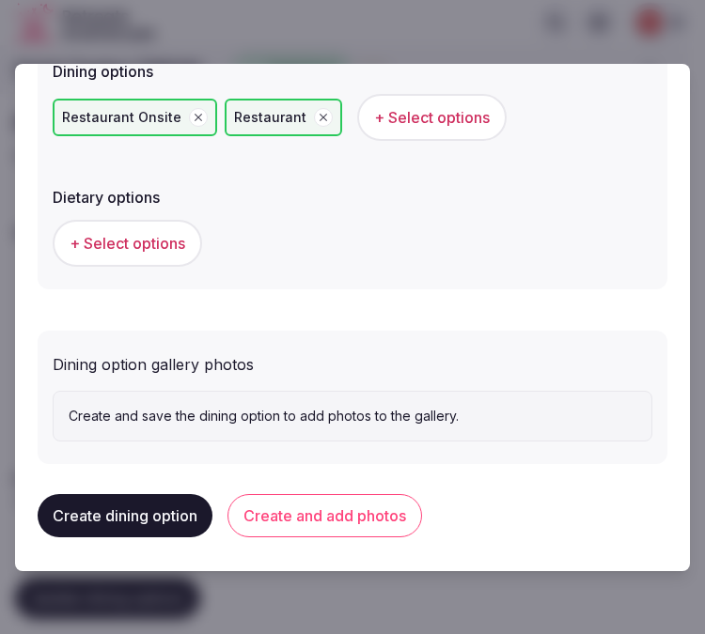
click at [324, 505] on button "Create and add photos" at bounding box center [324, 515] width 194 height 43
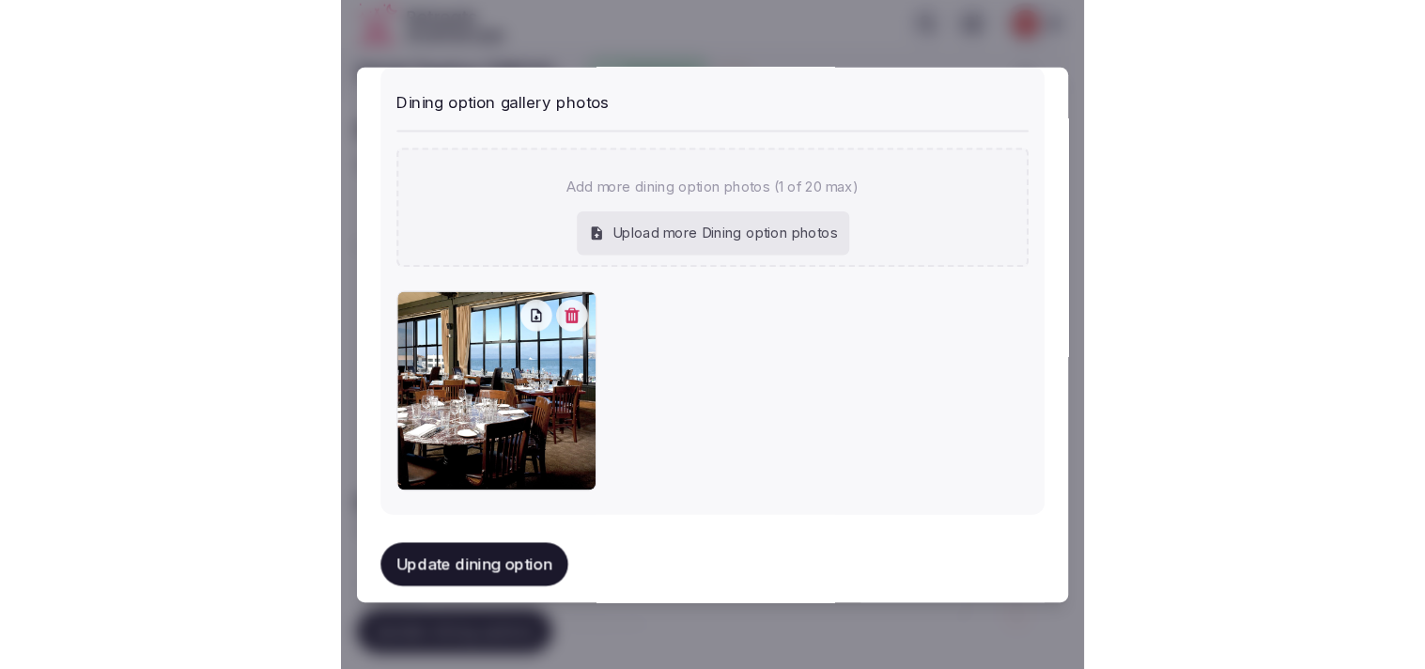
scroll to position [876, 0]
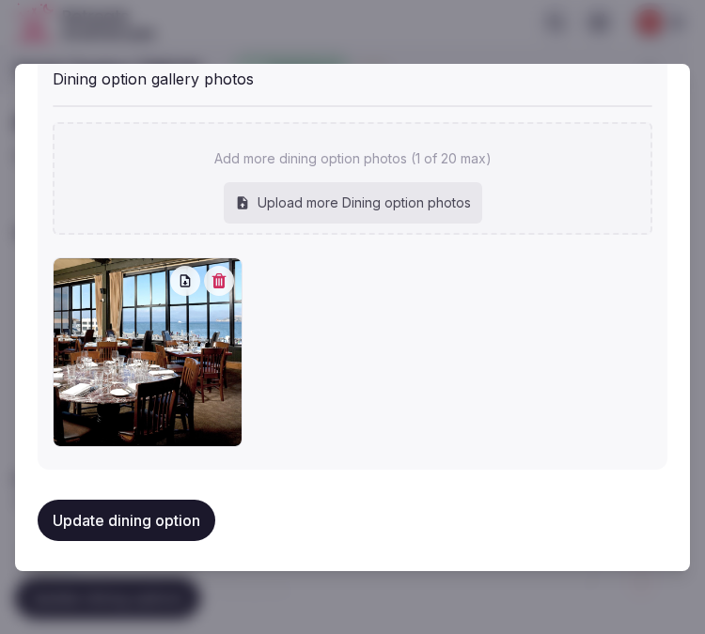
click at [108, 504] on button "Update dining option" at bounding box center [127, 520] width 178 height 41
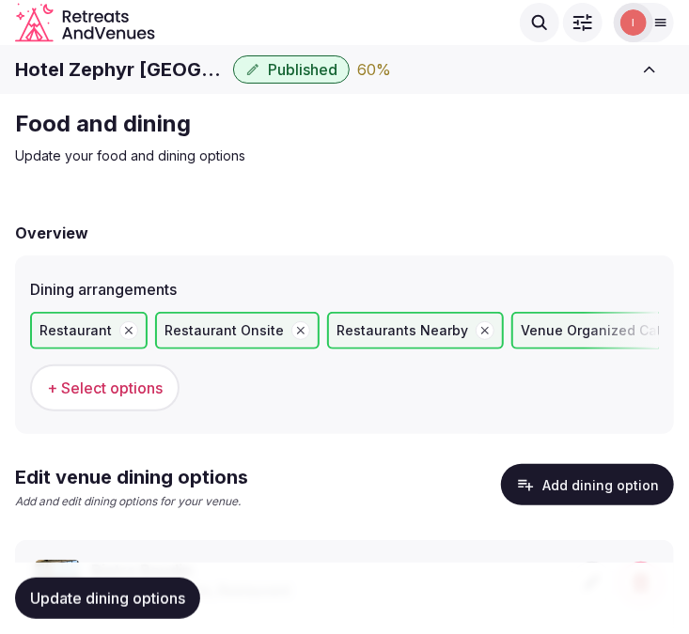
click at [87, 598] on span "Update dining options" at bounding box center [107, 598] width 155 height 19
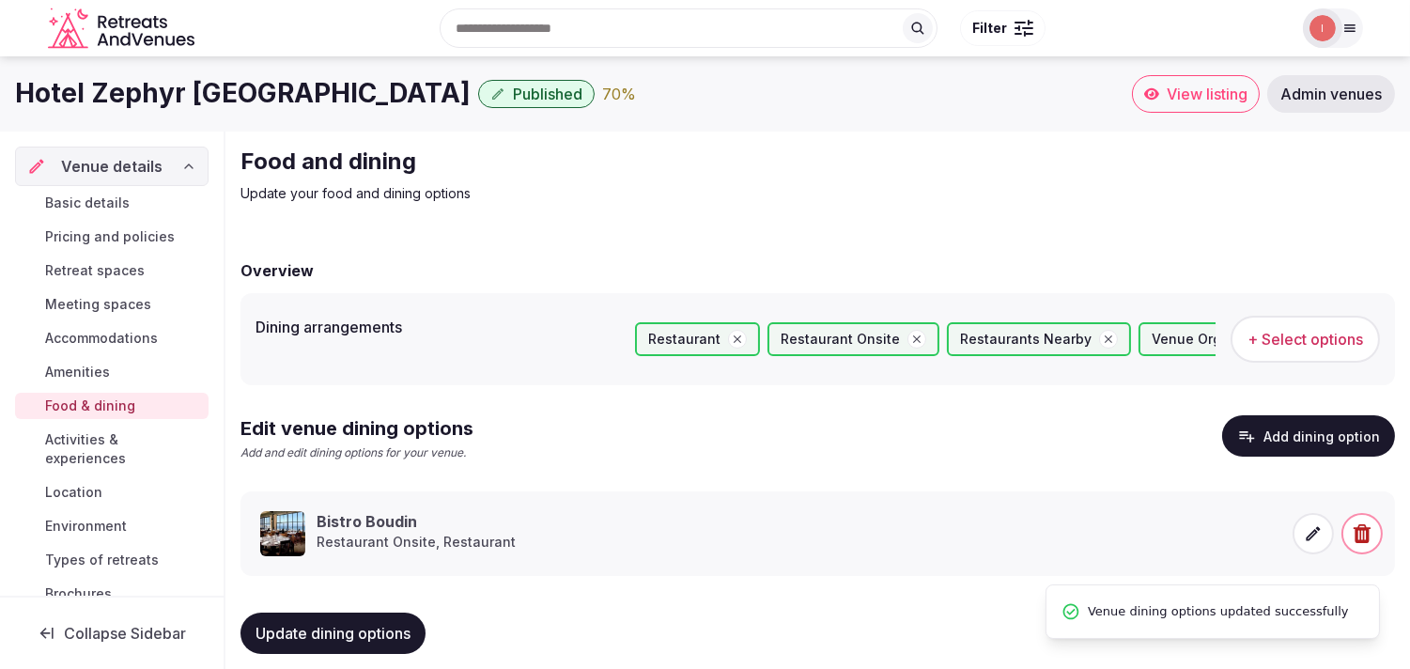
click at [109, 455] on span "Activities & experiences" at bounding box center [123, 449] width 156 height 38
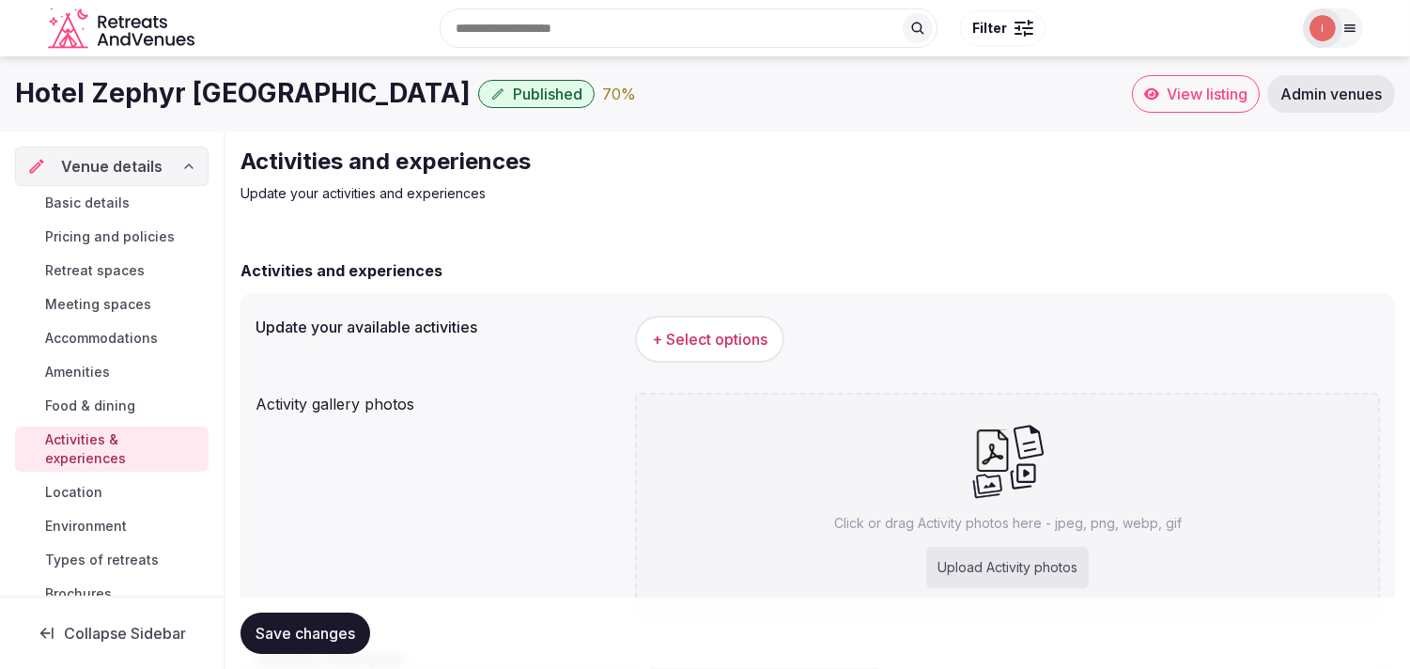
click at [704, 349] on span "+ Select options" at bounding box center [710, 339] width 116 height 21
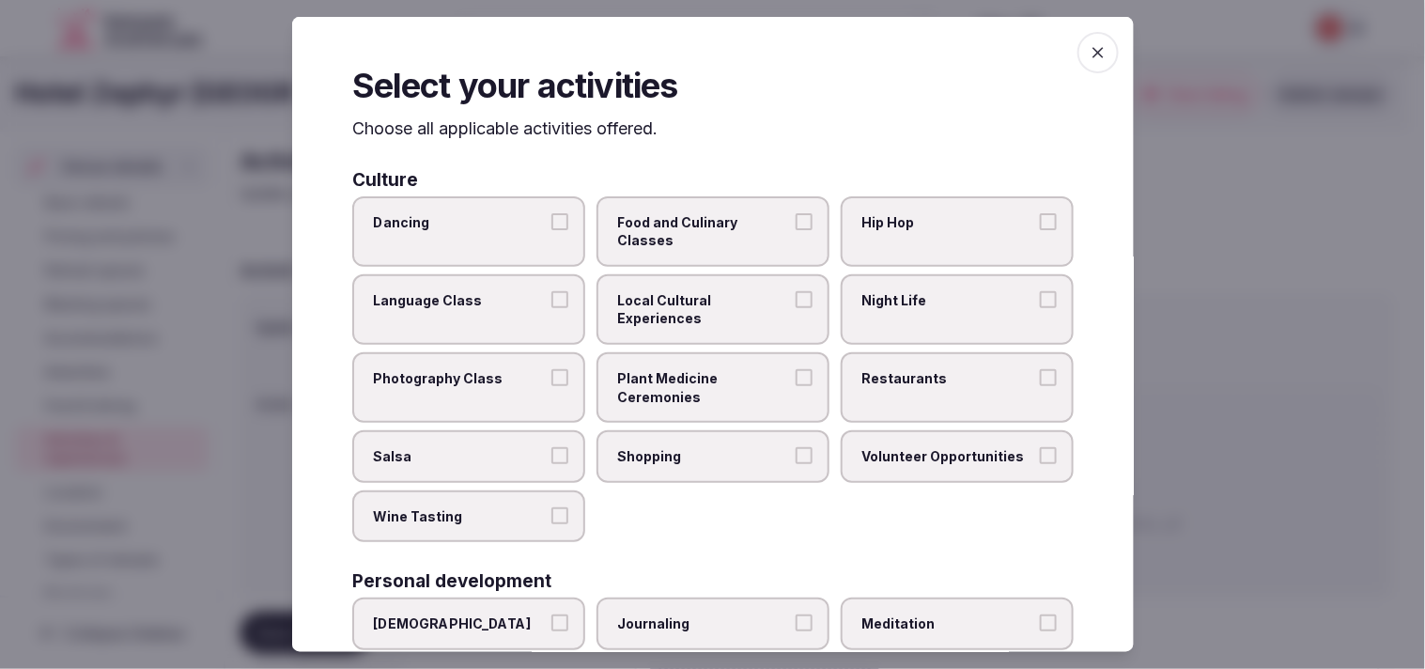
click at [704, 298] on button "Local Cultural Experiences" at bounding box center [804, 299] width 17 height 17
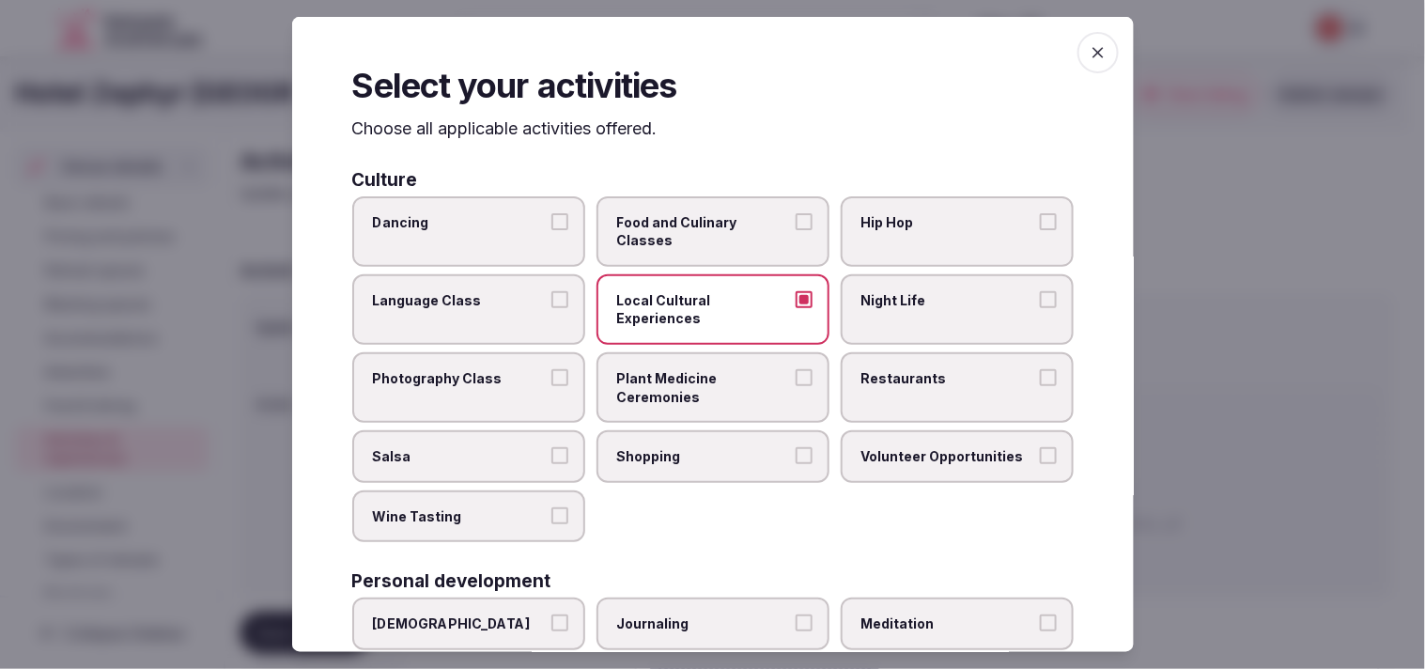
click at [704, 369] on span "Restaurants" at bounding box center [948, 378] width 173 height 19
click at [704, 369] on button "Restaurants" at bounding box center [1048, 377] width 17 height 17
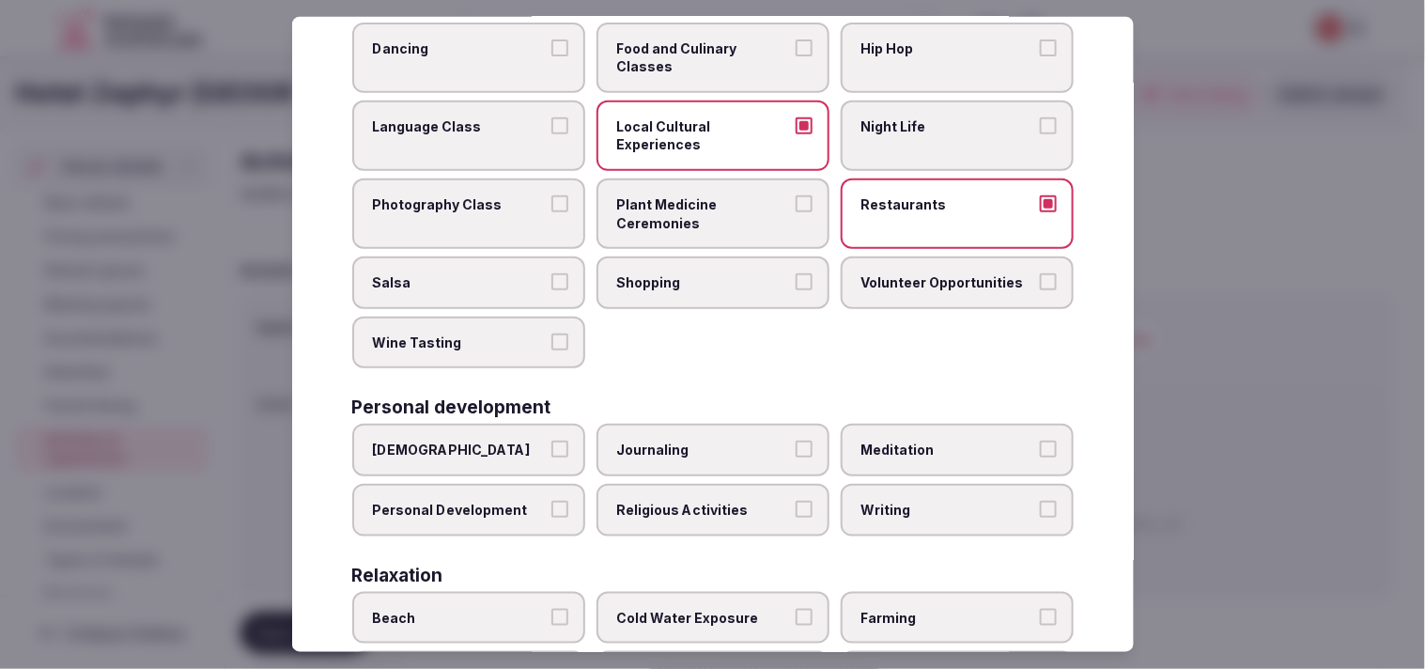
scroll to position [209, 0]
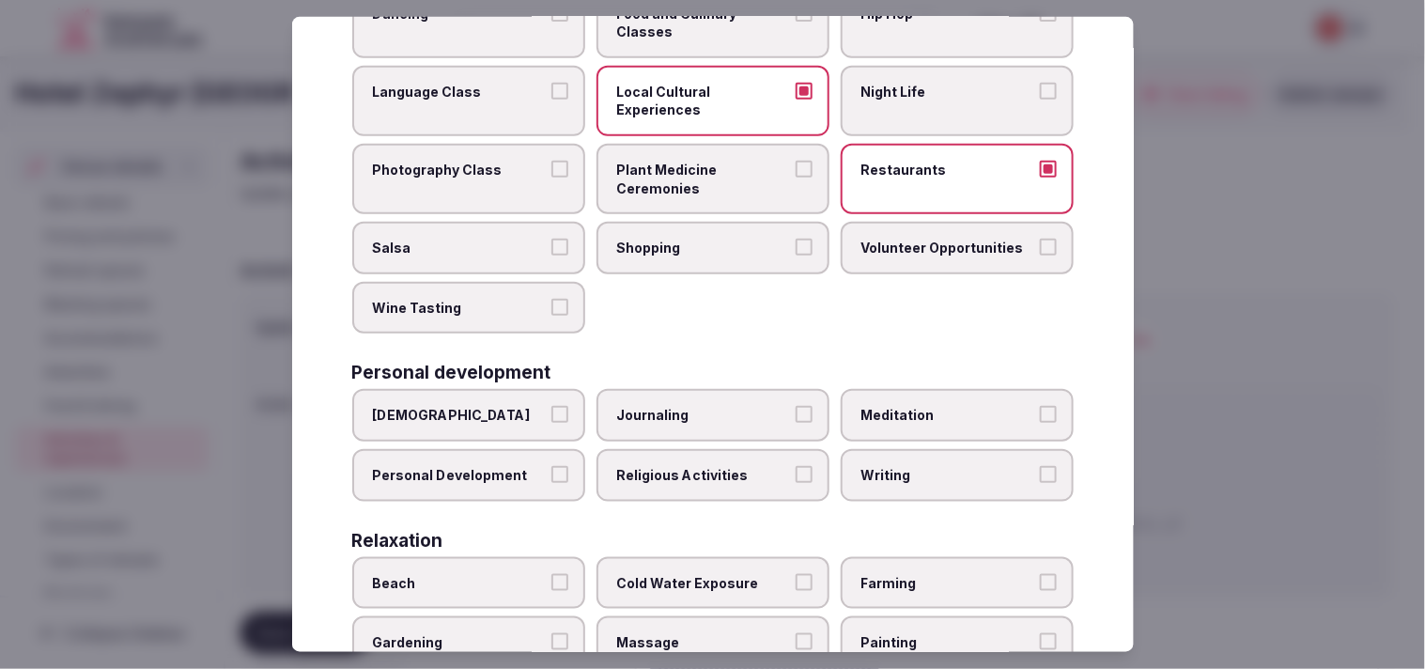
click at [579, 468] on div "Ayurveda Journaling Meditation Personal Development Religious Activities Writing" at bounding box center [713, 445] width 722 height 112
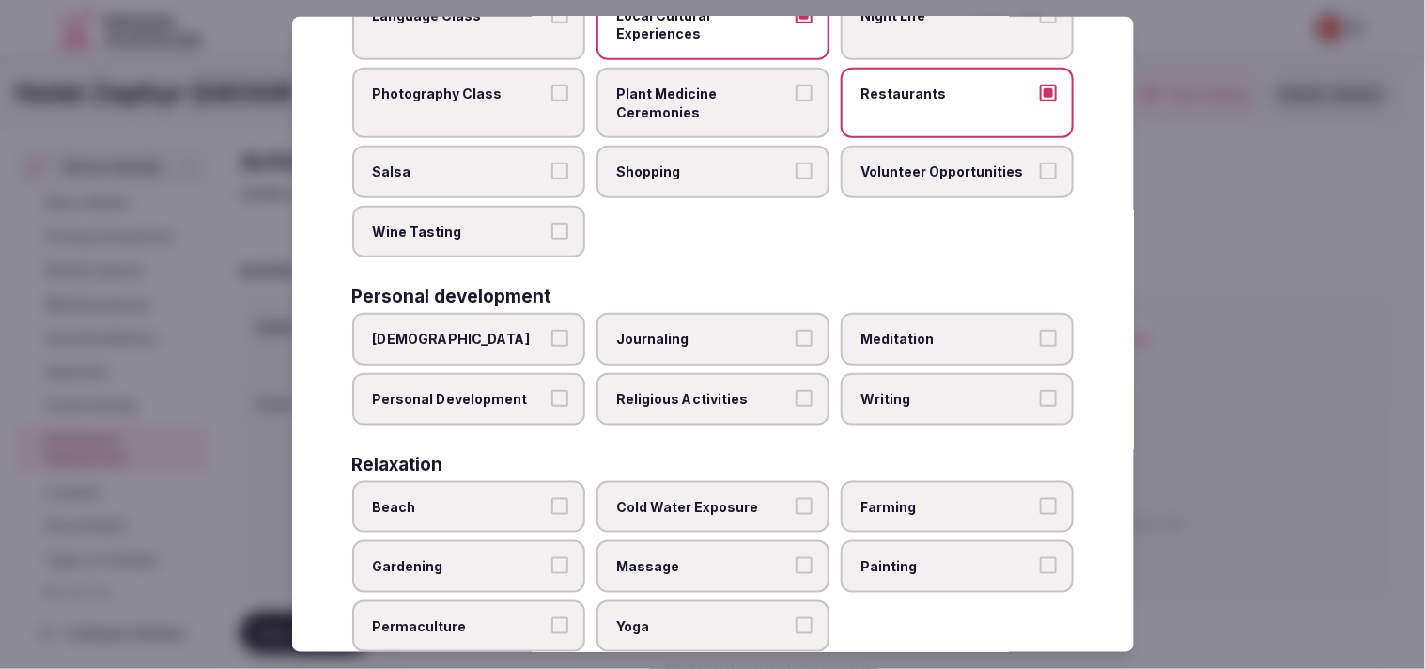
scroll to position [313, 0]
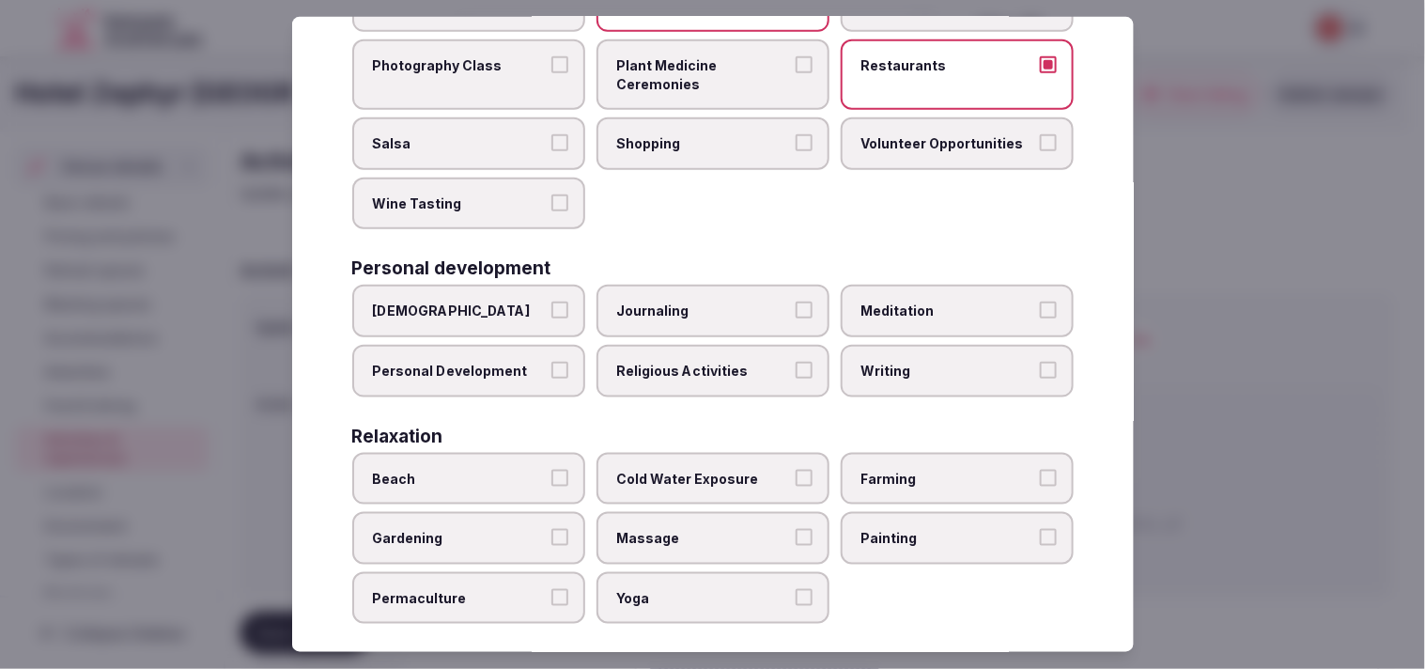
click at [561, 365] on button "Personal Development" at bounding box center [560, 370] width 17 height 17
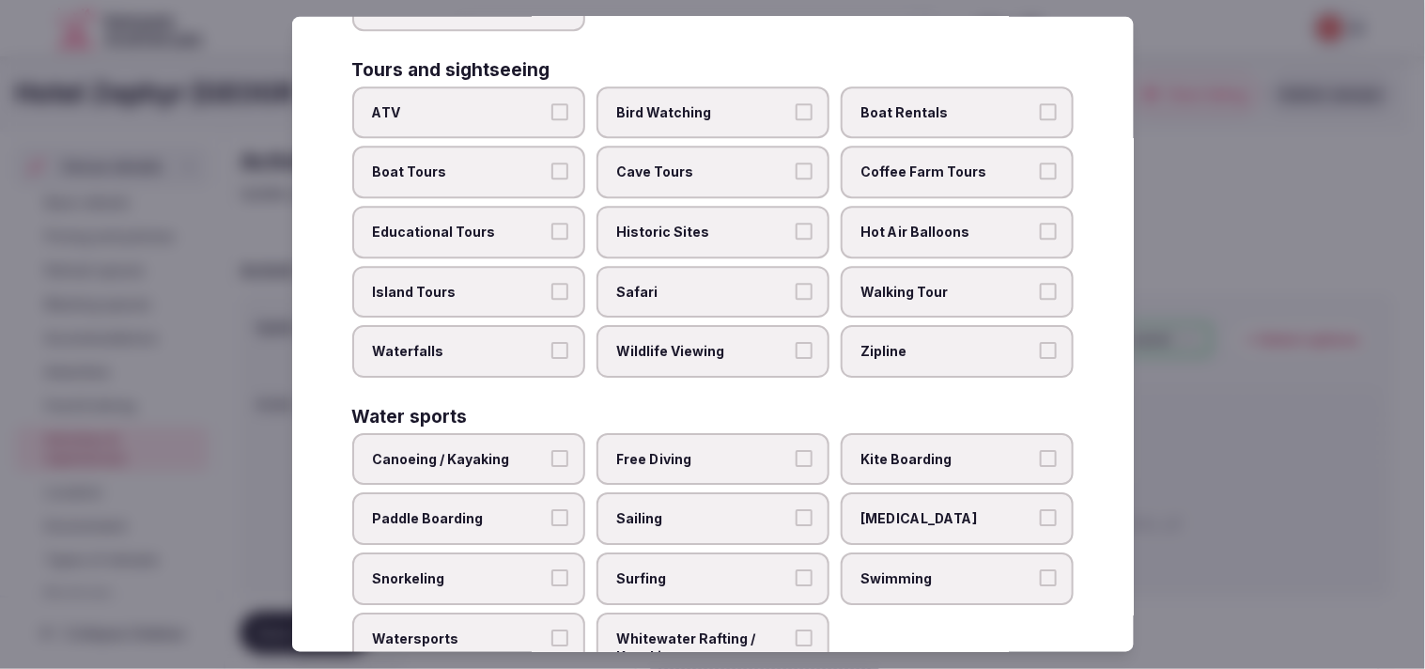
scroll to position [1345, 0]
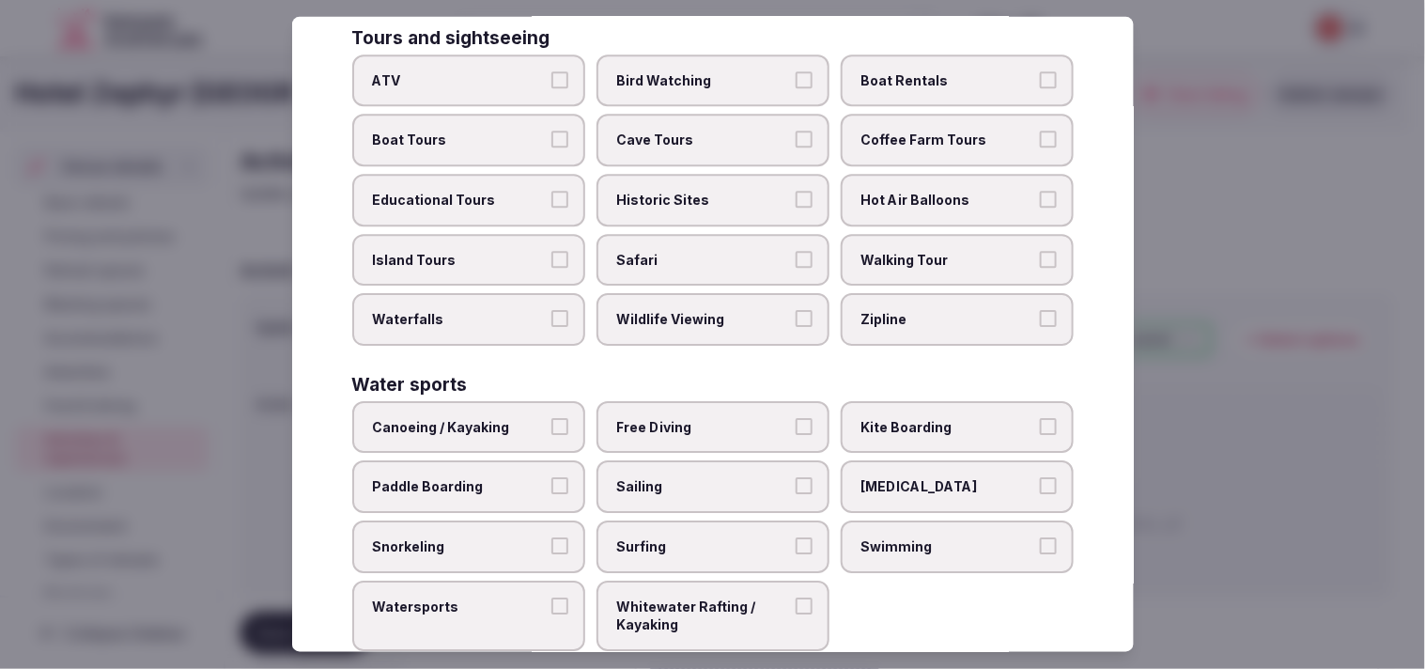
click at [704, 537] on span "Swimming" at bounding box center [948, 546] width 173 height 19
click at [704, 537] on button "Swimming" at bounding box center [1048, 545] width 17 height 17
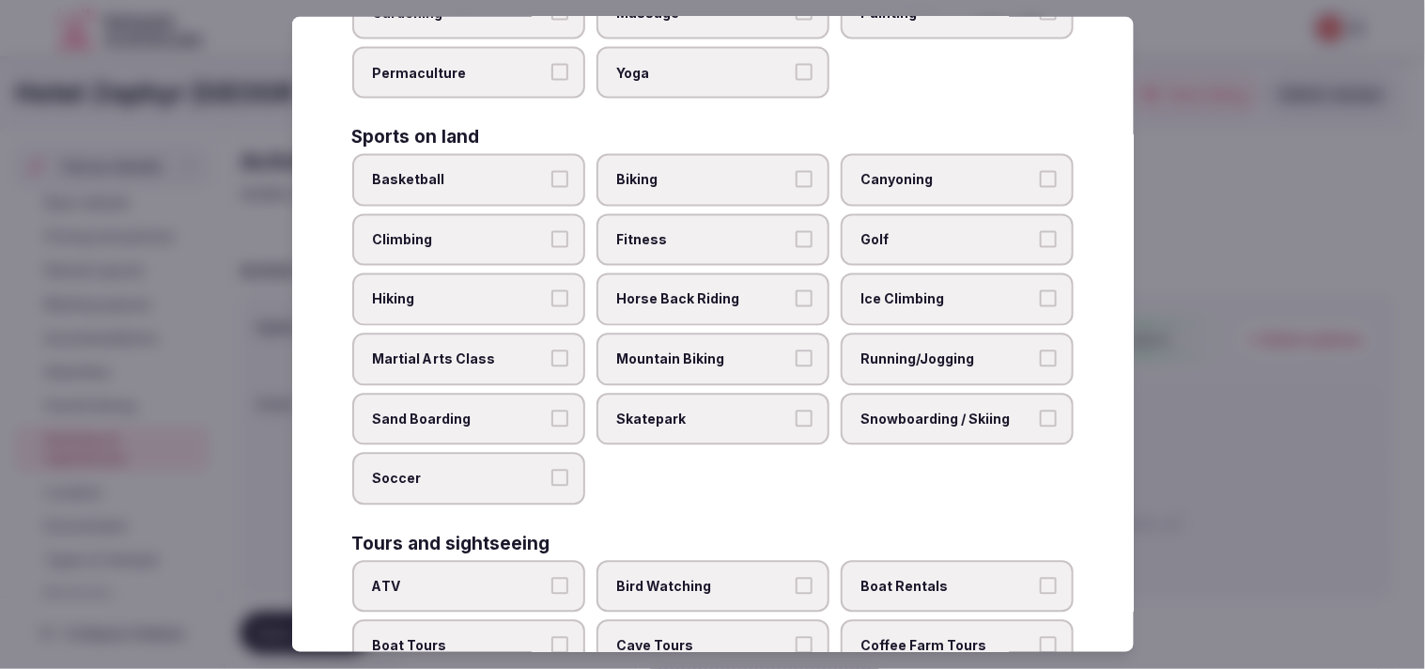
scroll to position [718, 0]
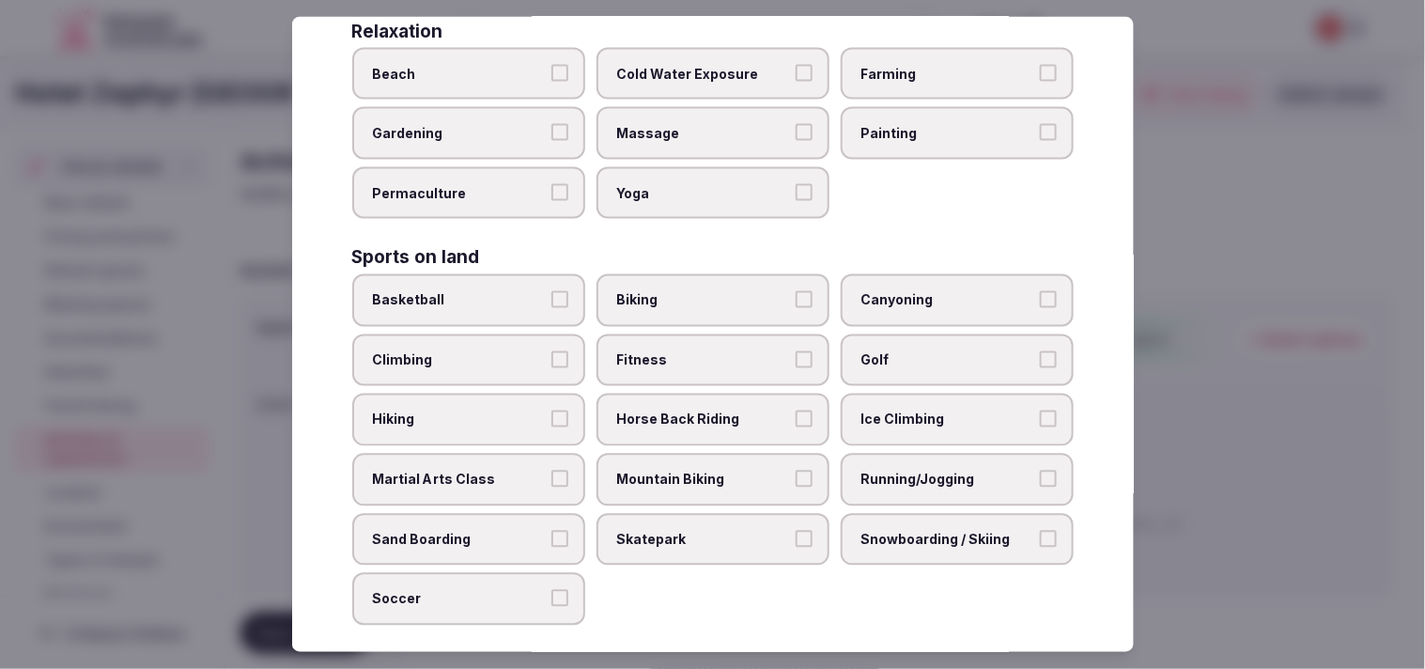
click at [704, 351] on span "Fitness" at bounding box center [703, 360] width 173 height 19
click at [704, 351] on button "Fitness" at bounding box center [804, 359] width 17 height 17
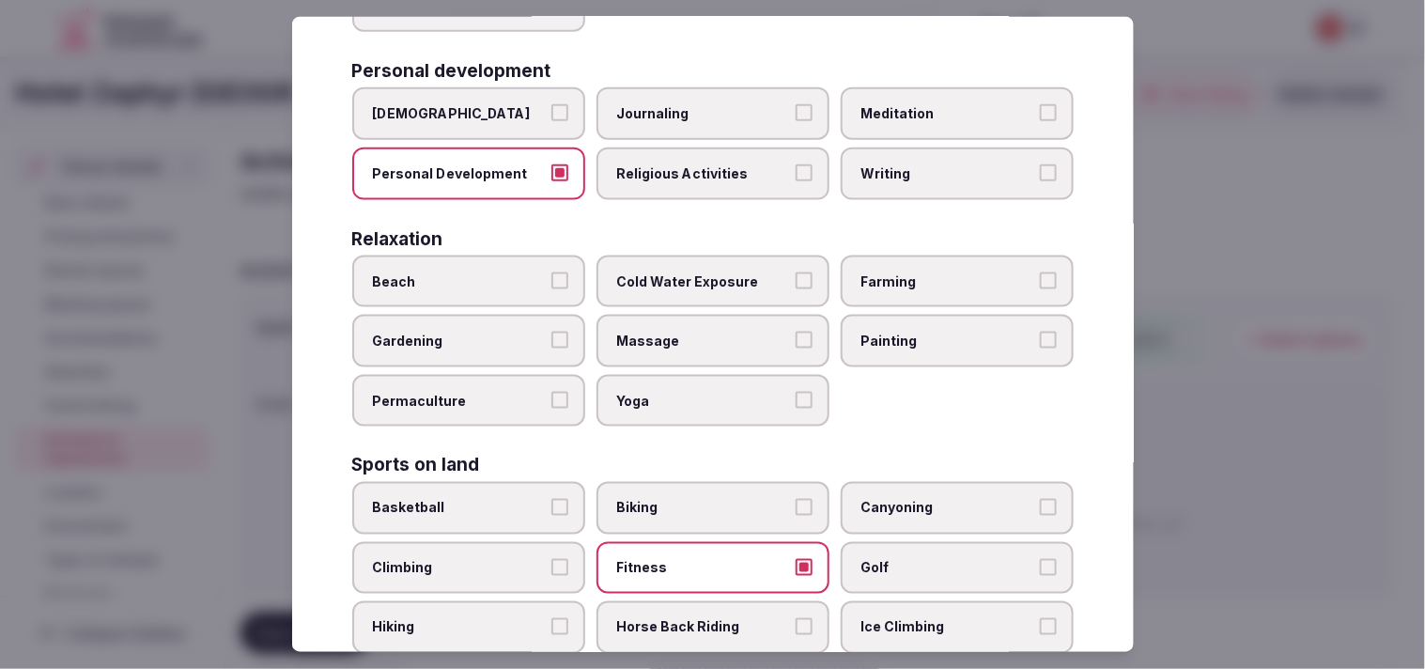
scroll to position [509, 0]
click at [704, 318] on label "Massage" at bounding box center [713, 342] width 233 height 53
click at [704, 333] on button "Massage" at bounding box center [804, 341] width 17 height 17
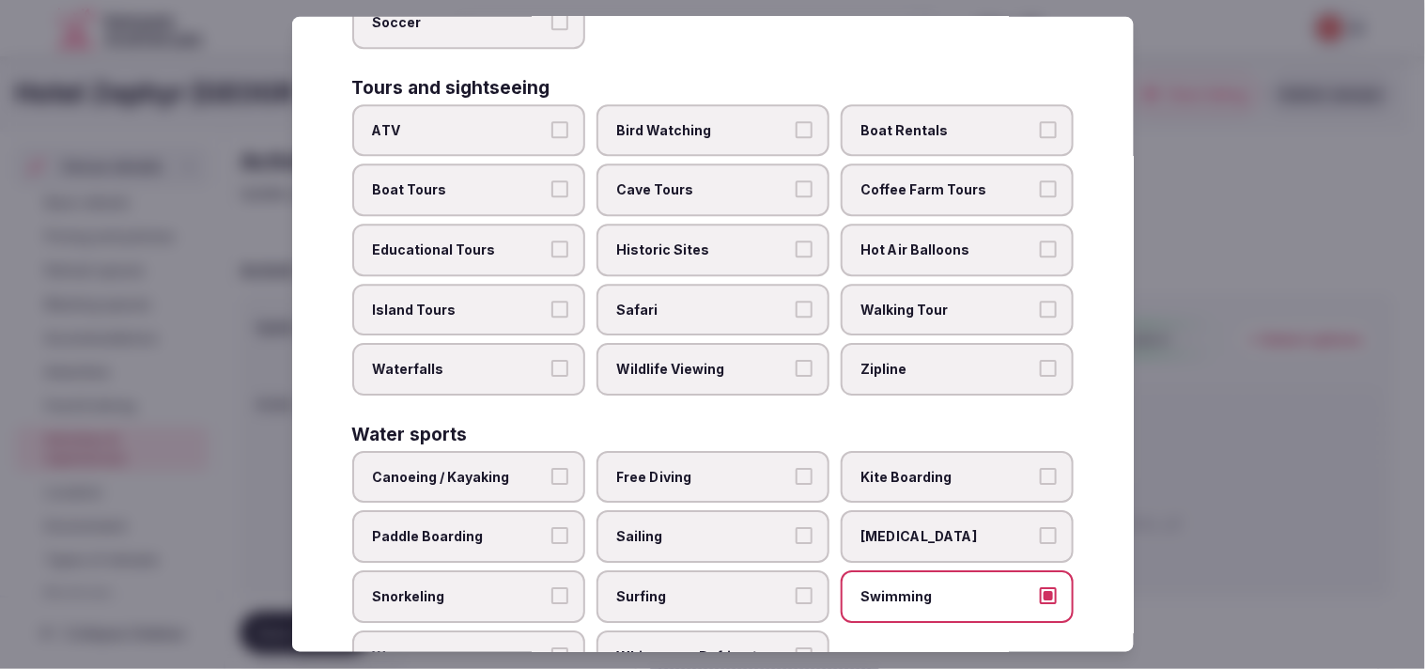
scroll to position [1345, 0]
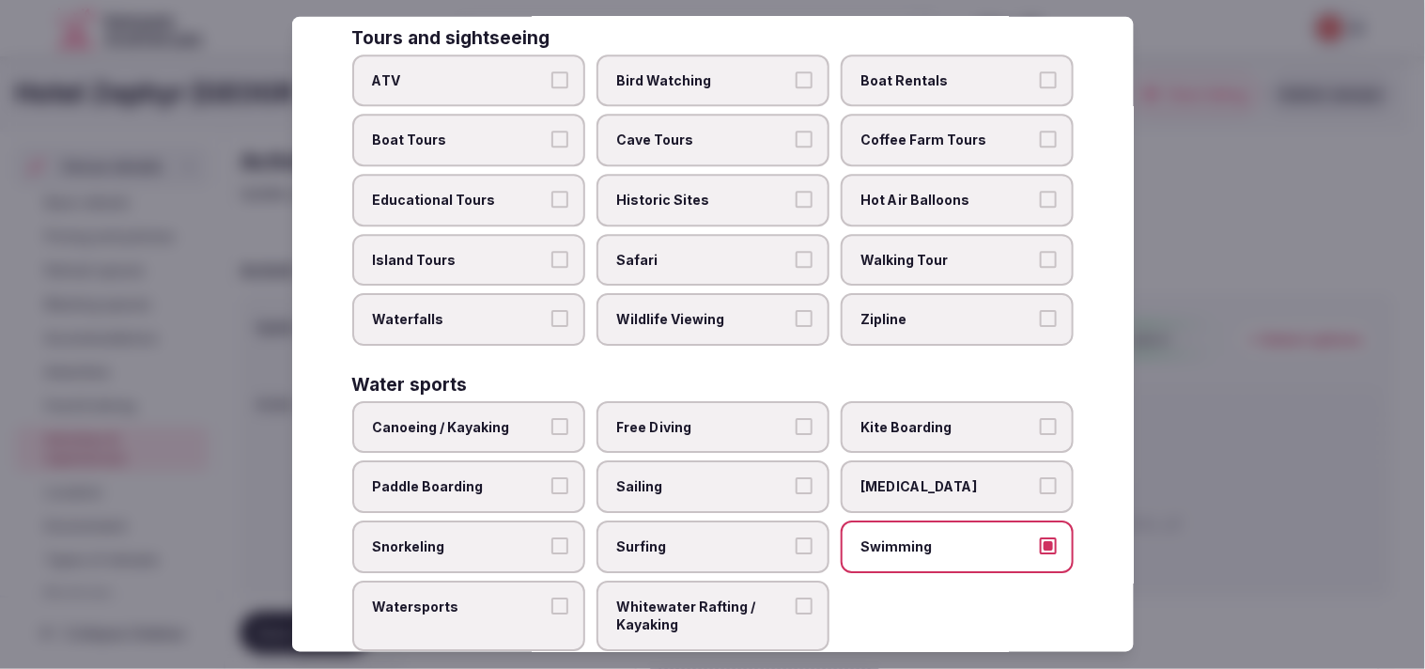
click at [704, 521] on label "Swimming" at bounding box center [957, 547] width 233 height 53
click at [704, 537] on button "Swimming" at bounding box center [1048, 545] width 17 height 17
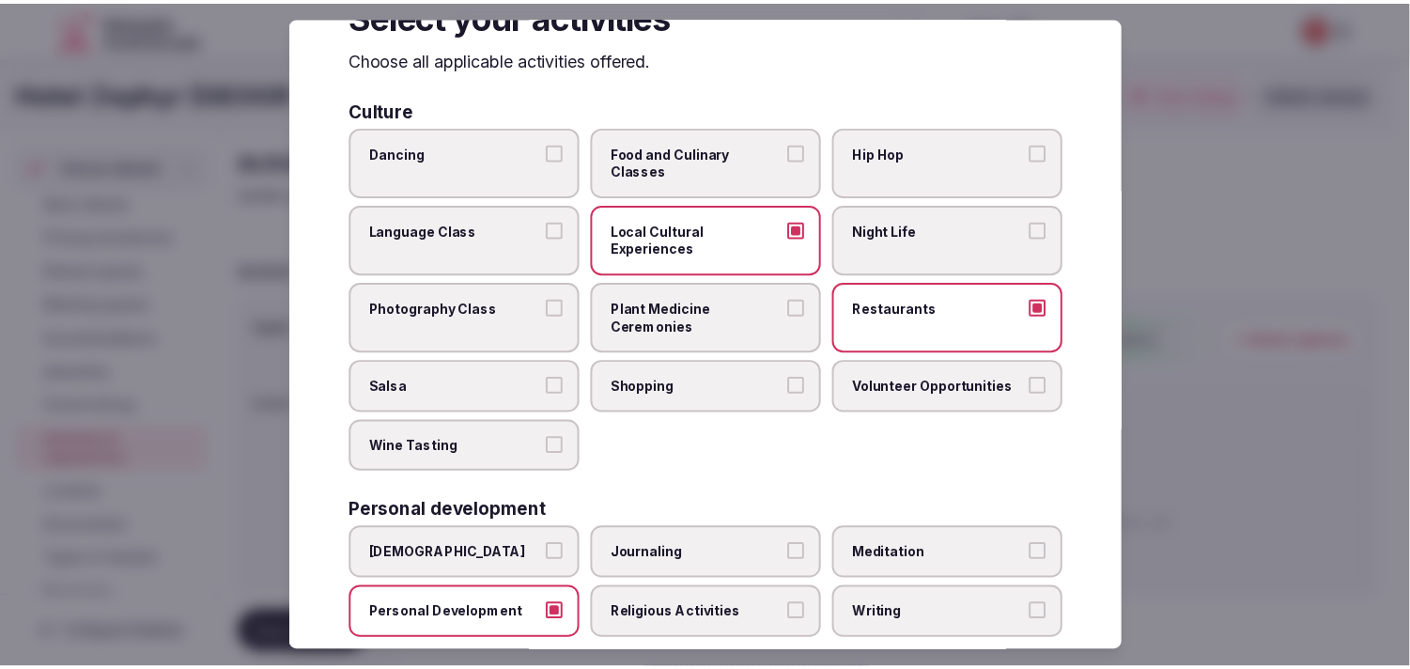
scroll to position [0, 0]
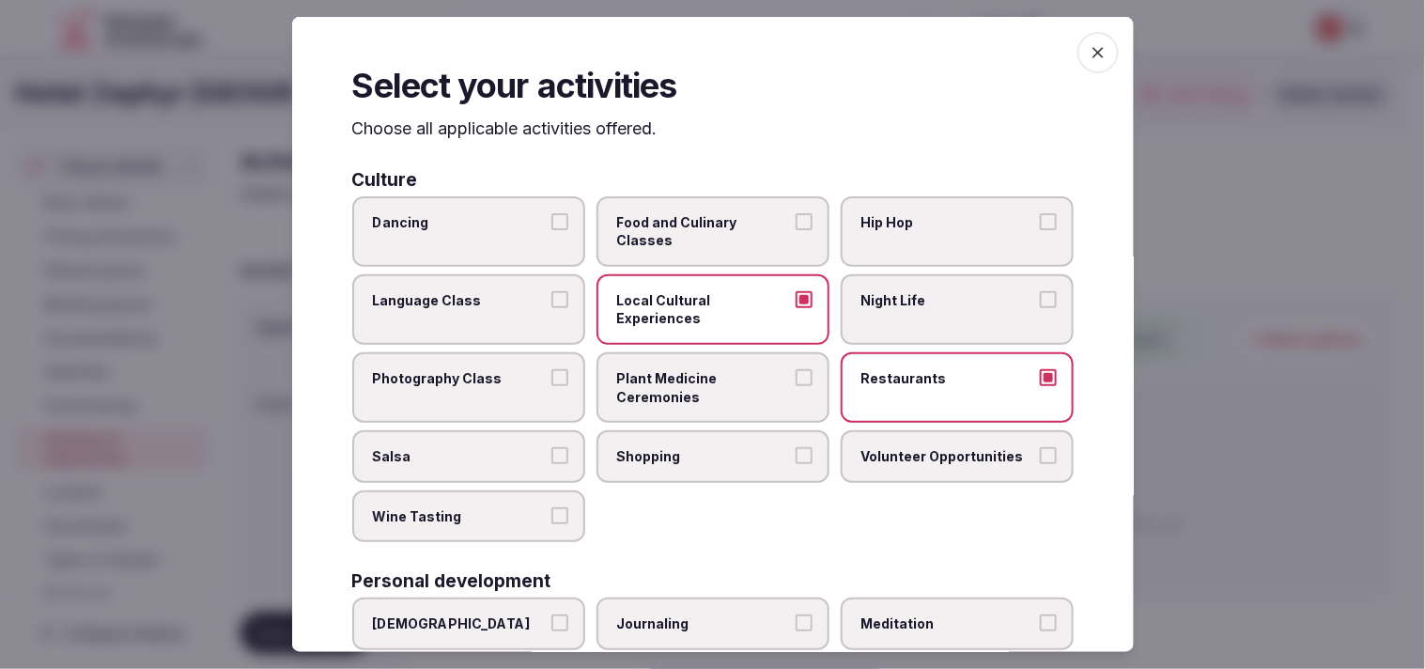
click at [704, 48] on icon "button" at bounding box center [1098, 52] width 19 height 19
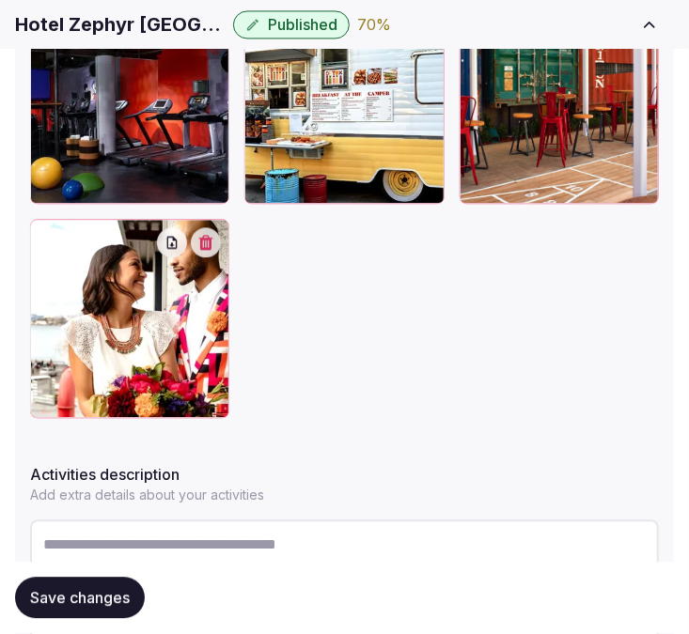
scroll to position [1282, 0]
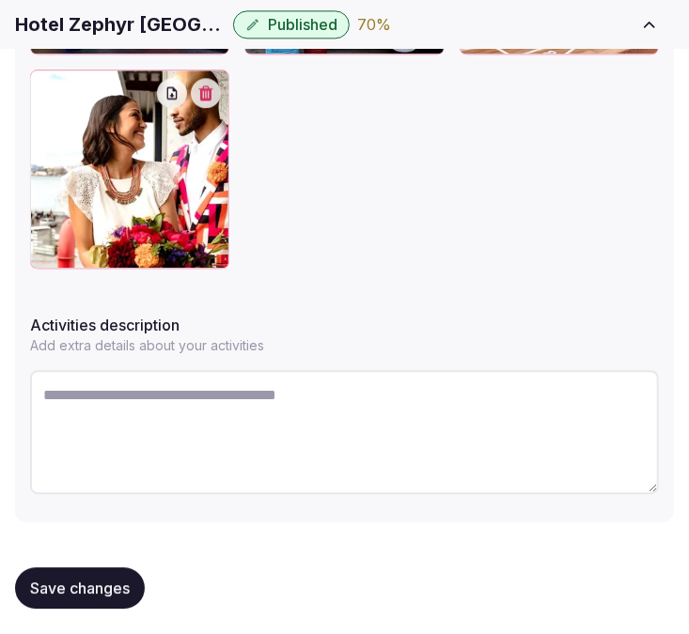
click at [207, 426] on textarea at bounding box center [344, 432] width 629 height 124
paste textarea "**********"
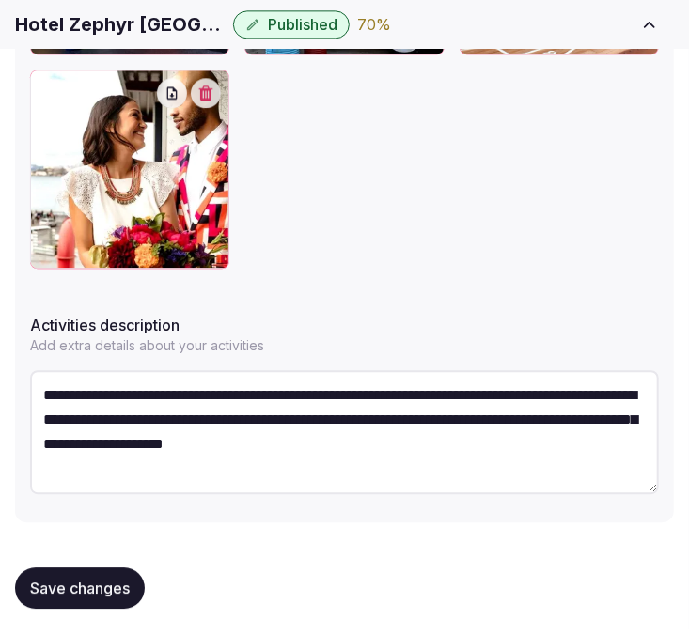
scroll to position [10, 0]
type textarea "**********"
click at [23, 588] on button "Save changes" at bounding box center [80, 586] width 130 height 41
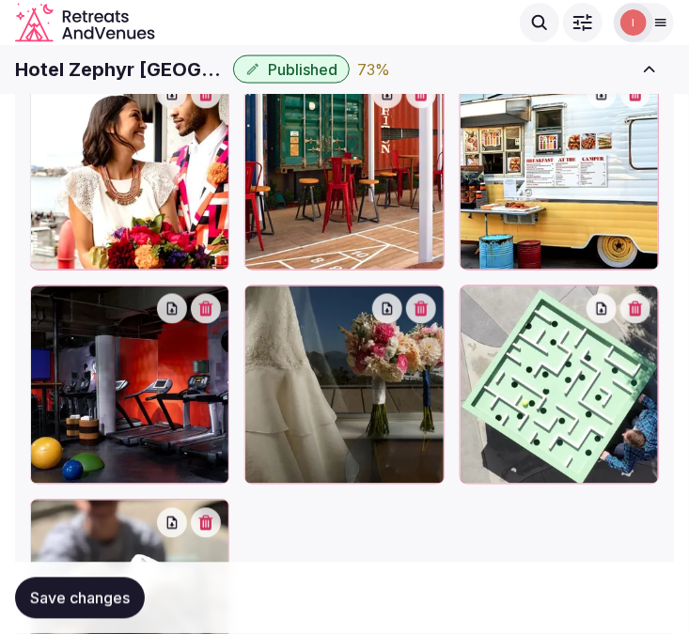
click at [50, 612] on button "Save changes" at bounding box center [80, 598] width 130 height 41
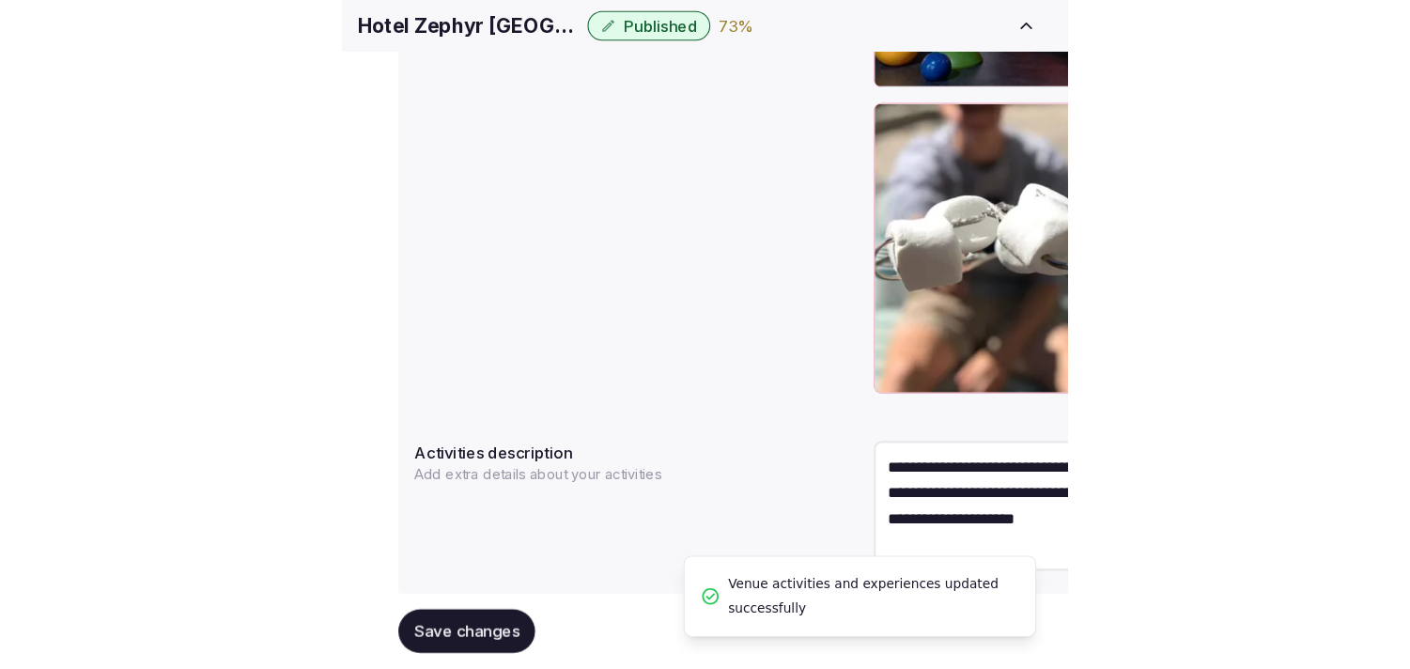
scroll to position [812, 0]
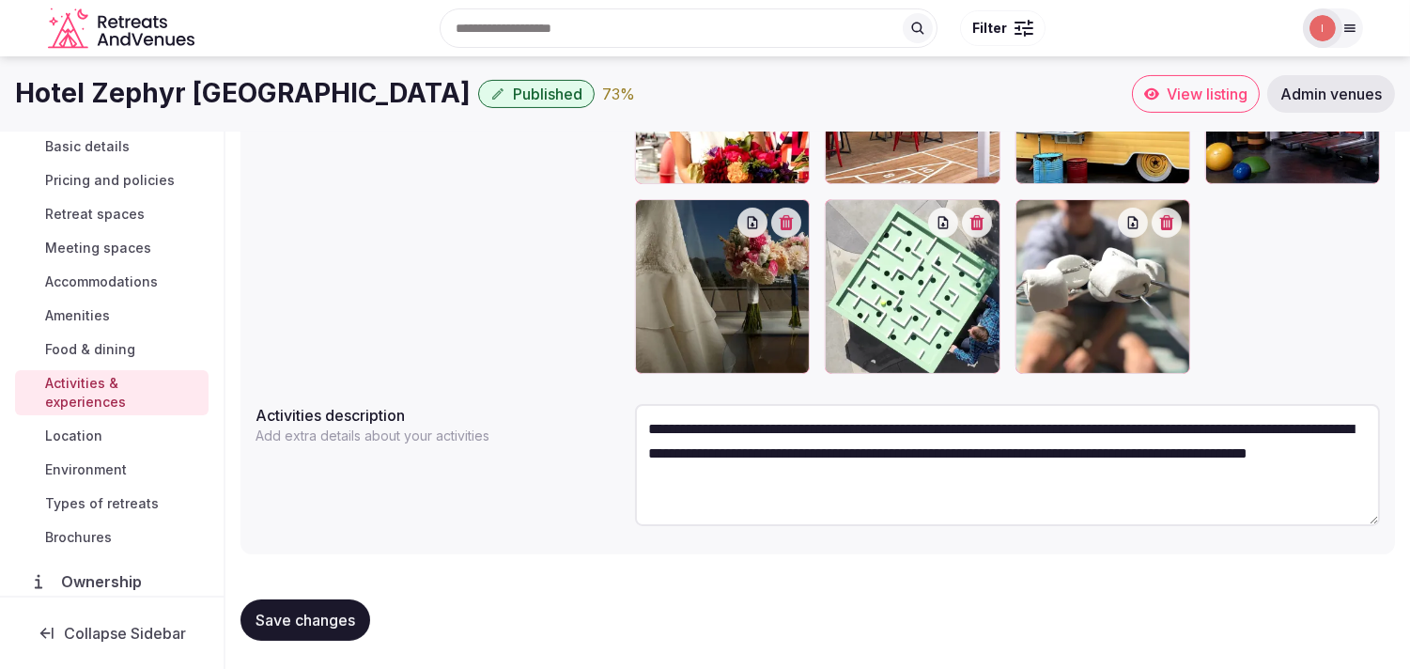
click at [73, 433] on span "Location" at bounding box center [73, 436] width 57 height 19
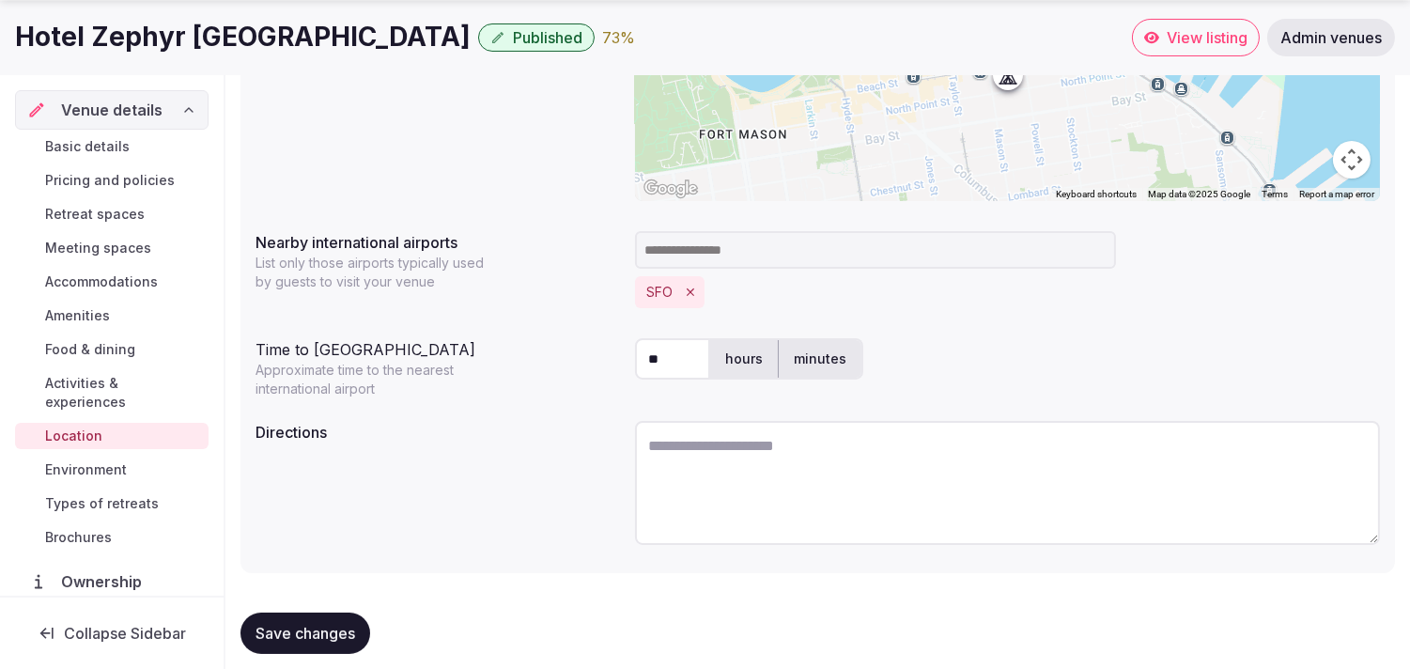
scroll to position [467, 0]
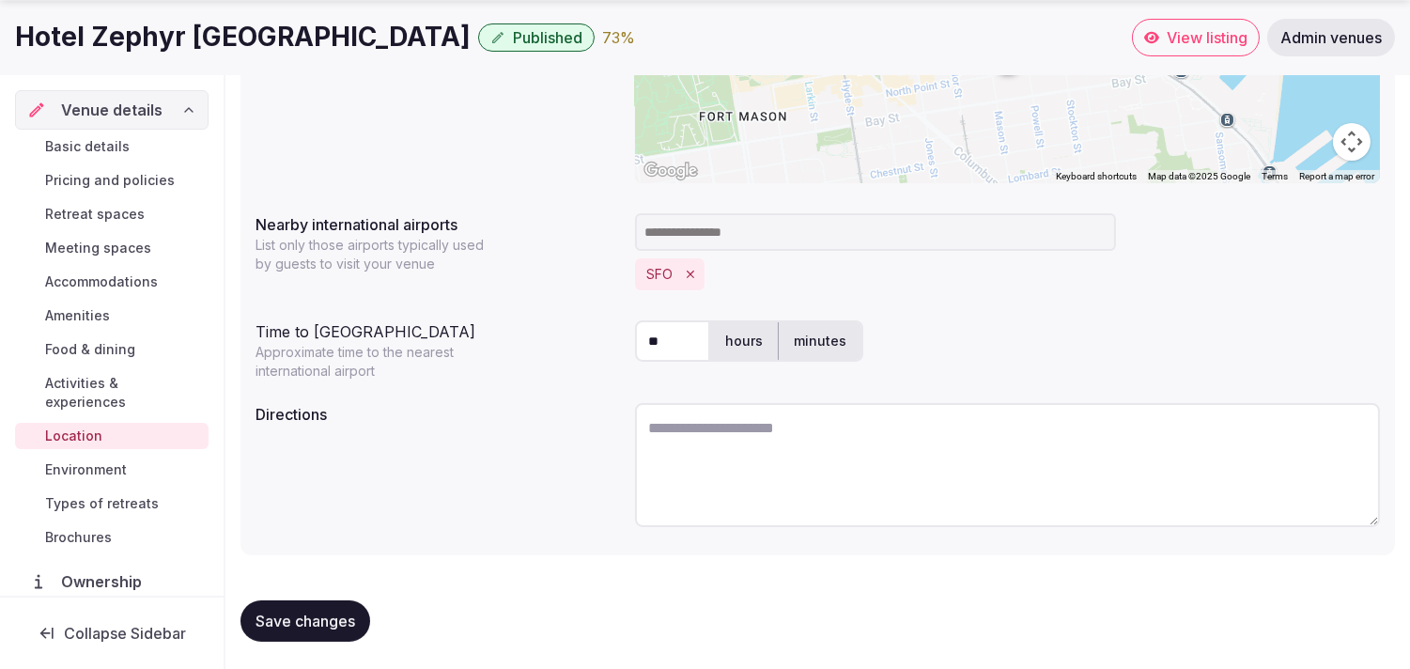
click at [69, 461] on span "Environment" at bounding box center [86, 469] width 82 height 19
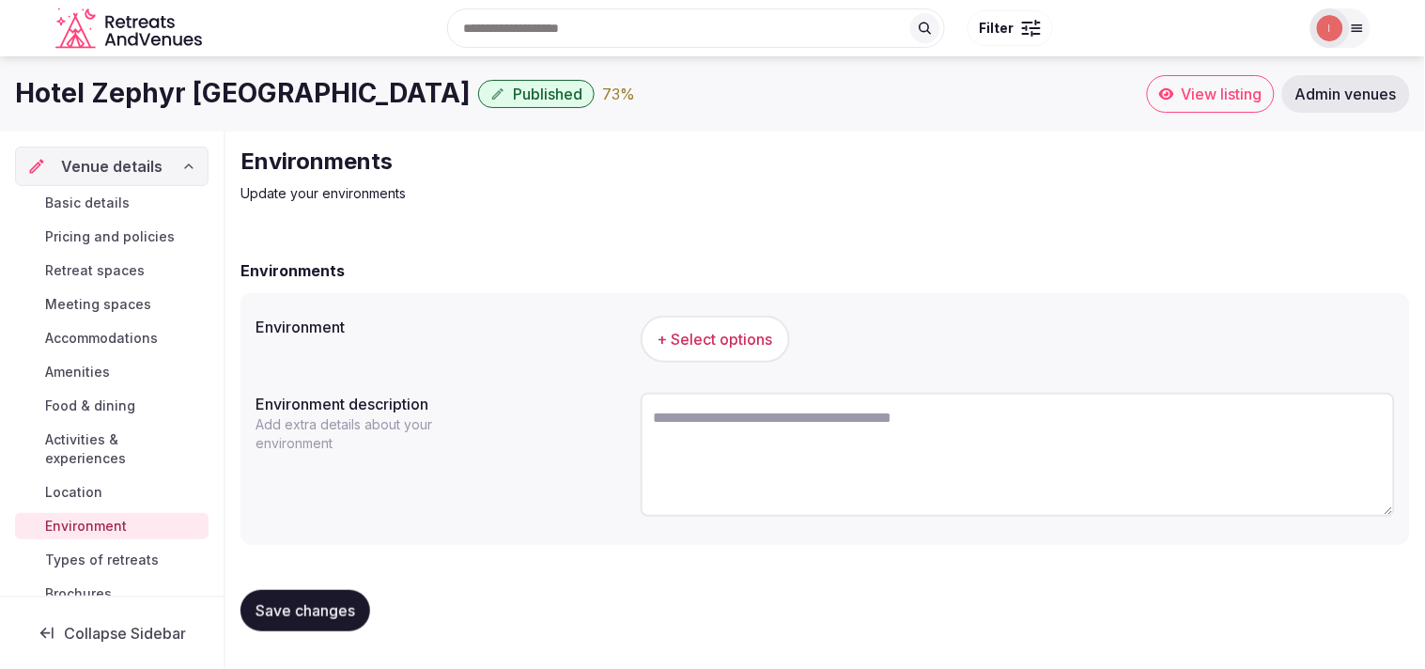
click at [704, 333] on span "+ Select options" at bounding box center [716, 339] width 116 height 21
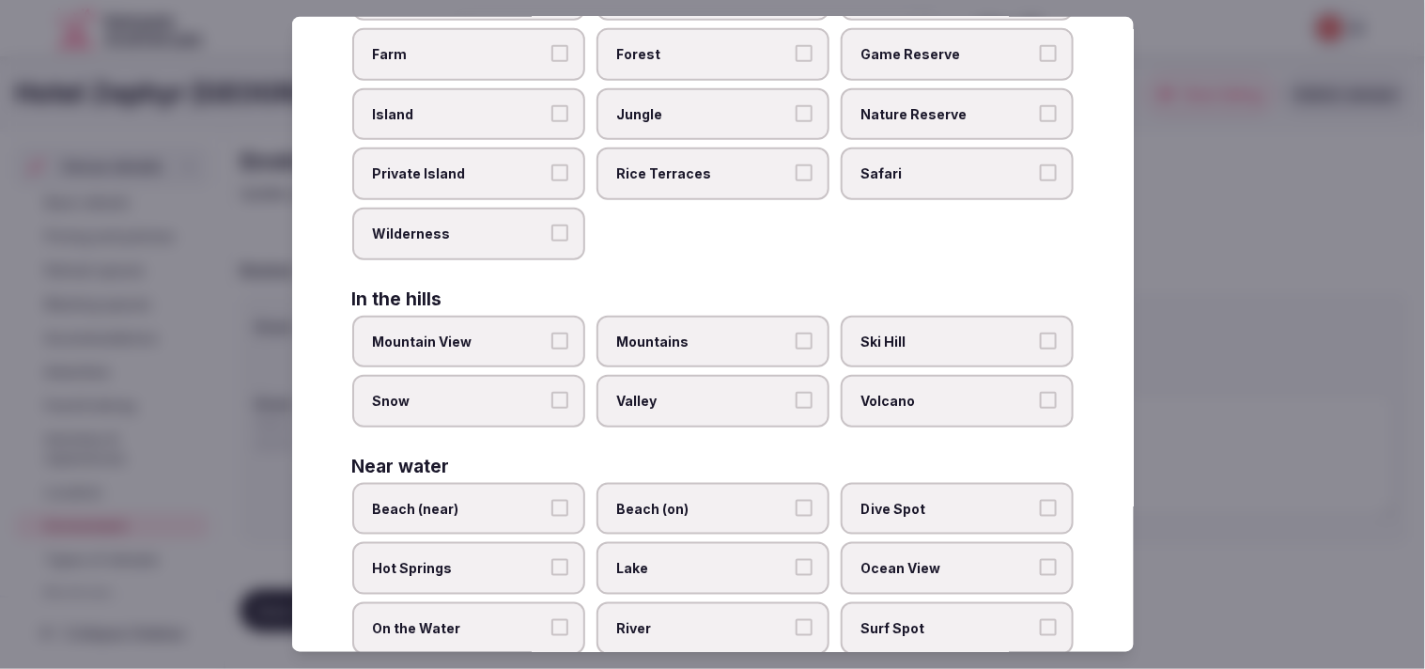
scroll to position [104, 0]
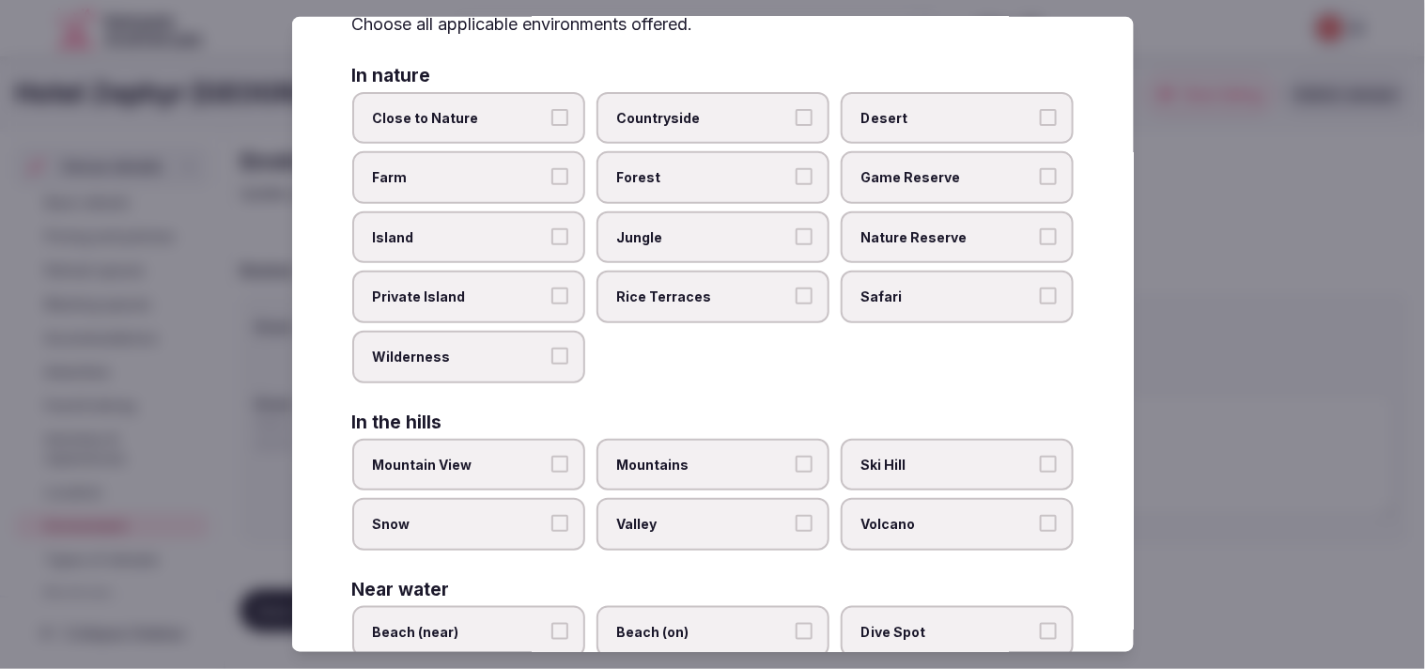
click at [562, 461] on button "Mountain View" at bounding box center [560, 463] width 17 height 17
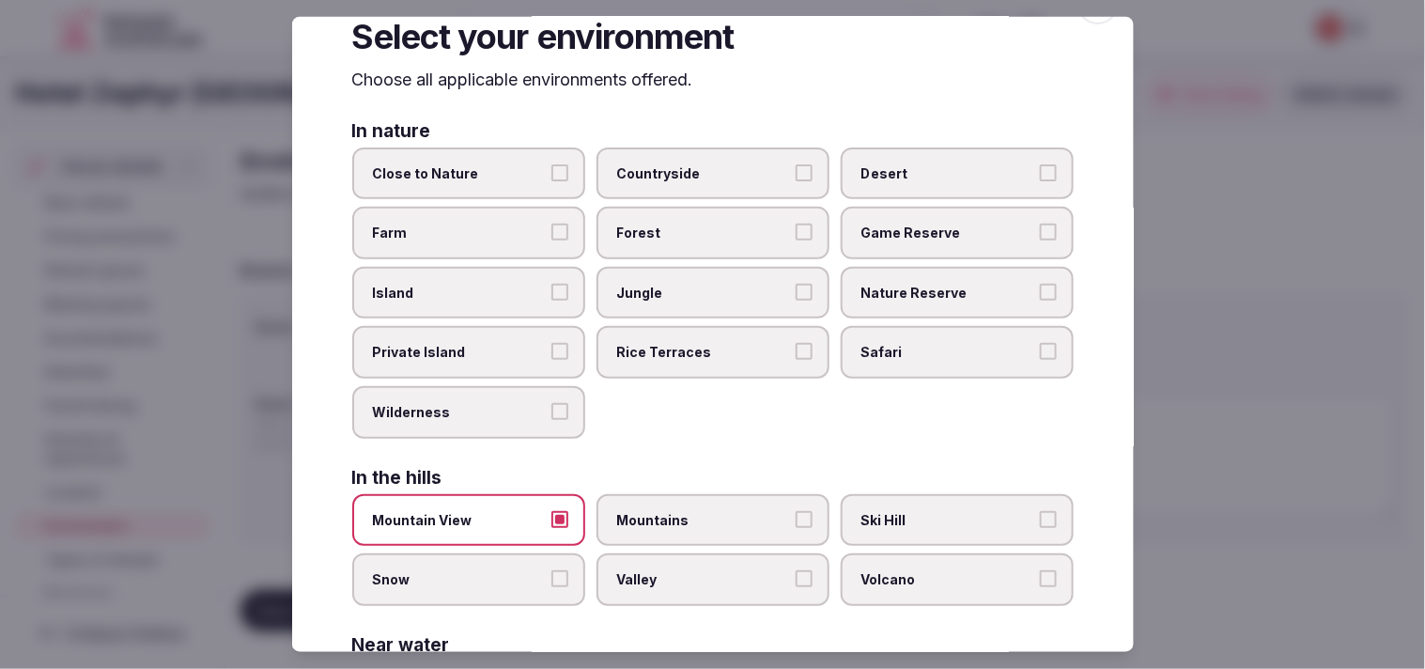
scroll to position [0, 0]
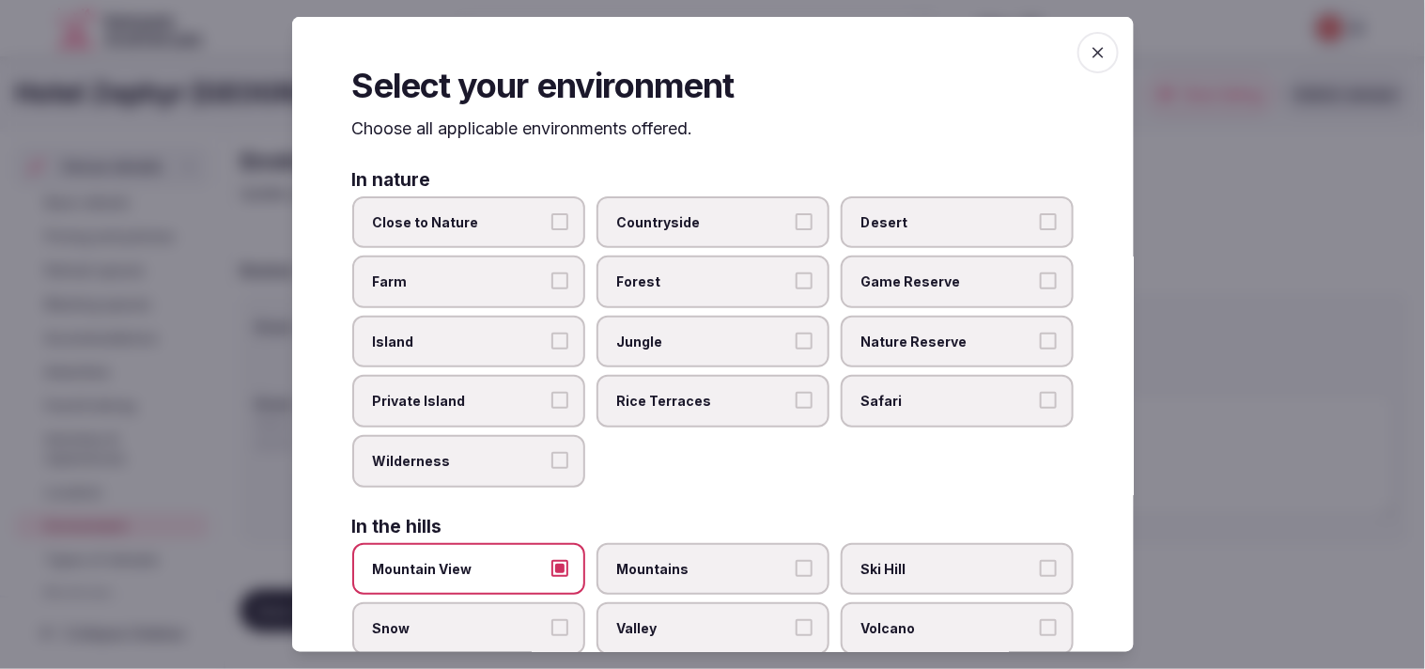
click at [704, 45] on icon "button" at bounding box center [1098, 52] width 19 height 19
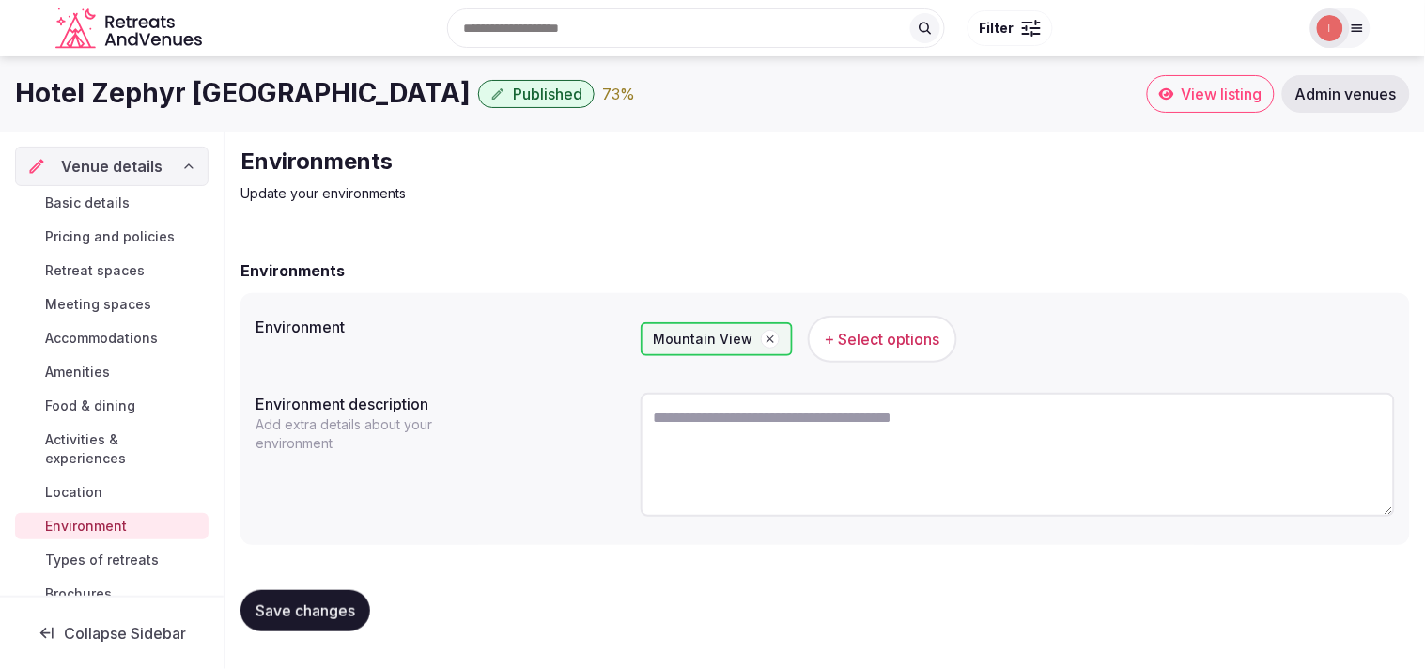
click at [704, 334] on span "+ Select options" at bounding box center [883, 339] width 116 height 21
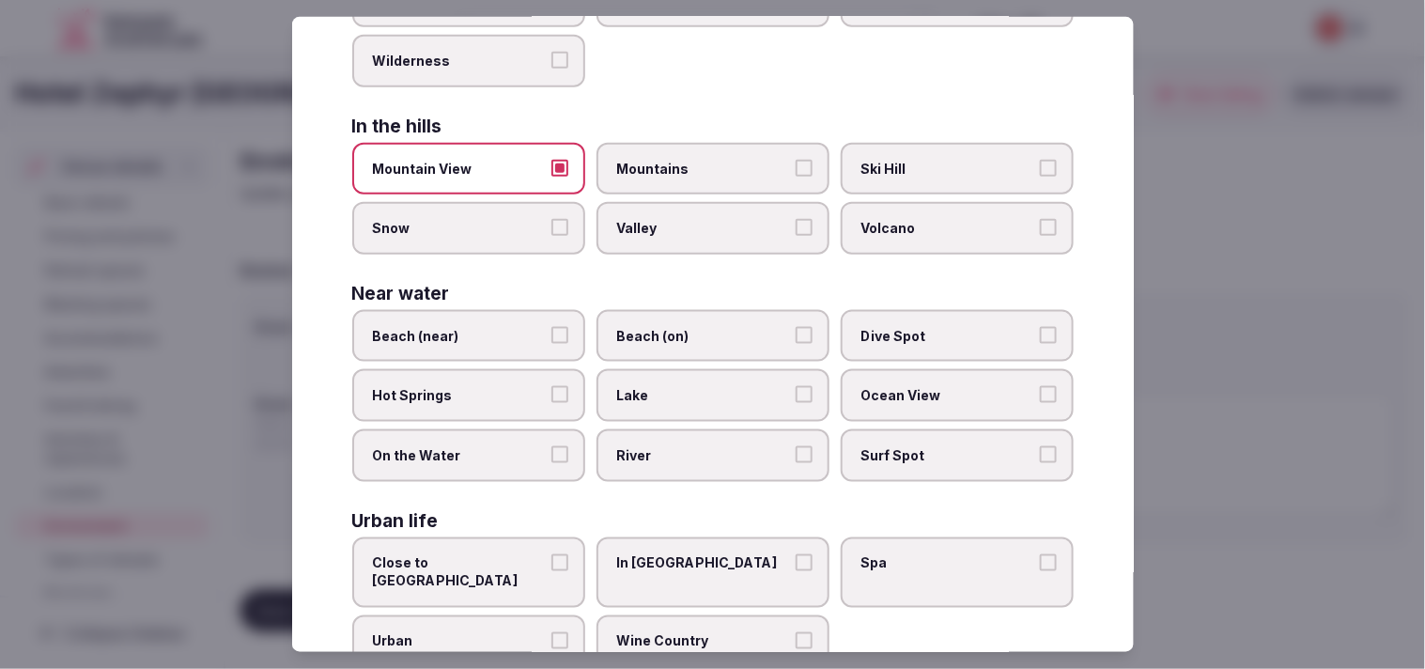
scroll to position [417, 0]
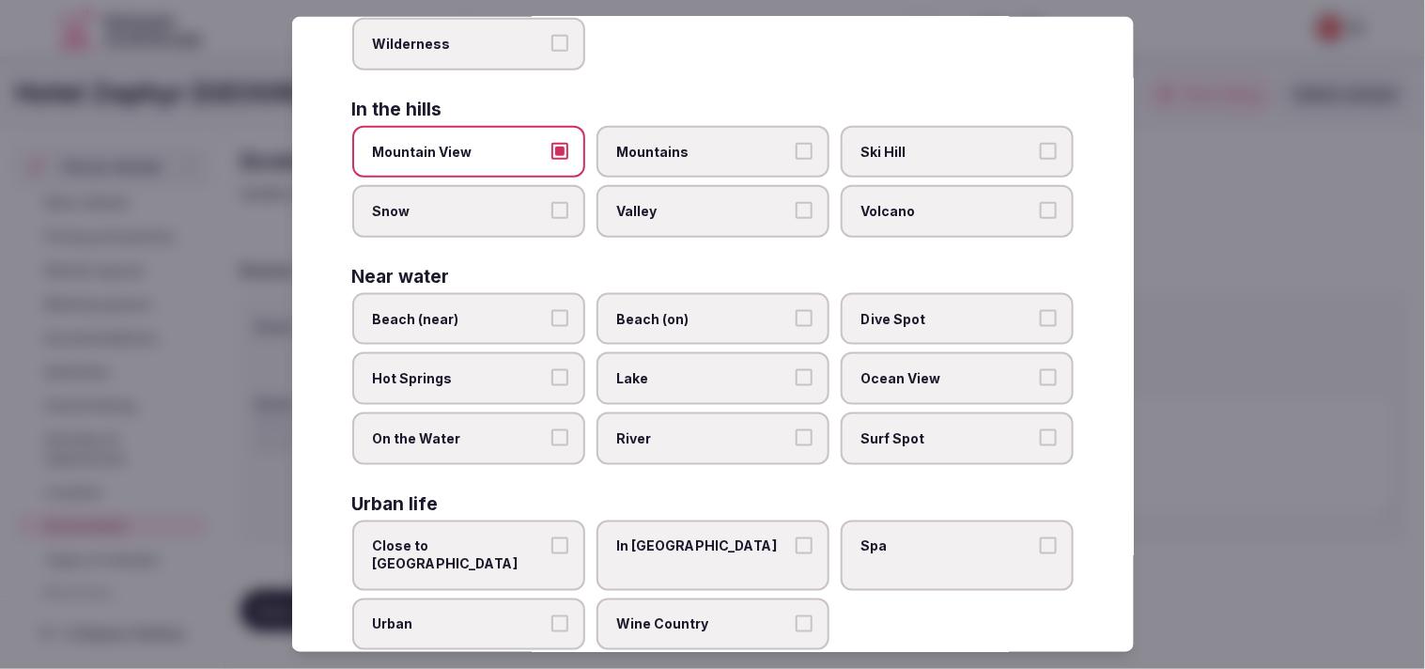
click at [567, 294] on label "Beach (near)" at bounding box center [468, 319] width 233 height 53
click at [567, 310] on button "Beach (near)" at bounding box center [560, 318] width 17 height 17
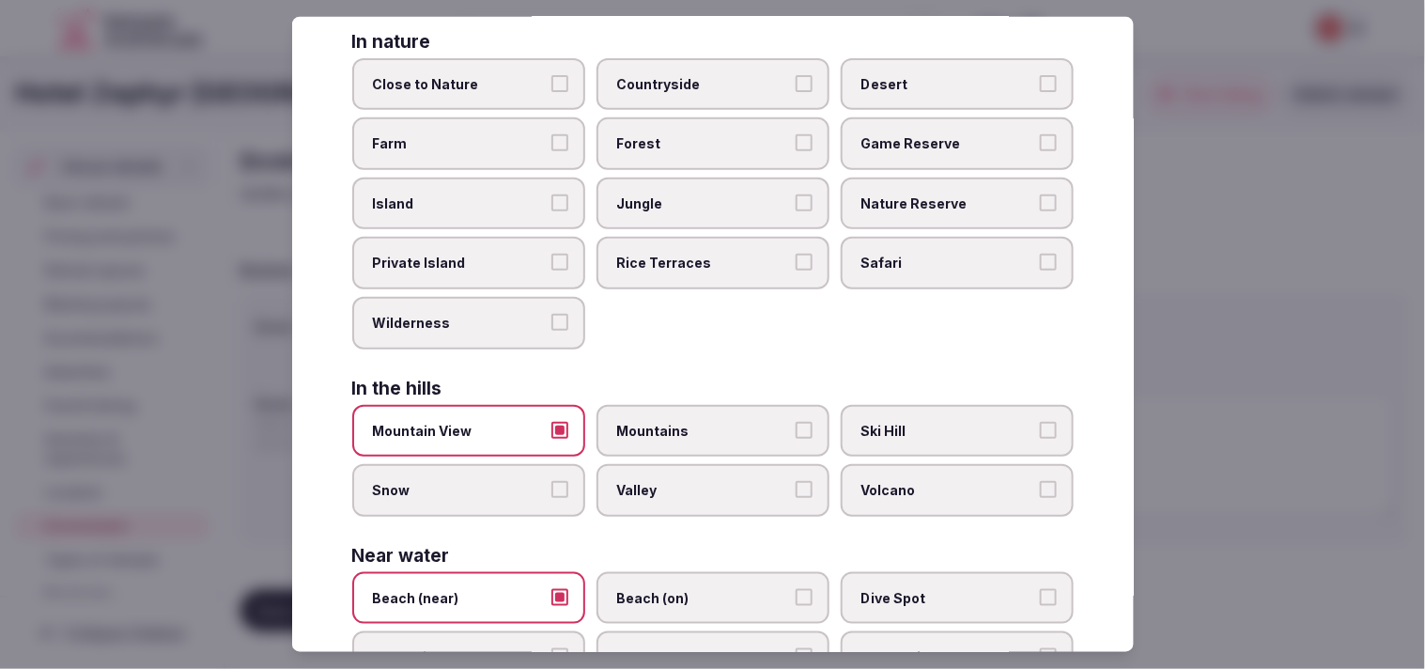
scroll to position [0, 0]
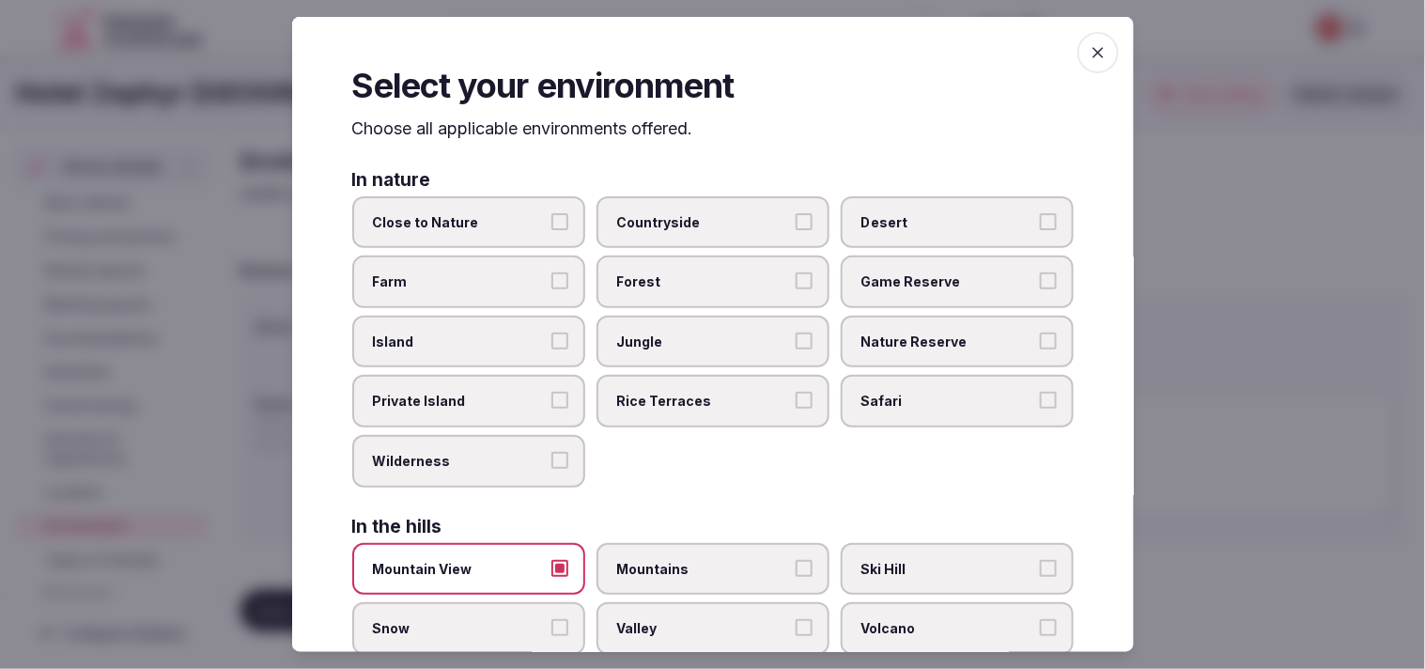
click at [704, 59] on span "button" at bounding box center [1098, 52] width 41 height 41
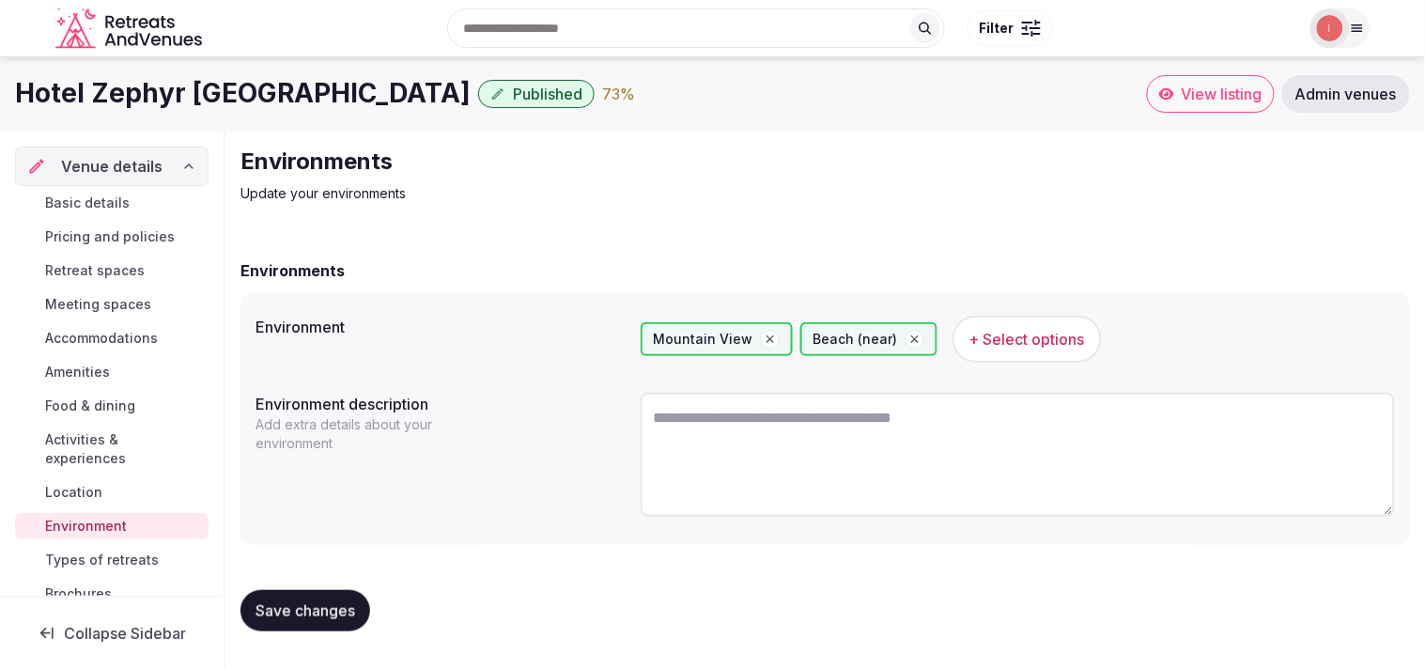
click at [295, 632] on div "Save changes" at bounding box center [826, 610] width 1170 height 71
click at [298, 612] on span "Save changes" at bounding box center [306, 610] width 100 height 19
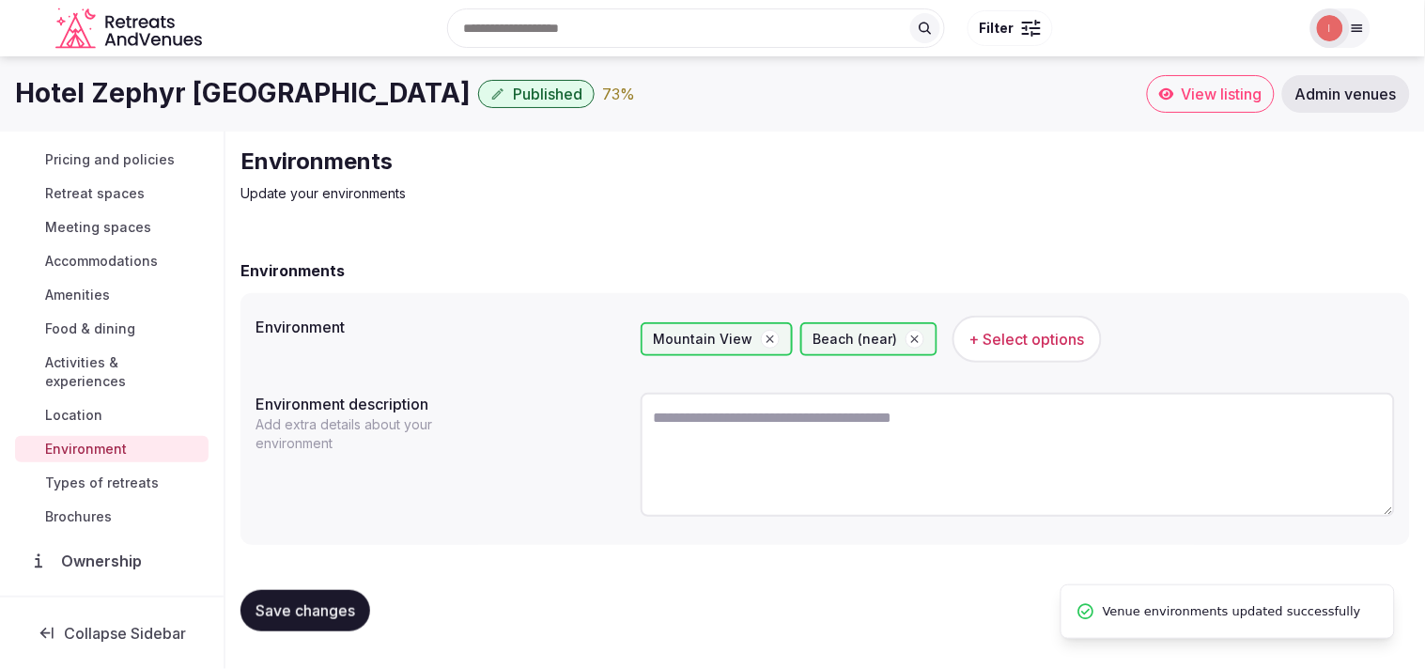
scroll to position [217, 0]
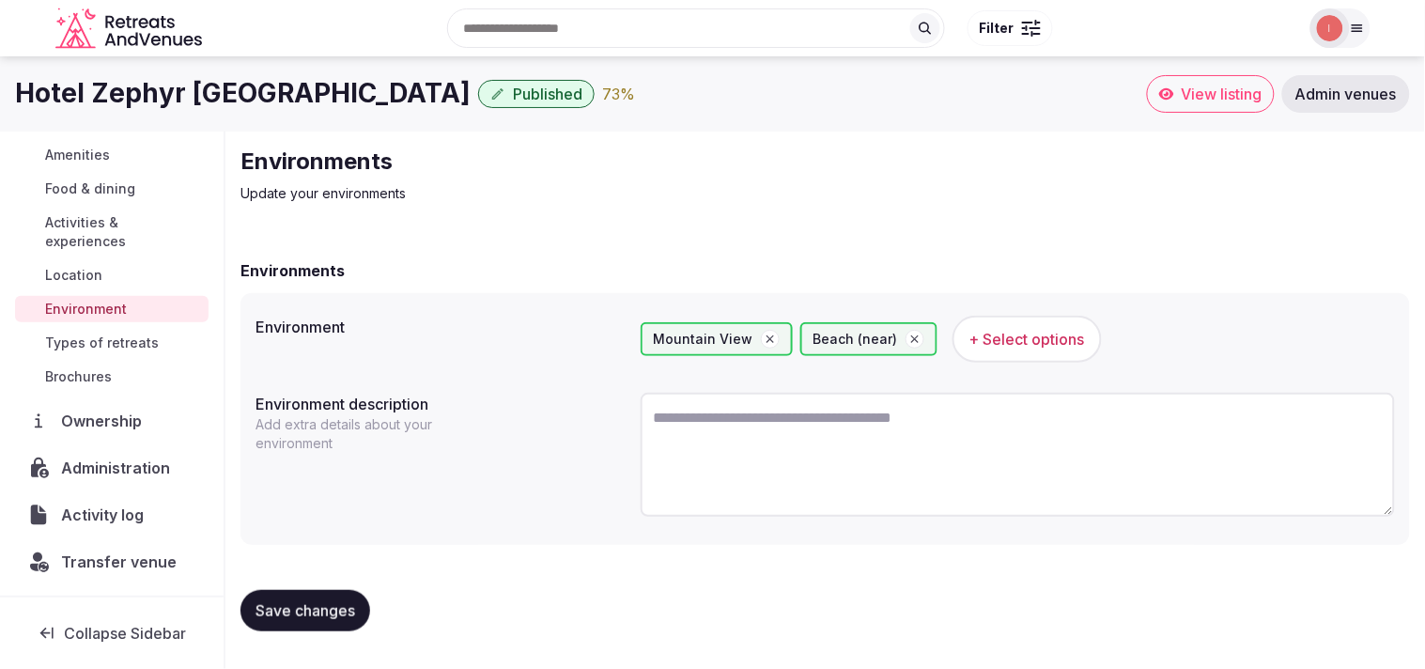
click at [250, 604] on button "Save changes" at bounding box center [306, 610] width 130 height 41
click at [130, 332] on link "Types of retreats" at bounding box center [112, 343] width 194 height 26
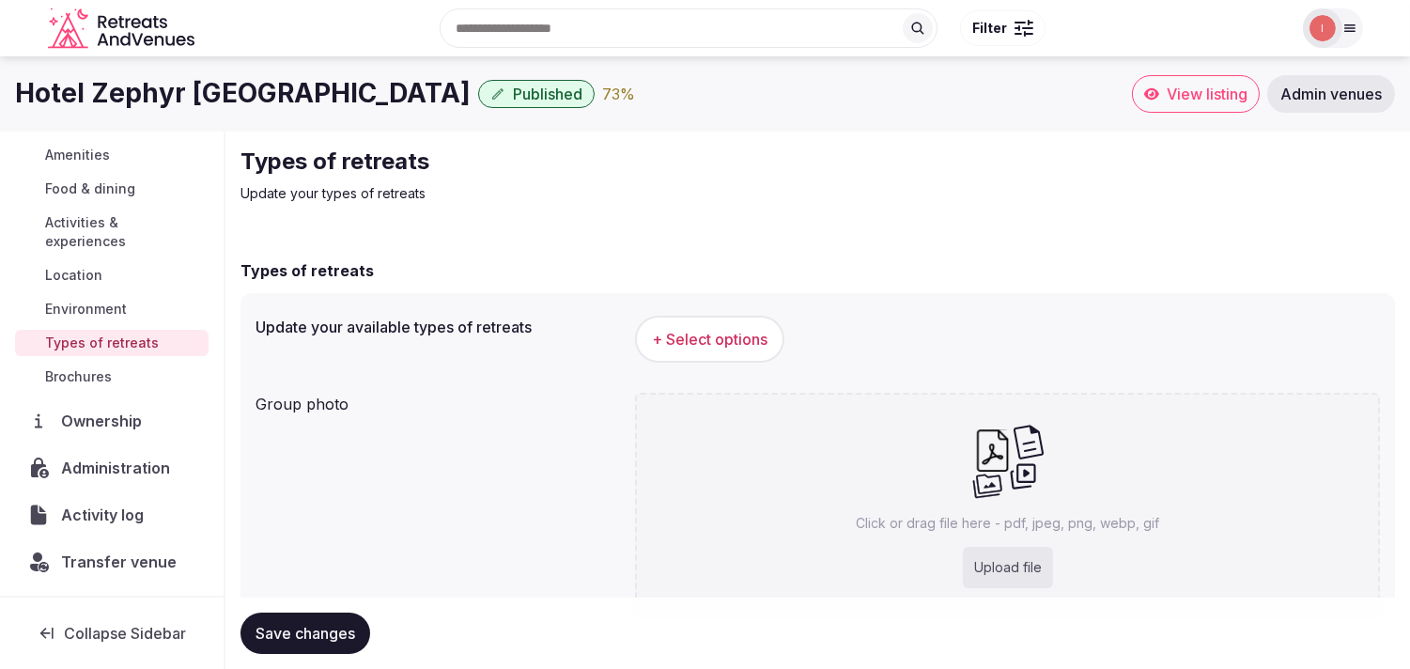
click at [664, 360] on button "+ Select options" at bounding box center [709, 339] width 149 height 47
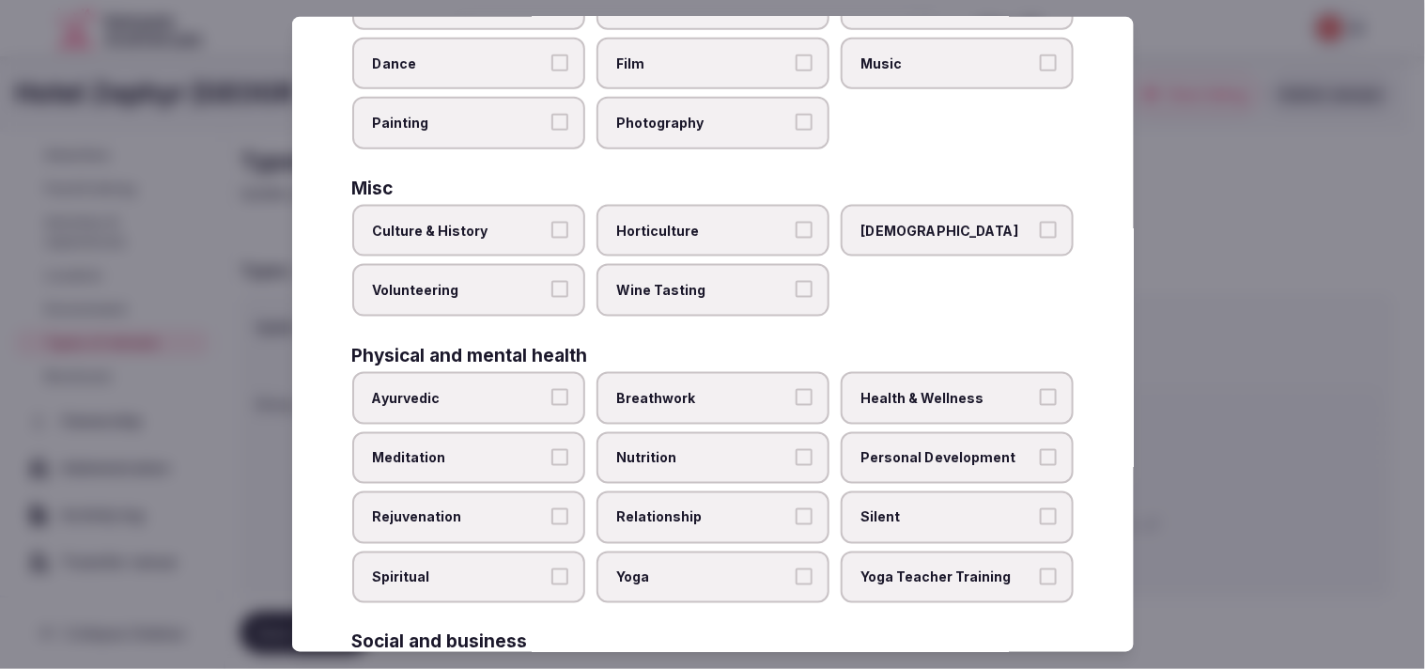
scroll to position [521, 0]
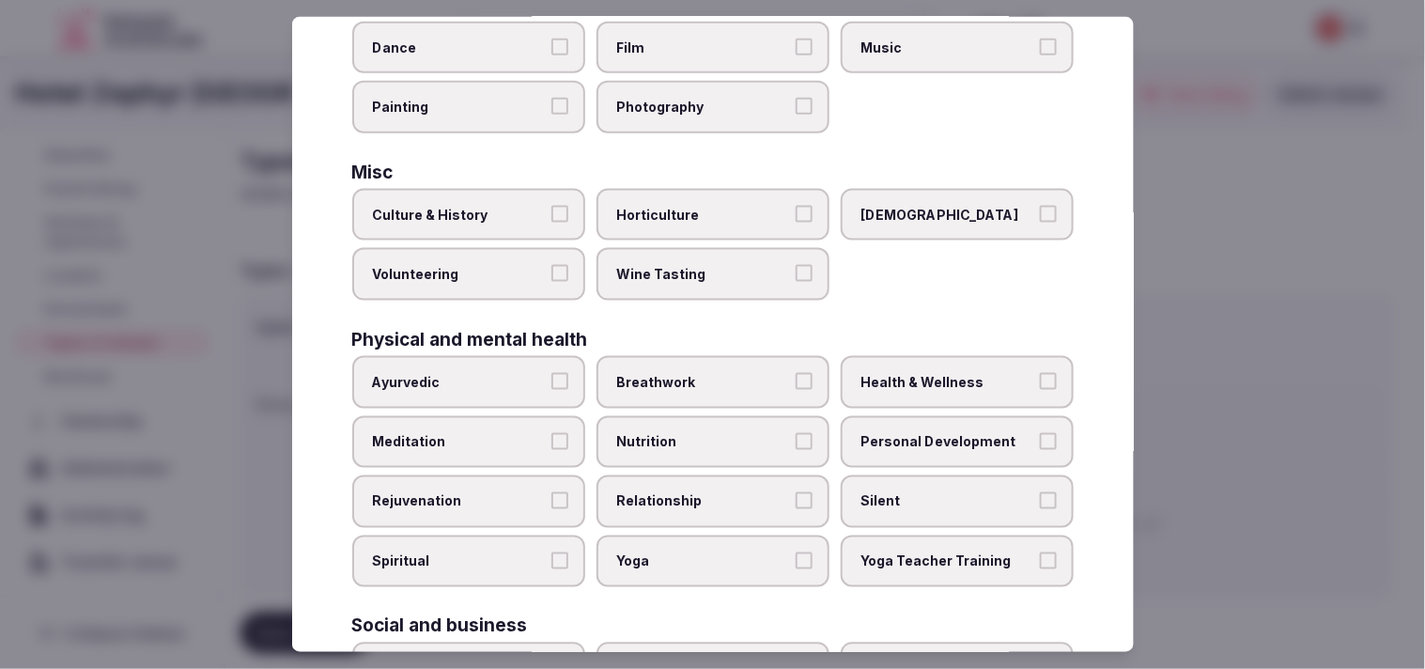
click at [704, 436] on label "Personal Development" at bounding box center [957, 441] width 233 height 53
click at [704, 436] on button "Personal Development" at bounding box center [1048, 440] width 17 height 17
click at [704, 373] on span "Health & Wellness" at bounding box center [948, 382] width 173 height 19
click at [704, 373] on button "Health & Wellness" at bounding box center [1048, 381] width 17 height 17
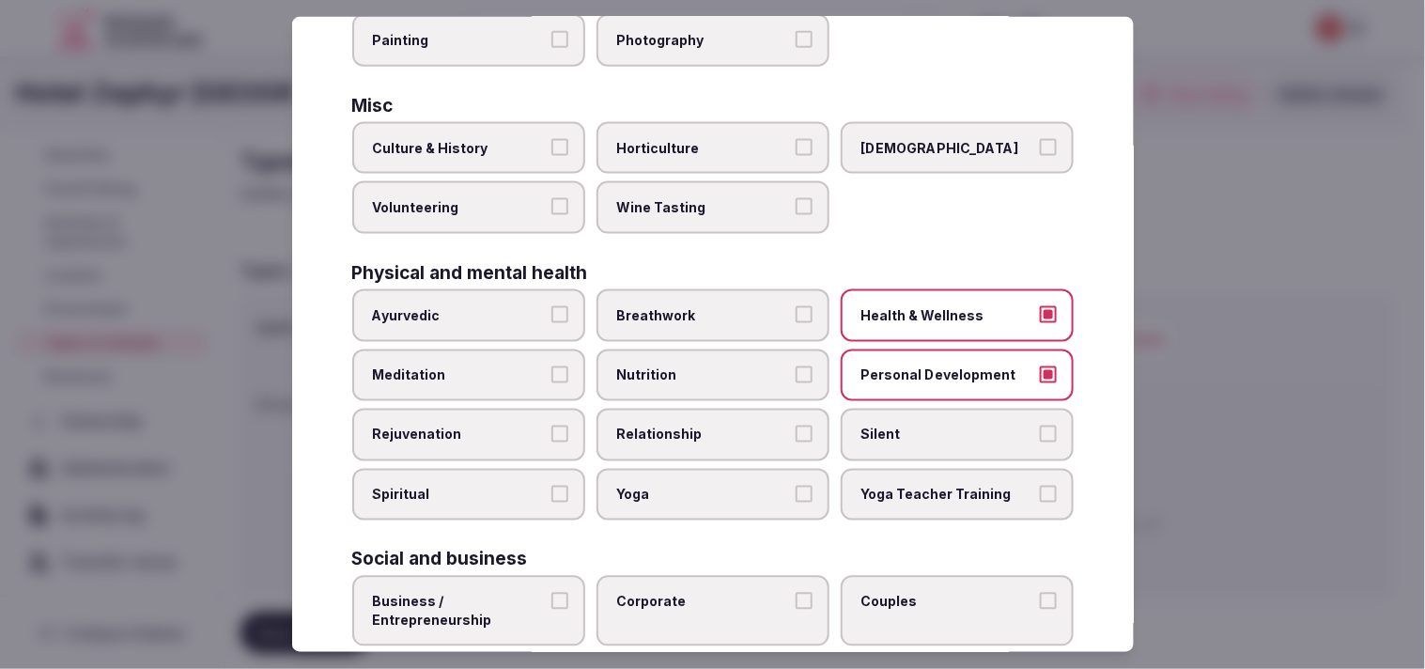
scroll to position [626, 0]
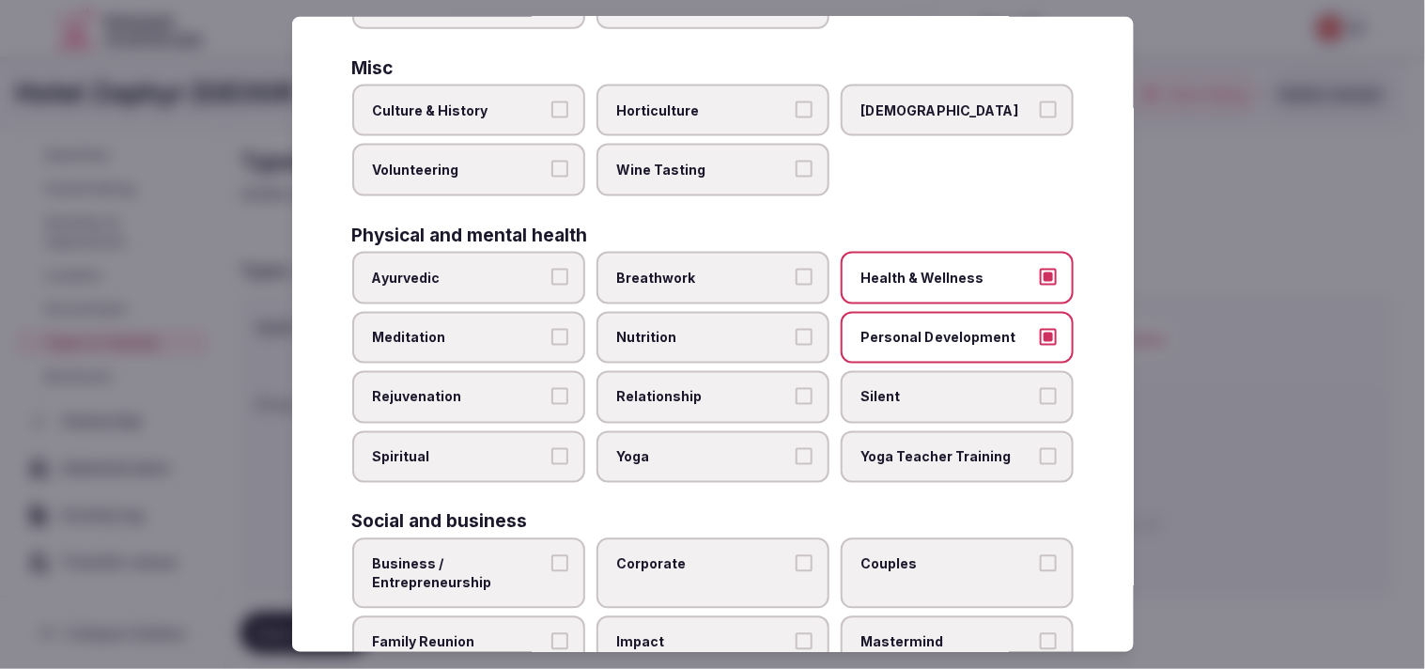
click at [692, 388] on span "Relationship" at bounding box center [703, 397] width 173 height 19
click at [704, 388] on button "Relationship" at bounding box center [804, 396] width 17 height 17
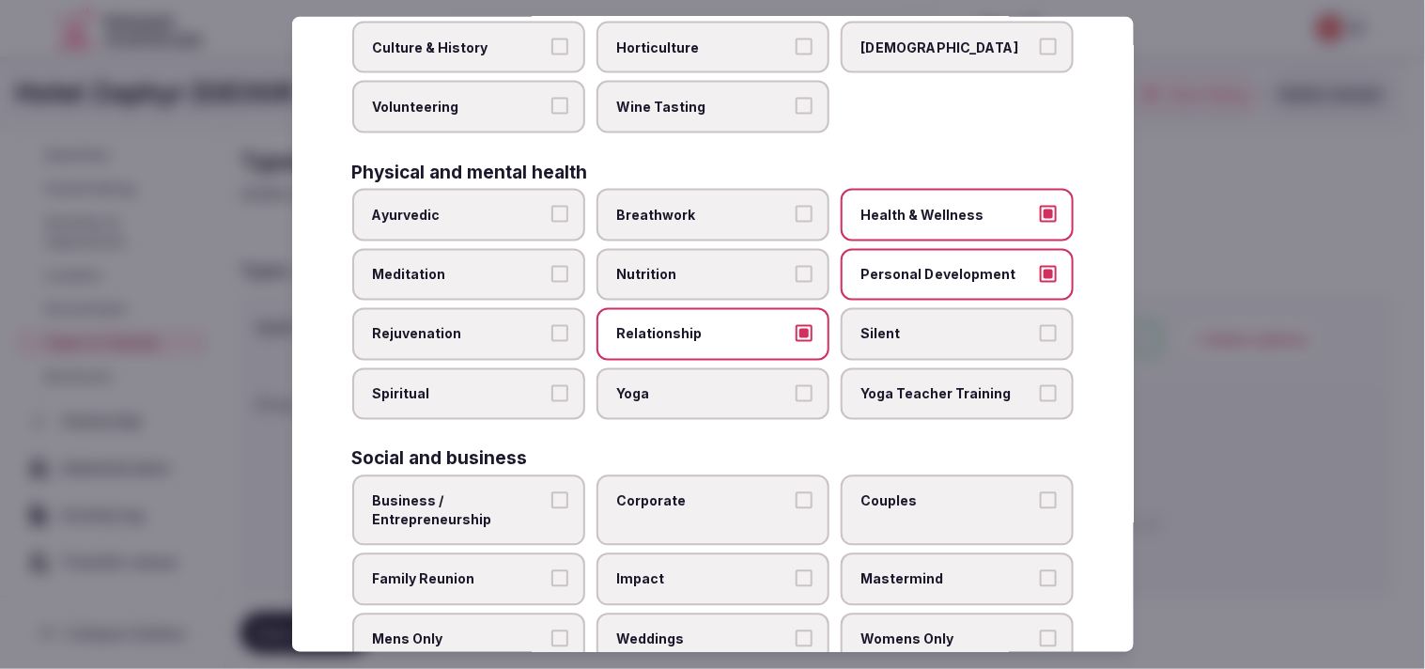
scroll to position [719, 0]
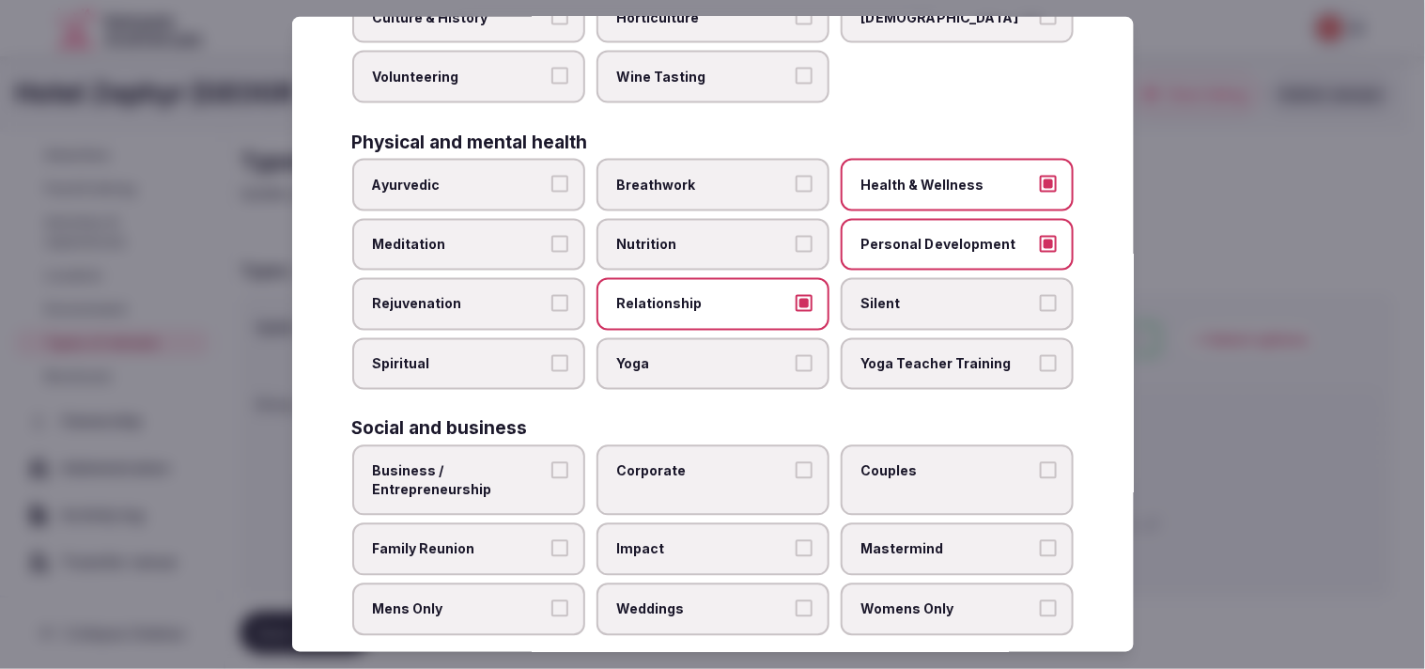
click at [704, 462] on span "Corporate" at bounding box center [703, 471] width 173 height 19
click at [704, 462] on button "Corporate" at bounding box center [804, 470] width 17 height 17
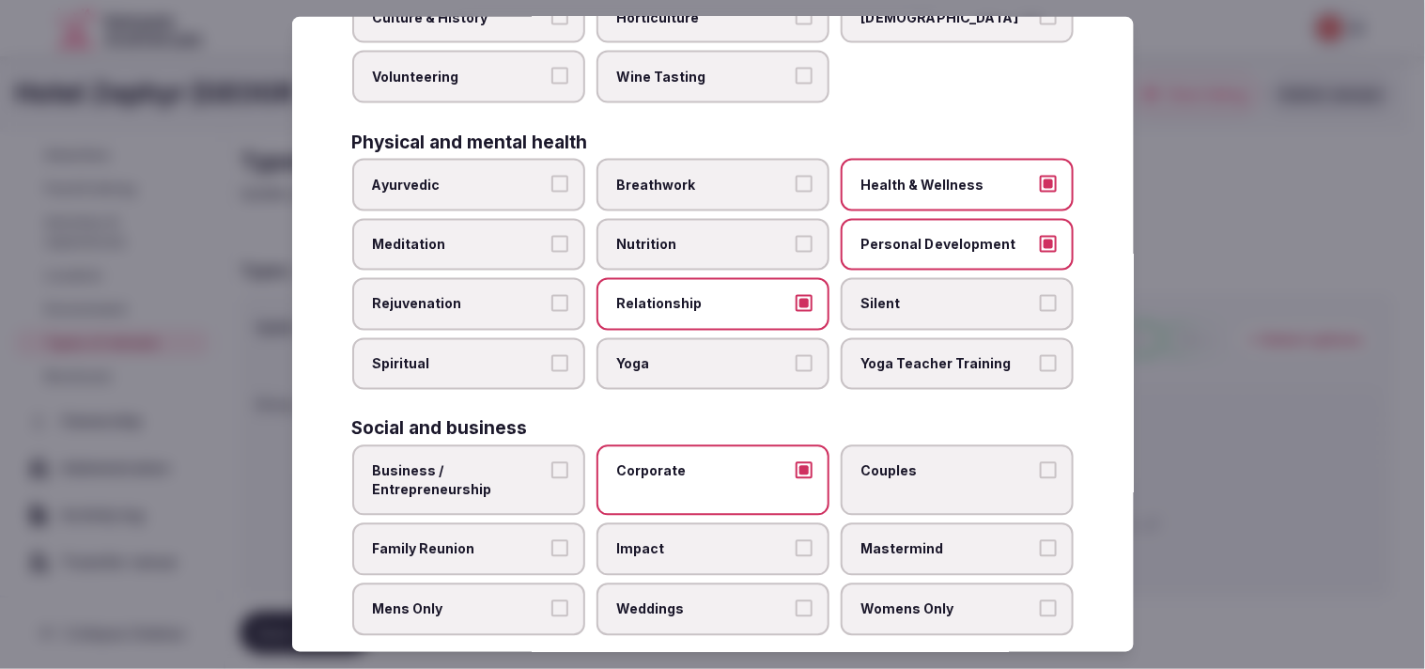
click at [445, 477] on label "Business / Entrepreneurship" at bounding box center [468, 480] width 233 height 70
click at [552, 477] on button "Business / Entrepreneurship" at bounding box center [560, 470] width 17 height 17
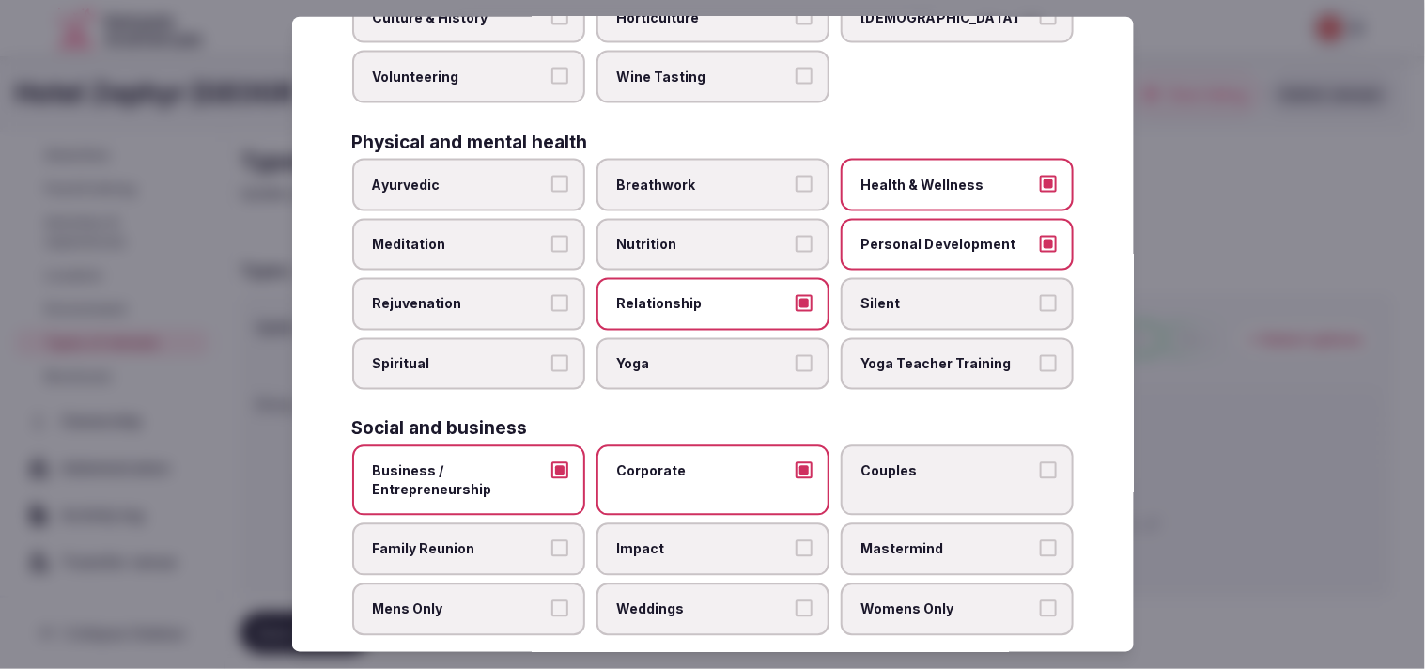
click at [704, 583] on label "Weddings" at bounding box center [713, 609] width 233 height 53
click at [704, 600] on button "Weddings" at bounding box center [804, 608] width 17 height 17
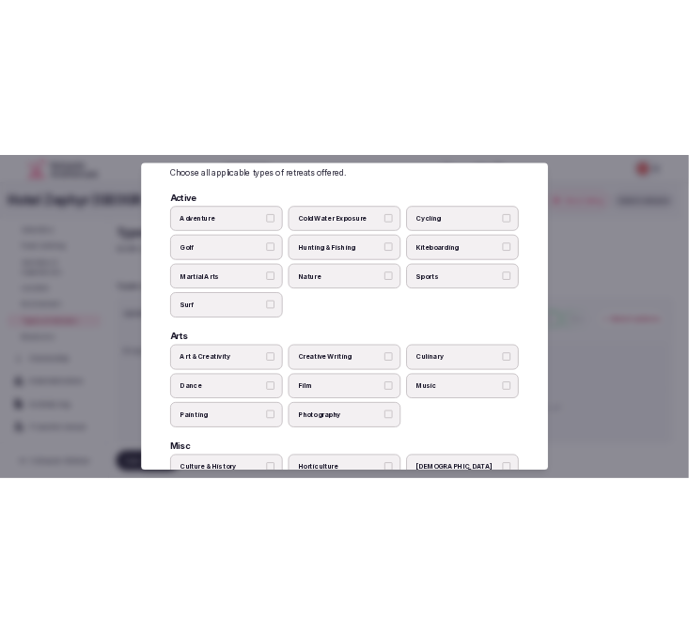
scroll to position [0, 0]
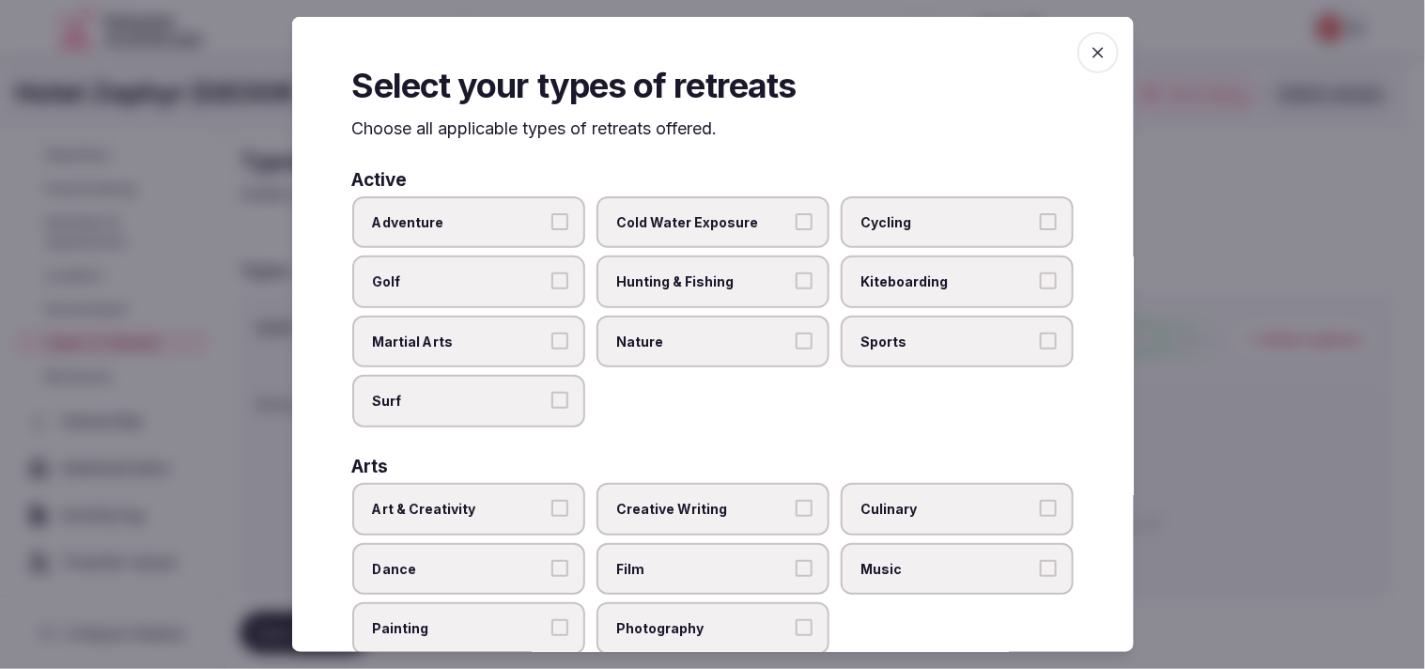
click at [704, 59] on icon "button" at bounding box center [1098, 52] width 19 height 19
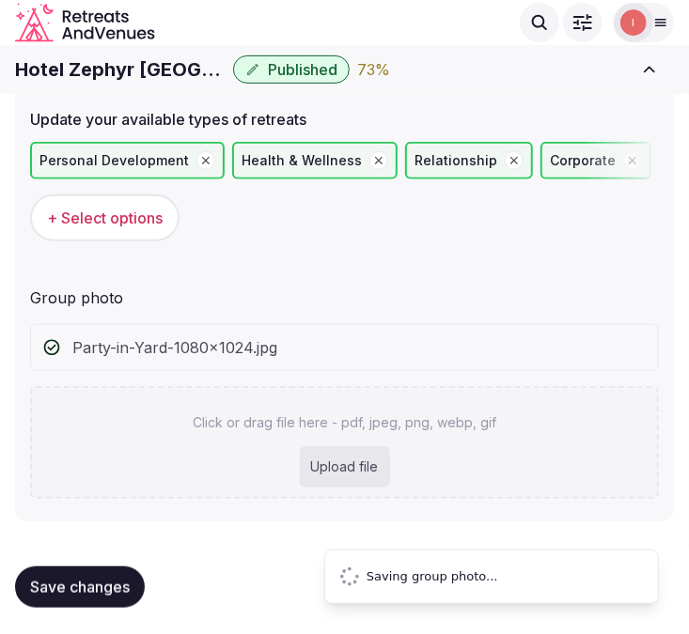
scroll to position [70, 0]
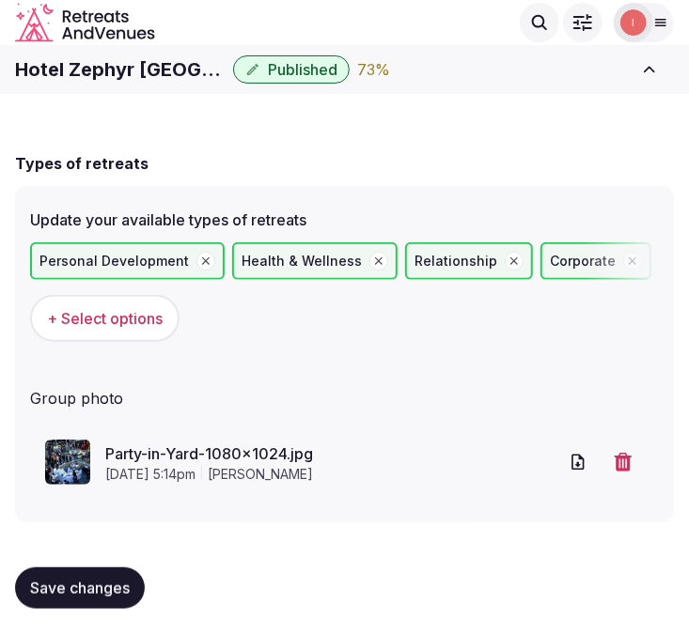
click at [107, 579] on span "Save changes" at bounding box center [80, 588] width 100 height 19
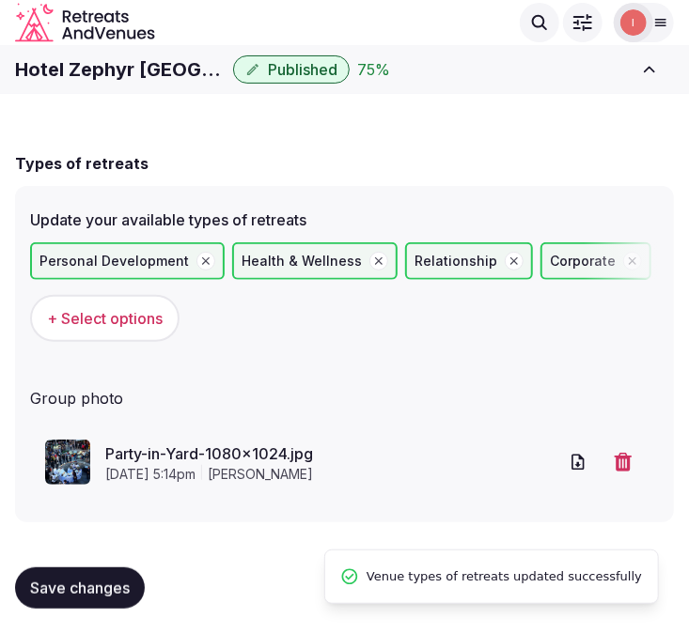
click at [76, 585] on span "Save changes" at bounding box center [80, 588] width 100 height 19
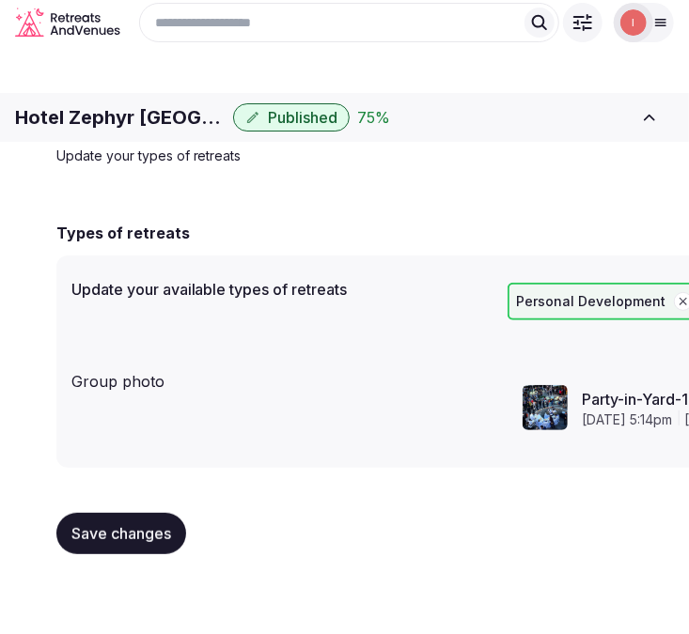
scroll to position [0, 0]
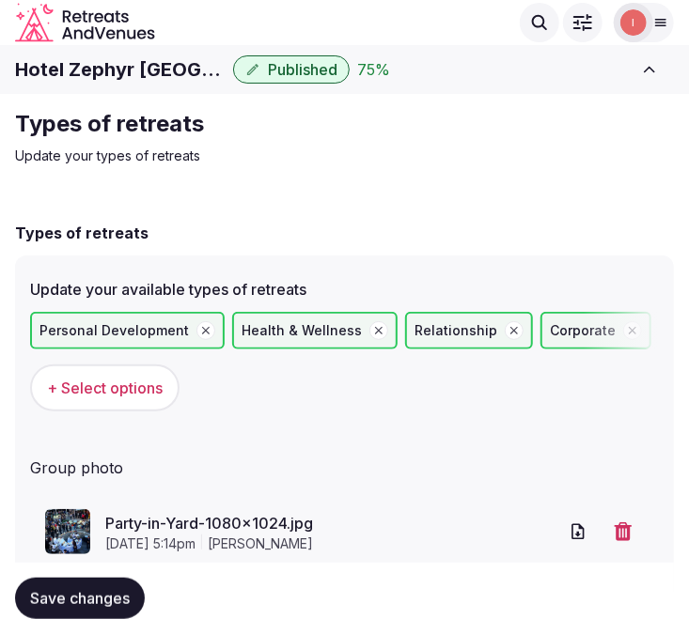
click at [155, 64] on h1 "Hotel Zephyr San Francisco" at bounding box center [120, 69] width 210 height 26
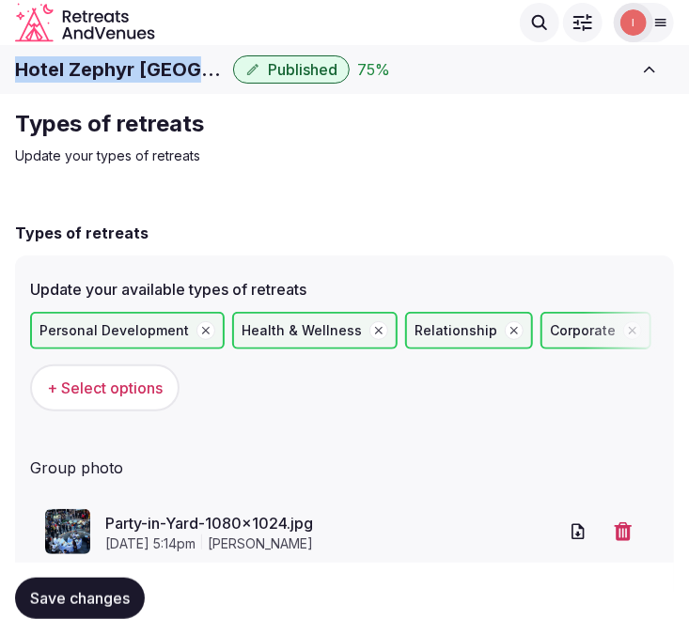
click at [155, 64] on h1 "Hotel Zephyr San Francisco" at bounding box center [120, 69] width 210 height 26
copy div "Hotel Zephyr San Francisco"
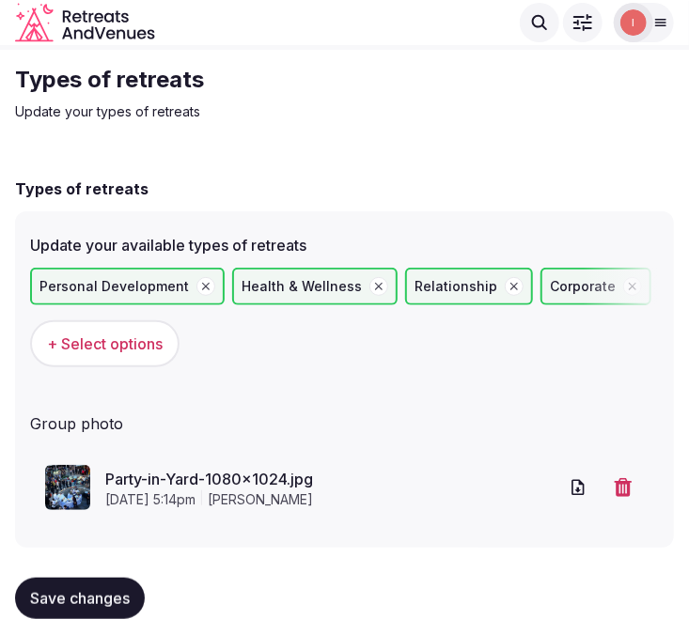
scroll to position [70, 0]
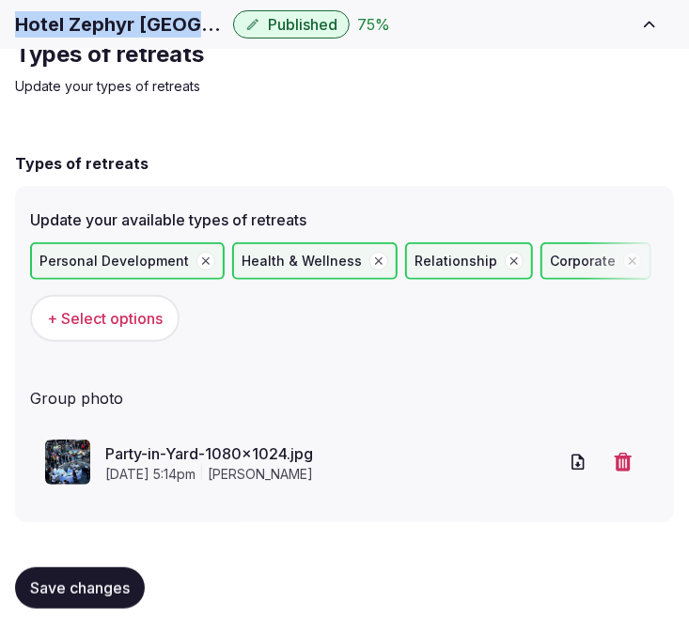
click at [90, 579] on span "Save changes" at bounding box center [80, 588] width 100 height 19
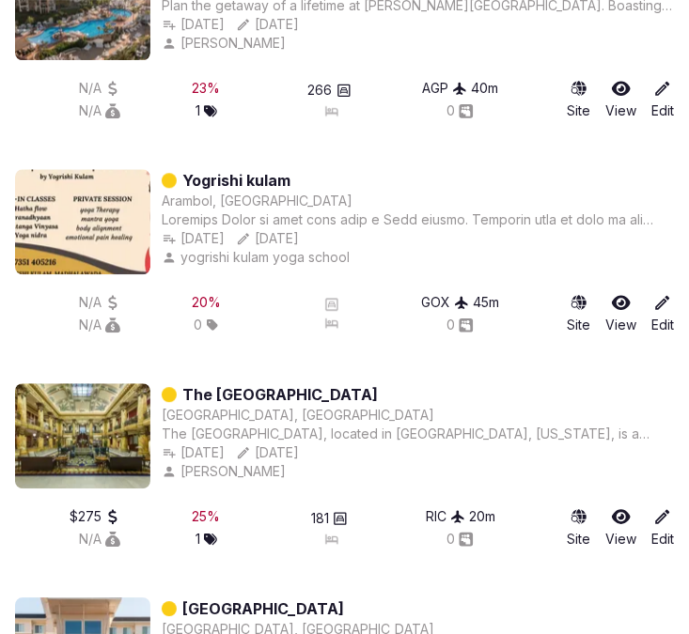
scroll to position [5422, 0]
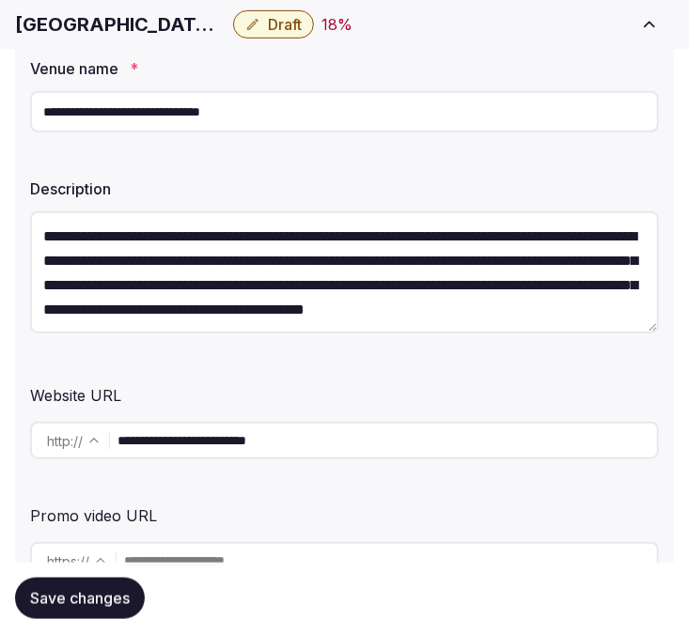
scroll to position [417, 0]
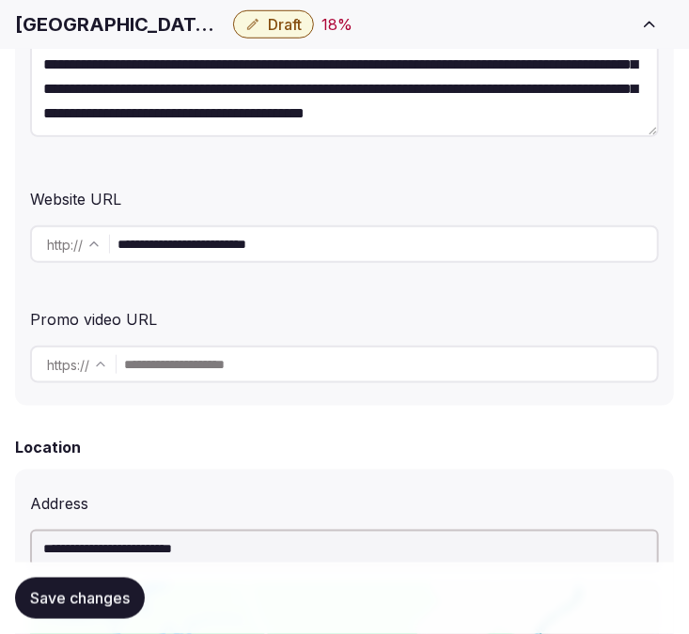
click at [157, 237] on input "**********" at bounding box center [386, 245] width 539 height 38
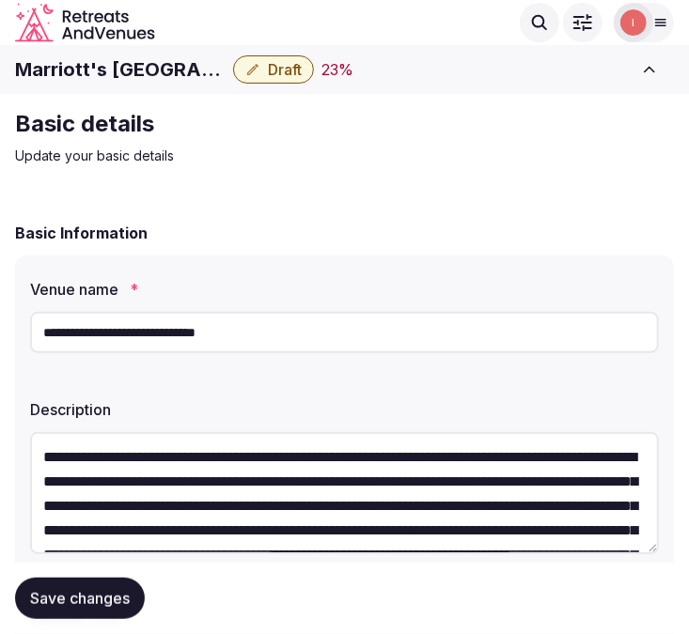
click at [175, 73] on h1 "Marriott's [GEOGRAPHIC_DATA]" at bounding box center [120, 69] width 210 height 26
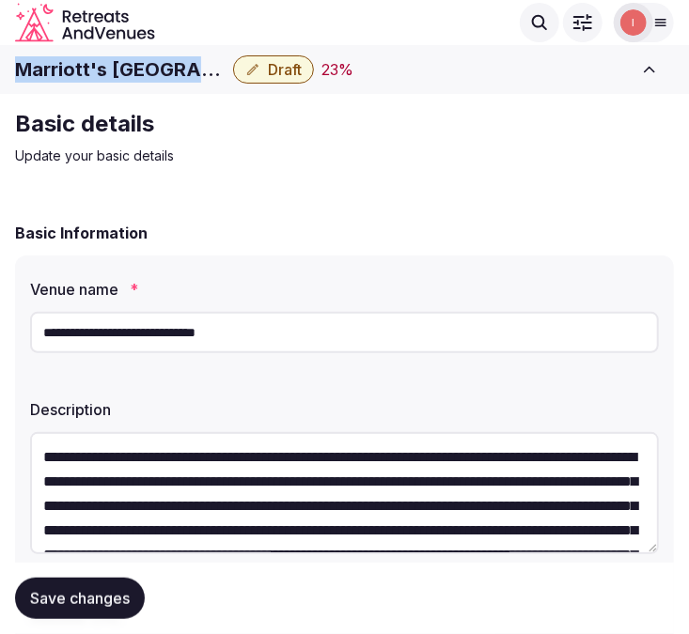
click at [175, 73] on h1 "Marriott's [GEOGRAPHIC_DATA]" at bounding box center [120, 69] width 210 height 26
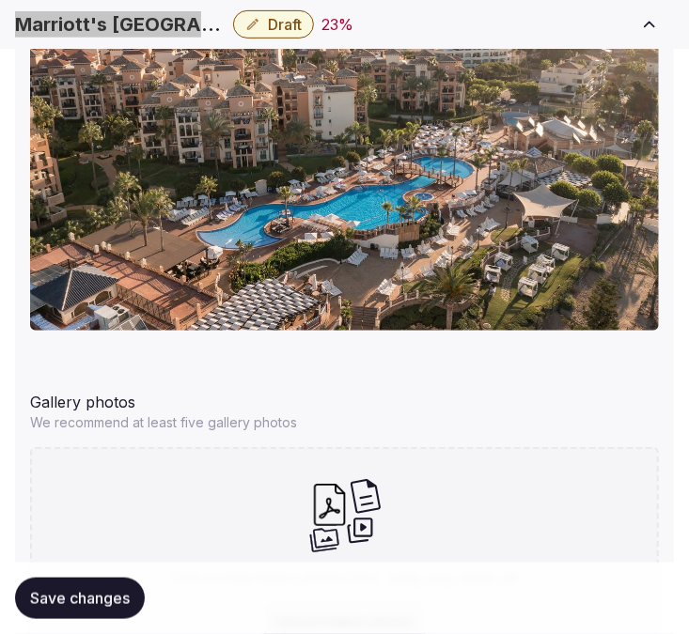
scroll to position [2521, 0]
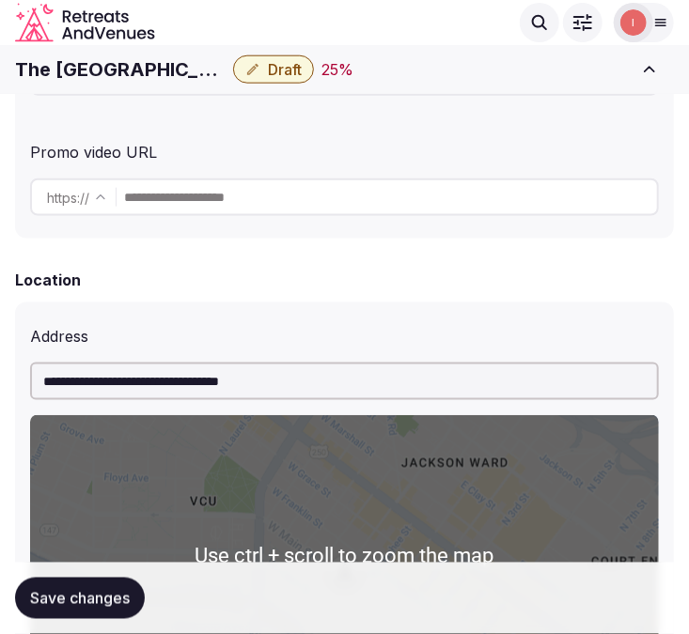
scroll to position [521, 0]
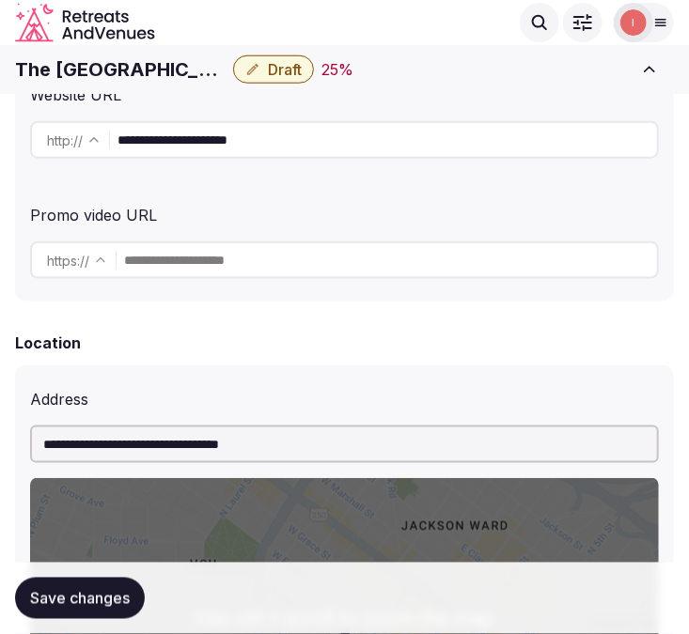
click at [204, 134] on input "**********" at bounding box center [386, 140] width 539 height 38
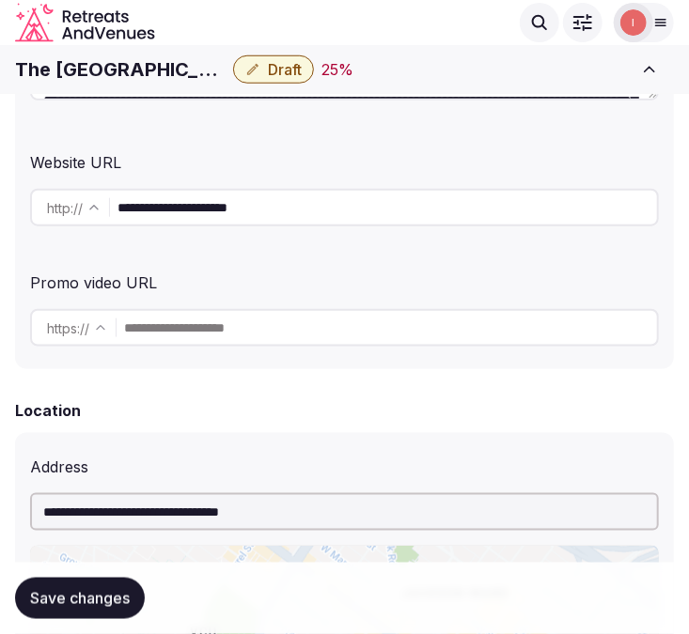
scroll to position [417, 0]
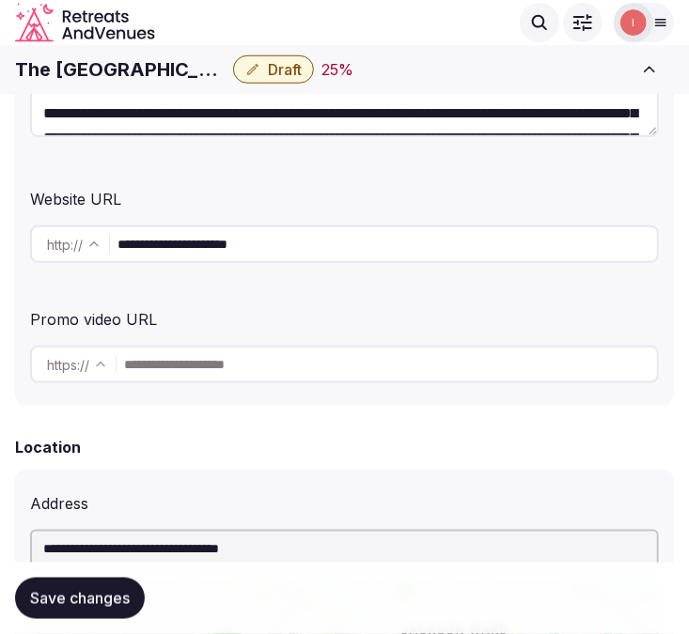
drag, startPoint x: 127, startPoint y: 48, endPoint x: 135, endPoint y: 58, distance: 13.4
click at [136, 69] on h1 "The [GEOGRAPHIC_DATA]" at bounding box center [120, 69] width 210 height 26
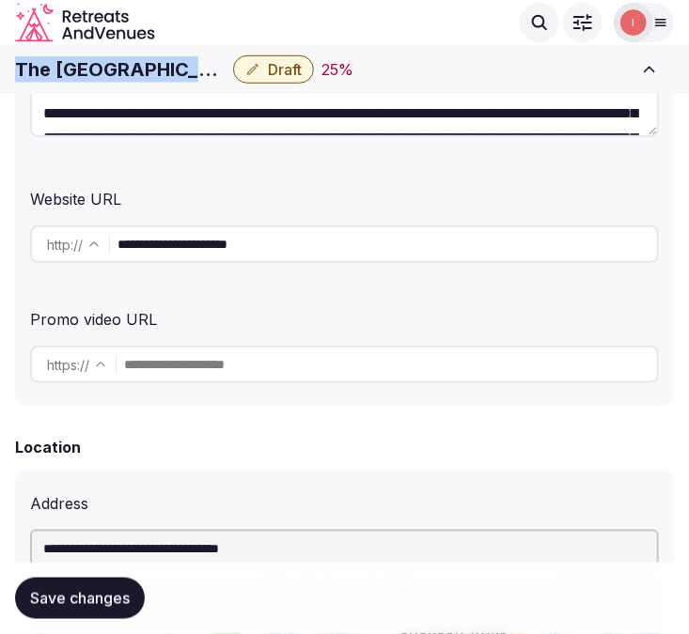
click at [136, 69] on h1 "The [GEOGRAPHIC_DATA]" at bounding box center [120, 69] width 210 height 26
drag, startPoint x: 136, startPoint y: 69, endPoint x: 155, endPoint y: 70, distance: 18.8
click at [146, 69] on h1 "The [GEOGRAPHIC_DATA]" at bounding box center [120, 69] width 210 height 26
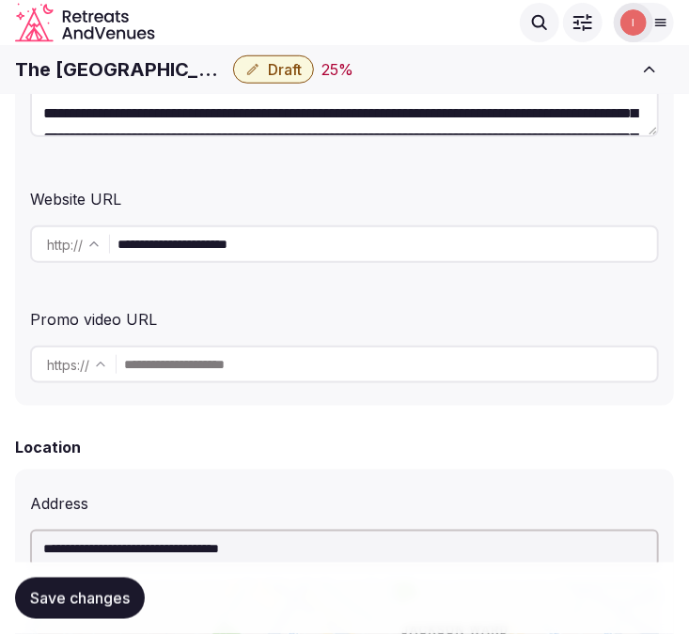
click at [141, 240] on input "**********" at bounding box center [386, 245] width 539 height 38
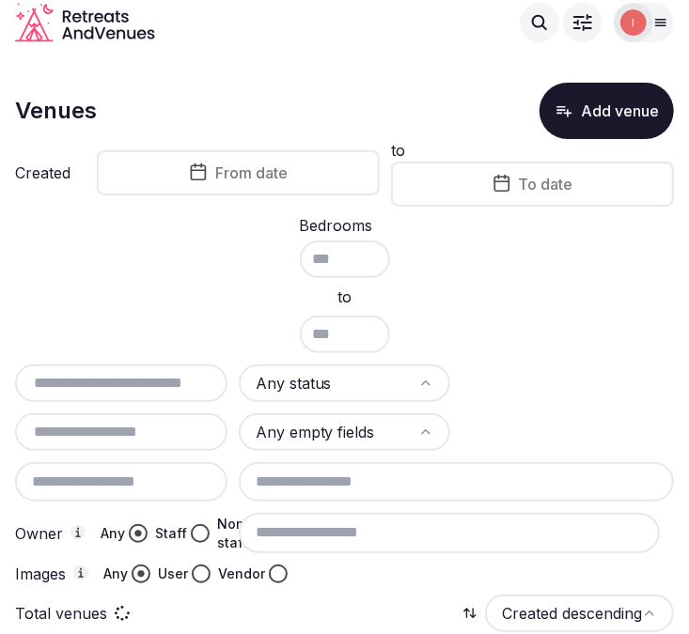
click at [164, 372] on input "text" at bounding box center [121, 383] width 197 height 23
paste input "**********"
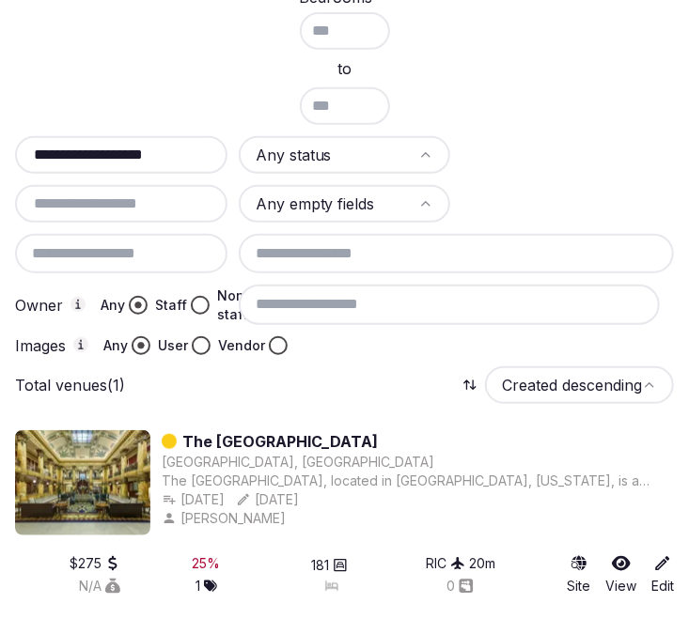
scroll to position [235, 0]
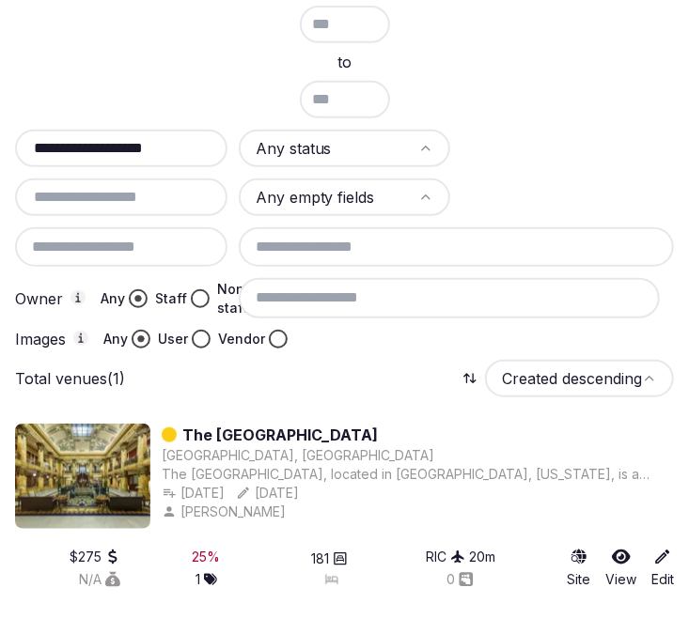
type input "**********"
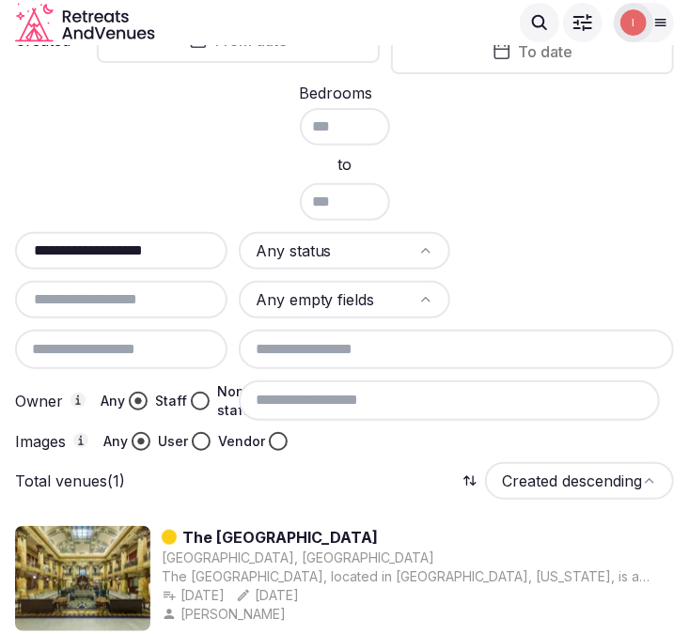
scroll to position [25, 0]
